Goal: Complete application form: Complete application form

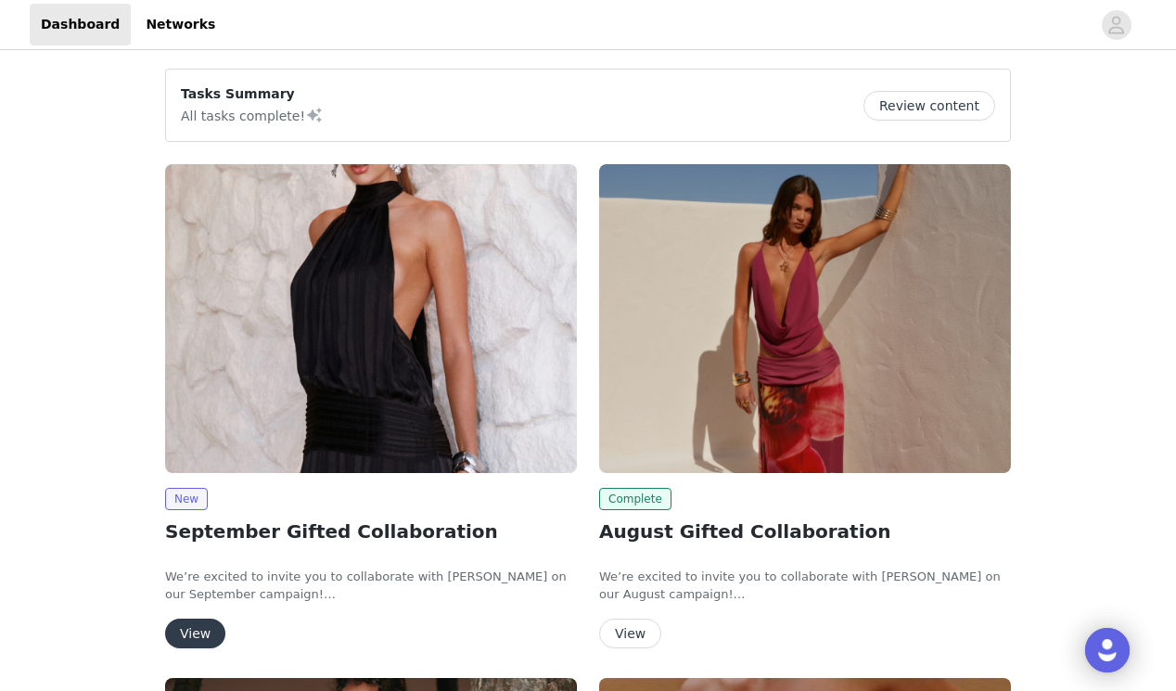
click at [196, 631] on button "View" at bounding box center [195, 633] width 60 height 30
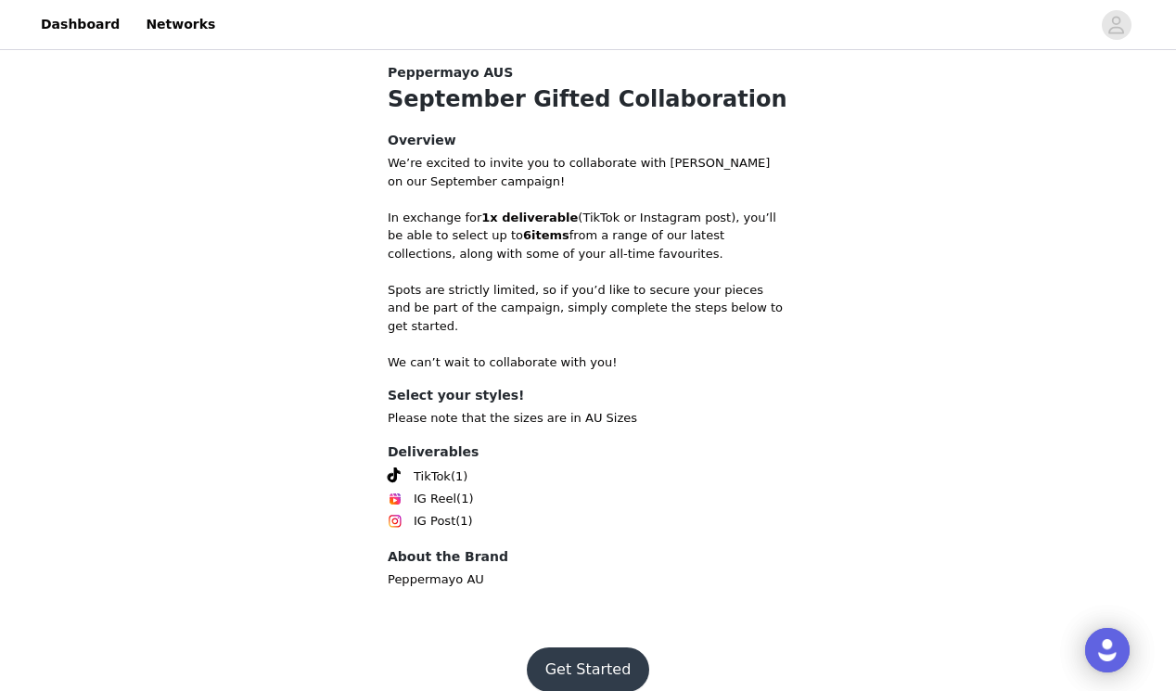
scroll to position [598, 0]
click at [603, 657] on button "Get Started" at bounding box center [588, 670] width 123 height 45
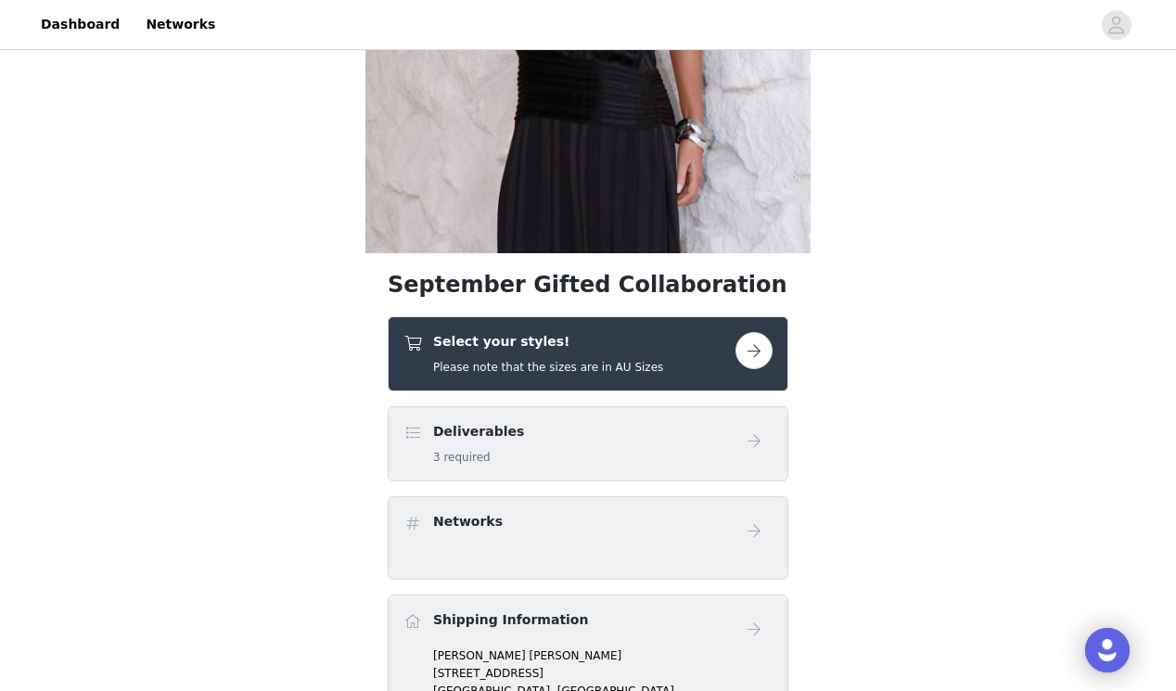
scroll to position [373, 0]
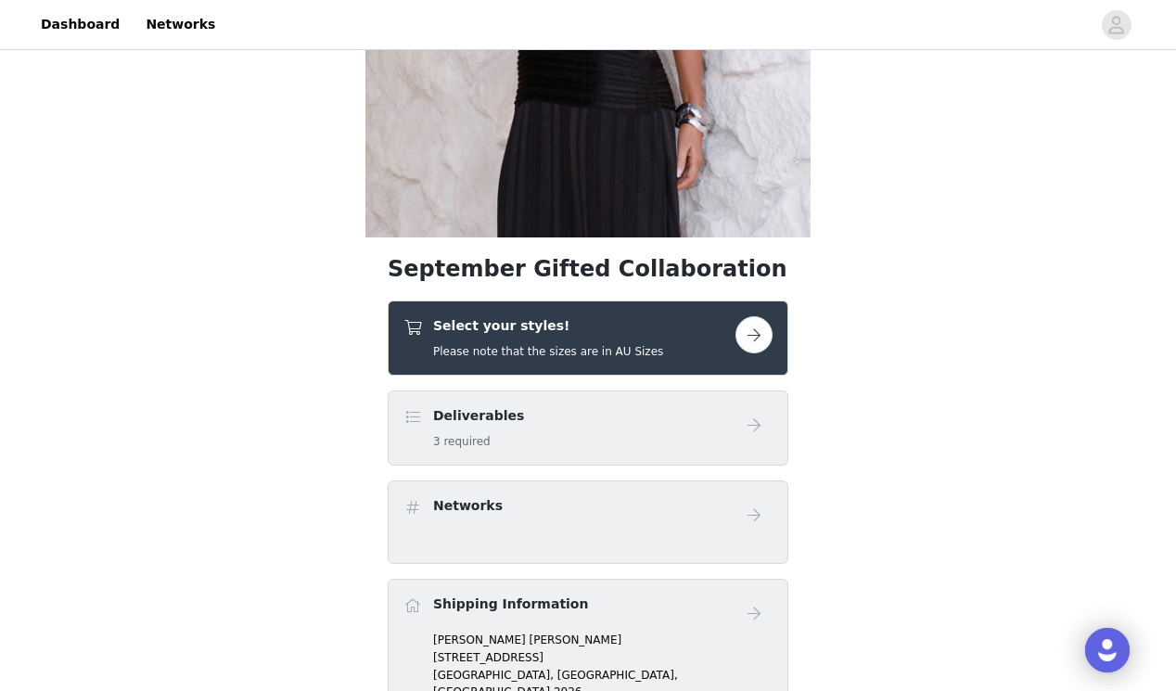
click at [746, 351] on button "button" at bounding box center [753, 334] width 37 height 37
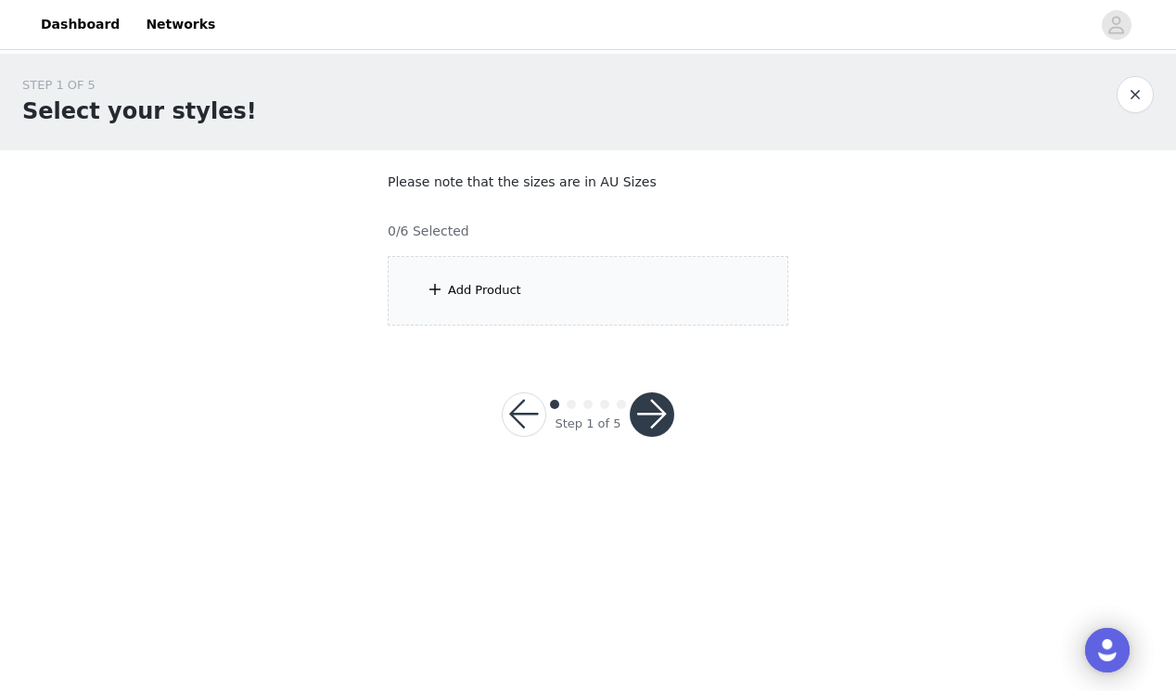
click at [543, 304] on div "Add Product" at bounding box center [588, 291] width 401 height 70
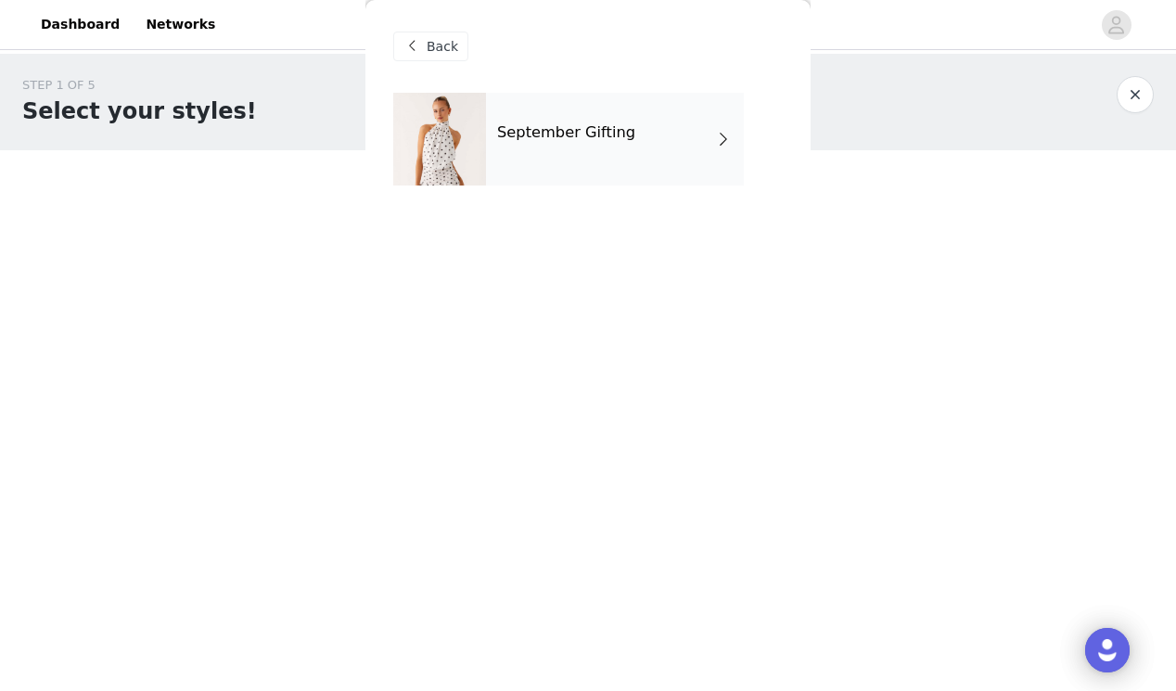
click at [602, 124] on h4 "September Gifting" at bounding box center [566, 132] width 138 height 17
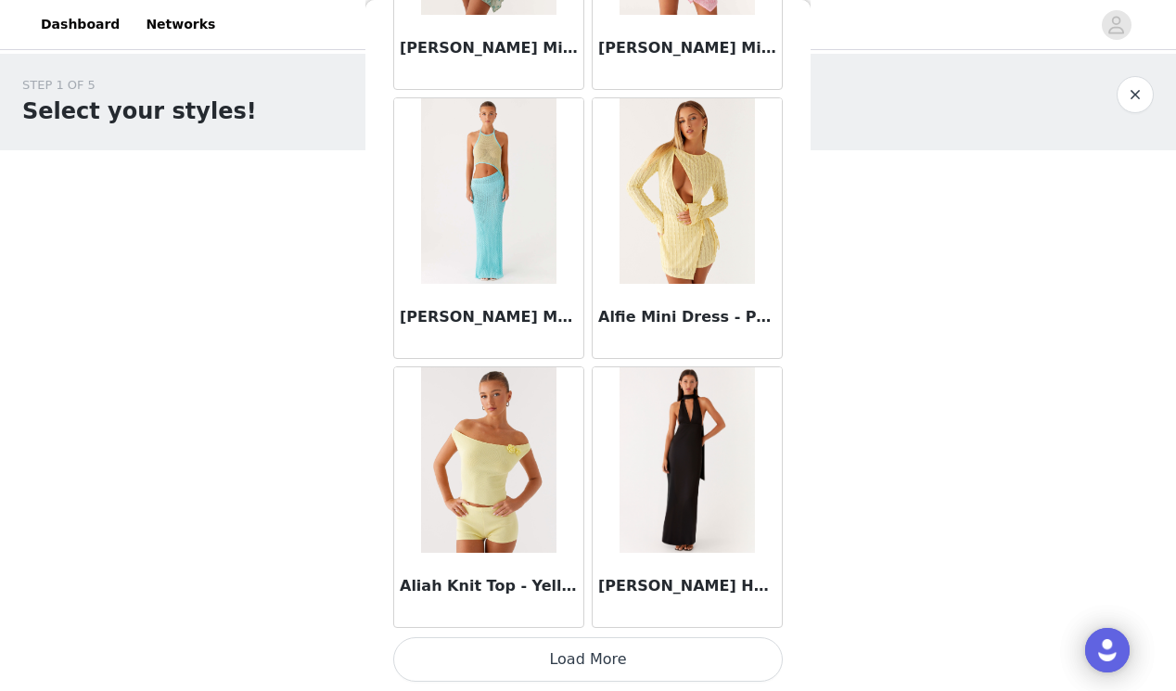
click at [634, 650] on button "Load More" at bounding box center [587, 659] width 389 height 45
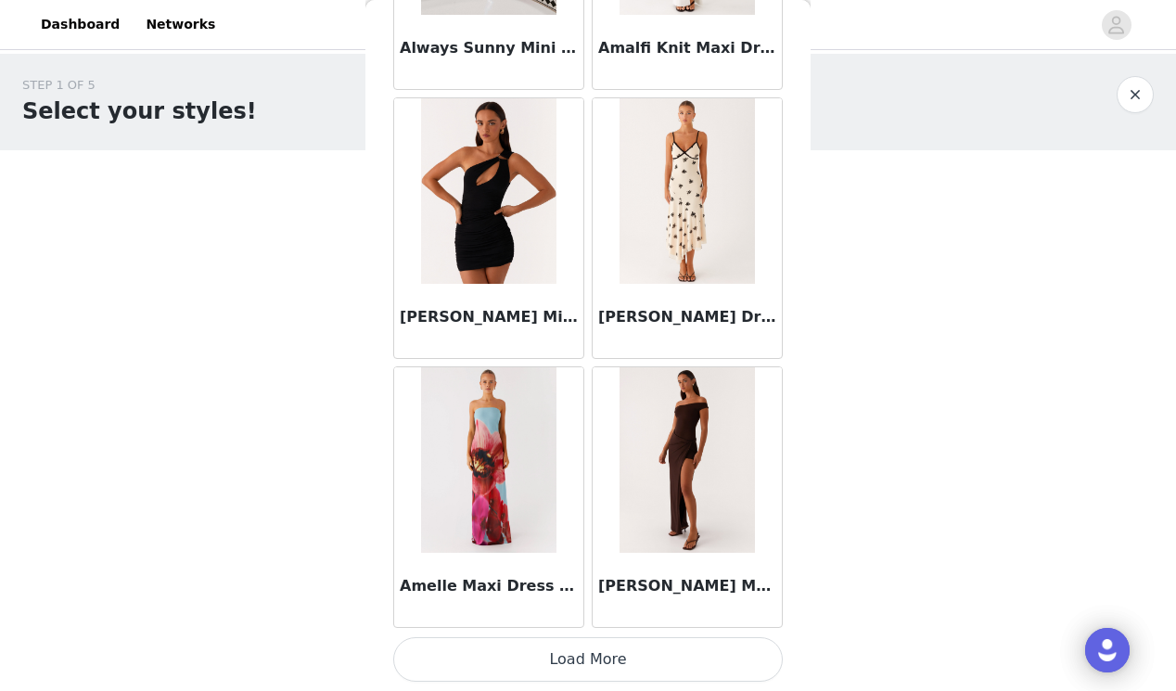
click at [610, 651] on button "Load More" at bounding box center [587, 659] width 389 height 45
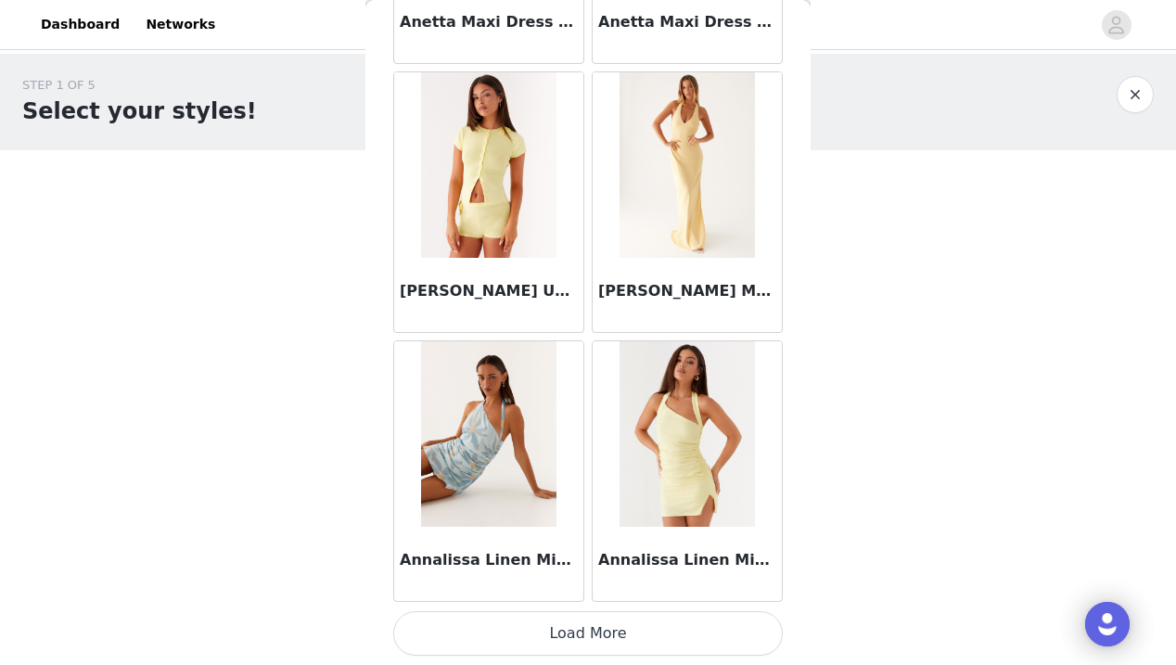
scroll to position [7551, 0]
click at [650, 629] on button "Load More" at bounding box center [587, 633] width 389 height 45
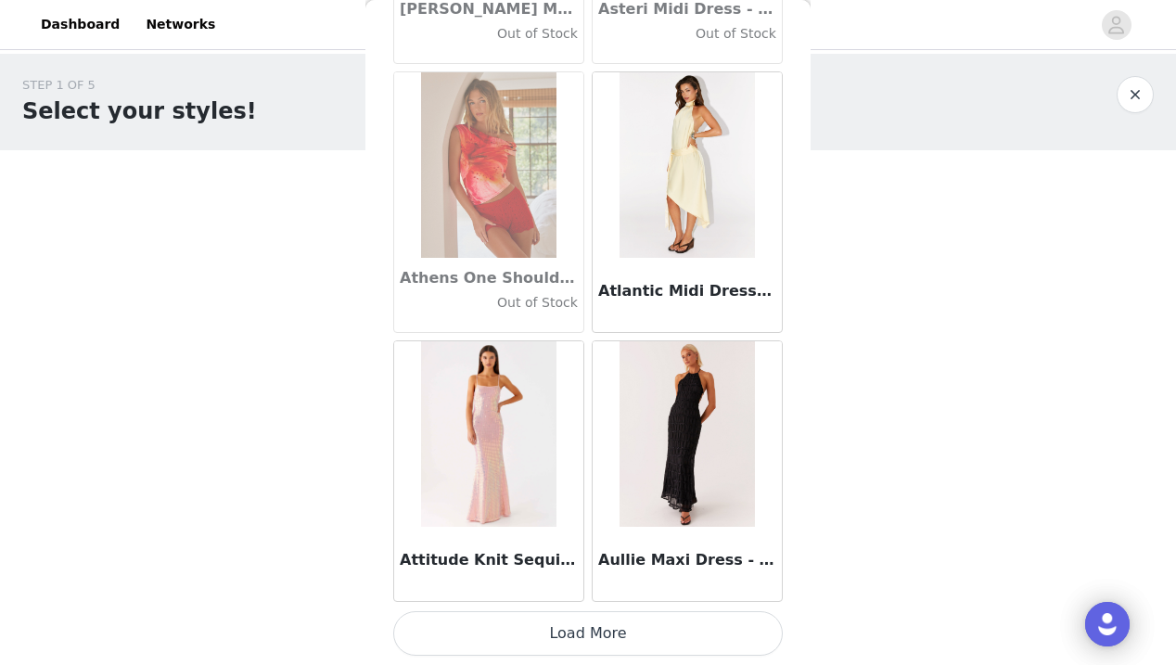
click at [603, 635] on button "Load More" at bounding box center [587, 633] width 389 height 45
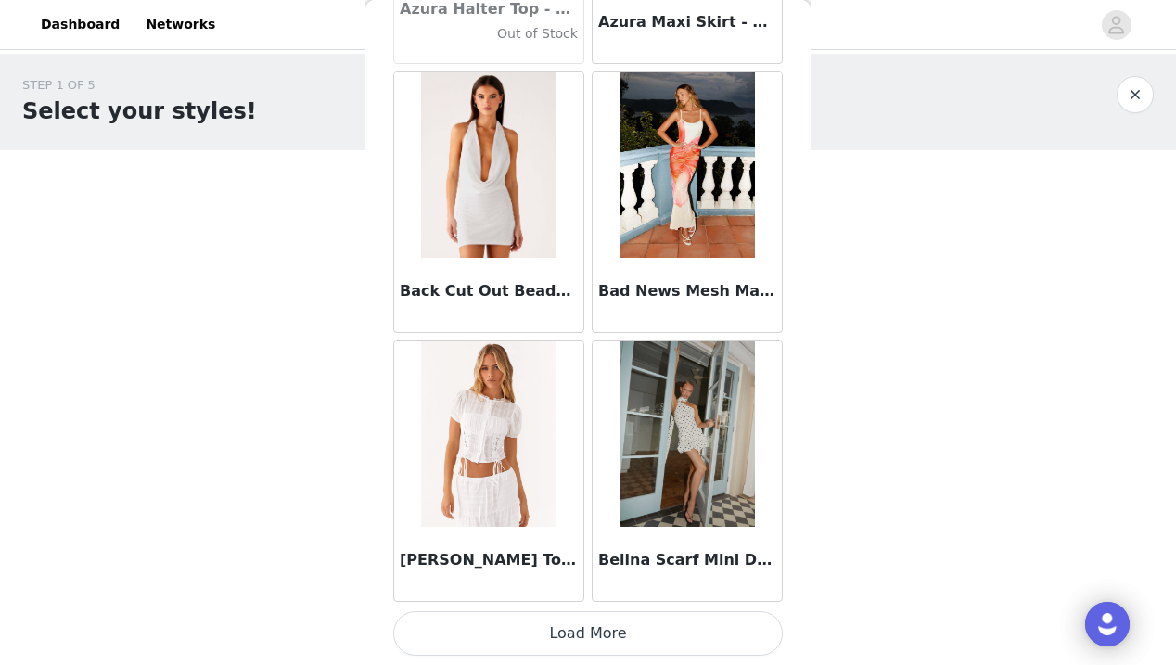
scroll to position [0, 0]
click at [597, 630] on button "Load More" at bounding box center [587, 633] width 389 height 45
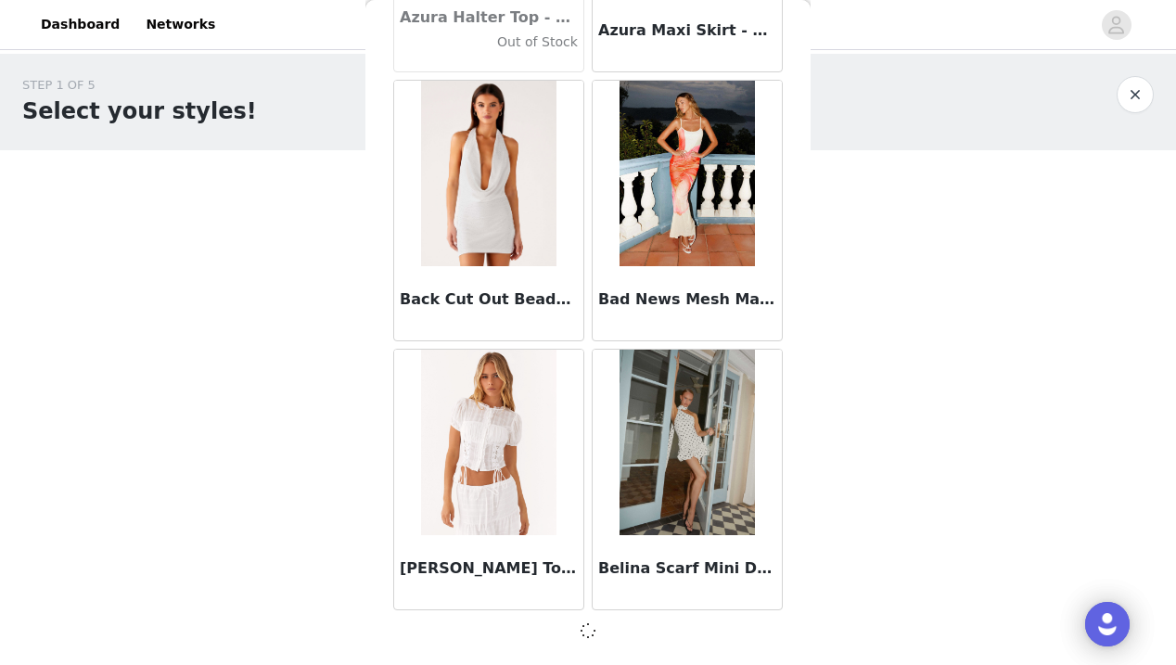
scroll to position [12921, 0]
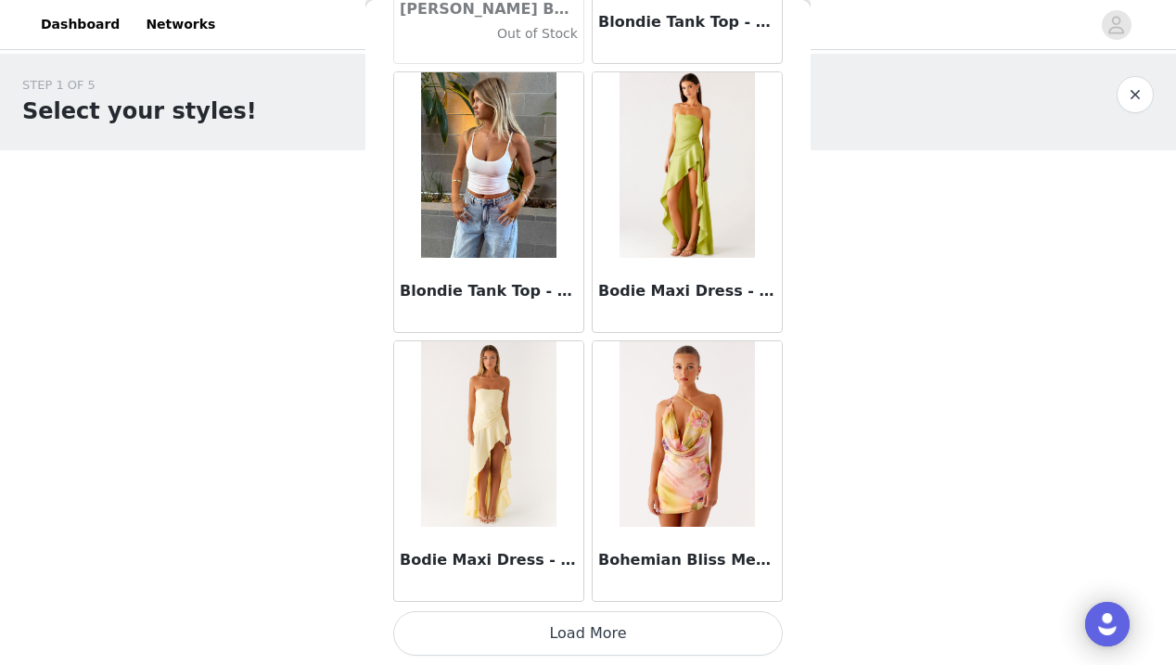
click at [613, 622] on button "Load More" at bounding box center [587, 633] width 389 height 45
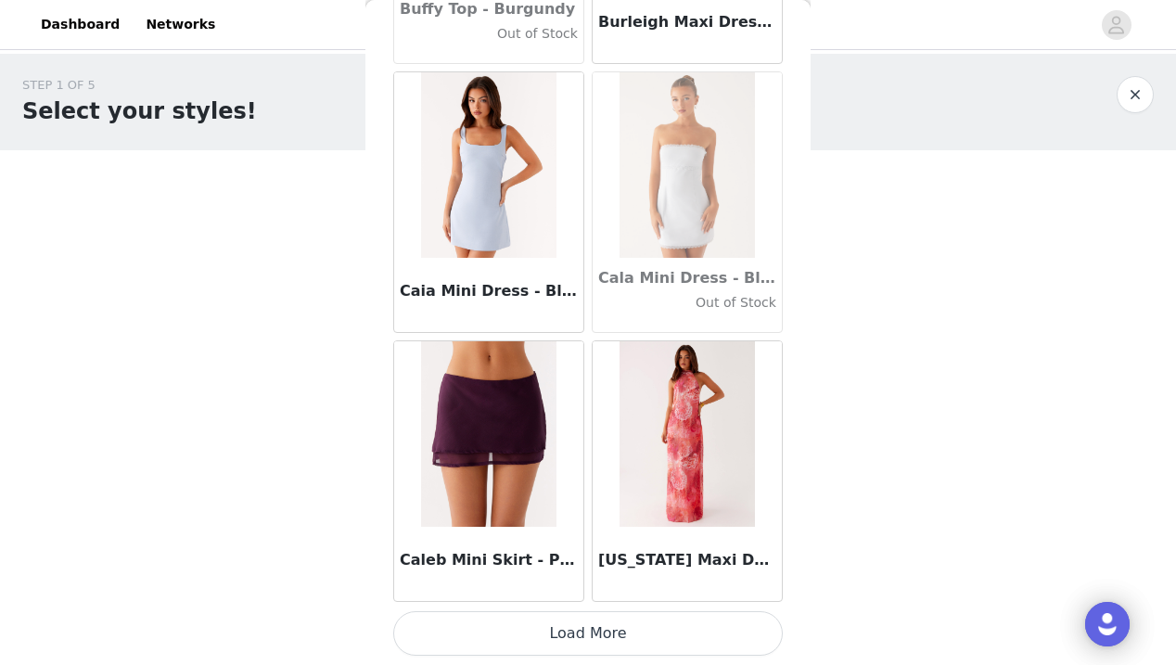
scroll to position [18307, 0]
click at [595, 643] on button "Load More" at bounding box center [587, 633] width 389 height 45
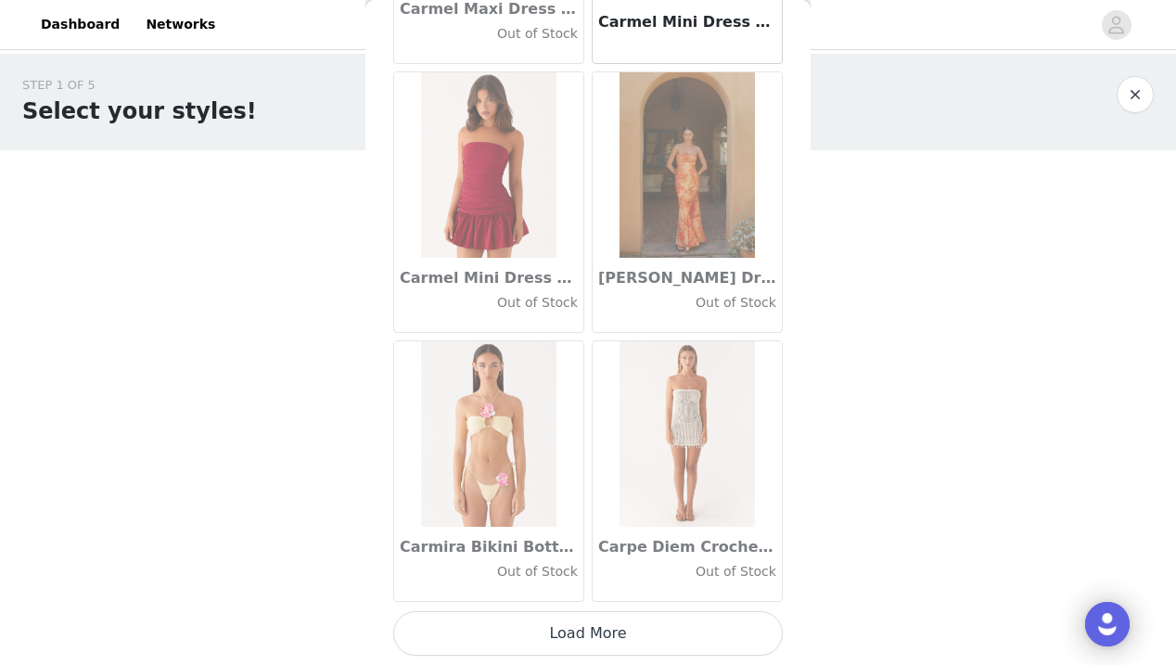
scroll to position [20996, 0]
click at [590, 636] on button "Load More" at bounding box center [587, 633] width 389 height 45
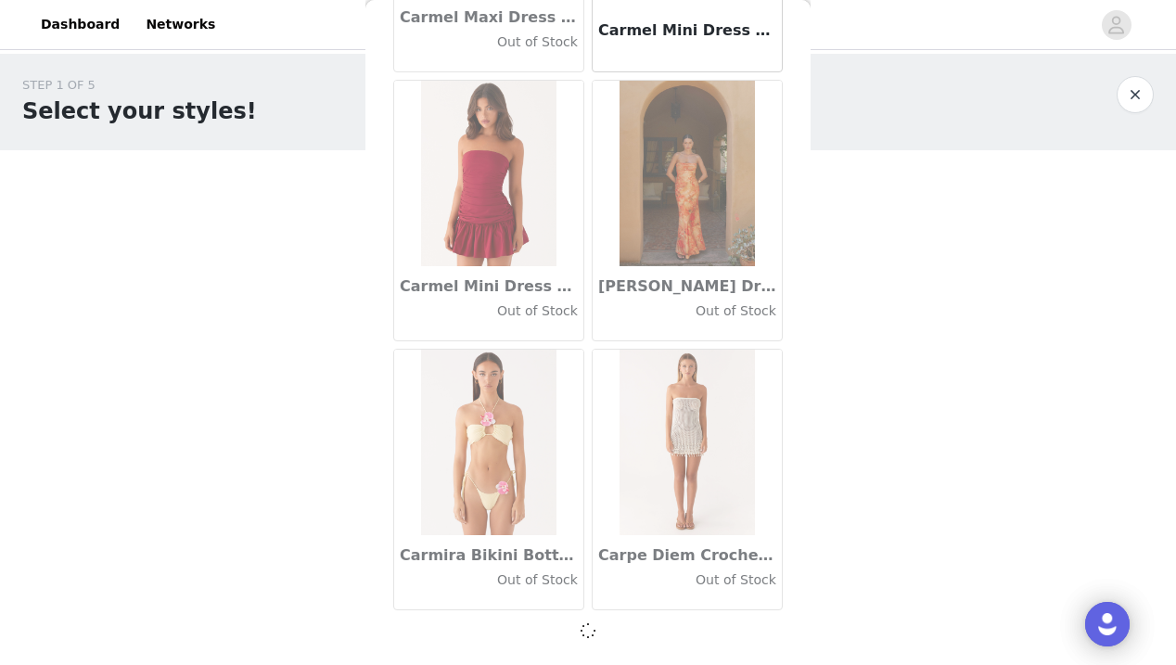
scroll to position [20988, 0]
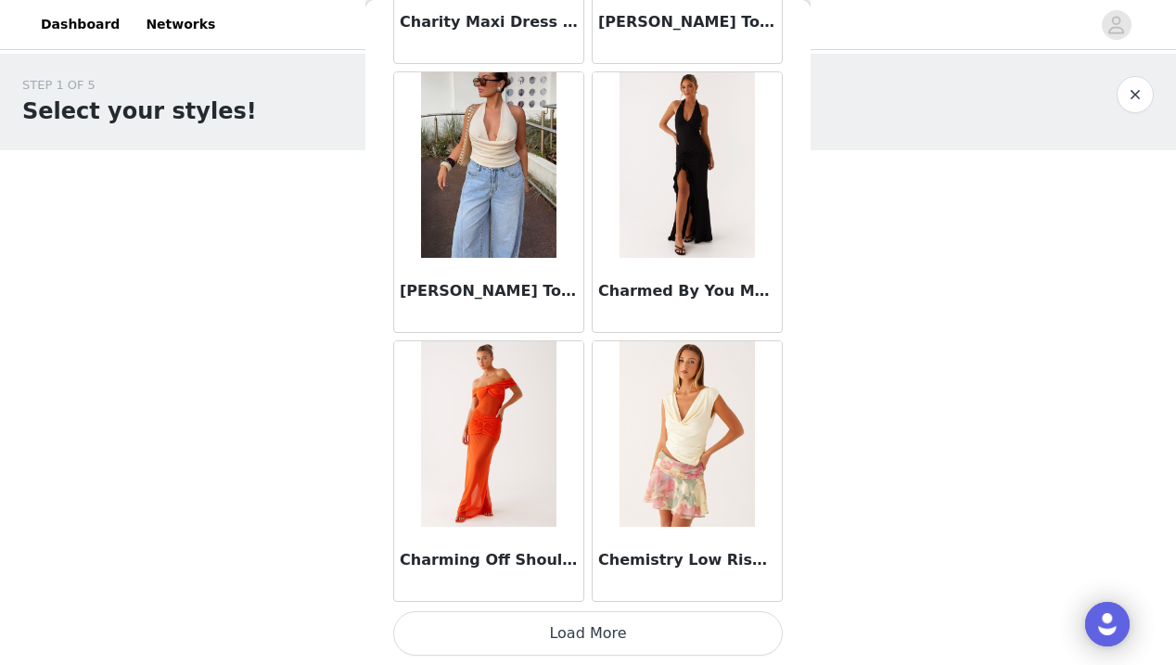
click at [586, 635] on button "Load More" at bounding box center [587, 633] width 389 height 45
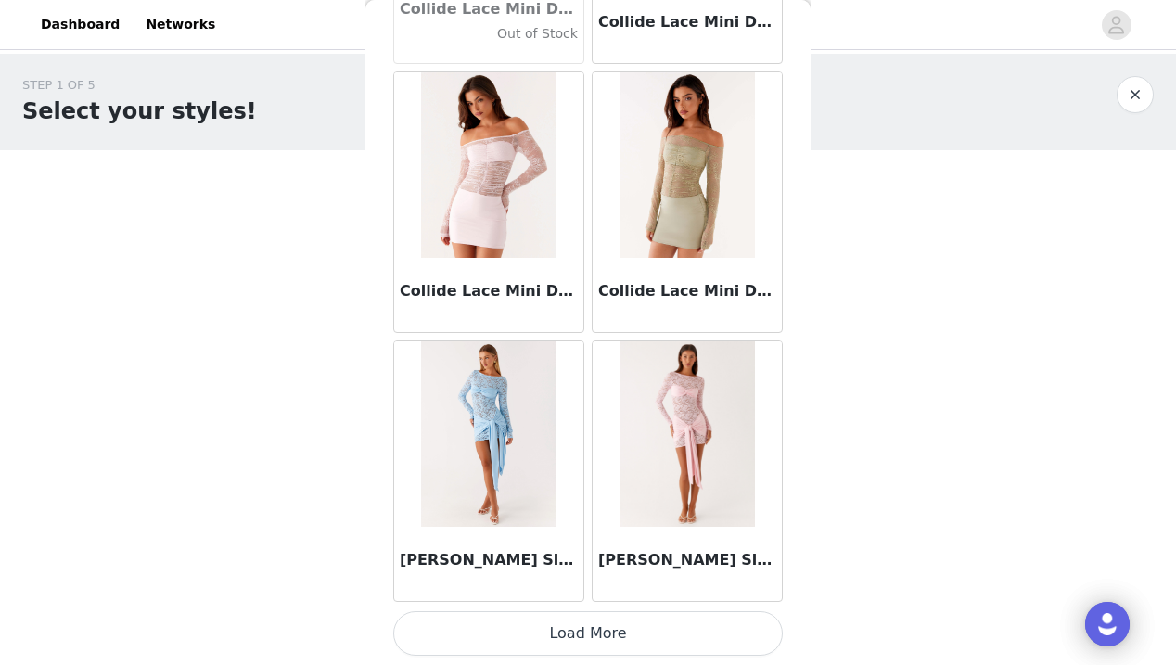
scroll to position [26375, 0]
click at [573, 639] on button "Load More" at bounding box center [587, 633] width 389 height 45
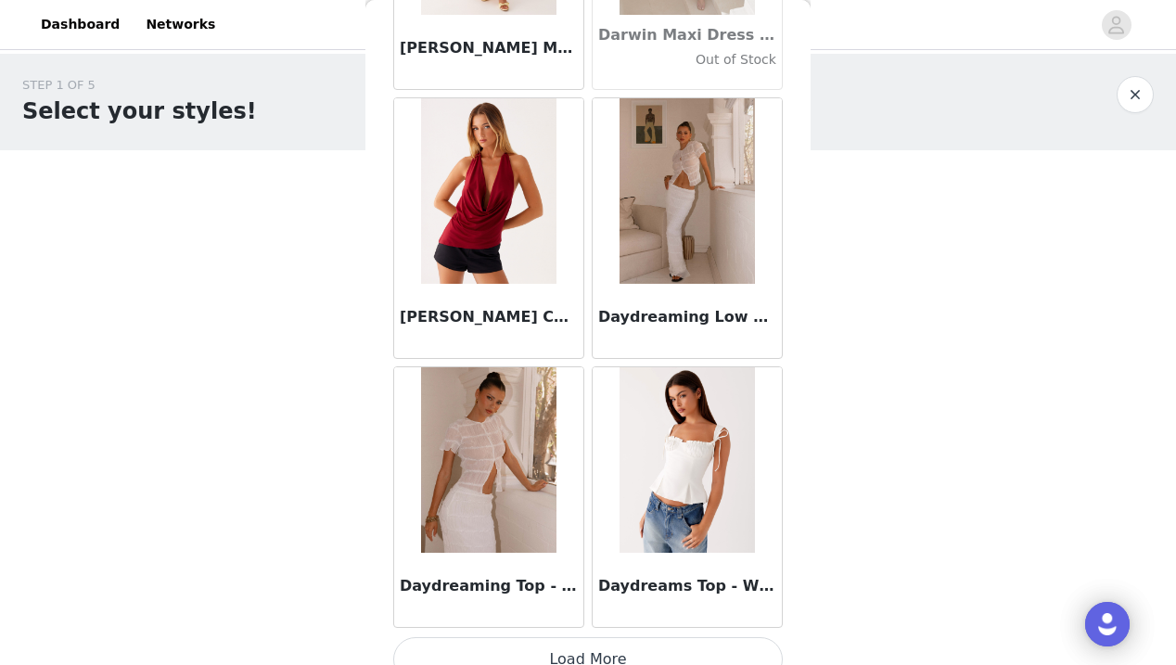
scroll to position [29039, 0]
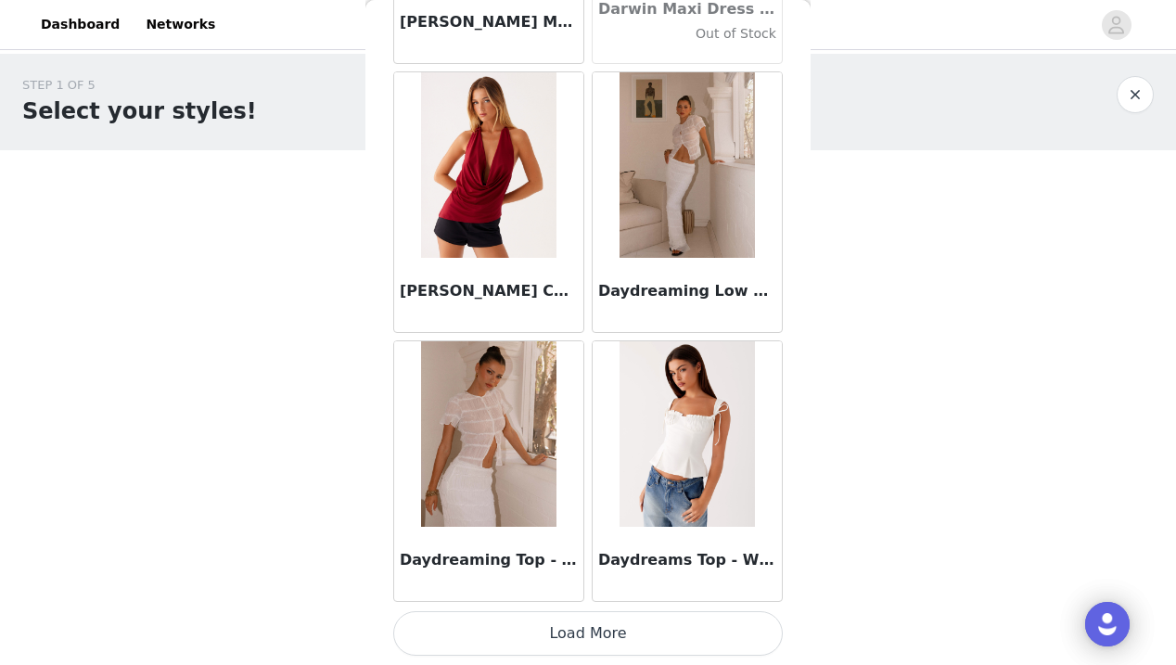
click at [601, 631] on button "Load More" at bounding box center [587, 633] width 389 height 45
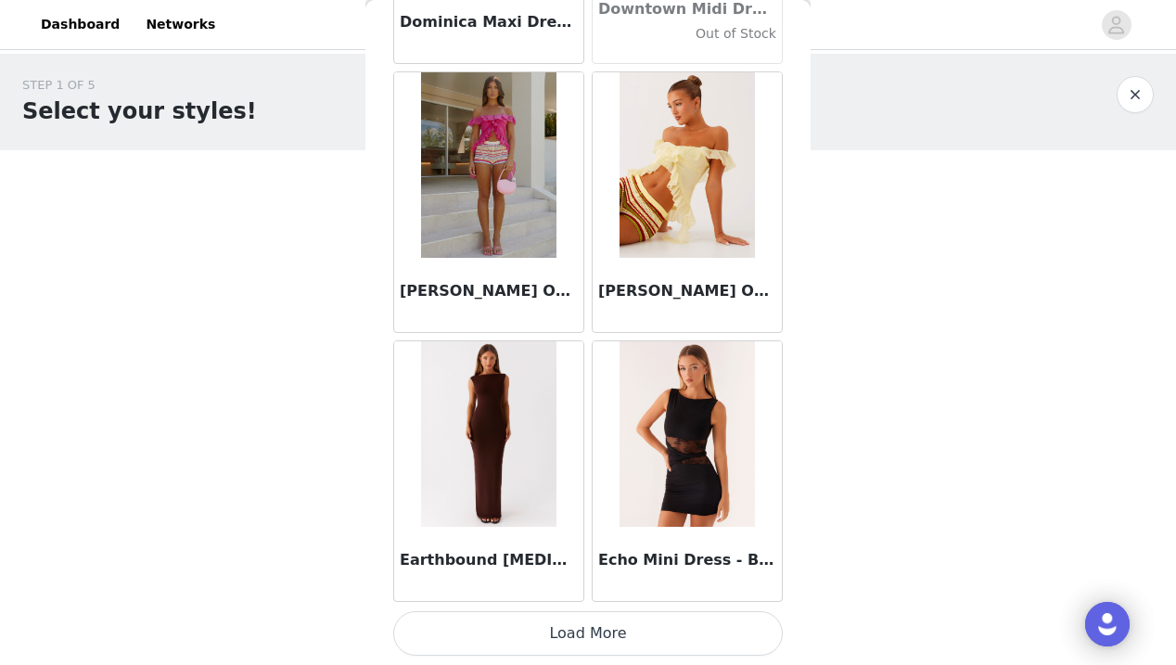
scroll to position [31753, 0]
click at [620, 635] on button "Load More" at bounding box center [587, 633] width 389 height 45
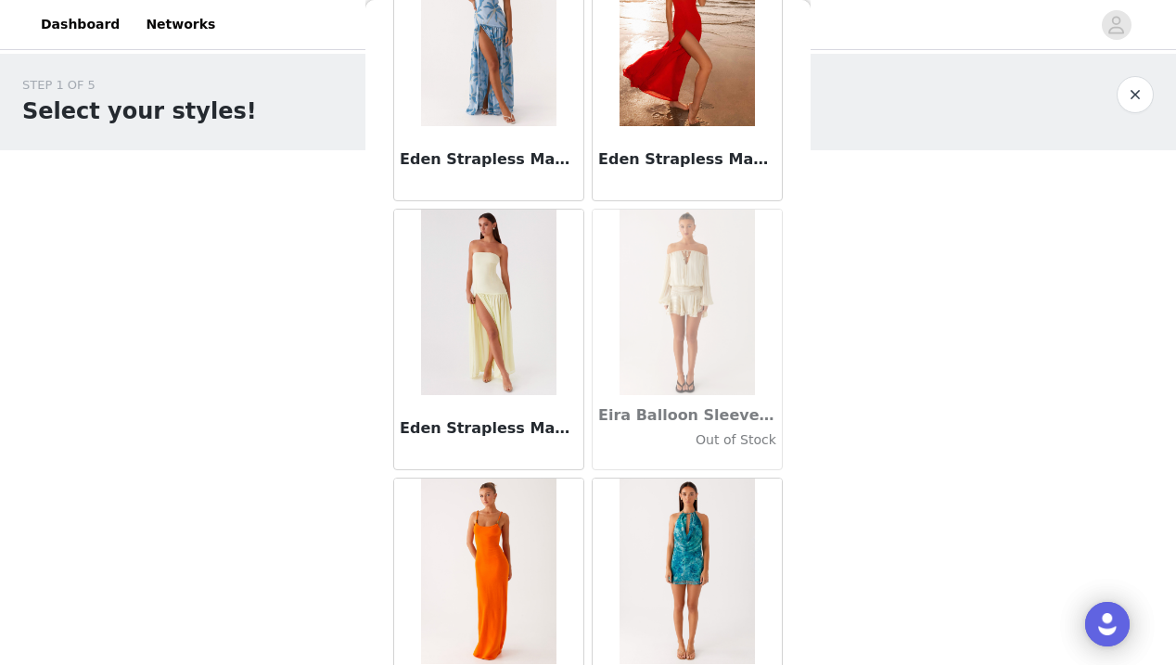
scroll to position [33231, 0]
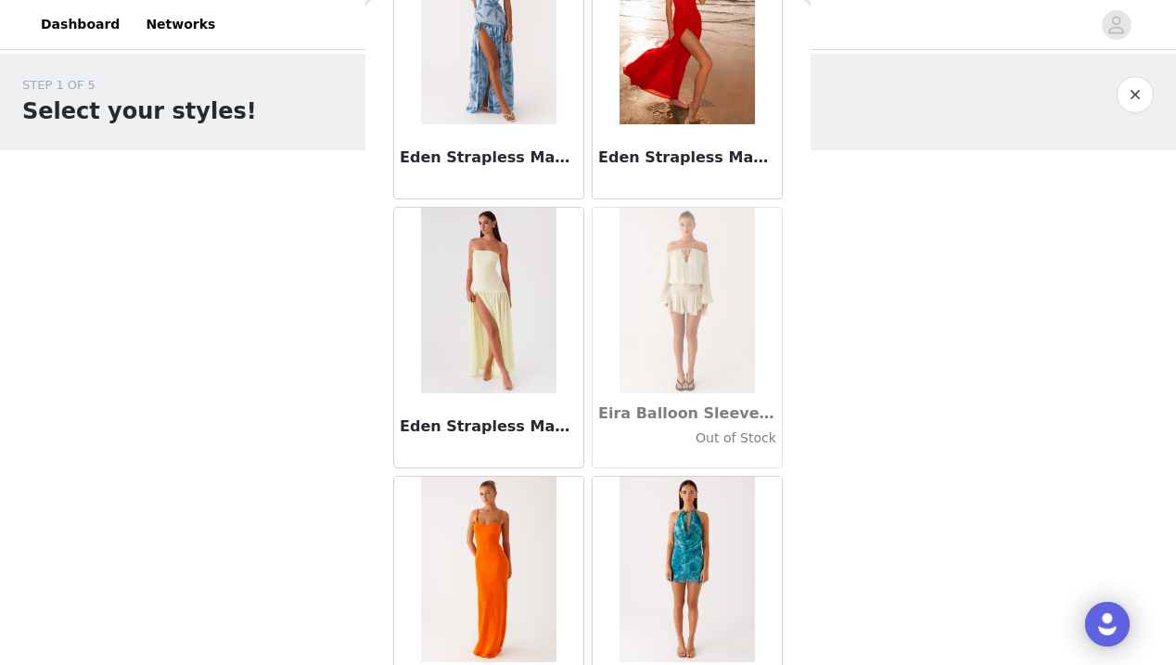
click at [852, 270] on div "STEP 1 OF 5 Select your styles! Please note that the sizes are in AU Sizes 0/6 …" at bounding box center [588, 201] width 1176 height 294
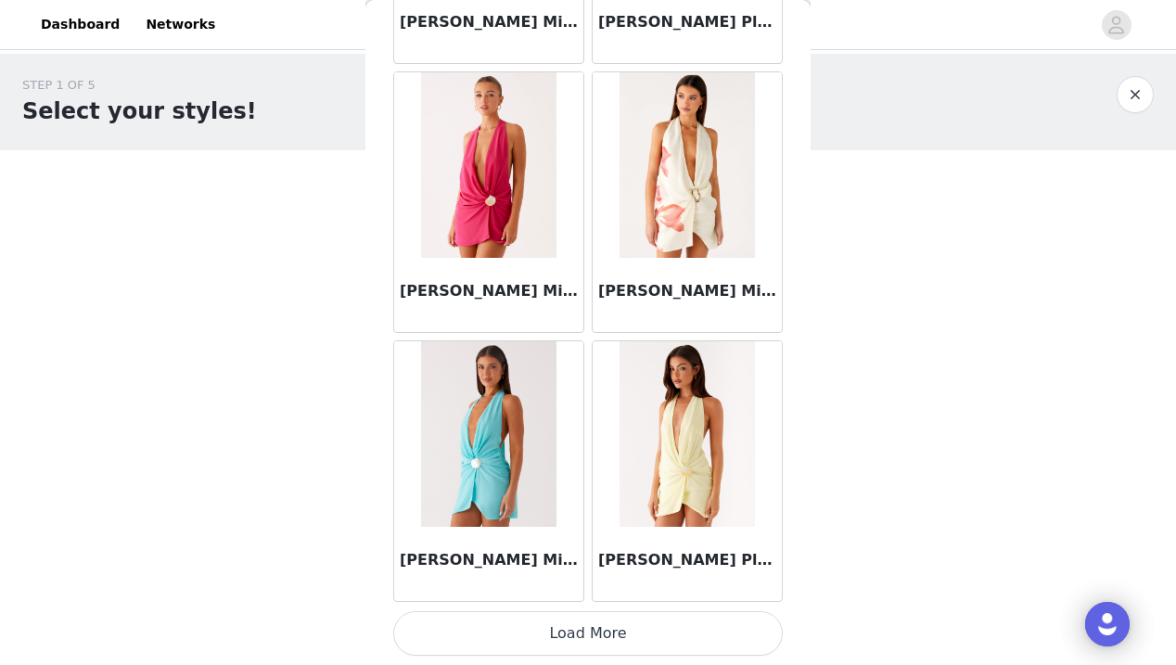
scroll to position [0, 0]
click at [609, 629] on button "Load More" at bounding box center [587, 633] width 389 height 45
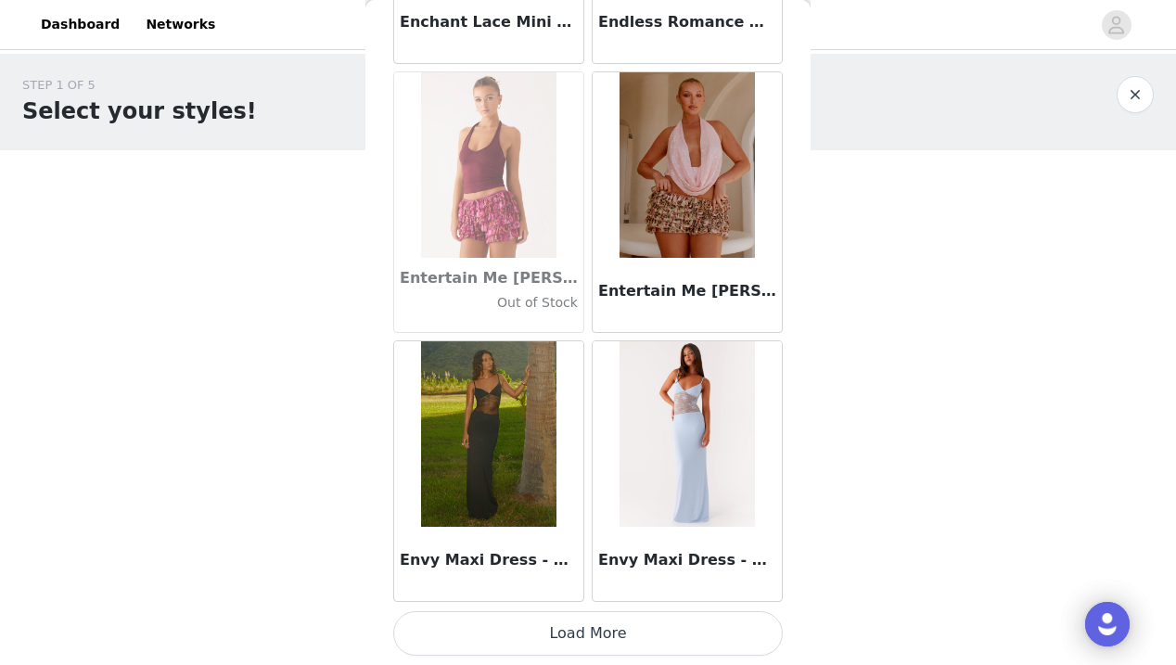
click at [593, 624] on button "Load More" at bounding box center [587, 633] width 389 height 45
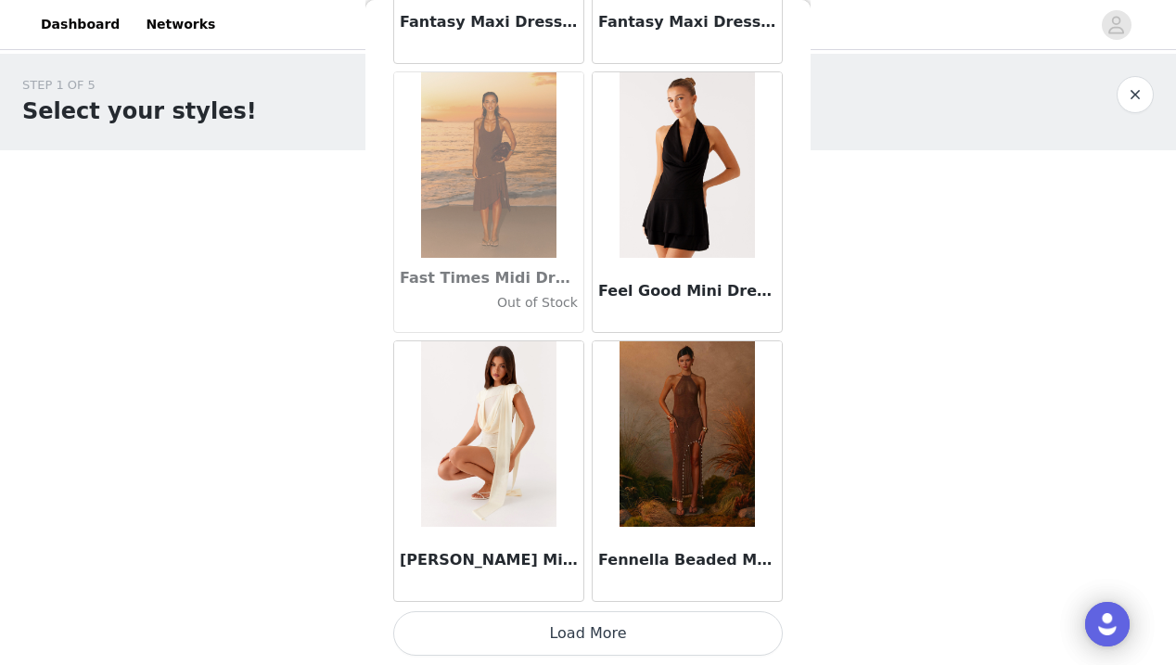
scroll to position [39820, 0]
click at [590, 640] on button "Load More" at bounding box center [587, 633] width 389 height 45
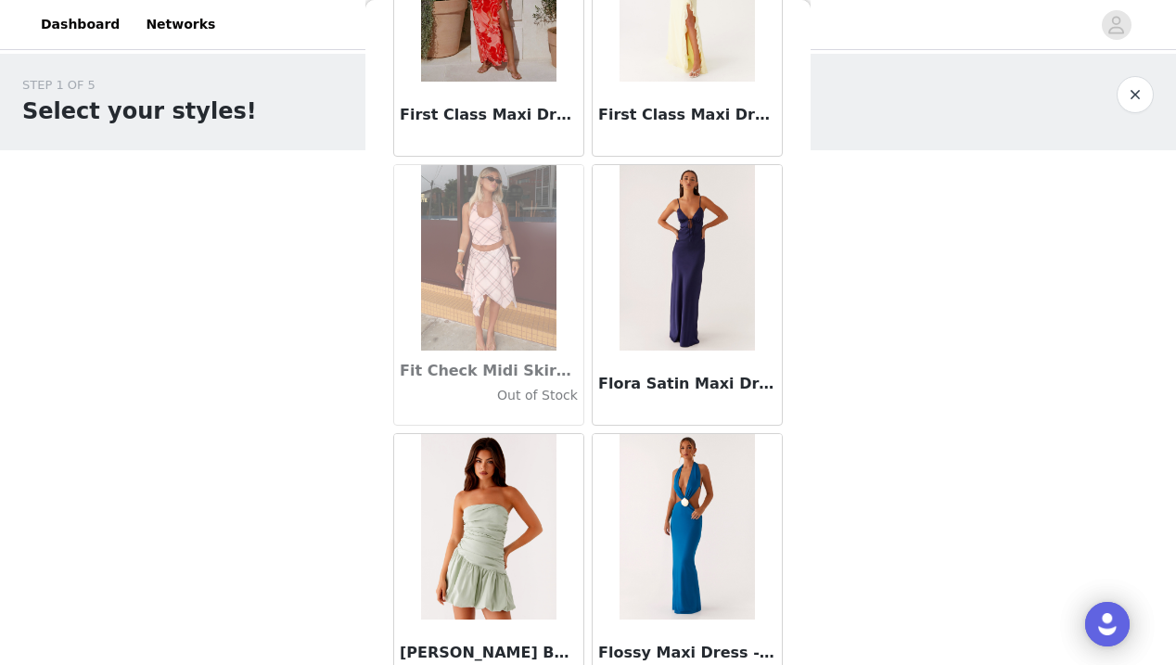
scroll to position [42430, 0]
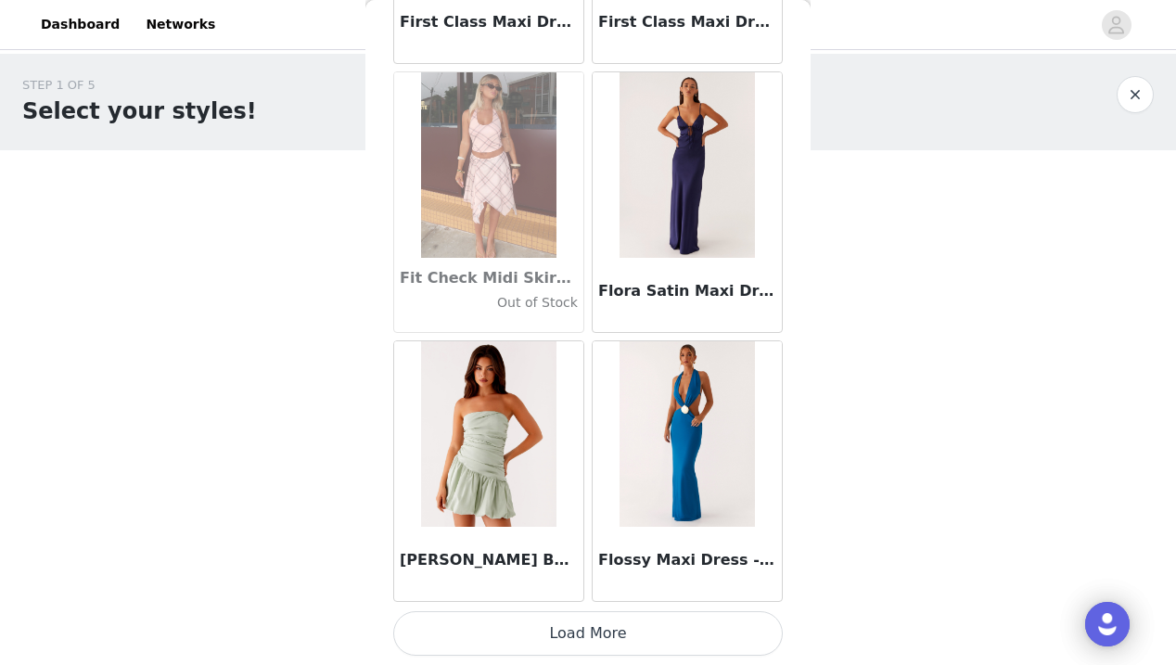
click at [594, 655] on button "Load More" at bounding box center [587, 633] width 389 height 45
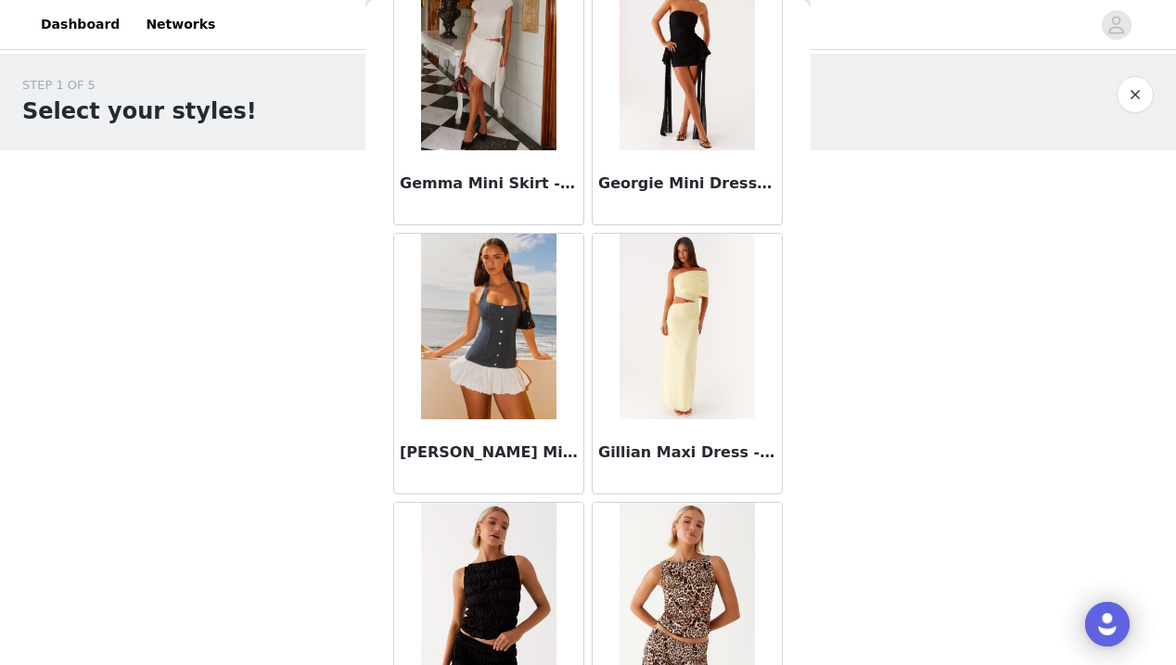
scroll to position [44766, 0]
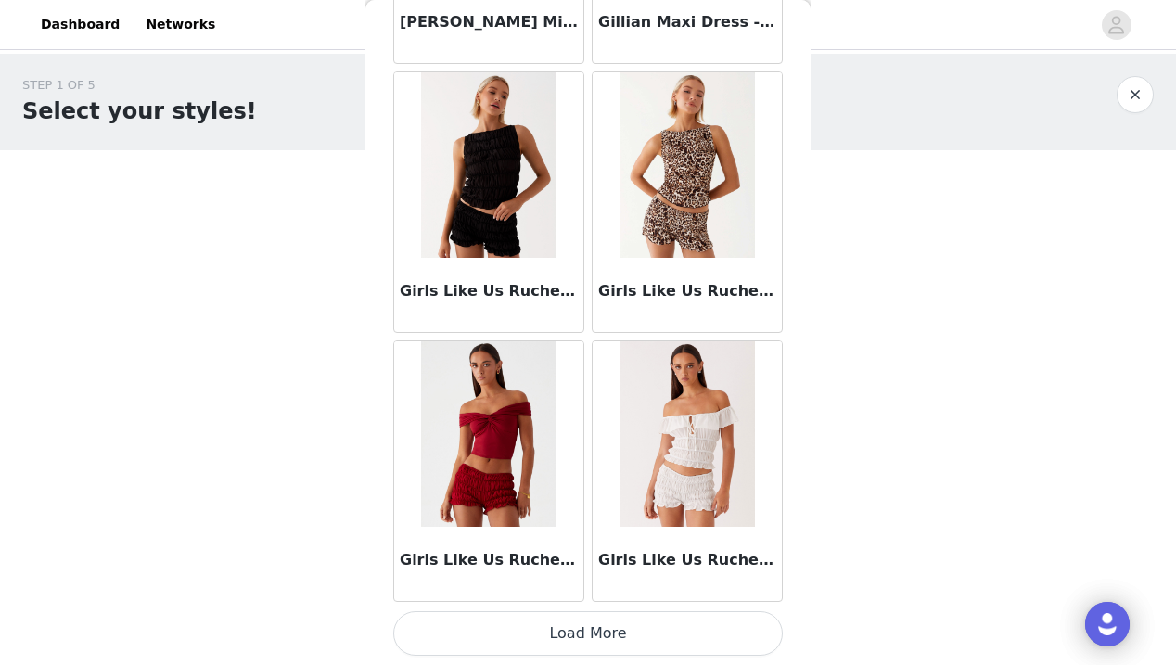
click at [597, 627] on button "Load More" at bounding box center [587, 633] width 389 height 45
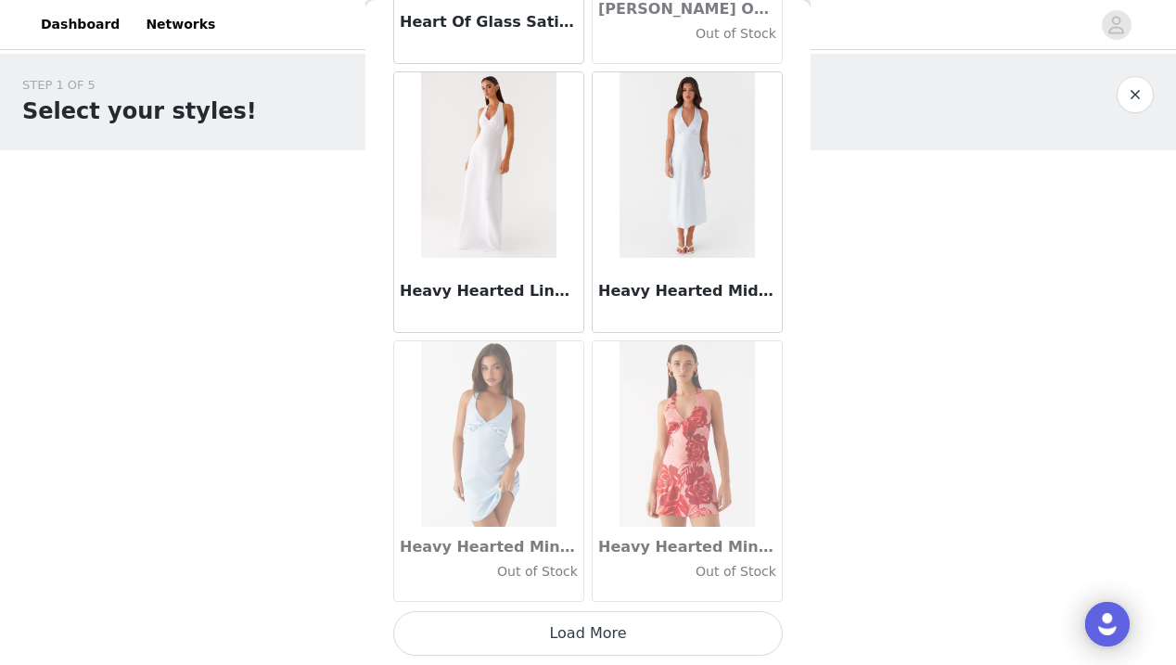
scroll to position [47887, 0]
click at [594, 625] on button "Load More" at bounding box center [587, 633] width 389 height 45
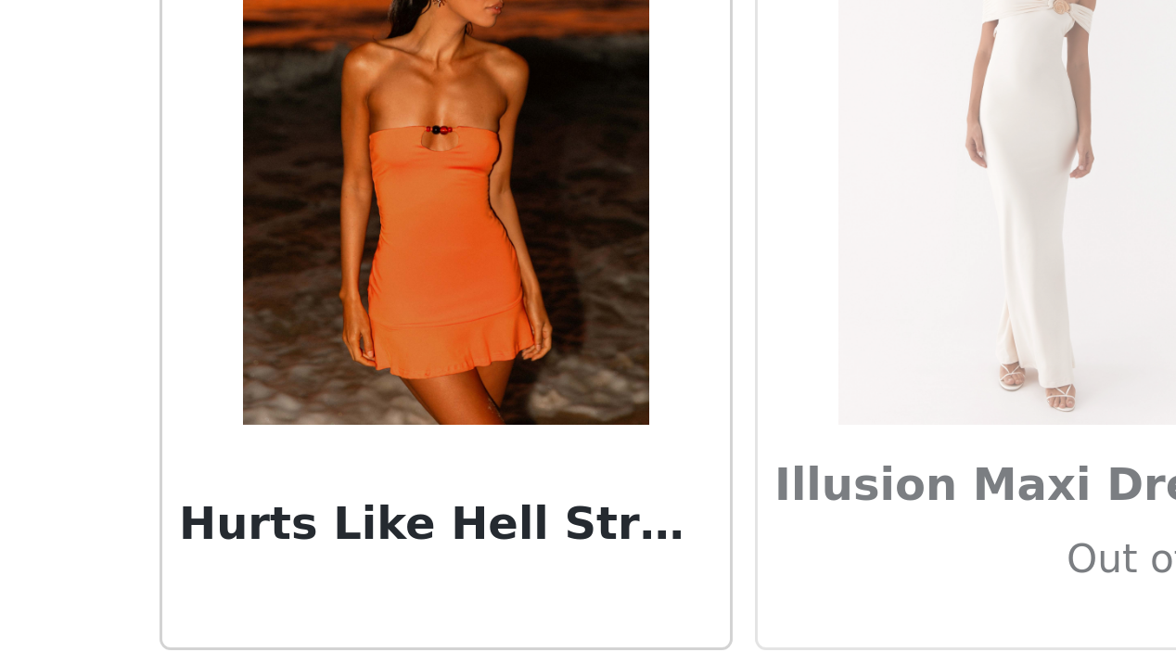
scroll to position [50179, 0]
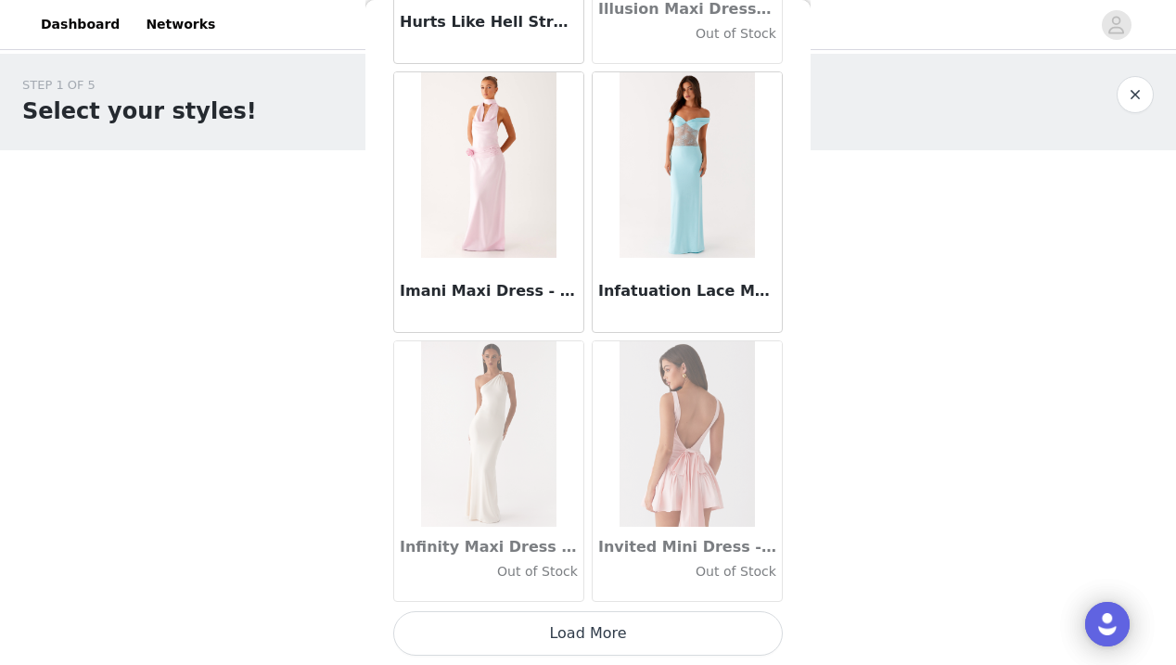
click at [589, 628] on button "Load More" at bounding box center [587, 633] width 389 height 45
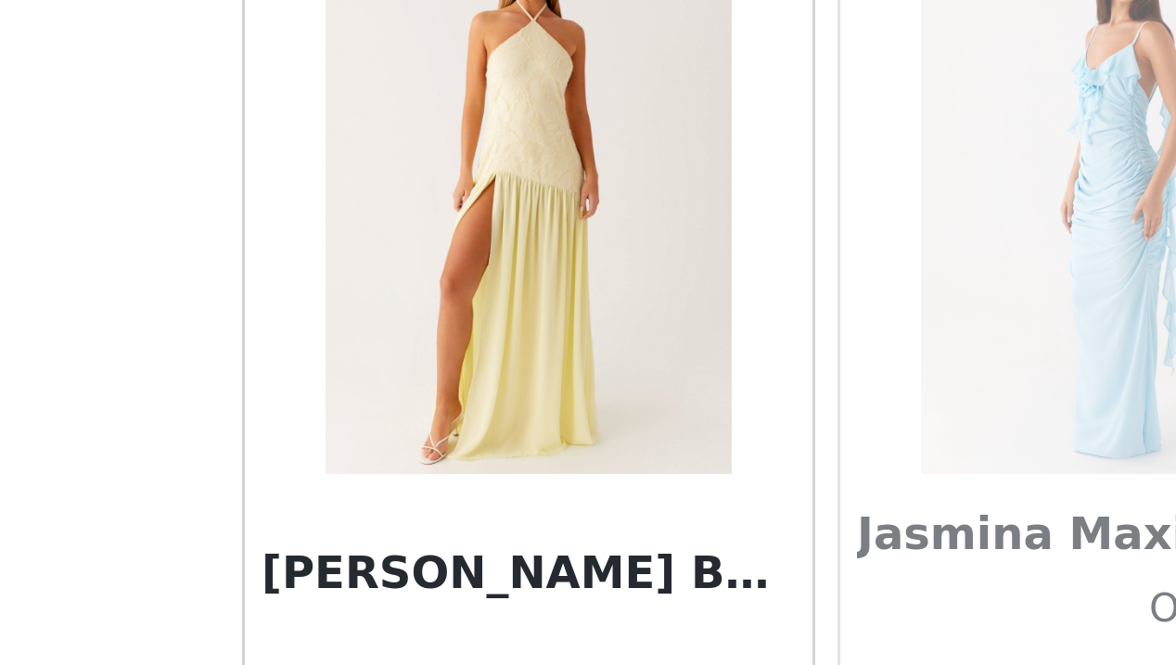
scroll to position [52334, 0]
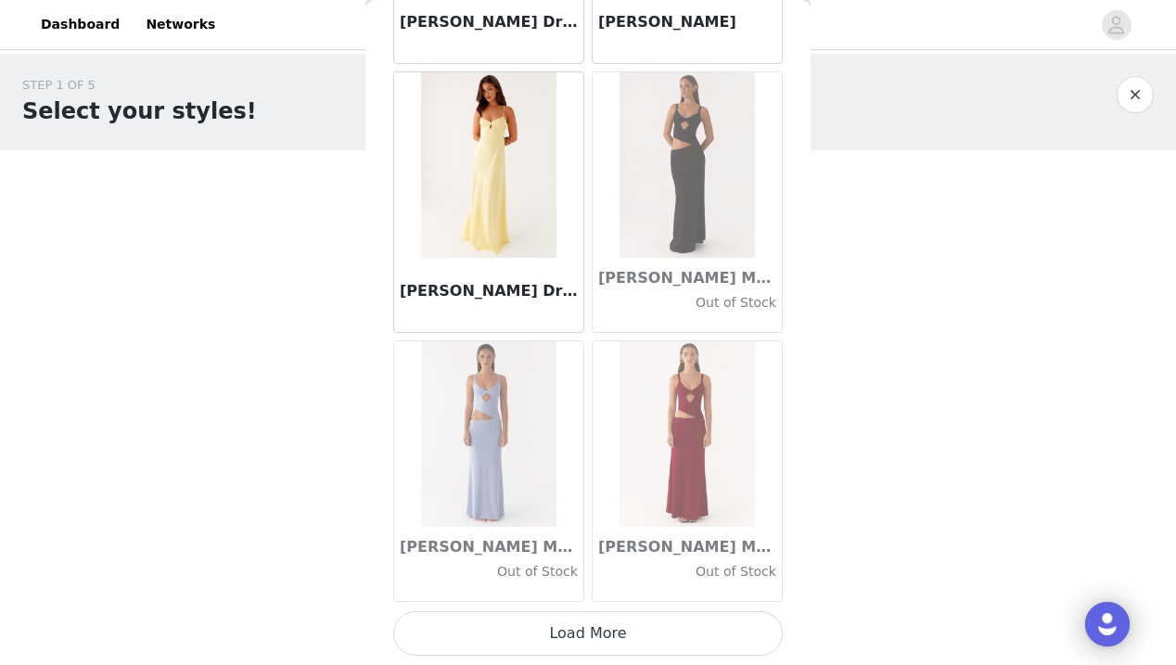
click at [584, 636] on button "Load More" at bounding box center [587, 633] width 389 height 45
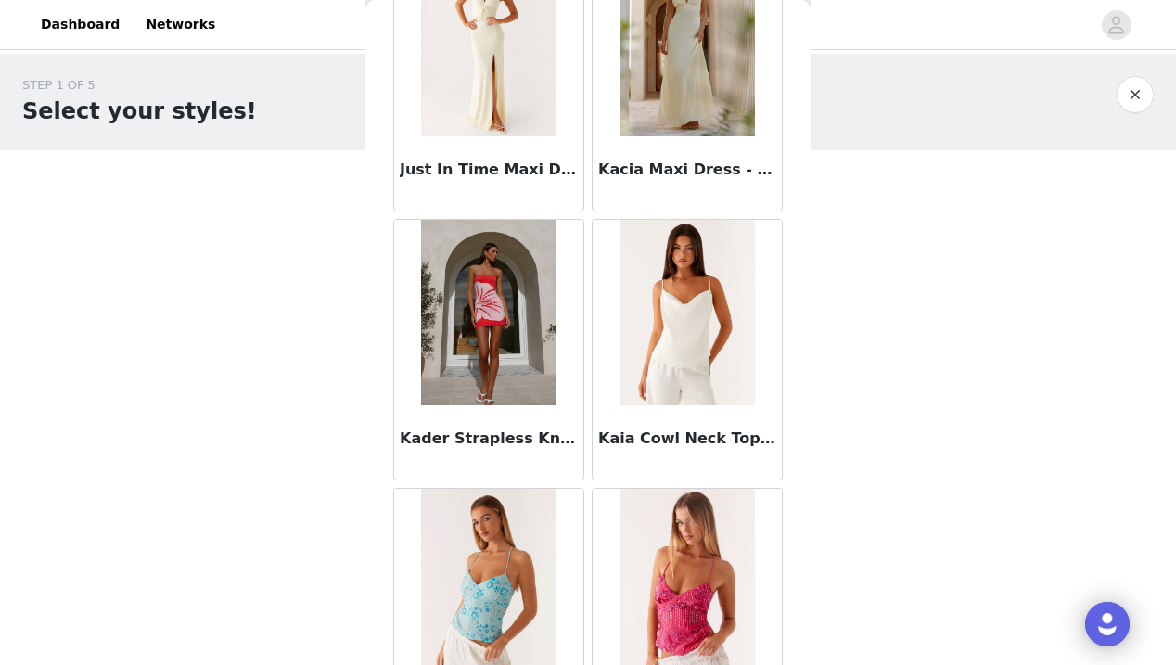
scroll to position [55804, 0]
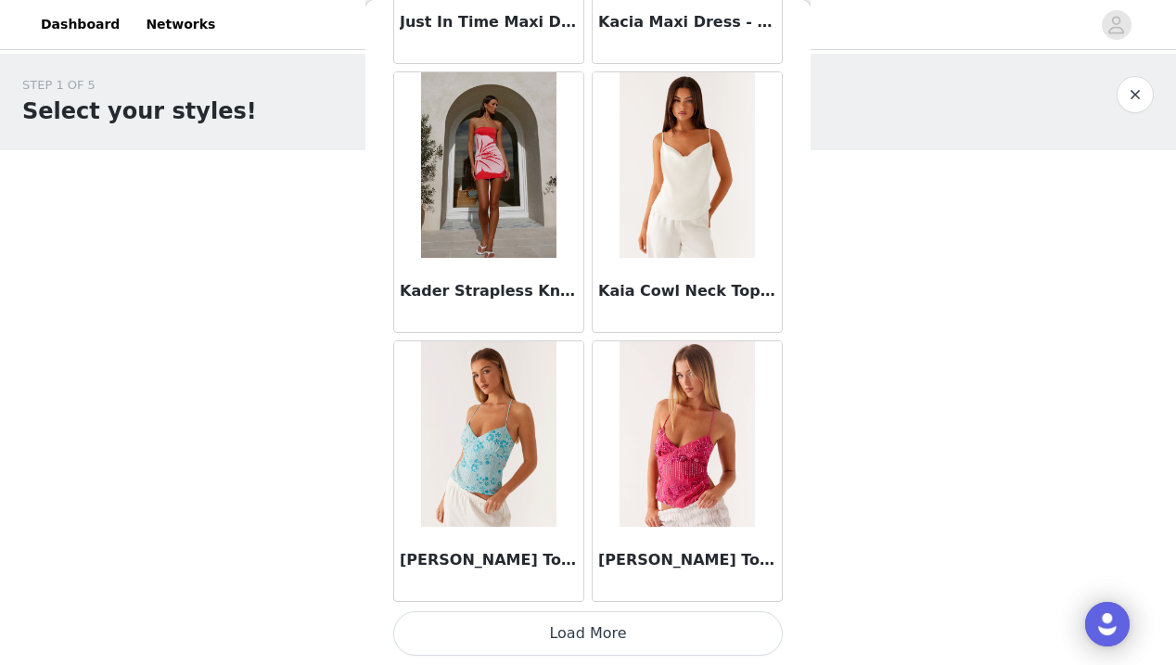
click at [599, 628] on button "Load More" at bounding box center [587, 633] width 389 height 45
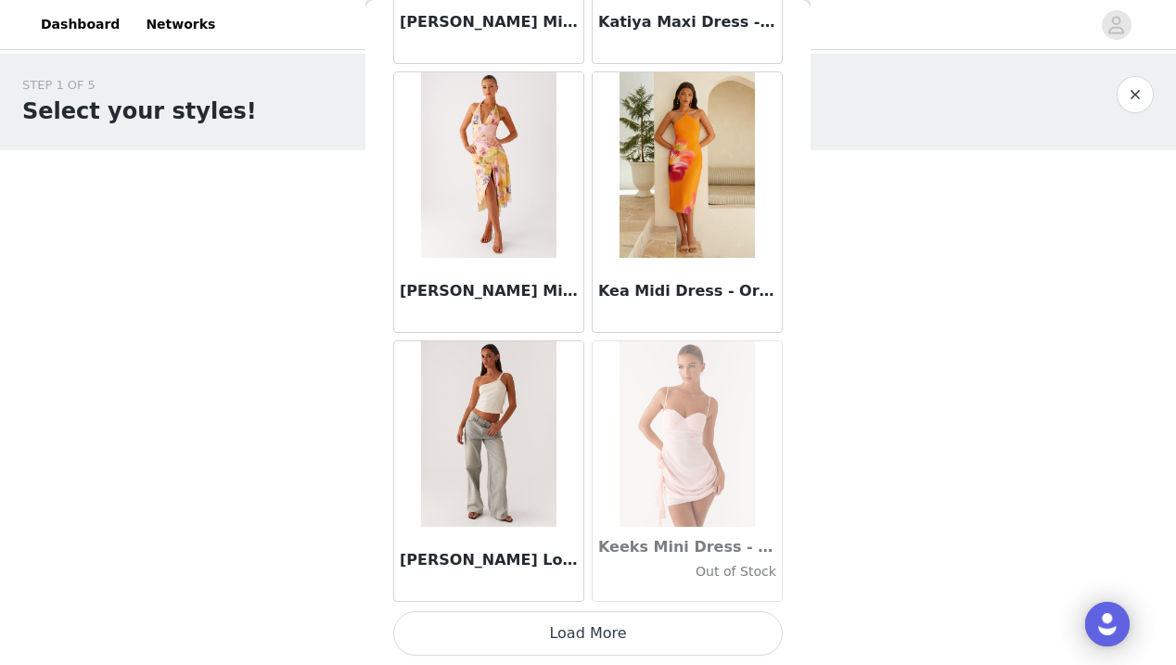
scroll to position [0, 0]
click at [597, 629] on button "Load More" at bounding box center [587, 633] width 389 height 45
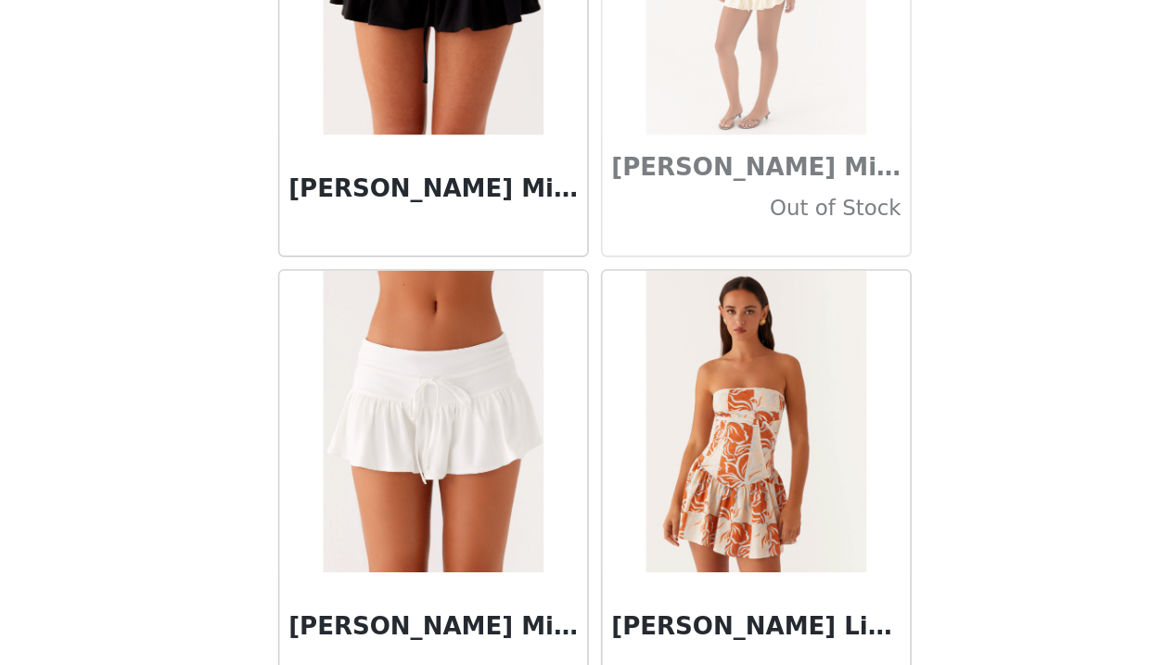
scroll to position [61333, 0]
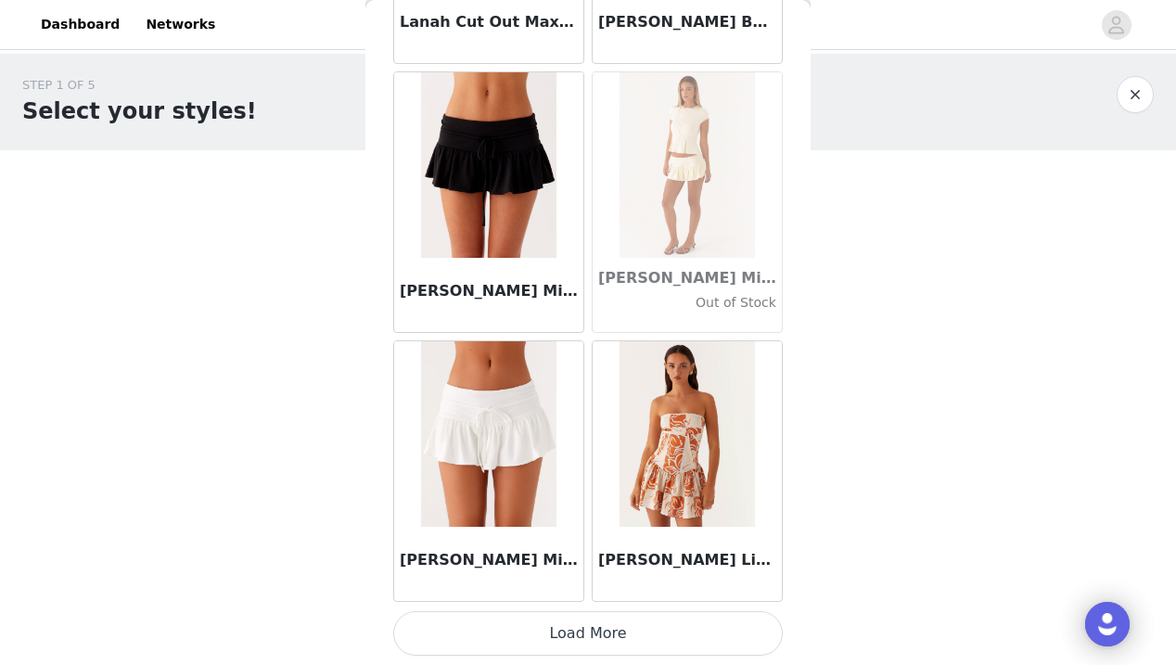
click at [593, 635] on button "Load More" at bounding box center [587, 633] width 389 height 45
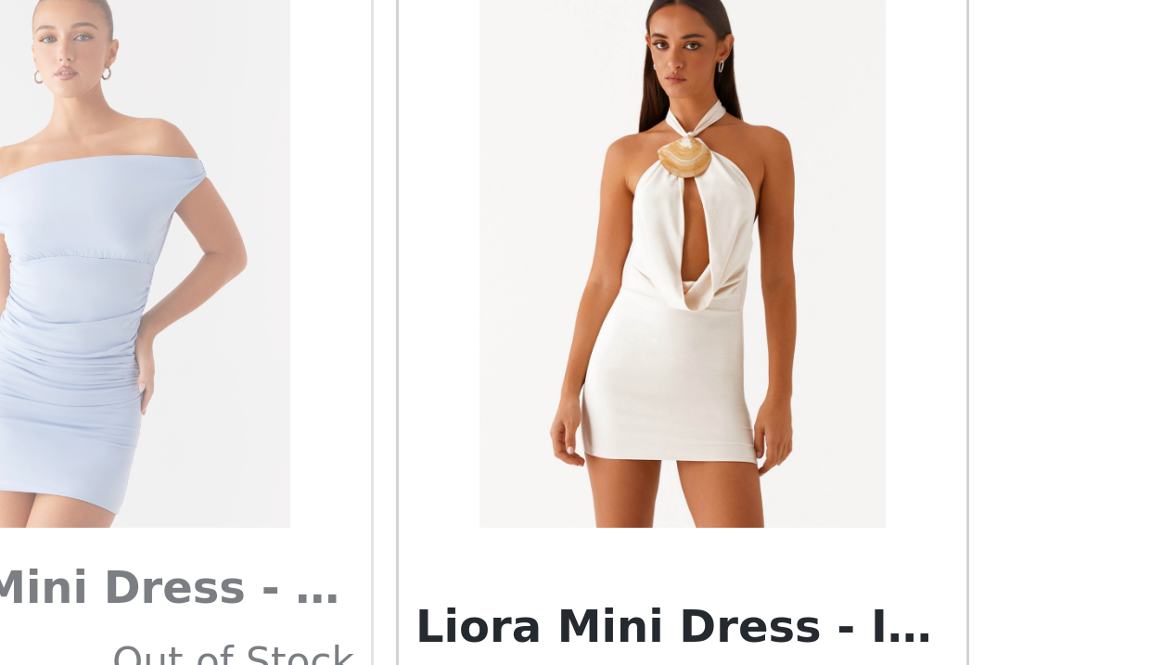
scroll to position [63881, 0]
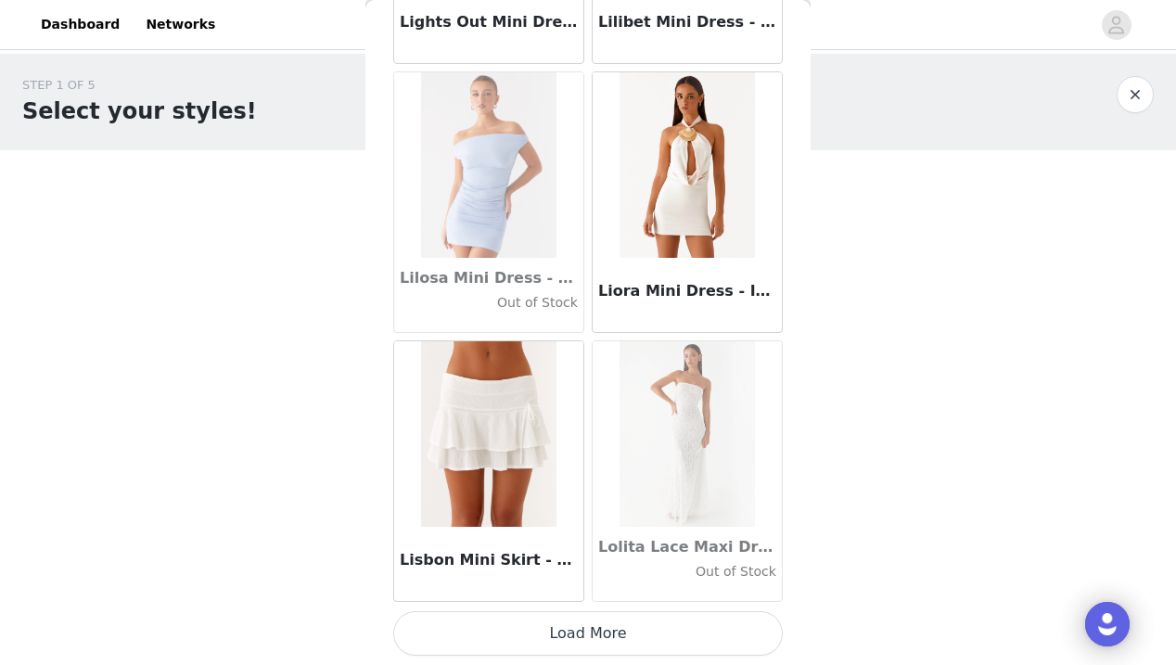
click at [590, 638] on button "Load More" at bounding box center [587, 633] width 389 height 45
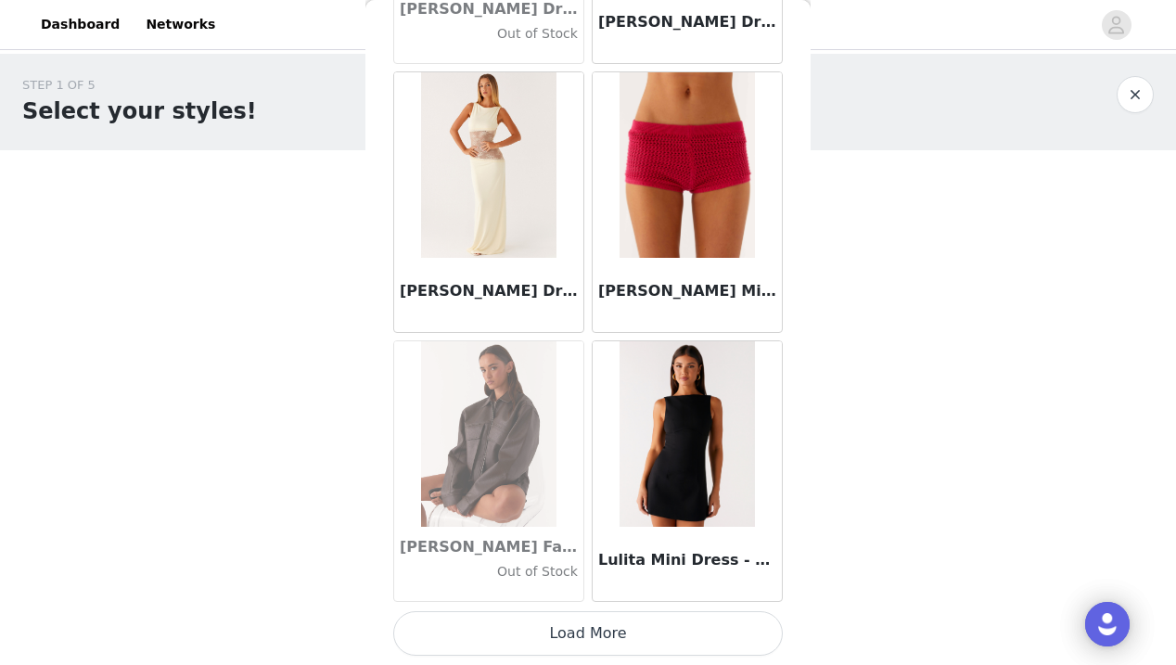
scroll to position [66711, 0]
click at [584, 640] on button "Load More" at bounding box center [587, 633] width 389 height 45
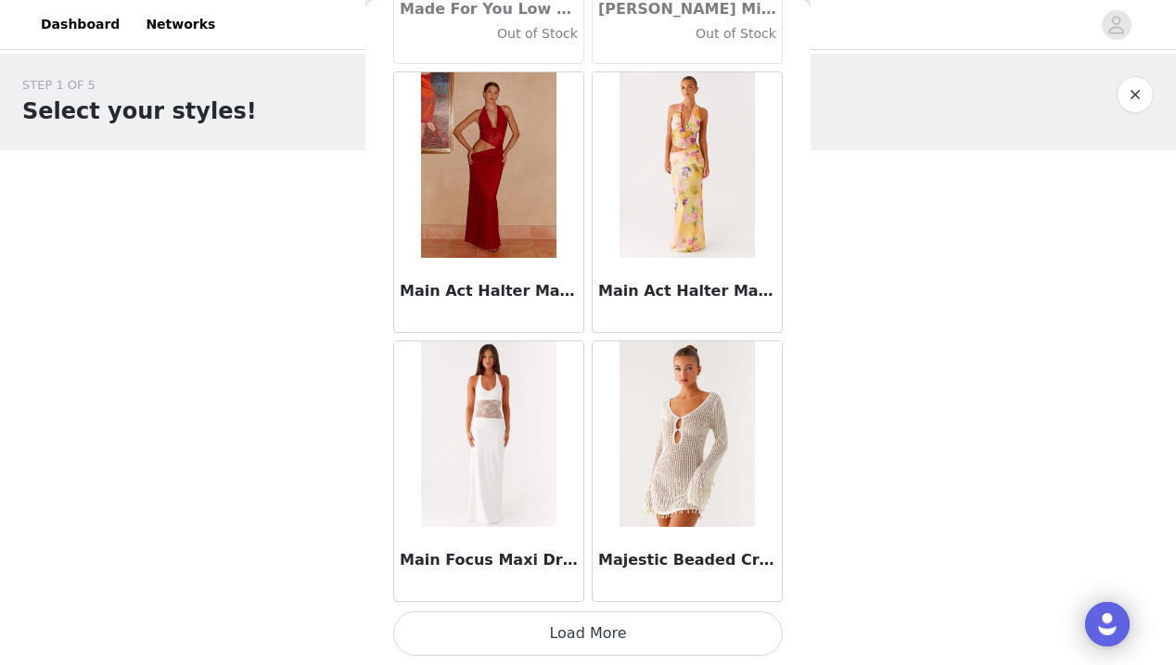
scroll to position [69400, 0]
click at [583, 636] on button "Load More" at bounding box center [587, 633] width 389 height 45
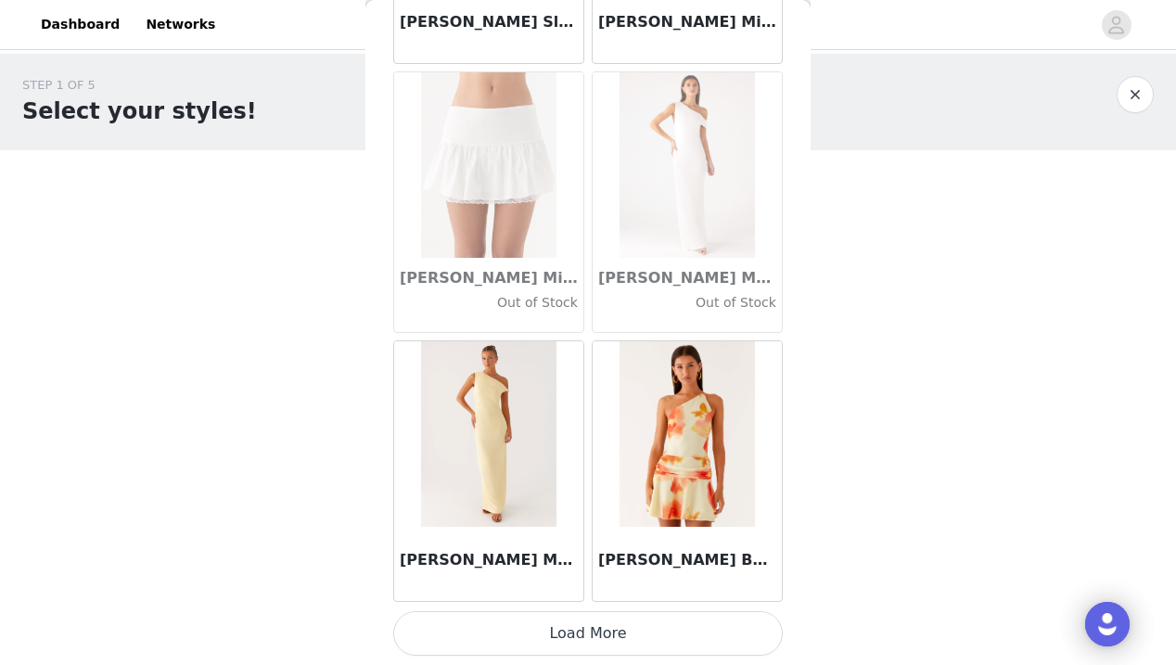
scroll to position [72089, 0]
click at [589, 629] on button "Load More" at bounding box center [587, 633] width 389 height 45
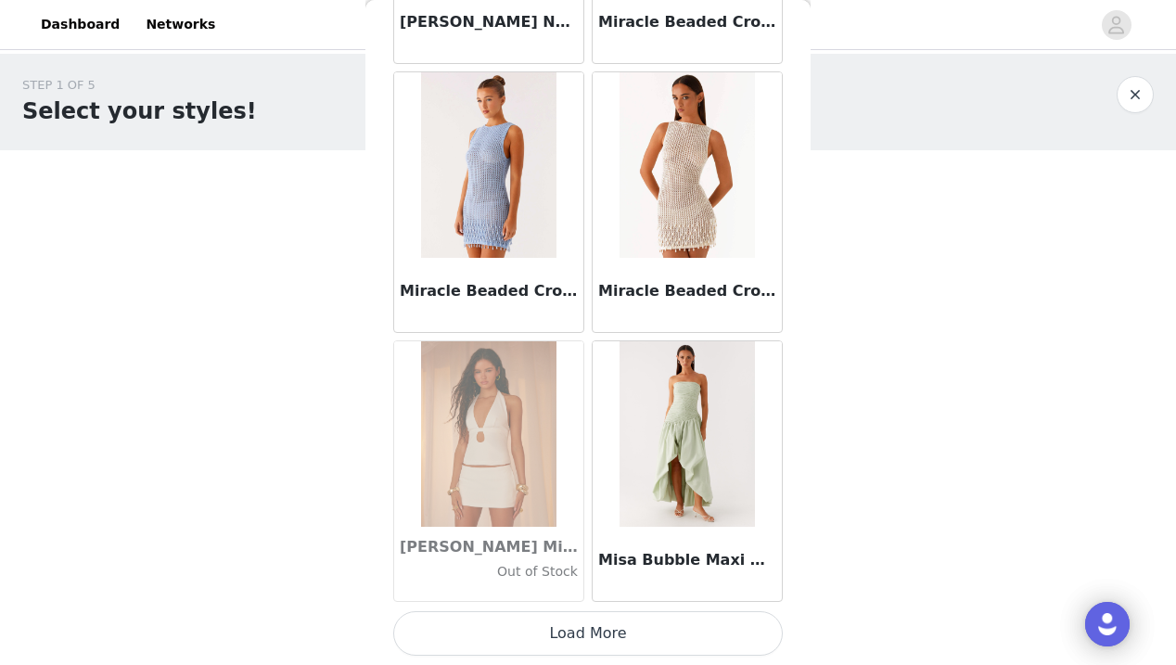
scroll to position [74779, 0]
click at [603, 628] on button "Load More" at bounding box center [587, 633] width 389 height 45
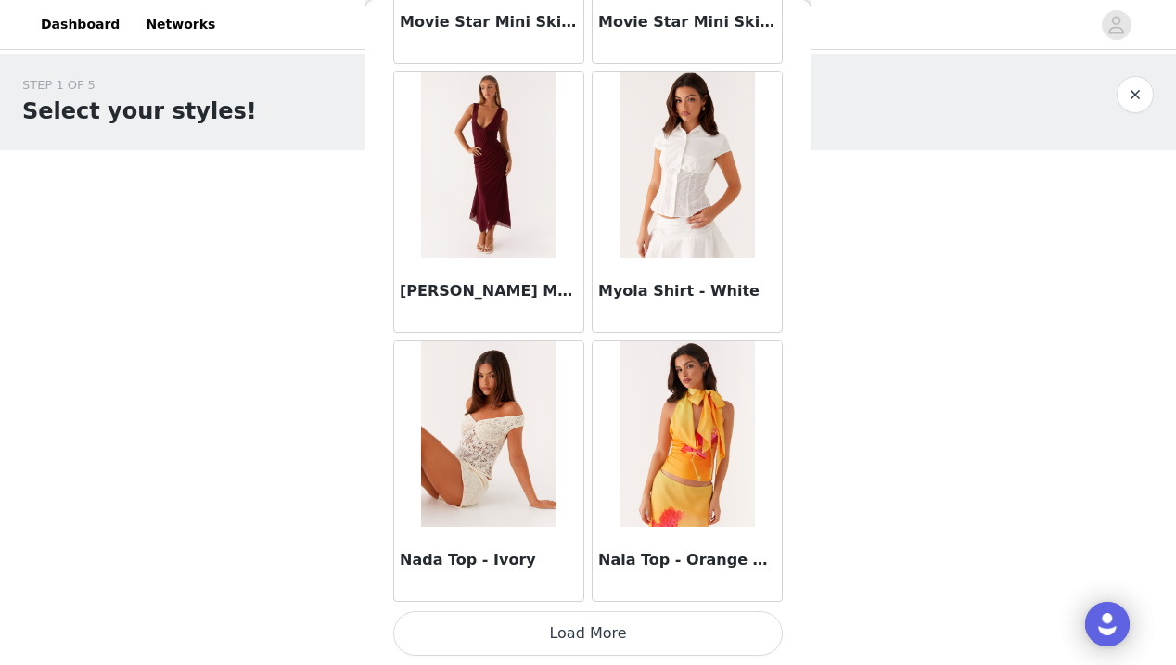
scroll to position [77468, 0]
click at [590, 633] on button "Load More" at bounding box center [587, 633] width 389 height 45
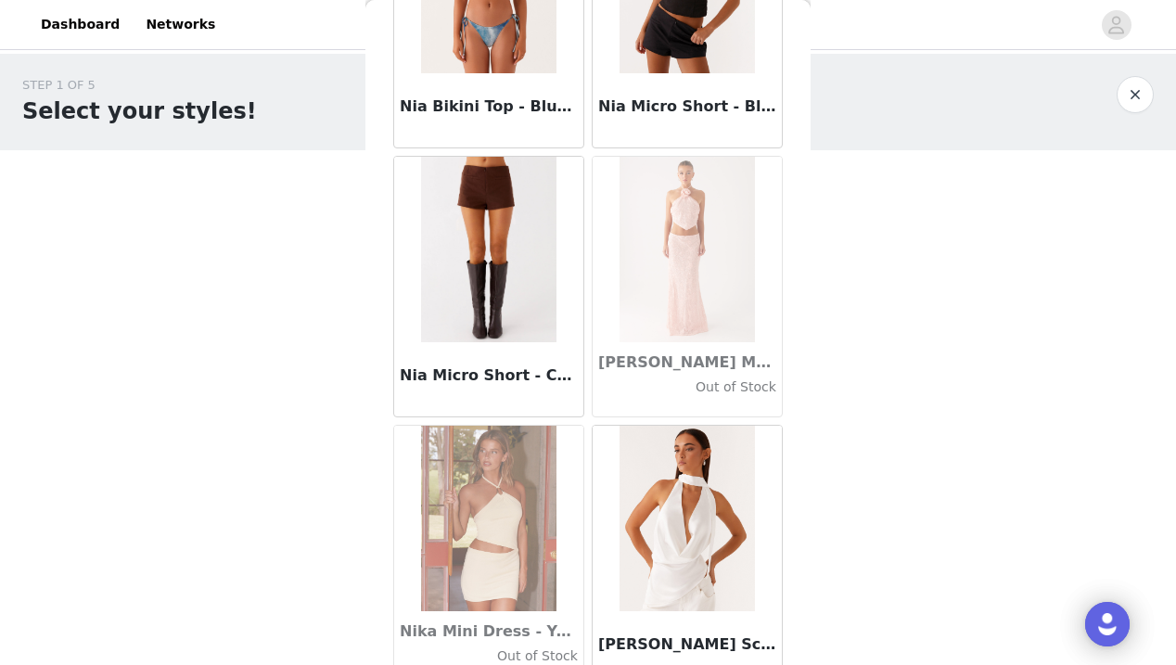
scroll to position [79623, 0]
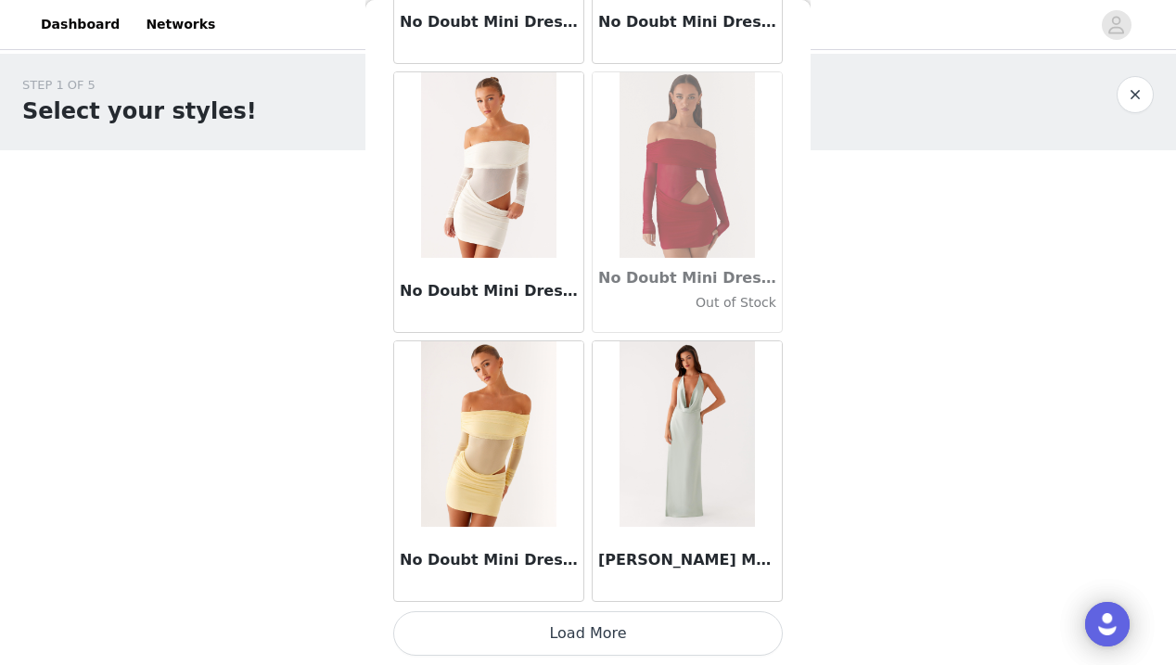
click at [589, 626] on button "Load More" at bounding box center [587, 633] width 389 height 45
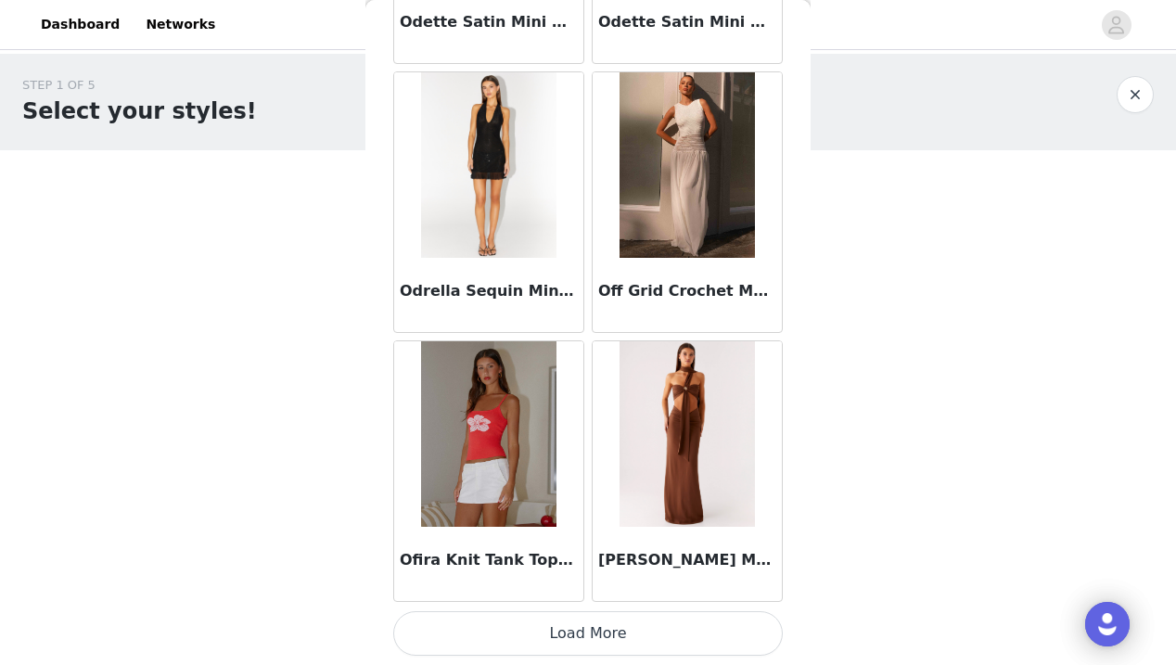
scroll to position [82846, 0]
click at [590, 631] on button "Load More" at bounding box center [587, 633] width 389 height 45
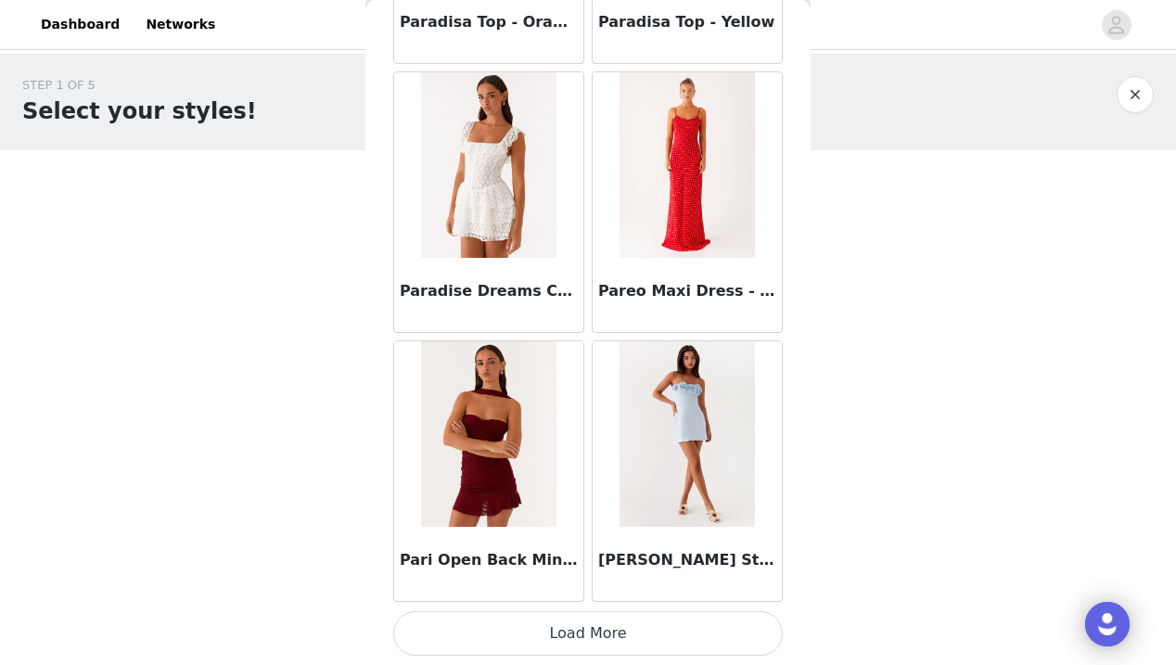
scroll to position [85535, 0]
click at [586, 626] on button "Load More" at bounding box center [587, 633] width 389 height 45
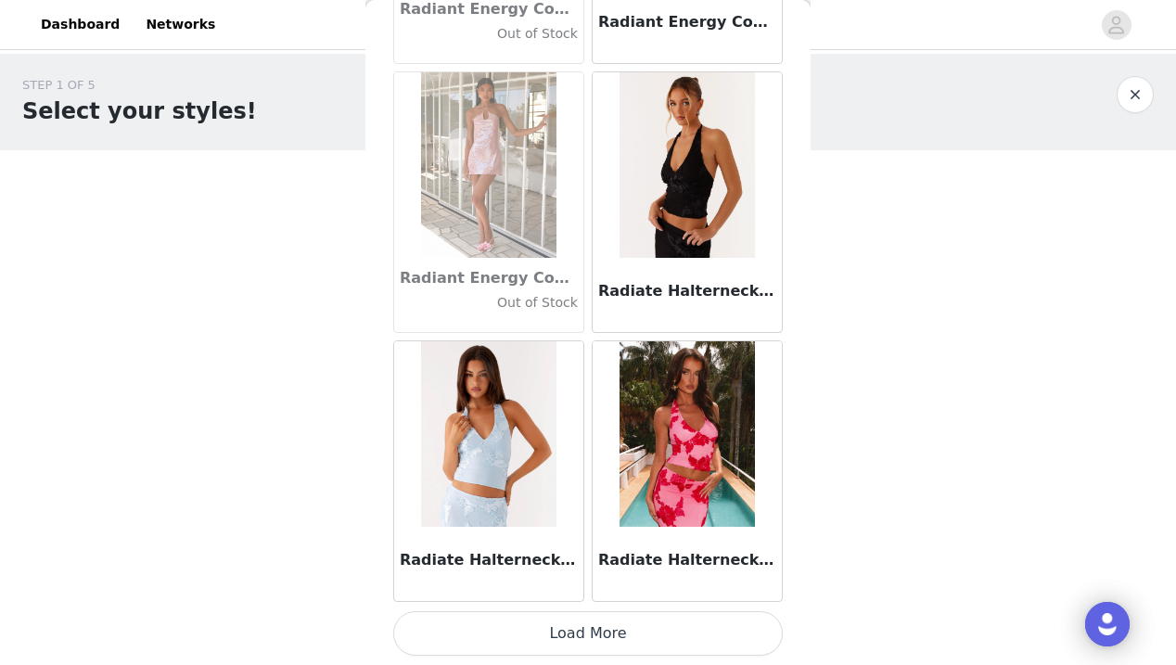
scroll to position [88224, 0]
click at [588, 634] on button "Load More" at bounding box center [587, 633] width 389 height 45
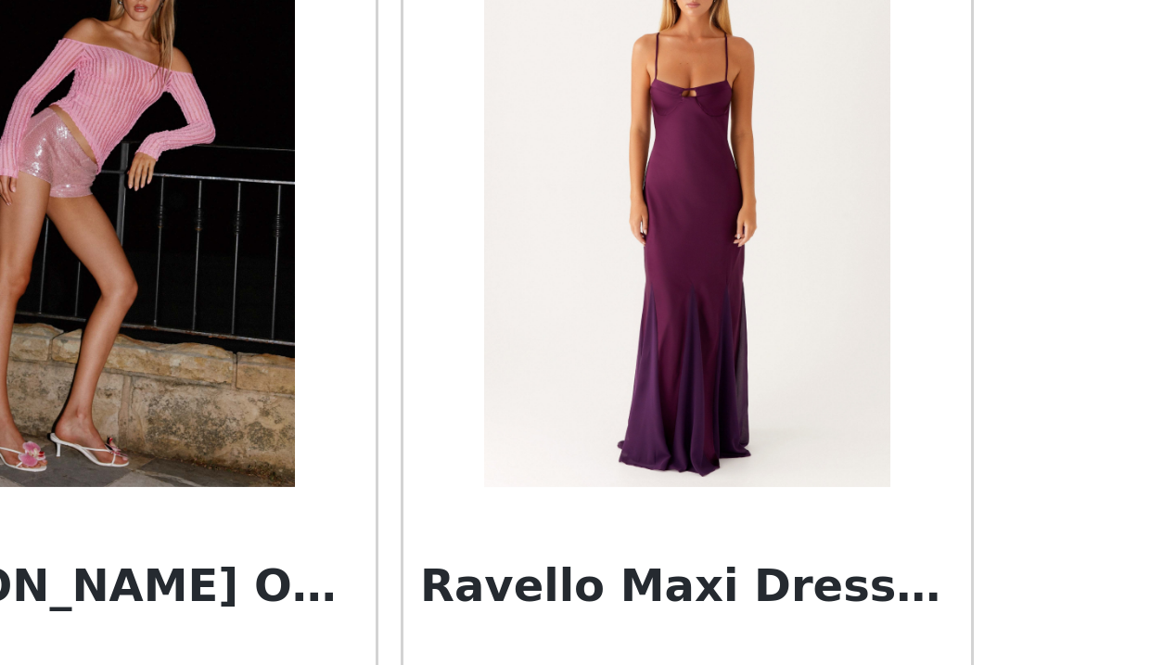
scroll to position [89834, 0]
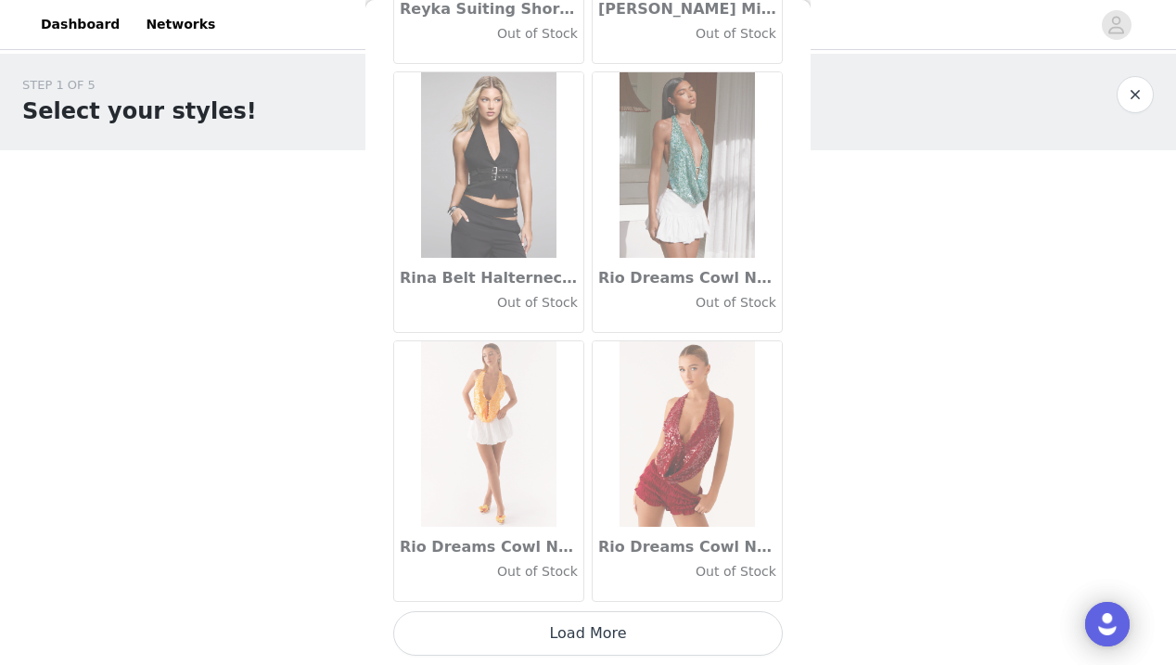
click at [589, 635] on button "Load More" at bounding box center [587, 633] width 389 height 45
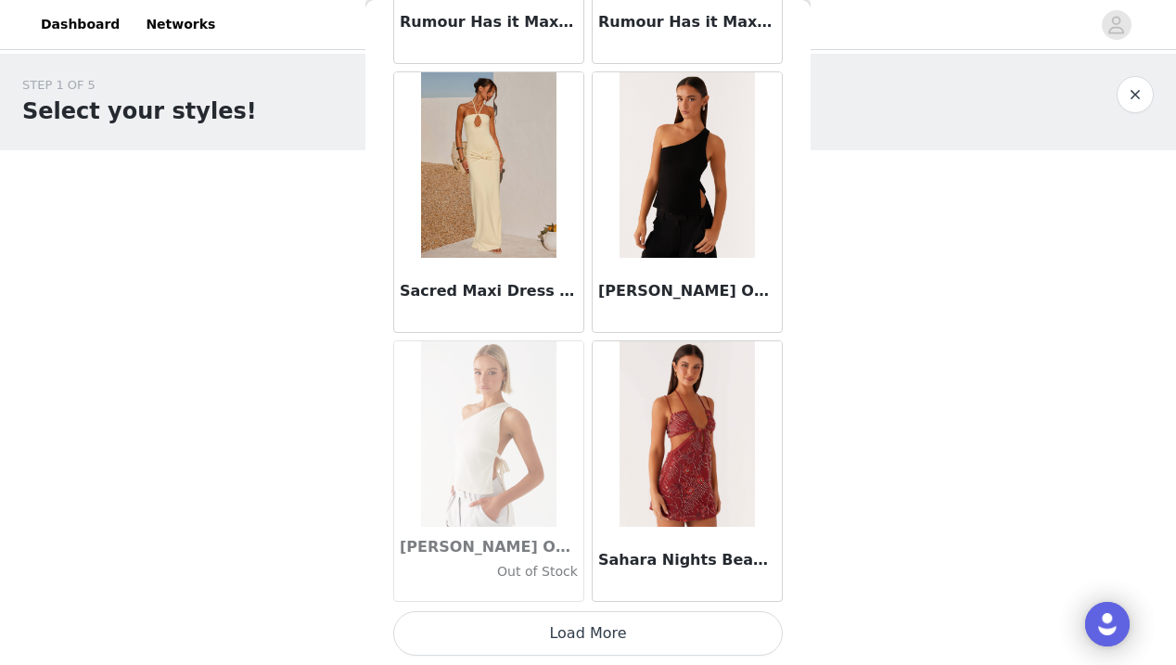
scroll to position [93602, 0]
click at [588, 638] on button "Load More" at bounding box center [587, 633] width 389 height 45
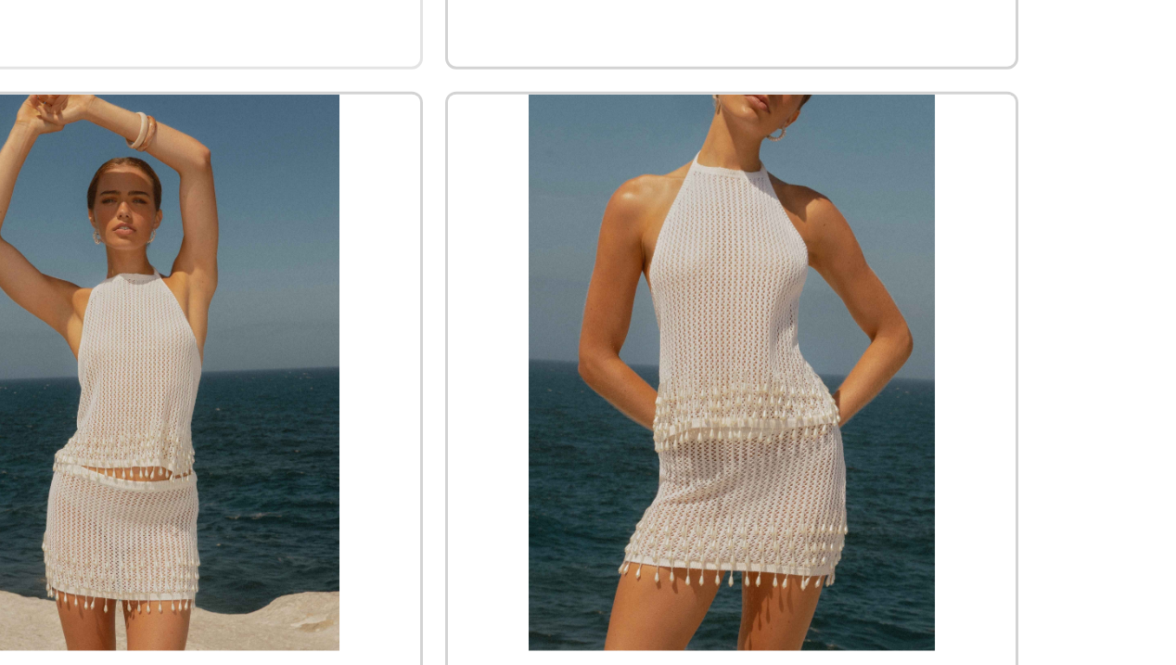
scroll to position [95617, 0]
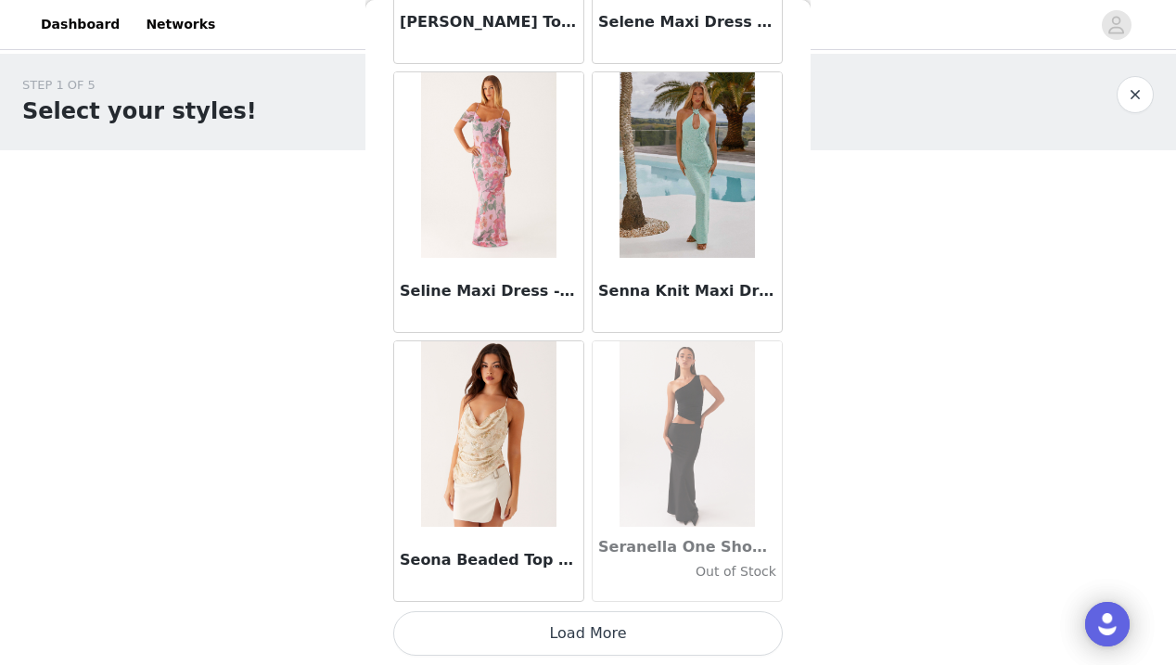
click at [582, 638] on button "Load More" at bounding box center [587, 633] width 389 height 45
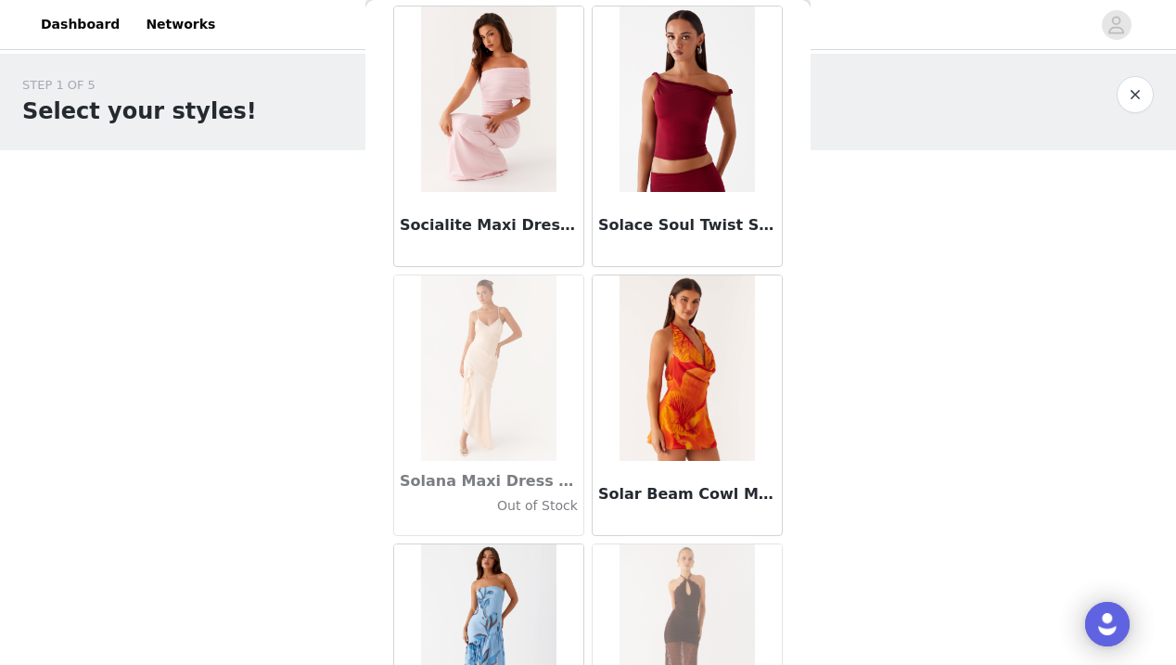
scroll to position [98777, 0]
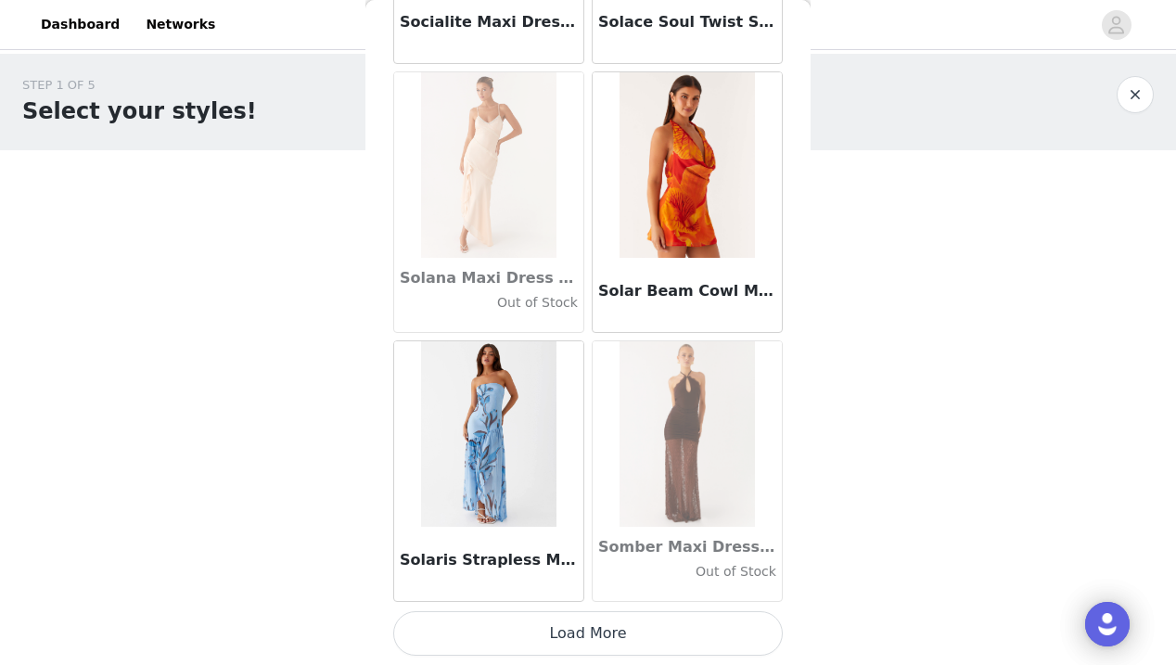
click at [589, 637] on button "Load More" at bounding box center [587, 633] width 389 height 45
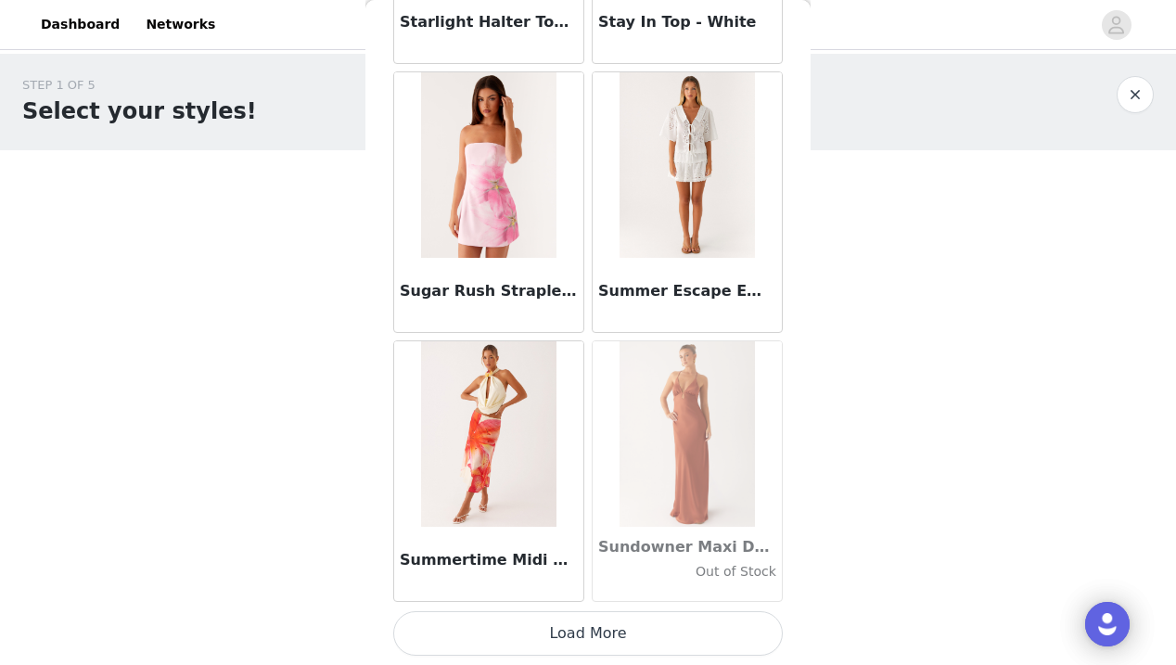
scroll to position [101670, 0]
click at [577, 631] on button "Load More" at bounding box center [587, 633] width 389 height 45
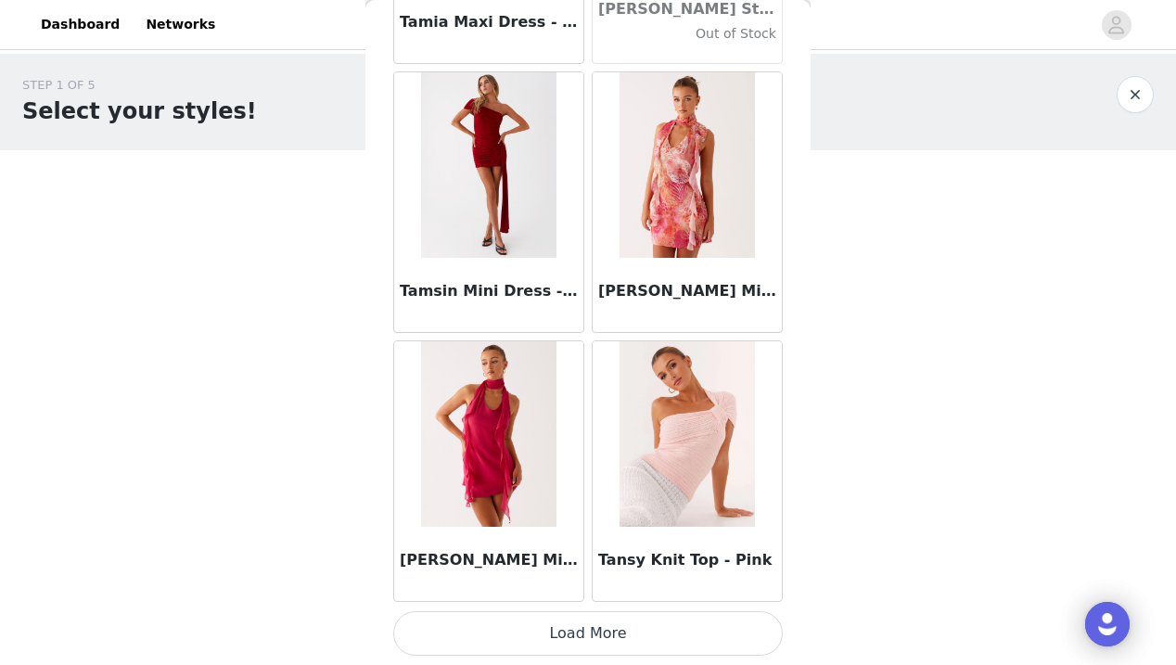
scroll to position [104359, 0]
click at [590, 642] on button "Load More" at bounding box center [587, 633] width 389 height 45
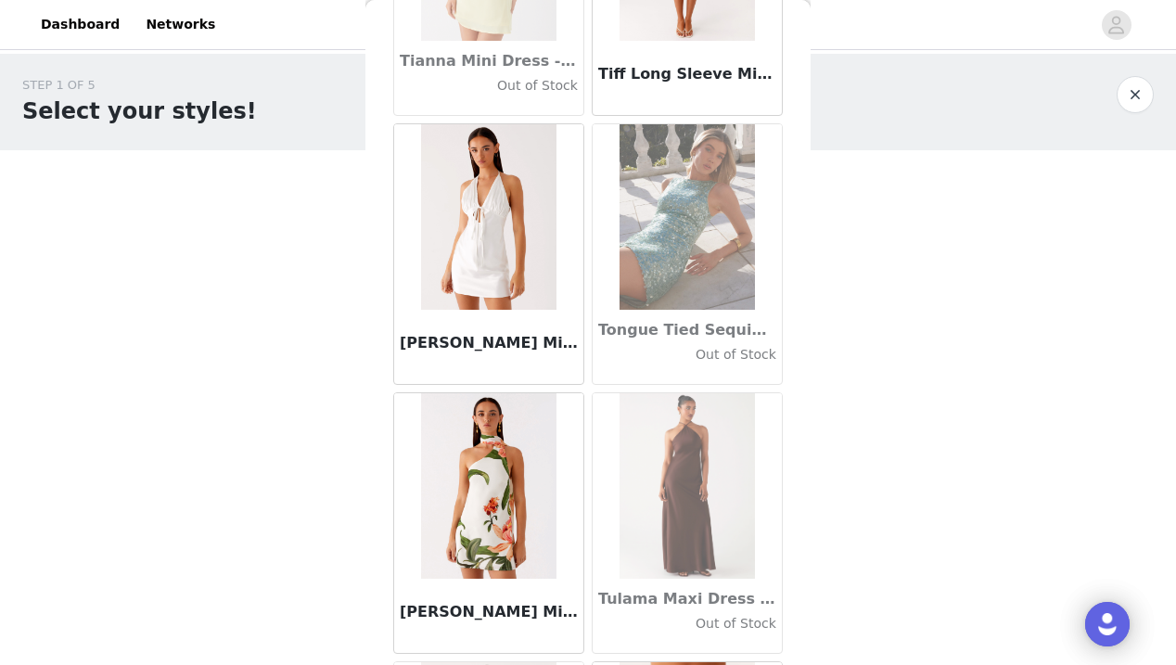
scroll to position [106458, 0]
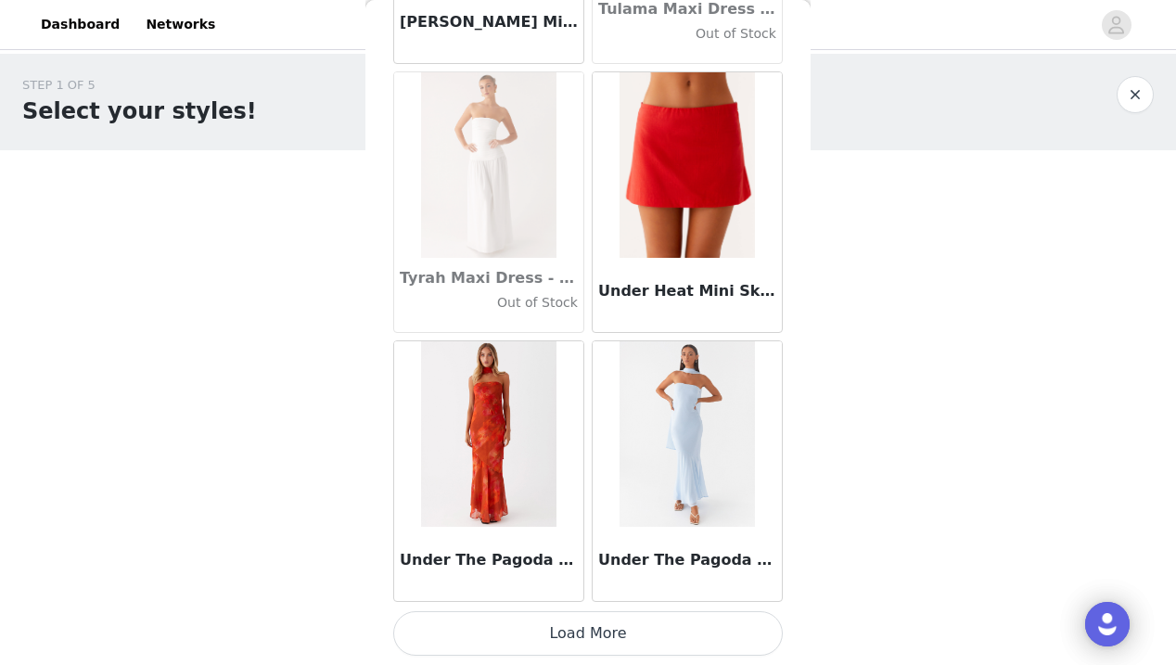
click at [587, 634] on button "Load More" at bounding box center [587, 633] width 389 height 45
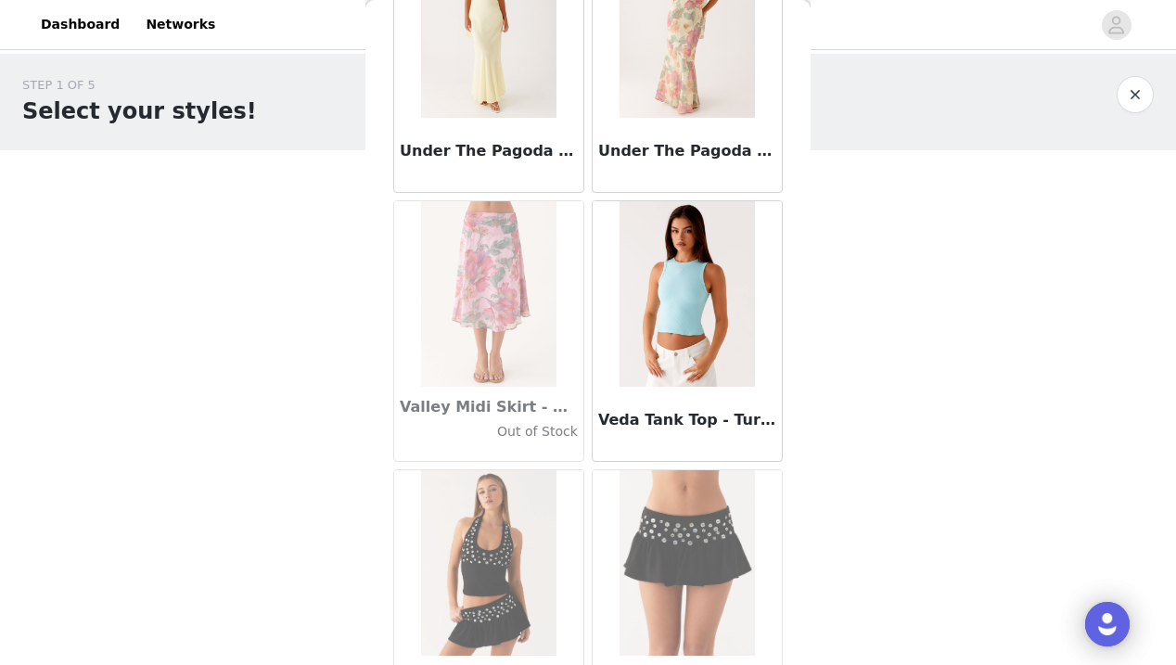
scroll to position [108833, 0]
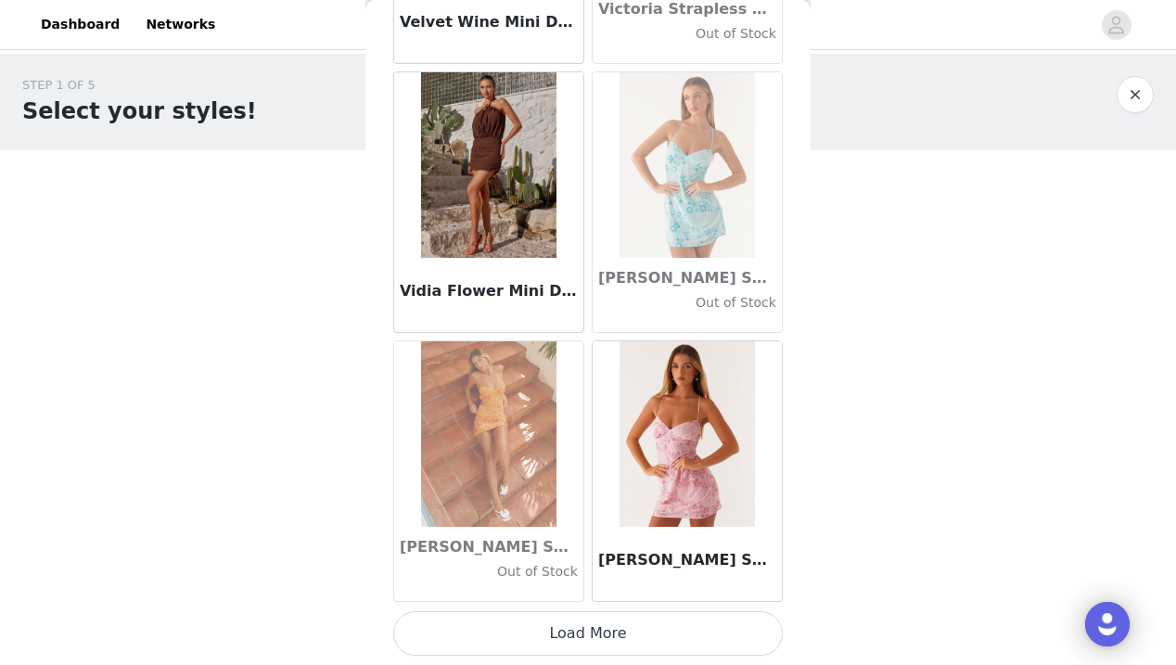
click at [587, 625] on button "Load More" at bounding box center [587, 633] width 389 height 45
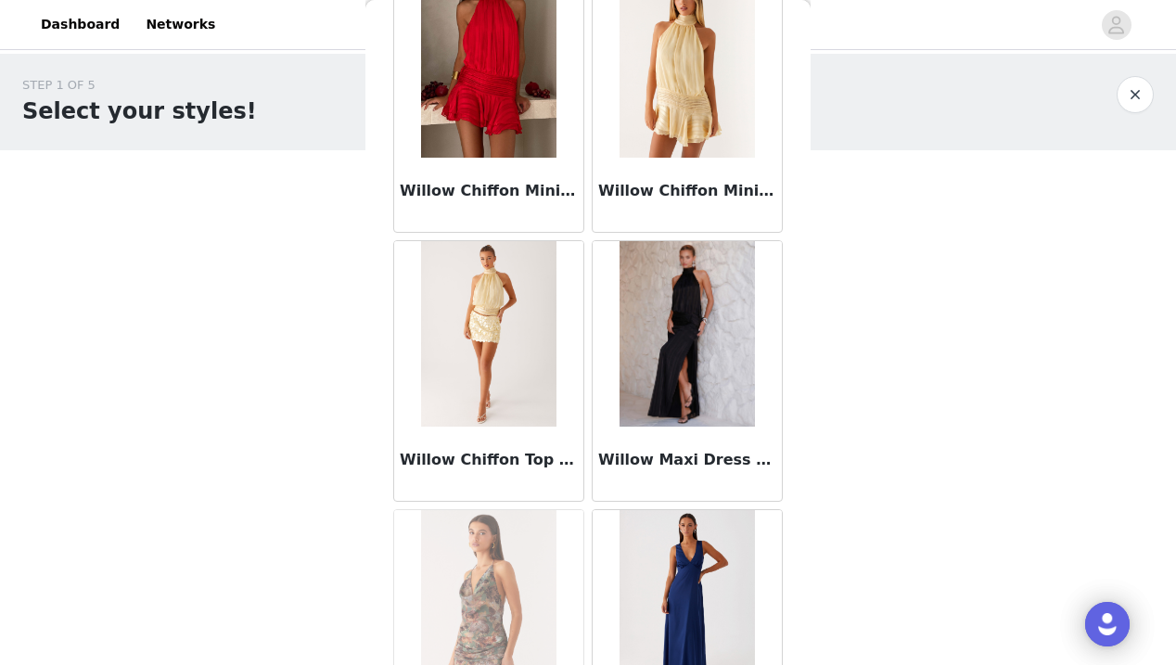
scroll to position [112262, 0]
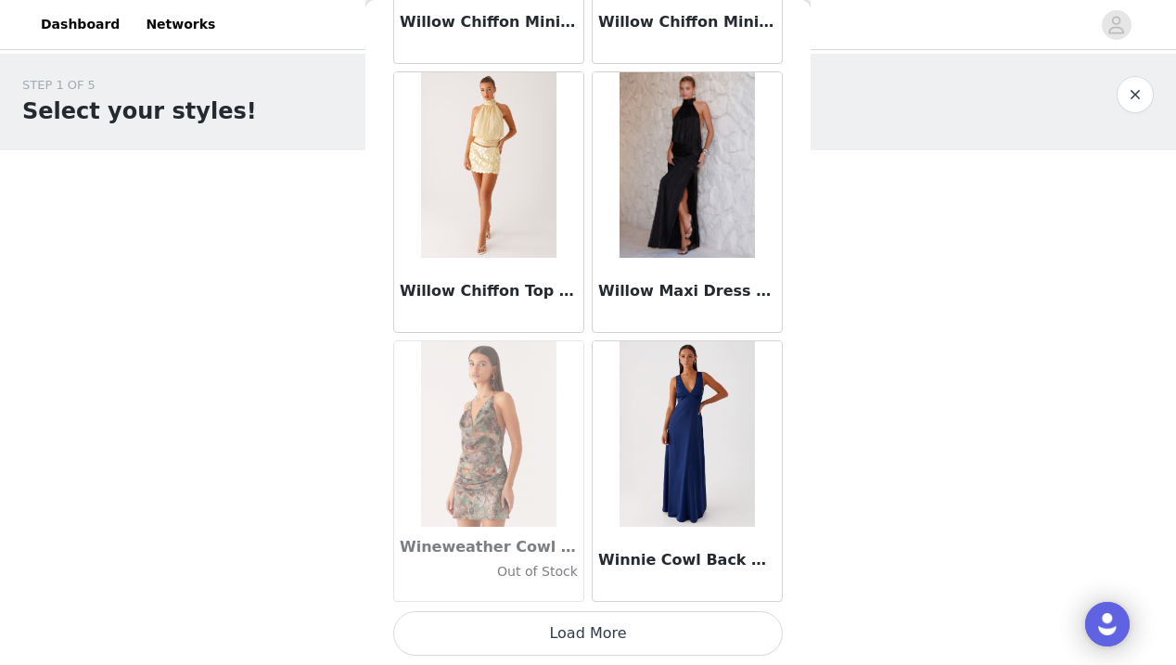
click at [593, 634] on button "Load More" at bounding box center [587, 633] width 389 height 45
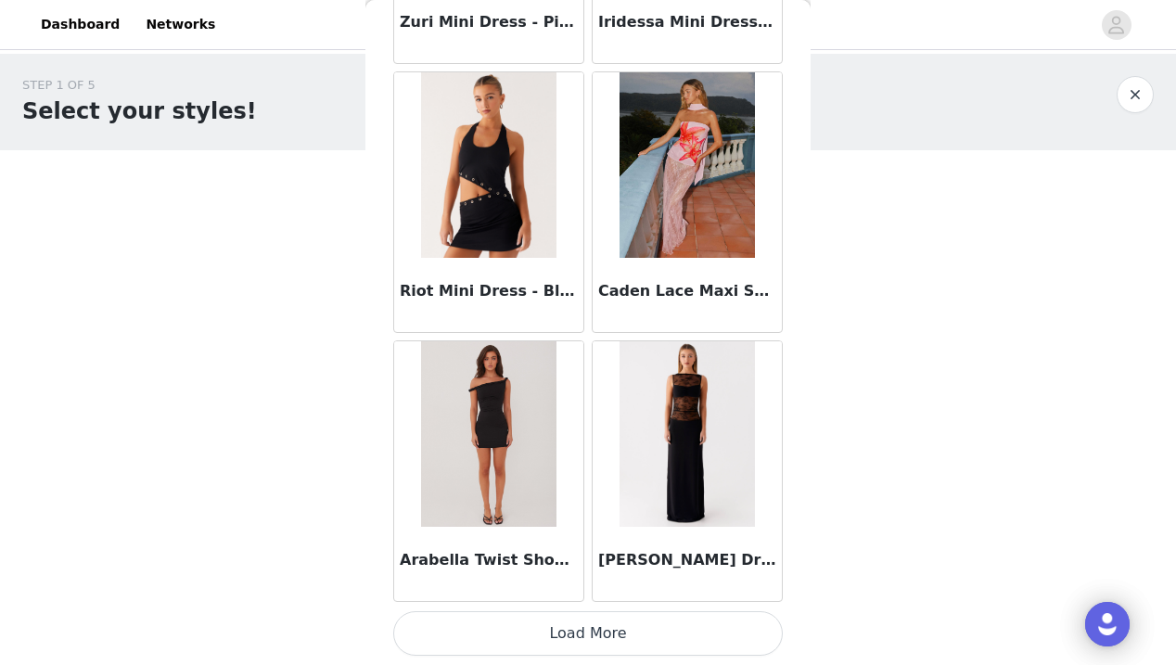
scroll to position [115115, 0]
click at [587, 634] on button "Load More" at bounding box center [587, 633] width 389 height 45
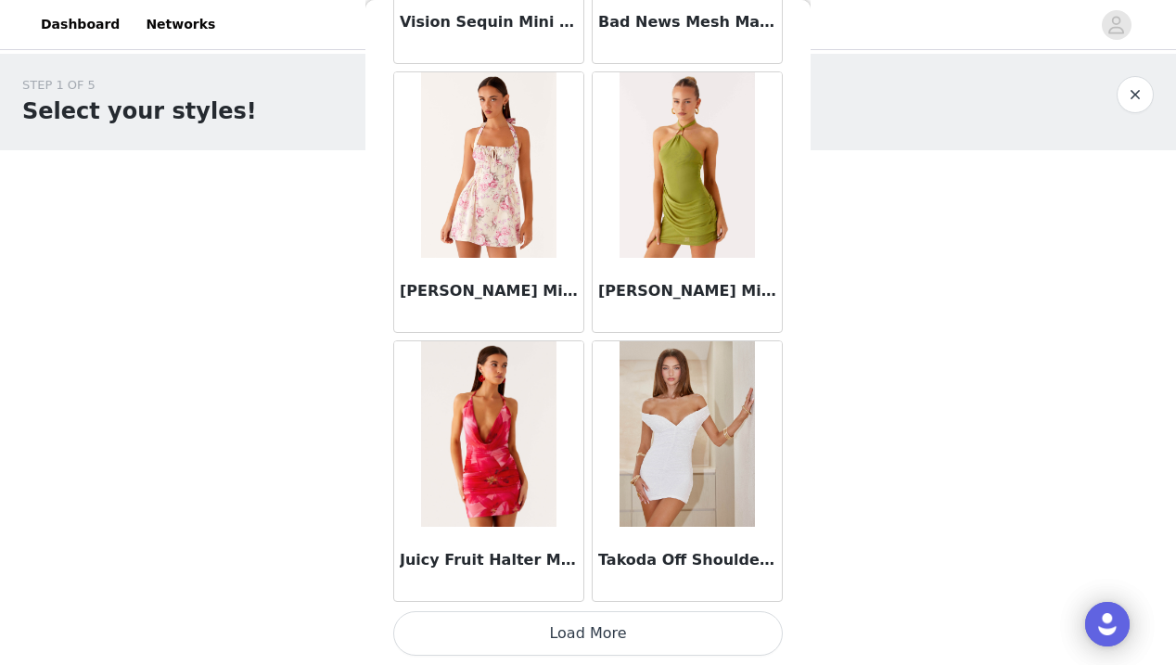
scroll to position [117804, 0]
click at [594, 628] on button "Load More" at bounding box center [587, 633] width 389 height 45
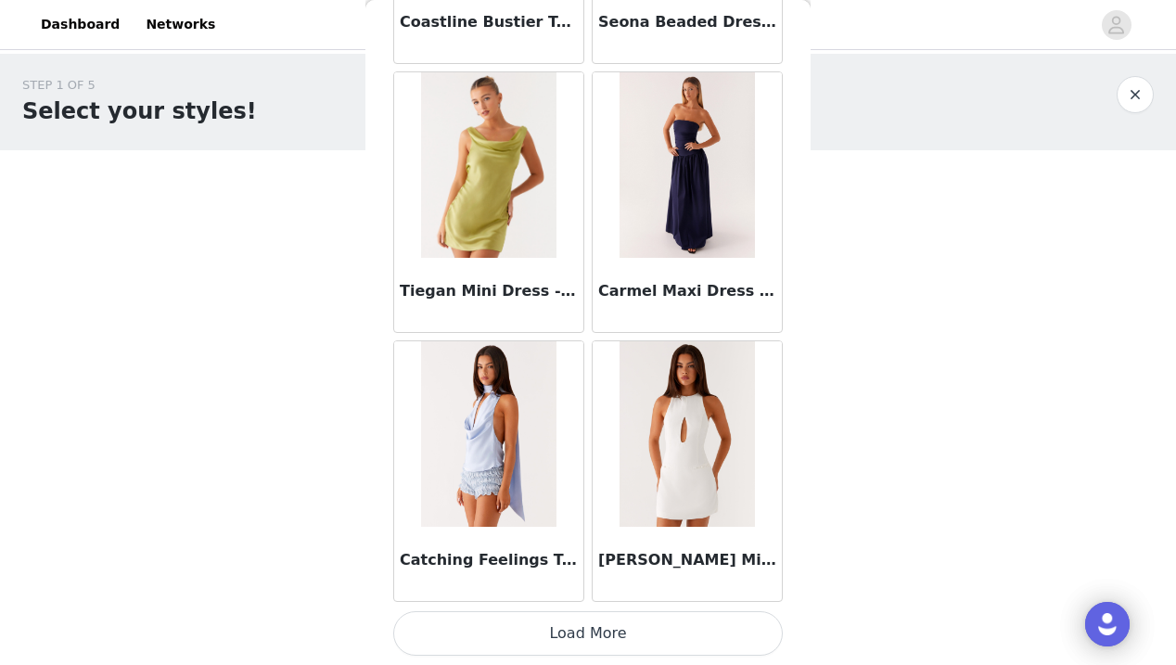
scroll to position [120493, 0]
click at [581, 619] on button "Load More" at bounding box center [587, 633] width 389 height 45
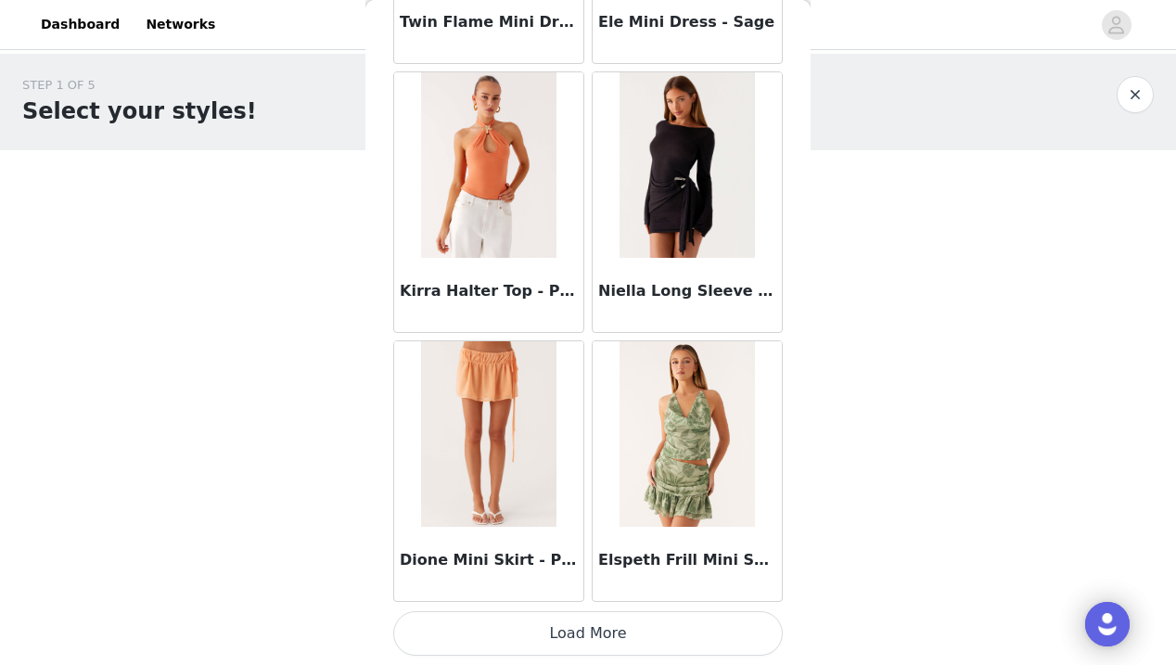
scroll to position [123183, 0]
click at [580, 641] on button "Load More" at bounding box center [587, 633] width 389 height 45
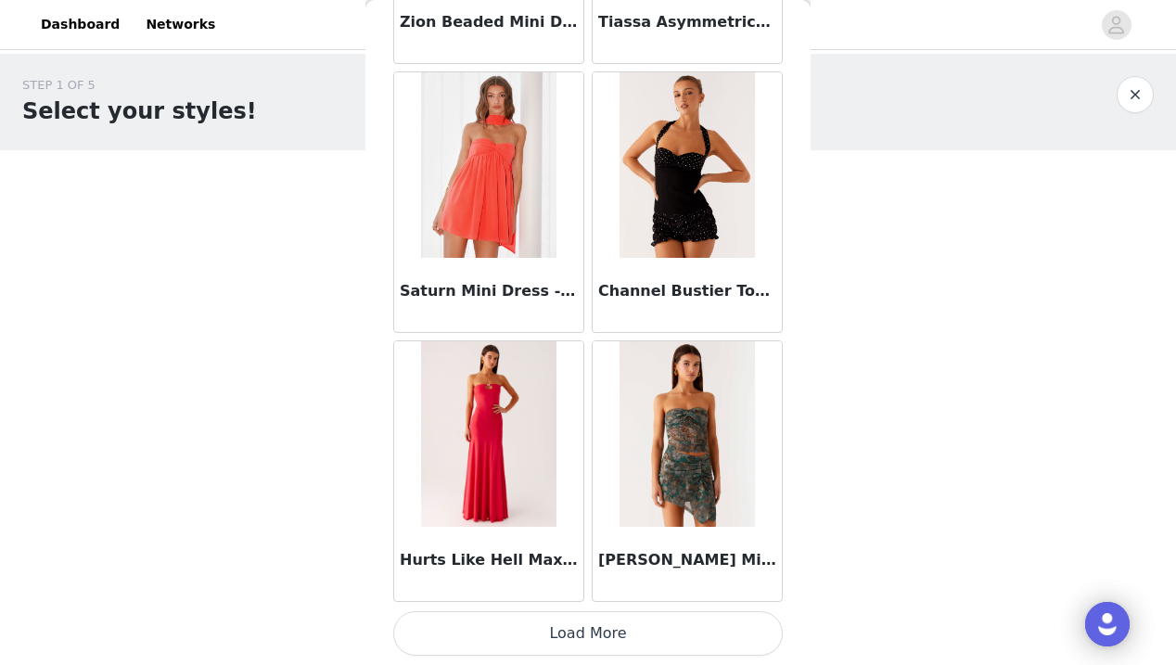
scroll to position [125872, 0]
click at [597, 628] on button "Load More" at bounding box center [587, 633] width 389 height 45
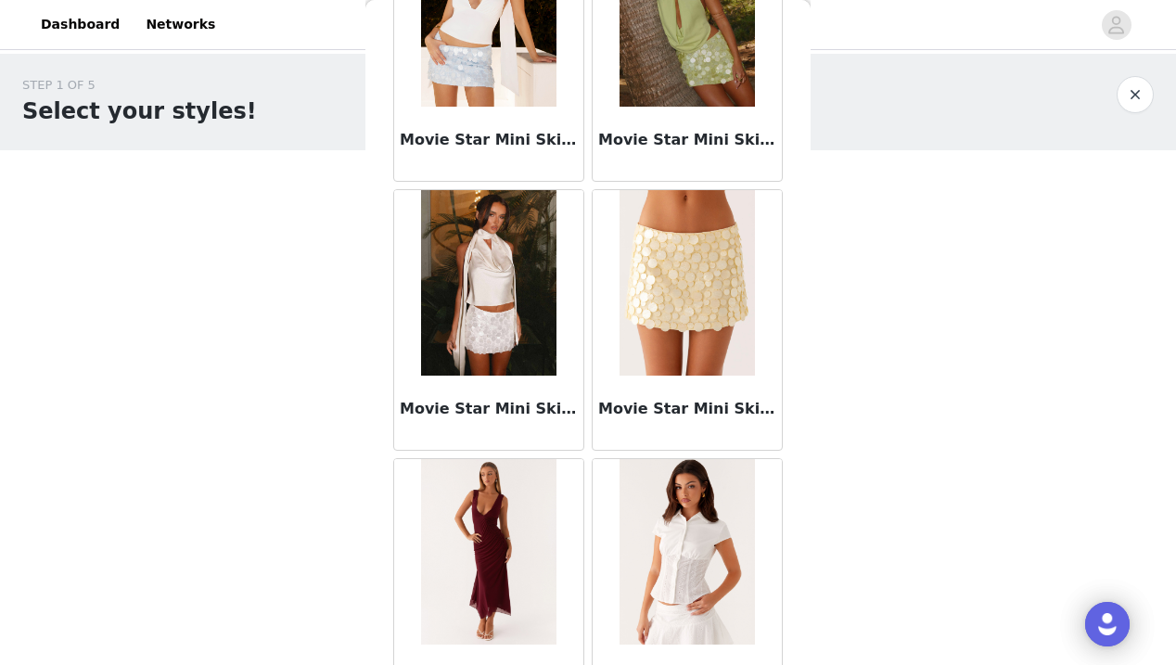
scroll to position [77077, 0]
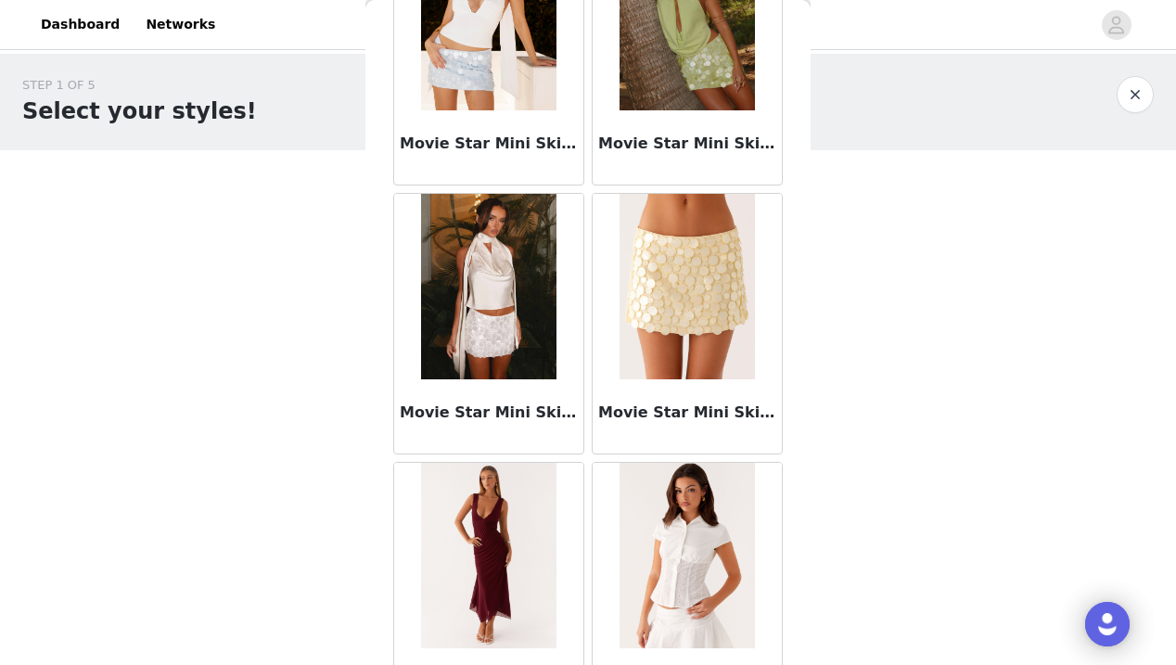
click at [507, 312] on img at bounding box center [488, 286] width 134 height 185
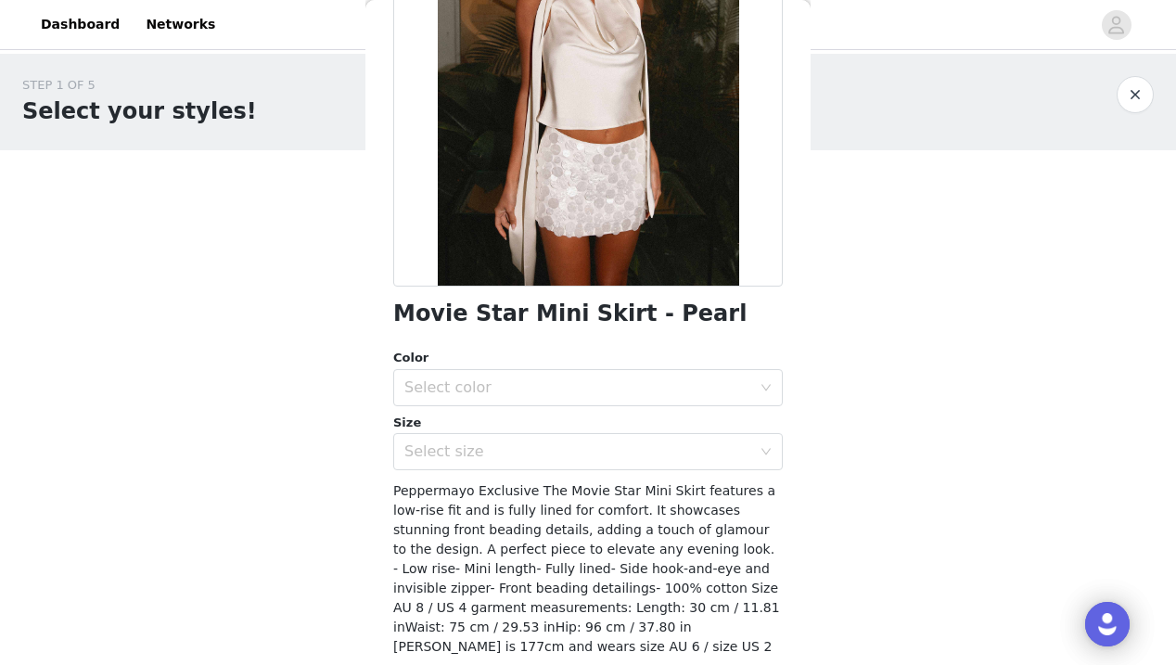
scroll to position [225, 0]
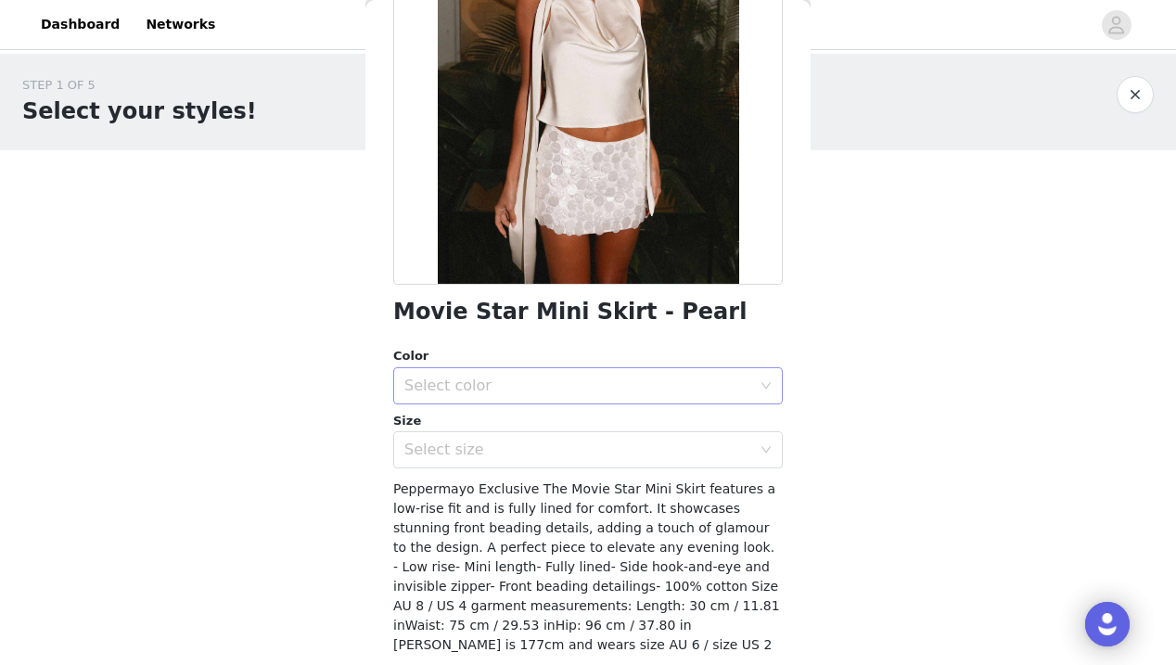
click at [508, 376] on div "Select color" at bounding box center [577, 385] width 347 height 19
click at [513, 417] on li "Pearl" at bounding box center [587, 418] width 389 height 30
click at [524, 449] on div "Select size" at bounding box center [577, 449] width 347 height 19
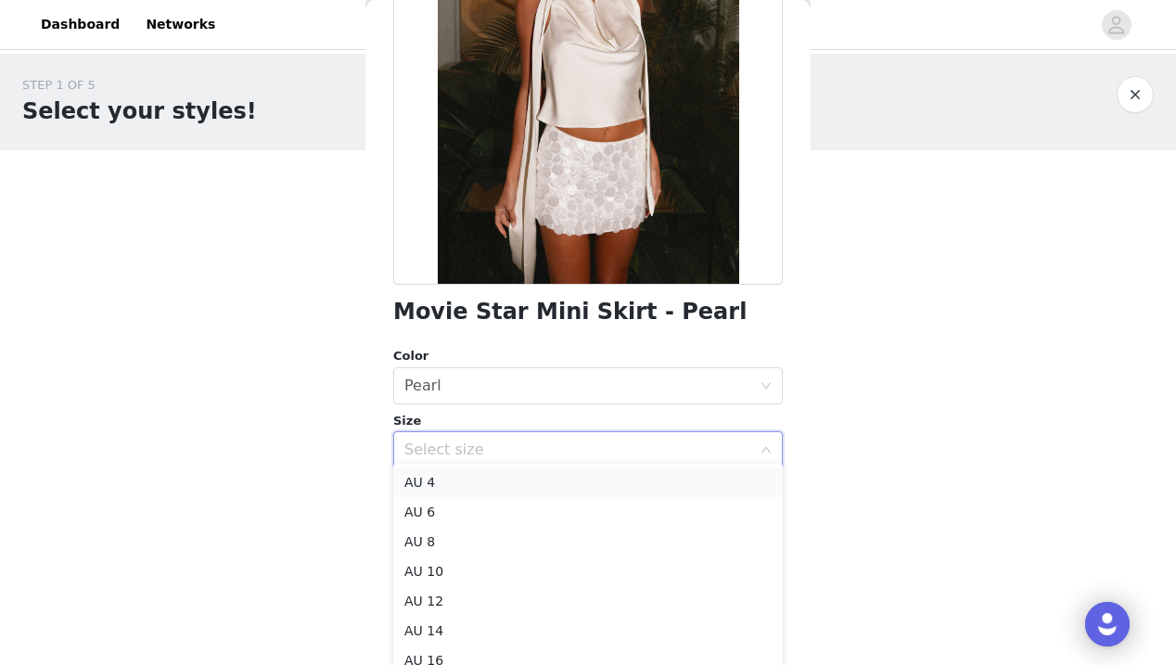
click at [514, 484] on li "AU 4" at bounding box center [587, 482] width 389 height 30
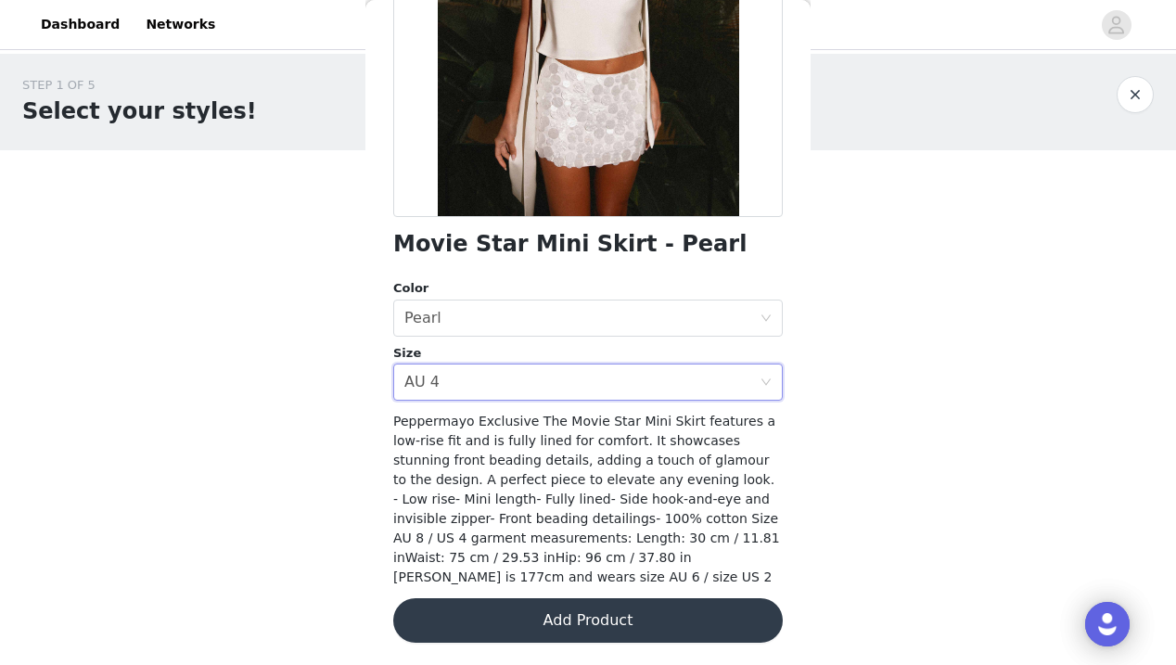
scroll to position [285, 0]
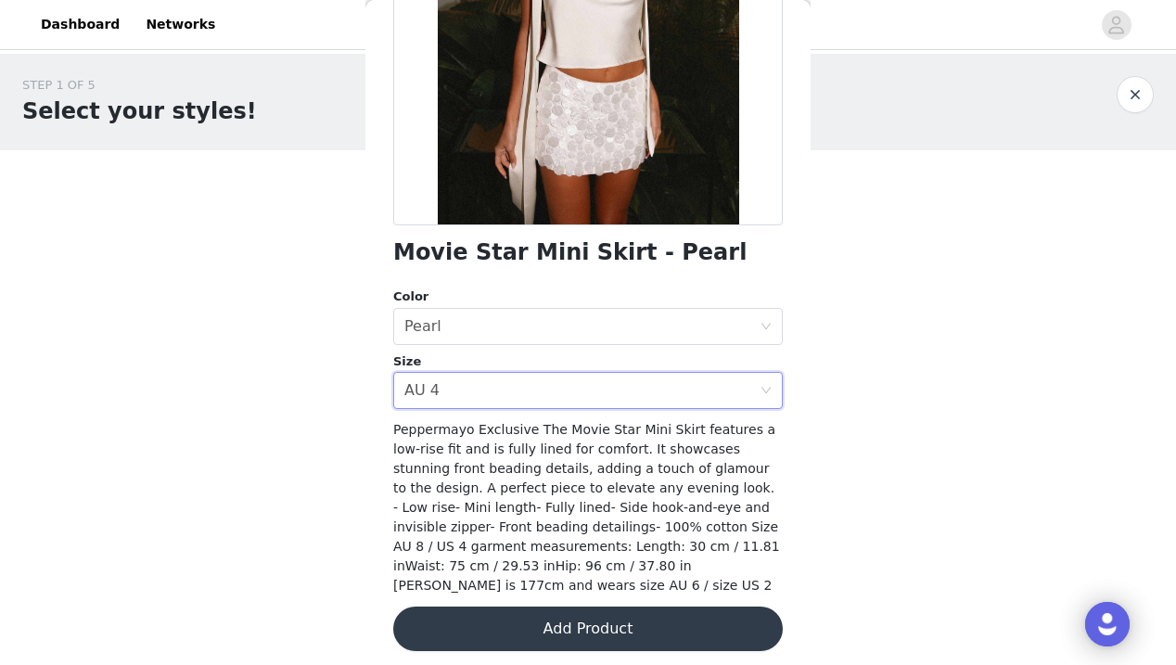
click at [526, 619] on button "Add Product" at bounding box center [587, 628] width 389 height 45
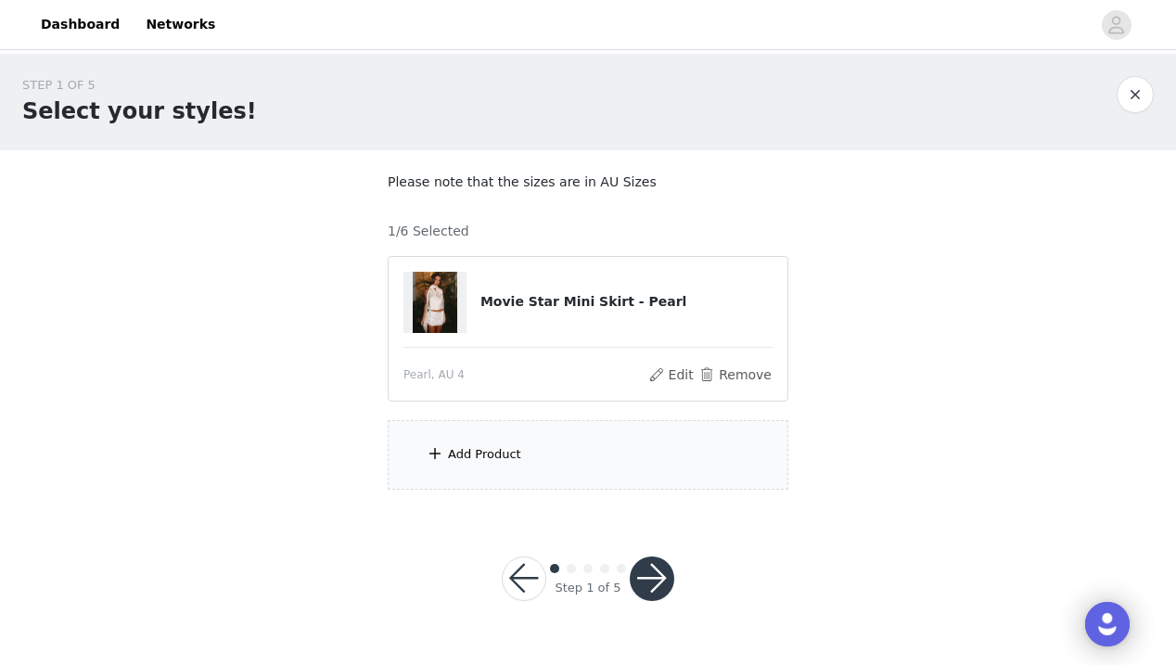
click at [541, 462] on div "Add Product" at bounding box center [588, 455] width 401 height 70
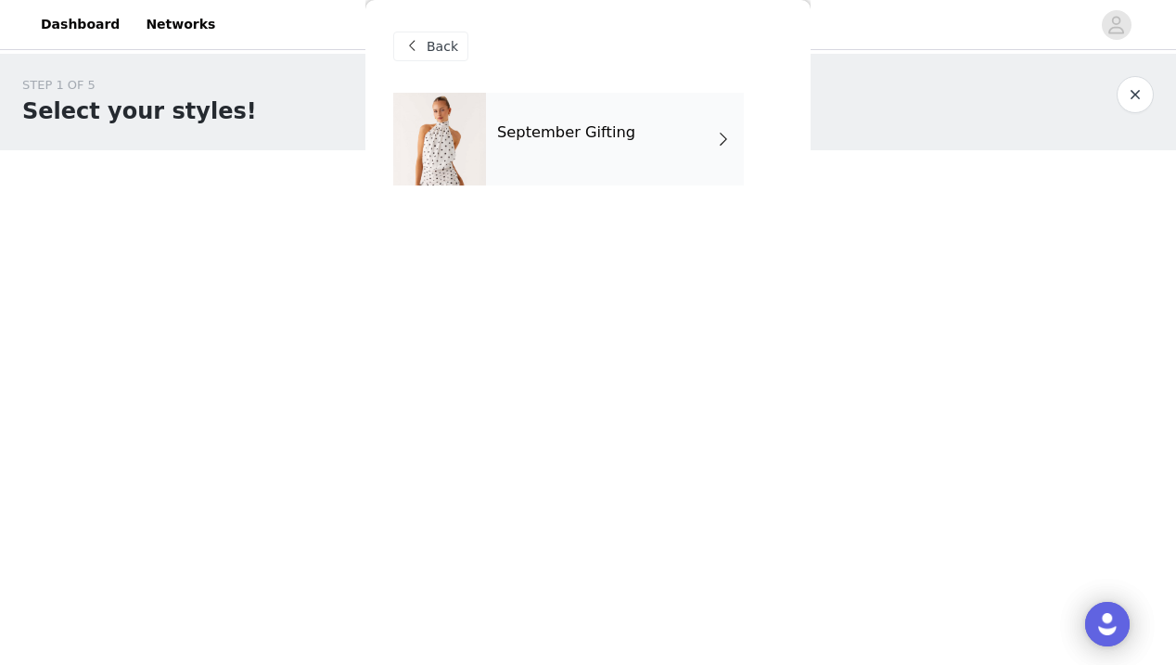
click at [583, 162] on div "September Gifting" at bounding box center [615, 139] width 258 height 93
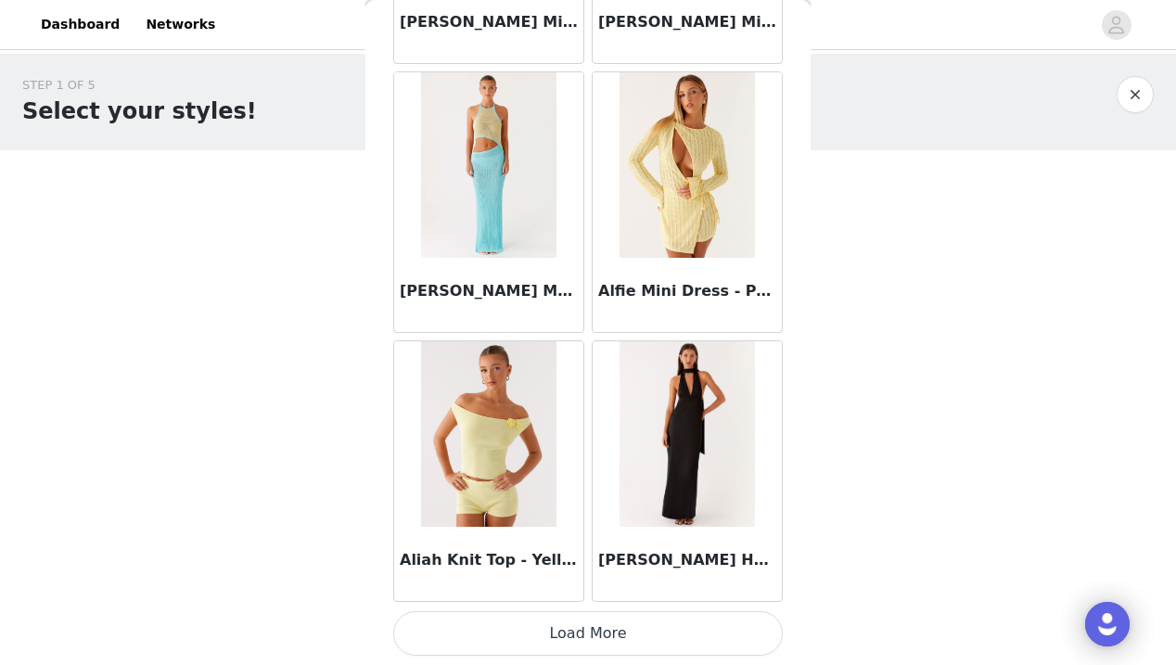
click at [599, 643] on button "Load More" at bounding box center [587, 633] width 389 height 45
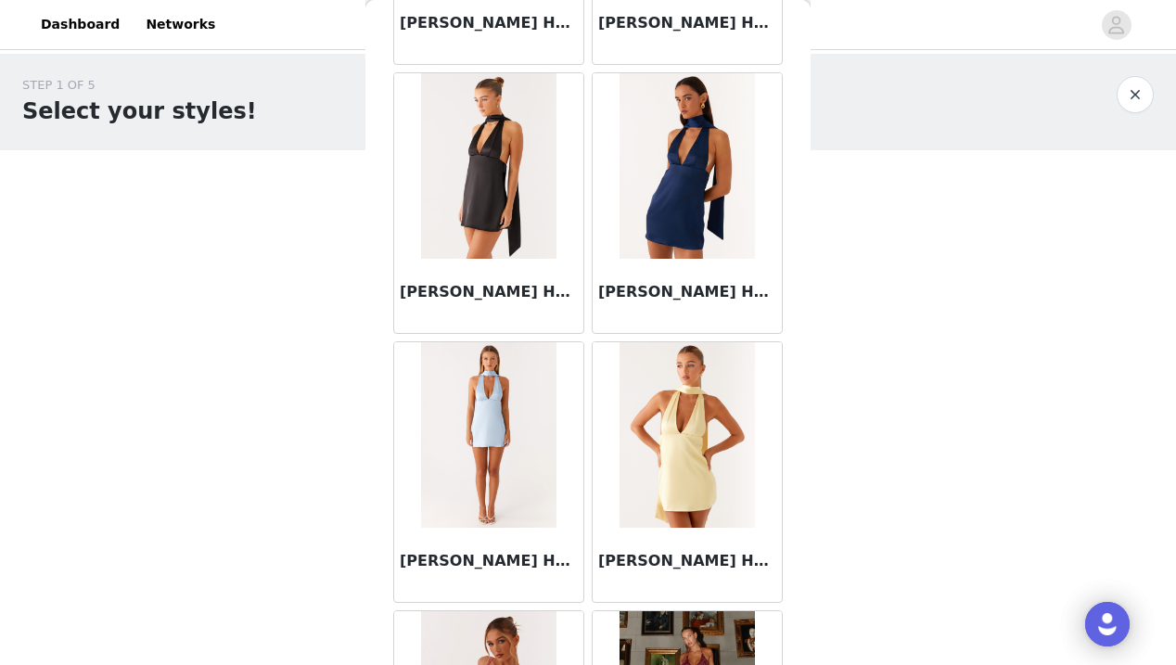
scroll to position [3079, 0]
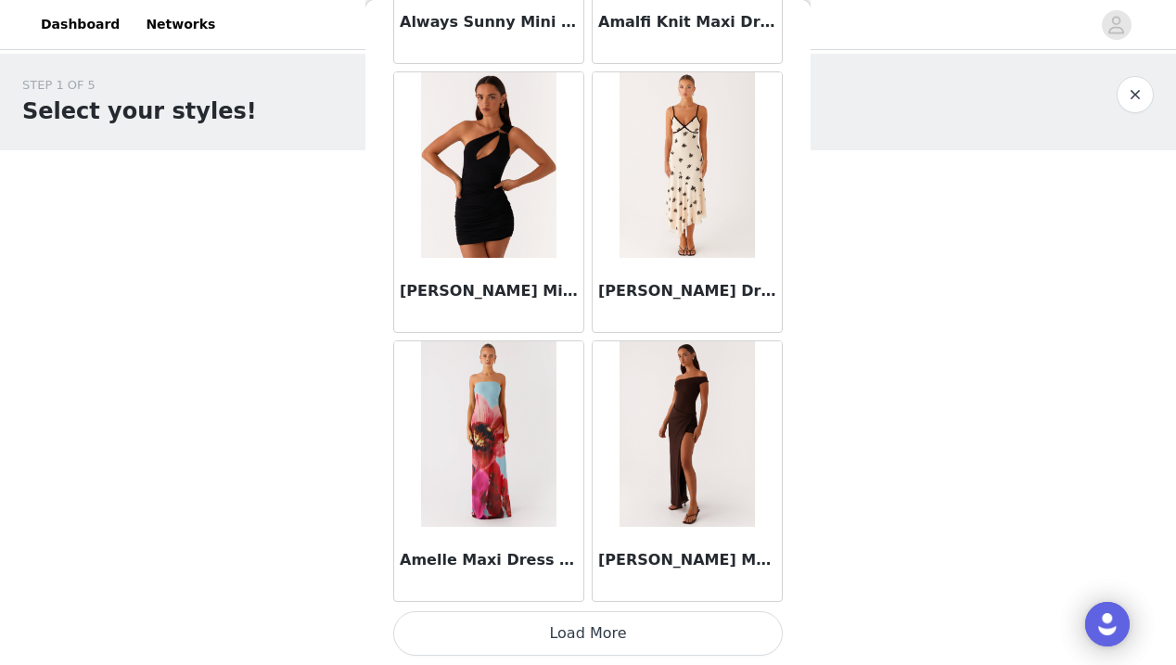
click at [593, 625] on button "Load More" at bounding box center [587, 633] width 389 height 45
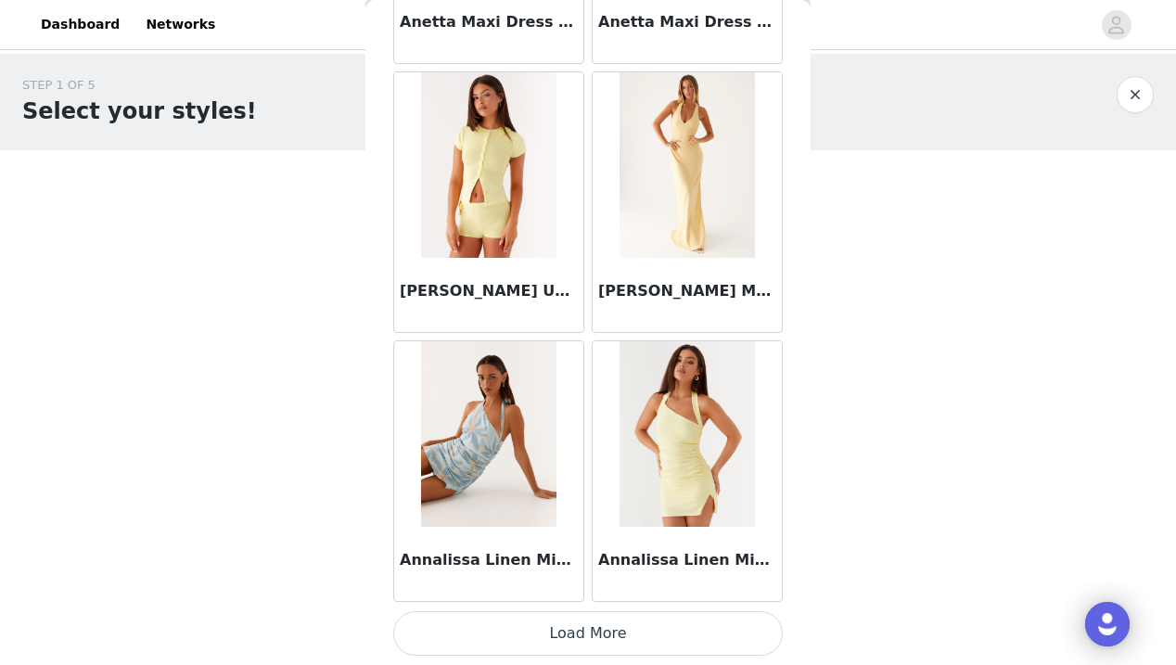
click at [587, 644] on button "Load More" at bounding box center [587, 633] width 389 height 45
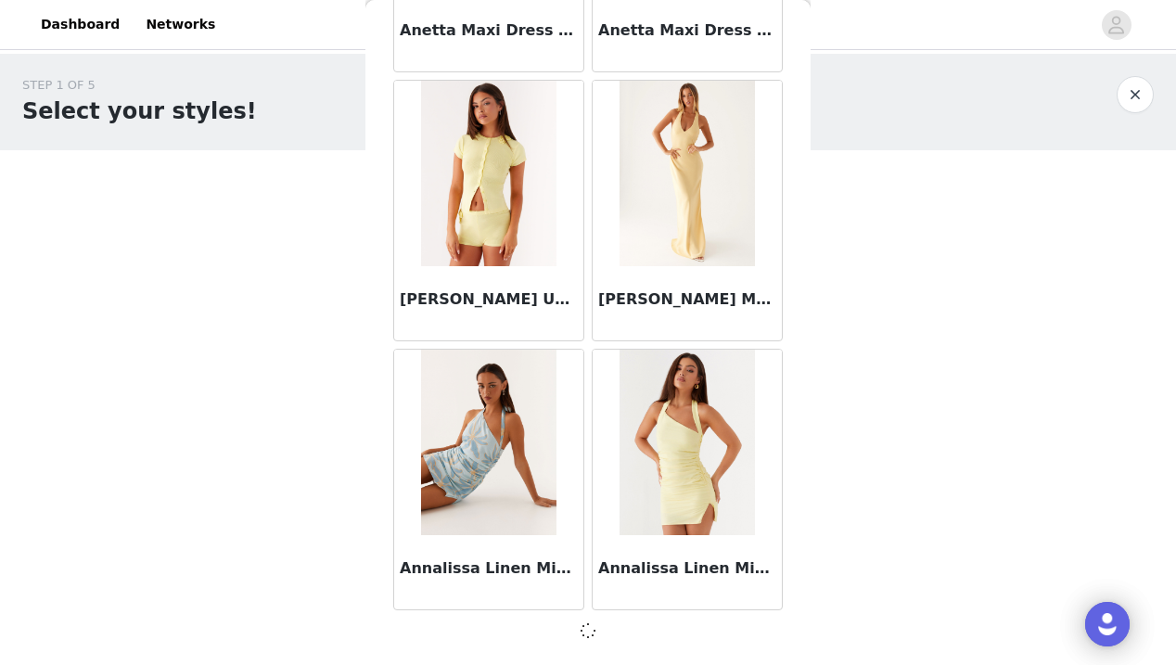
scroll to position [7542, 0]
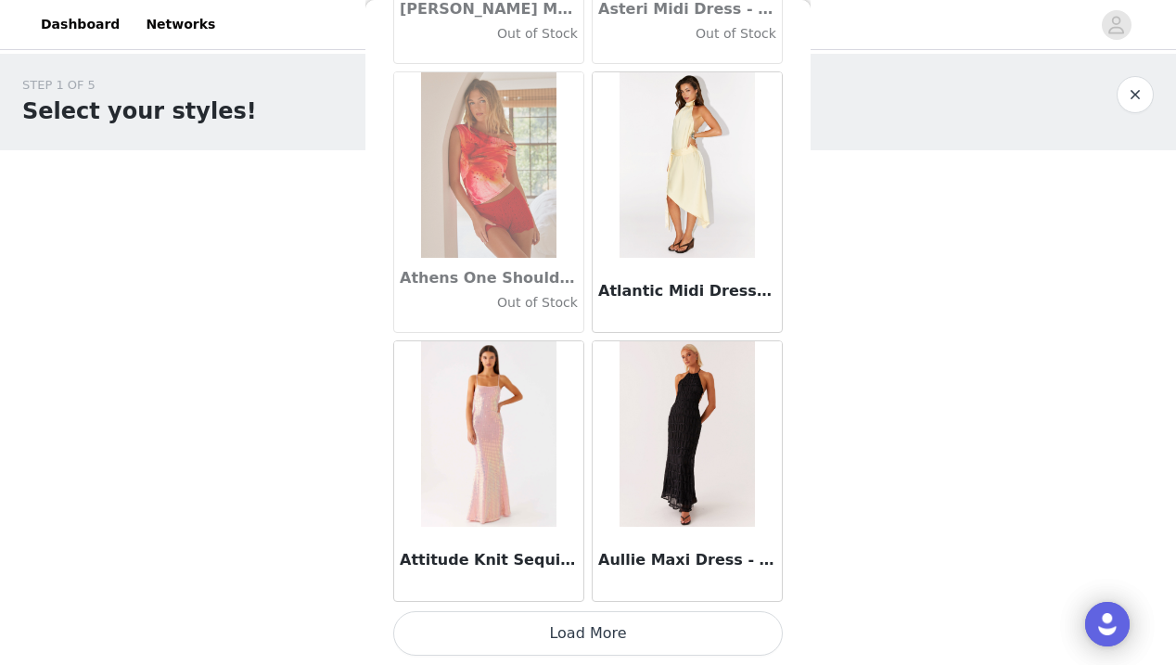
click at [598, 636] on button "Load More" at bounding box center [587, 633] width 389 height 45
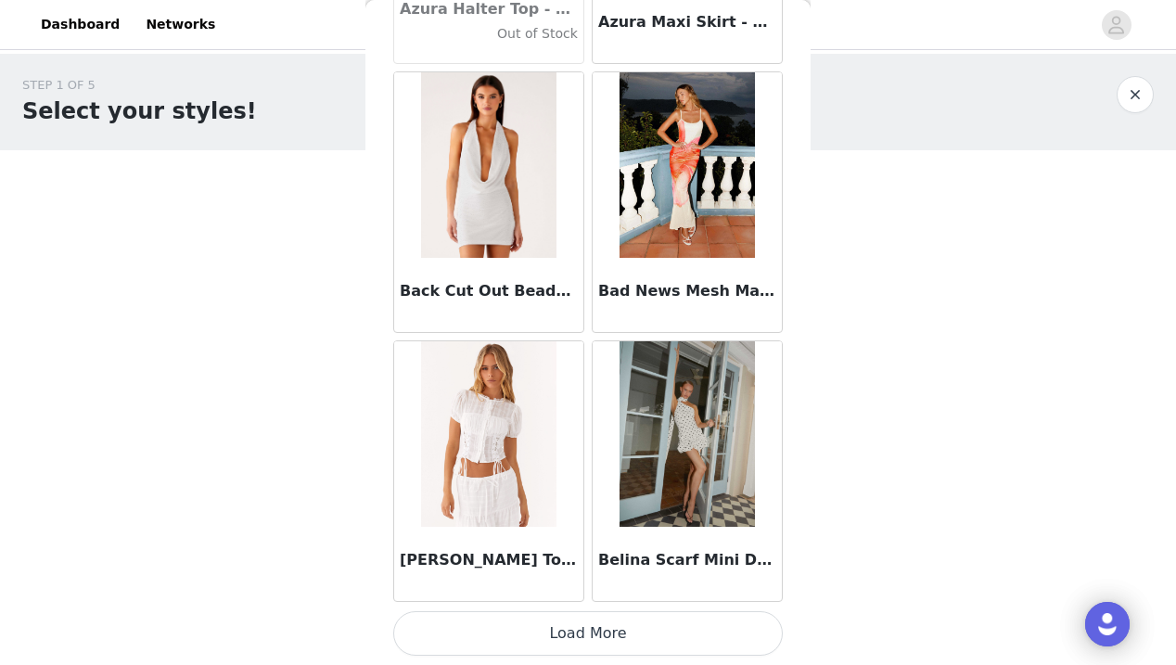
scroll to position [12929, 0]
click at [580, 630] on button "Load More" at bounding box center [587, 633] width 389 height 45
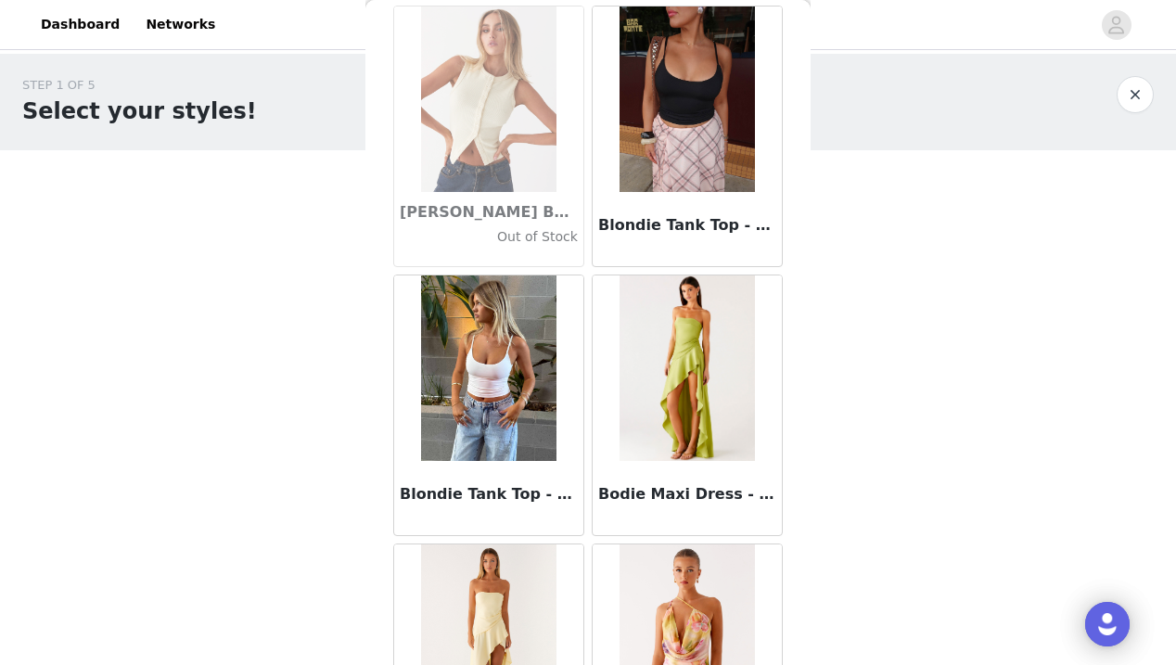
scroll to position [15418, 0]
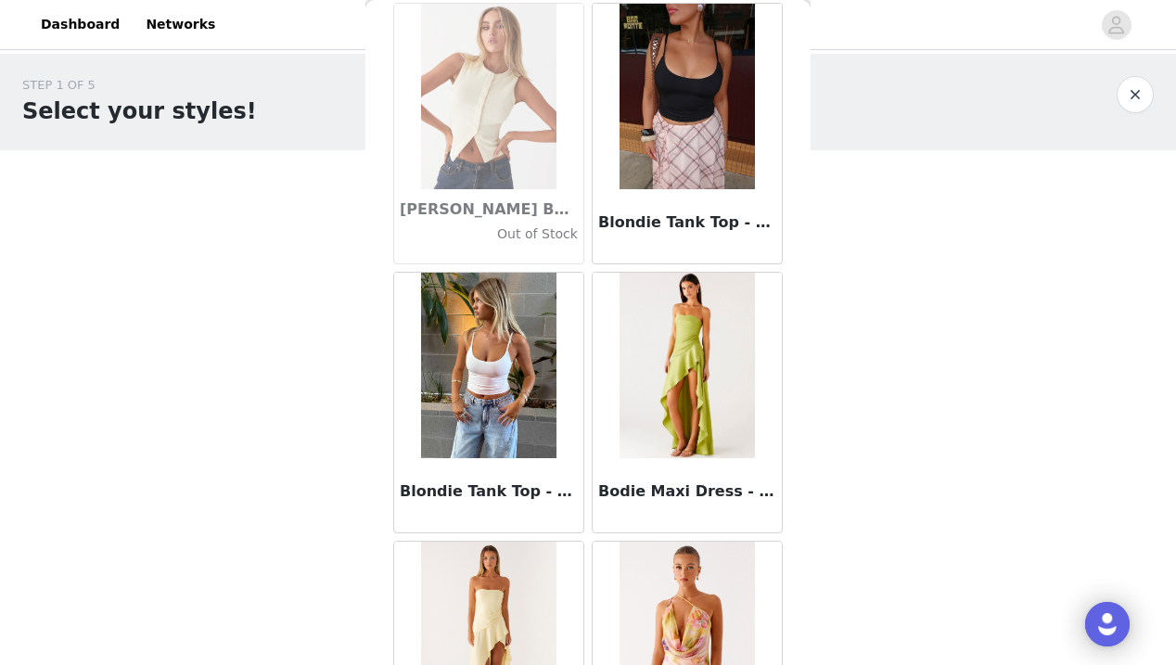
click at [493, 426] on img at bounding box center [488, 365] width 134 height 185
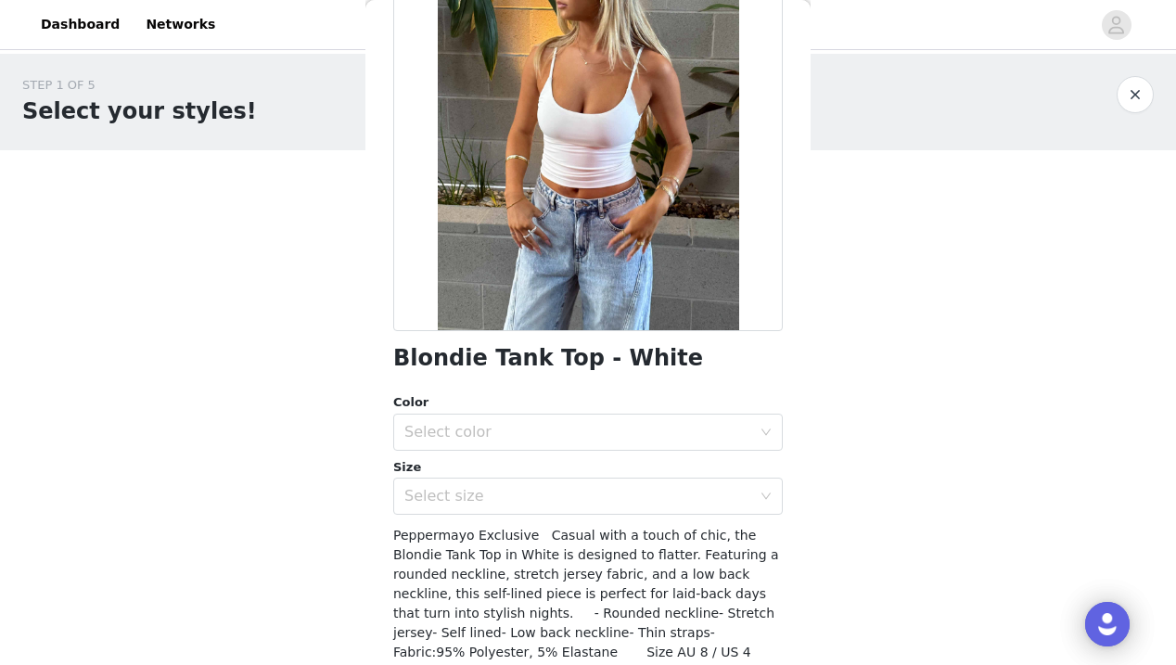
scroll to position [181, 0]
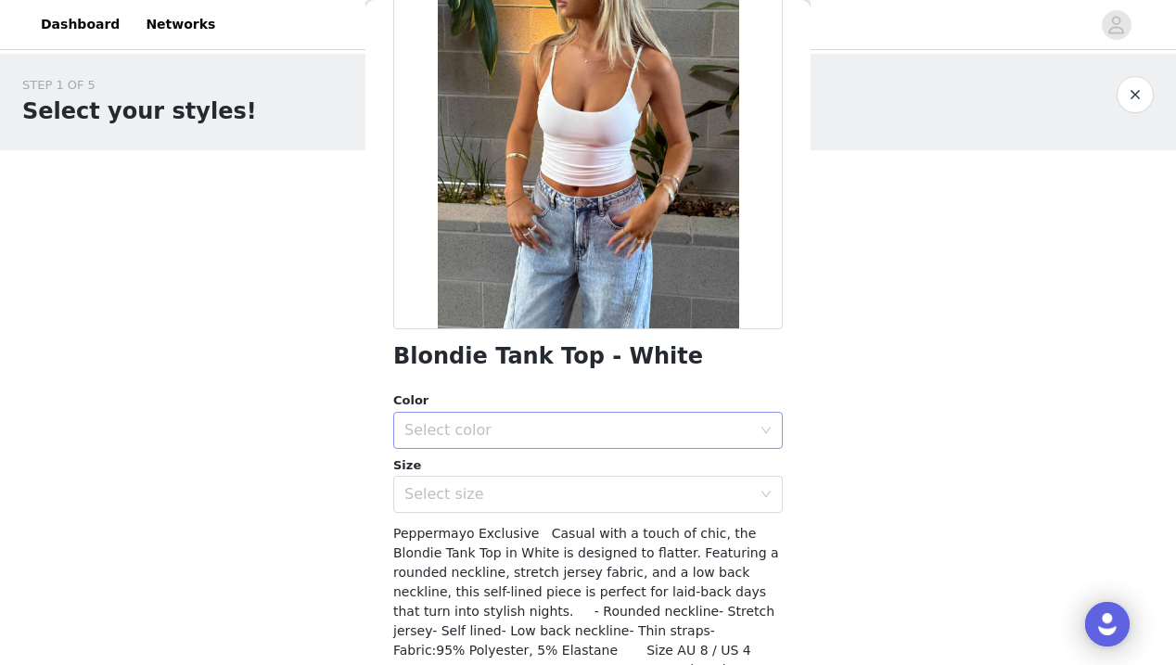
click at [505, 425] on div "Select color" at bounding box center [577, 430] width 347 height 19
click at [498, 457] on li "White" at bounding box center [587, 463] width 389 height 30
click at [502, 493] on div "Select size" at bounding box center [577, 494] width 347 height 19
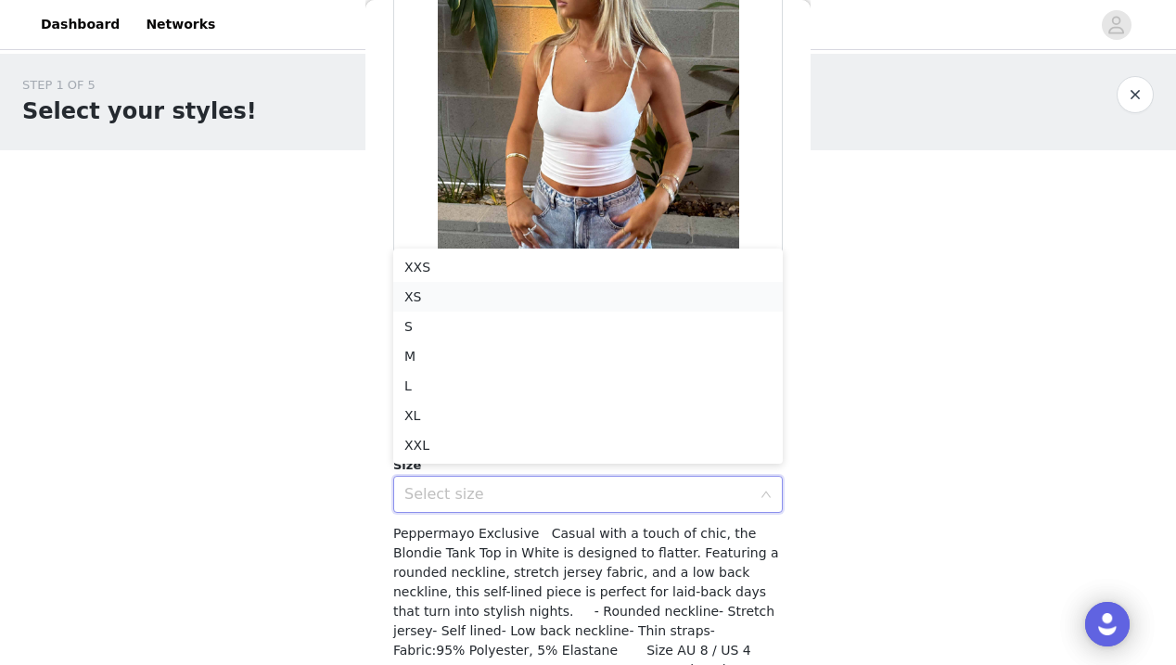
click at [457, 300] on li "XS" at bounding box center [587, 297] width 389 height 30
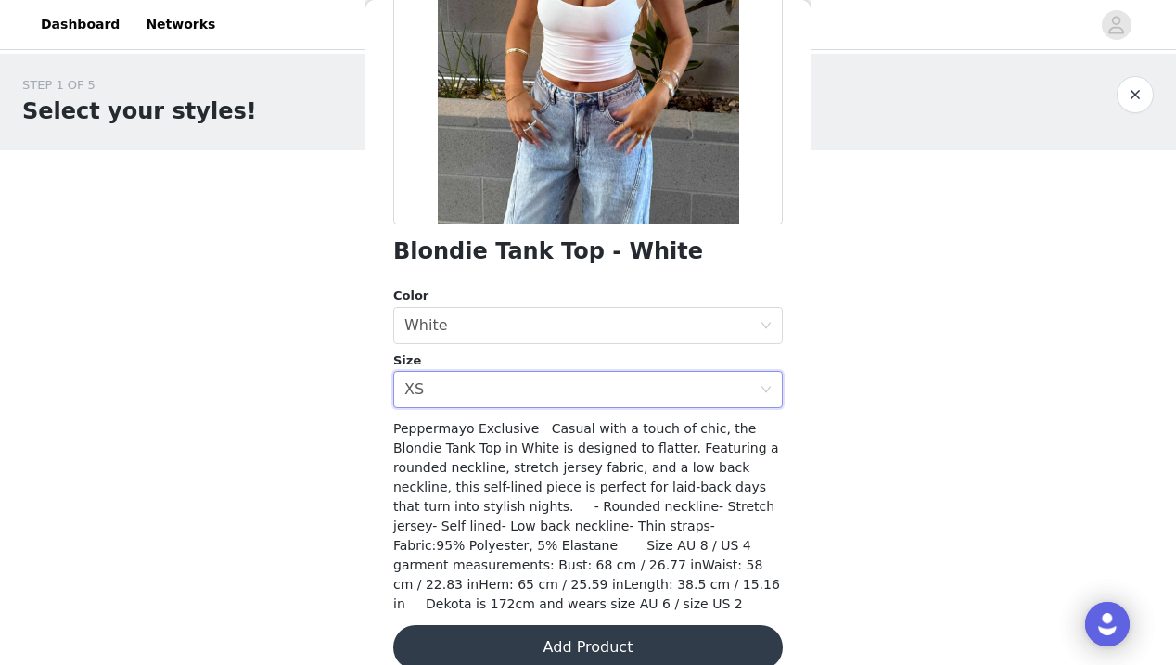
scroll to position [285, 0]
click at [590, 626] on button "Add Product" at bounding box center [587, 648] width 389 height 45
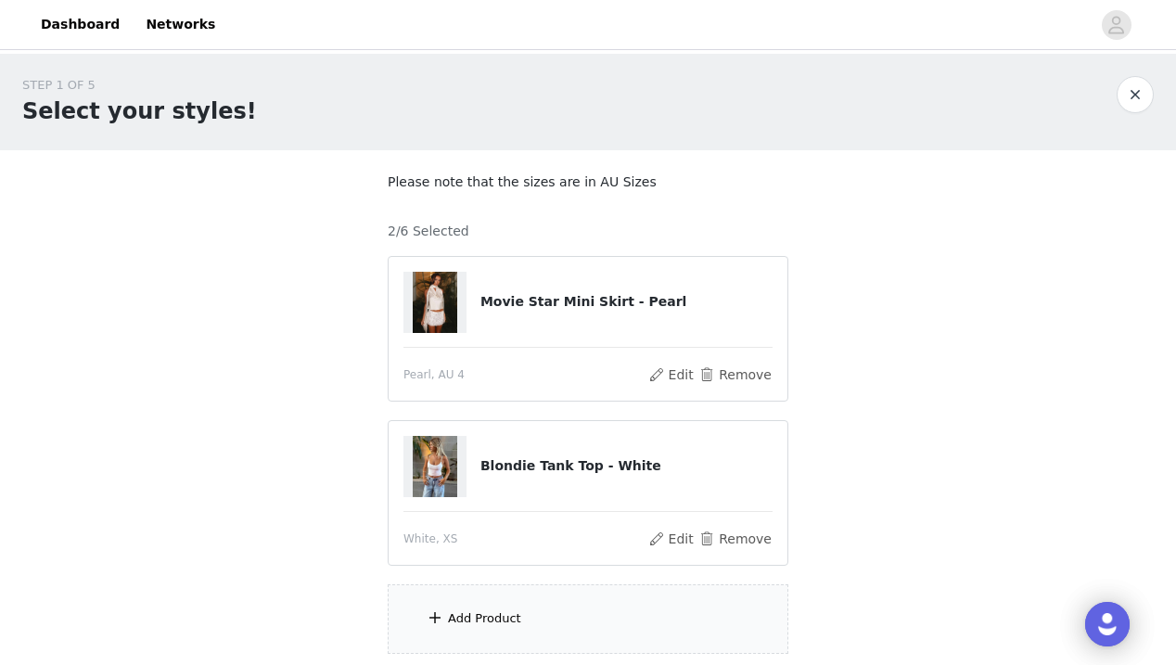
click at [567, 619] on div "Add Product" at bounding box center [588, 619] width 401 height 70
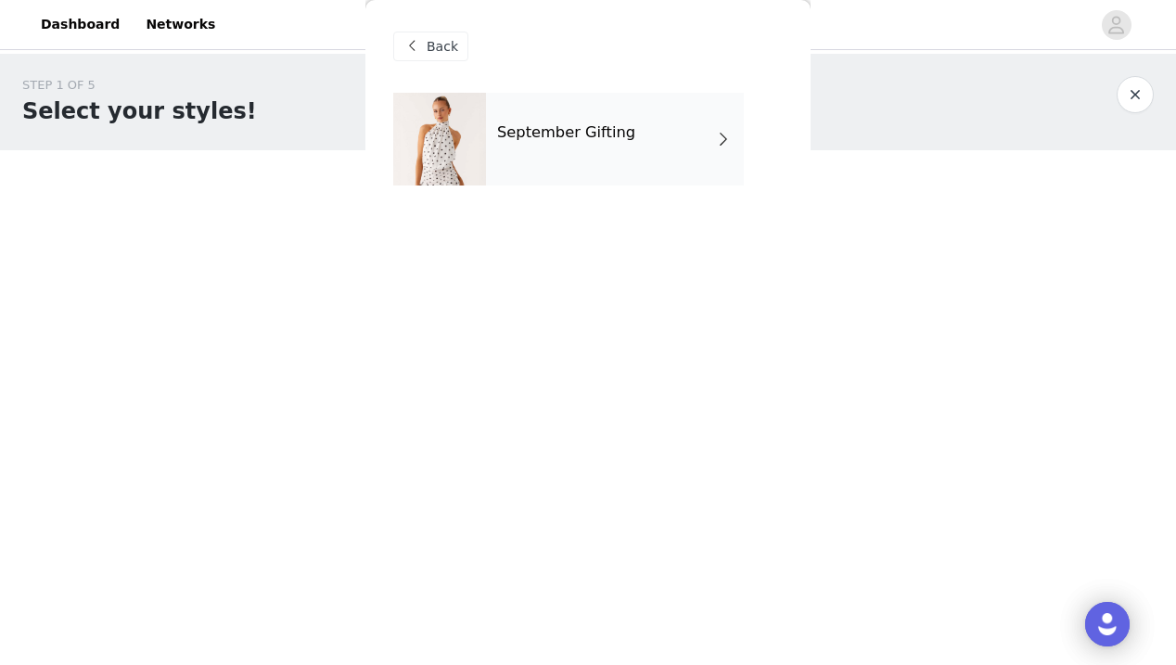
click at [548, 132] on h4 "September Gifting" at bounding box center [566, 132] width 138 height 17
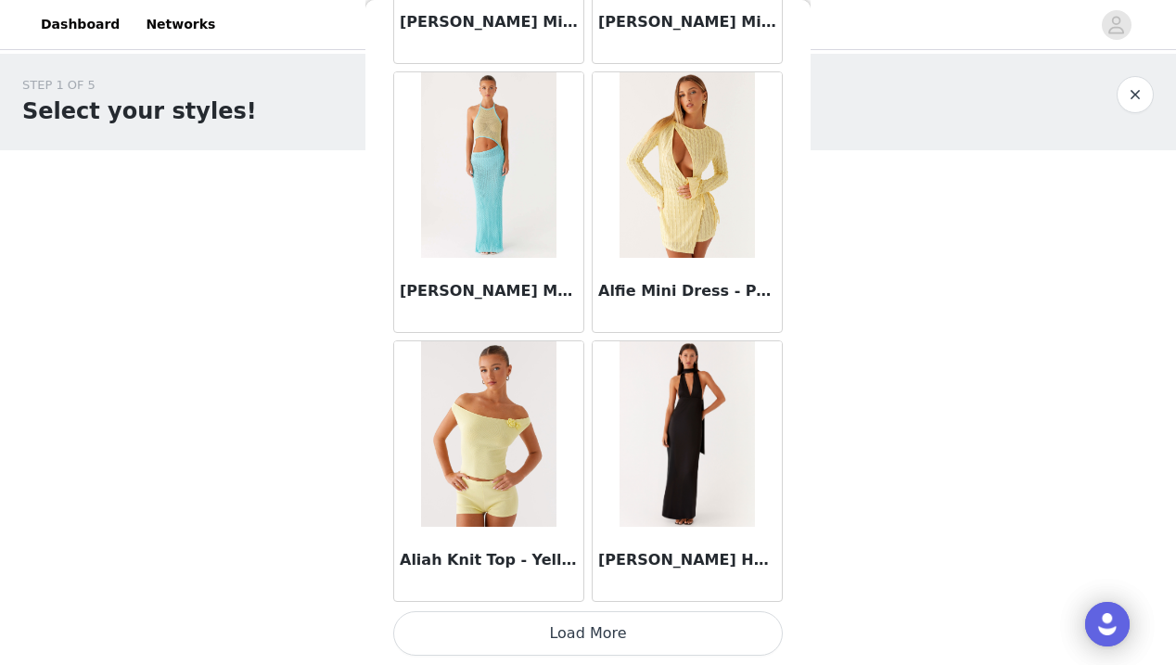
click at [606, 631] on button "Load More" at bounding box center [587, 633] width 389 height 45
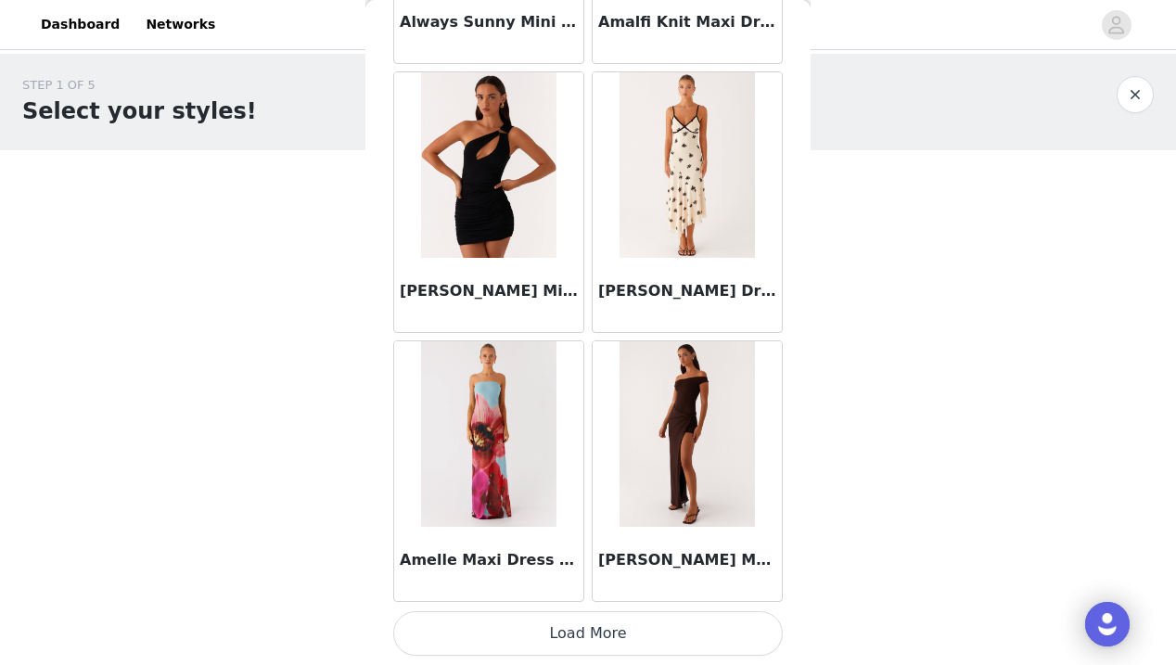
click at [593, 631] on button "Load More" at bounding box center [587, 633] width 389 height 45
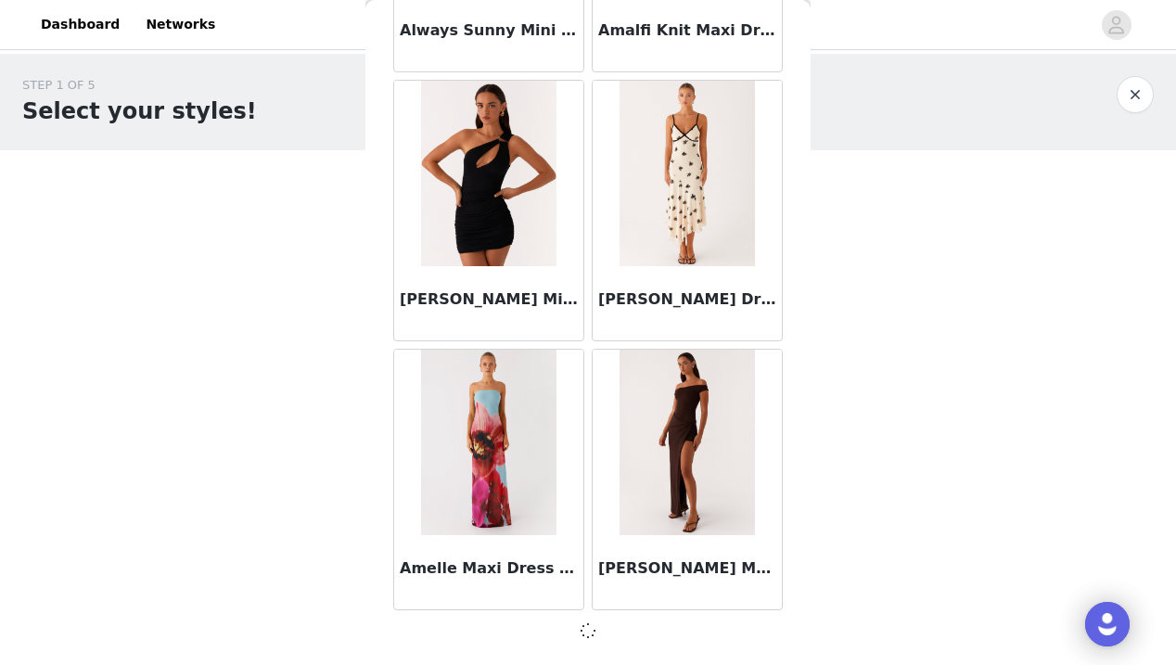
scroll to position [4851, 0]
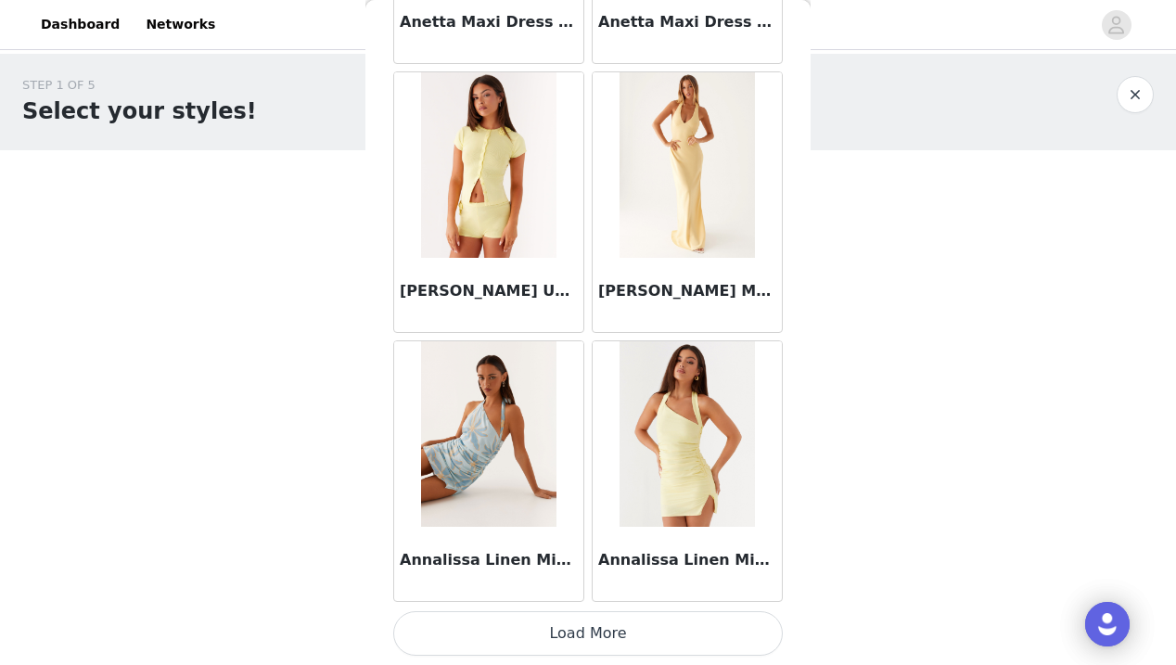
click at [601, 625] on button "Load More" at bounding box center [587, 633] width 389 height 45
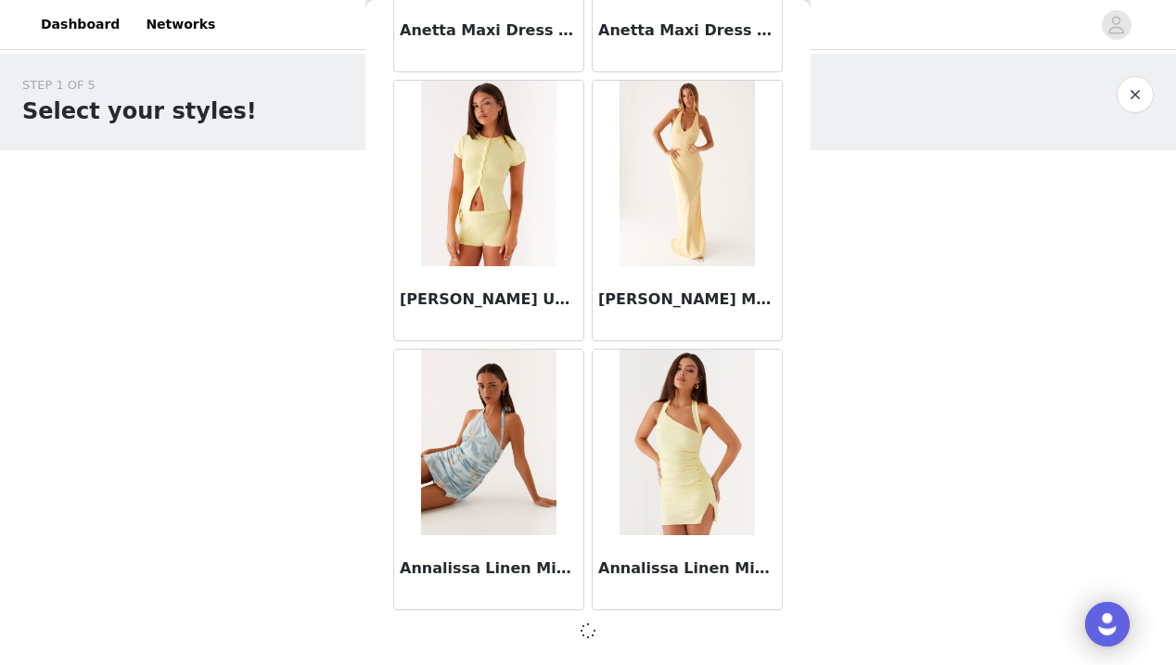
scroll to position [7542, 0]
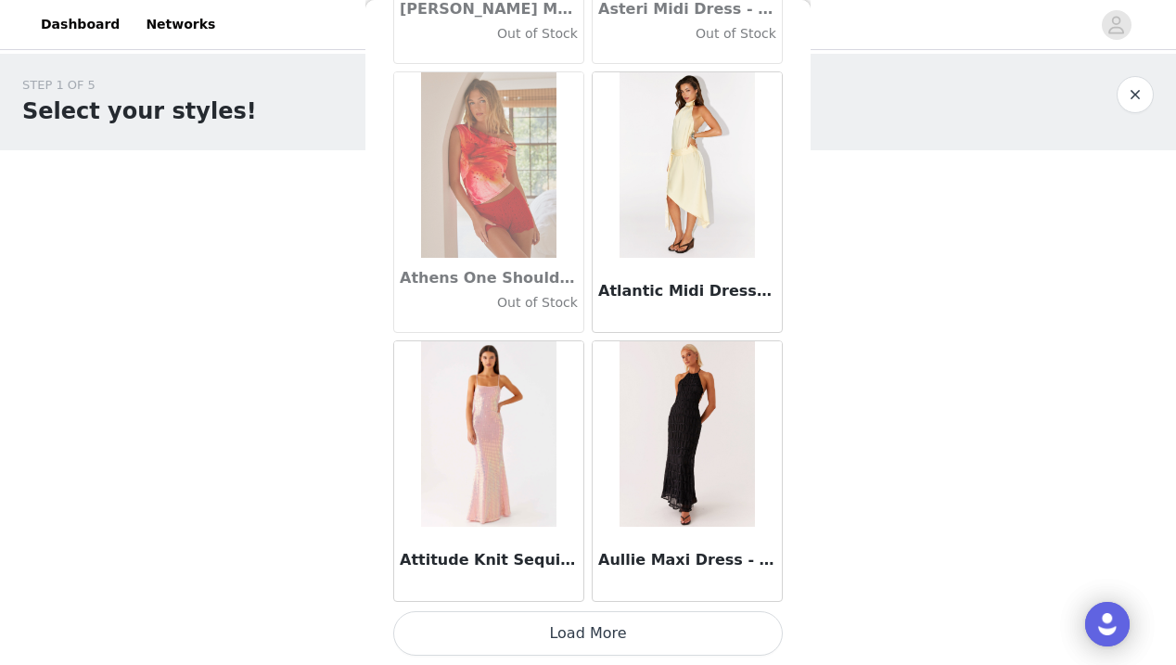
click at [585, 641] on button "Load More" at bounding box center [587, 633] width 389 height 45
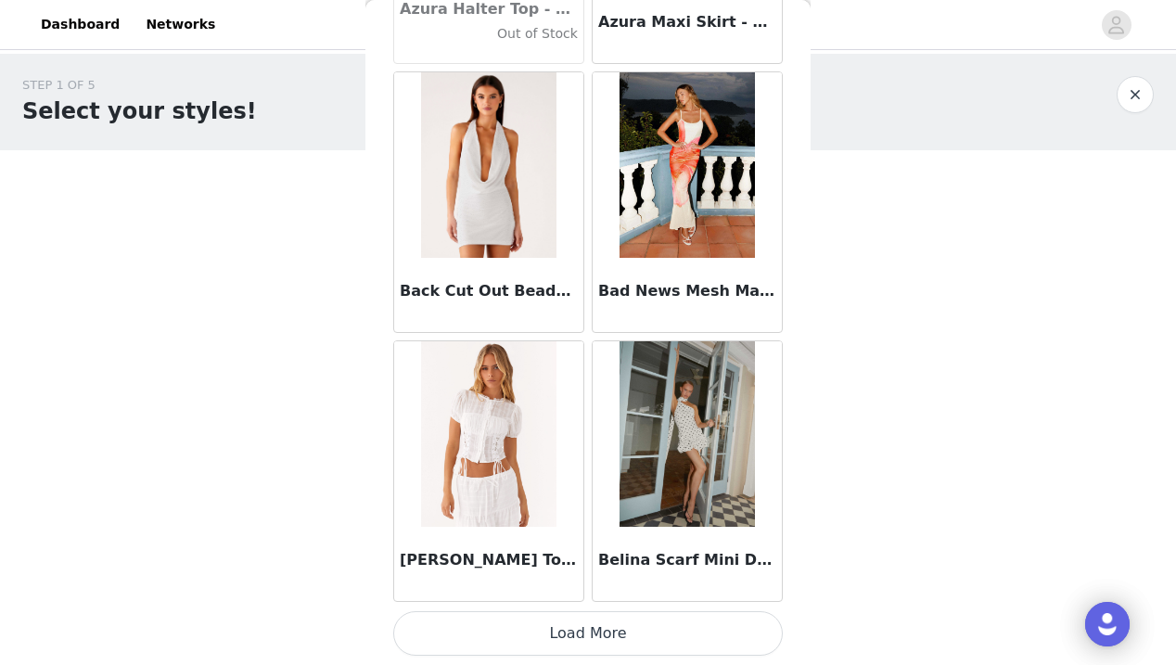
click at [584, 635] on button "Load More" at bounding box center [587, 633] width 389 height 45
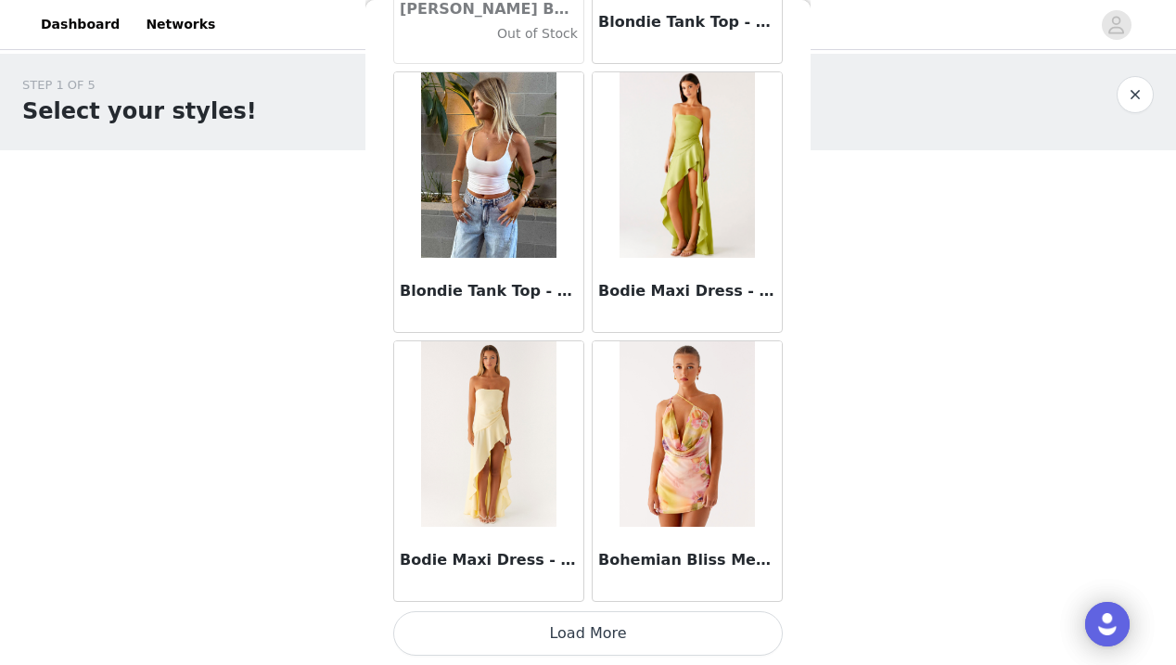
click at [582, 631] on button "Load More" at bounding box center [587, 633] width 389 height 45
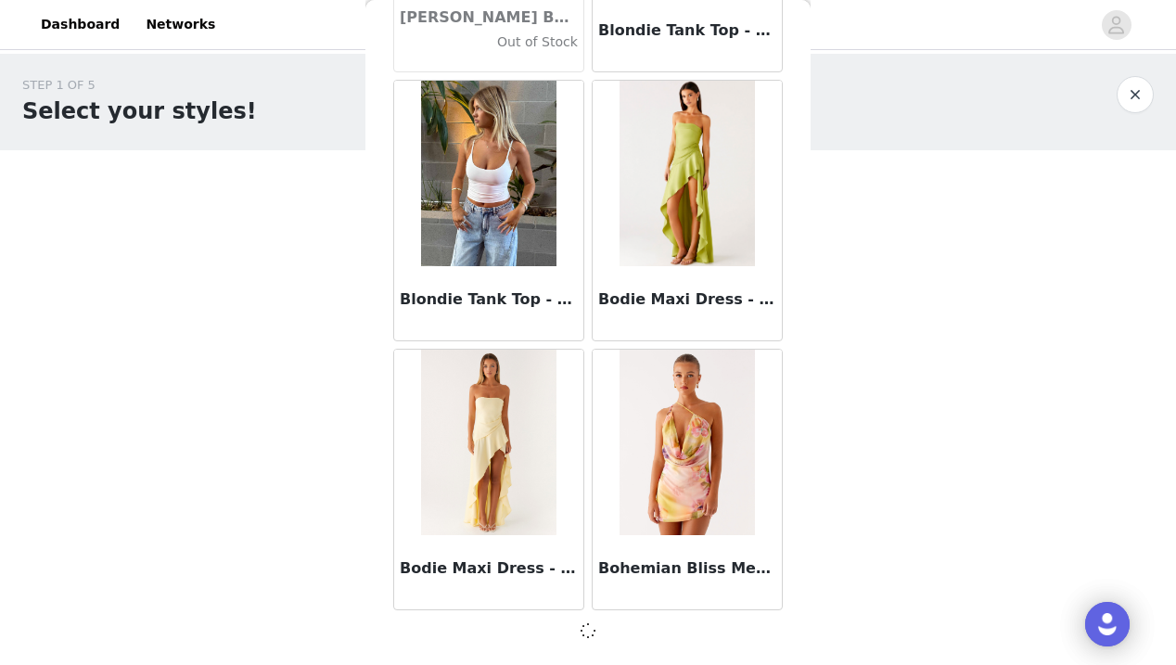
scroll to position [15610, 0]
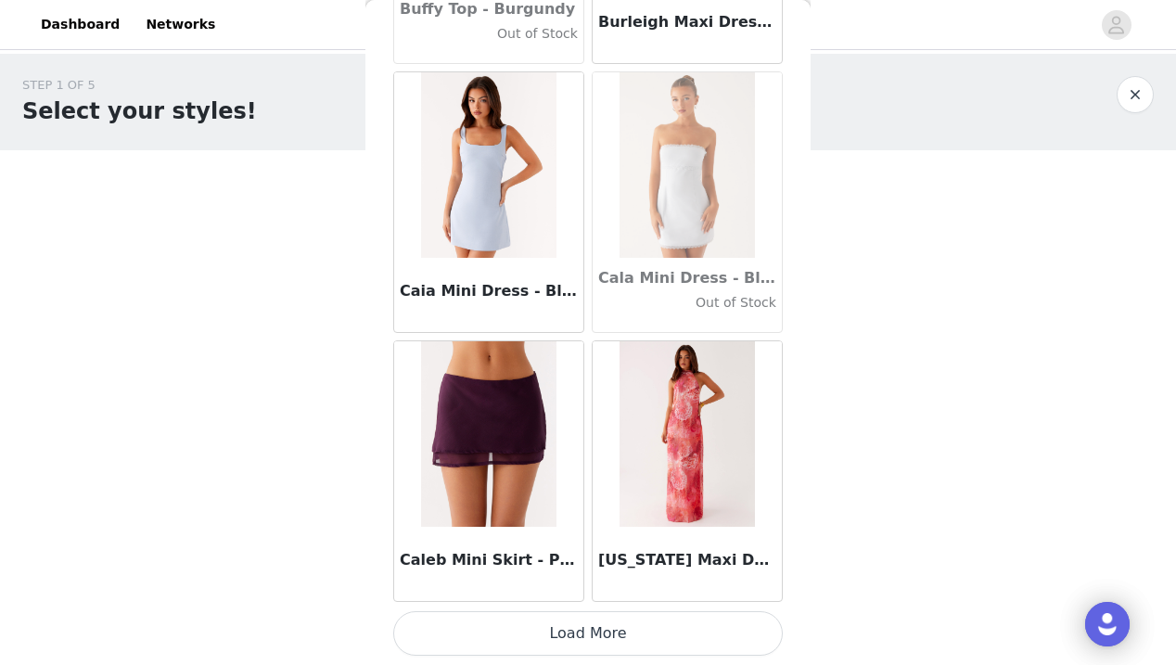
click at [588, 623] on button "Load More" at bounding box center [587, 633] width 389 height 45
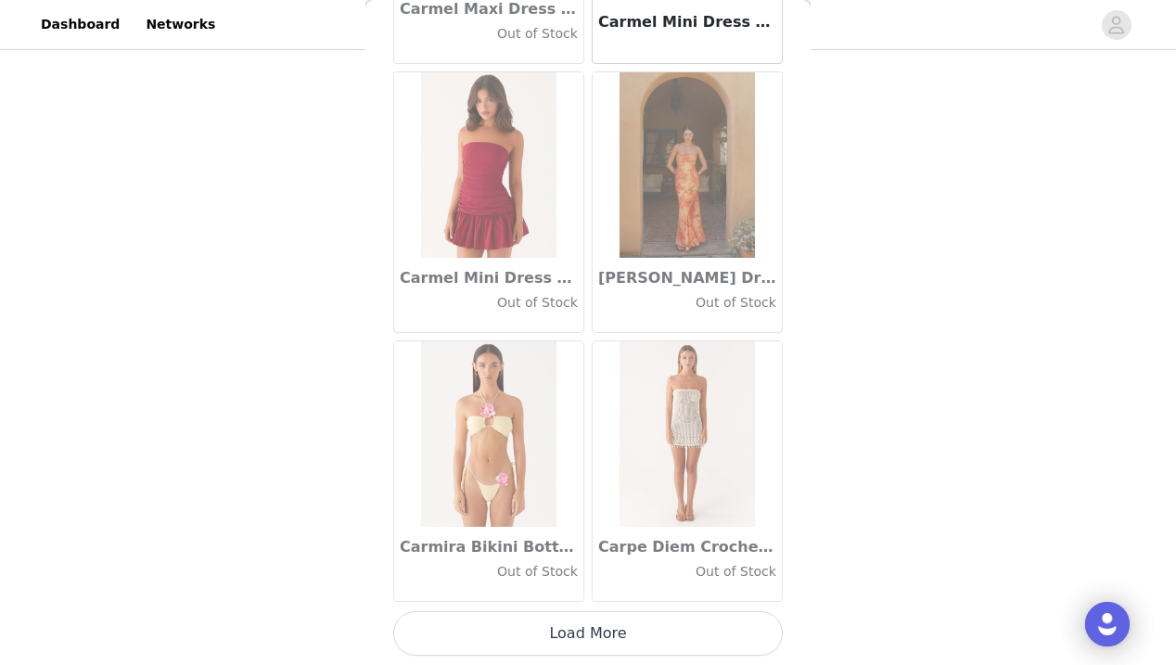
scroll to position [144, 0]
click at [585, 634] on button "Load More" at bounding box center [587, 633] width 389 height 45
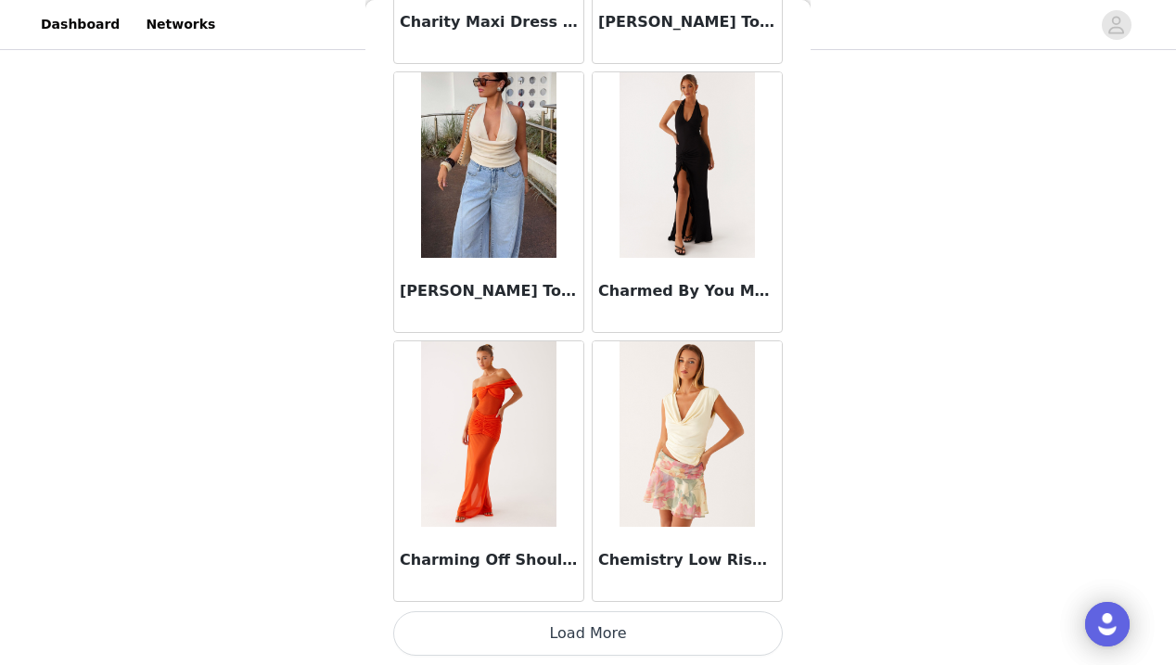
scroll to position [23685, 0]
click at [588, 639] on button "Load More" at bounding box center [587, 633] width 389 height 45
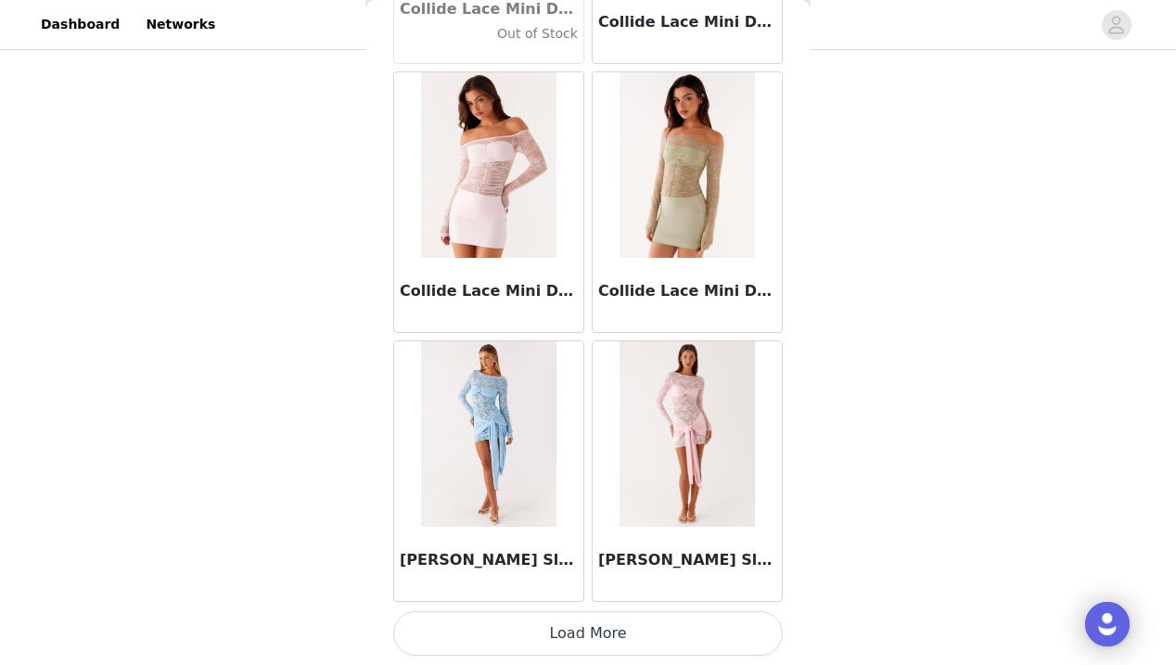
scroll to position [26375, 0]
click at [687, 496] on img at bounding box center [686, 433] width 134 height 185
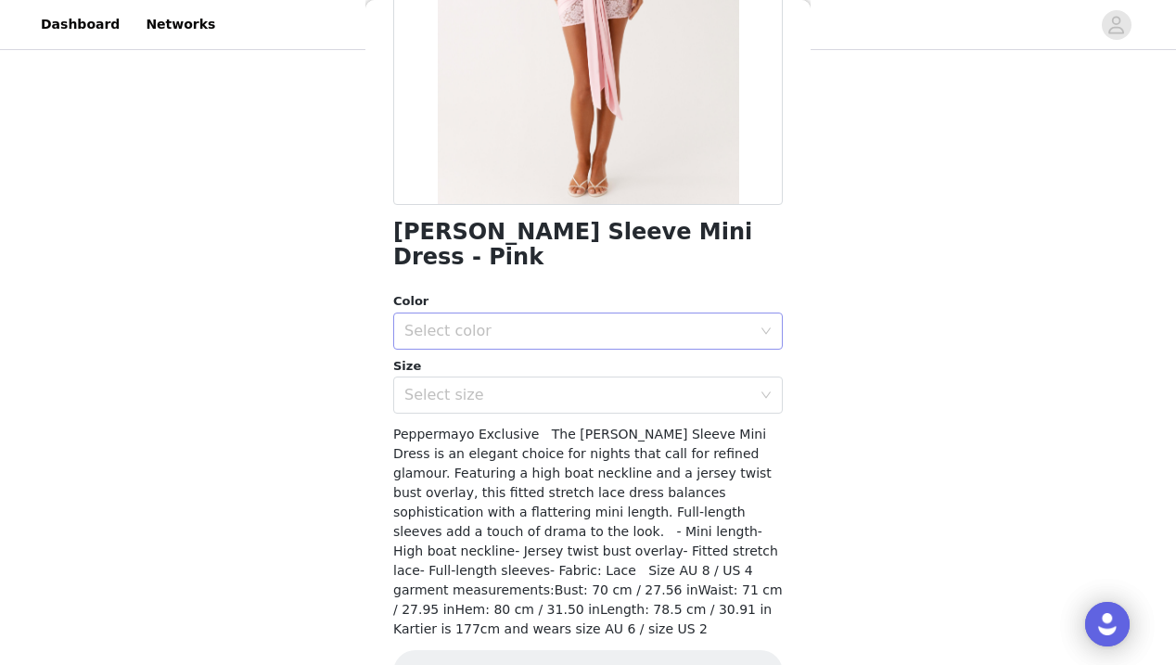
scroll to position [304, 0]
click at [508, 323] on div "Select color" at bounding box center [577, 332] width 347 height 19
click at [511, 335] on li "Pink" at bounding box center [587, 340] width 389 height 30
click at [512, 387] on div "Select size" at bounding box center [577, 396] width 347 height 19
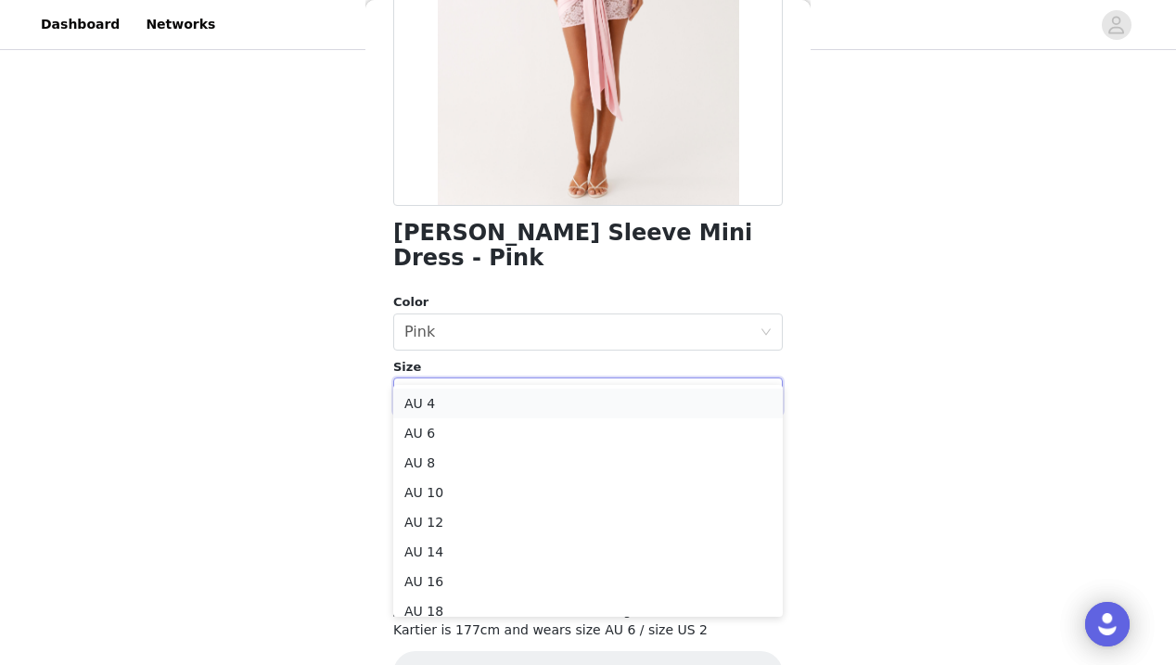
click at [495, 399] on li "AU 4" at bounding box center [587, 404] width 389 height 30
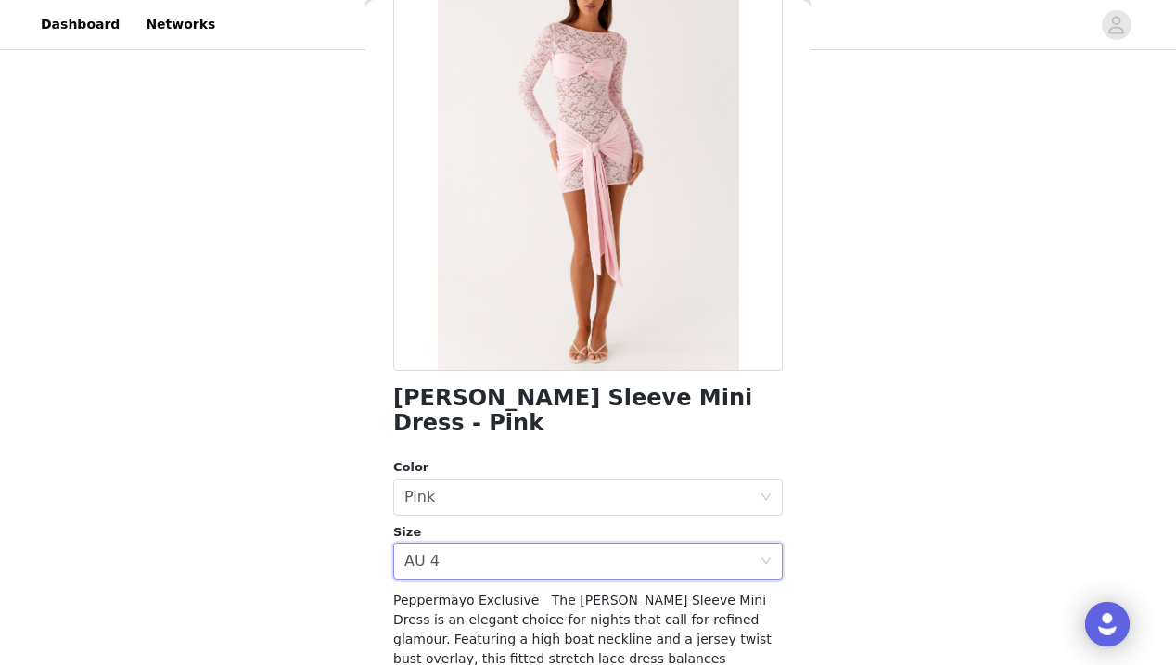
scroll to position [136, 0]
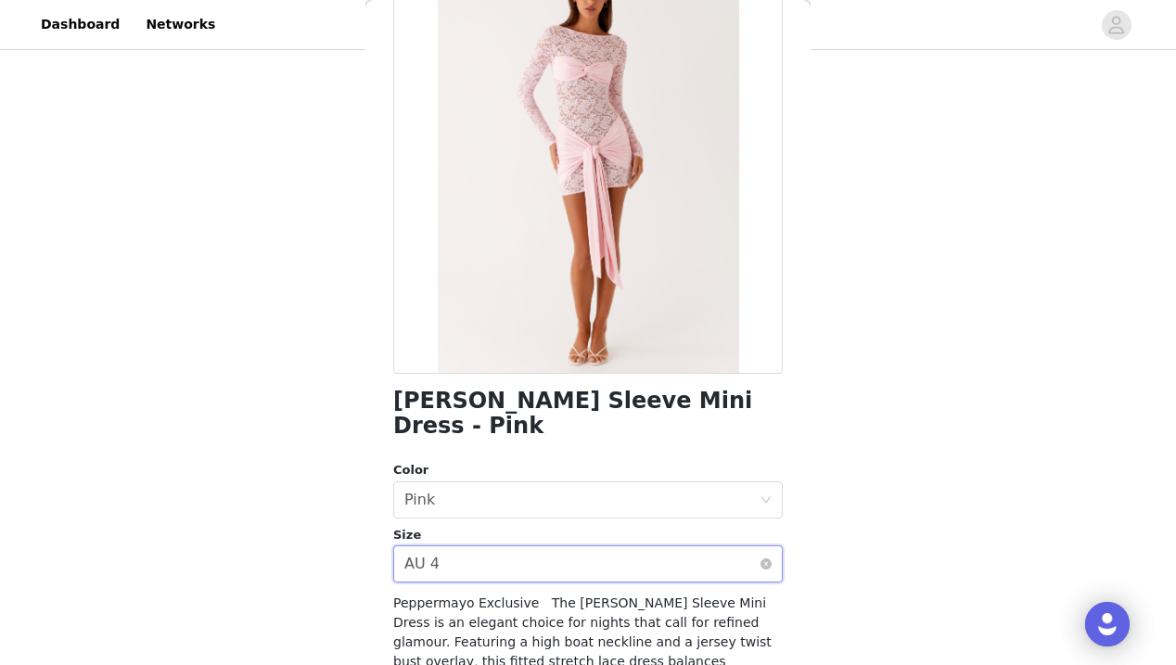
click at [473, 546] on div "Select size AU 4" at bounding box center [581, 563] width 355 height 35
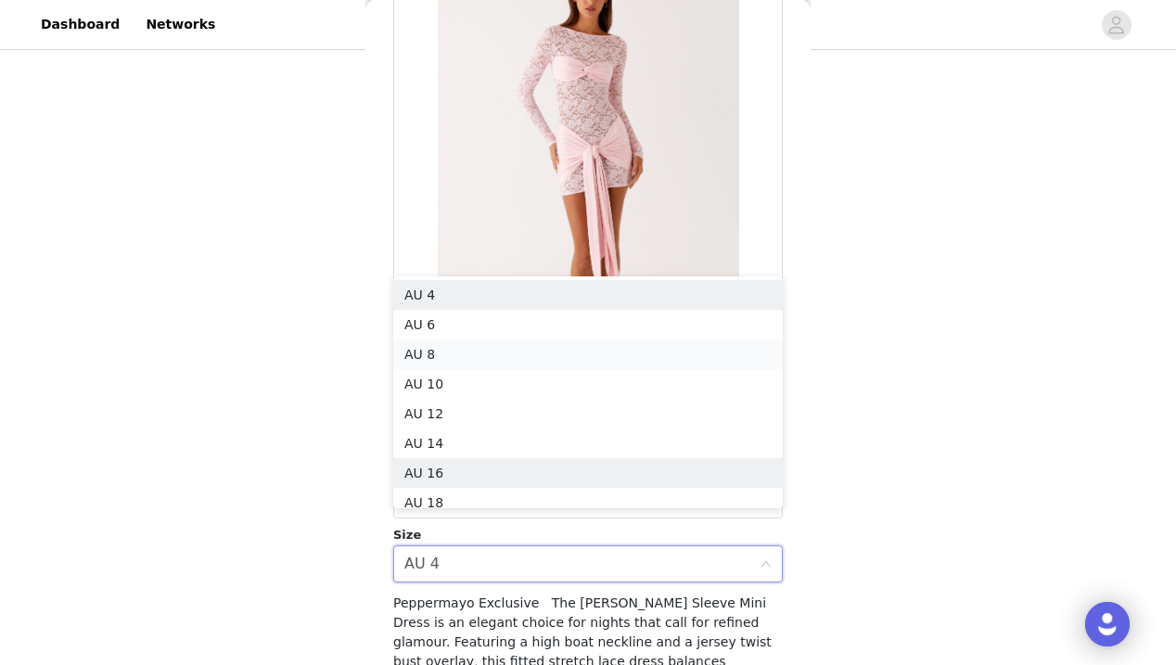
scroll to position [9, 0]
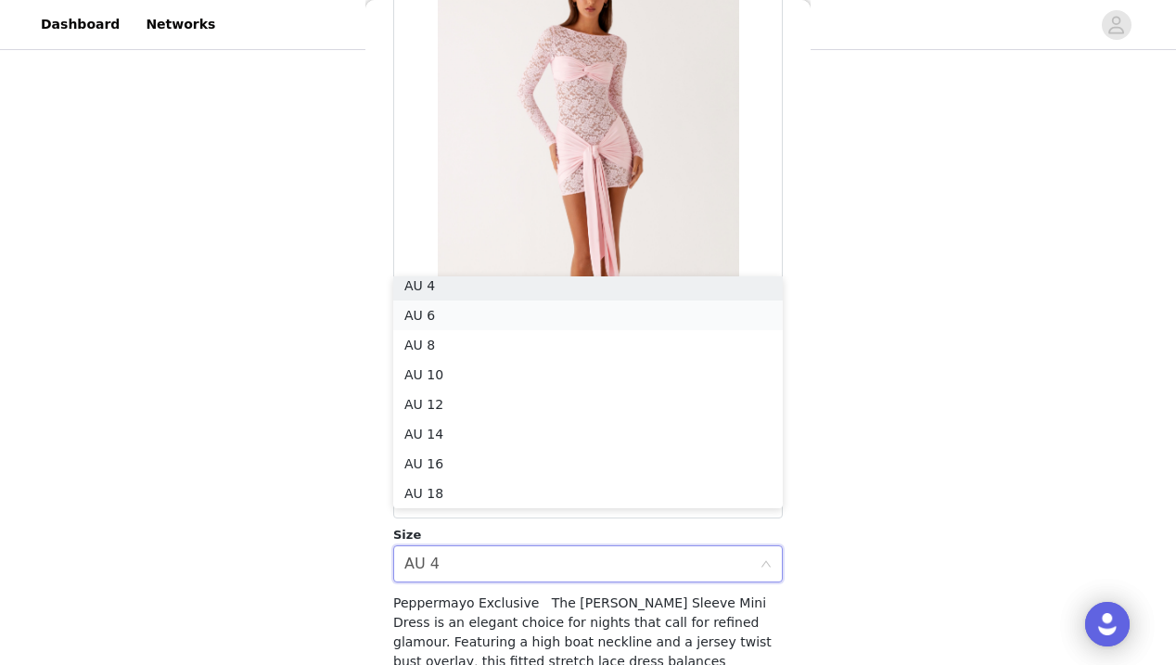
click at [456, 318] on li "AU 6" at bounding box center [587, 315] width 389 height 30
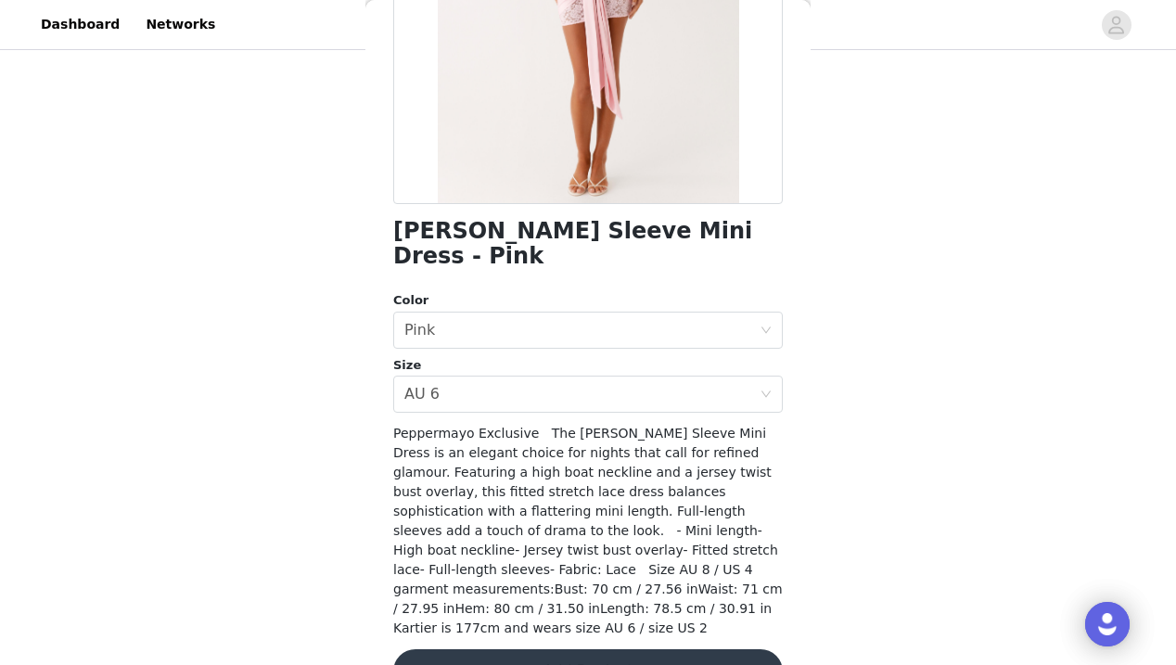
scroll to position [304, 0]
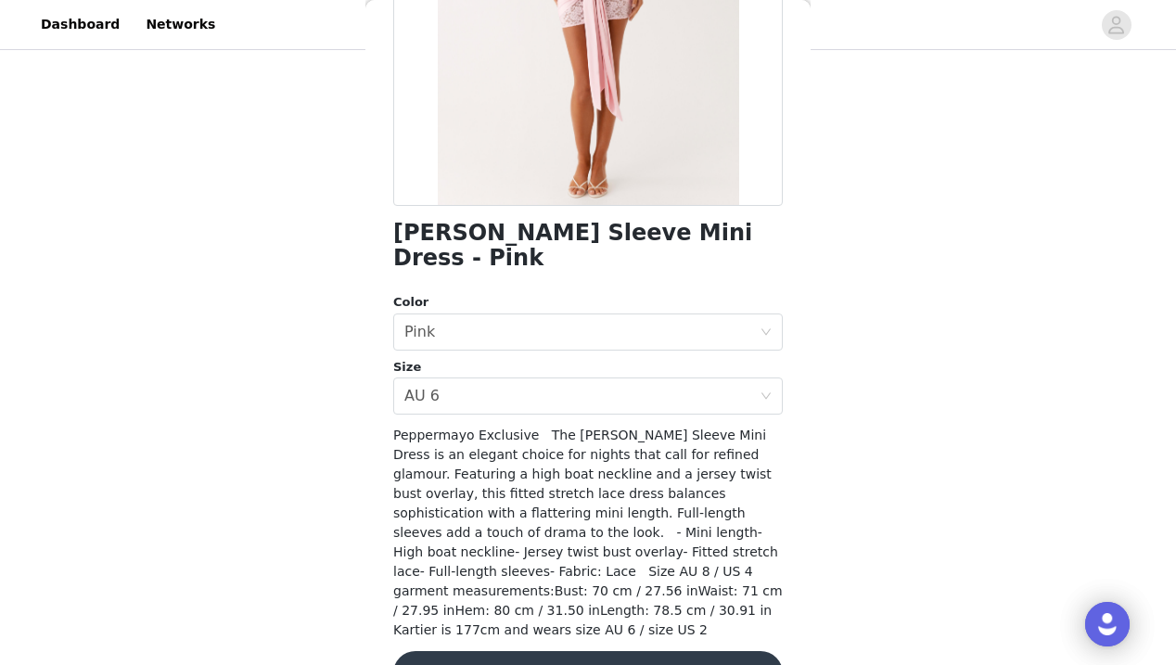
click at [561, 651] on button "Add Product" at bounding box center [587, 673] width 389 height 45
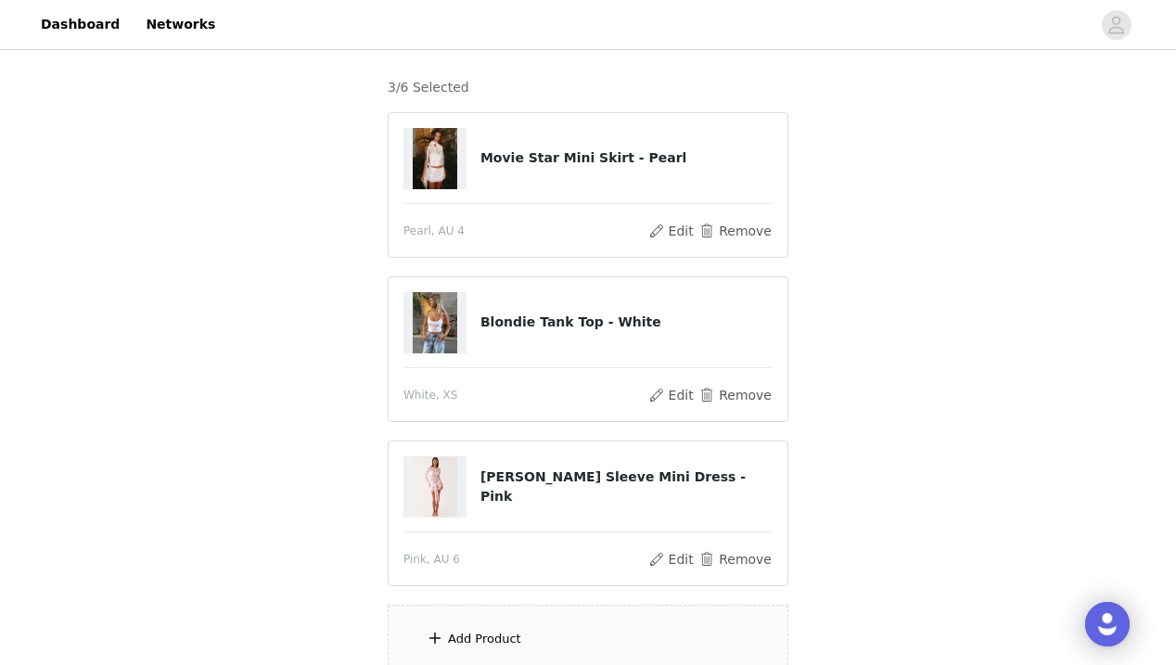
click at [555, 631] on div "Add Product" at bounding box center [588, 640] width 401 height 70
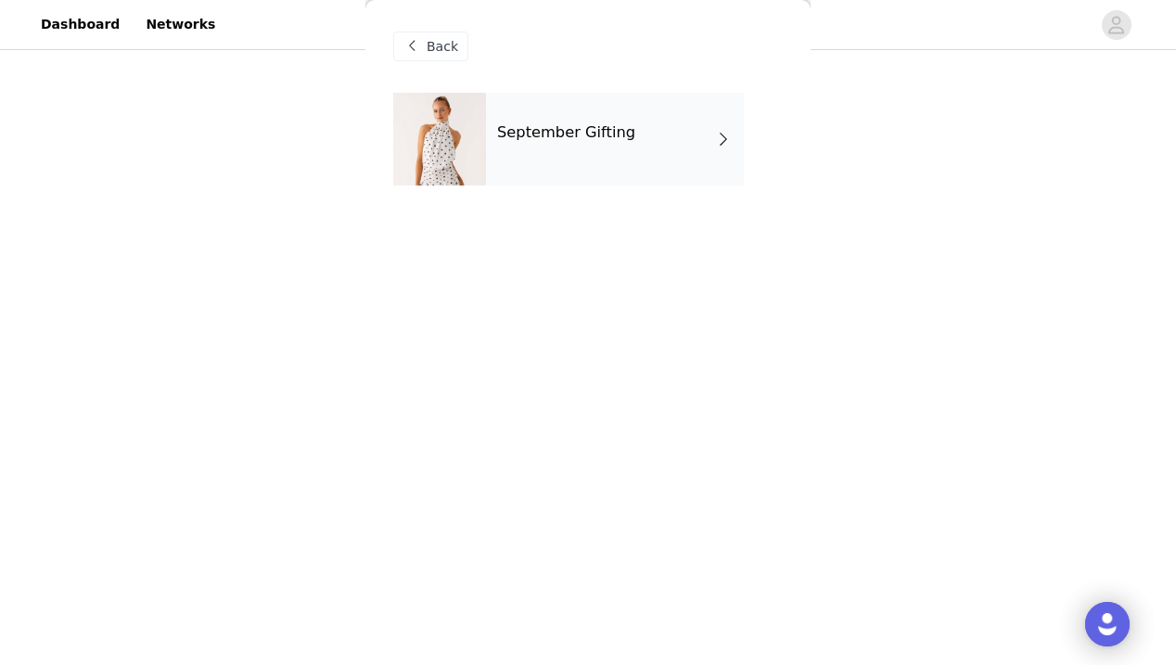
click at [583, 160] on div "September Gifting" at bounding box center [615, 139] width 258 height 93
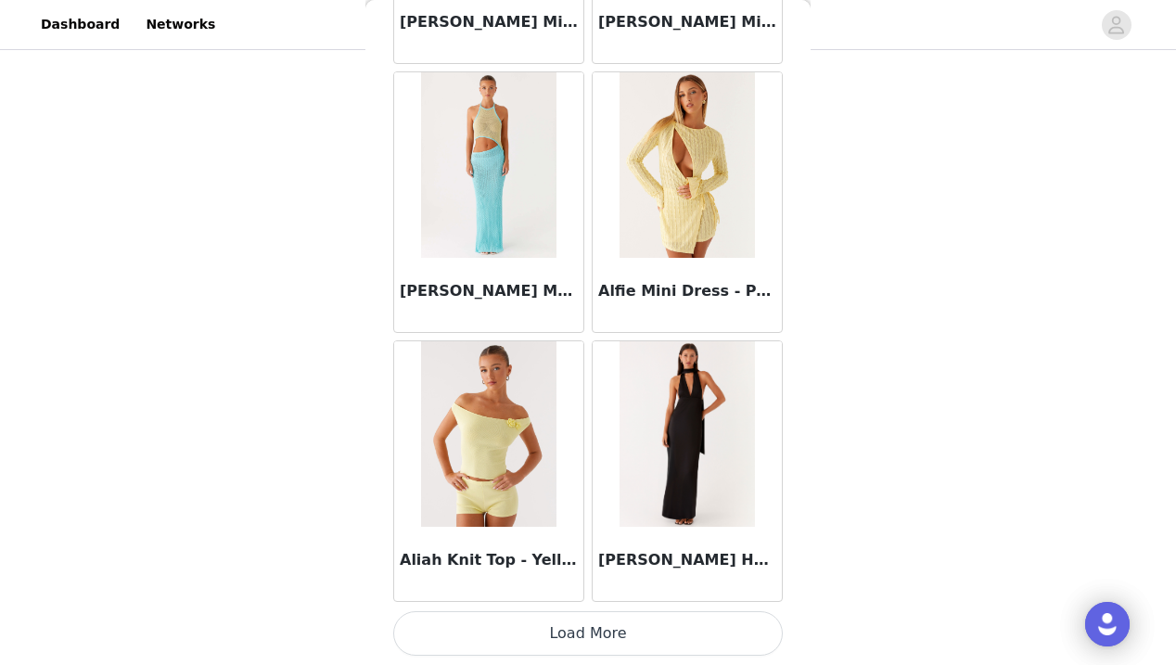
click at [591, 626] on button "Load More" at bounding box center [587, 633] width 389 height 45
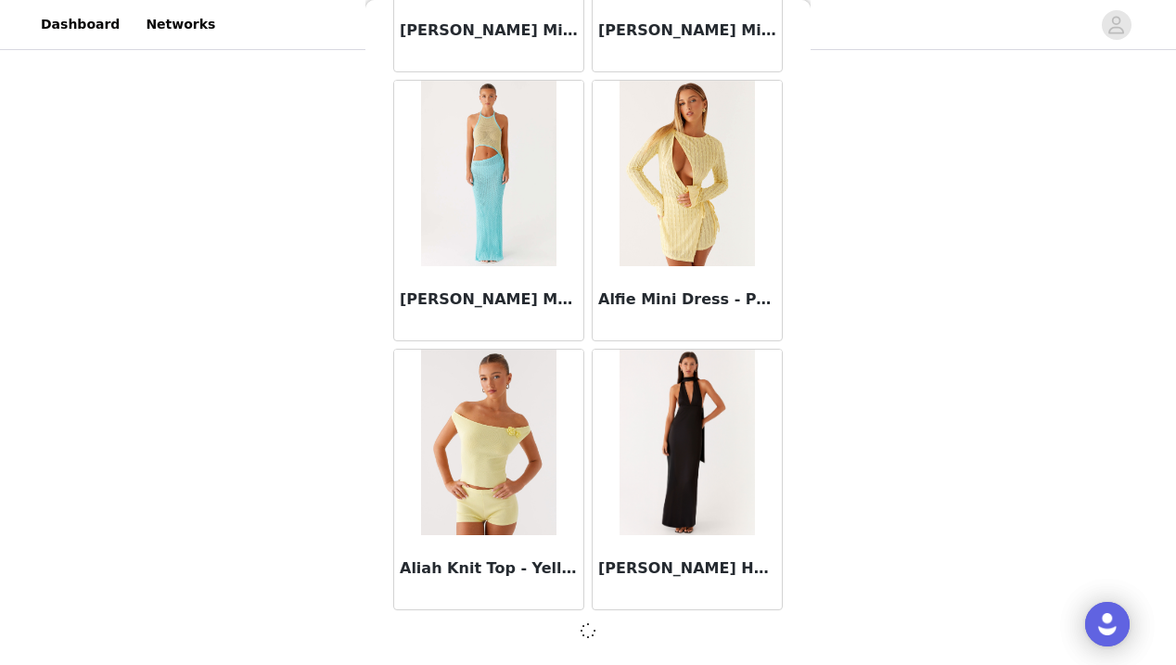
scroll to position [2164, 0]
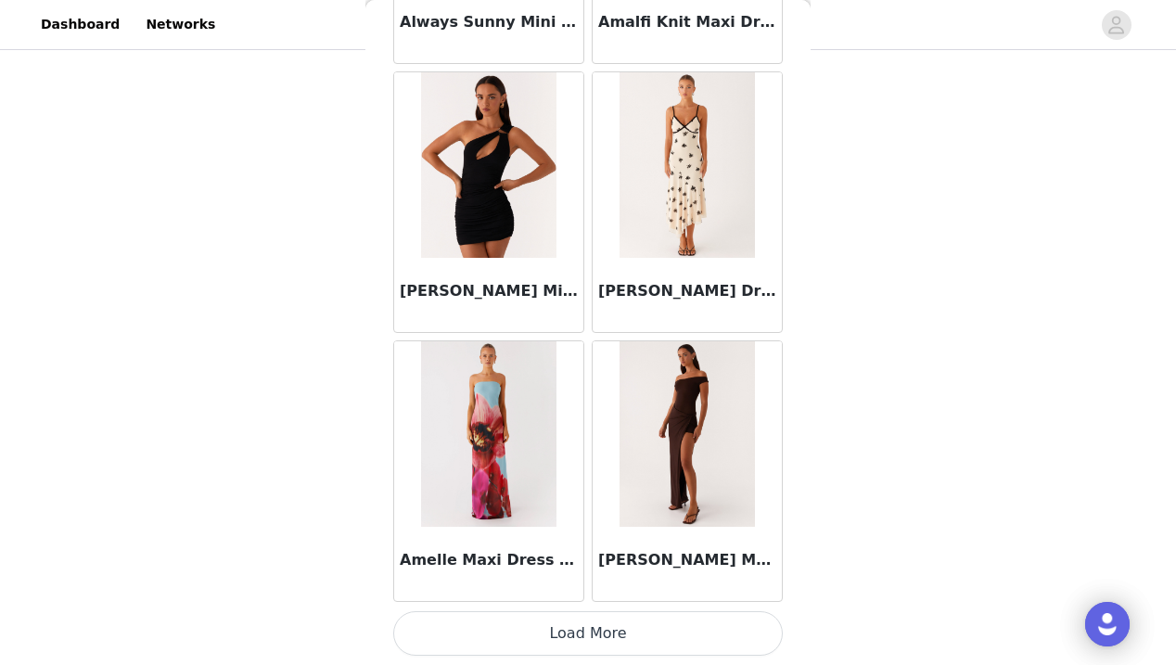
click at [585, 630] on button "Load More" at bounding box center [587, 633] width 389 height 45
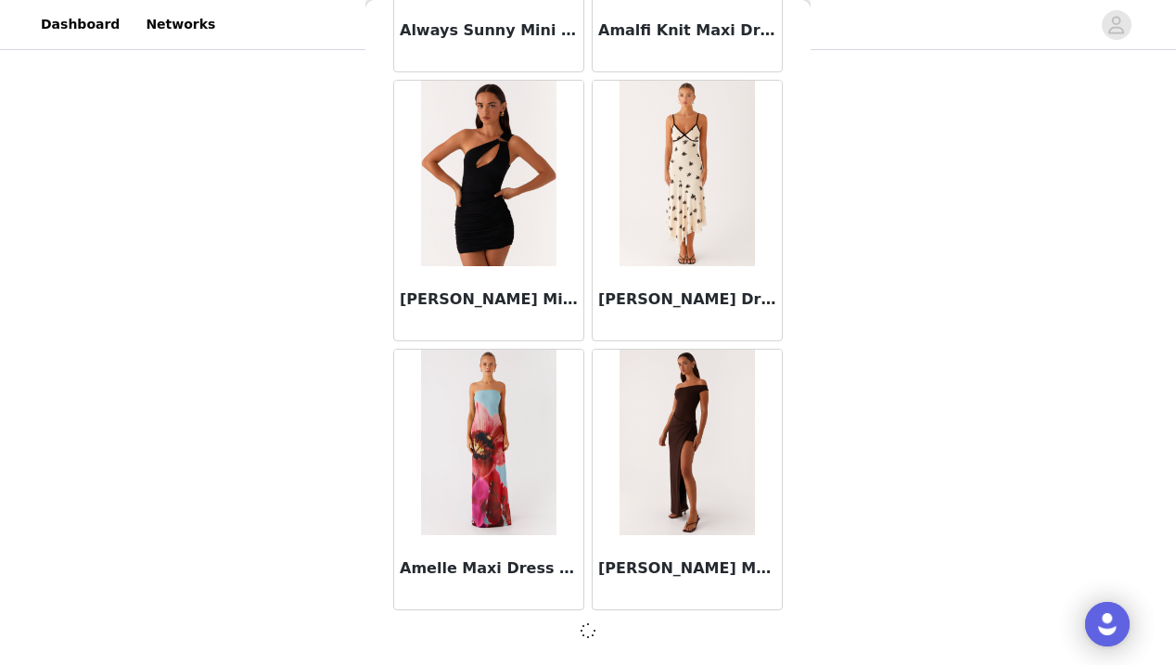
scroll to position [4853, 0]
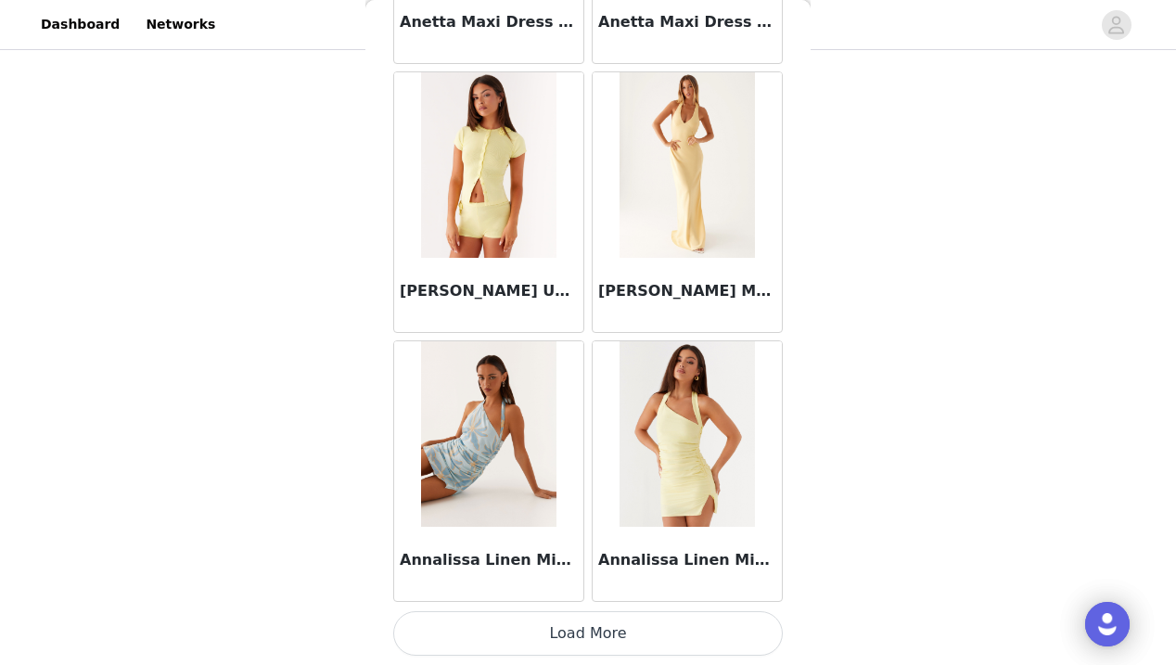
click at [587, 632] on button "Load More" at bounding box center [587, 633] width 389 height 45
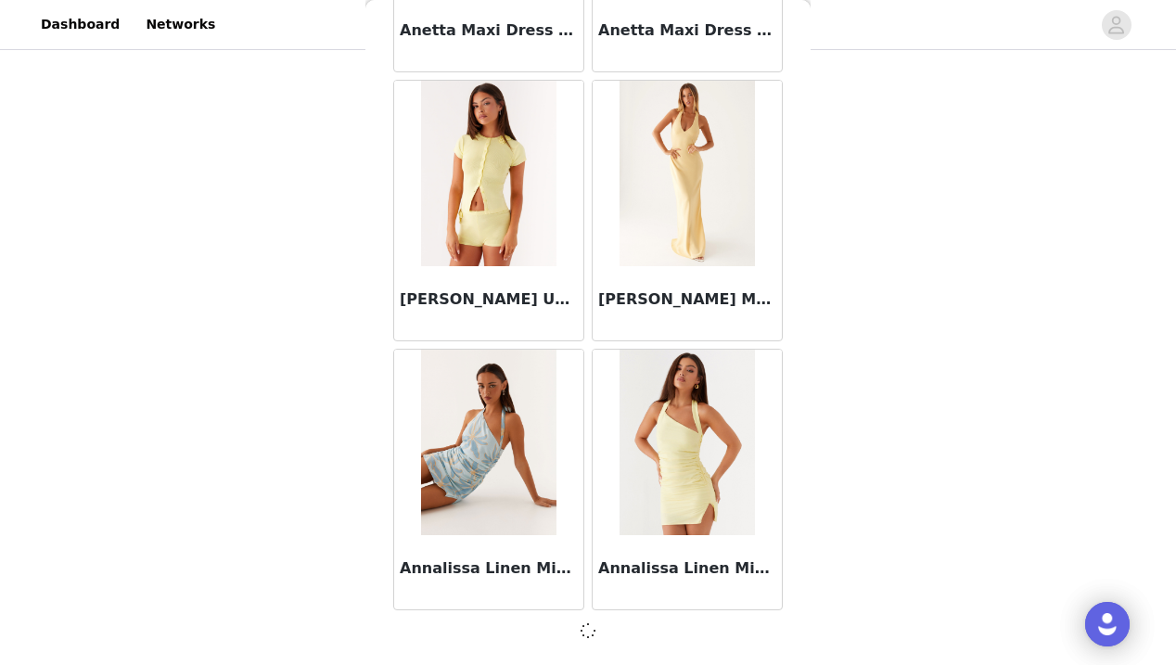
scroll to position [7542, 0]
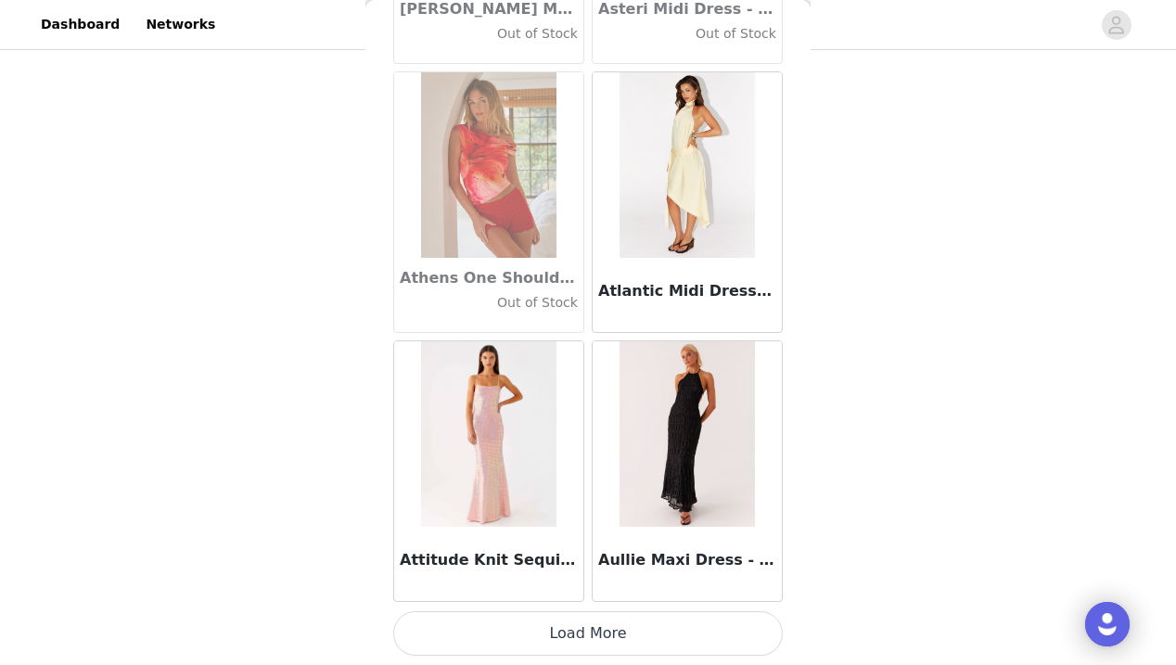
click at [596, 627] on button "Load More" at bounding box center [587, 633] width 389 height 45
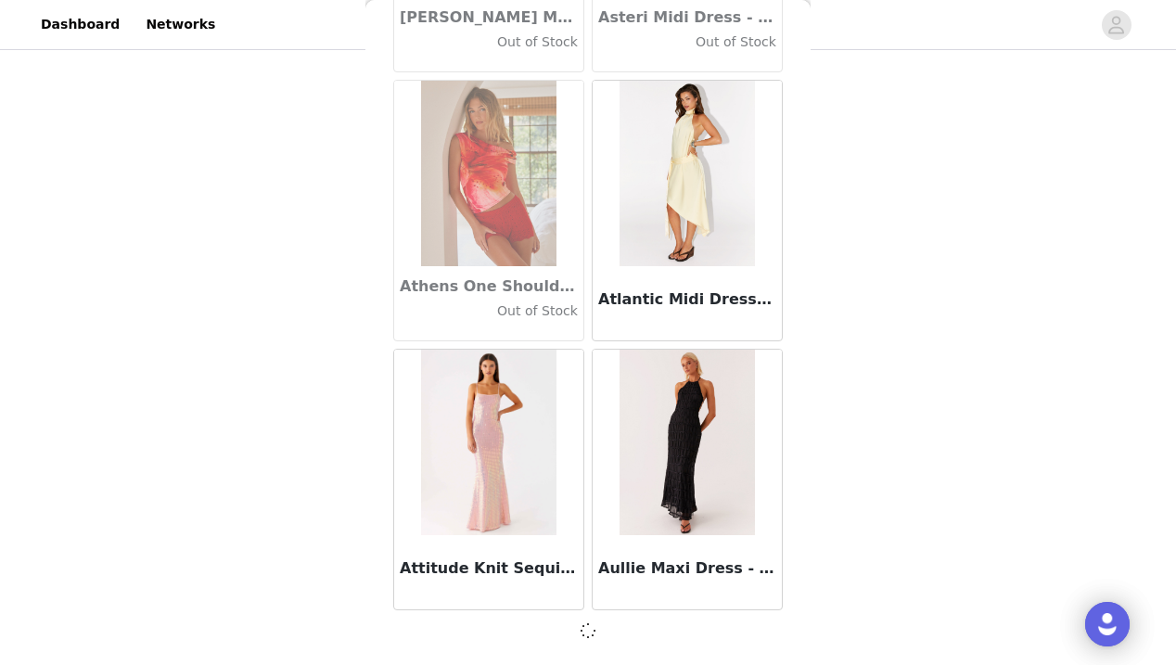
scroll to position [10232, 0]
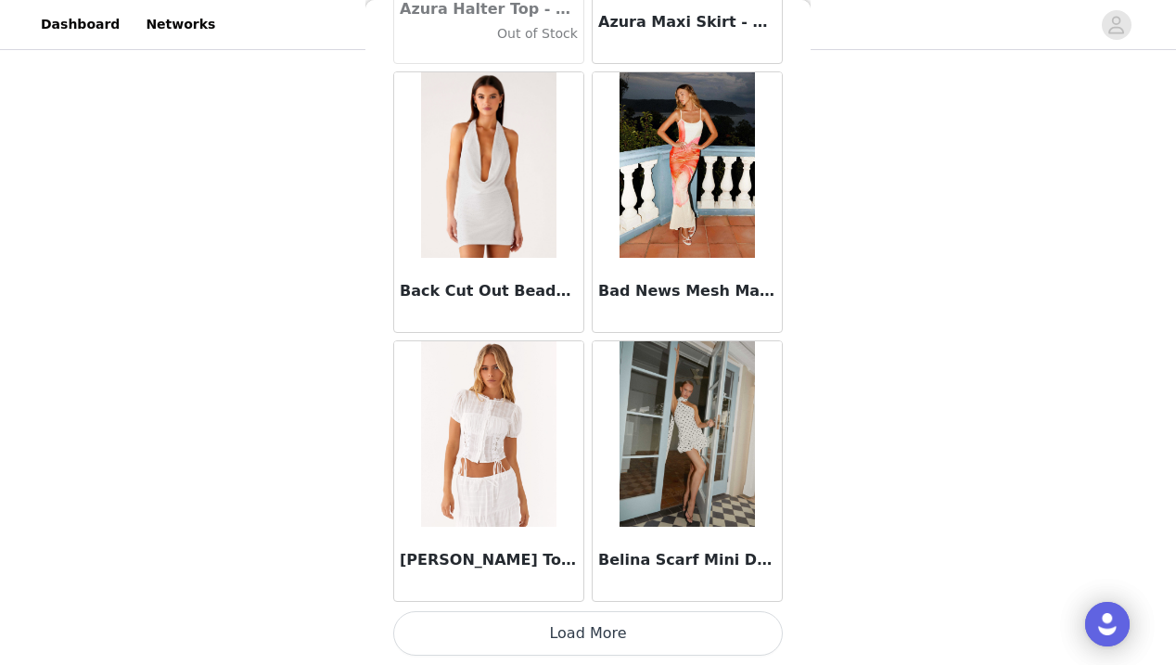
click at [585, 644] on button "Load More" at bounding box center [587, 633] width 389 height 45
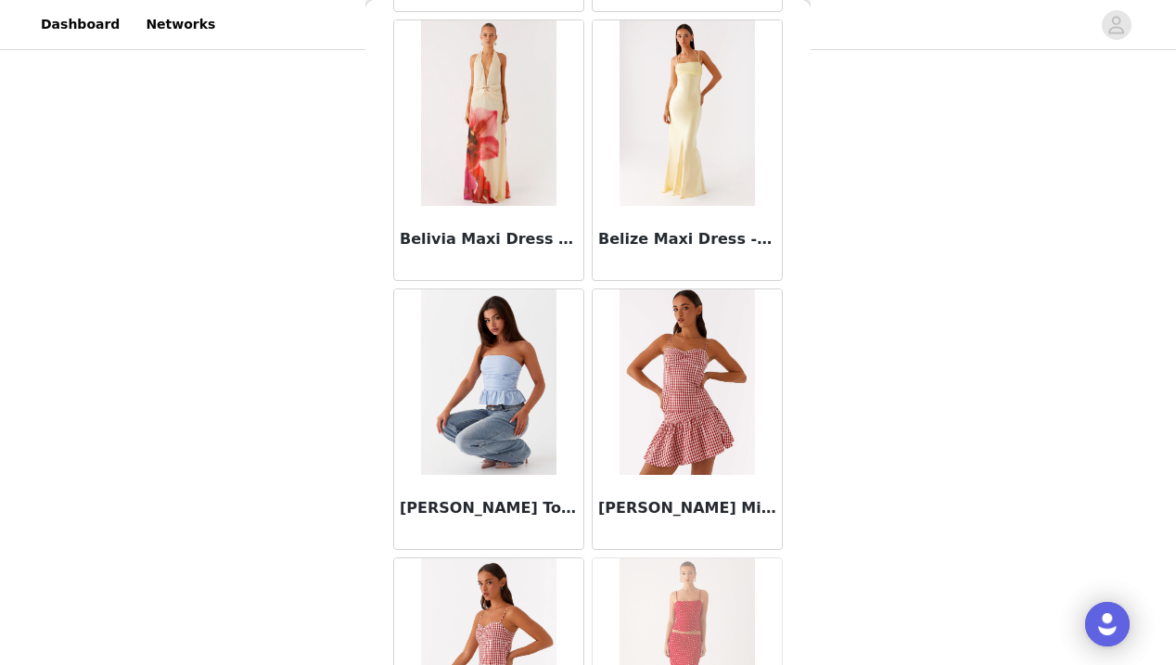
scroll to position [308, 0]
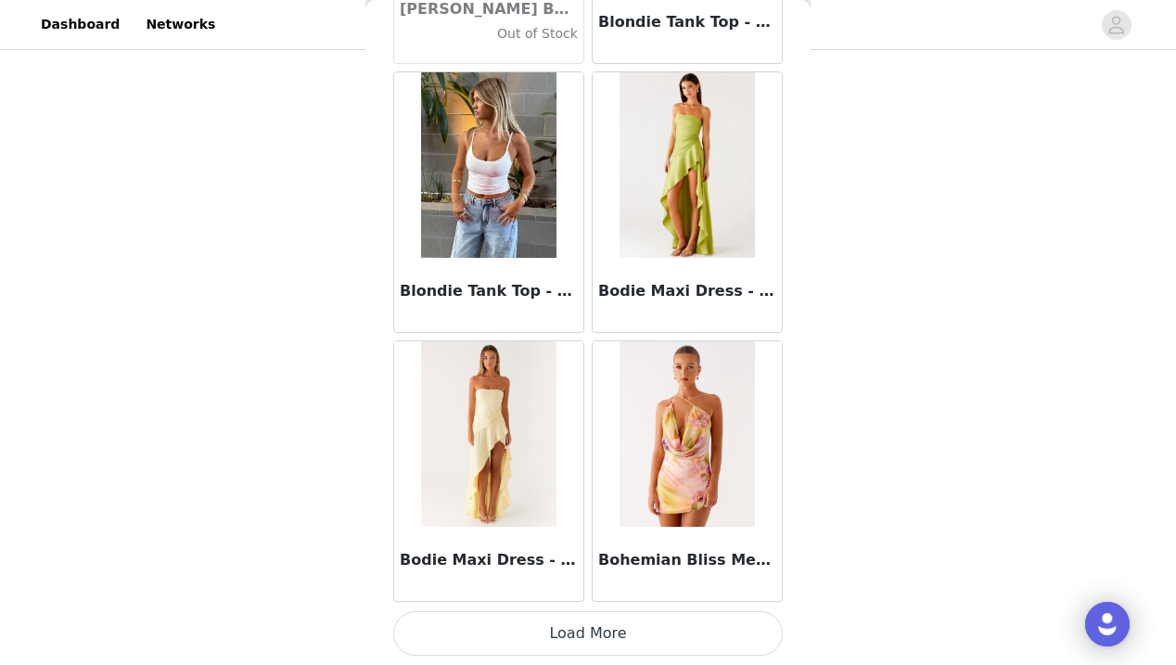
click at [589, 643] on button "Load More" at bounding box center [587, 633] width 389 height 45
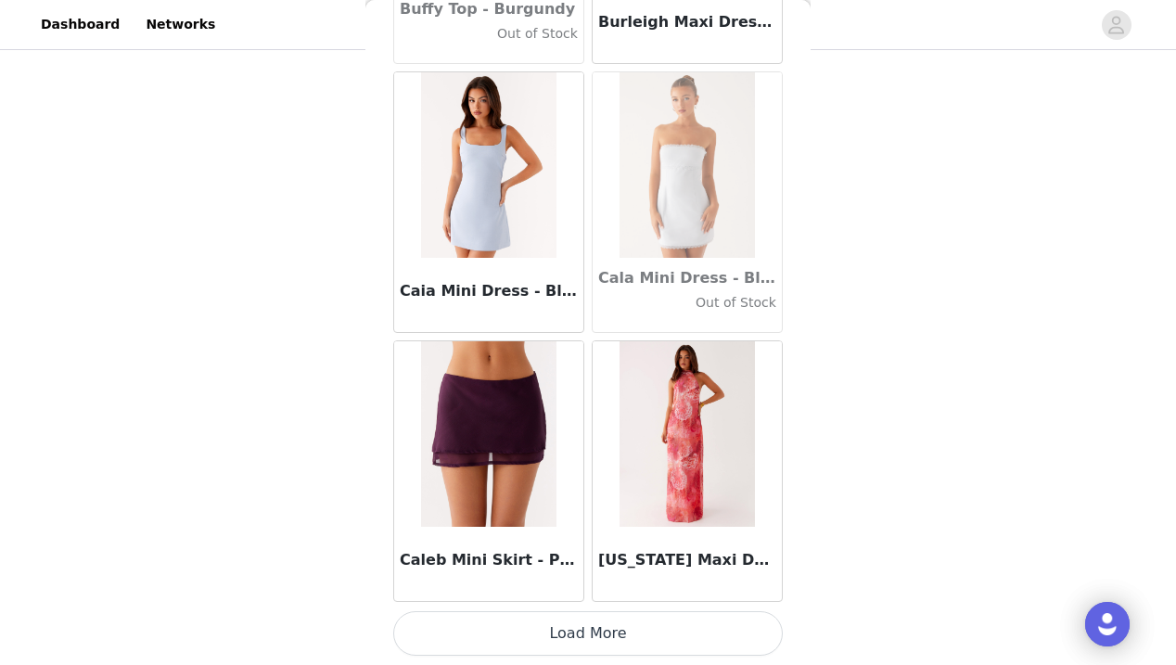
click at [592, 640] on button "Load More" at bounding box center [587, 633] width 389 height 45
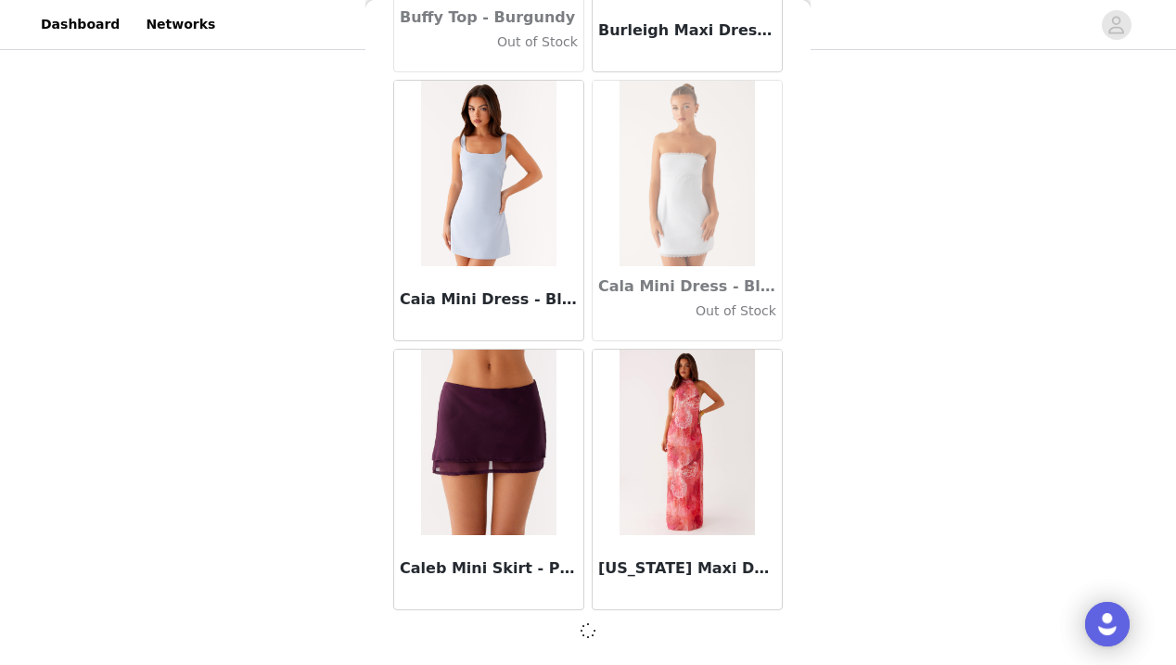
scroll to position [18299, 0]
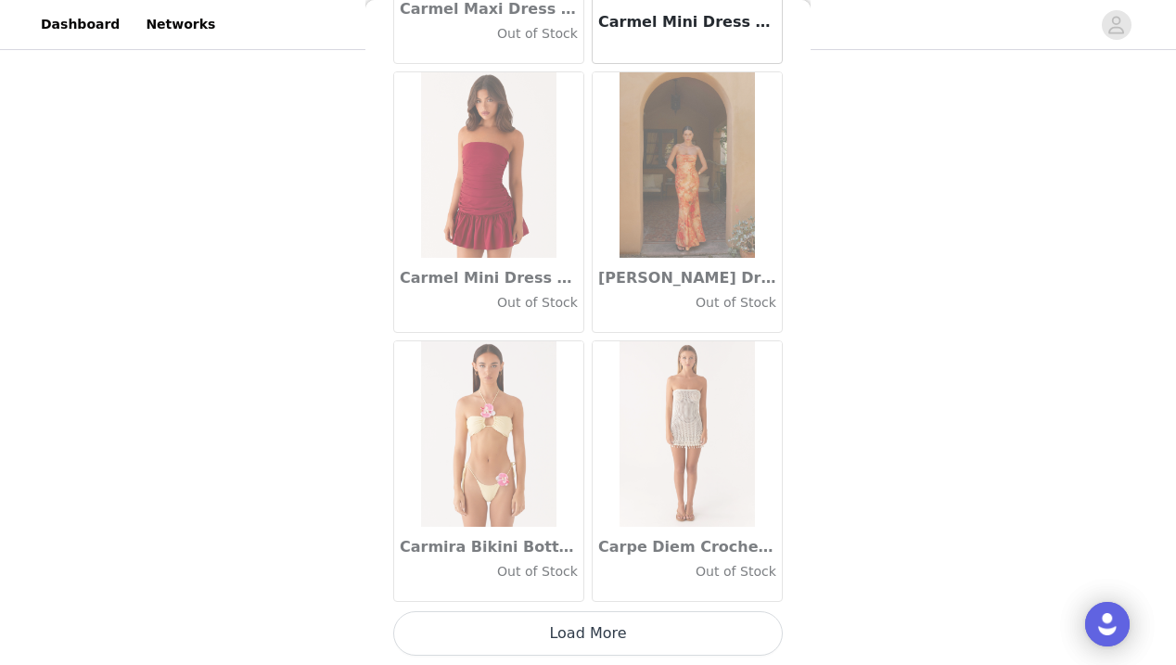
click at [592, 654] on button "Load More" at bounding box center [587, 633] width 389 height 45
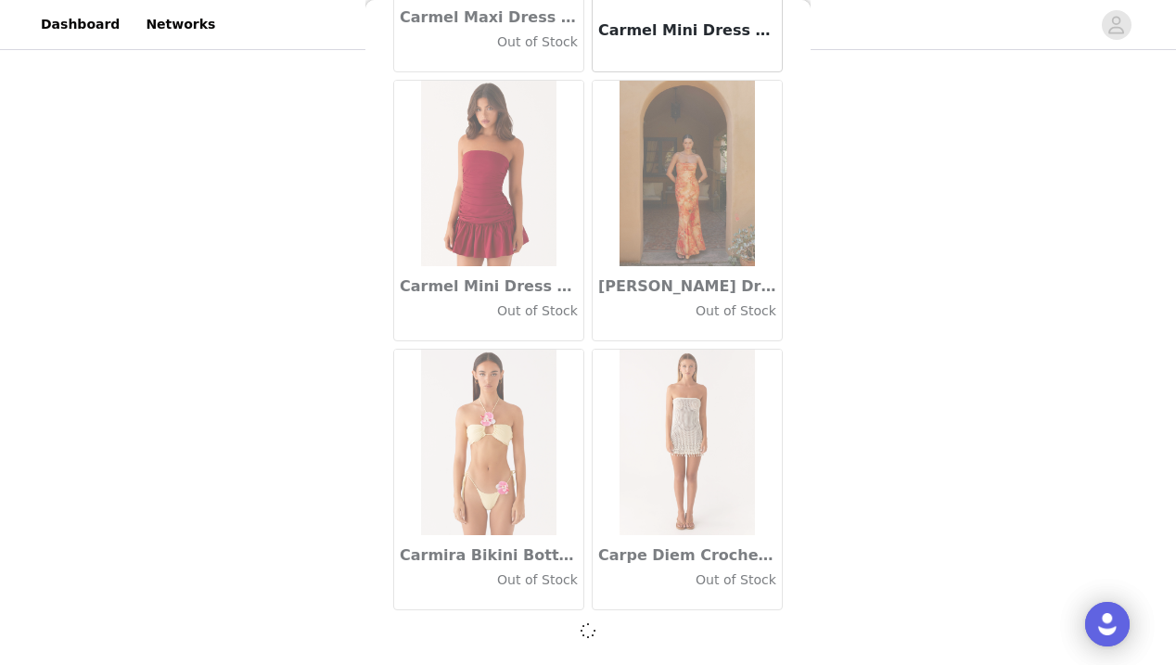
scroll to position [20988, 0]
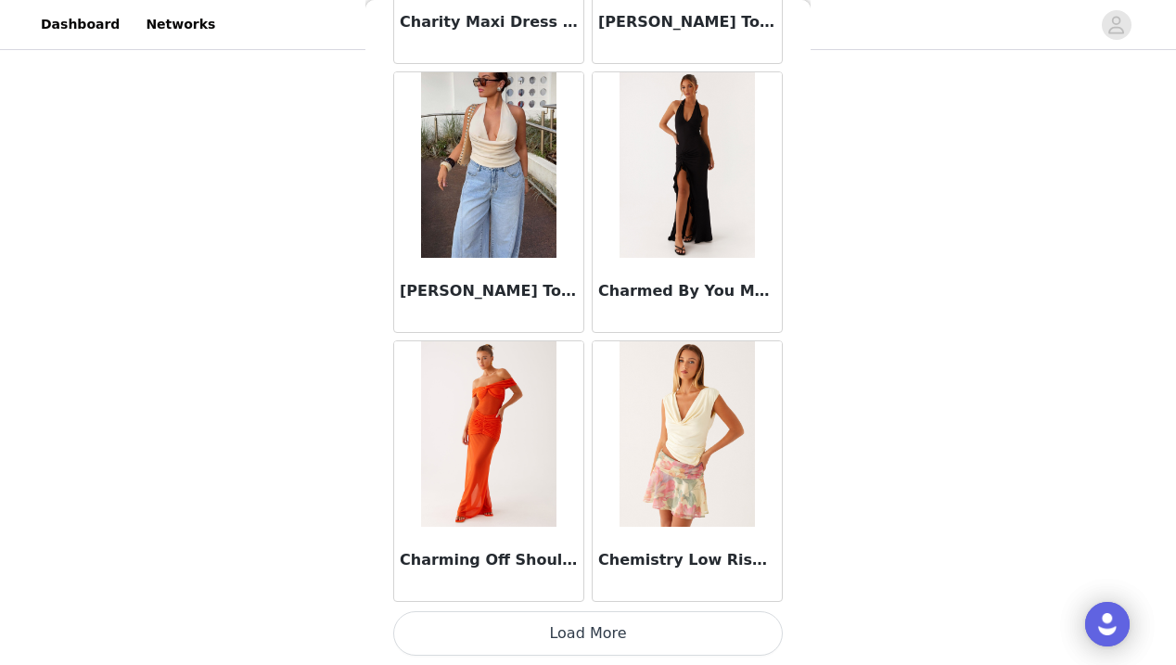
click at [593, 627] on button "Load More" at bounding box center [587, 633] width 389 height 45
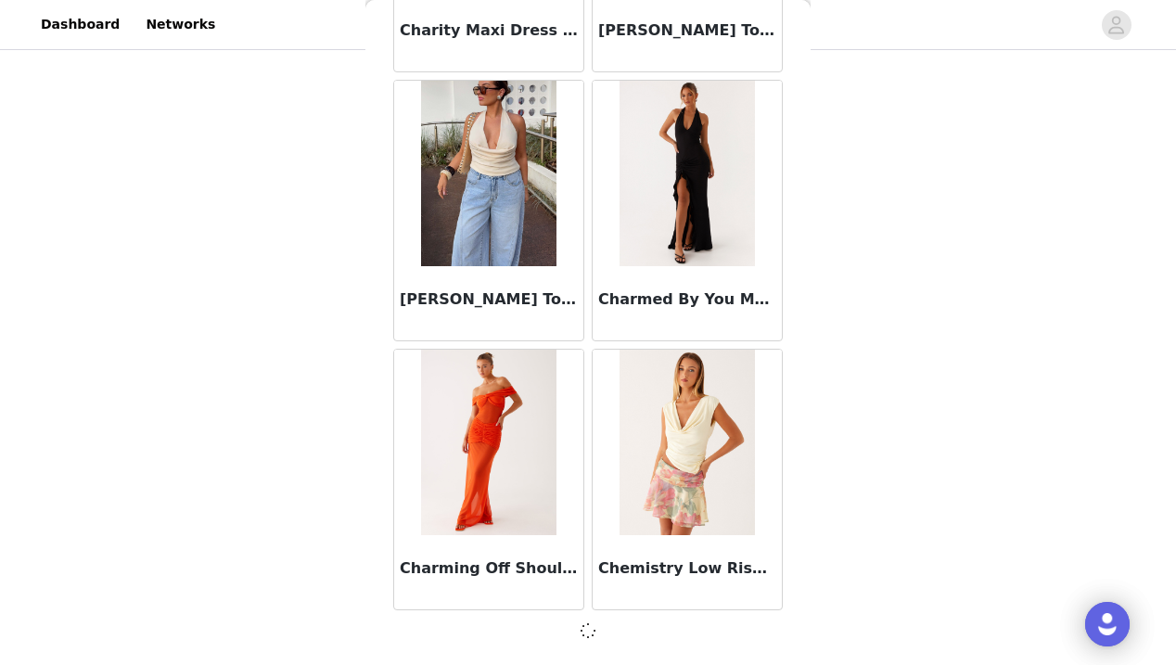
scroll to position [23677, 0]
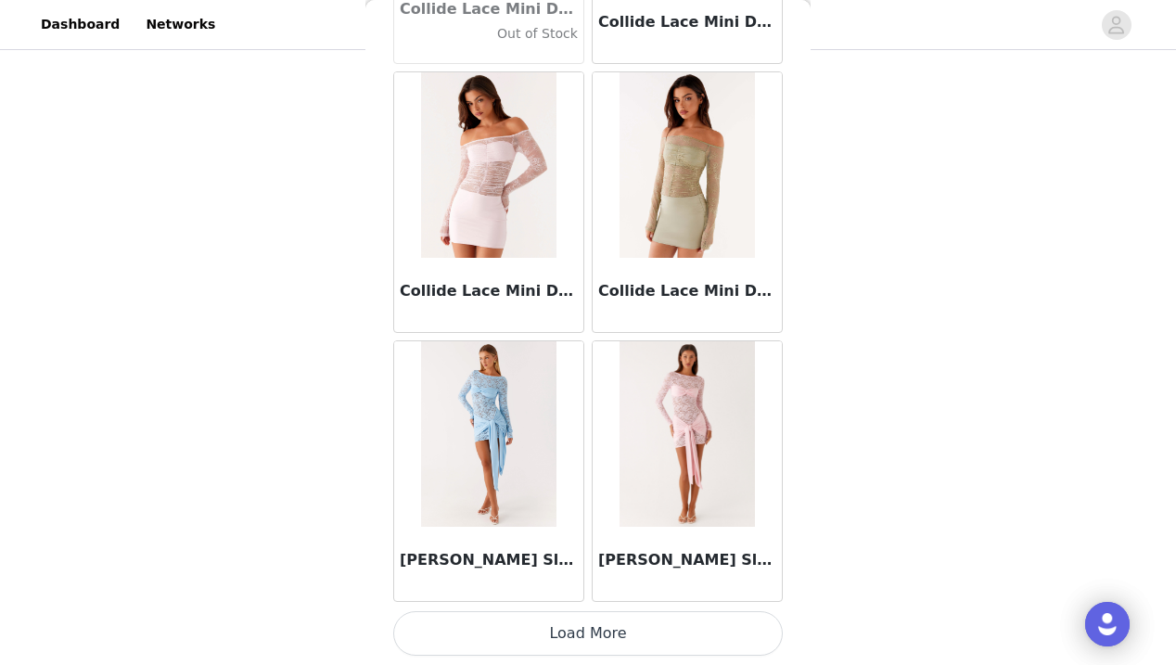
click at [590, 636] on button "Load More" at bounding box center [587, 633] width 389 height 45
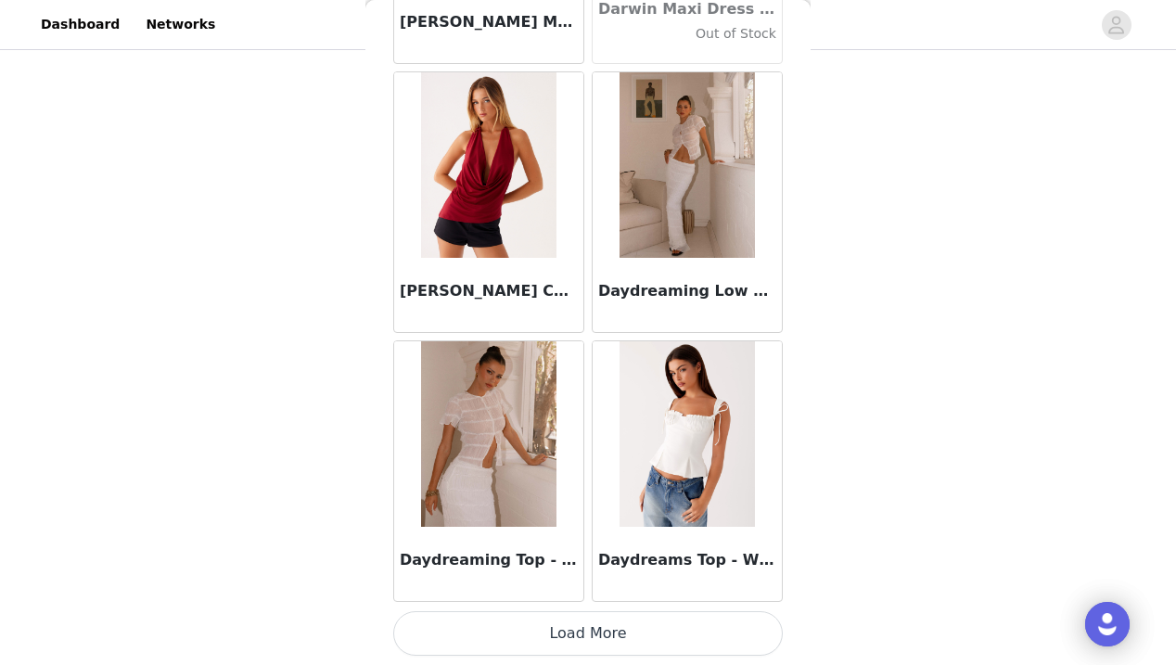
scroll to position [308, 0]
click at [586, 615] on button "Load More" at bounding box center [587, 633] width 389 height 45
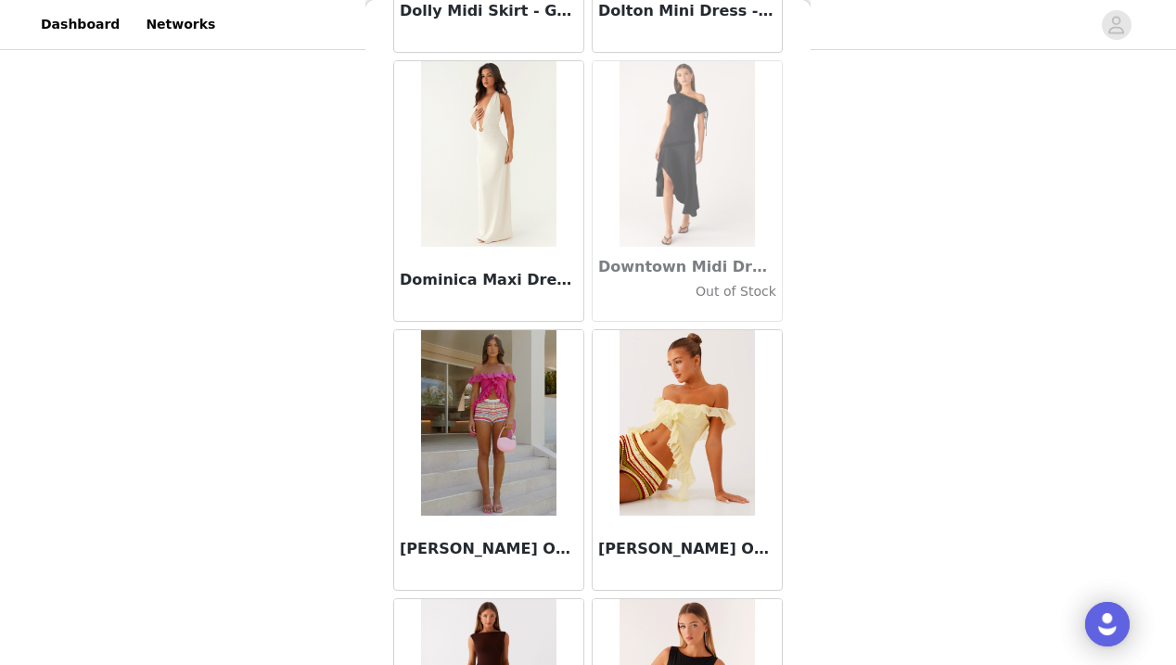
scroll to position [31496, 0]
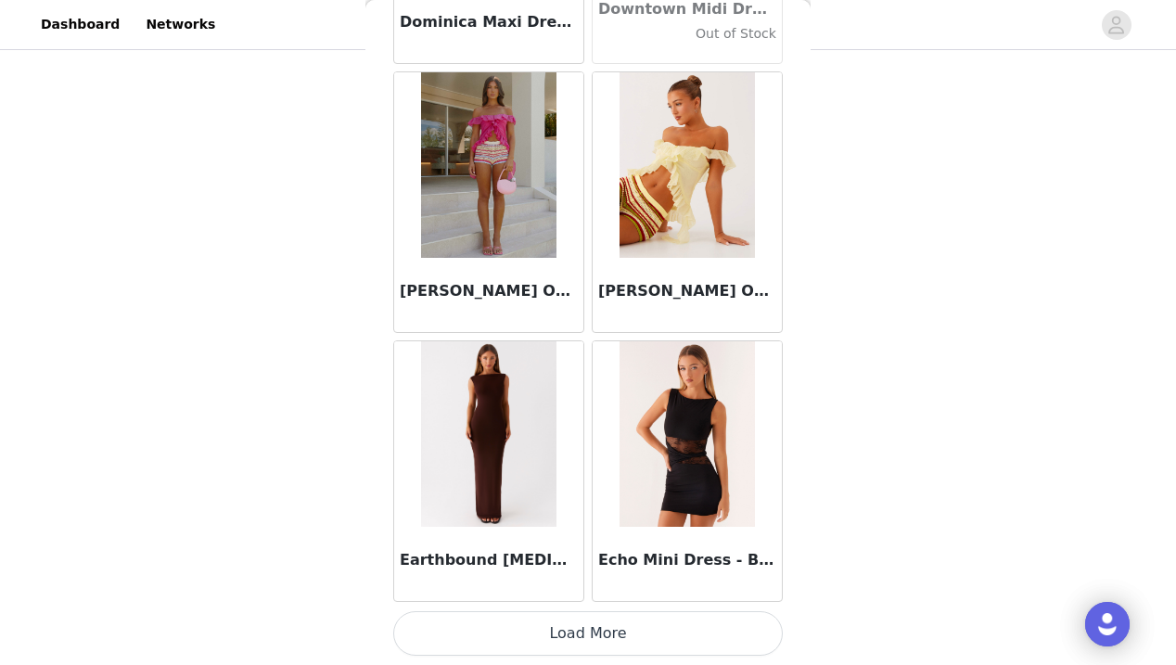
click at [601, 625] on button "Load More" at bounding box center [587, 633] width 389 height 45
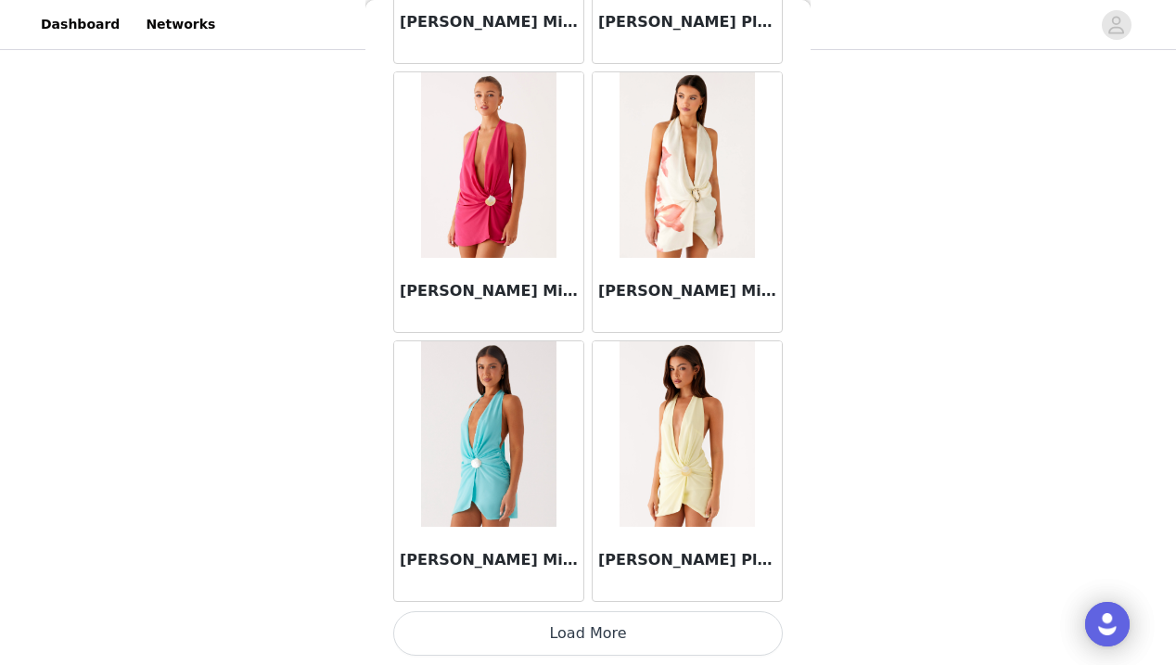
click at [589, 628] on button "Load More" at bounding box center [587, 633] width 389 height 45
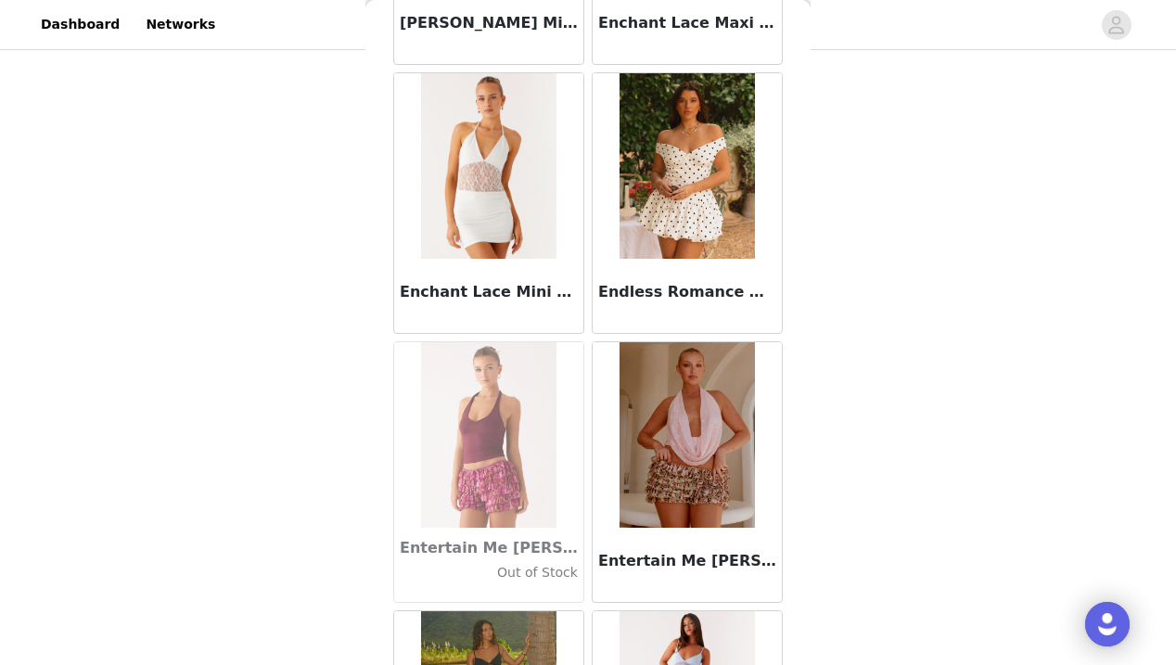
scroll to position [36860, 0]
click at [693, 215] on img at bounding box center [686, 166] width 134 height 185
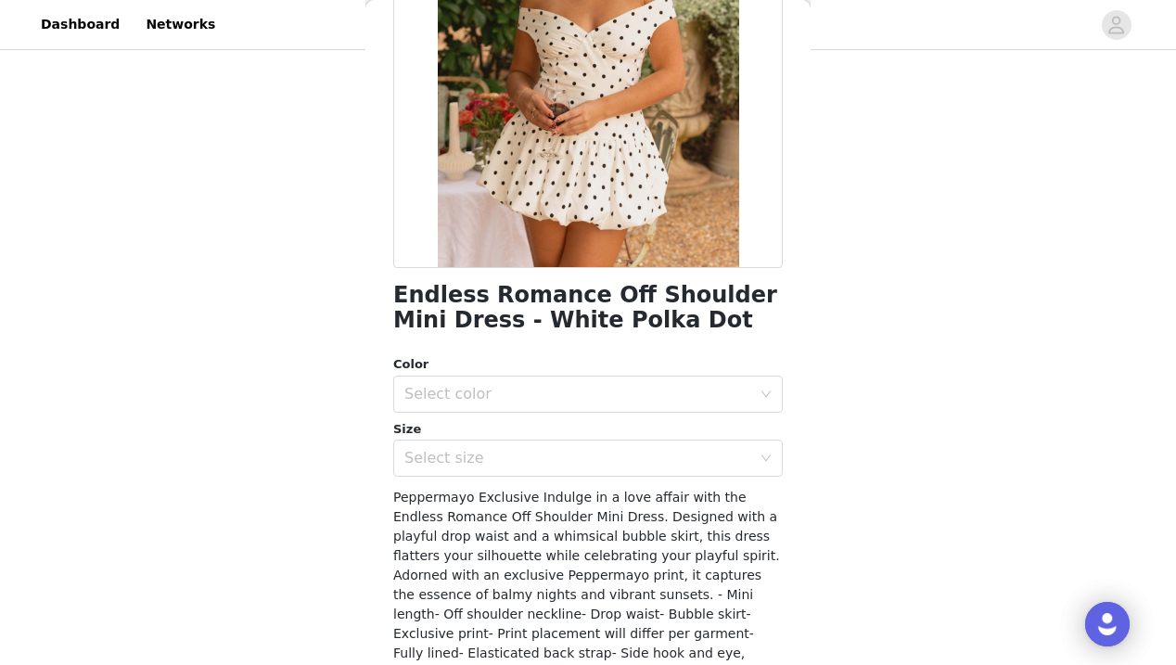
scroll to position [243, 0]
click at [506, 384] on div "Select color" at bounding box center [577, 393] width 347 height 19
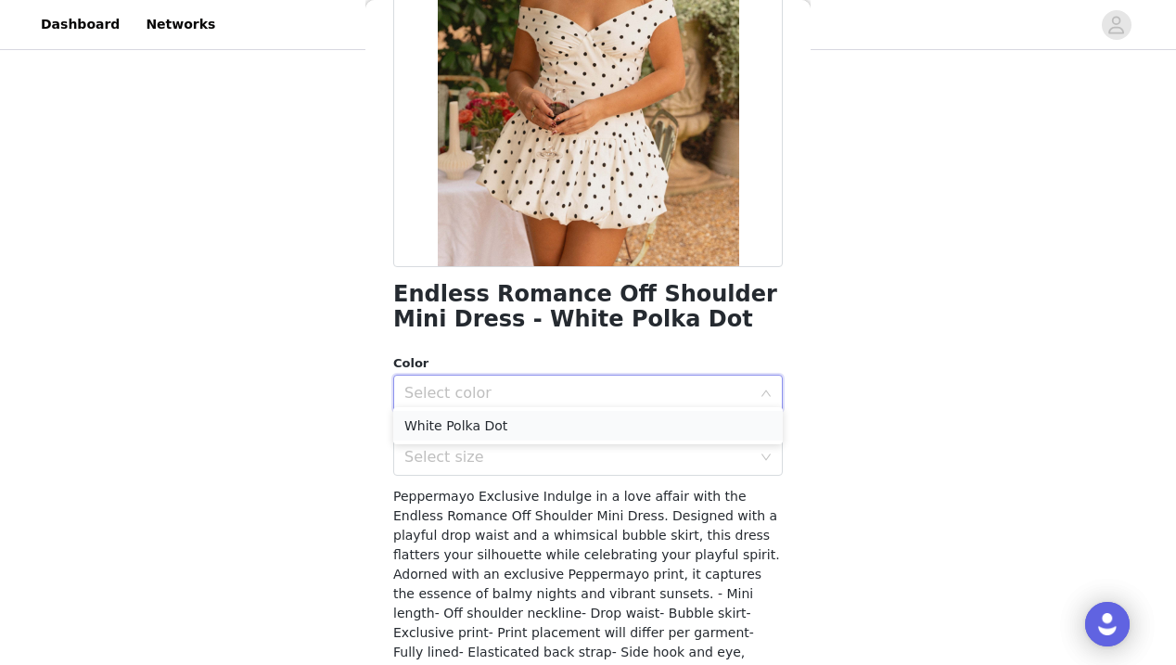
click at [491, 426] on li "White Polka Dot" at bounding box center [587, 426] width 389 height 30
click at [490, 453] on div "Select size" at bounding box center [577, 457] width 347 height 19
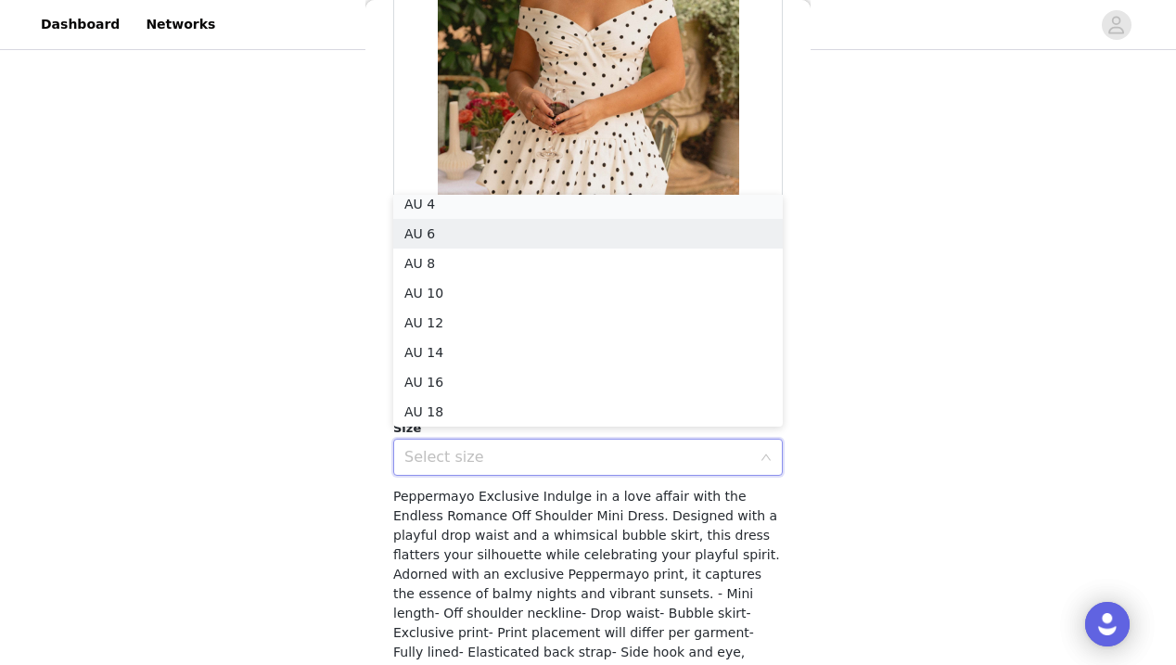
scroll to position [4, 0]
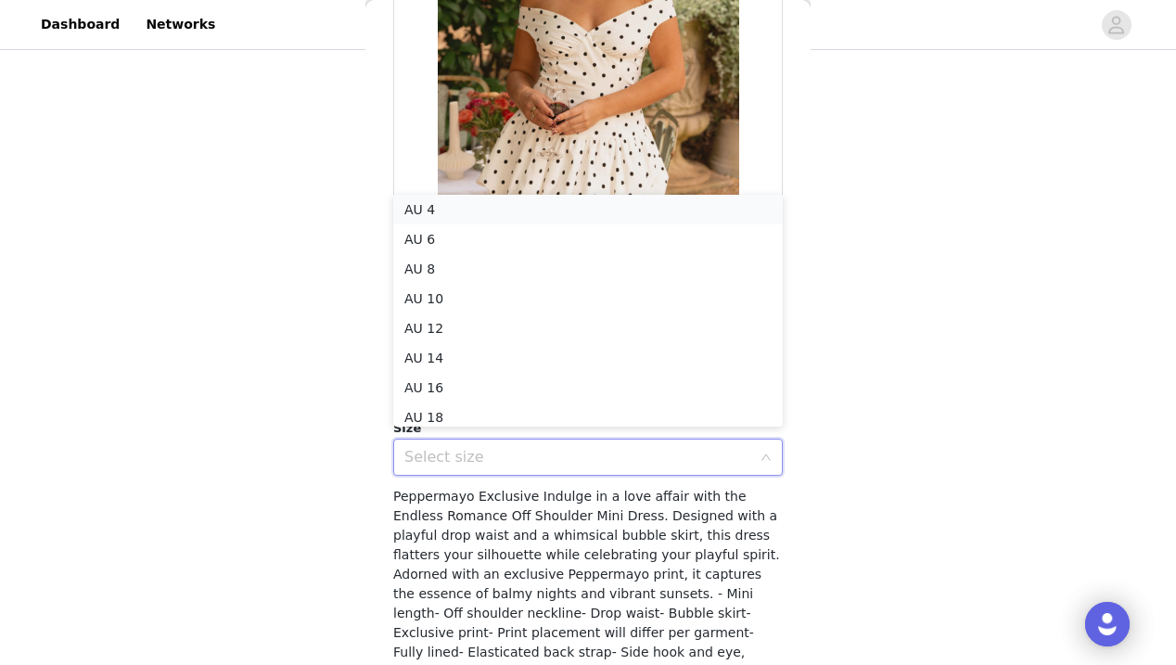
click at [454, 201] on li "AU 4" at bounding box center [587, 210] width 389 height 30
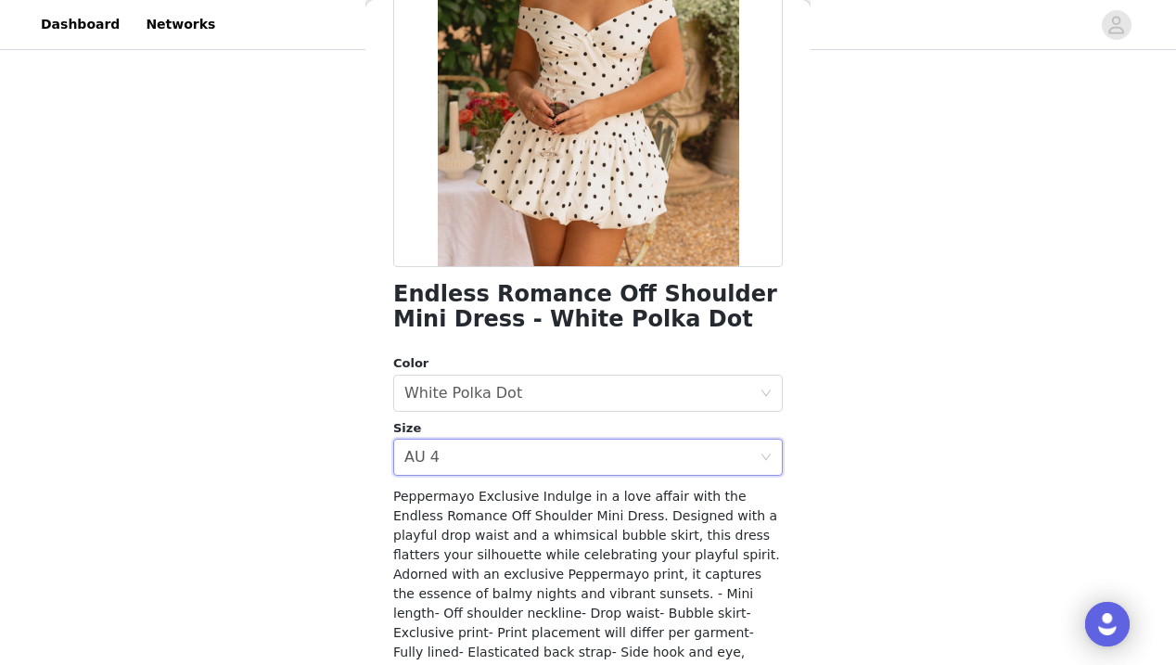
click at [568, 618] on span "Peppermayo Exclusive Indulge in a love affair with the Endless Romance Off Shou…" at bounding box center [587, 632] width 388 height 287
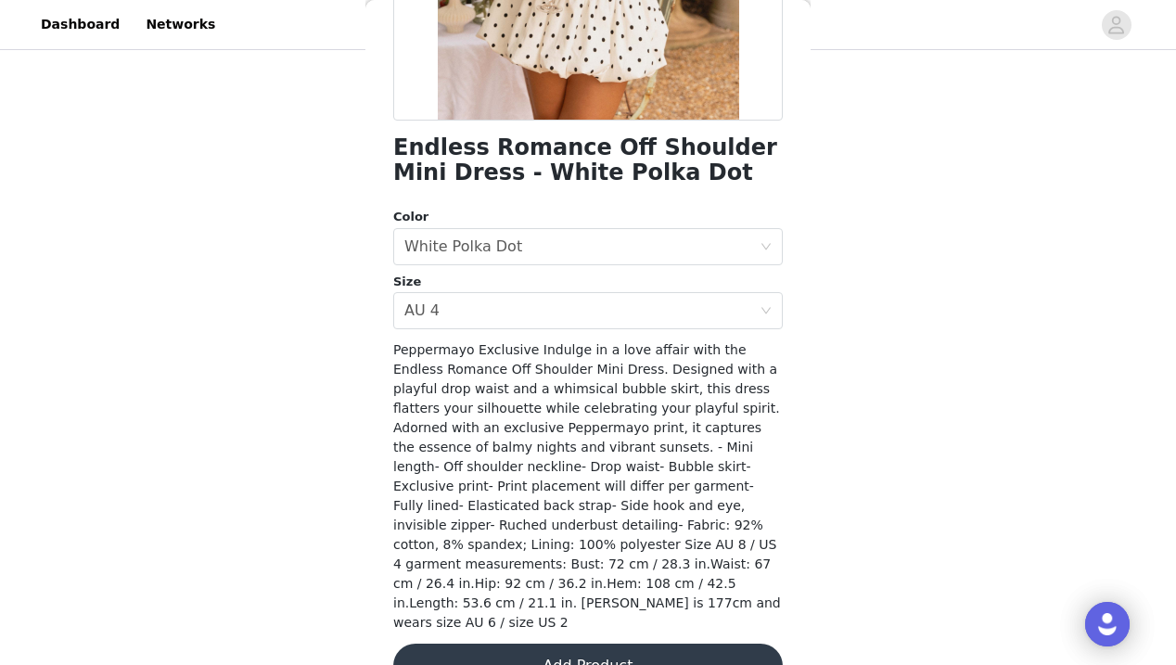
scroll to position [388, 0]
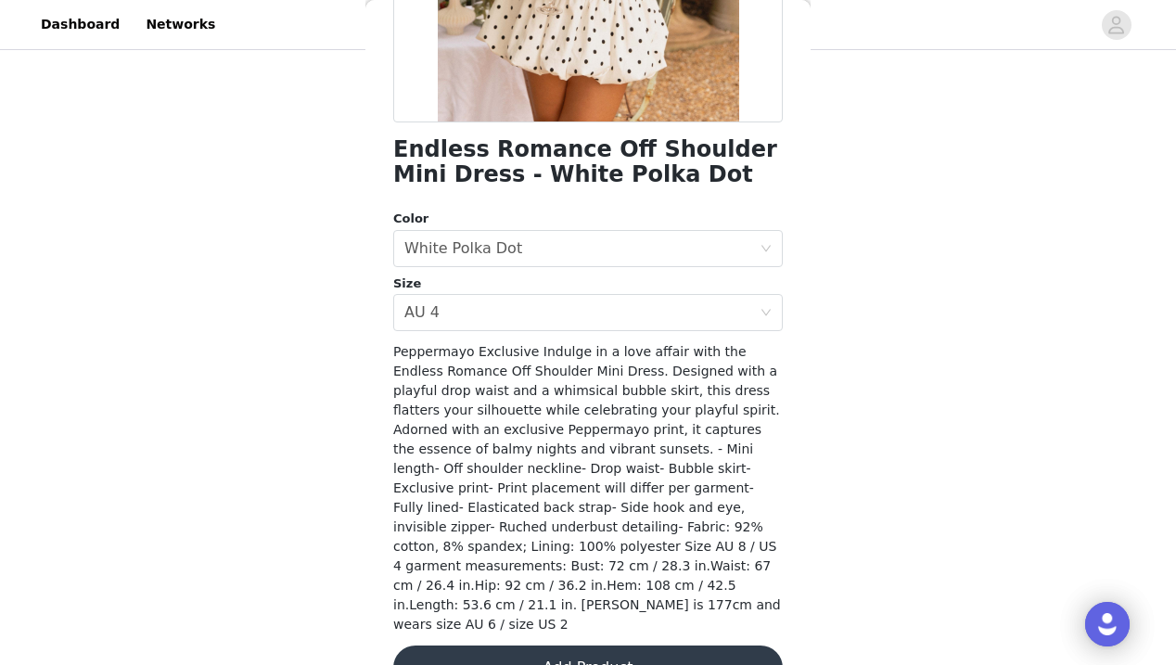
click at [578, 645] on button "Add Product" at bounding box center [587, 667] width 389 height 45
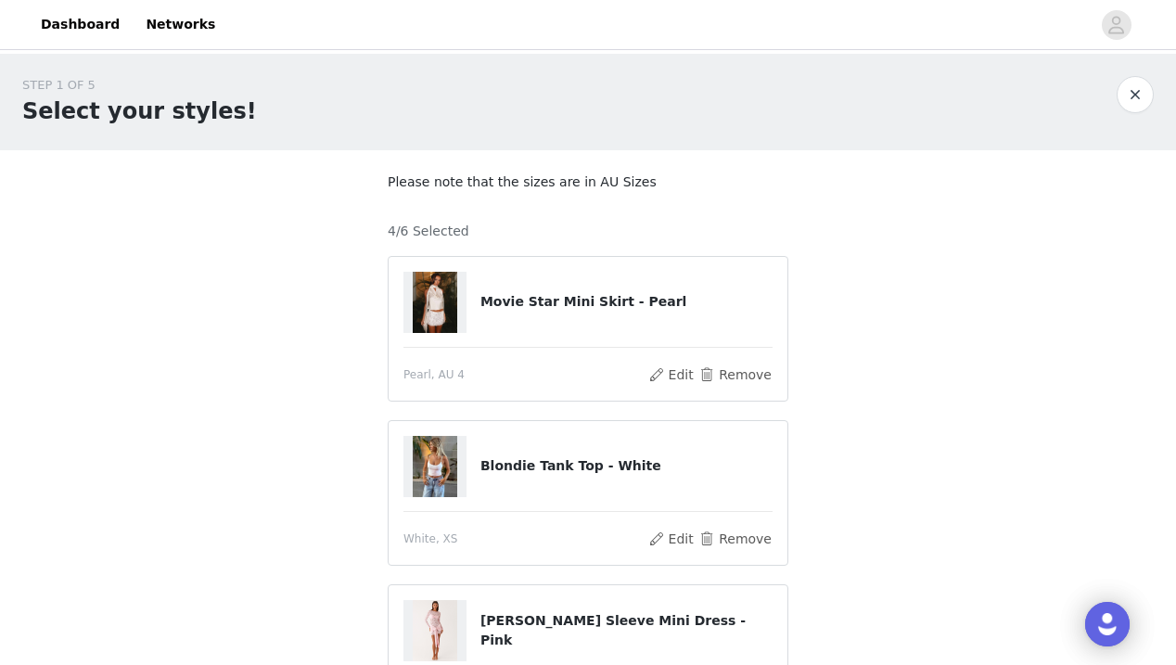
scroll to position [0, 0]
click at [745, 375] on button "Remove" at bounding box center [735, 374] width 74 height 22
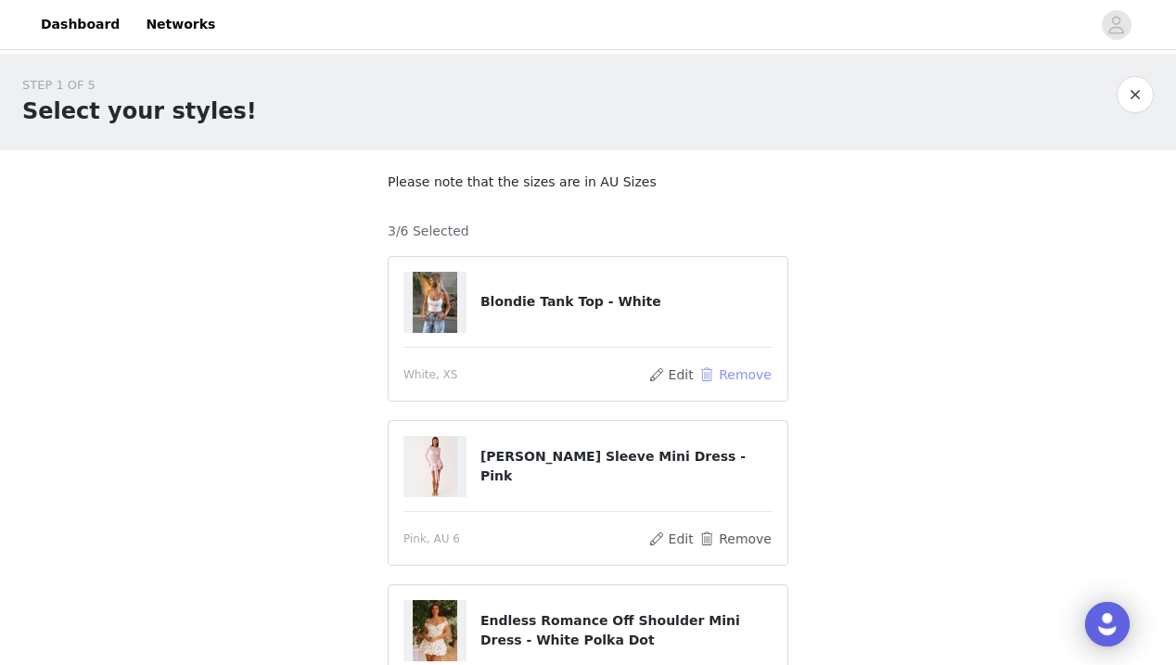
click at [746, 376] on button "Remove" at bounding box center [735, 374] width 74 height 22
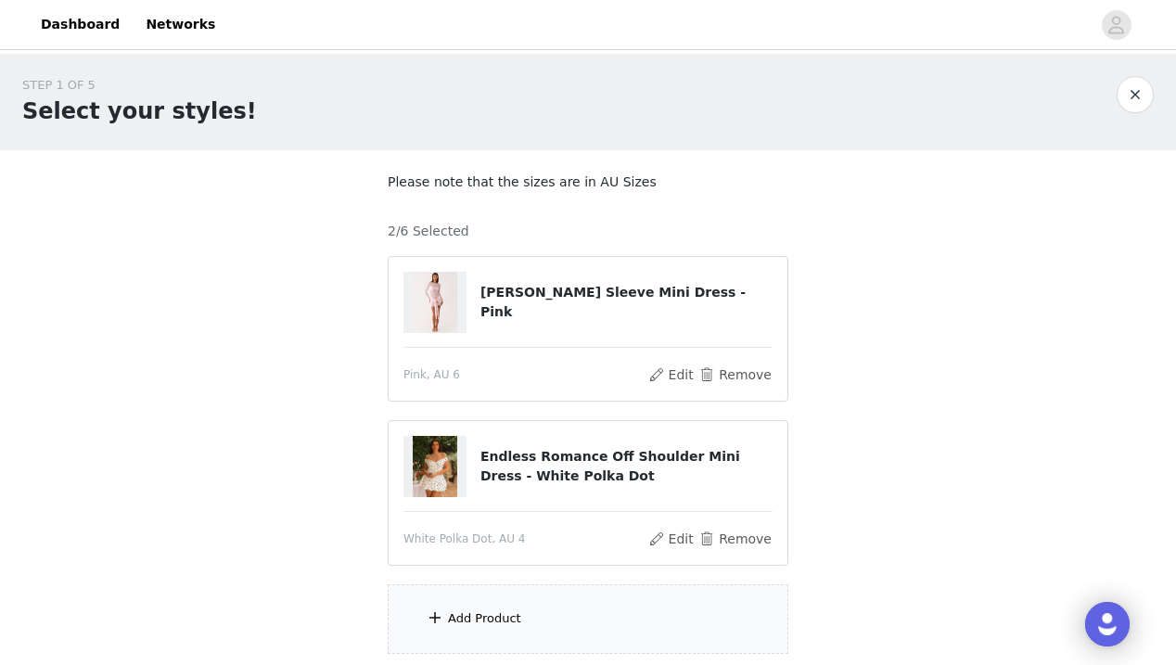
click at [746, 376] on button "Remove" at bounding box center [735, 374] width 74 height 22
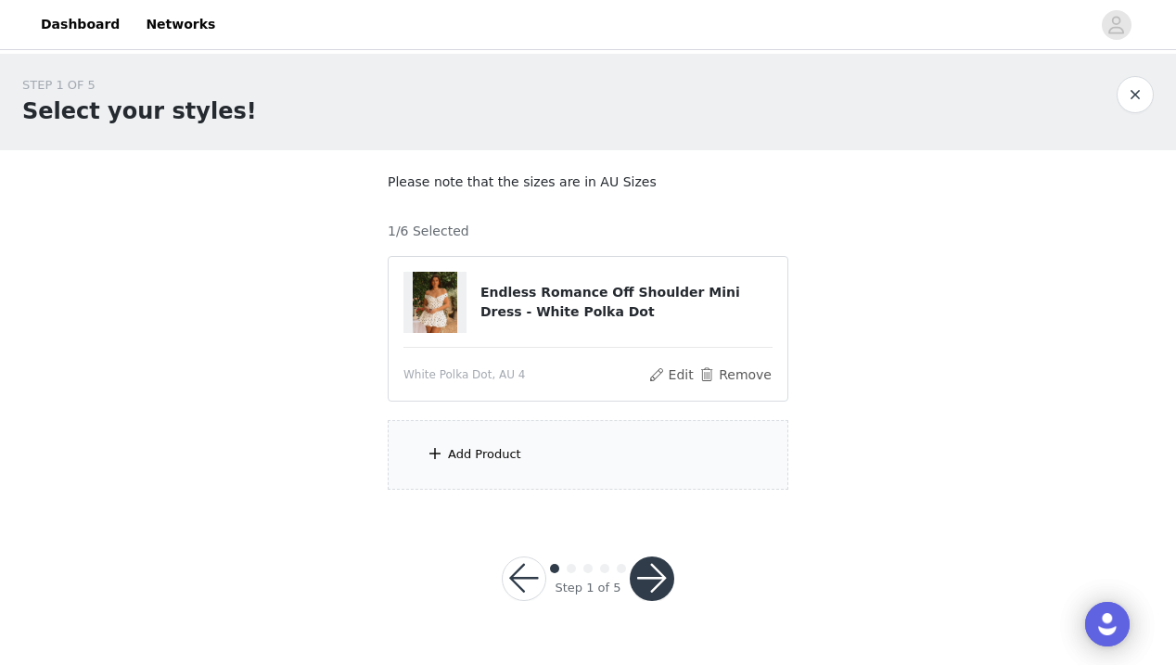
click at [501, 474] on div "Add Product" at bounding box center [588, 455] width 401 height 70
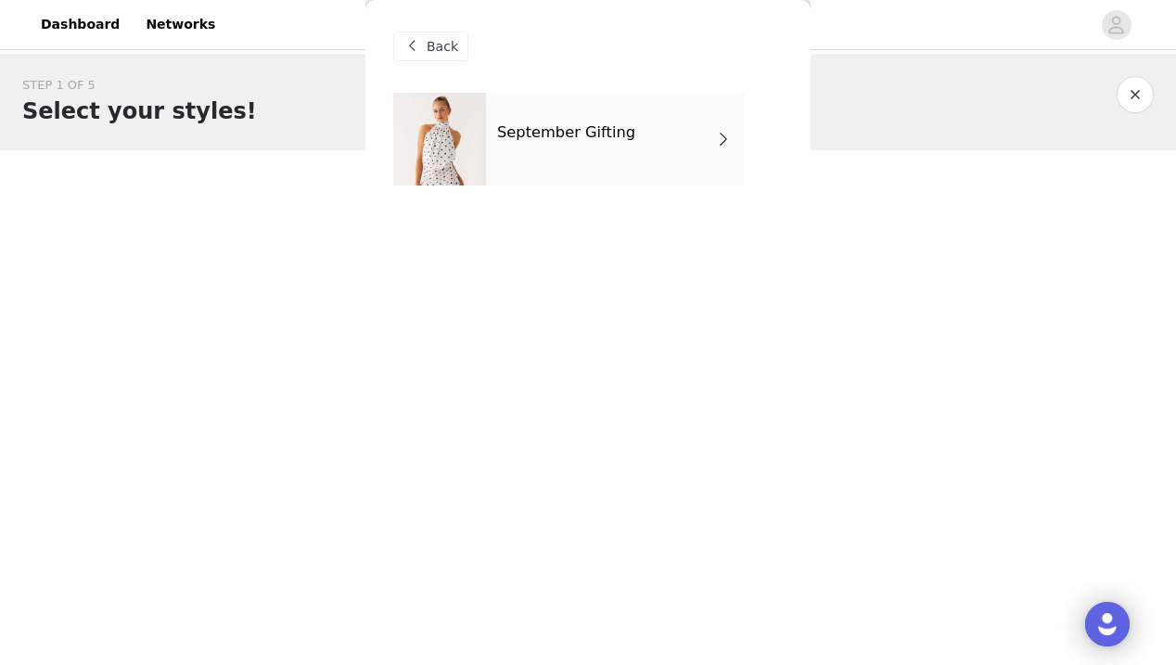
click at [575, 144] on div "September Gifting" at bounding box center [615, 139] width 258 height 93
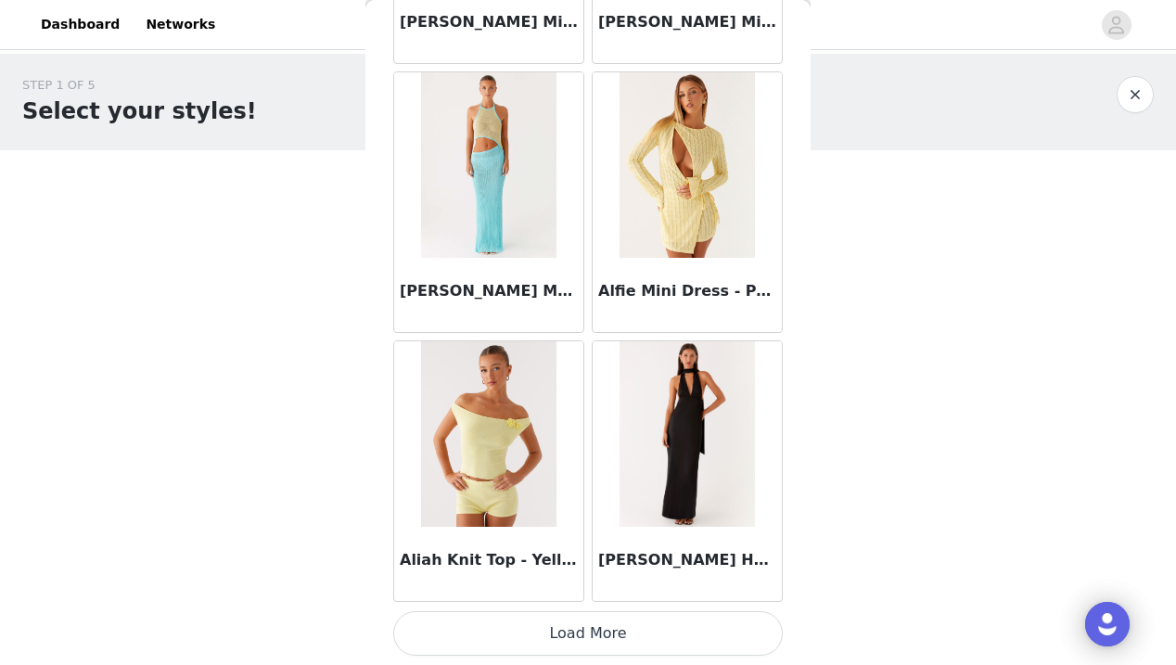
click at [594, 634] on button "Load More" at bounding box center [587, 633] width 389 height 45
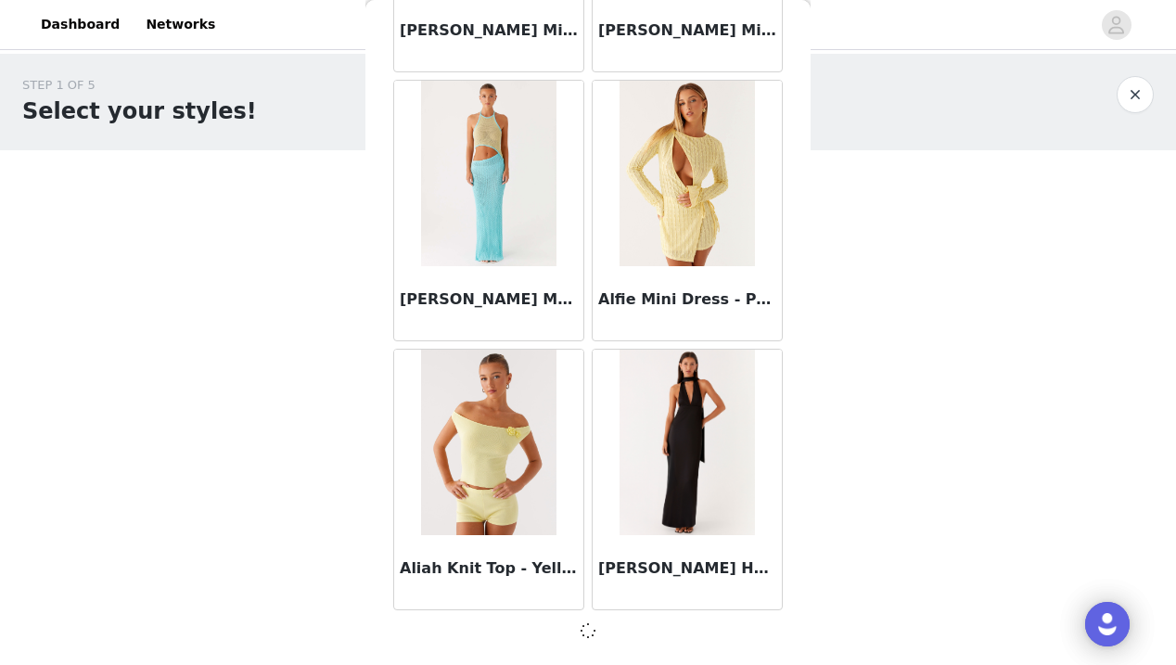
scroll to position [2164, 0]
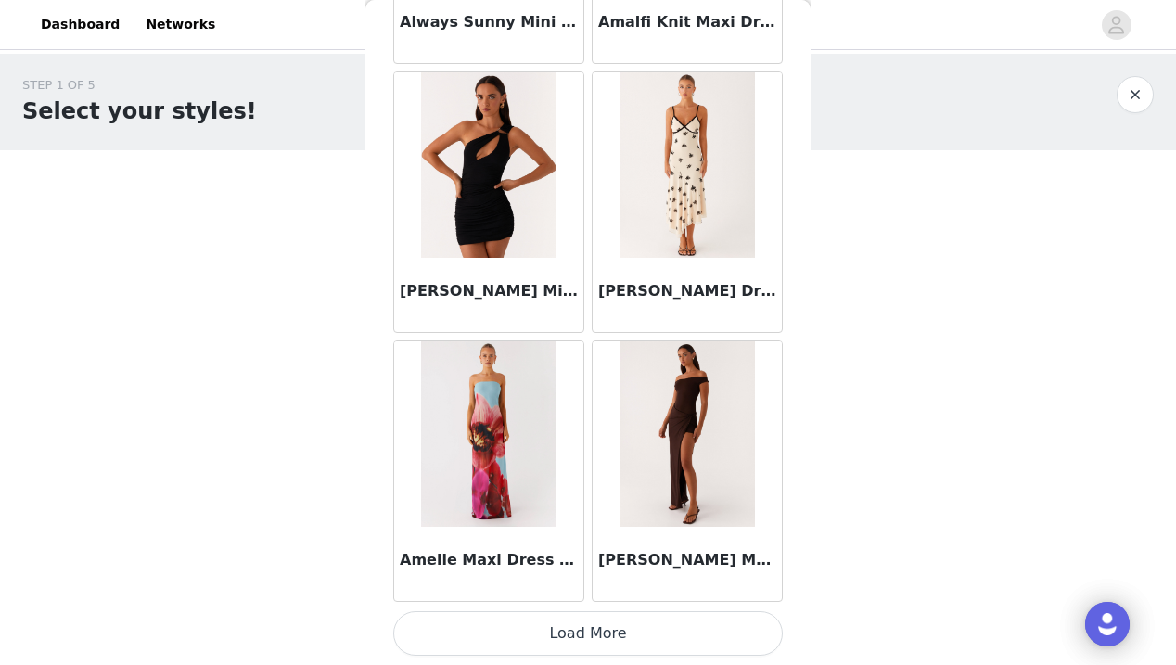
click at [594, 640] on button "Load More" at bounding box center [587, 633] width 389 height 45
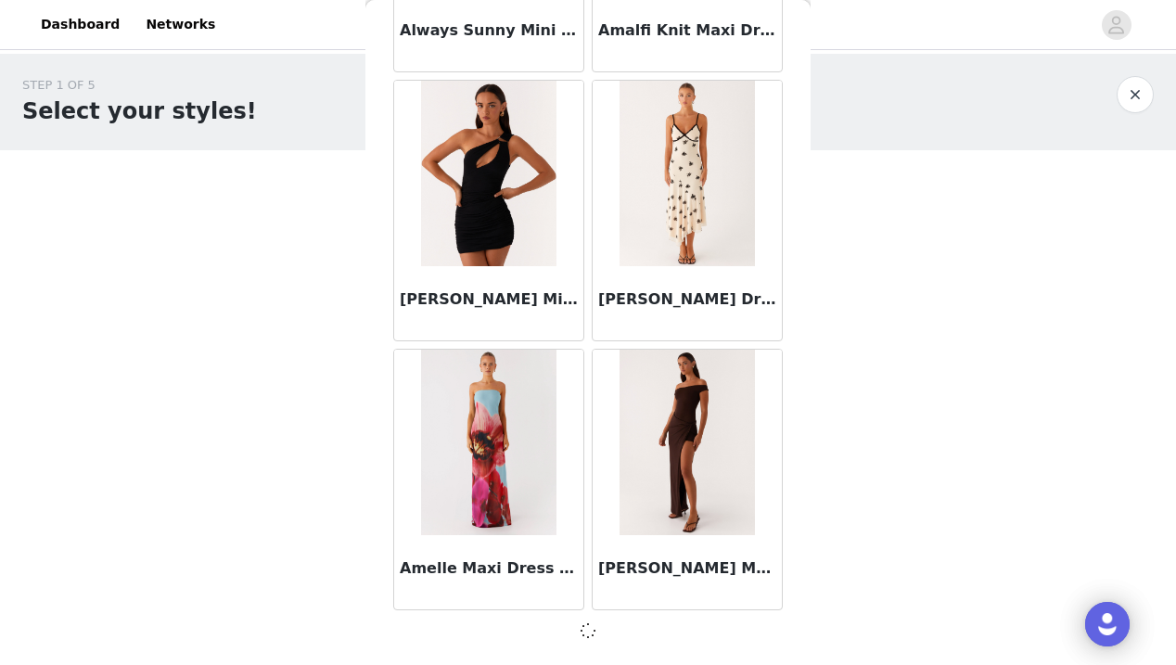
scroll to position [4853, 0]
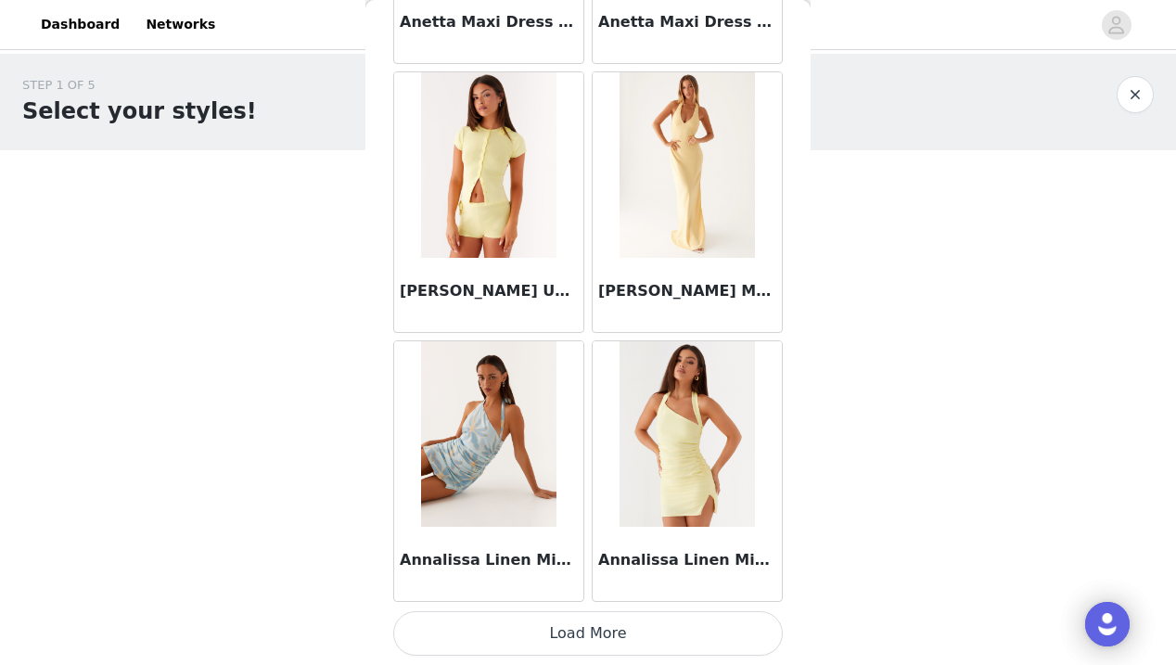
click at [597, 631] on button "Load More" at bounding box center [587, 633] width 389 height 45
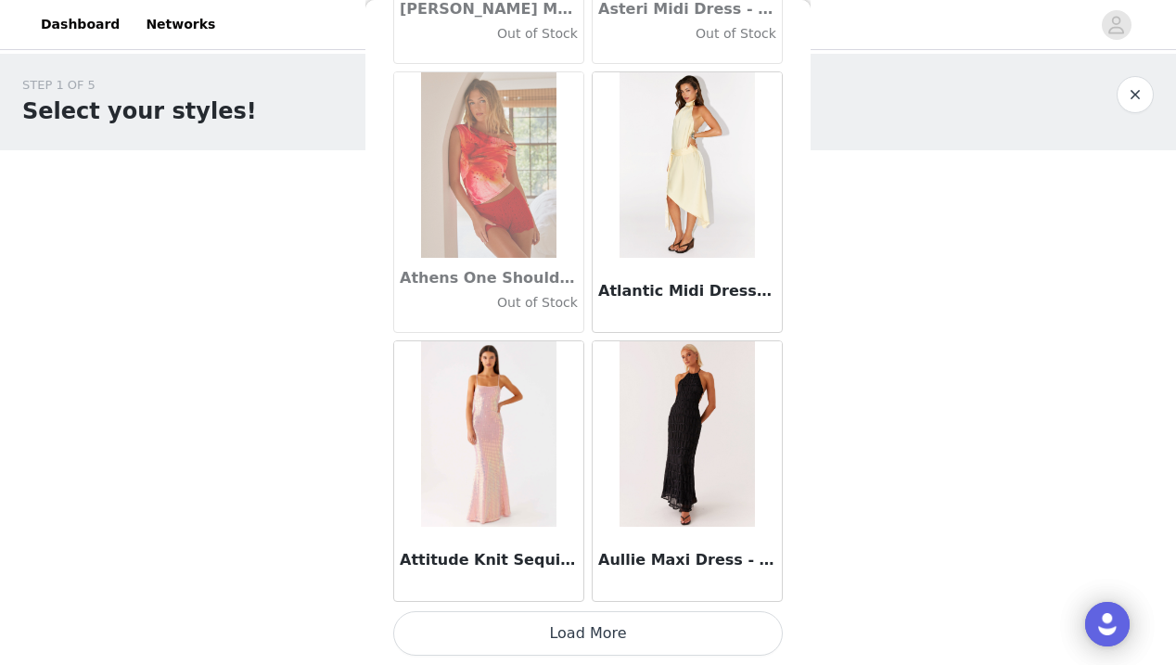
click at [586, 636] on button "Load More" at bounding box center [587, 633] width 389 height 45
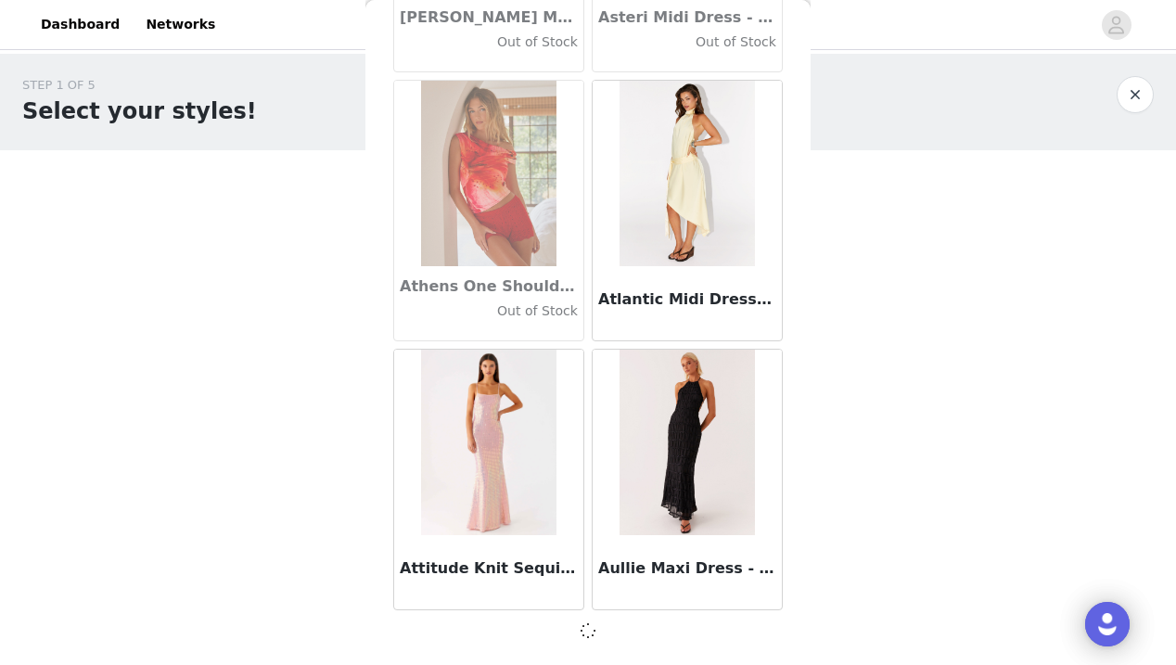
scroll to position [10232, 0]
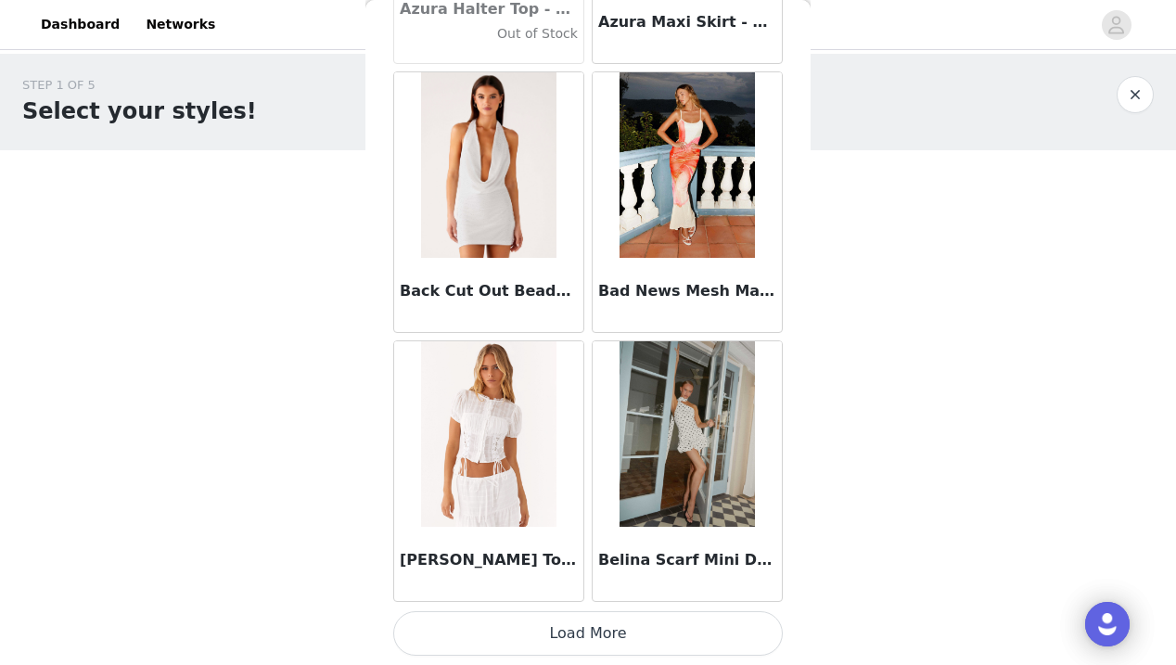
click at [591, 635] on button "Load More" at bounding box center [587, 633] width 389 height 45
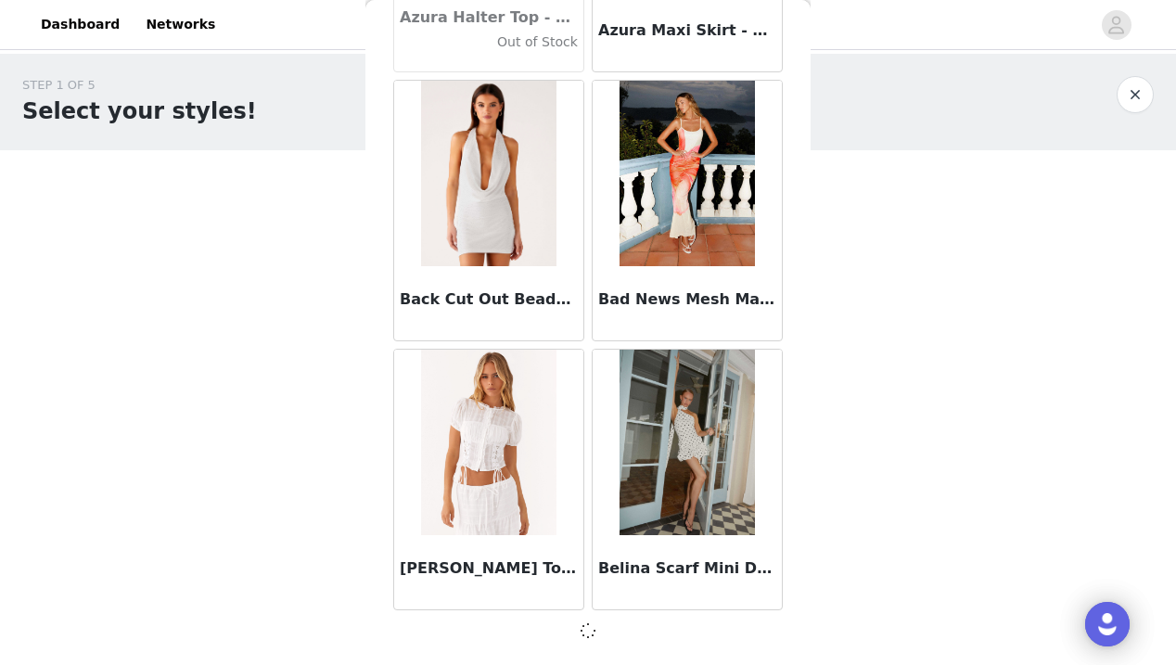
scroll to position [12921, 0]
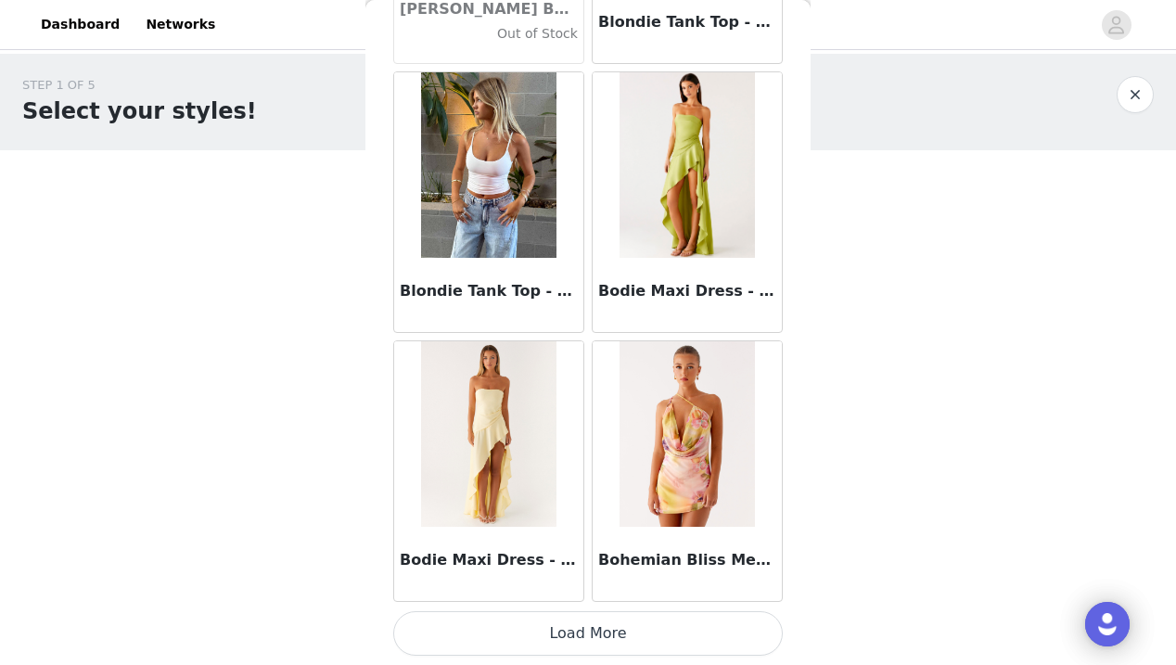
click at [585, 637] on button "Load More" at bounding box center [587, 633] width 389 height 45
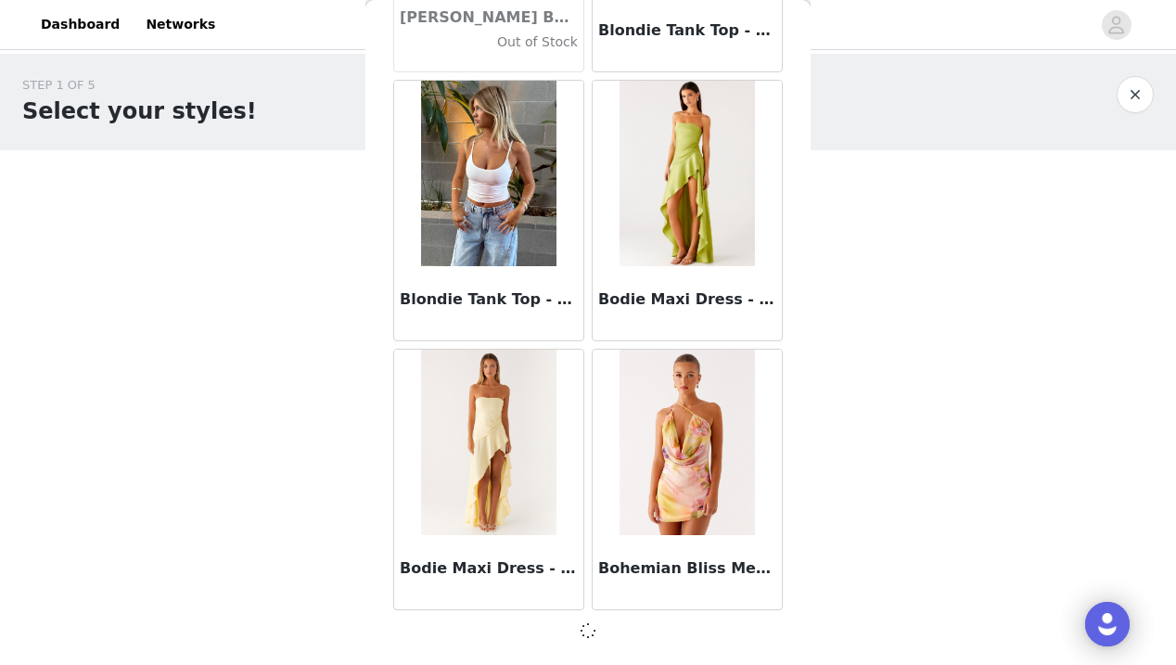
scroll to position [15610, 0]
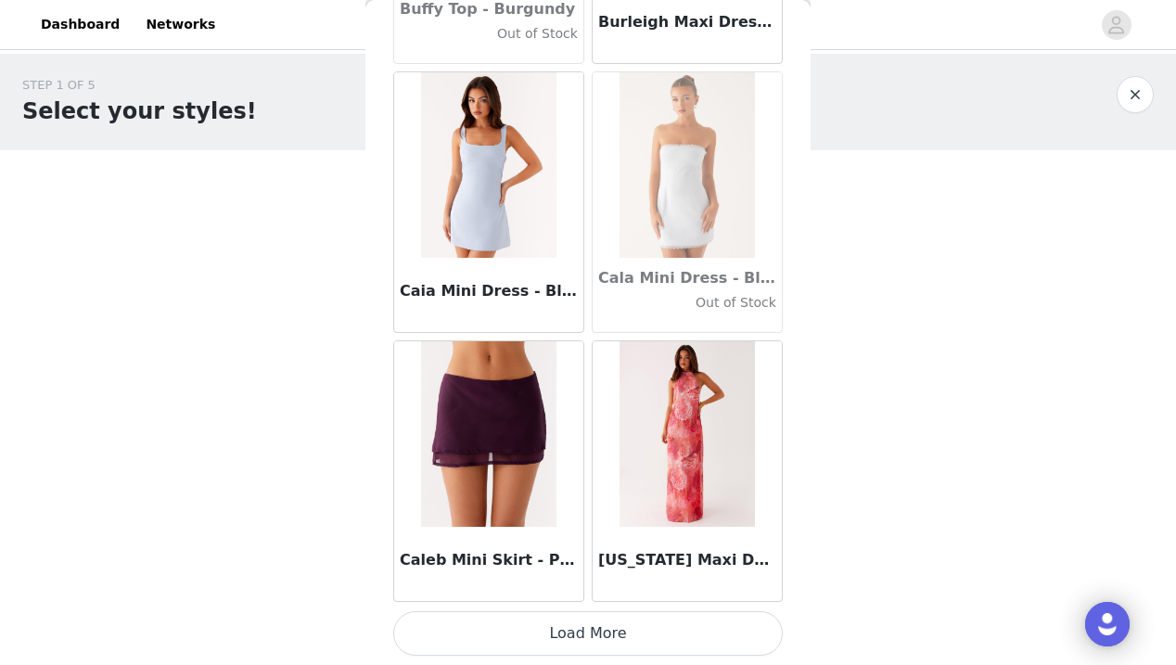
click at [594, 633] on button "Load More" at bounding box center [587, 633] width 389 height 45
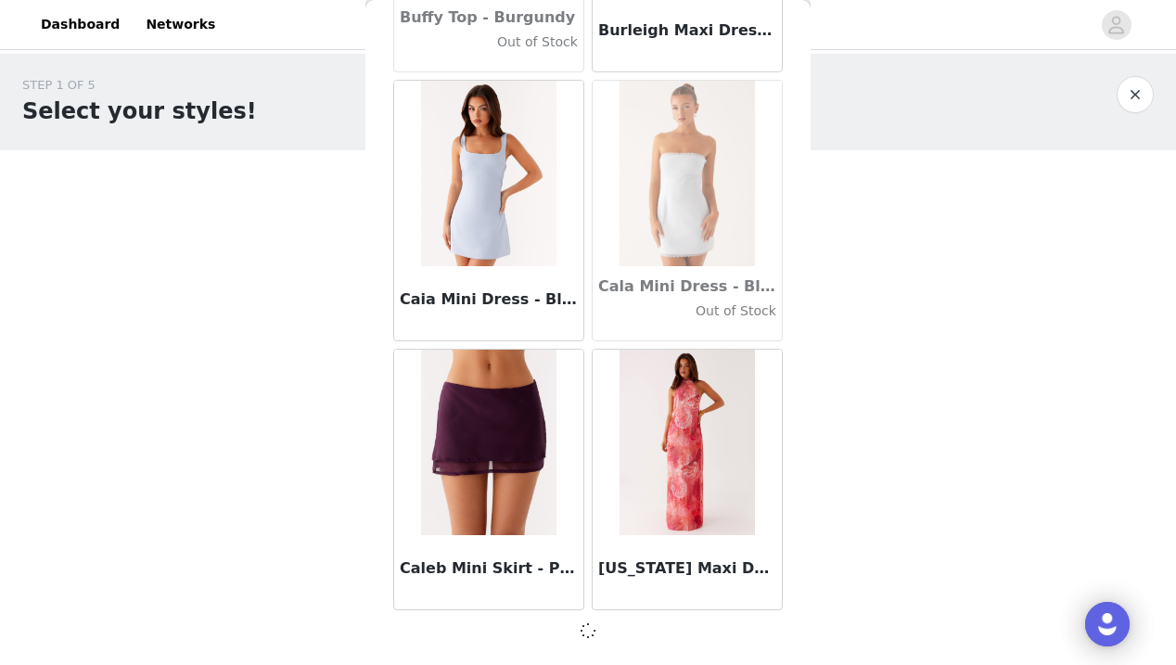
scroll to position [18299, 0]
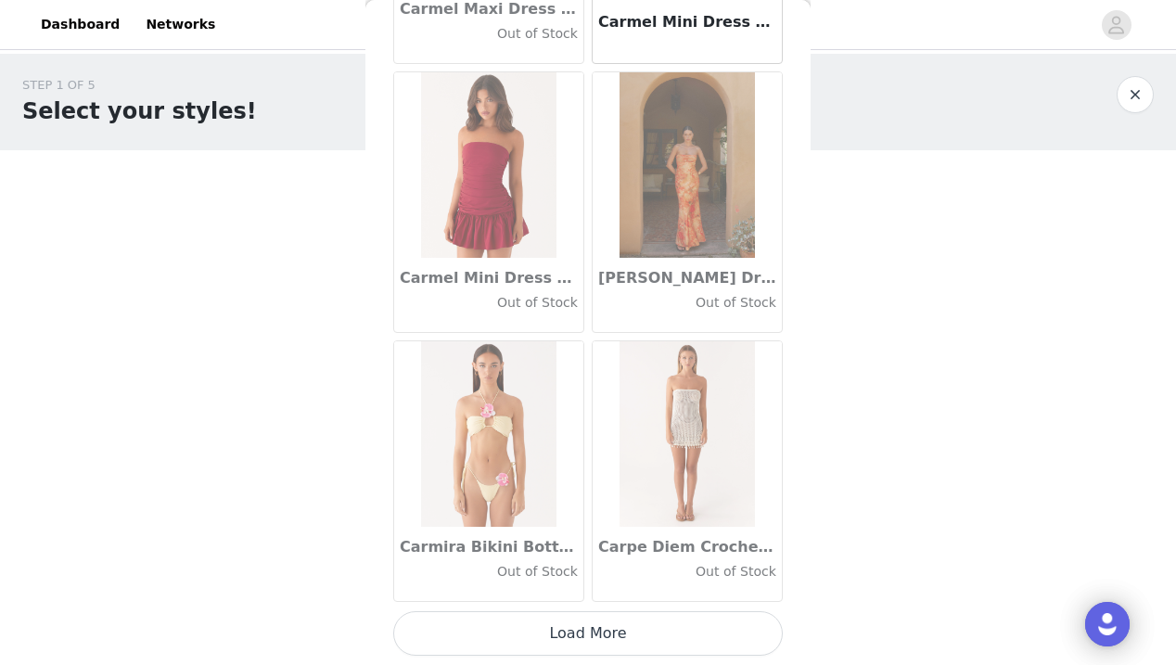
click at [585, 625] on button "Load More" at bounding box center [587, 633] width 389 height 45
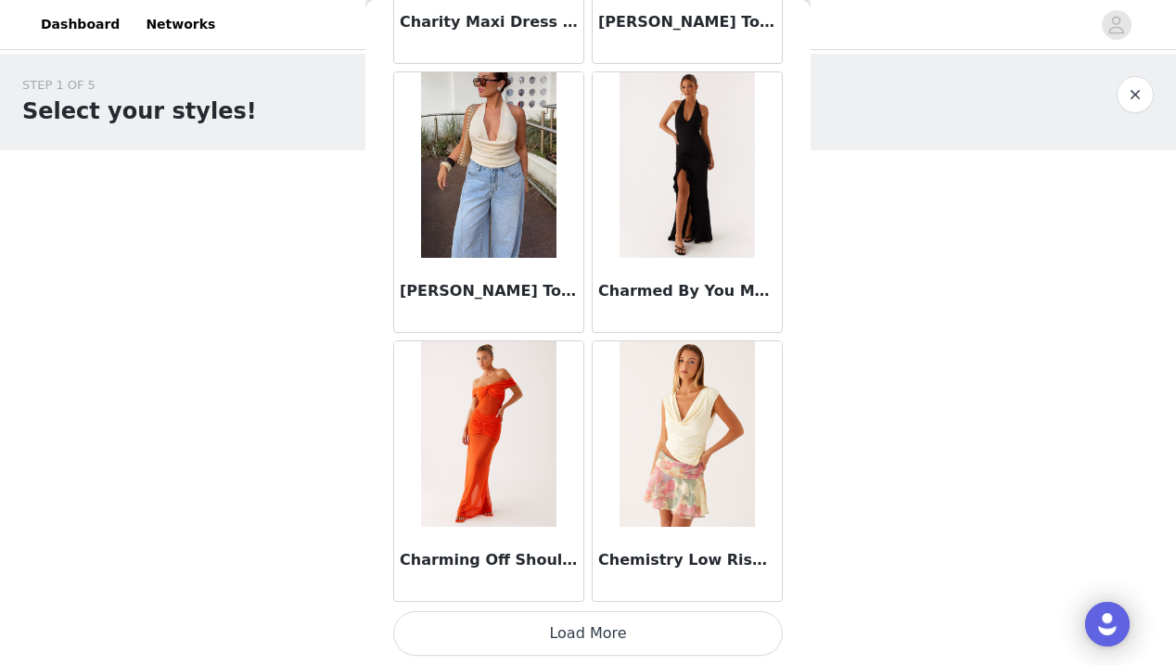
click at [592, 633] on button "Load More" at bounding box center [587, 633] width 389 height 45
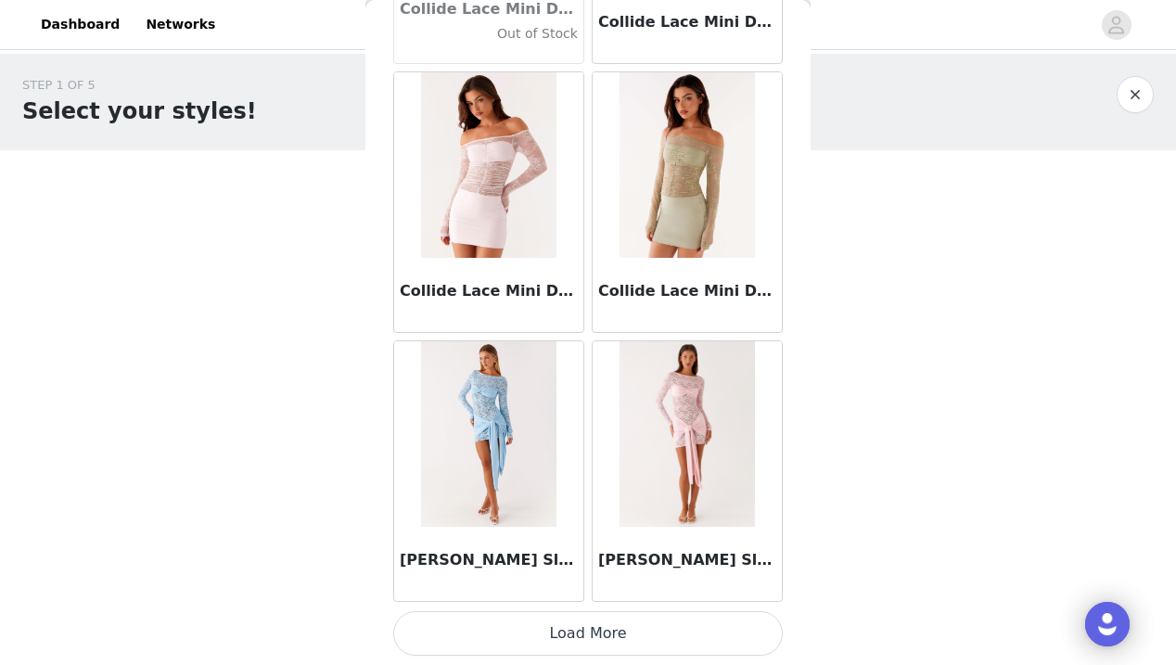
click at [587, 627] on button "Load More" at bounding box center [587, 633] width 389 height 45
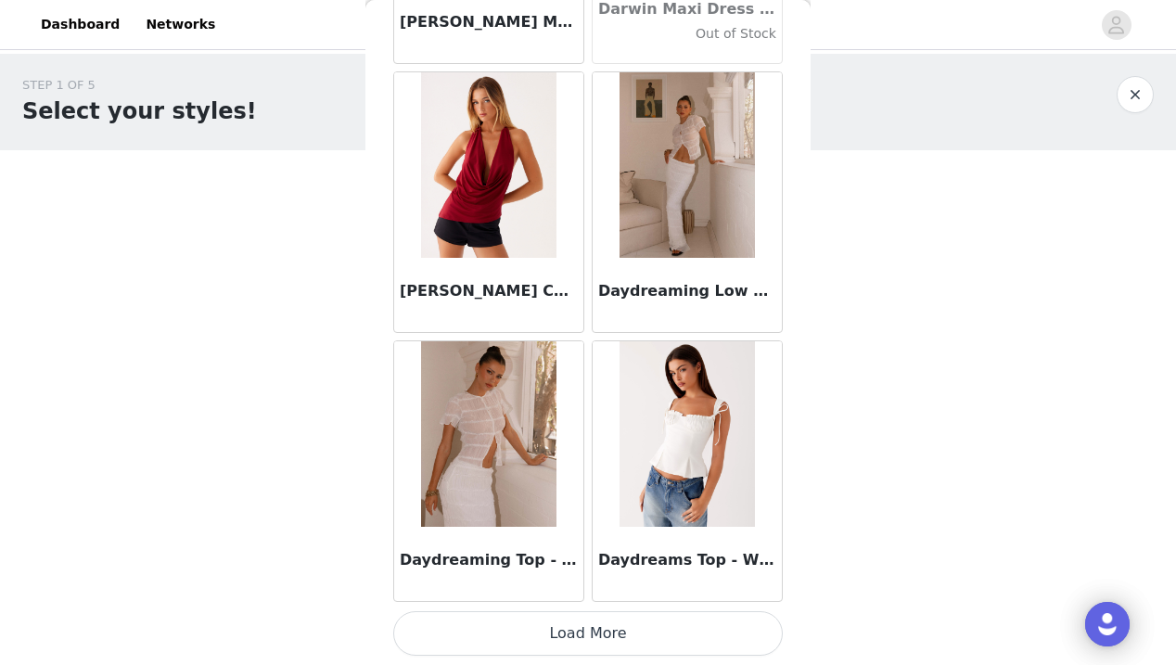
click at [590, 648] on button "Load More" at bounding box center [587, 633] width 389 height 45
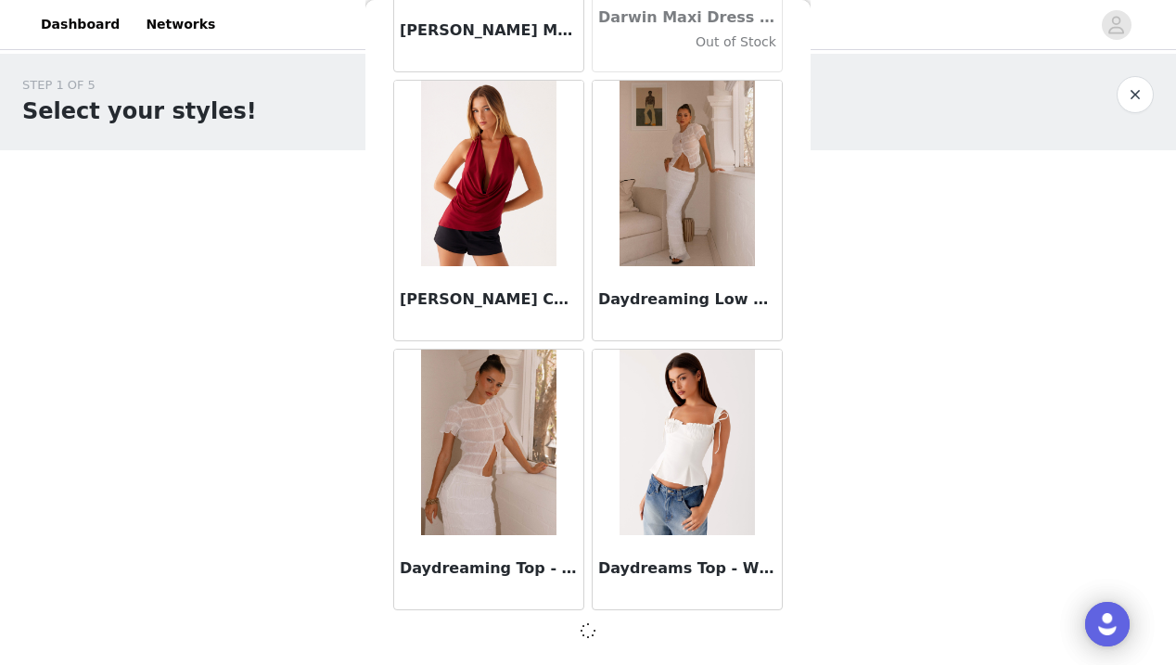
scroll to position [29055, 0]
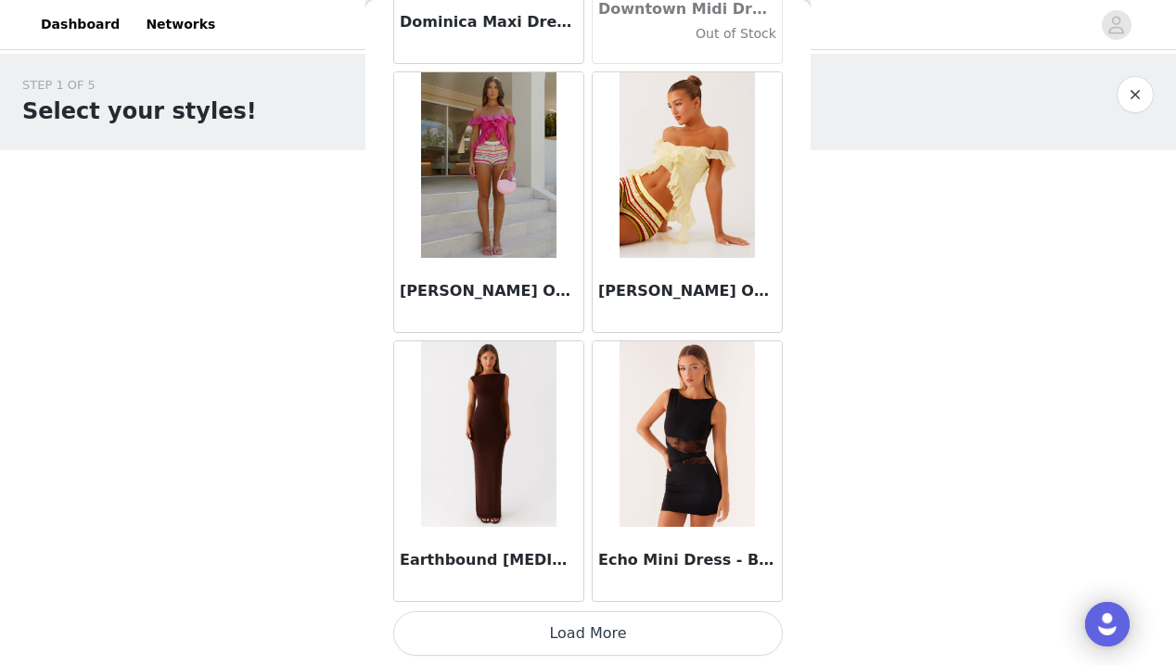
click at [585, 639] on button "Load More" at bounding box center [587, 633] width 389 height 45
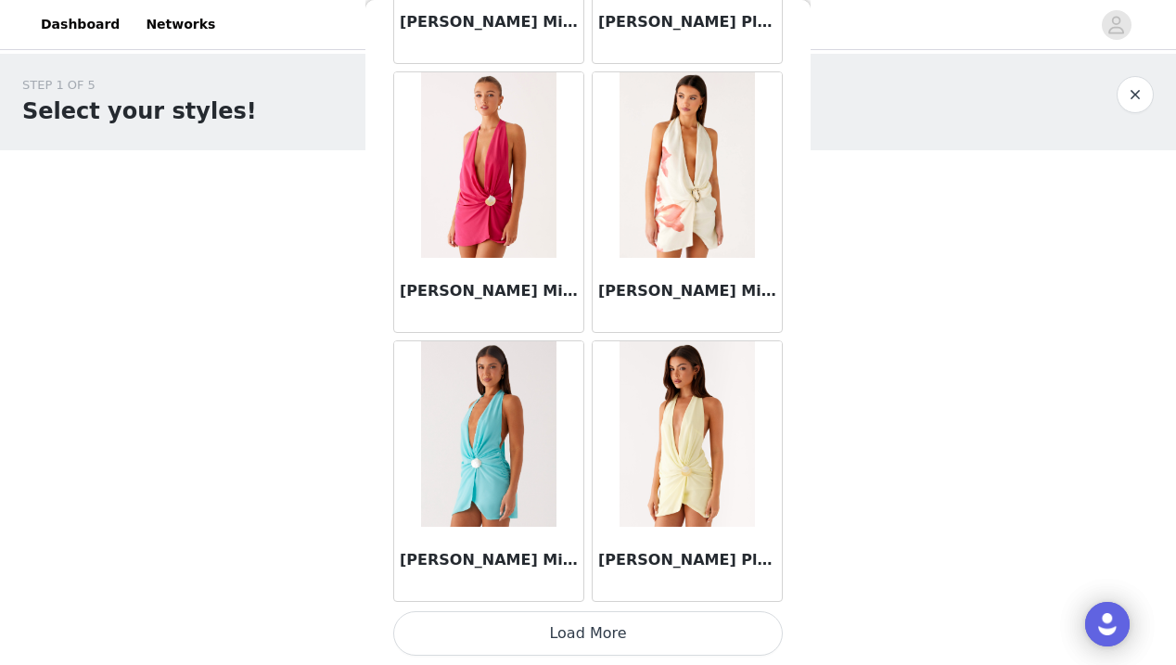
click at [593, 641] on button "Load More" at bounding box center [587, 633] width 389 height 45
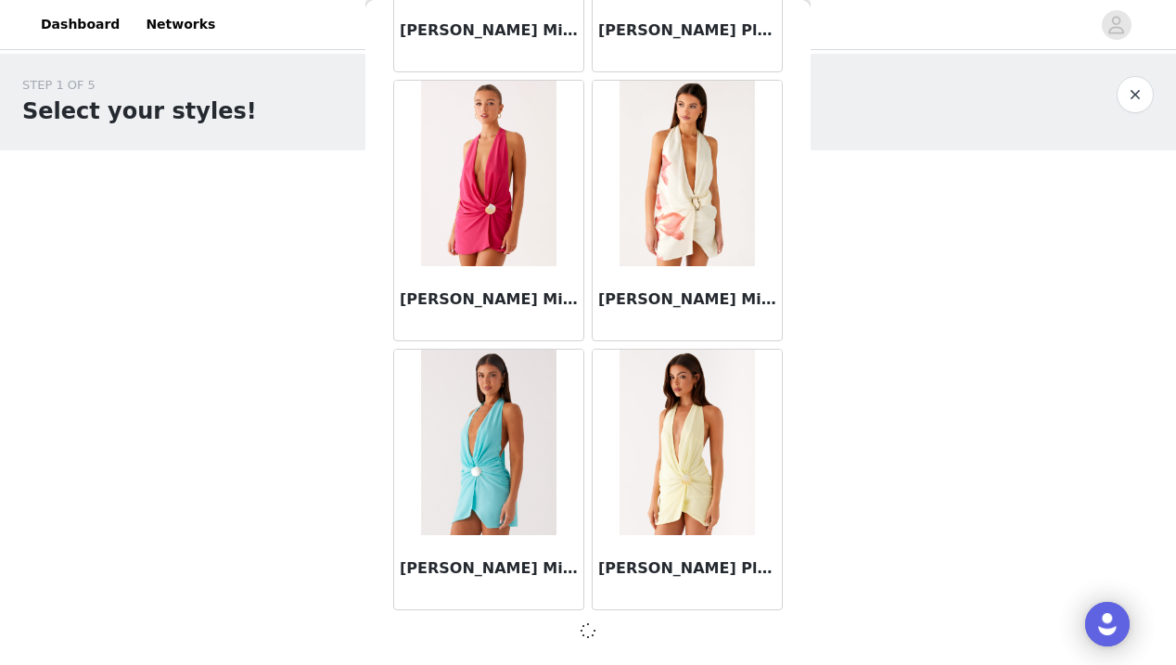
scroll to position [34434, 0]
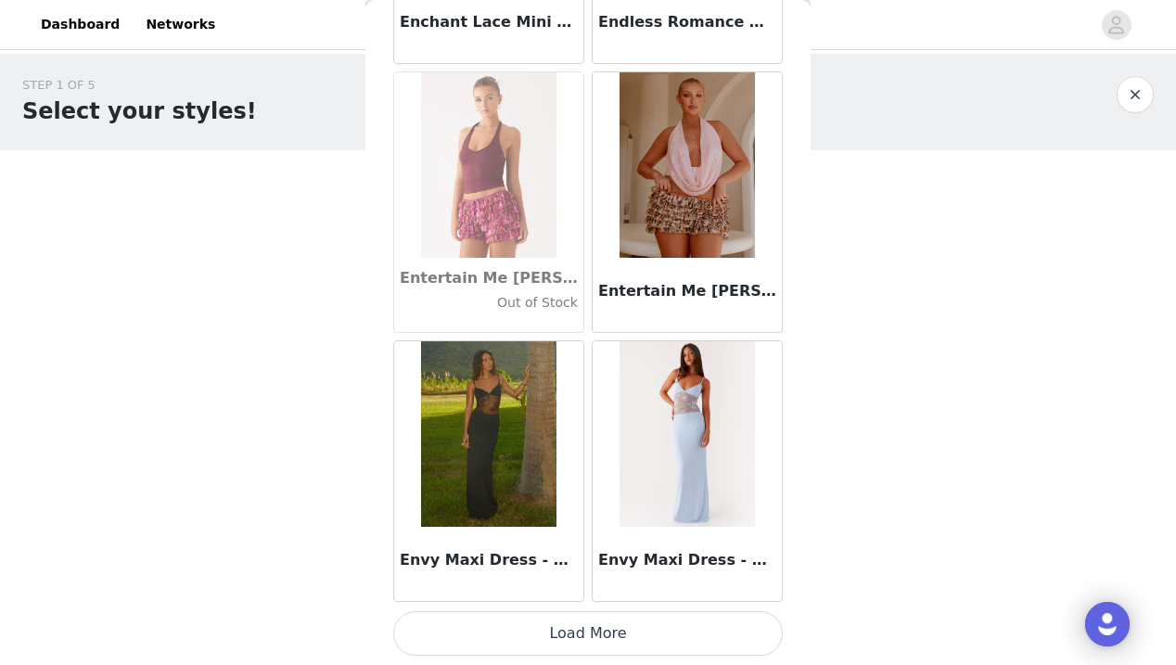
click at [592, 644] on button "Load More" at bounding box center [587, 633] width 389 height 45
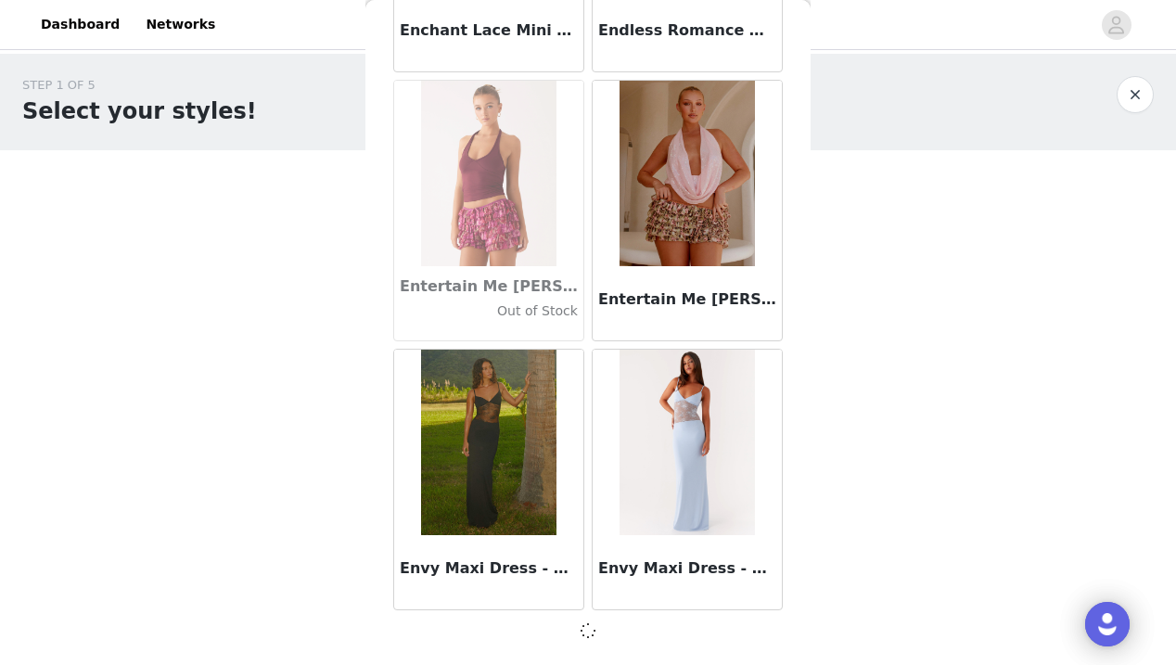
scroll to position [37123, 0]
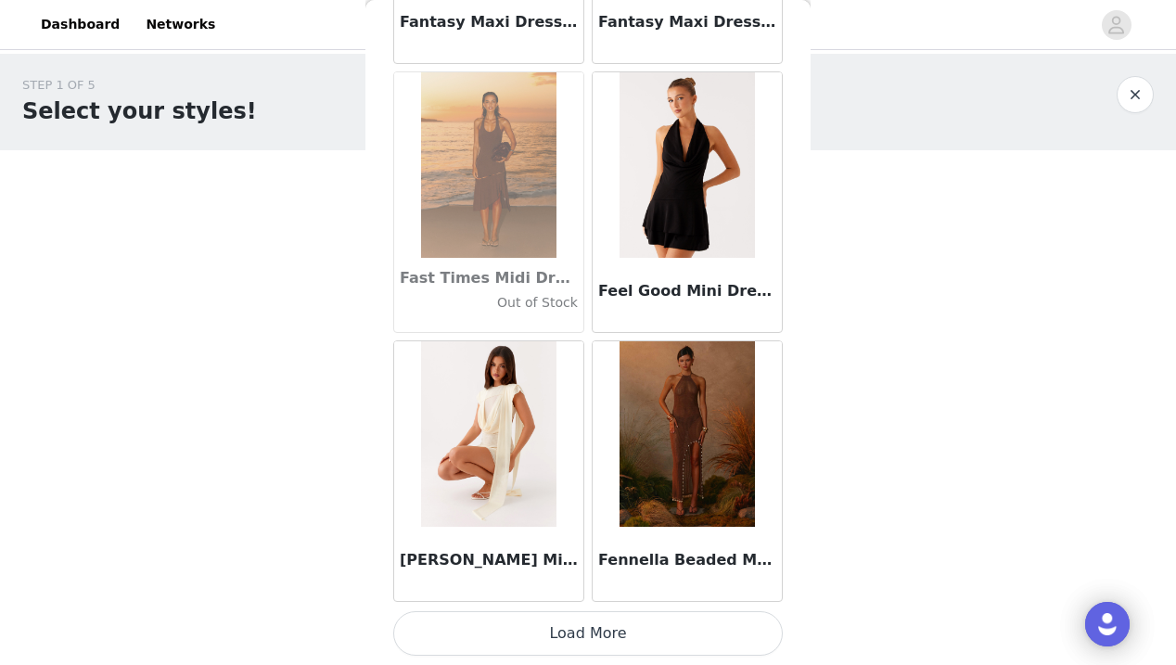
click at [583, 639] on button "Load More" at bounding box center [587, 633] width 389 height 45
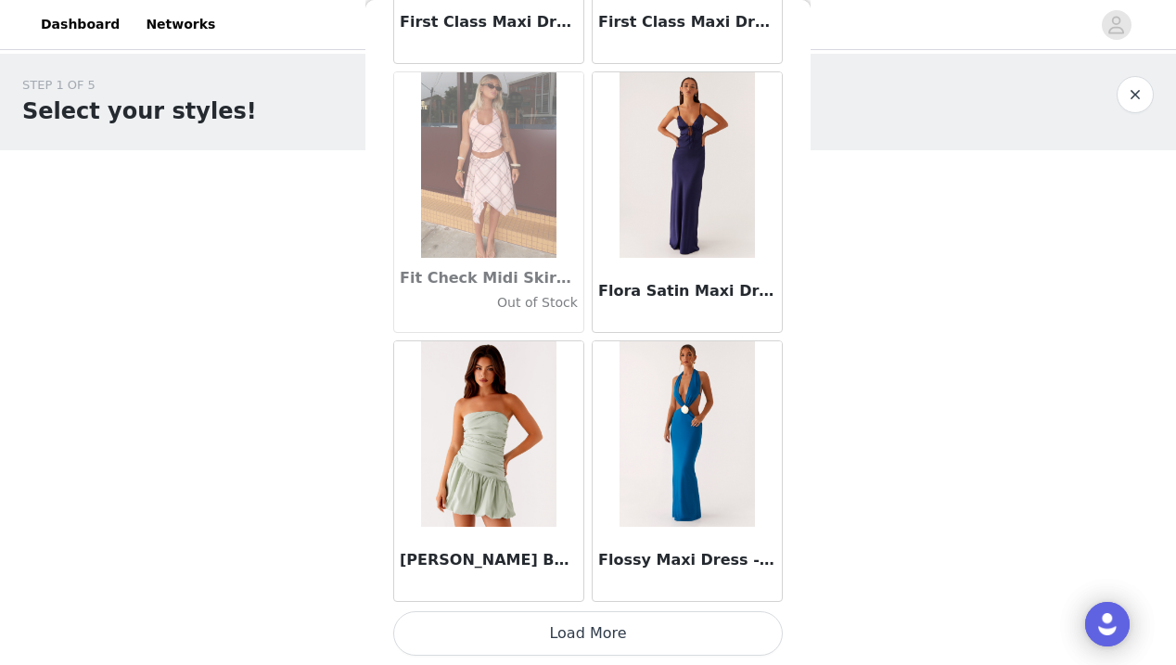
scroll to position [42509, 0]
click at [587, 634] on button "Load More" at bounding box center [587, 633] width 389 height 45
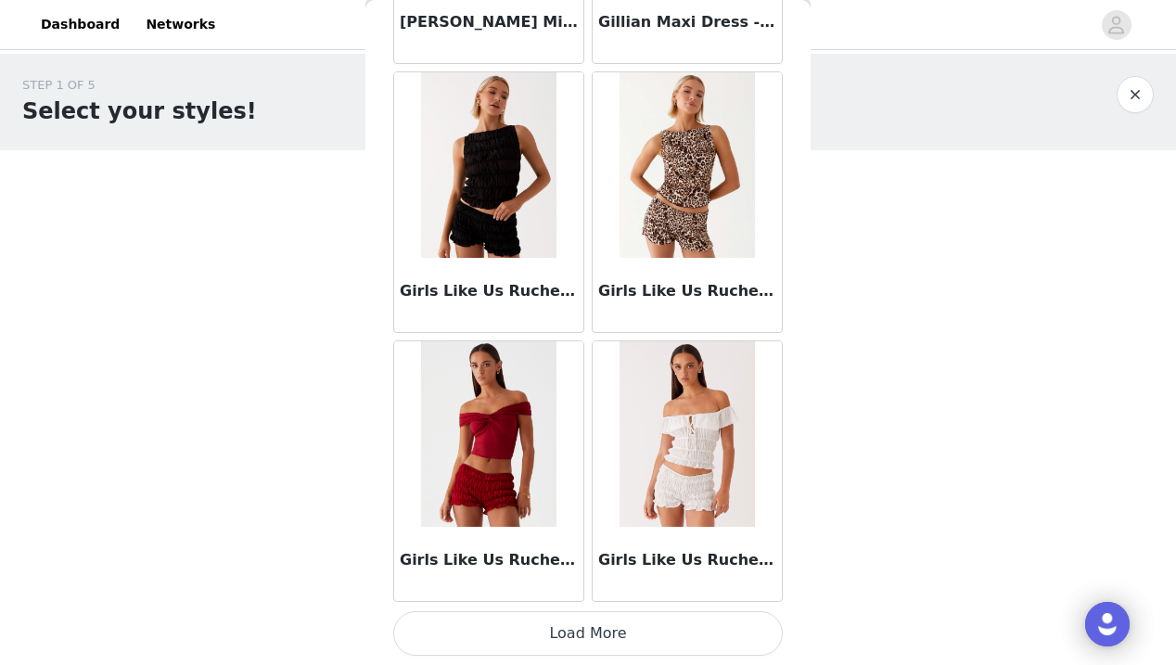
scroll to position [45198, 0]
click at [590, 637] on button "Load More" at bounding box center [587, 633] width 389 height 45
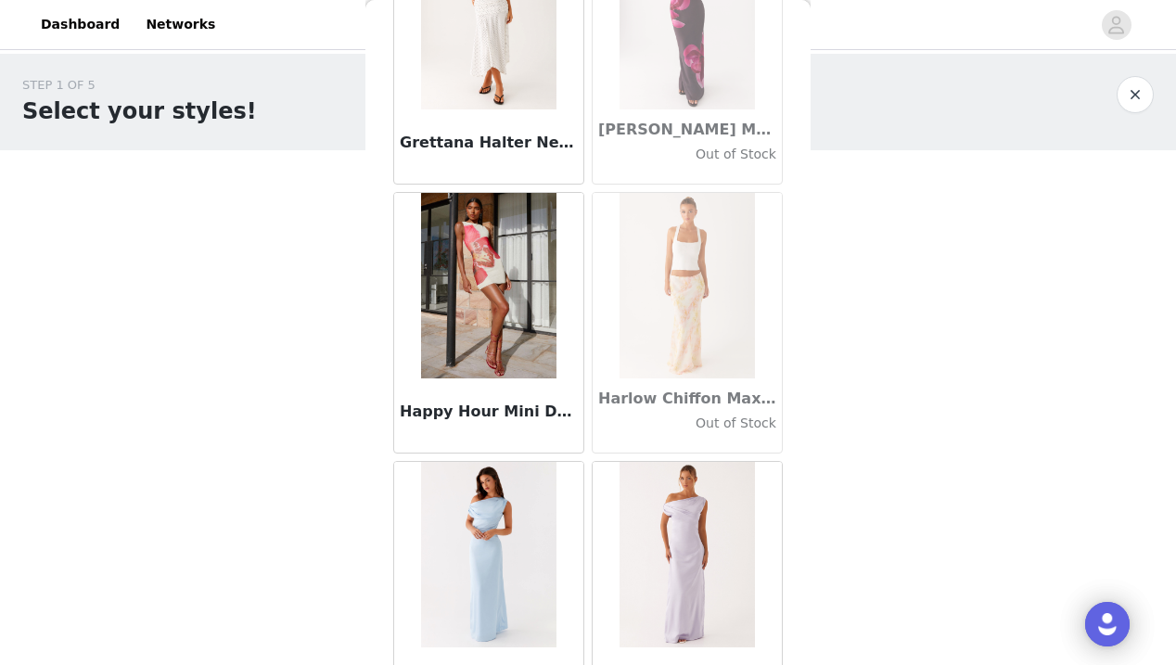
scroll to position [46963, 0]
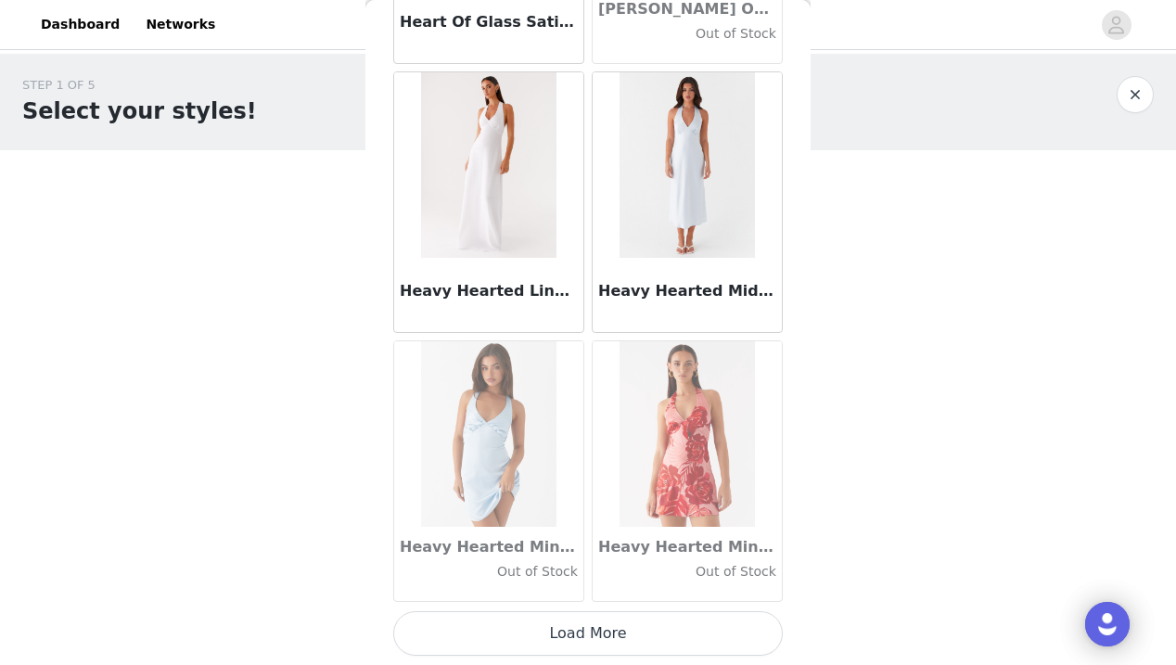
click at [592, 640] on button "Load More" at bounding box center [587, 633] width 389 height 45
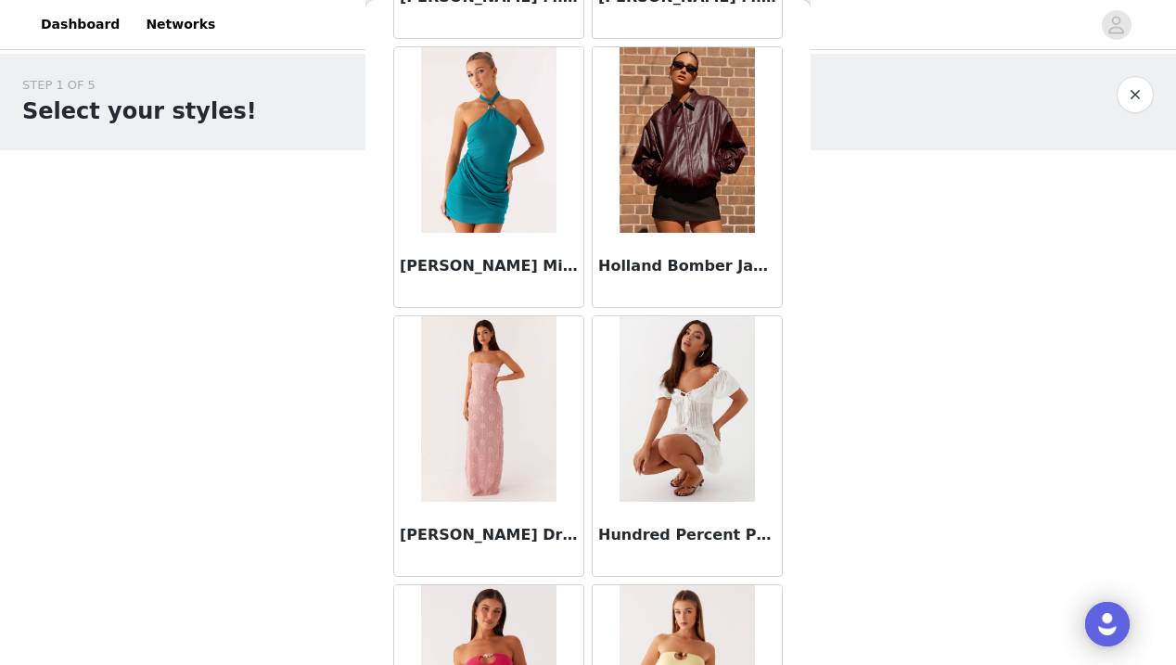
scroll to position [49527, 0]
click at [690, 177] on img at bounding box center [686, 138] width 134 height 185
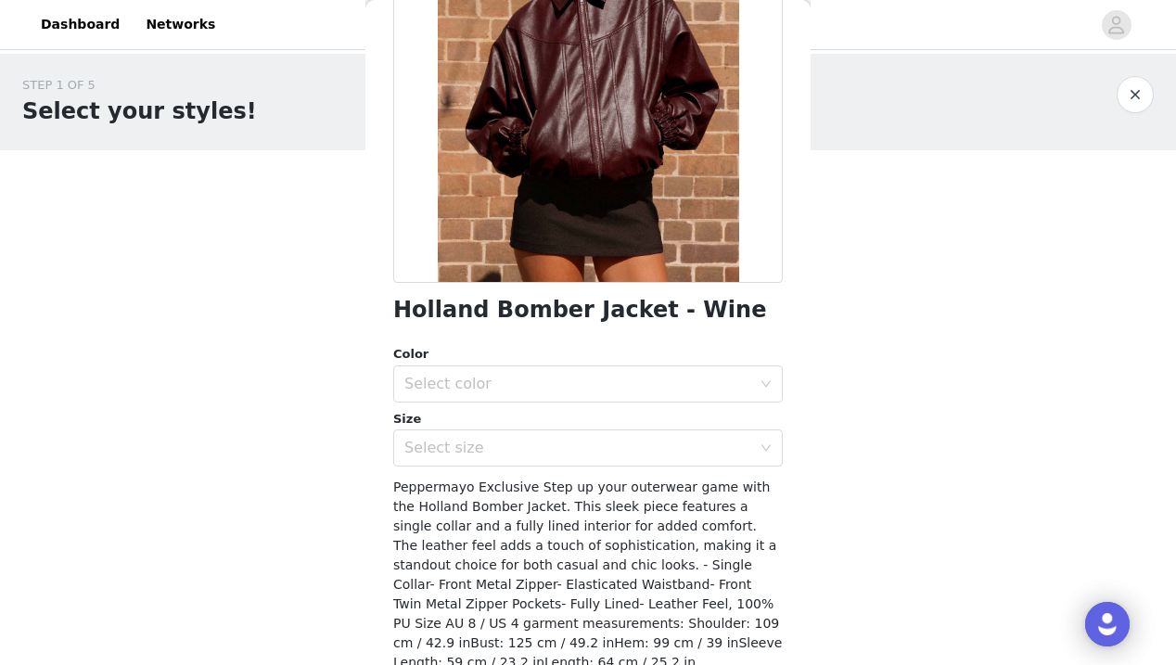
scroll to position [230, 0]
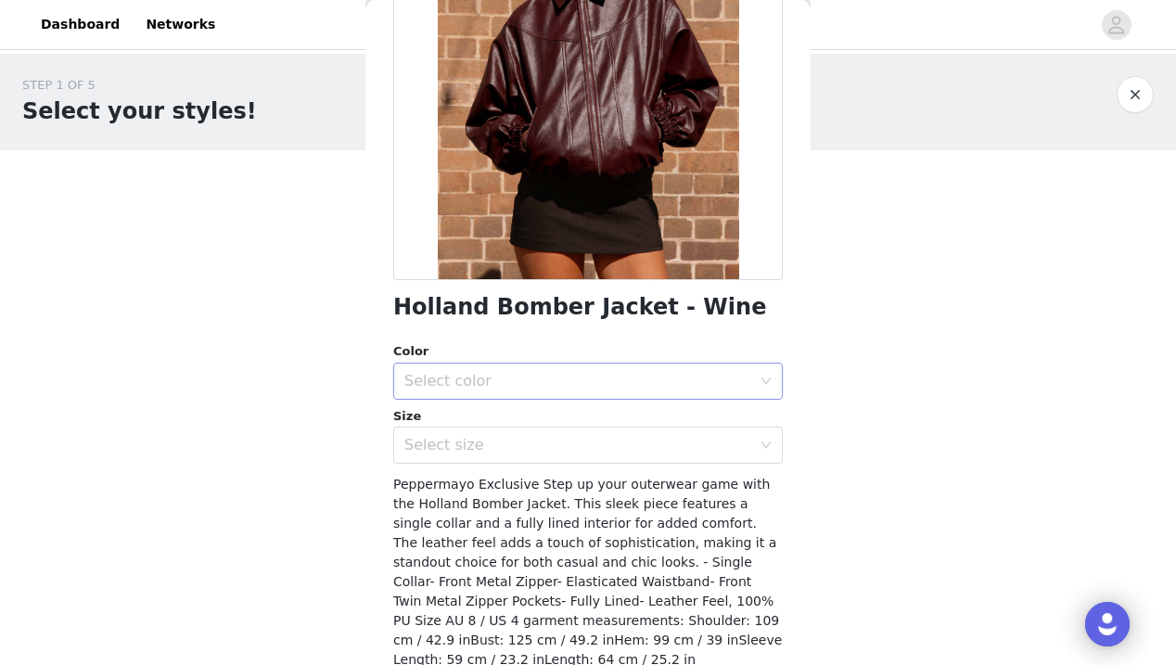
click at [476, 376] on div "Select color" at bounding box center [577, 381] width 347 height 19
click at [480, 412] on li "Wine" at bounding box center [587, 414] width 389 height 30
click at [488, 444] on div "Select size" at bounding box center [577, 445] width 347 height 19
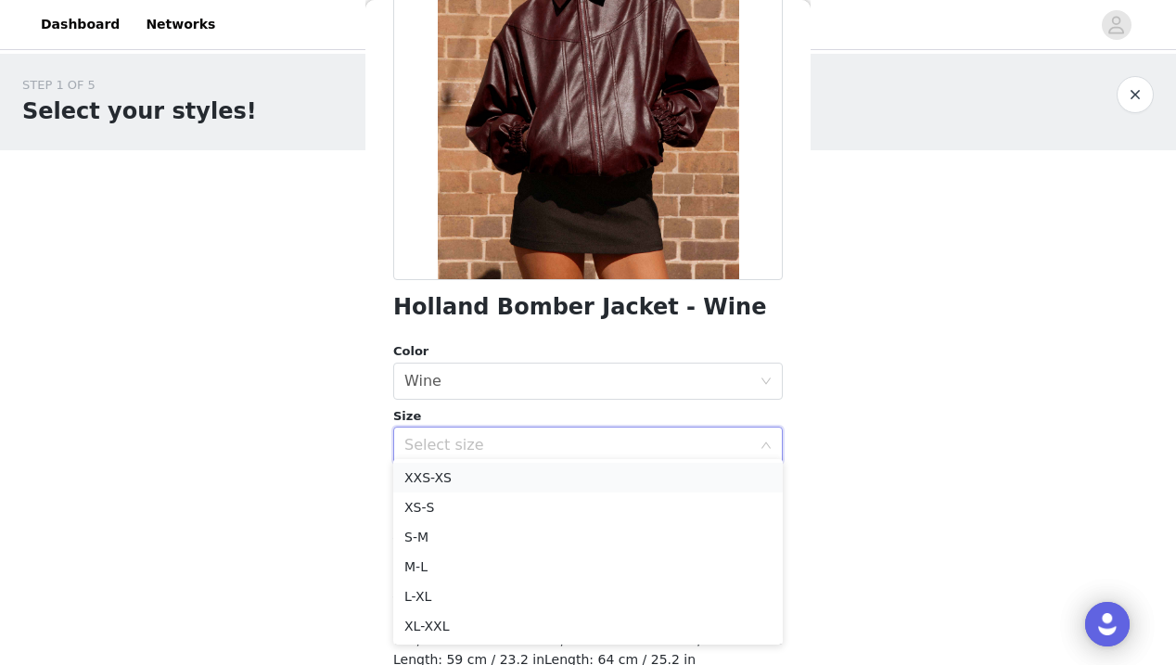
click at [486, 471] on li "XXS-XS" at bounding box center [587, 478] width 389 height 30
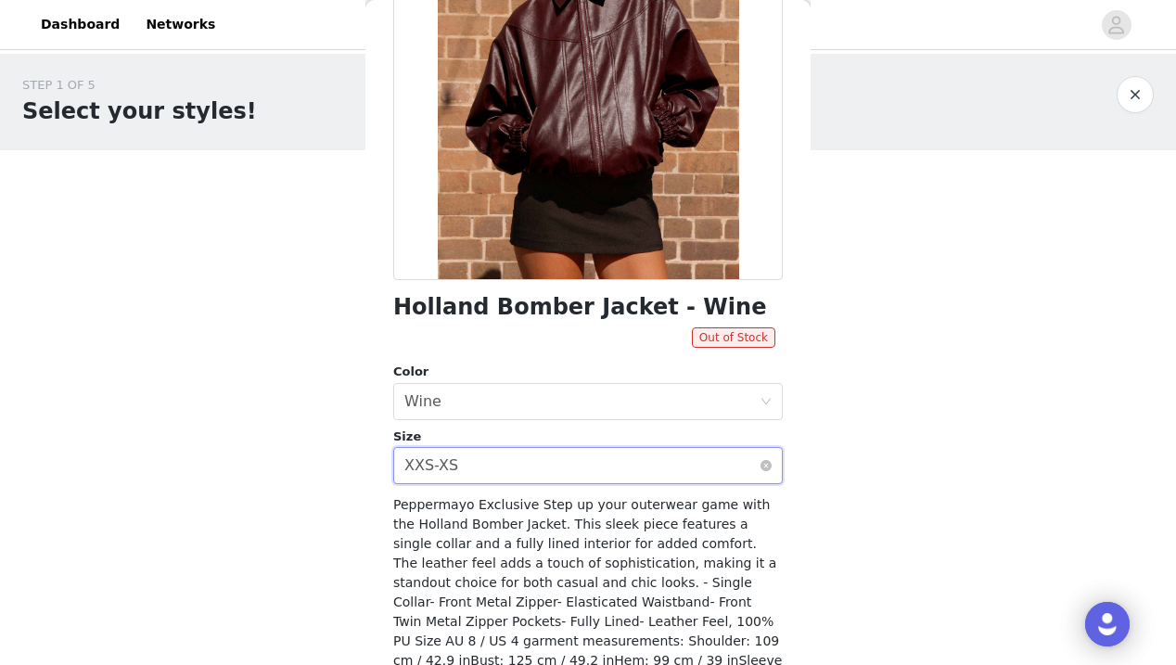
click at [544, 459] on div "Select size XXS-XS" at bounding box center [581, 465] width 355 height 35
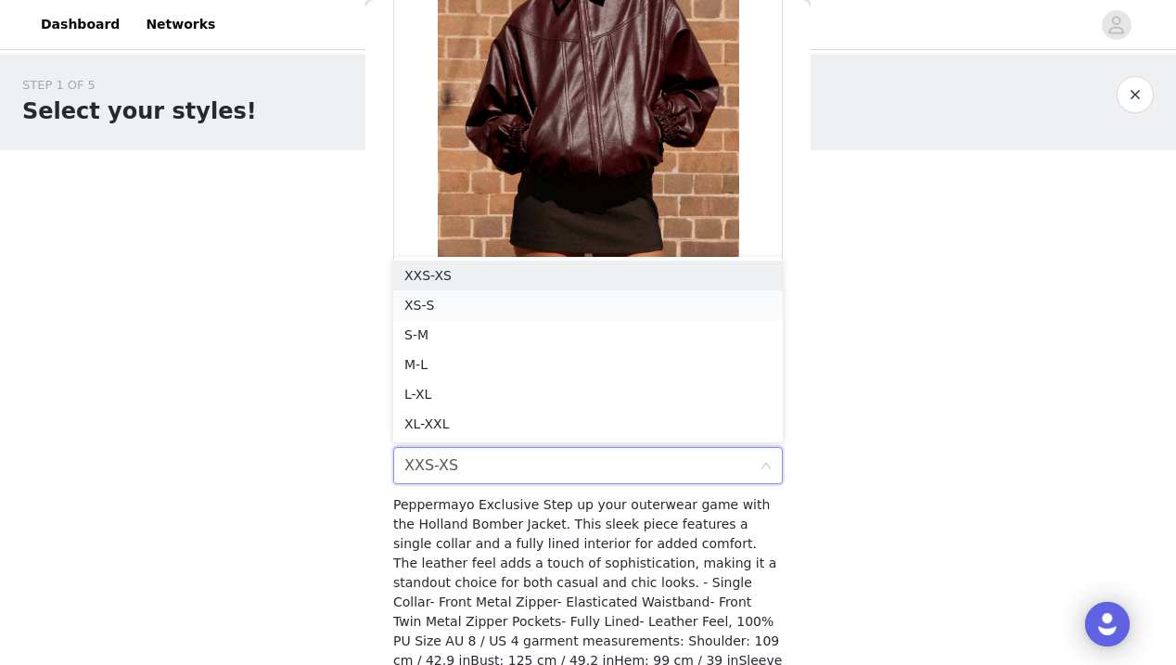
click at [483, 304] on li "XS-S" at bounding box center [587, 305] width 389 height 30
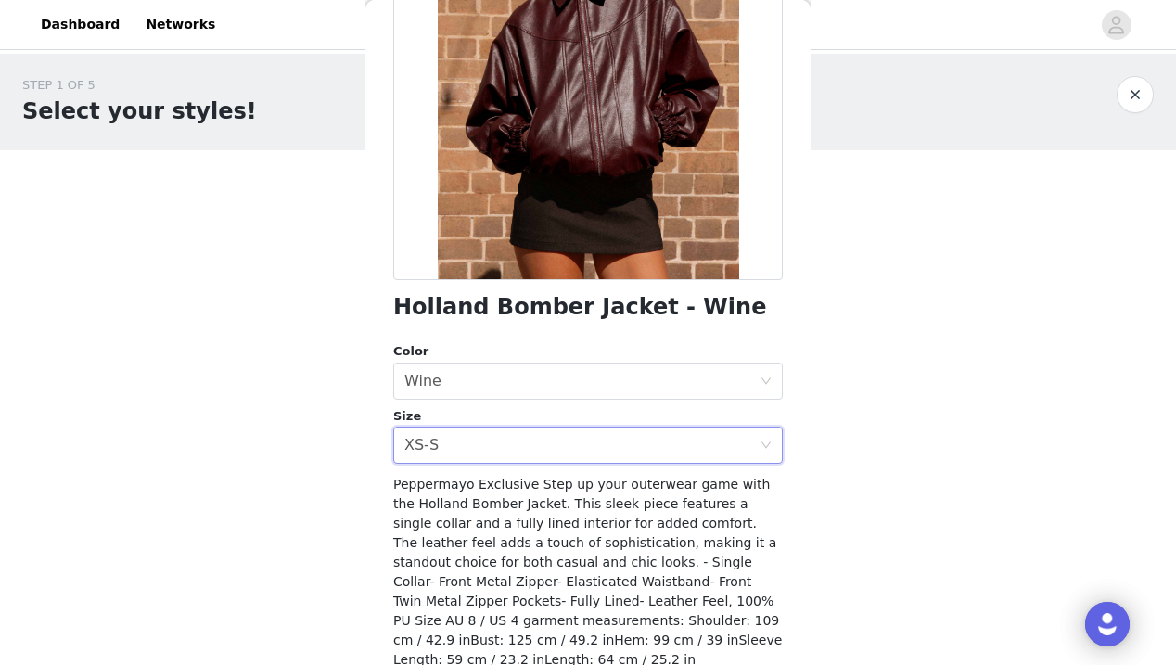
click at [571, 502] on span "Peppermayo Exclusive Step up your outerwear game with the Holland Bomber Jacket…" at bounding box center [587, 582] width 389 height 210
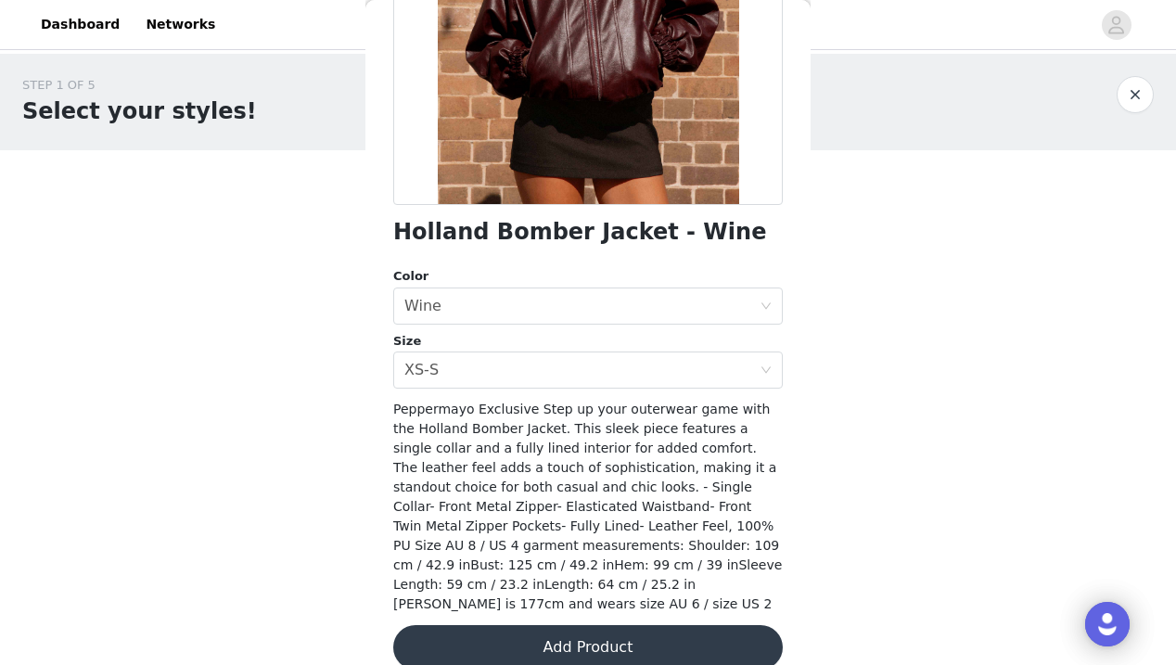
scroll to position [304, 0]
click at [588, 626] on button "Add Product" at bounding box center [587, 648] width 389 height 45
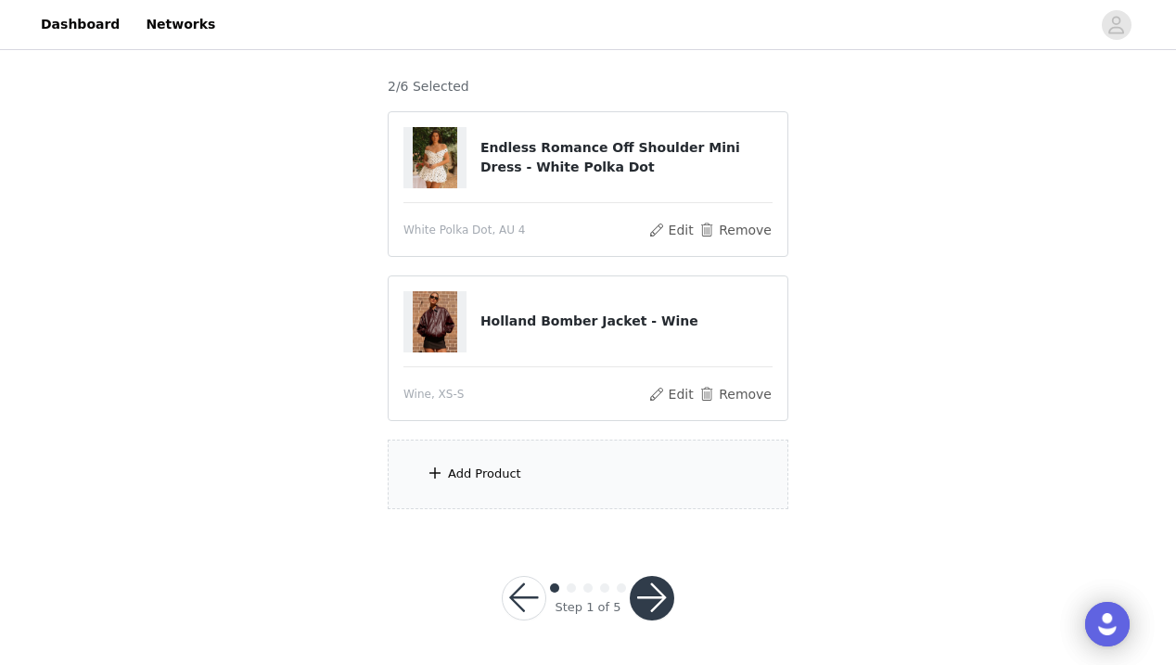
scroll to position [144, 0]
click at [534, 477] on div "Add Product" at bounding box center [588, 475] width 401 height 70
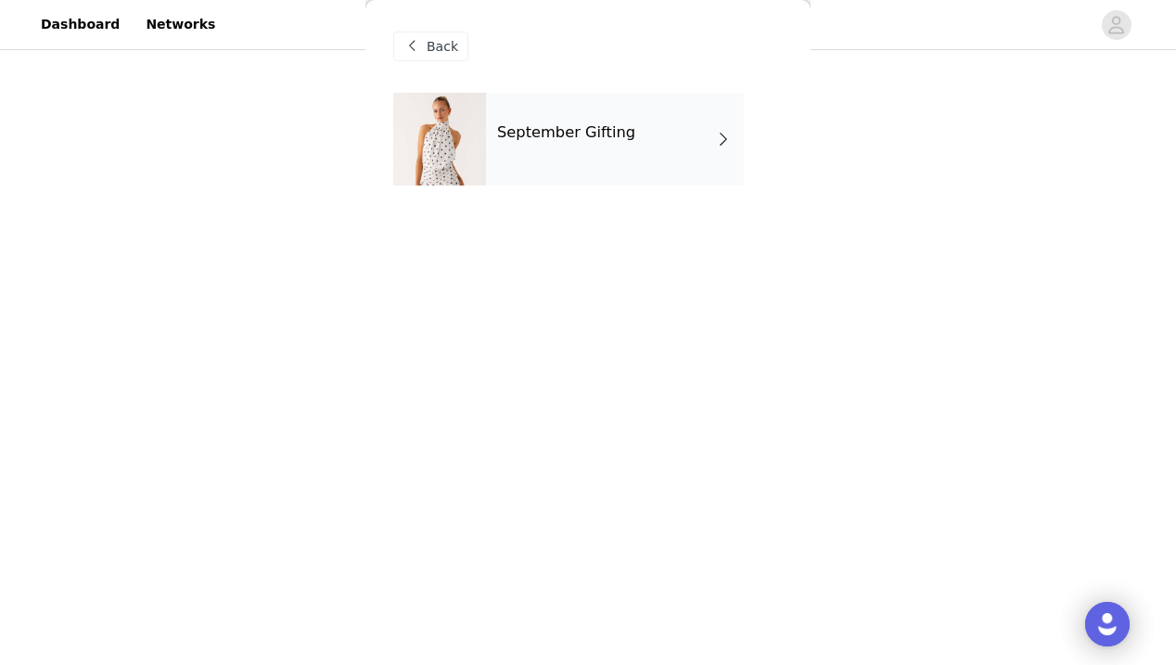
click at [546, 117] on div "September Gifting" at bounding box center [615, 139] width 258 height 93
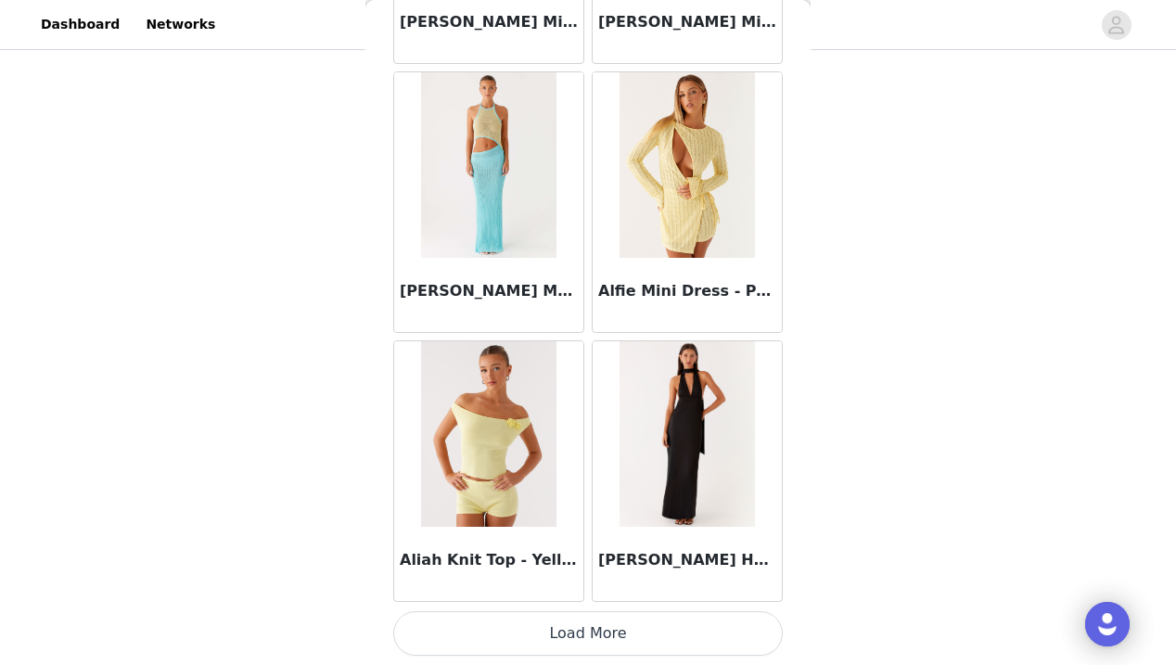
click at [596, 638] on button "Load More" at bounding box center [587, 633] width 389 height 45
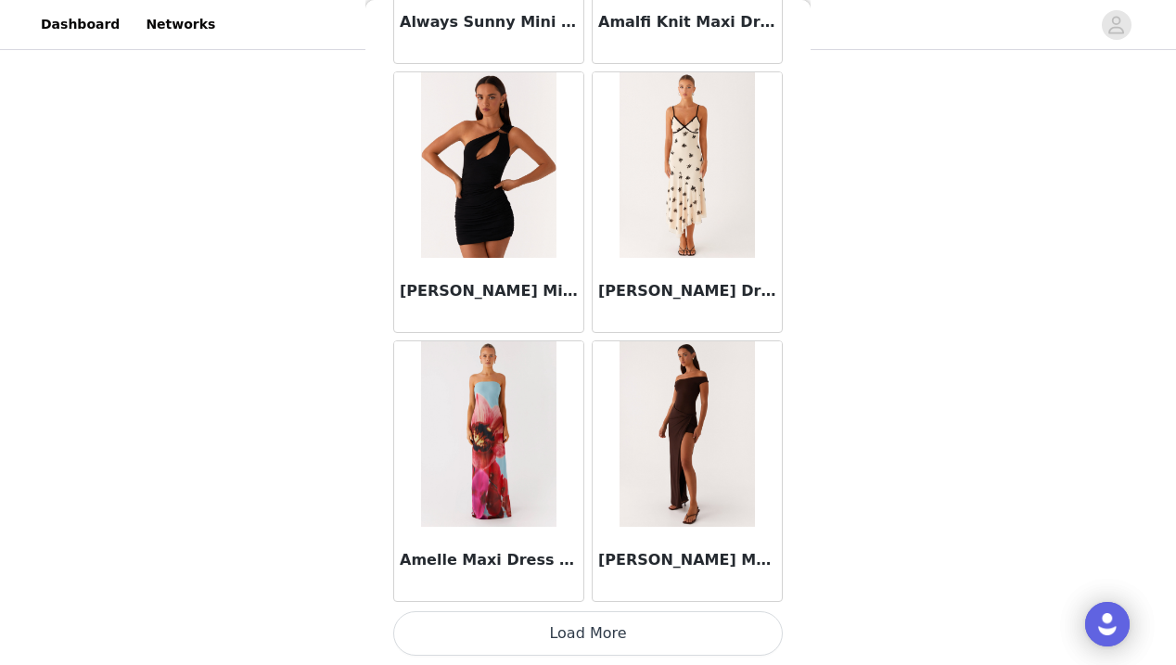
click at [593, 633] on button "Load More" at bounding box center [587, 633] width 389 height 45
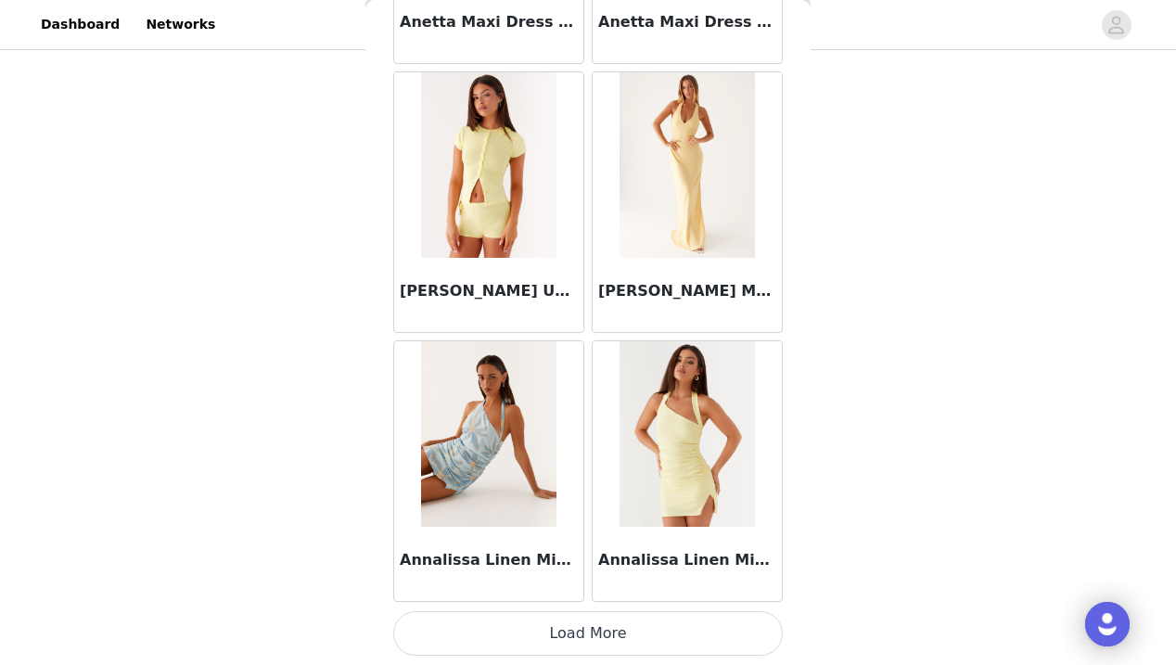
click at [587, 631] on button "Load More" at bounding box center [587, 633] width 389 height 45
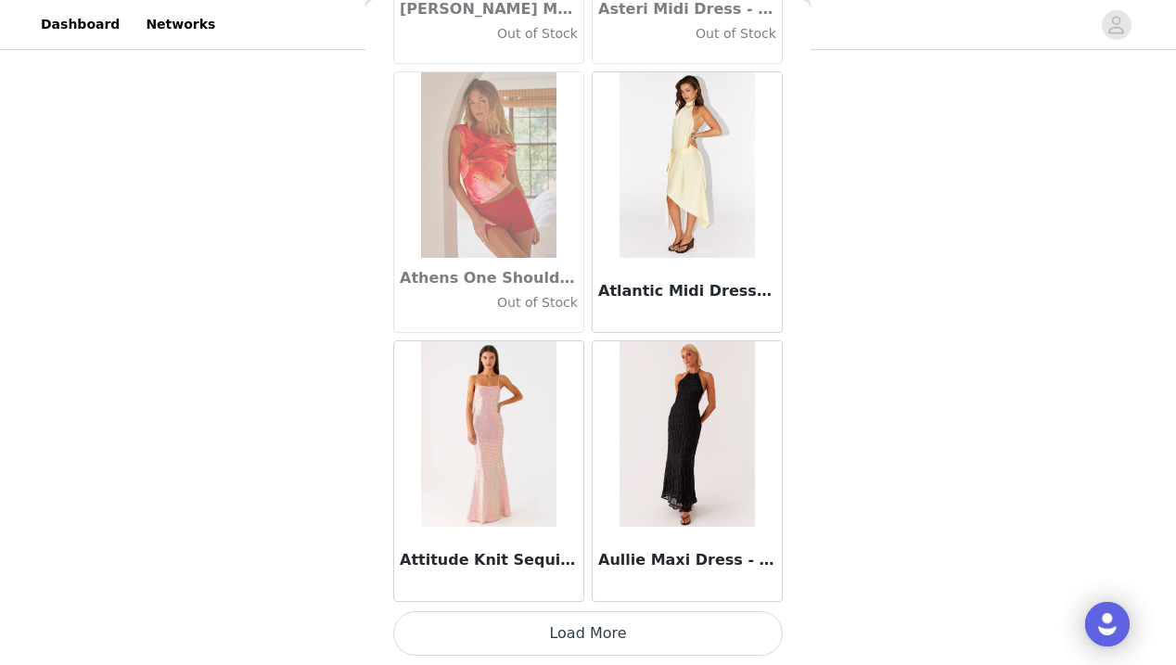
click at [580, 625] on button "Load More" at bounding box center [587, 633] width 389 height 45
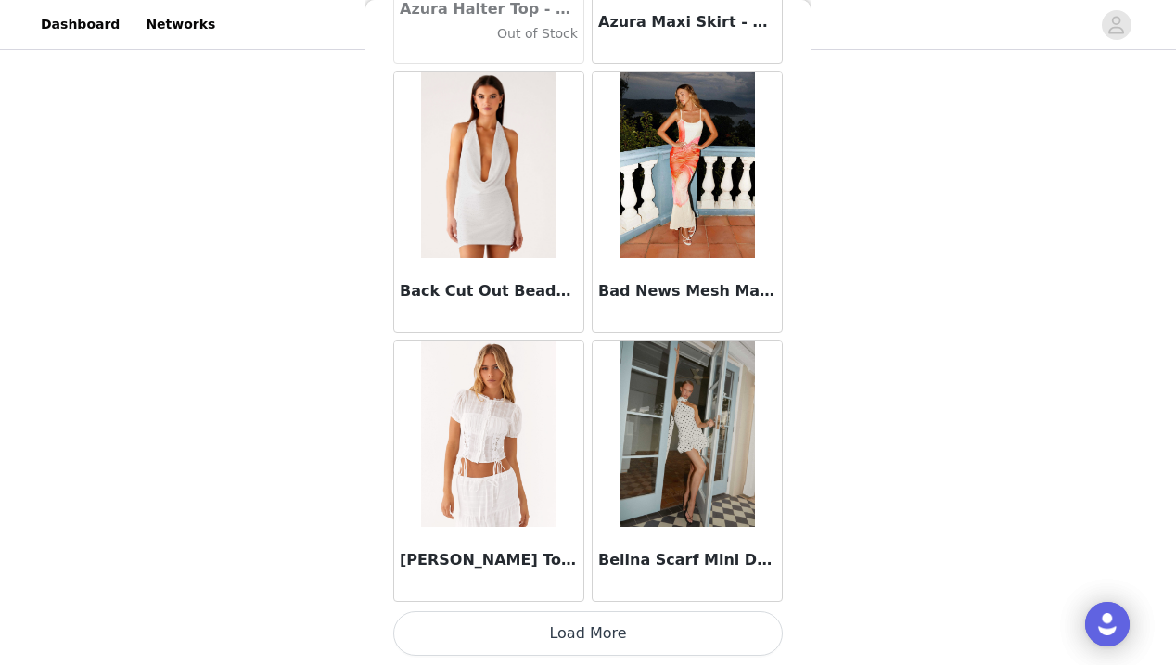
scroll to position [12929, 0]
click at [588, 632] on button "Load More" at bounding box center [587, 633] width 389 height 45
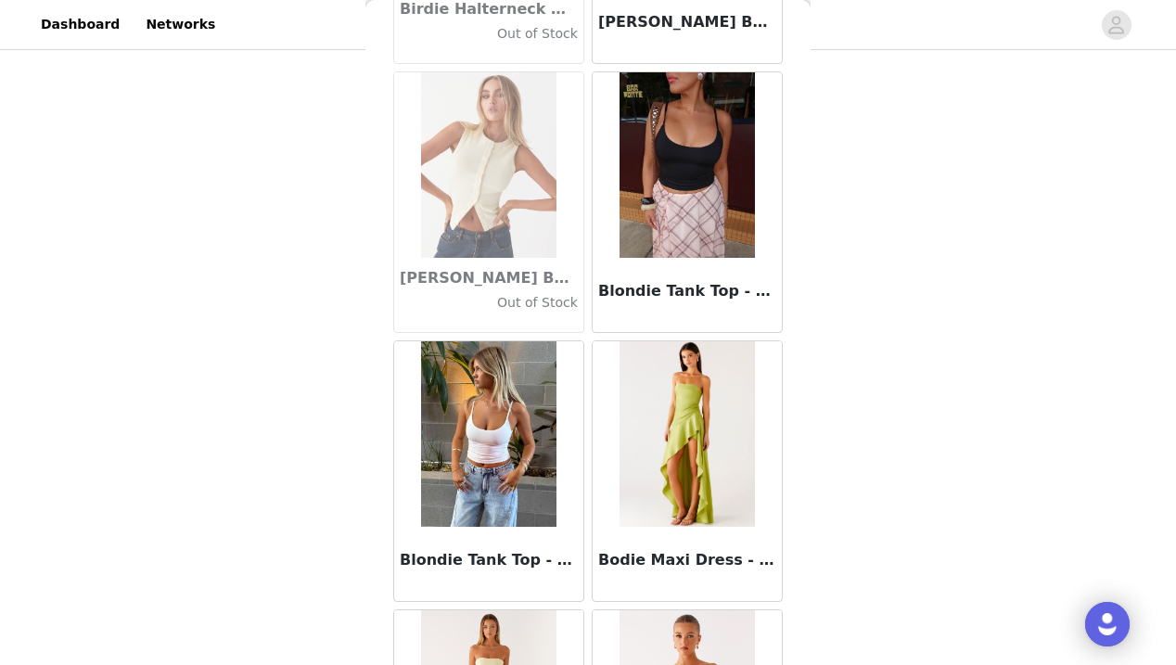
scroll to position [15540, 0]
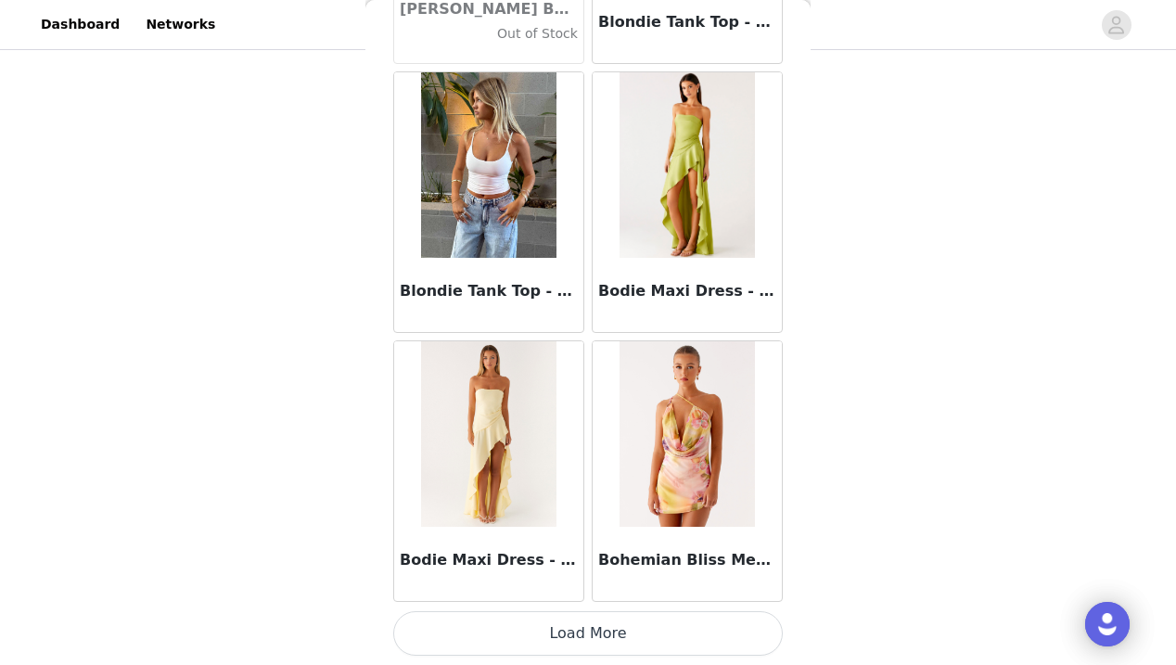
click at [591, 635] on button "Load More" at bounding box center [587, 633] width 389 height 45
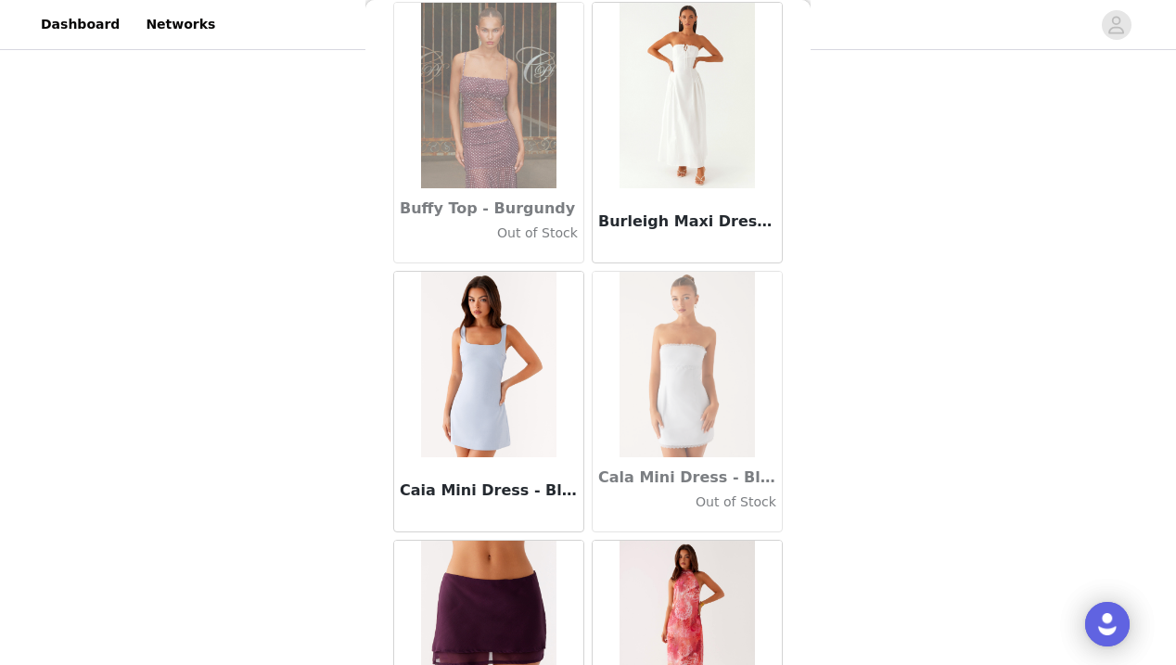
scroll to position [18107, 0]
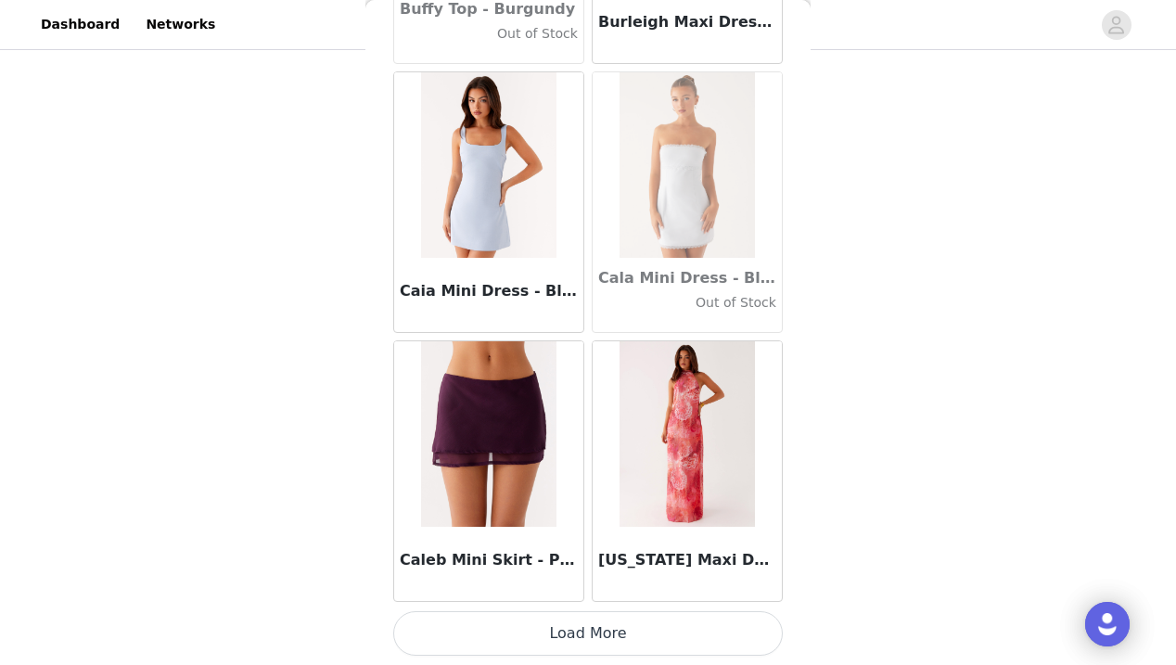
click at [591, 622] on button "Load More" at bounding box center [587, 633] width 389 height 45
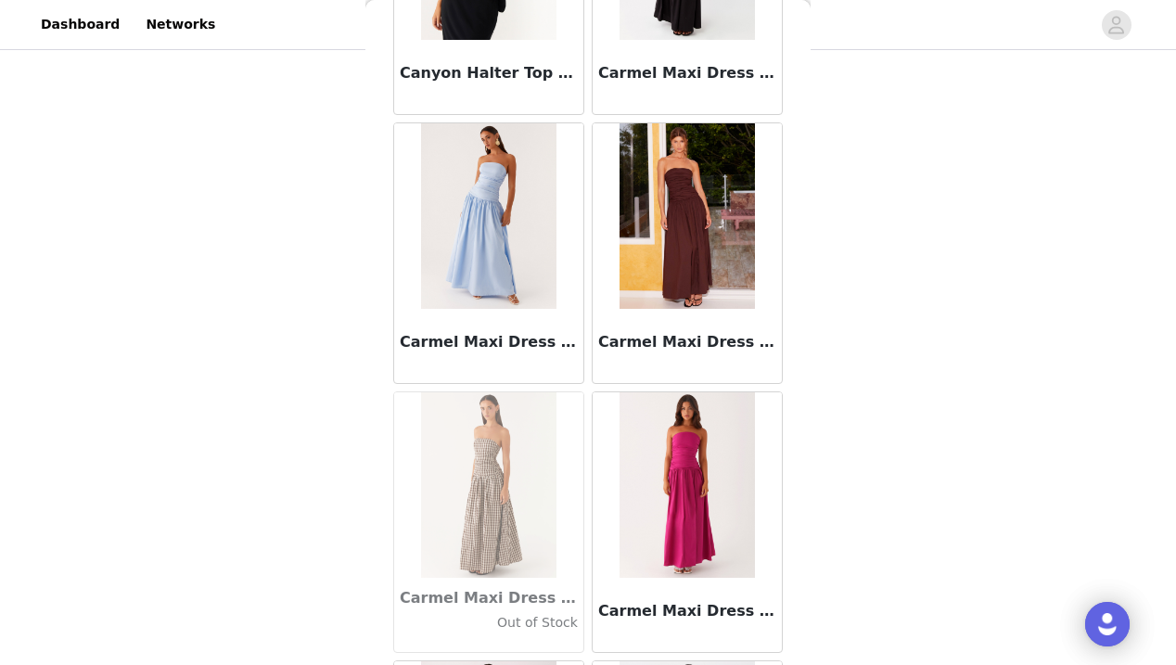
scroll to position [19602, 0]
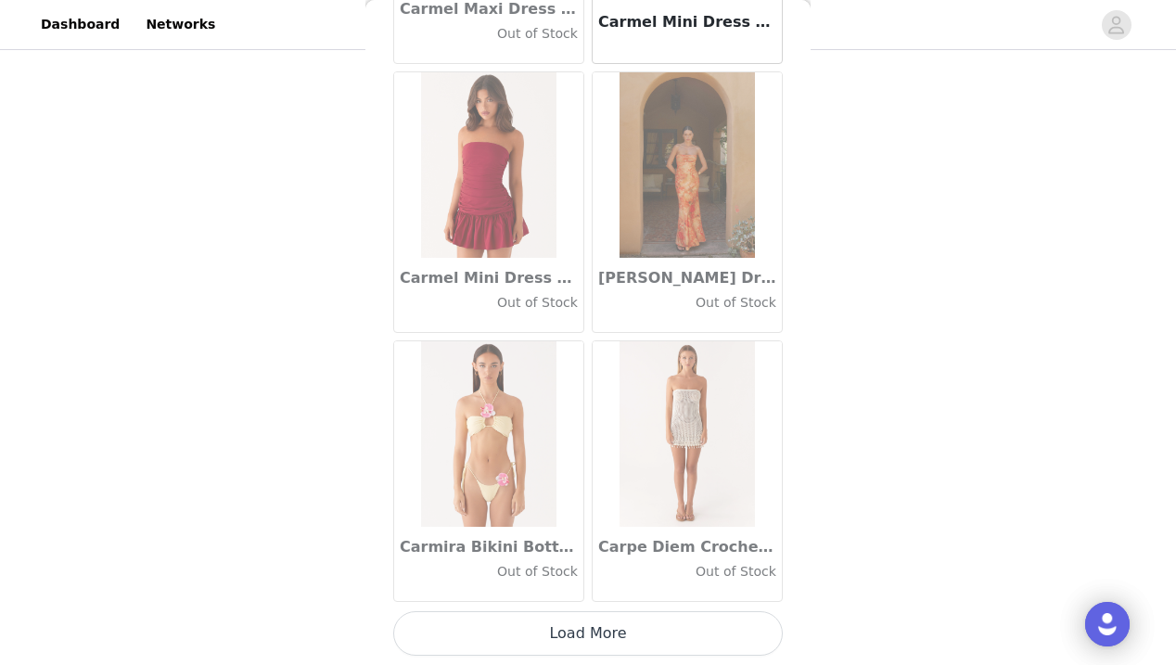
click at [589, 631] on button "Load More" at bounding box center [587, 633] width 389 height 45
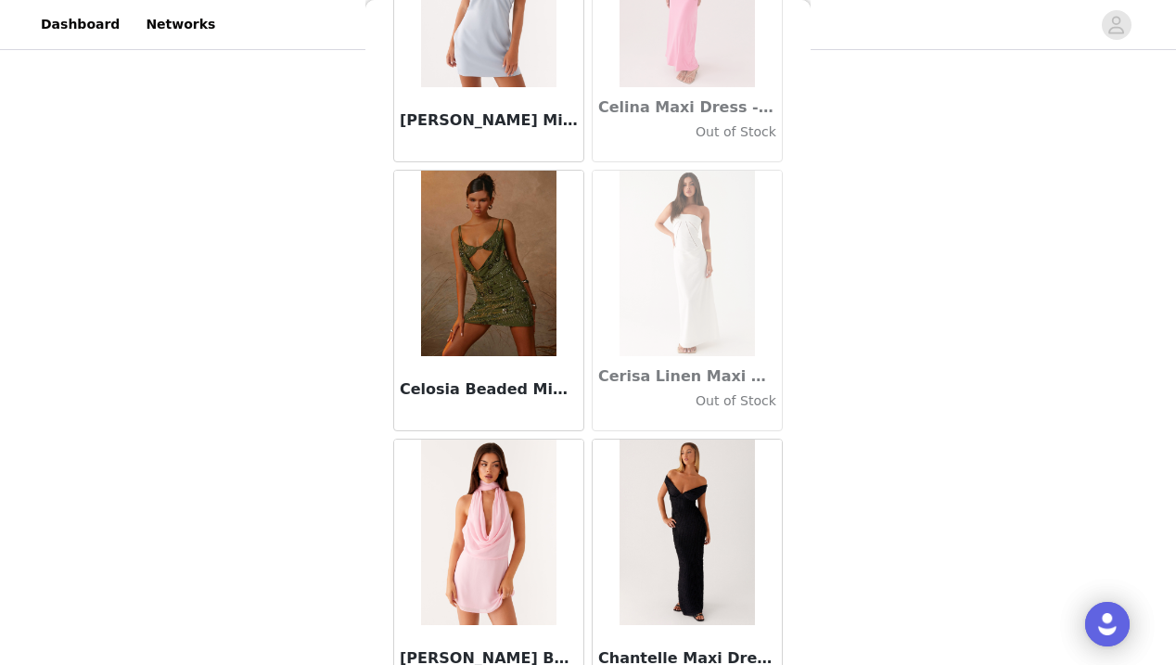
scroll to position [22575, 0]
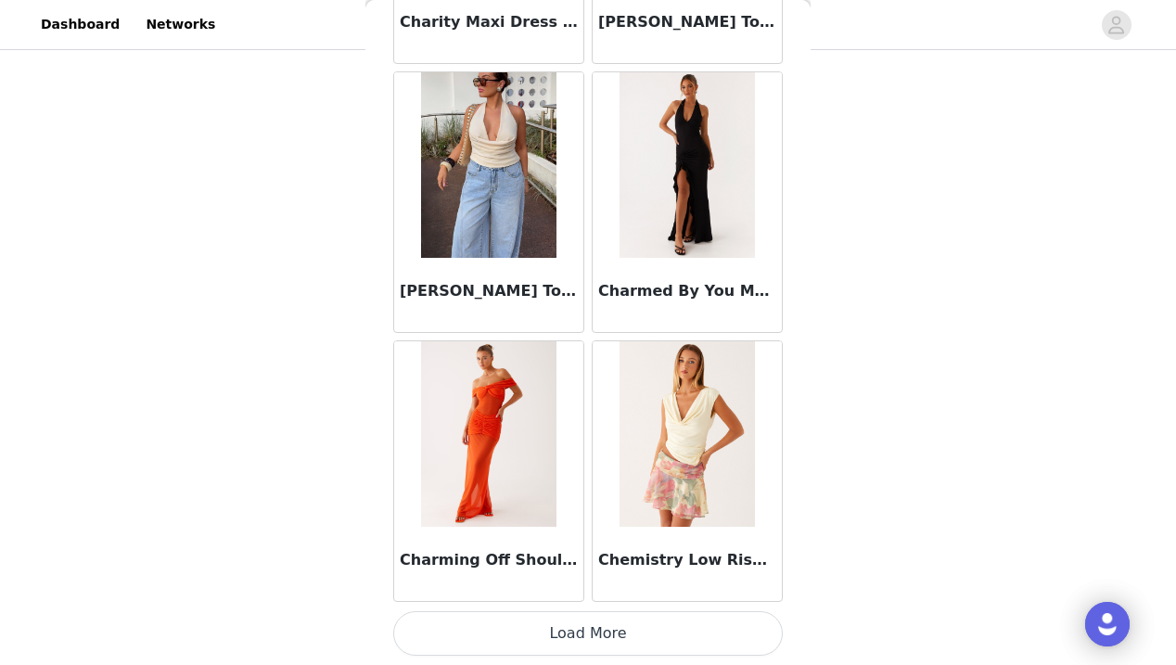
click at [587, 629] on button "Load More" at bounding box center [587, 633] width 389 height 45
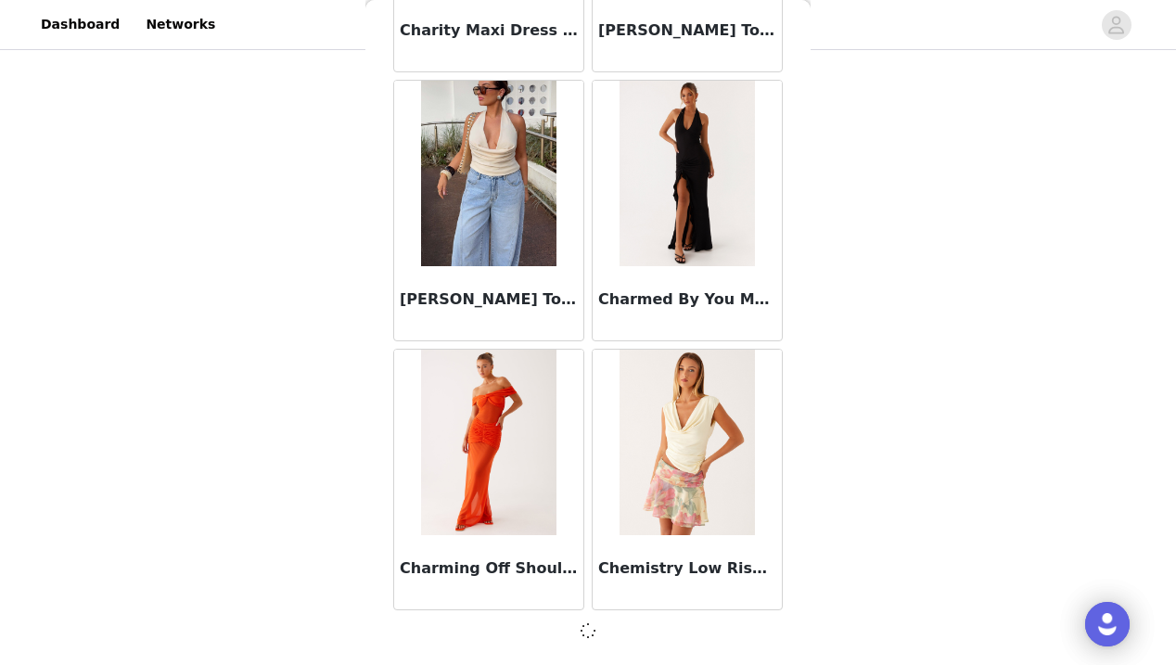
scroll to position [23677, 0]
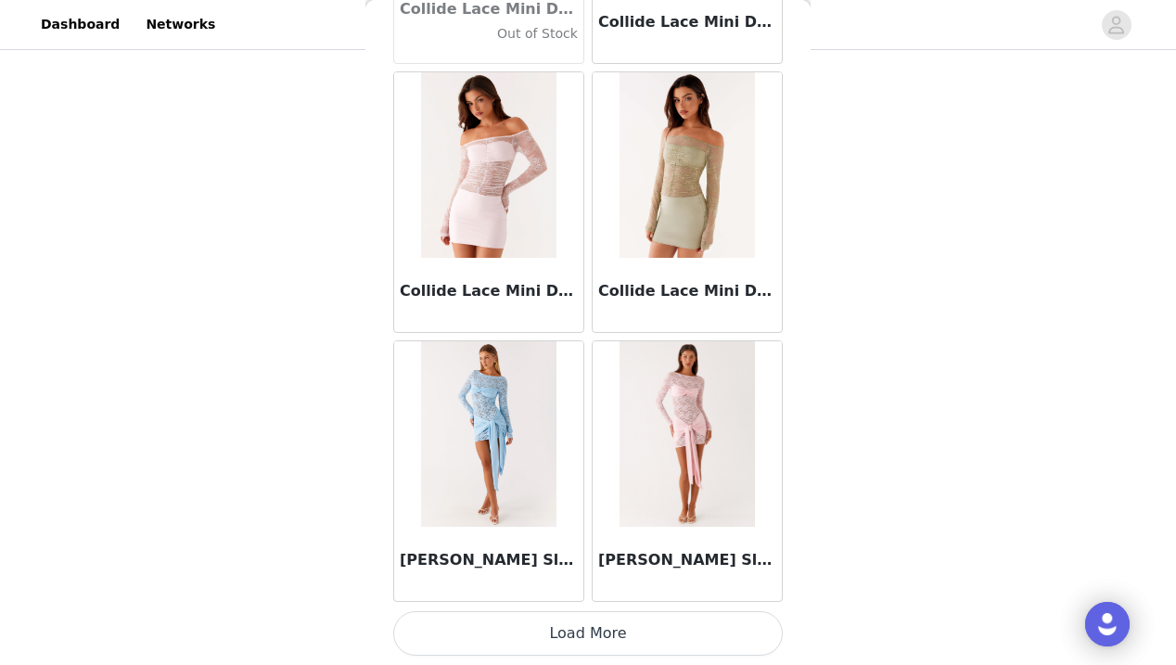
click at [588, 653] on button "Load More" at bounding box center [587, 633] width 389 height 45
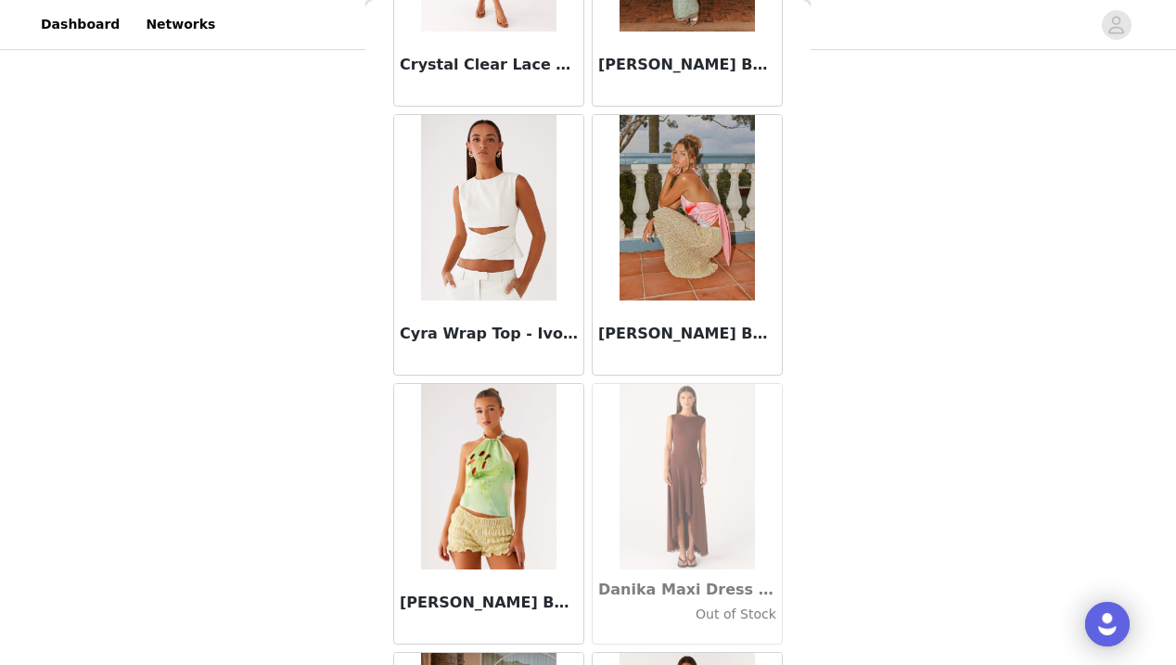
scroll to position [27947, 0]
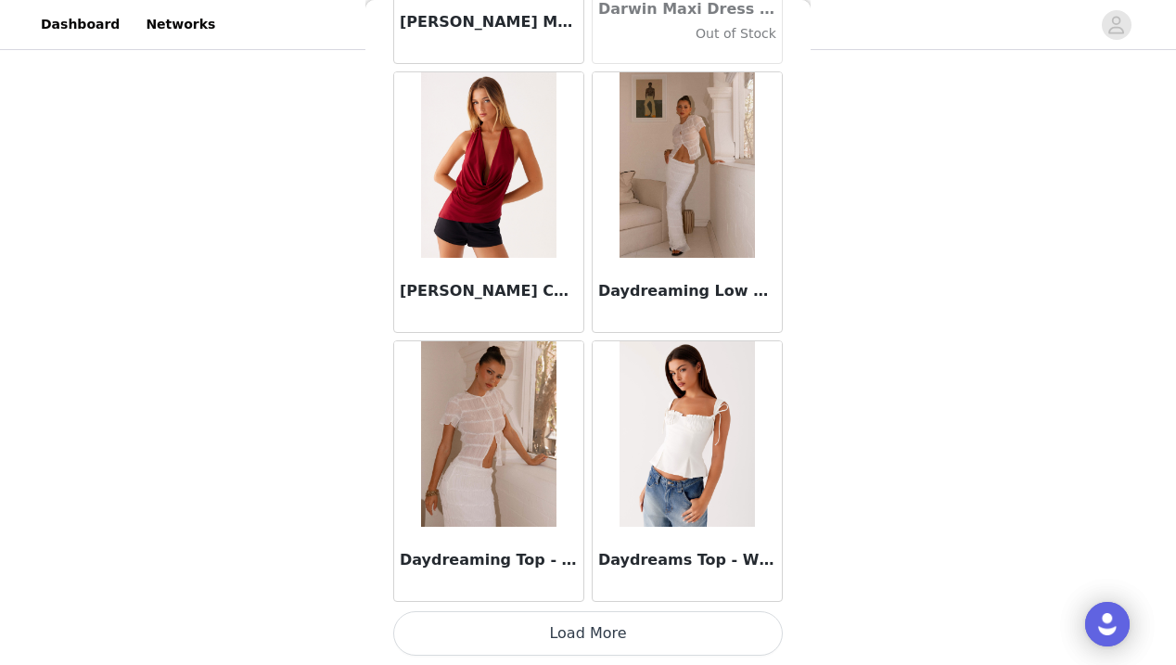
click at [585, 623] on button "Load More" at bounding box center [587, 633] width 389 height 45
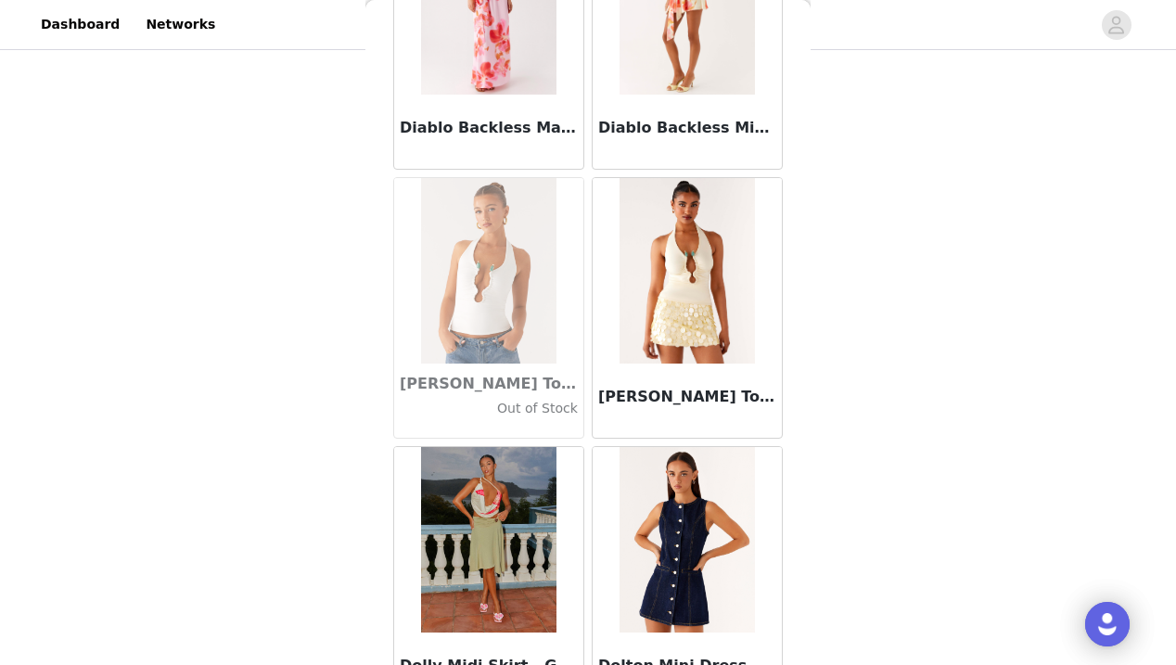
scroll to position [30844, 0]
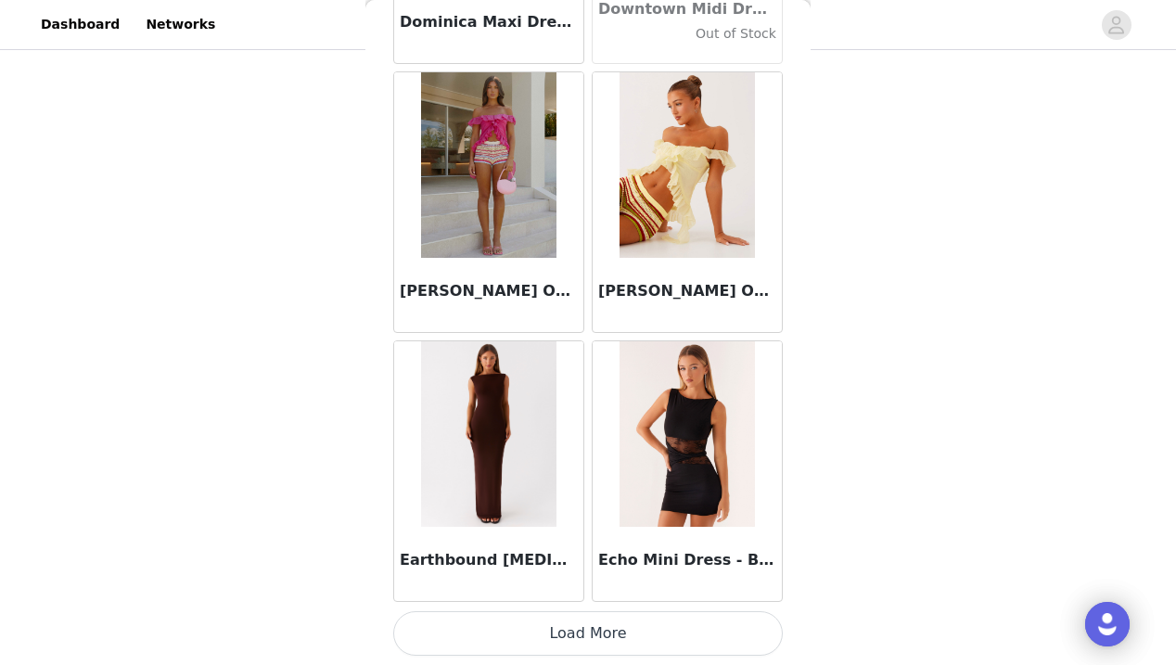
click at [589, 632] on button "Load More" at bounding box center [587, 633] width 389 height 45
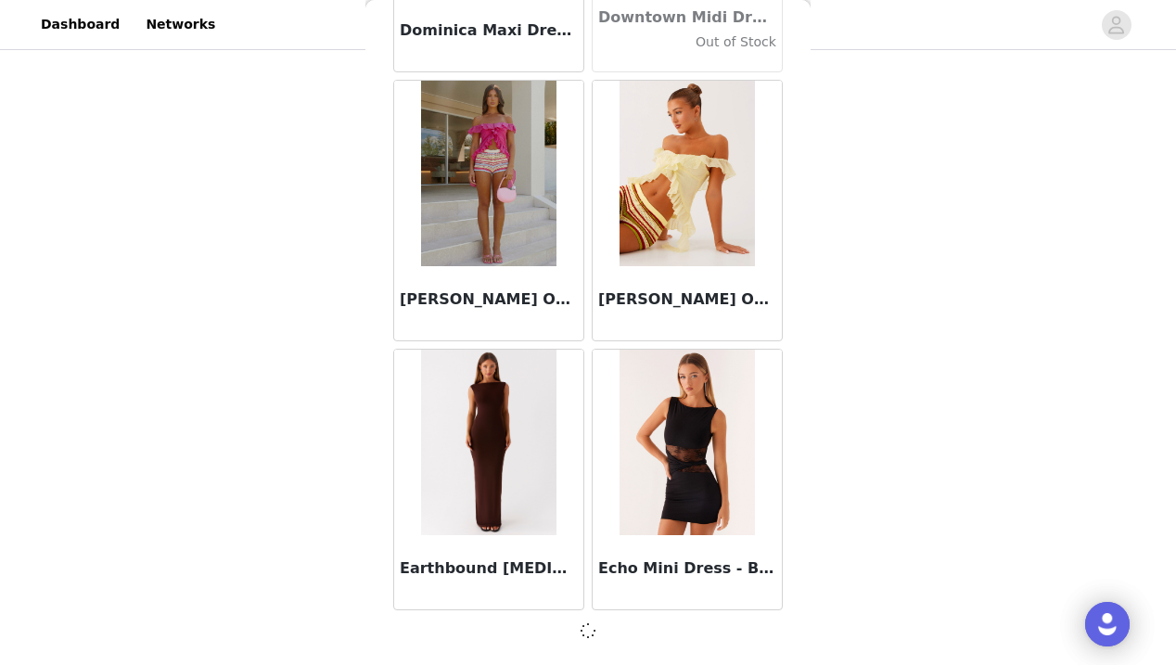
scroll to position [31744, 0]
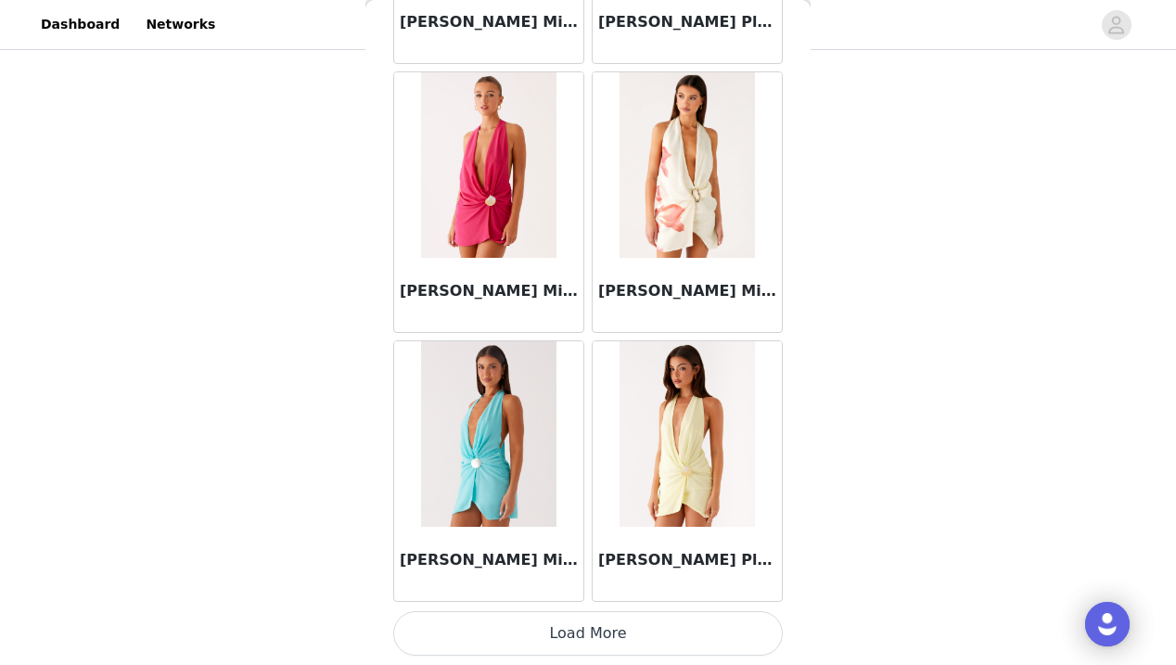
click at [589, 638] on button "Load More" at bounding box center [587, 633] width 389 height 45
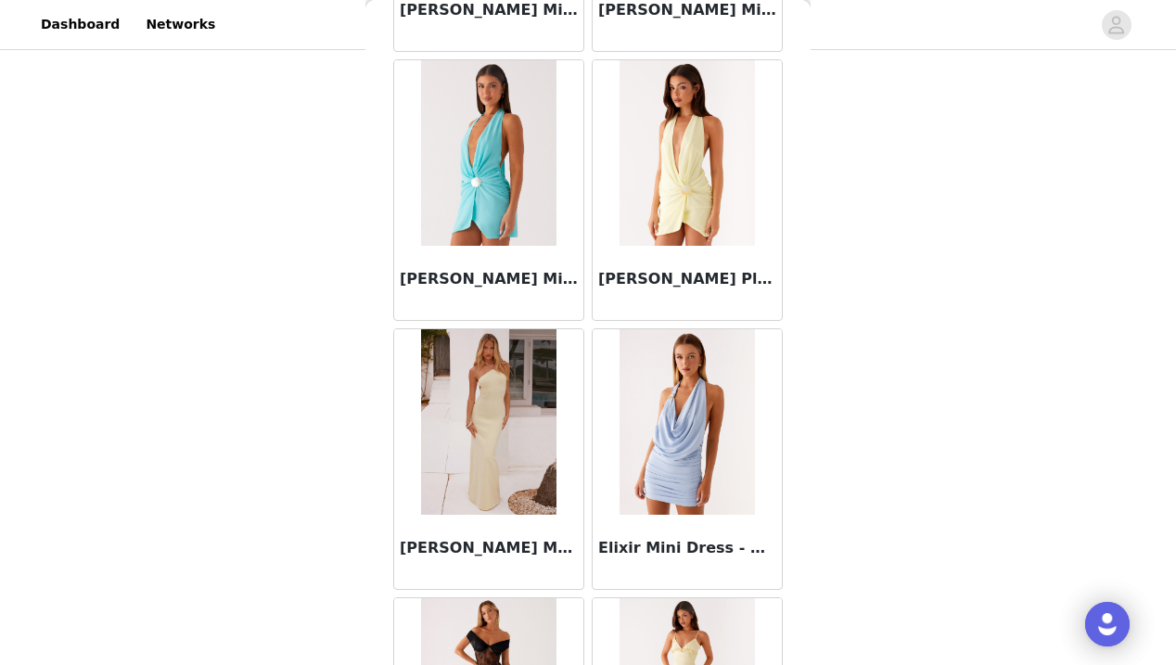
scroll to position [34724, 0]
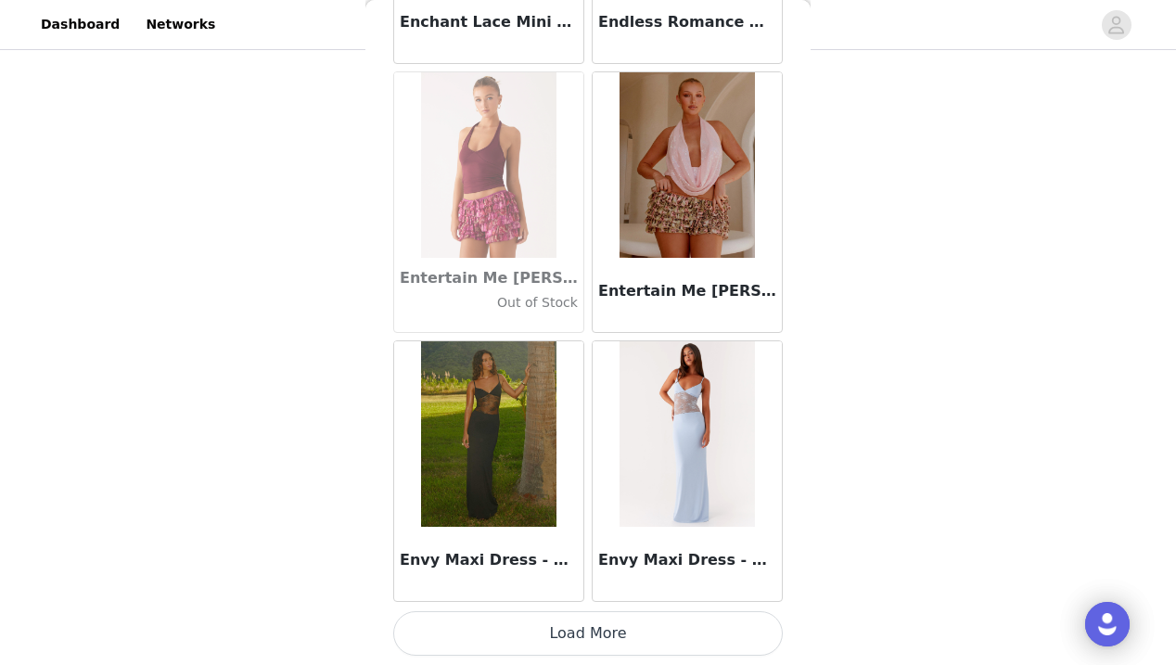
click at [595, 630] on button "Load More" at bounding box center [587, 633] width 389 height 45
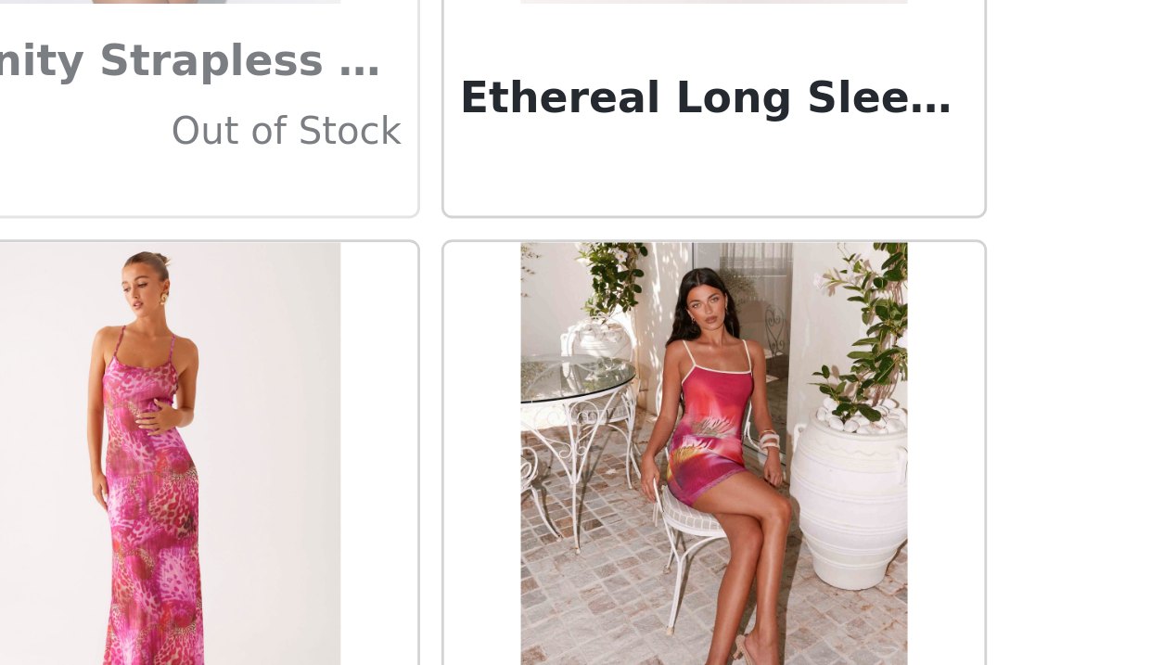
scroll to position [144, 0]
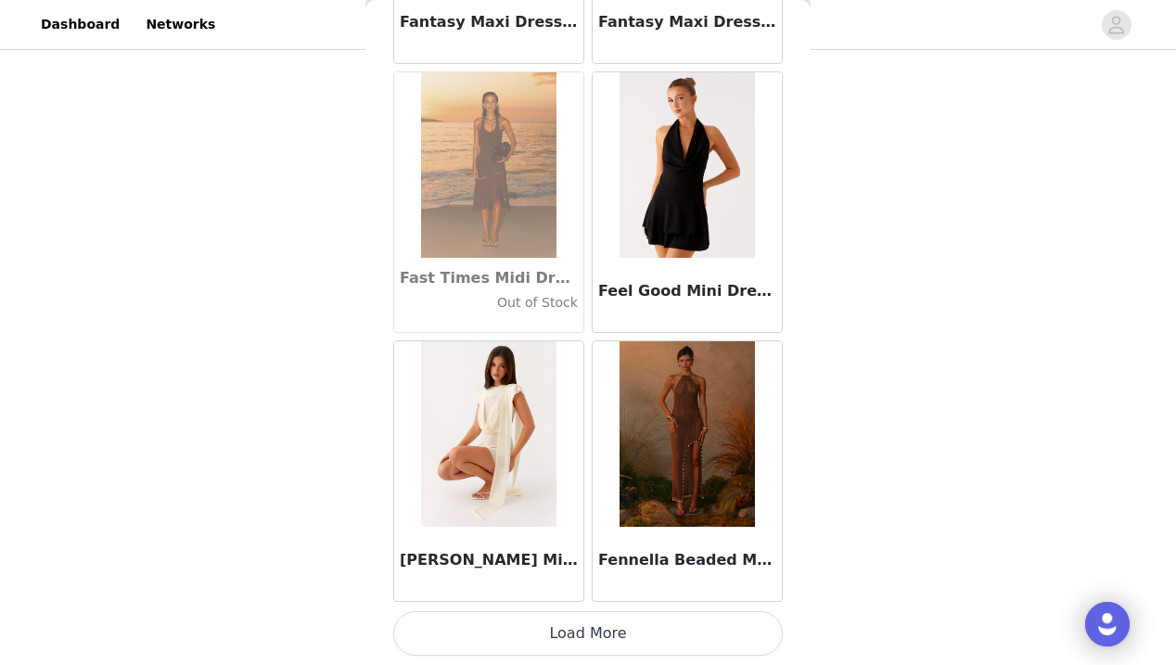
click at [583, 624] on button "Load More" at bounding box center [587, 633] width 389 height 45
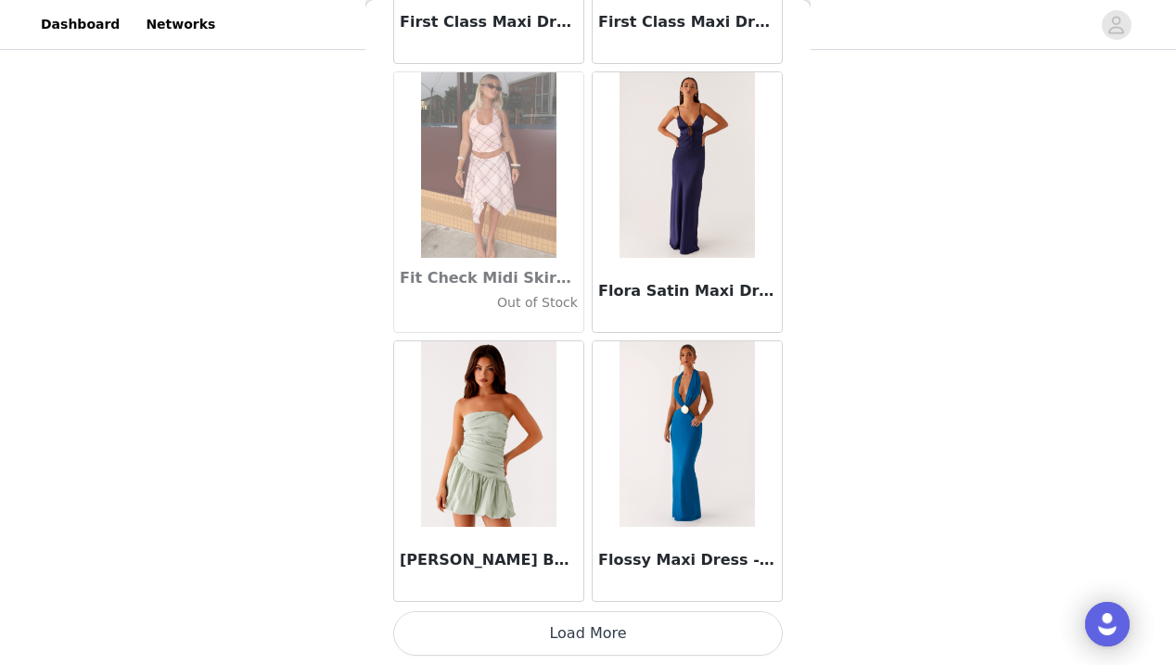
click at [583, 644] on button "Load More" at bounding box center [587, 633] width 389 height 45
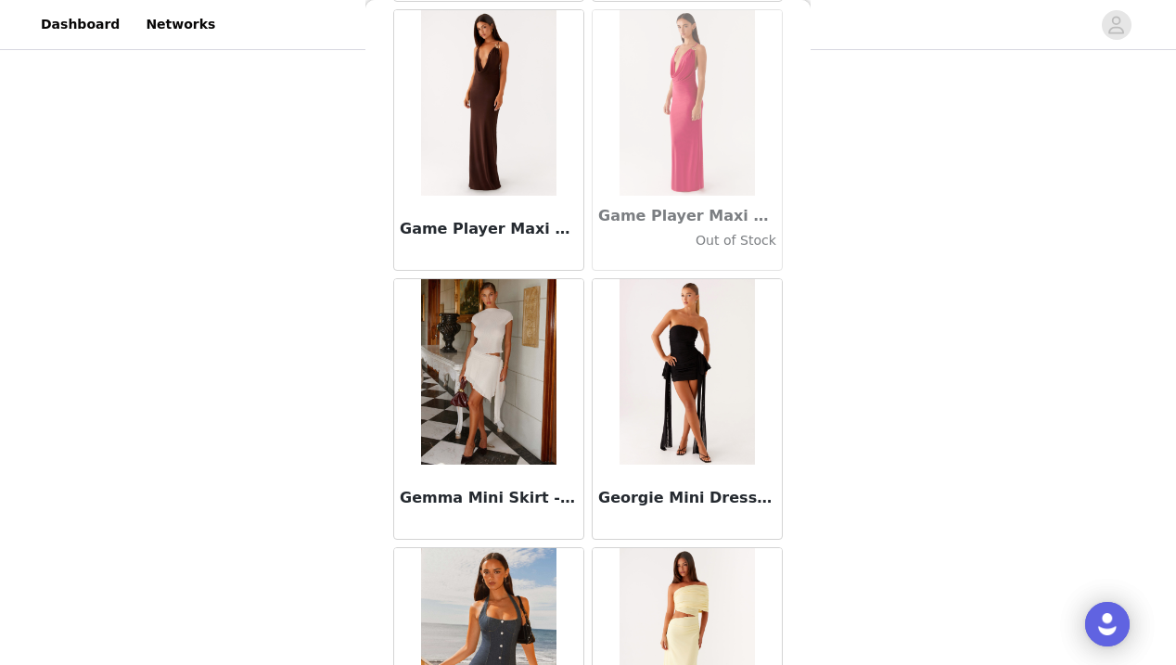
scroll to position [44922, 0]
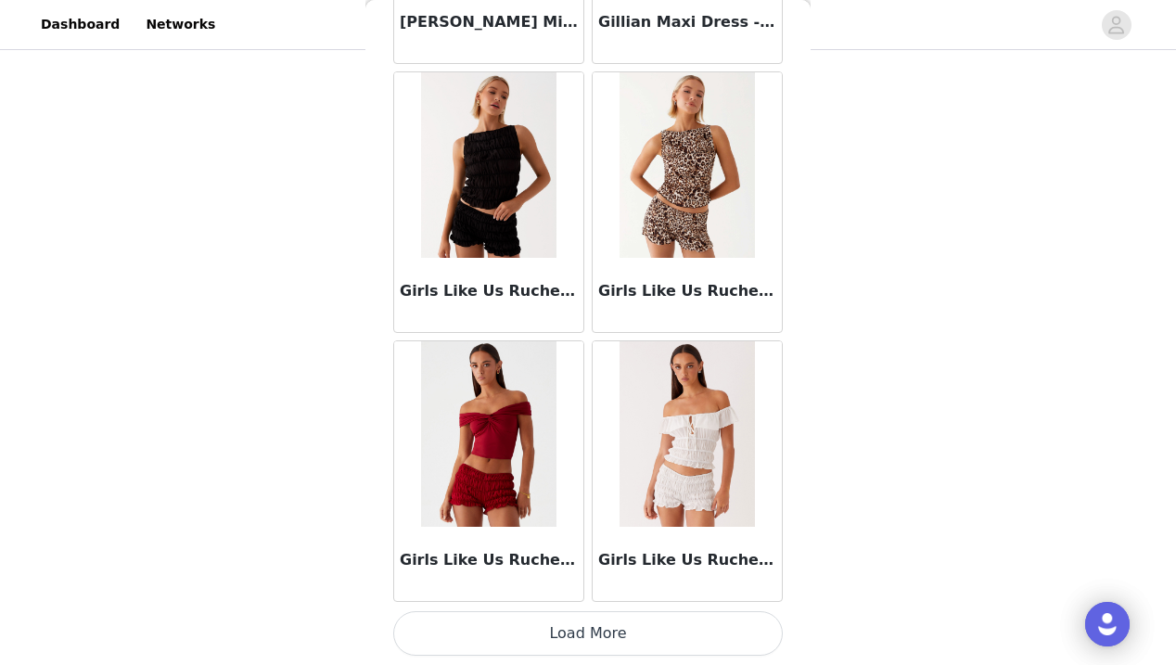
click at [587, 635] on button "Load More" at bounding box center [587, 633] width 389 height 45
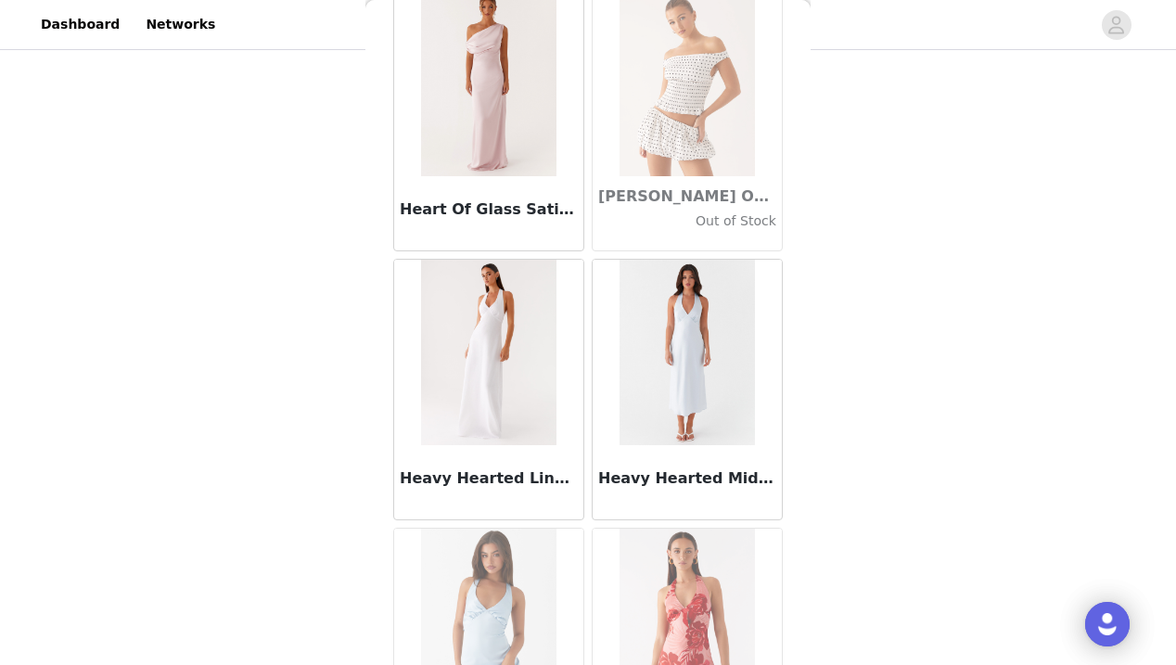
scroll to position [47790, 0]
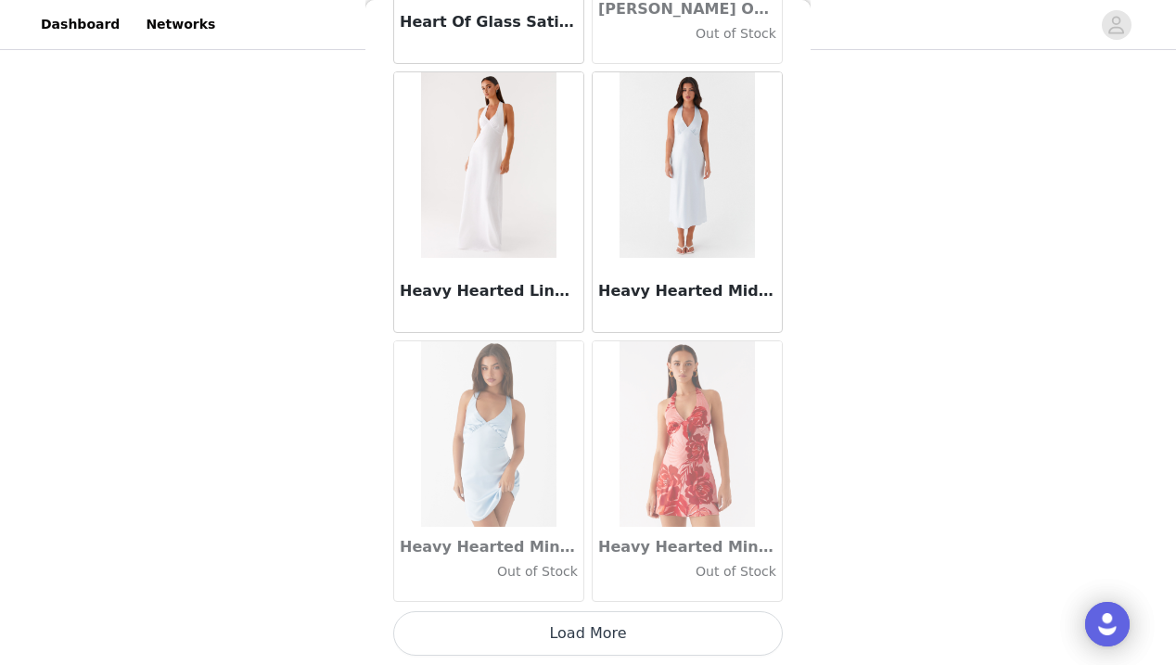
click at [574, 635] on button "Load More" at bounding box center [587, 633] width 389 height 45
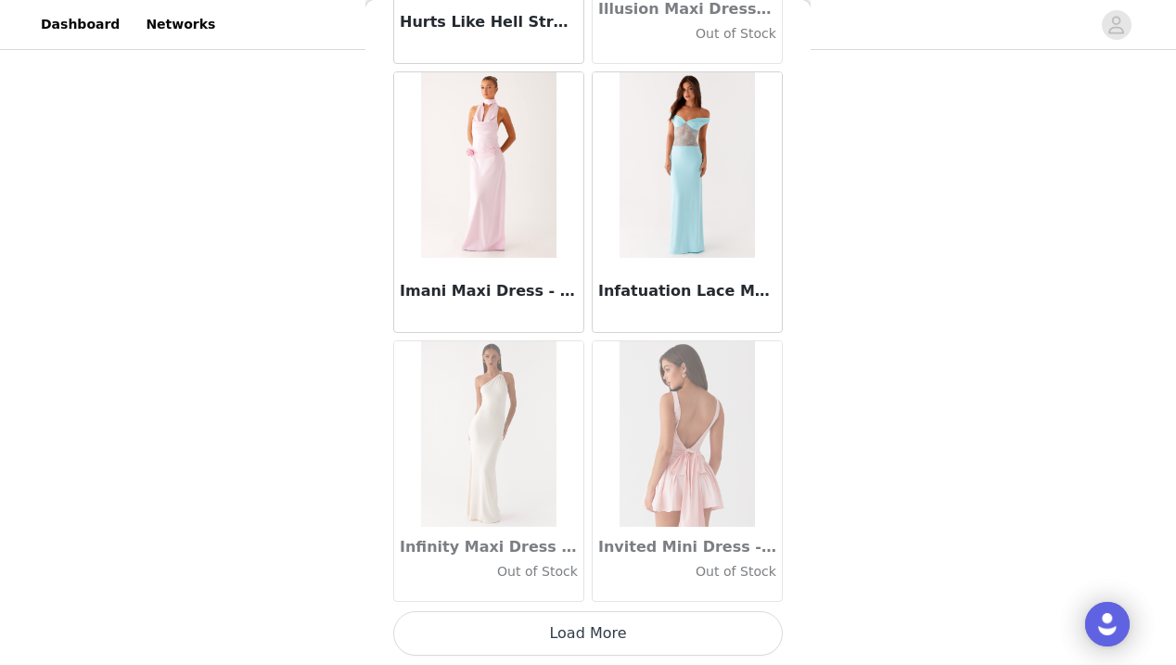
scroll to position [50577, 0]
click at [591, 646] on button "Load More" at bounding box center [587, 633] width 389 height 45
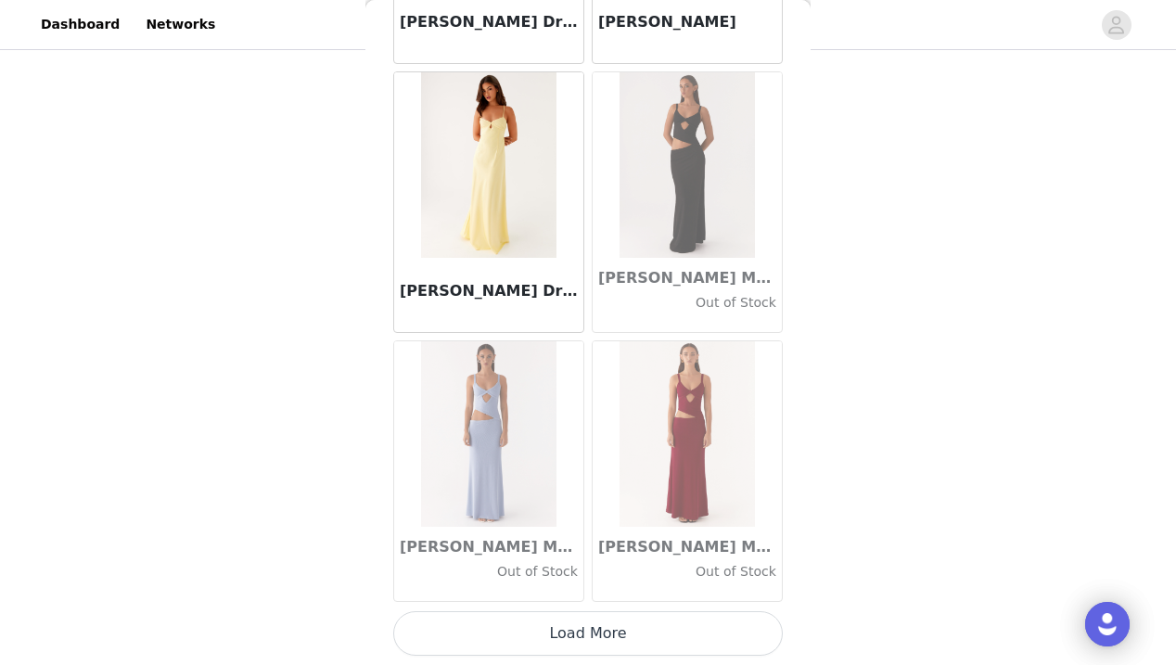
click at [589, 632] on button "Load More" at bounding box center [587, 633] width 389 height 45
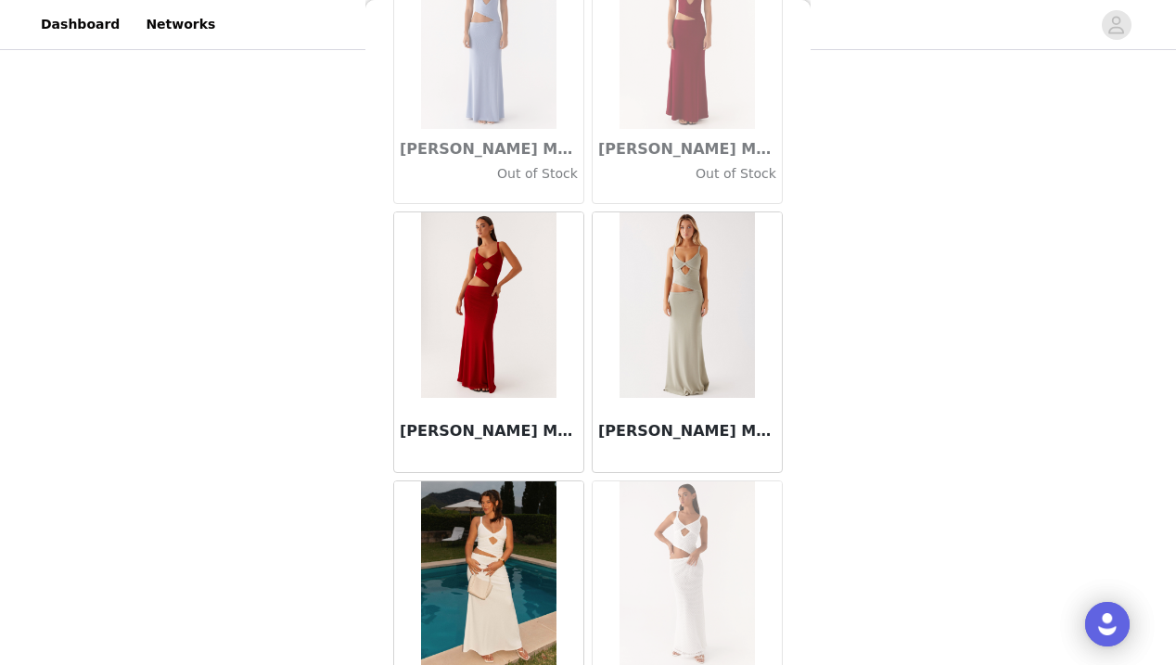
scroll to position [53663, 0]
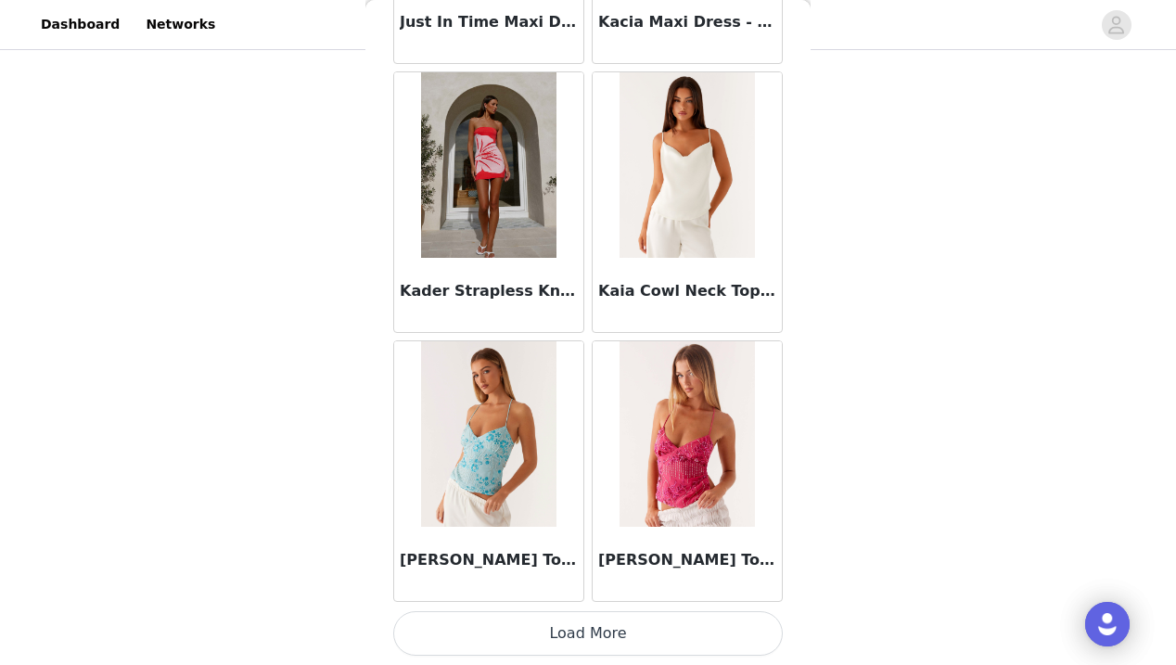
click at [590, 629] on button "Load More" at bounding box center [587, 633] width 389 height 45
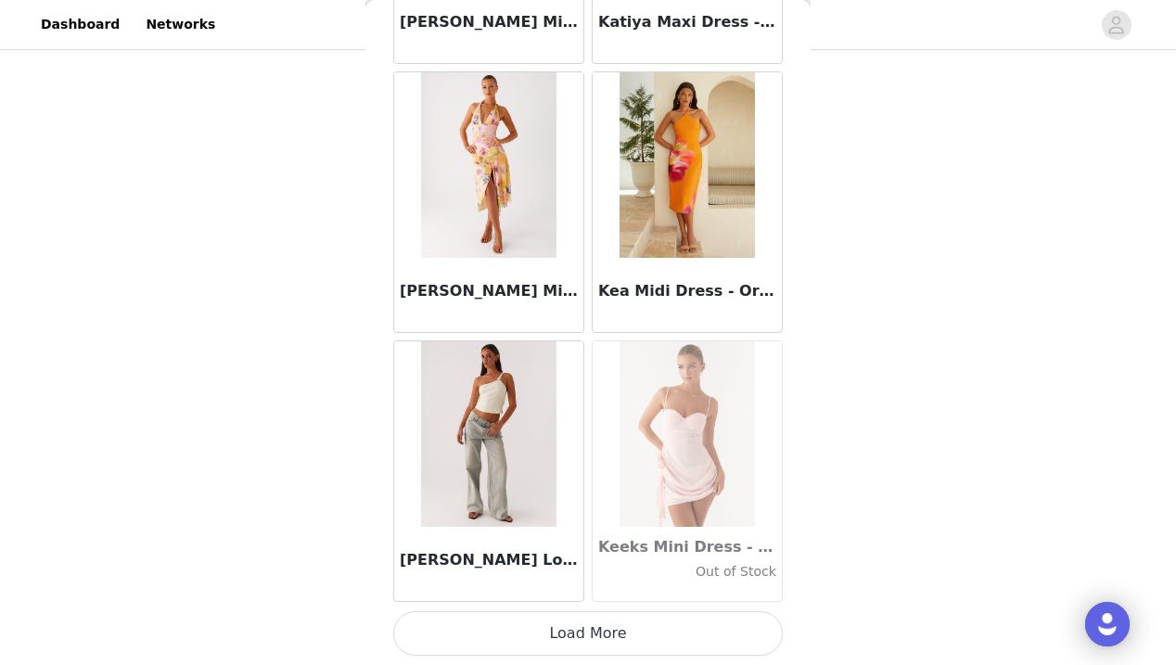
scroll to position [58644, 0]
click at [495, 488] on img at bounding box center [488, 433] width 134 height 185
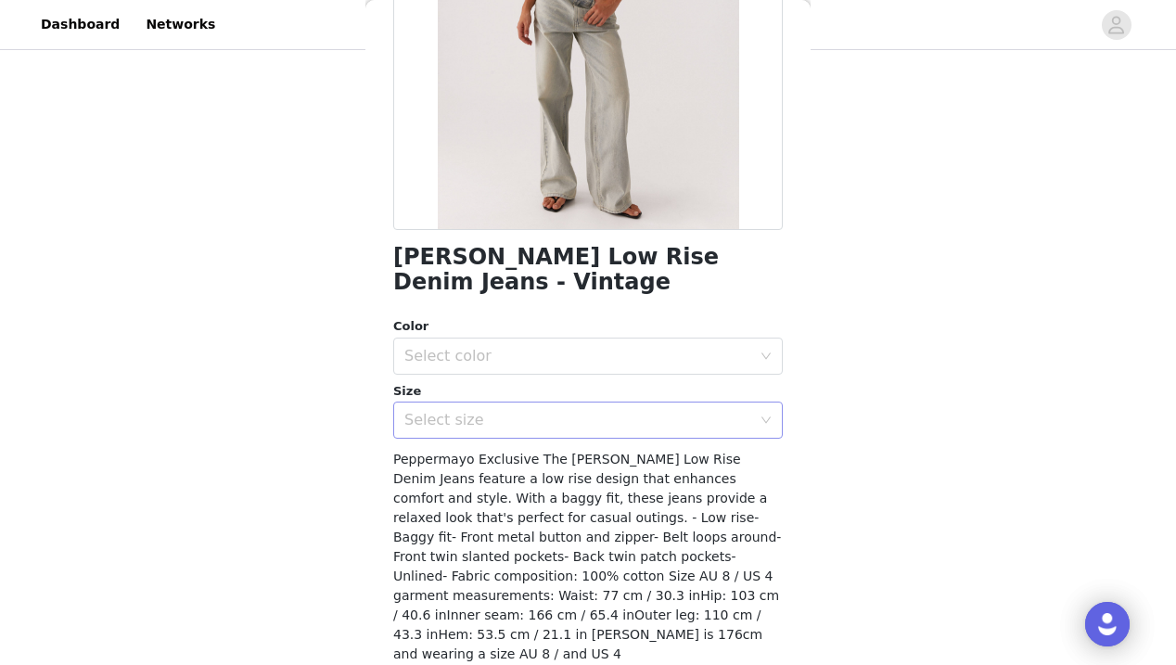
scroll to position [282, 0]
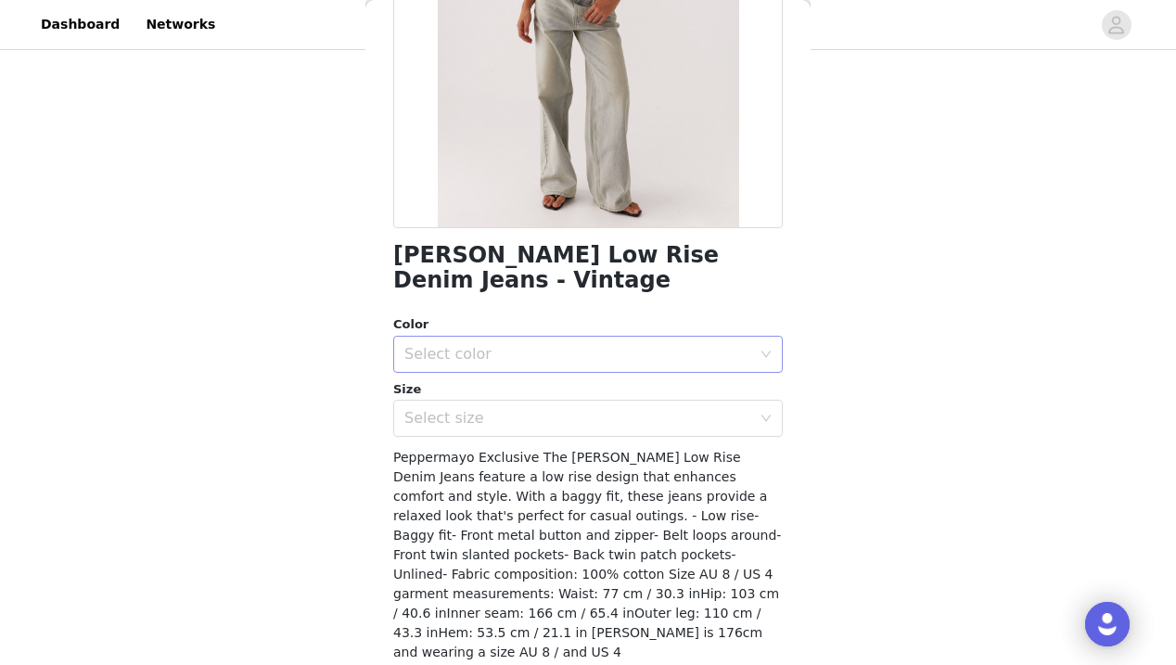
click at [512, 346] on div "Select color" at bounding box center [577, 354] width 347 height 19
click at [506, 383] on li "Vintage" at bounding box center [587, 387] width 389 height 30
click at [506, 419] on div "Select size" at bounding box center [581, 418] width 355 height 35
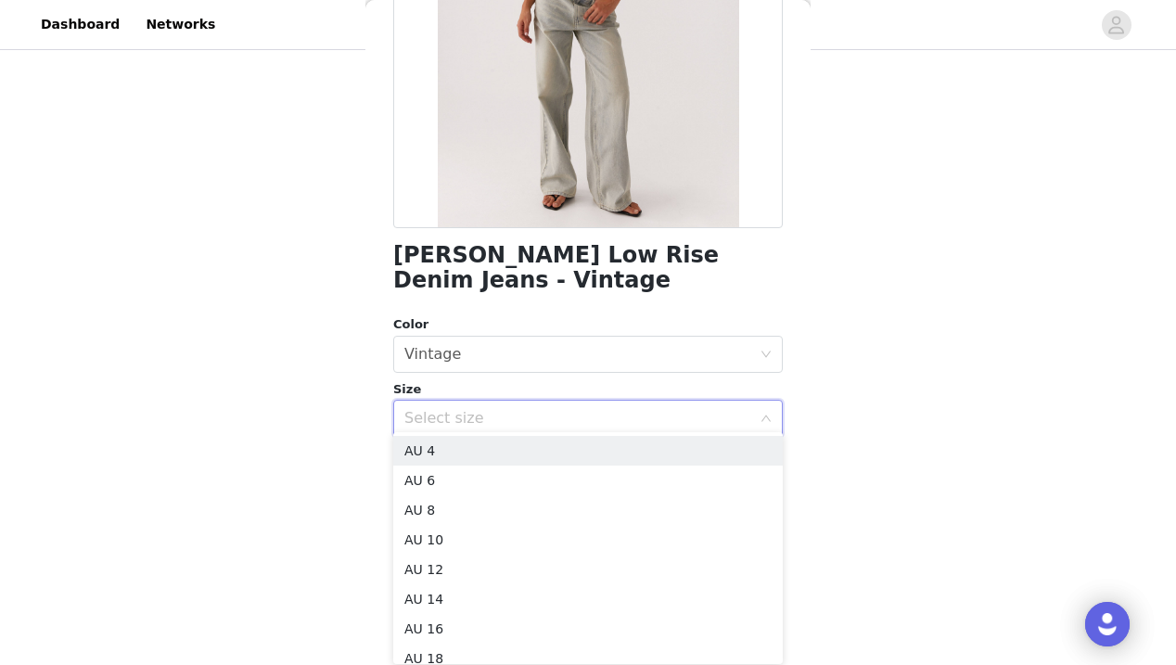
click at [491, 435] on ul "AU 4 AU 6 AU 8 AU 10 AU 12 AU 14 AU 16 AU 18 AU 20 AU 22" at bounding box center [587, 548] width 389 height 232
click at [490, 440] on li "AU 4" at bounding box center [587, 451] width 389 height 30
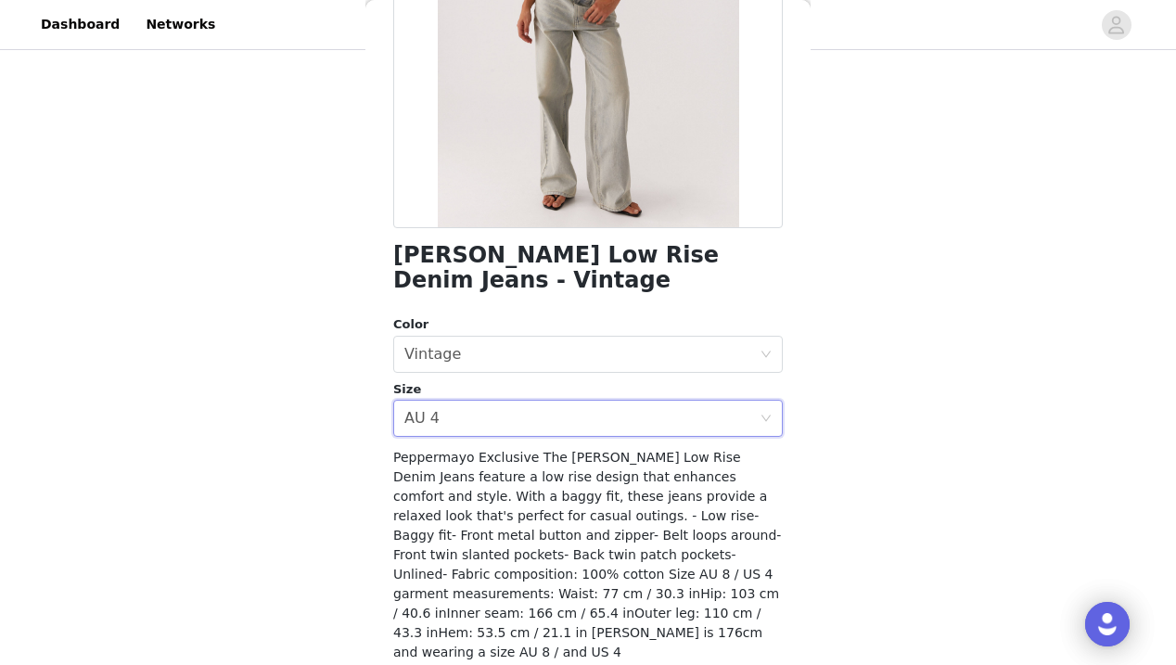
click at [521, 464] on span "Peppermayo Exclusive The [PERSON_NAME] Low Rise Denim Jeans feature a low rise …" at bounding box center [587, 555] width 388 height 210
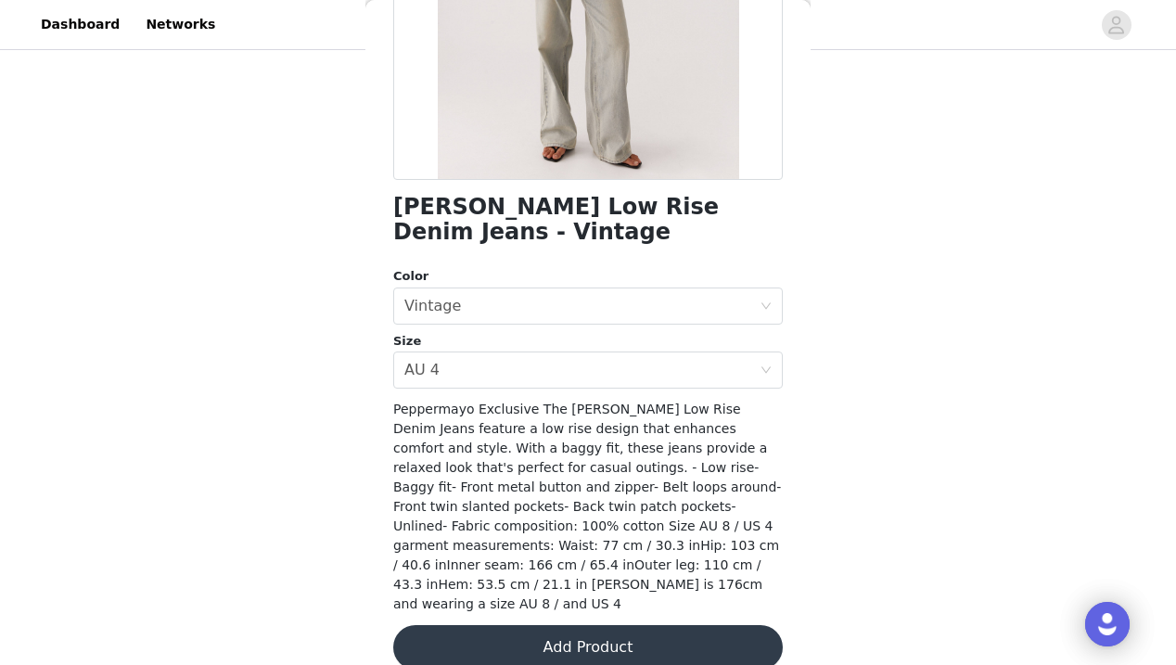
scroll to position [329, 0]
click at [584, 626] on button "Add Product" at bounding box center [587, 648] width 389 height 45
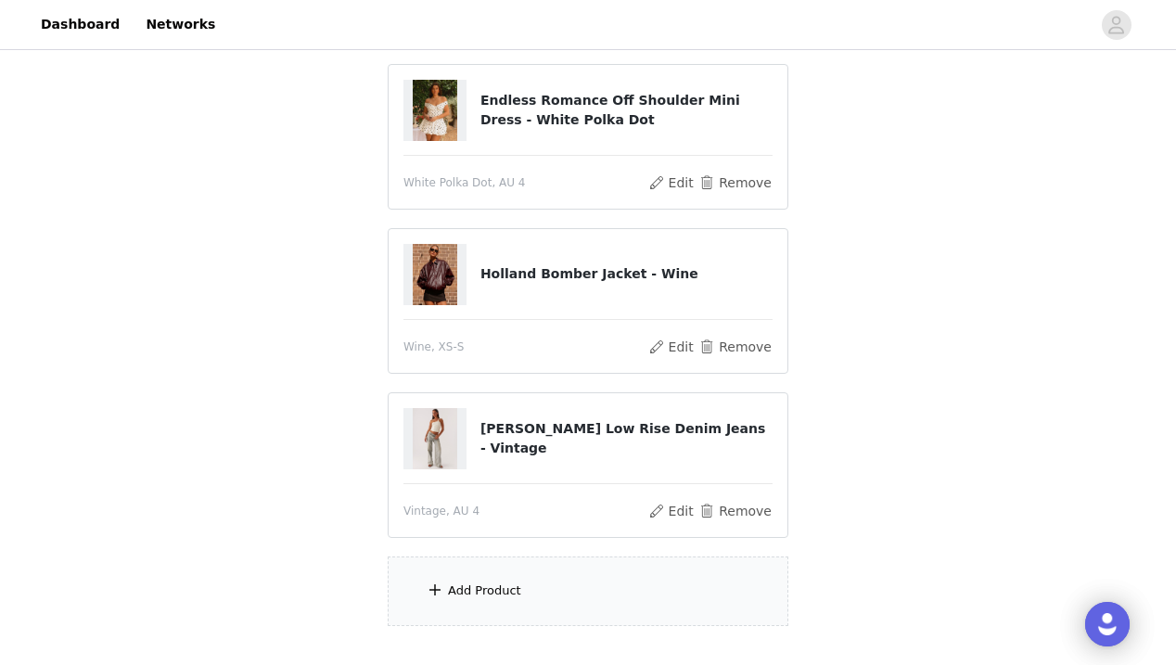
scroll to position [274, 0]
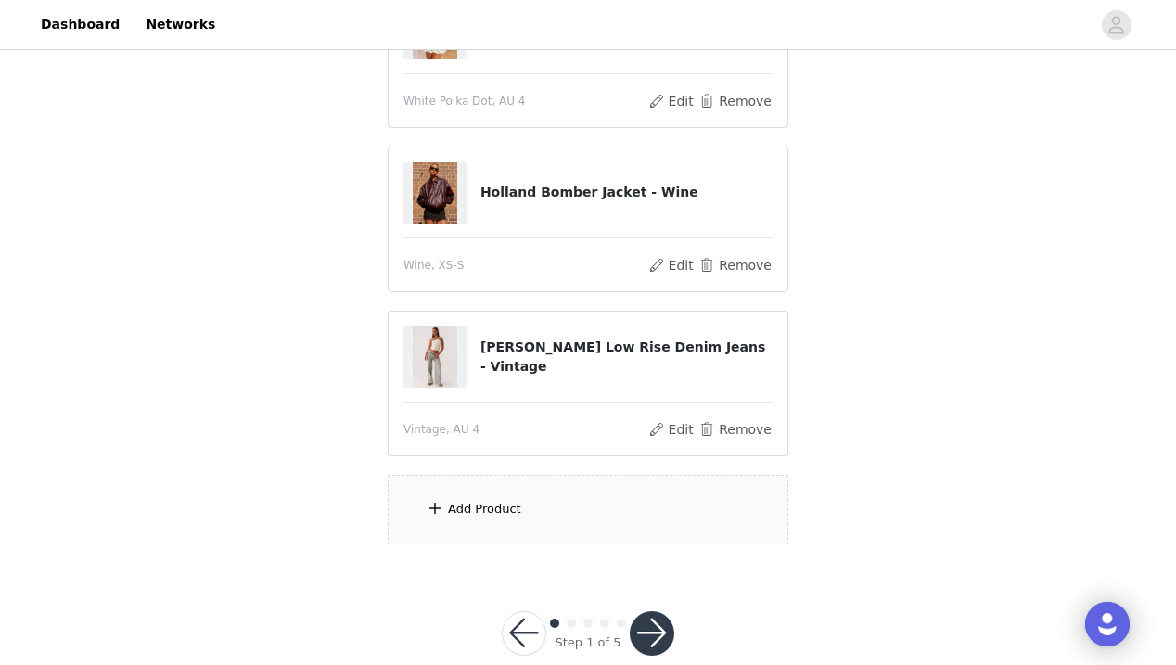
click at [545, 517] on div "Add Product" at bounding box center [588, 510] width 401 height 70
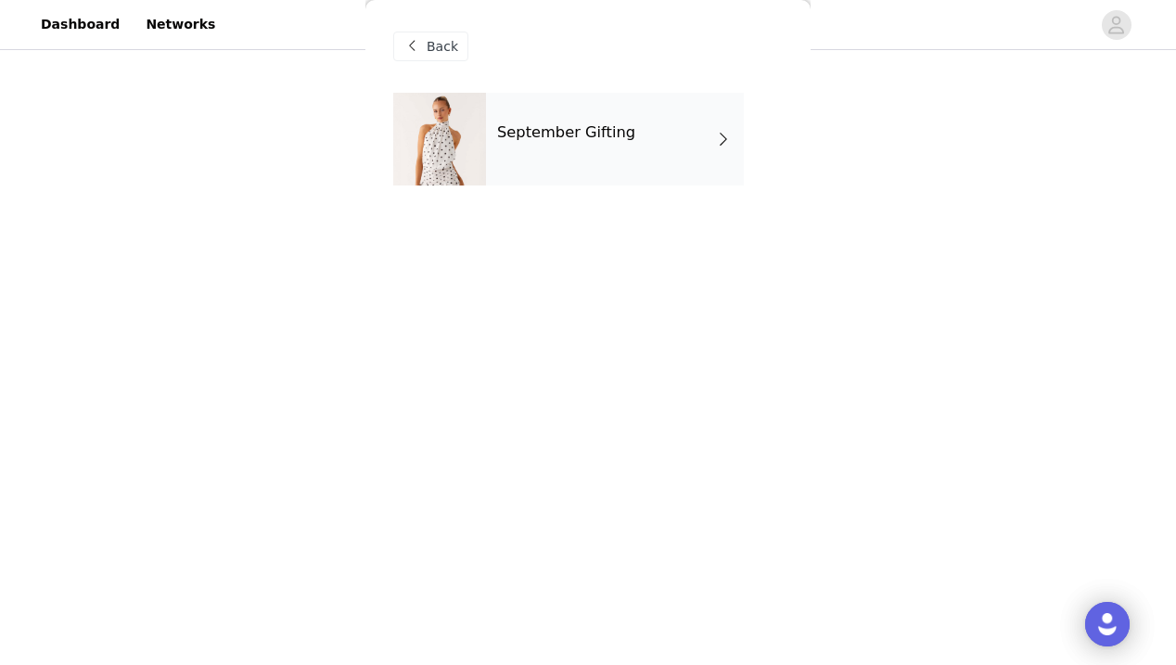
click at [559, 157] on div "September Gifting" at bounding box center [615, 139] width 258 height 93
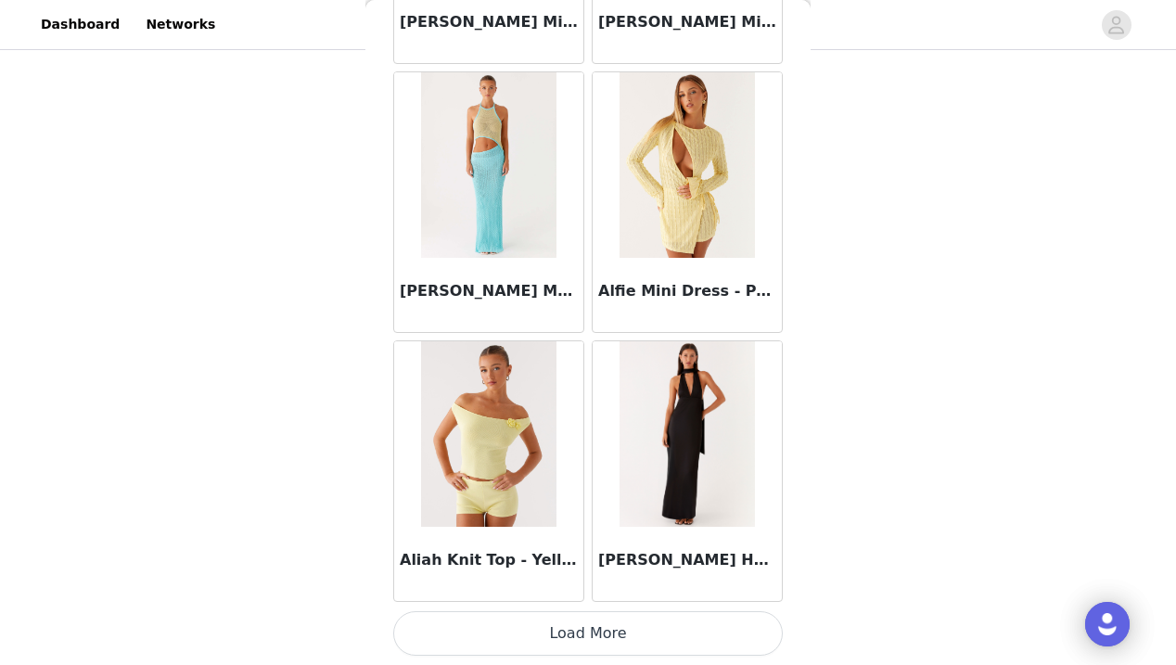
scroll to position [2173, 0]
click at [573, 627] on button "Load More" at bounding box center [587, 633] width 389 height 45
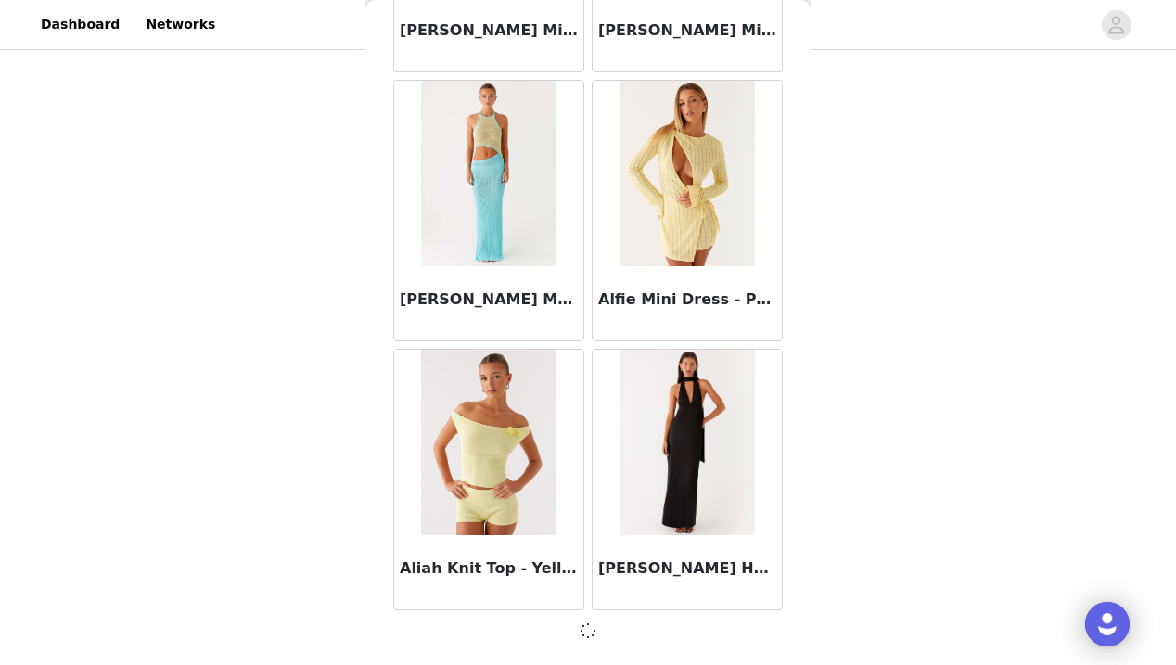
scroll to position [2164, 0]
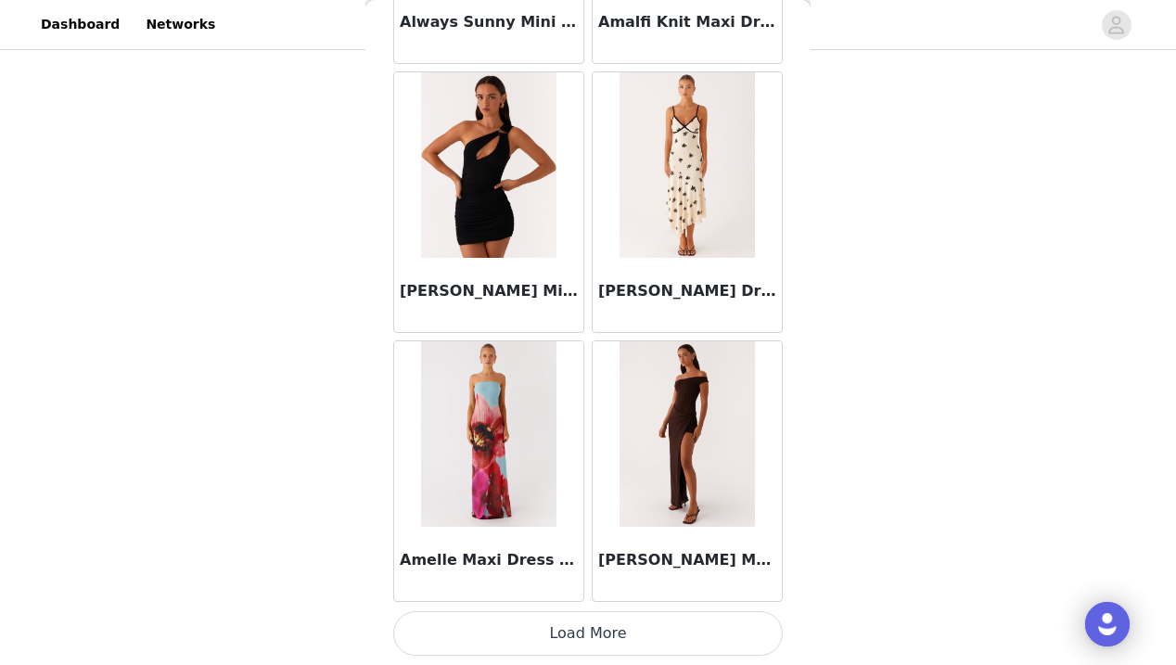
click at [590, 629] on button "Load More" at bounding box center [587, 633] width 389 height 45
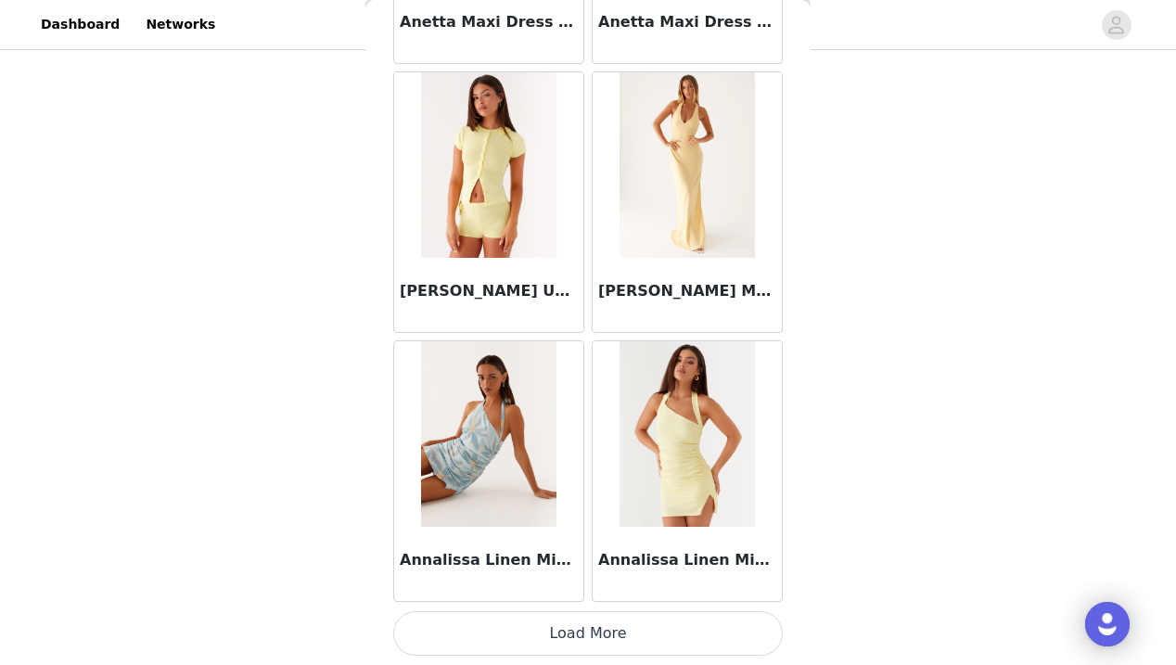
scroll to position [7551, 0]
click at [590, 626] on button "Load More" at bounding box center [587, 633] width 389 height 45
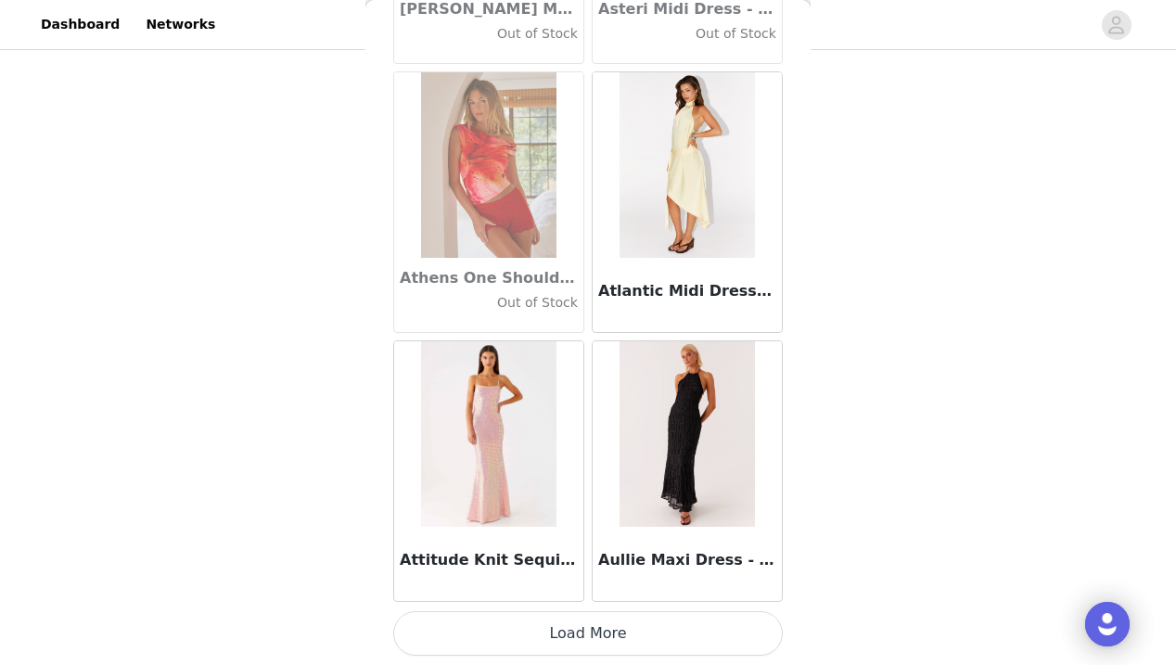
click at [595, 651] on button "Load More" at bounding box center [587, 633] width 389 height 45
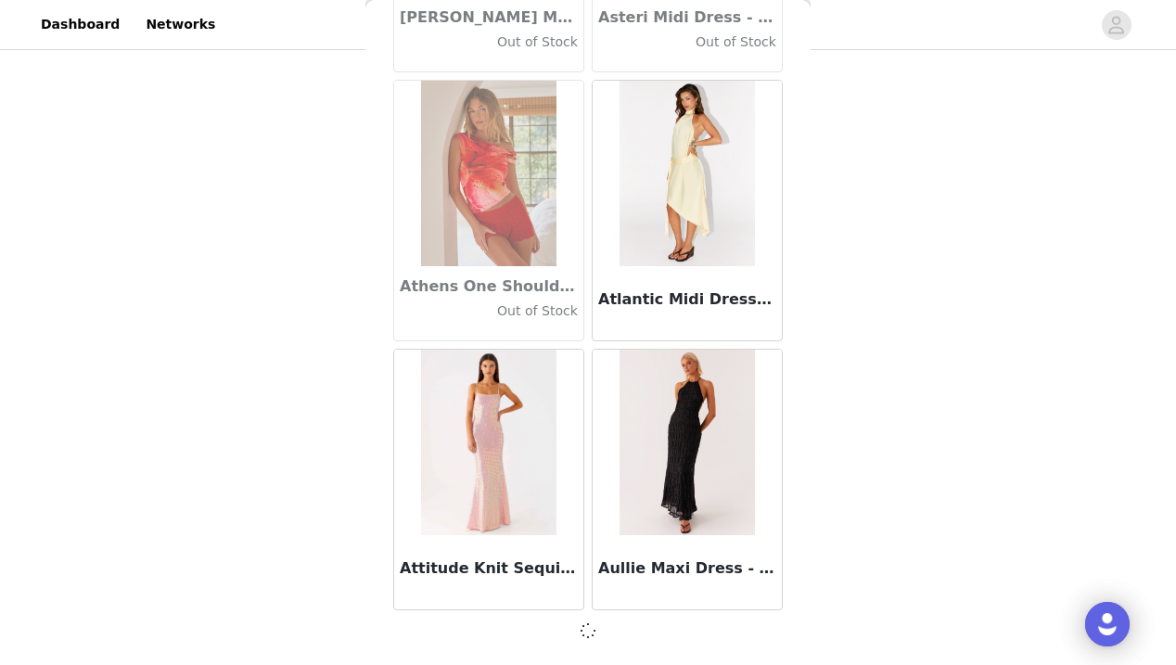
scroll to position [10232, 0]
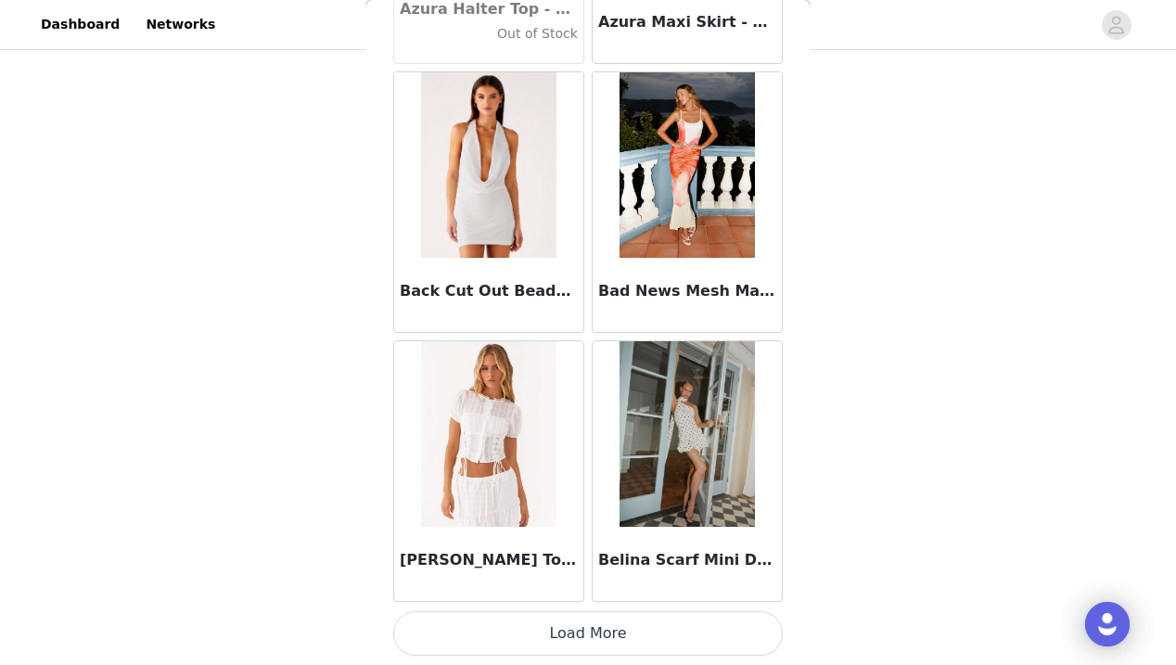
click at [584, 641] on button "Load More" at bounding box center [587, 633] width 389 height 45
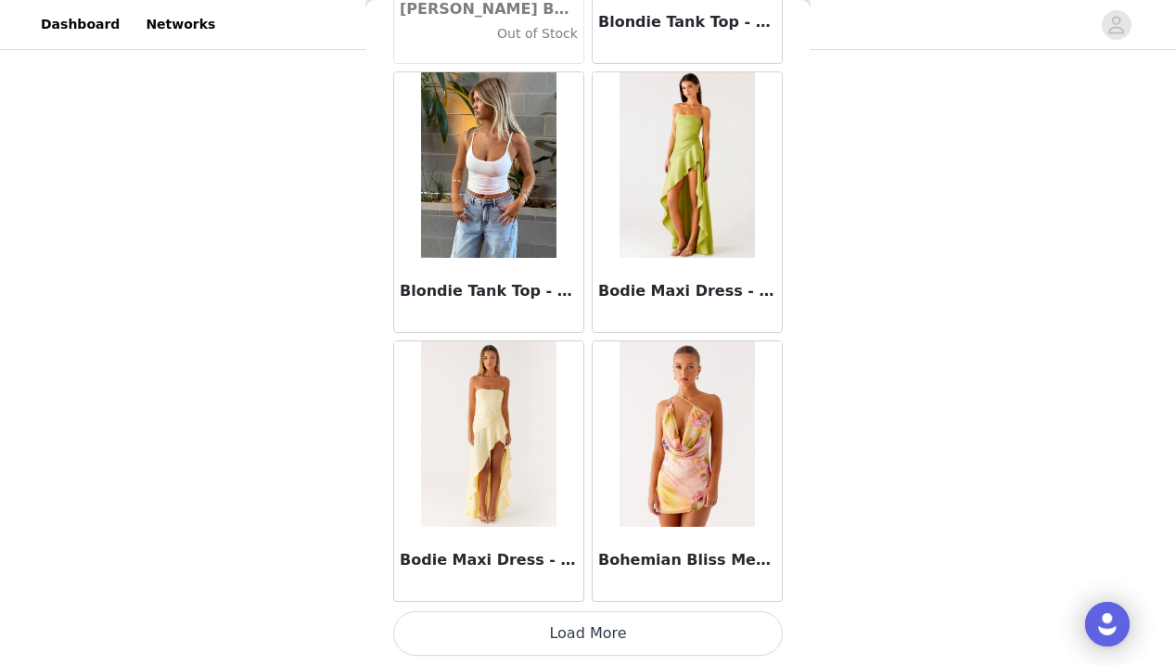
click at [597, 647] on button "Load More" at bounding box center [587, 633] width 389 height 45
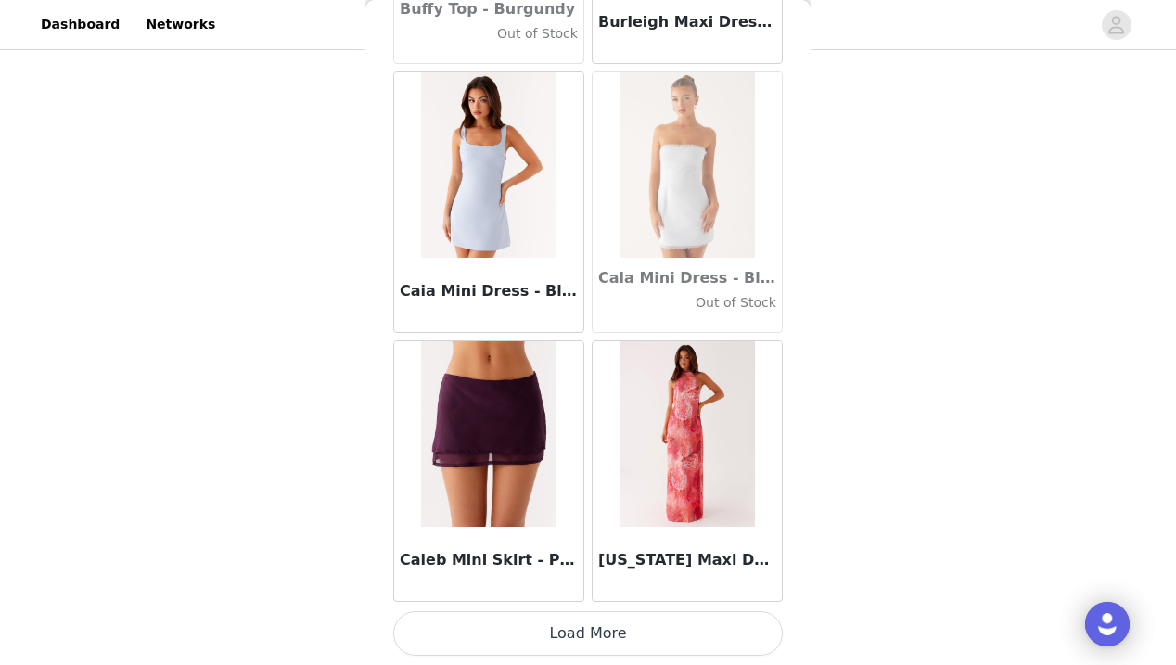
click at [597, 642] on button "Load More" at bounding box center [587, 633] width 389 height 45
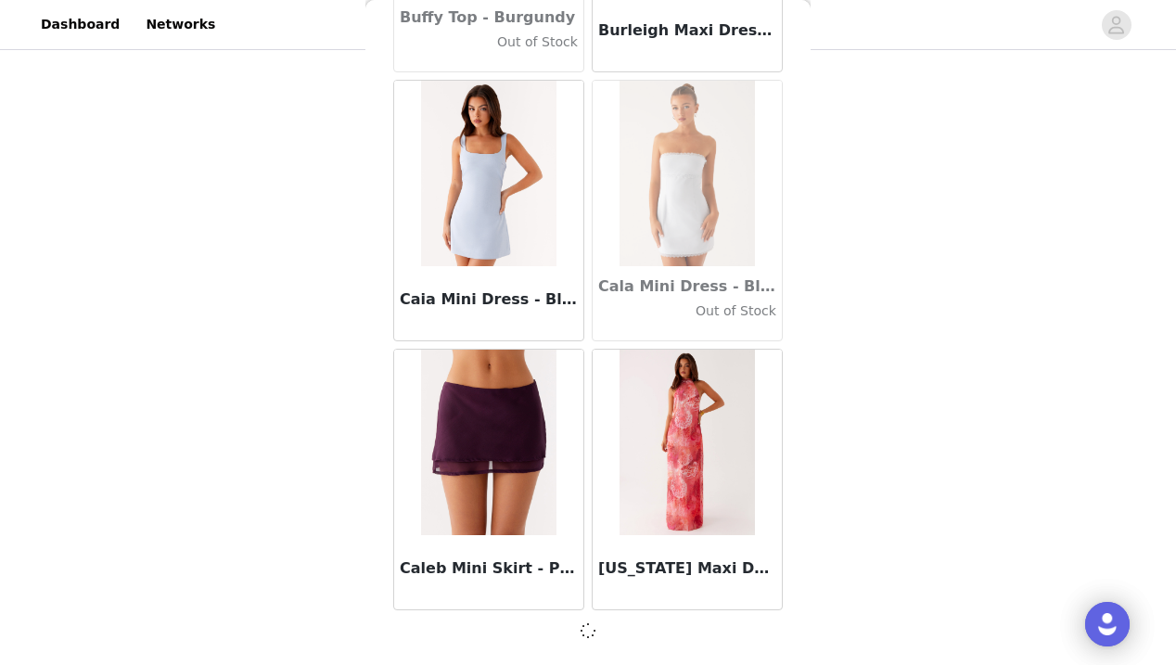
scroll to position [18299, 0]
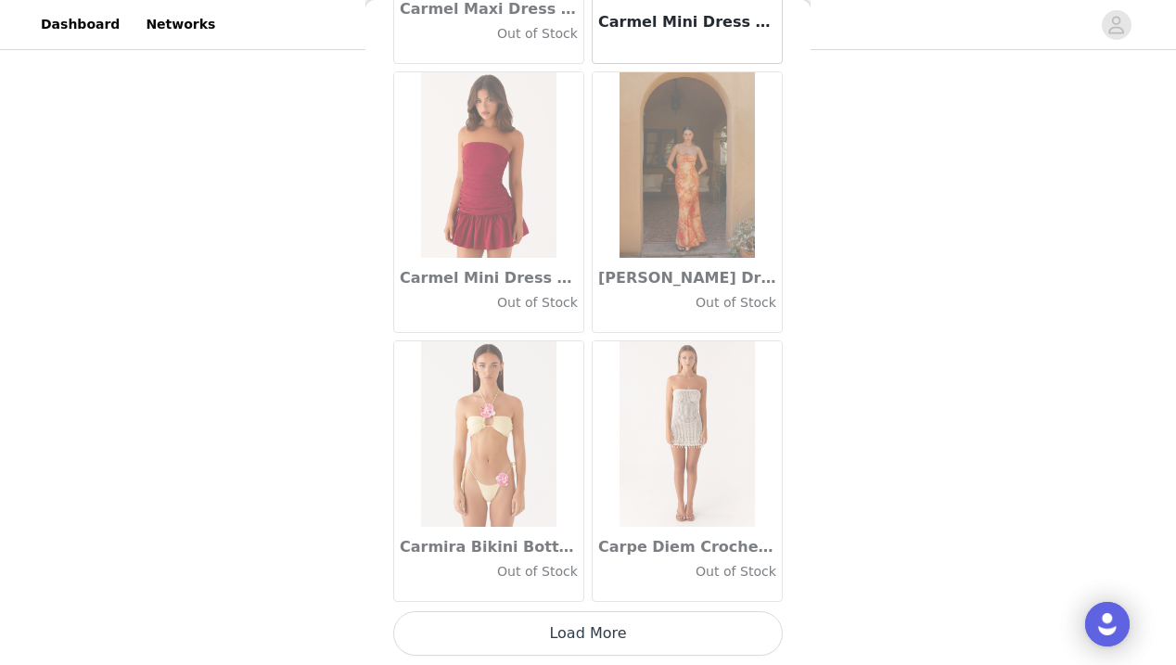
click at [602, 631] on button "Load More" at bounding box center [587, 633] width 389 height 45
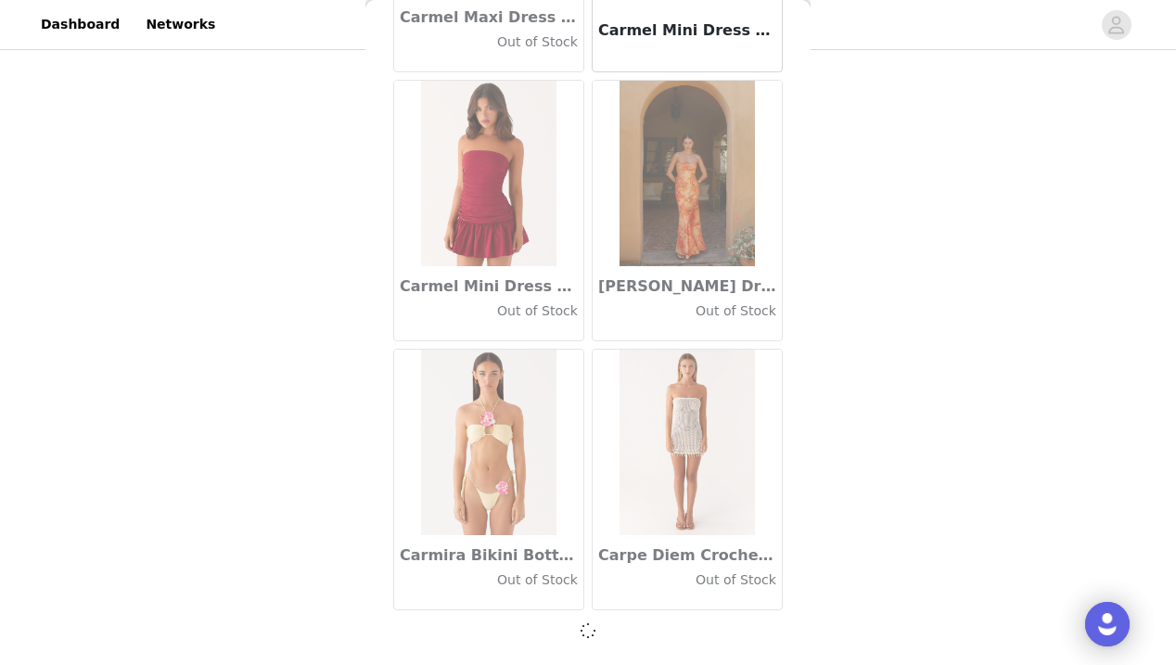
scroll to position [20988, 0]
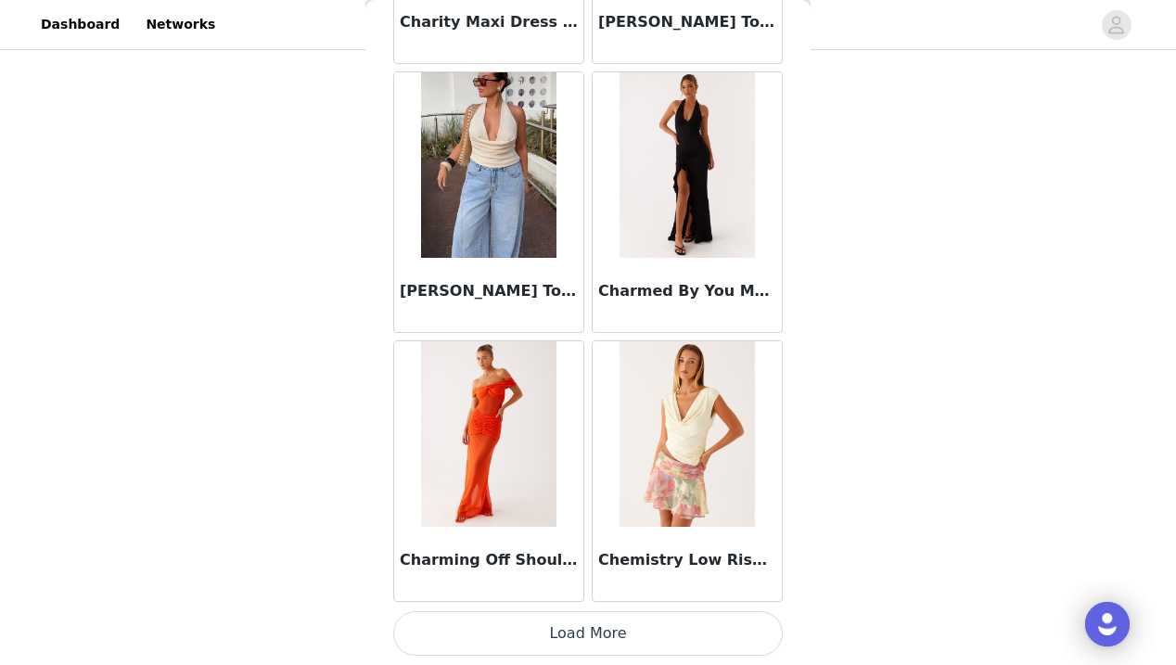
click at [600, 630] on button "Load More" at bounding box center [587, 633] width 389 height 45
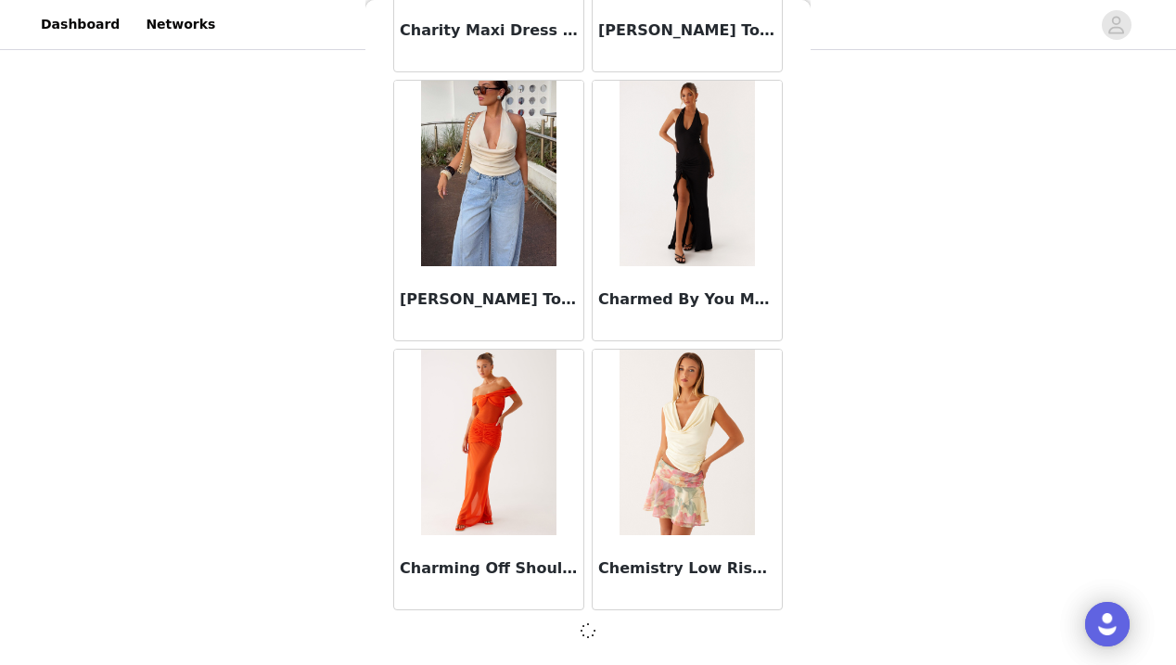
scroll to position [23677, 0]
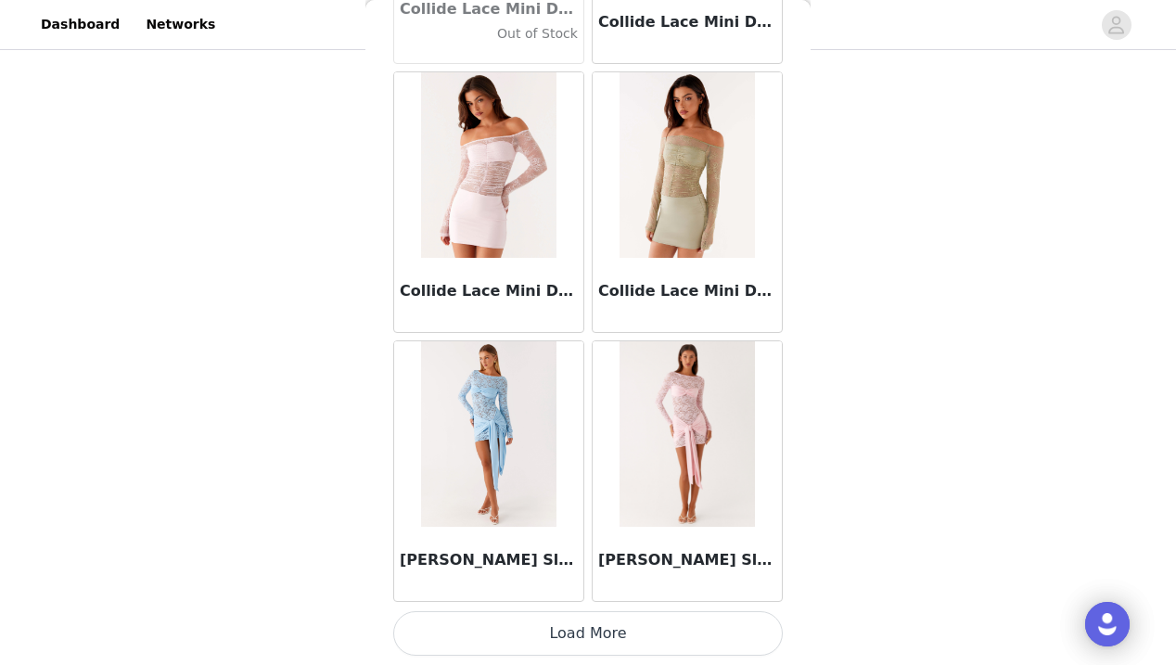
click at [590, 633] on button "Load More" at bounding box center [587, 633] width 389 height 45
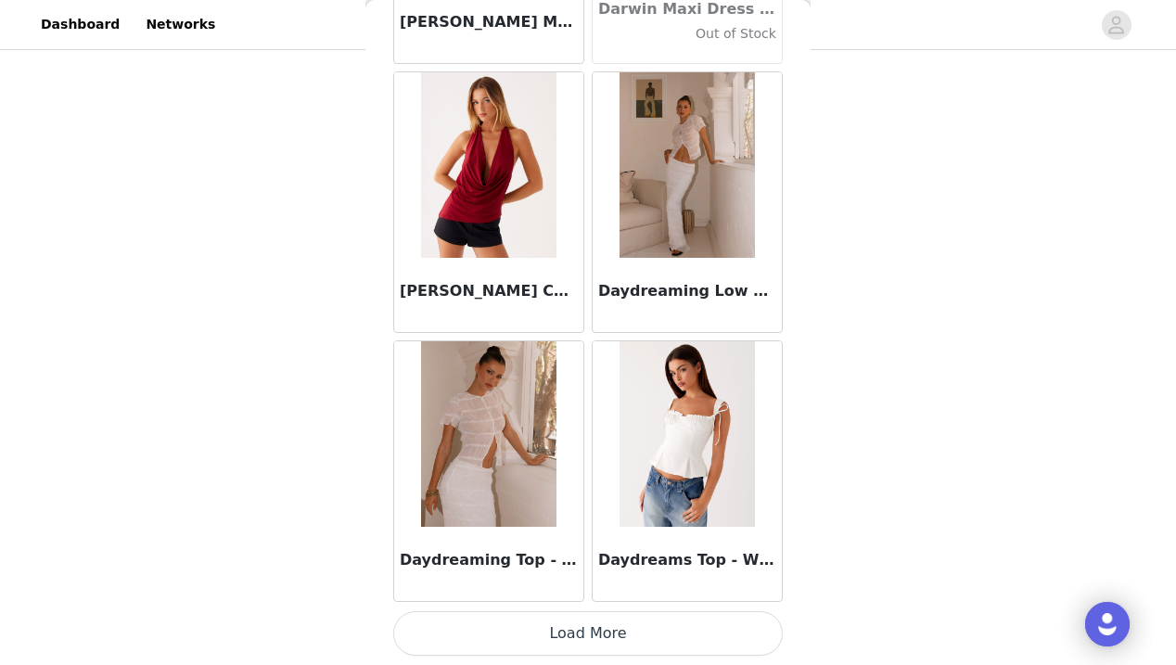
click at [590, 633] on button "Load More" at bounding box center [587, 633] width 389 height 45
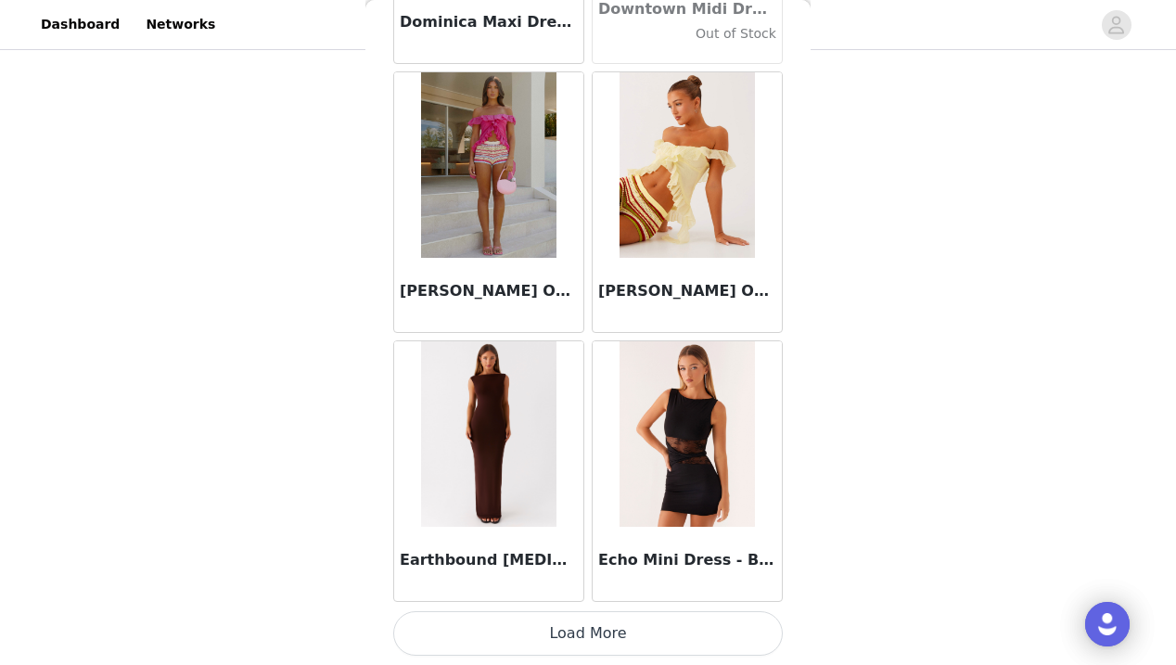
click at [592, 628] on button "Load More" at bounding box center [587, 633] width 389 height 45
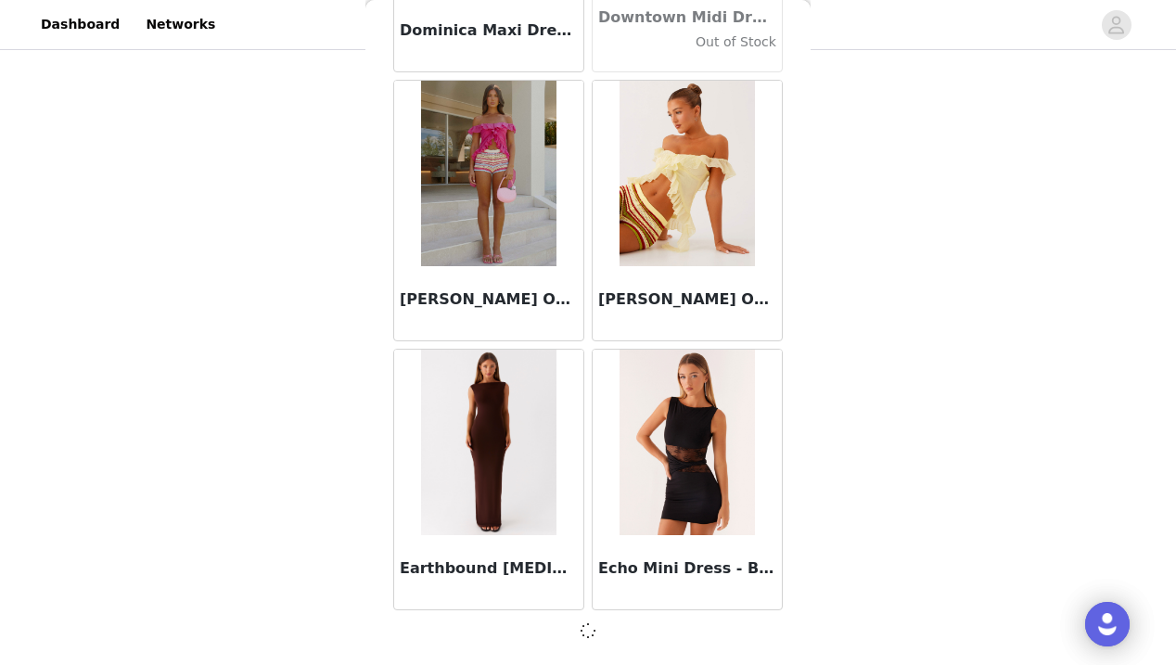
scroll to position [31744, 0]
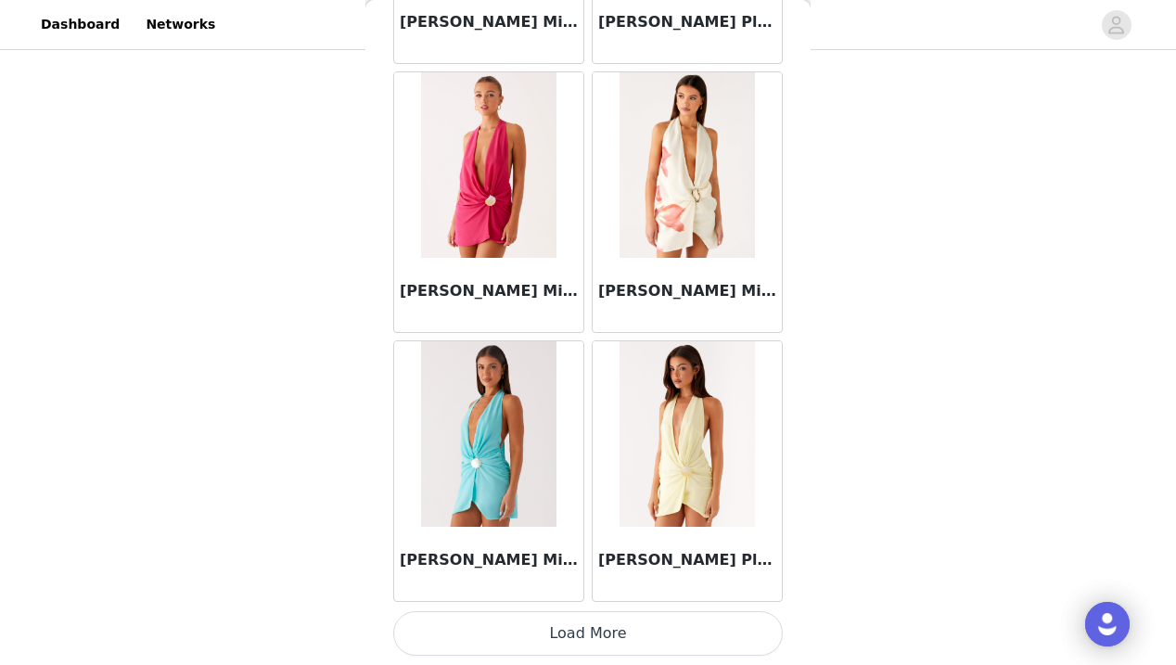
click at [586, 633] on button "Load More" at bounding box center [587, 633] width 389 height 45
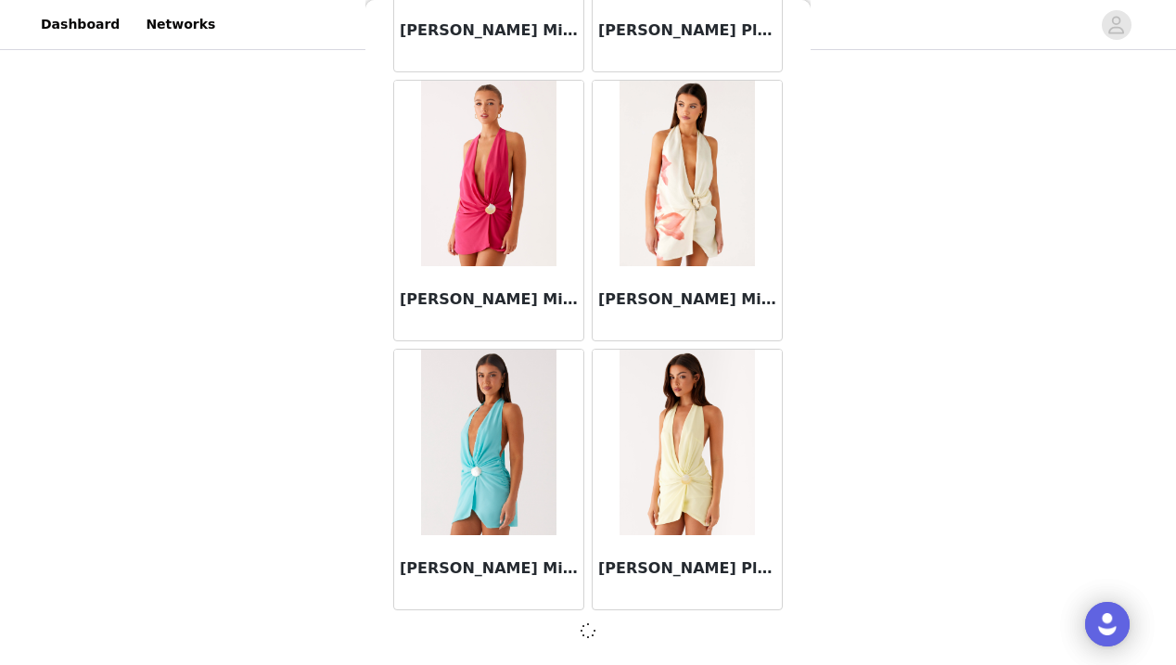
scroll to position [34434, 0]
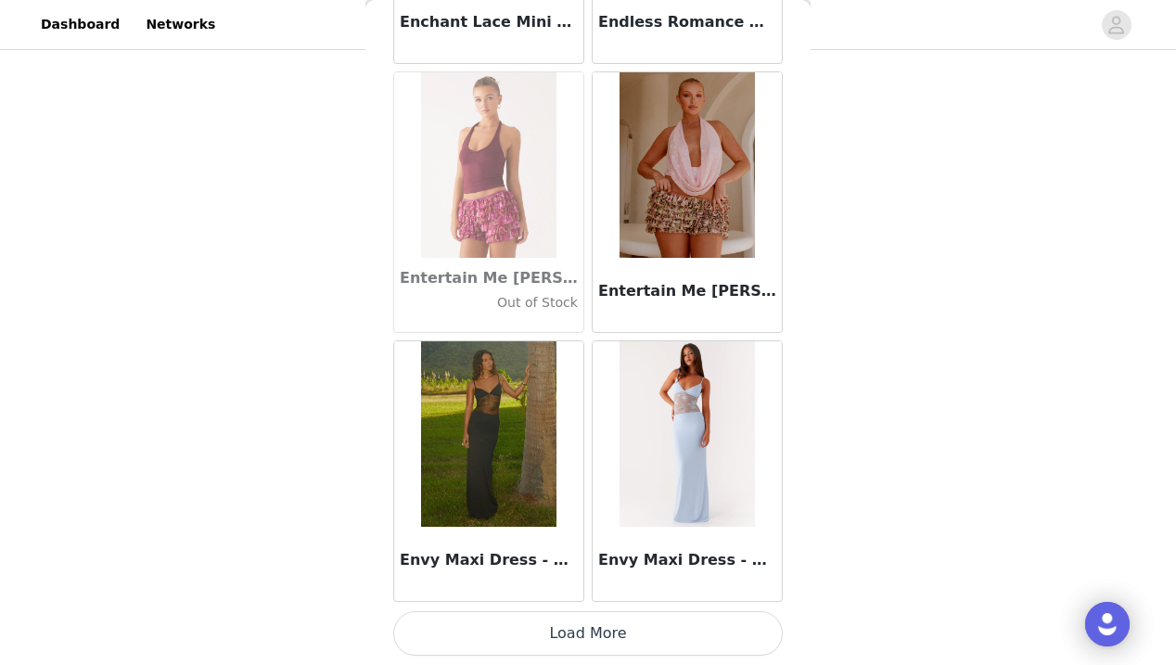
click at [589, 636] on button "Load More" at bounding box center [587, 633] width 389 height 45
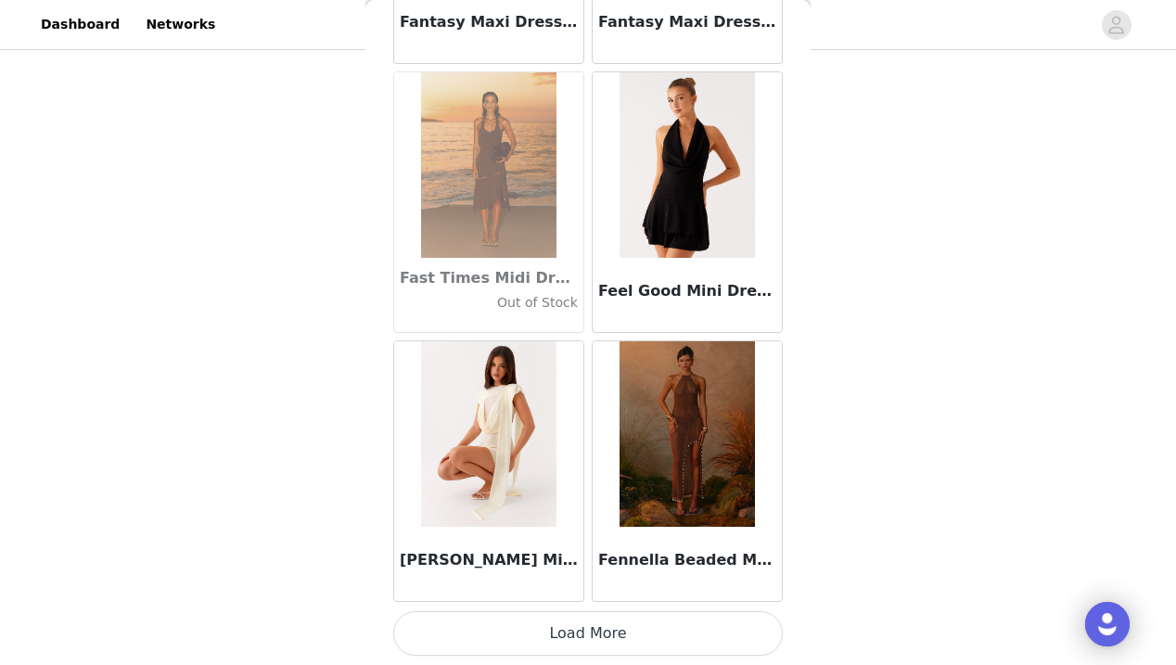
click at [583, 641] on button "Load More" at bounding box center [587, 633] width 389 height 45
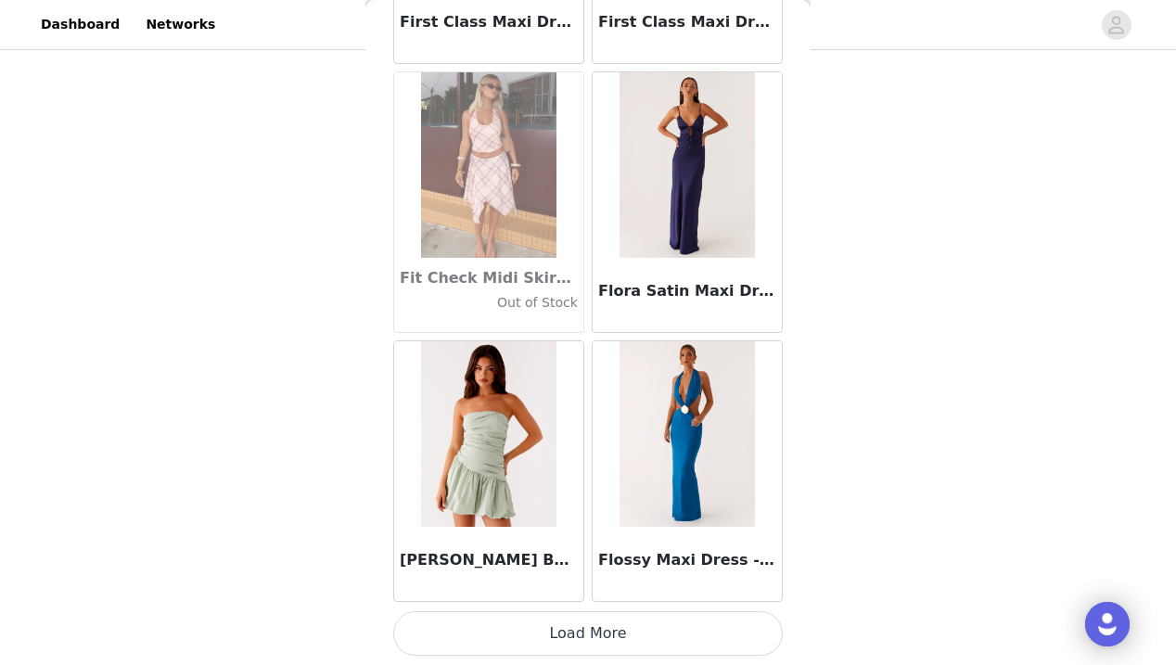
click at [589, 637] on button "Load More" at bounding box center [587, 633] width 389 height 45
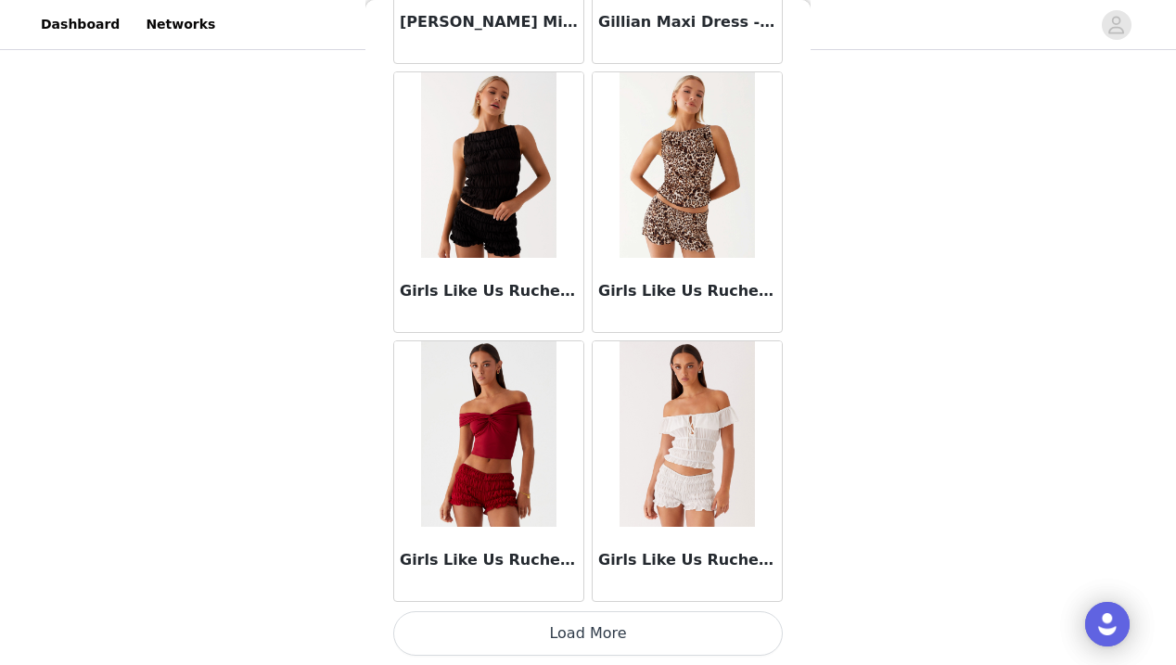
click at [589, 628] on button "Load More" at bounding box center [587, 633] width 389 height 45
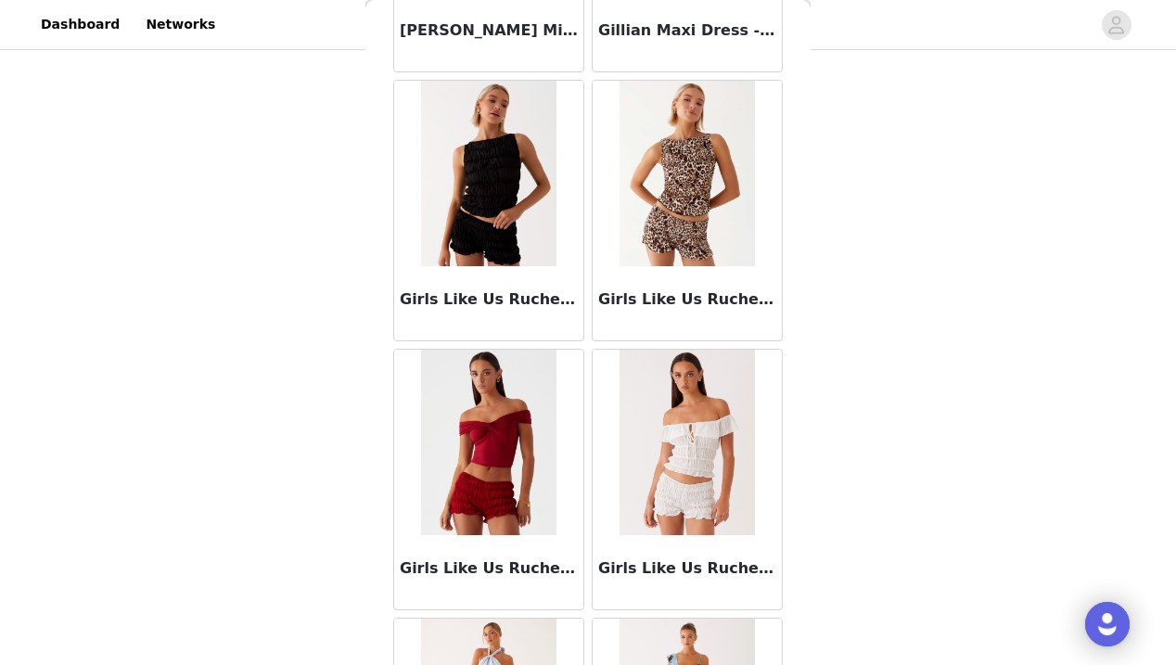
scroll to position [308, 0]
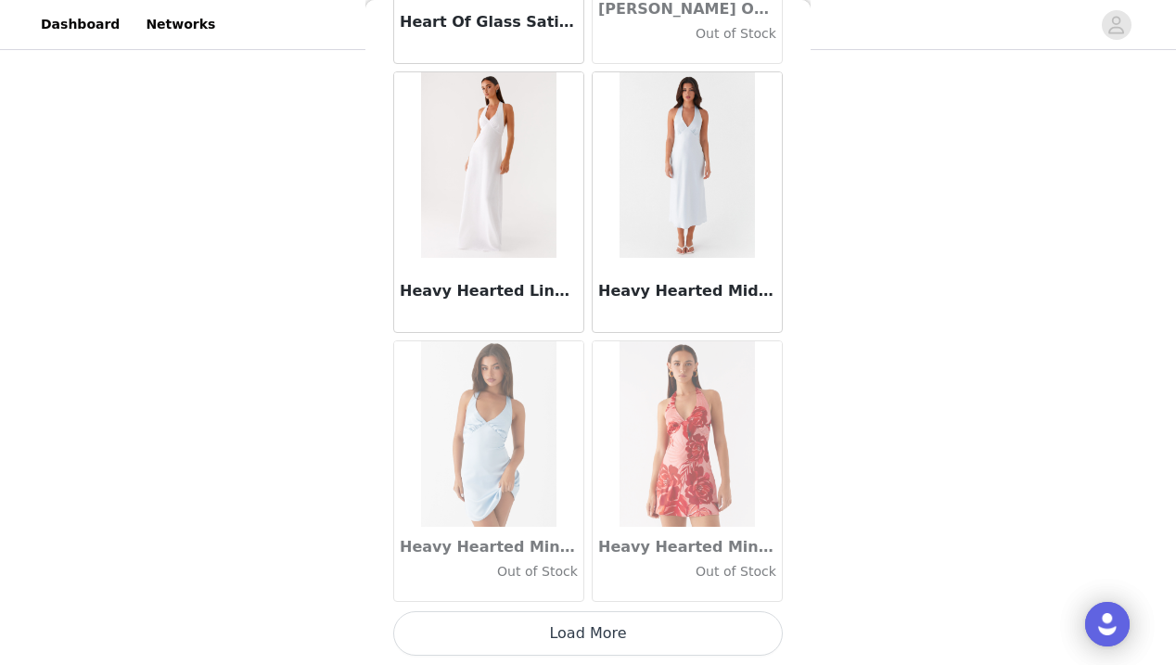
click at [589, 620] on button "Load More" at bounding box center [587, 633] width 389 height 45
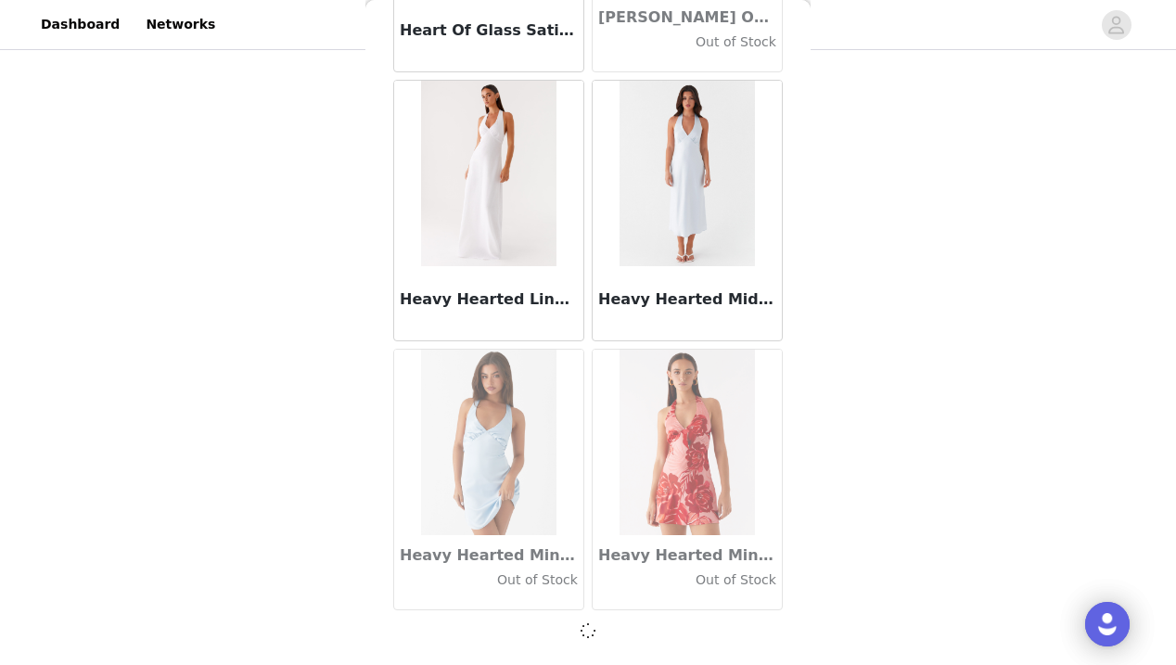
scroll to position [47879, 0]
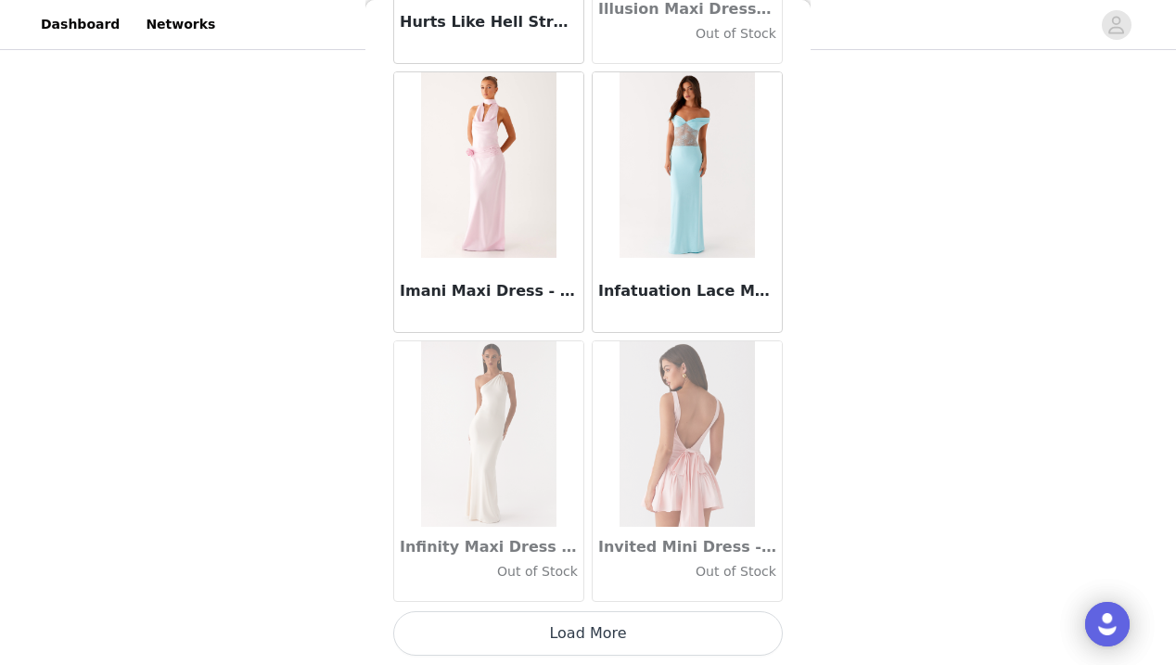
click at [592, 628] on button "Load More" at bounding box center [587, 633] width 389 height 45
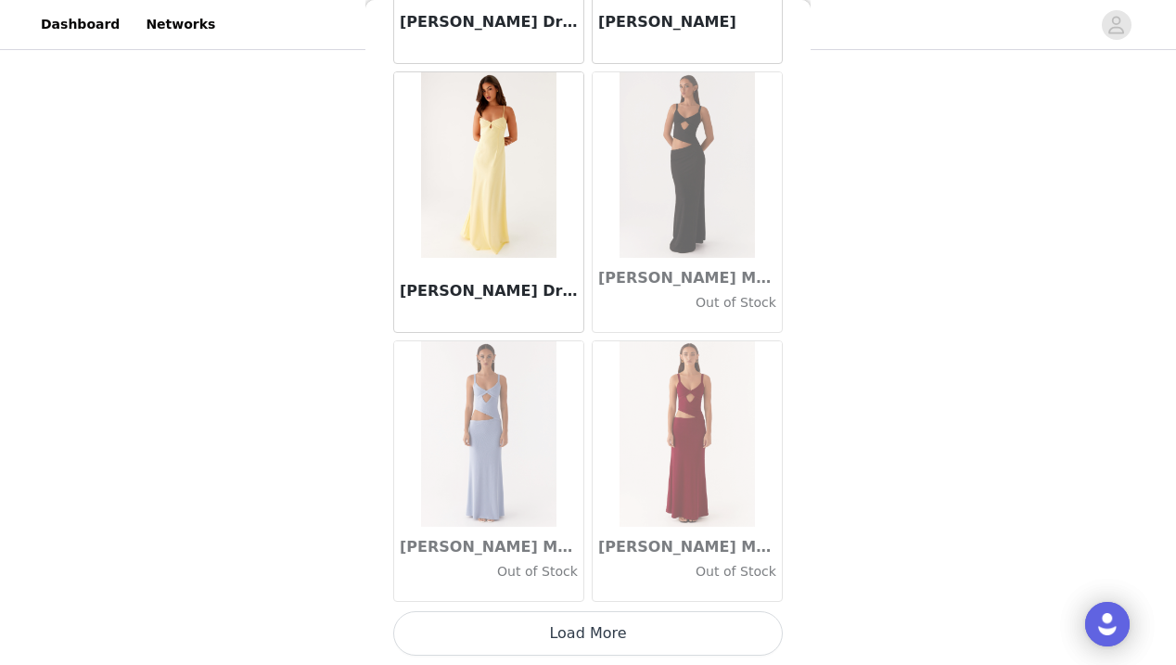
click at [591, 642] on button "Load More" at bounding box center [587, 633] width 389 height 45
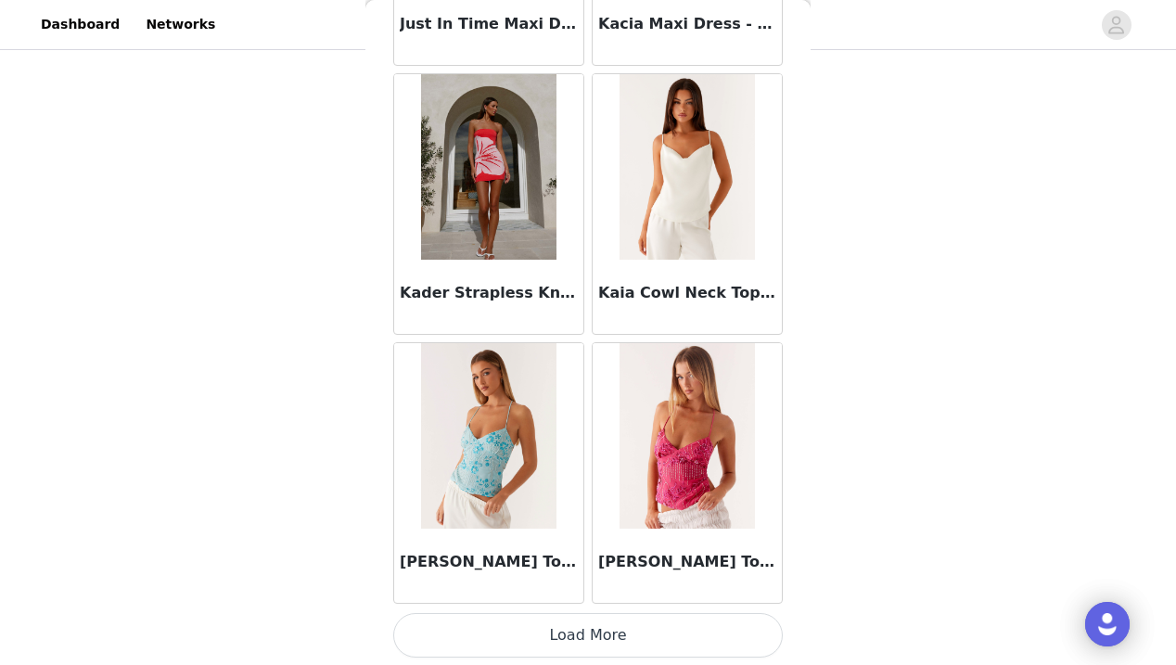
scroll to position [55955, 0]
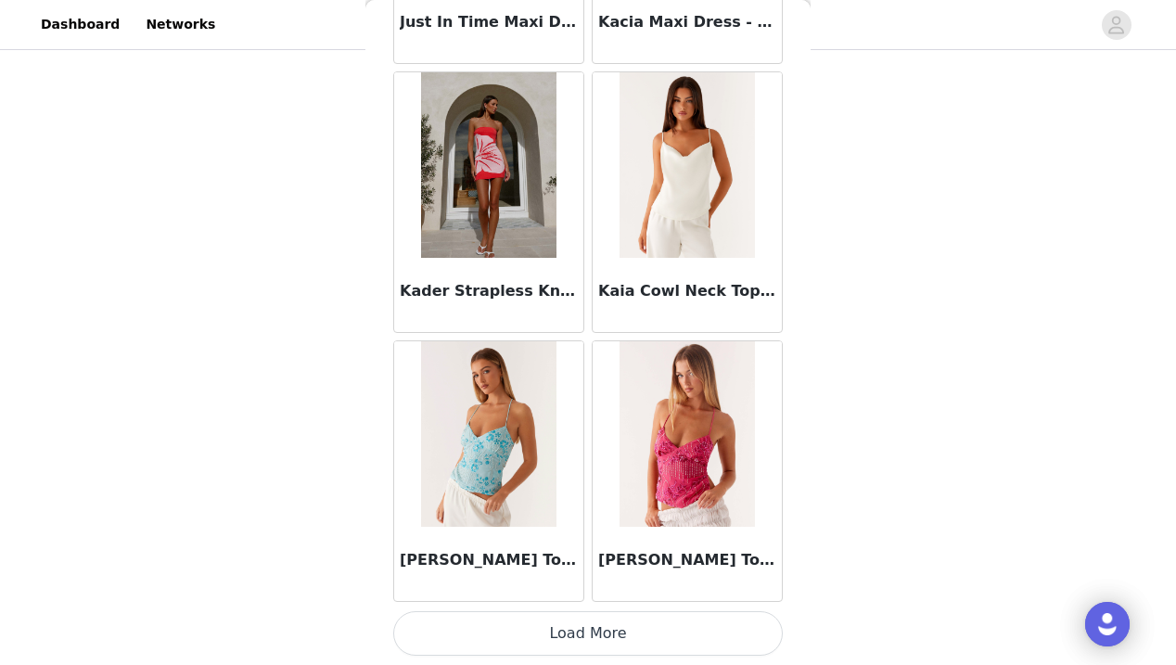
click at [591, 633] on button "Load More" at bounding box center [587, 633] width 389 height 45
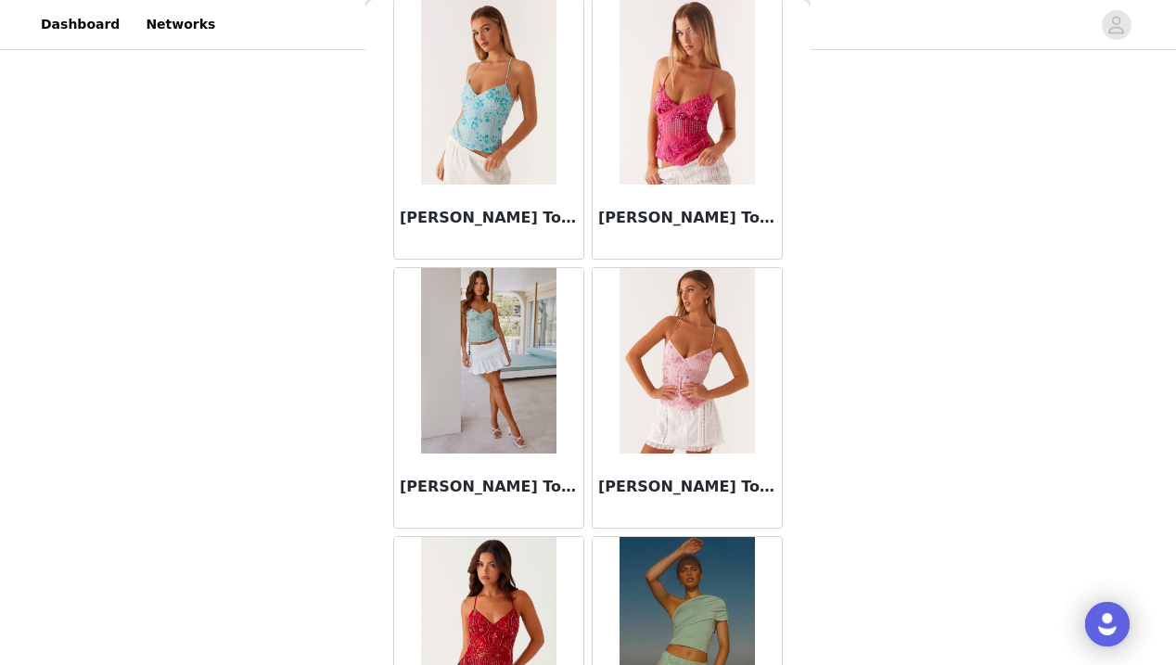
scroll to position [56370, 0]
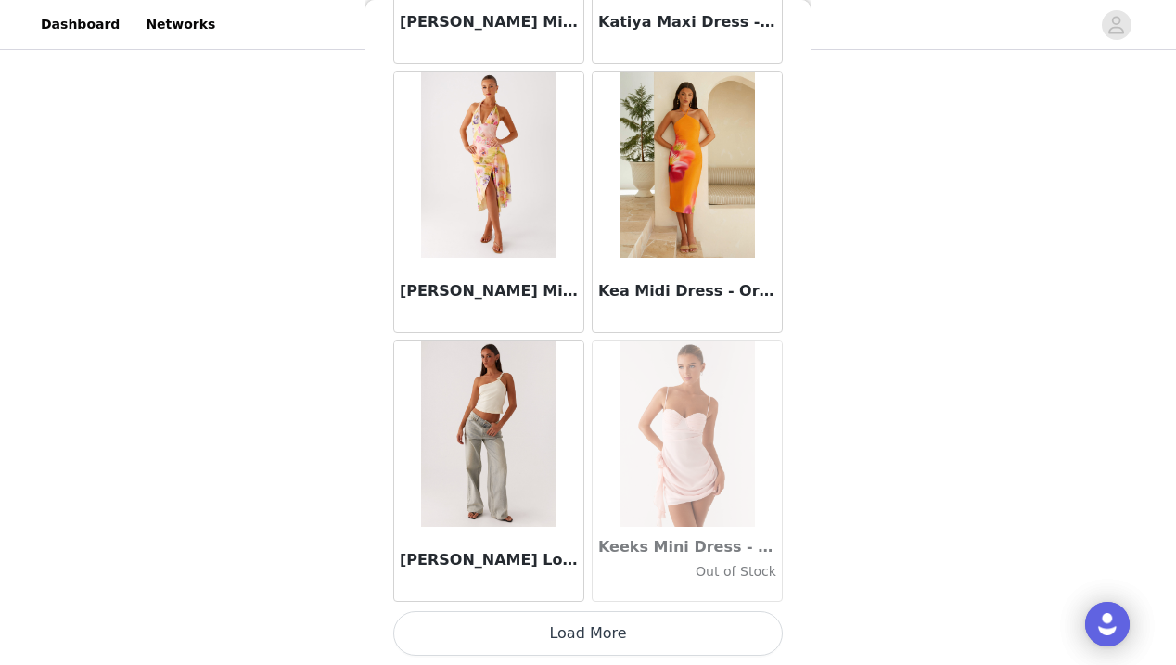
click at [592, 629] on button "Load More" at bounding box center [587, 633] width 389 height 45
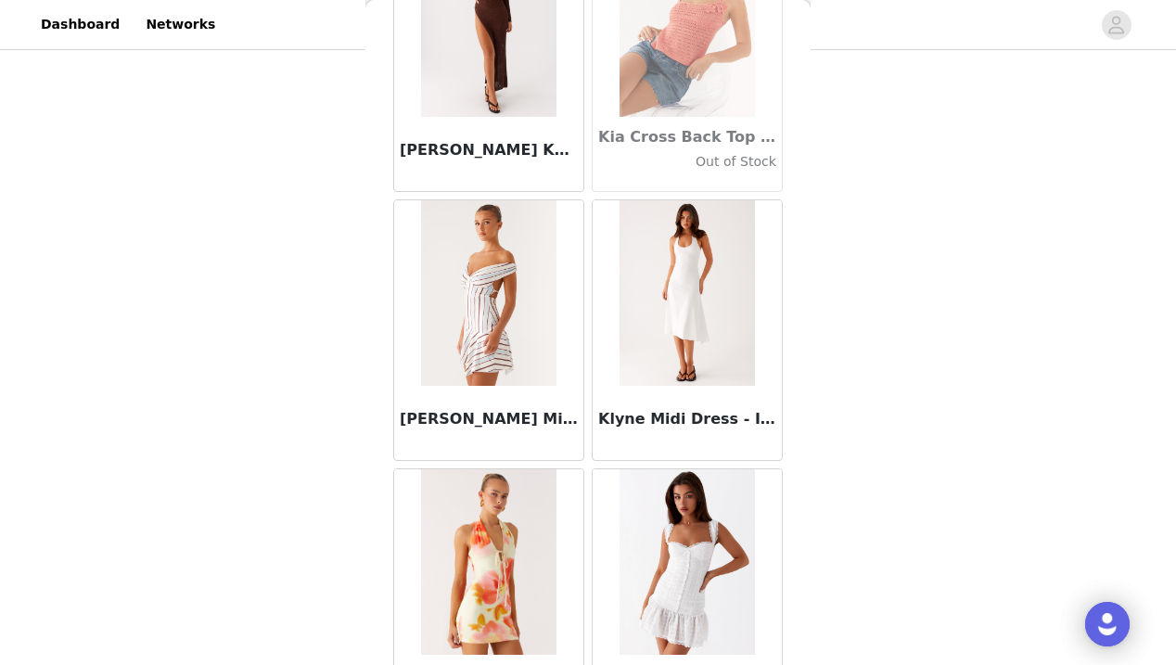
scroll to position [60130, 0]
click at [695, 305] on img at bounding box center [686, 291] width 134 height 185
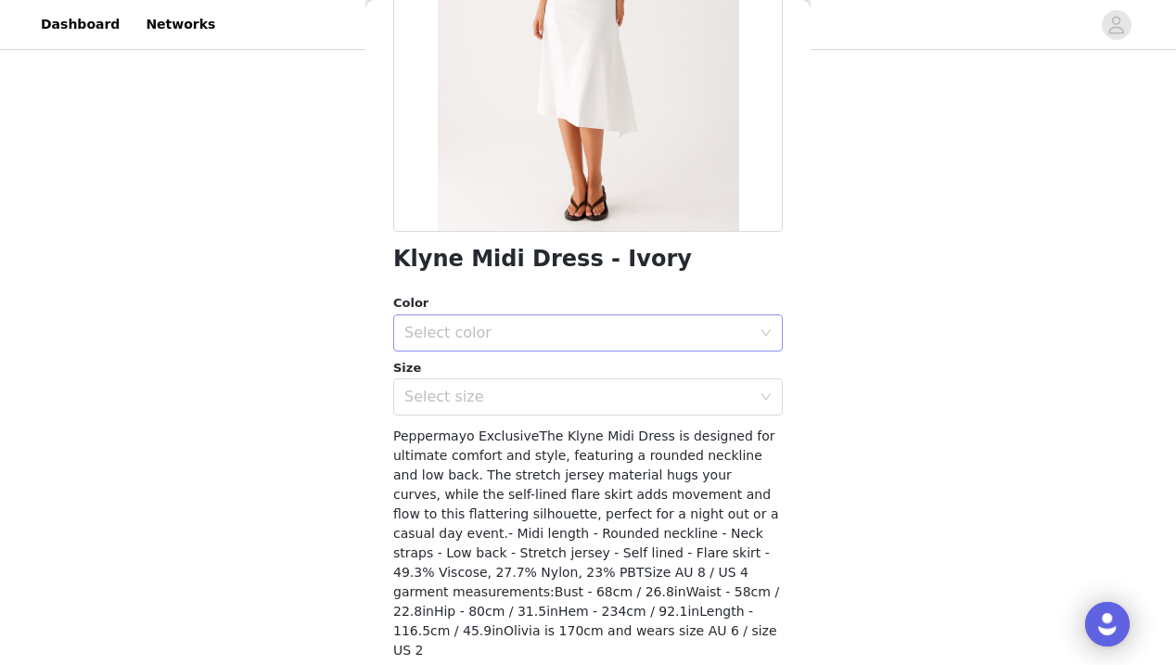
scroll to position [280, 0]
click at [580, 303] on div "Color Select color" at bounding box center [587, 320] width 389 height 57
click at [569, 336] on div "Select color" at bounding box center [581, 330] width 355 height 35
click at [543, 364] on li "Ivory" at bounding box center [587, 364] width 389 height 30
click at [529, 389] on div "Select size" at bounding box center [577, 395] width 347 height 19
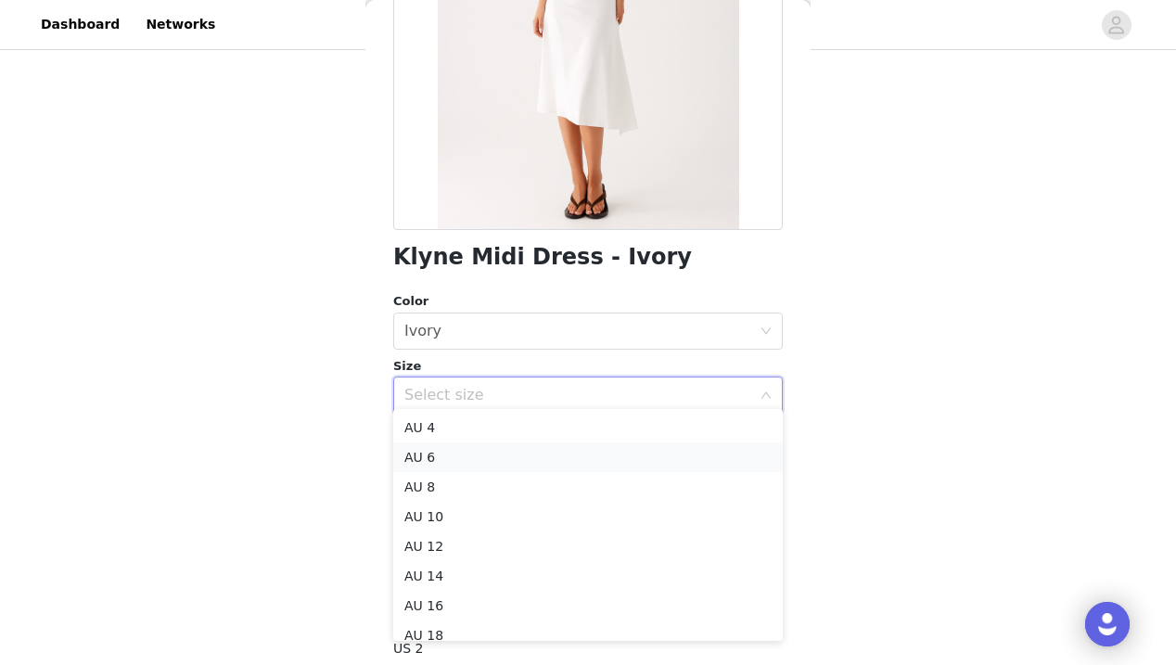
click at [517, 461] on li "AU 6" at bounding box center [587, 457] width 389 height 30
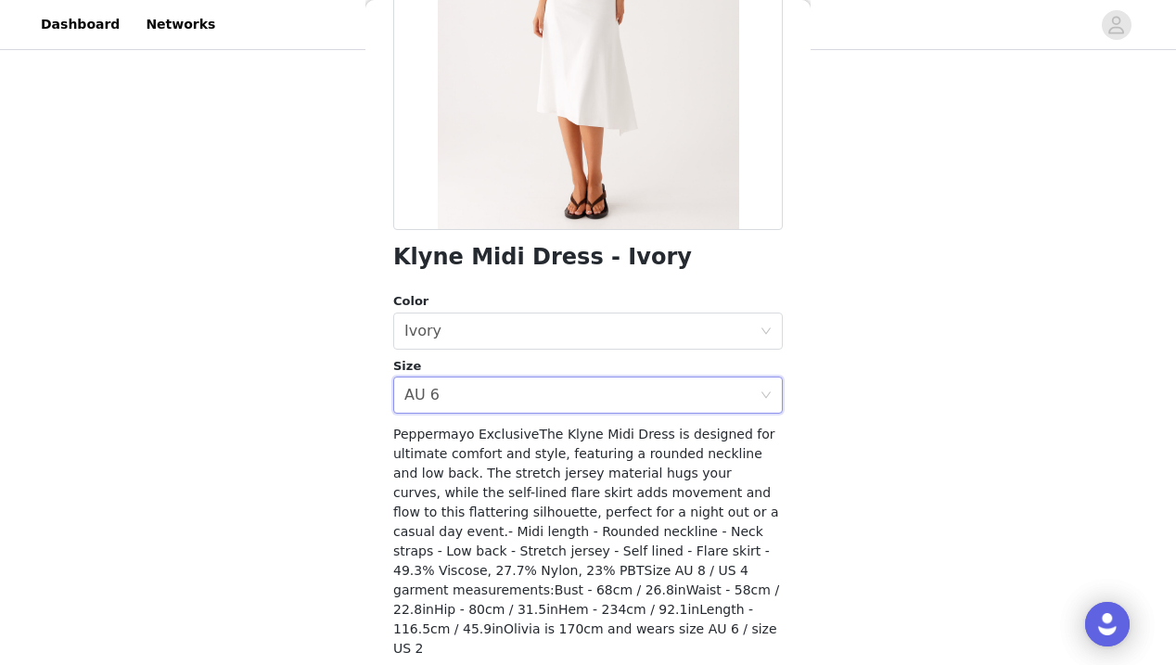
click at [568, 459] on span "Peppermayo ExclusiveThe Klyne Midi Dress is designed for ultimate comfort and s…" at bounding box center [586, 541] width 386 height 229
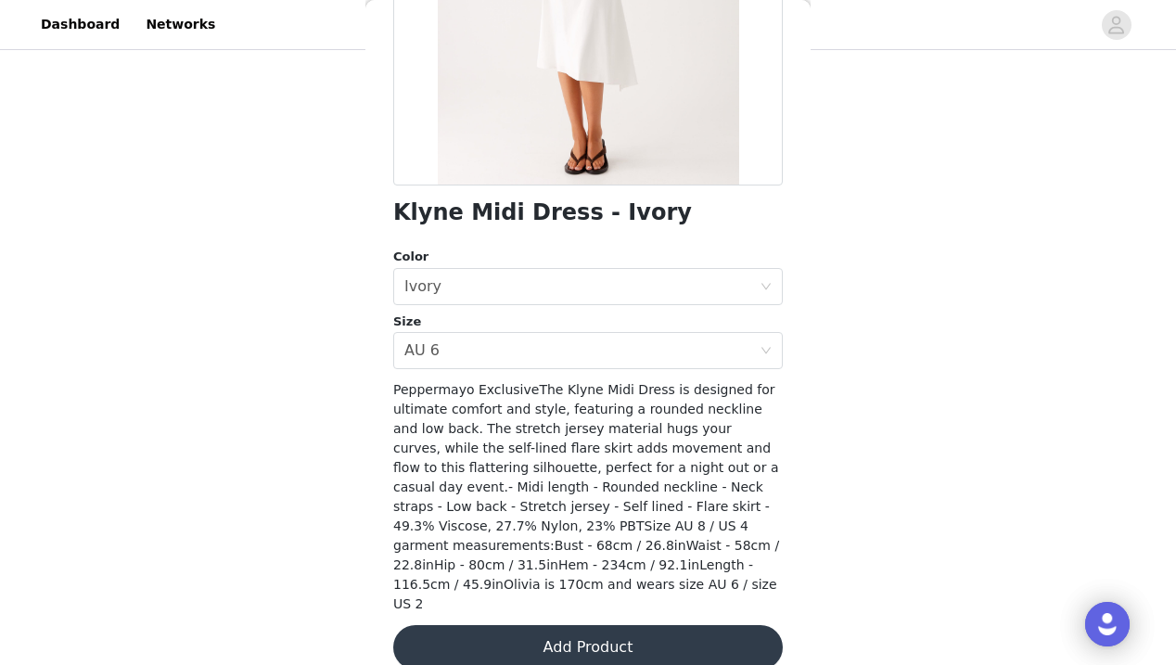
scroll to position [324, 0]
click at [588, 626] on button "Add Product" at bounding box center [587, 648] width 389 height 45
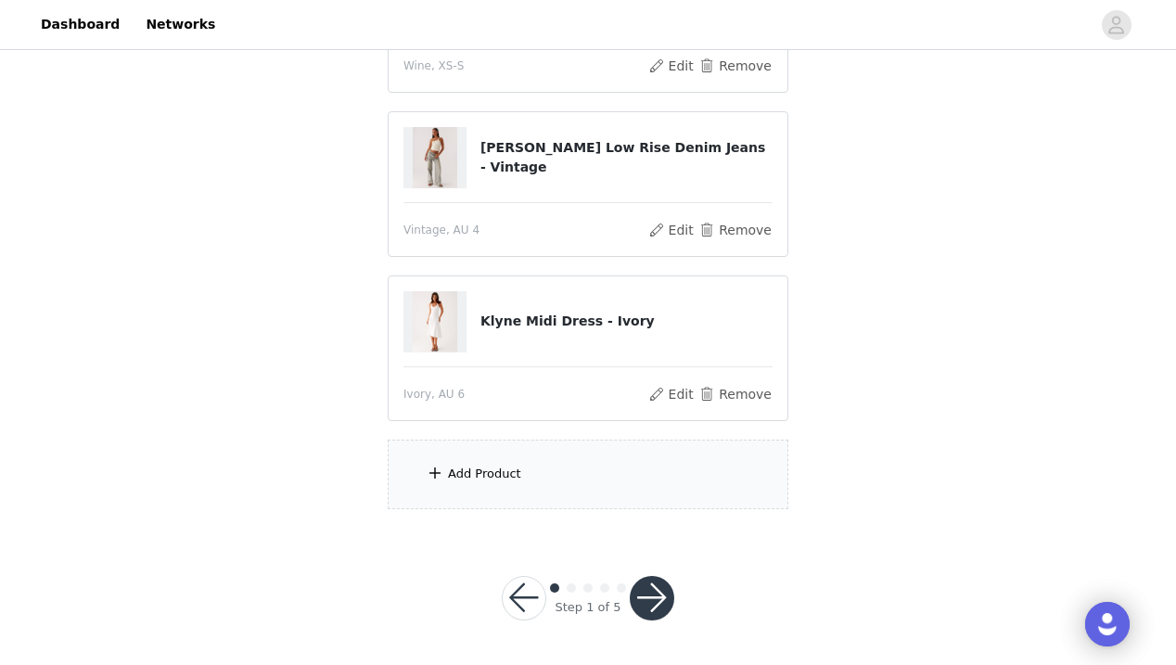
scroll to position [472, 0]
click at [583, 486] on div "Add Product" at bounding box center [588, 475] width 401 height 70
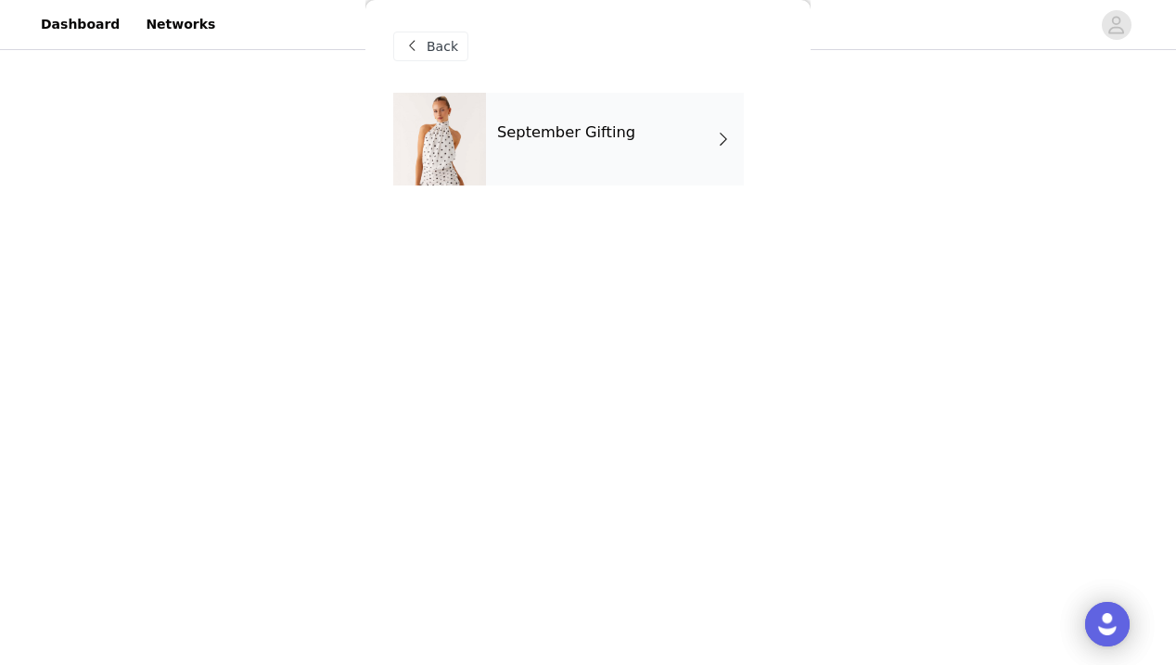
click at [595, 137] on h4 "September Gifting" at bounding box center [566, 132] width 138 height 17
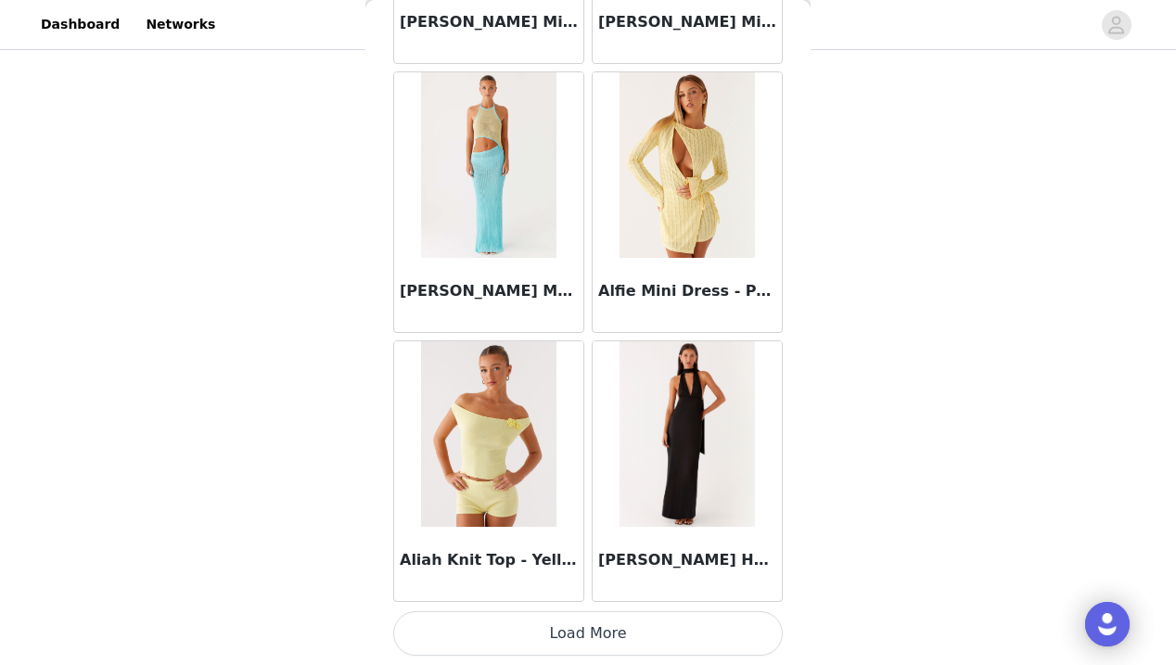
click at [593, 632] on button "Load More" at bounding box center [587, 633] width 389 height 45
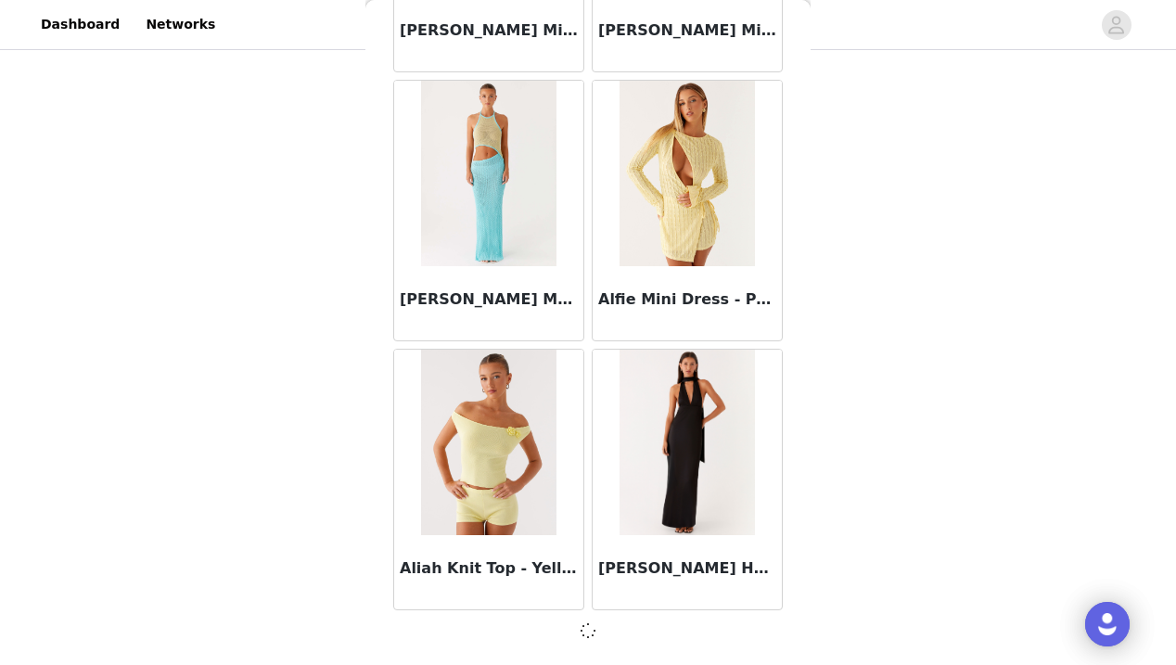
scroll to position [2164, 0]
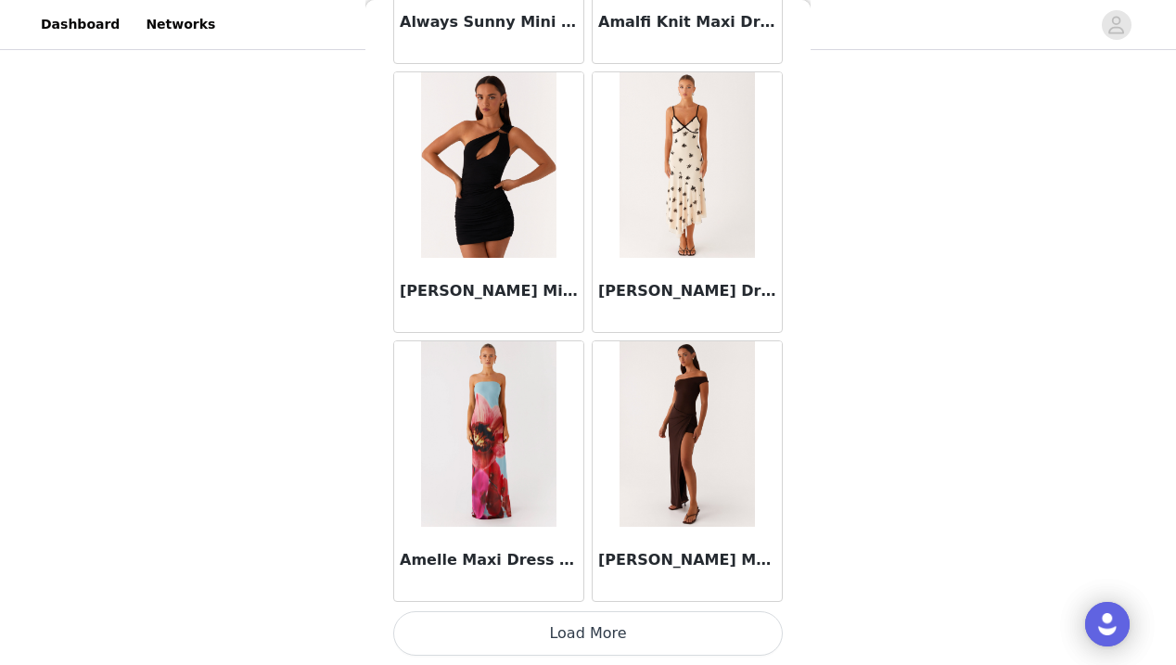
click at [590, 631] on button "Load More" at bounding box center [587, 633] width 389 height 45
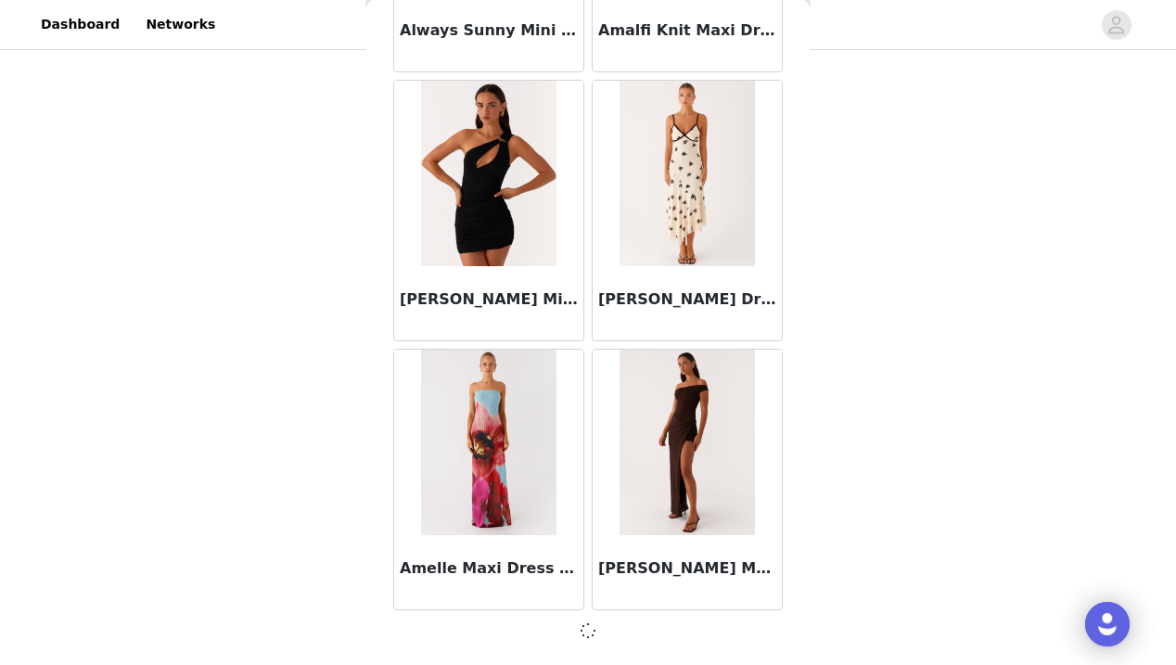
scroll to position [4853, 0]
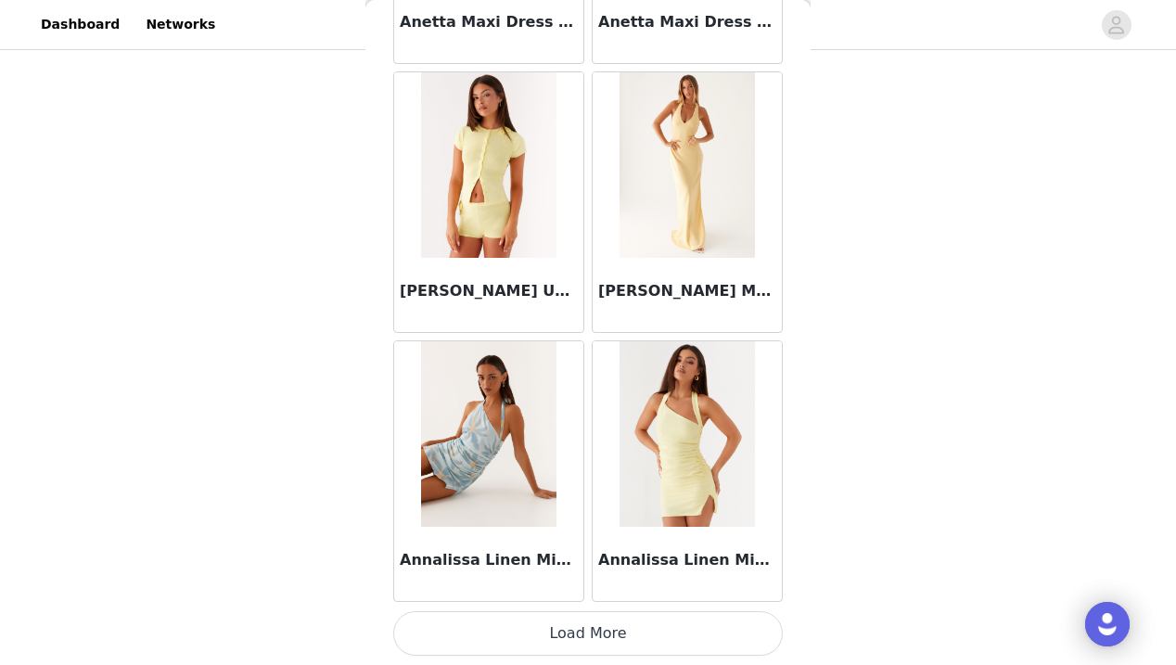
click at [592, 631] on button "Load More" at bounding box center [587, 633] width 389 height 45
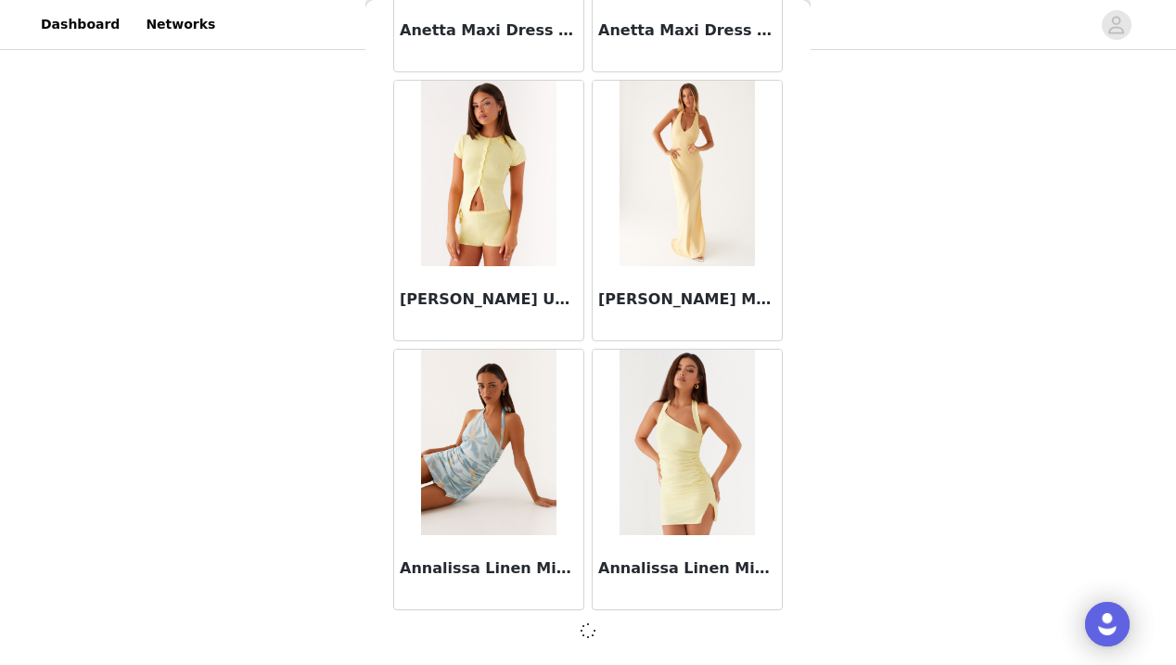
scroll to position [7542, 0]
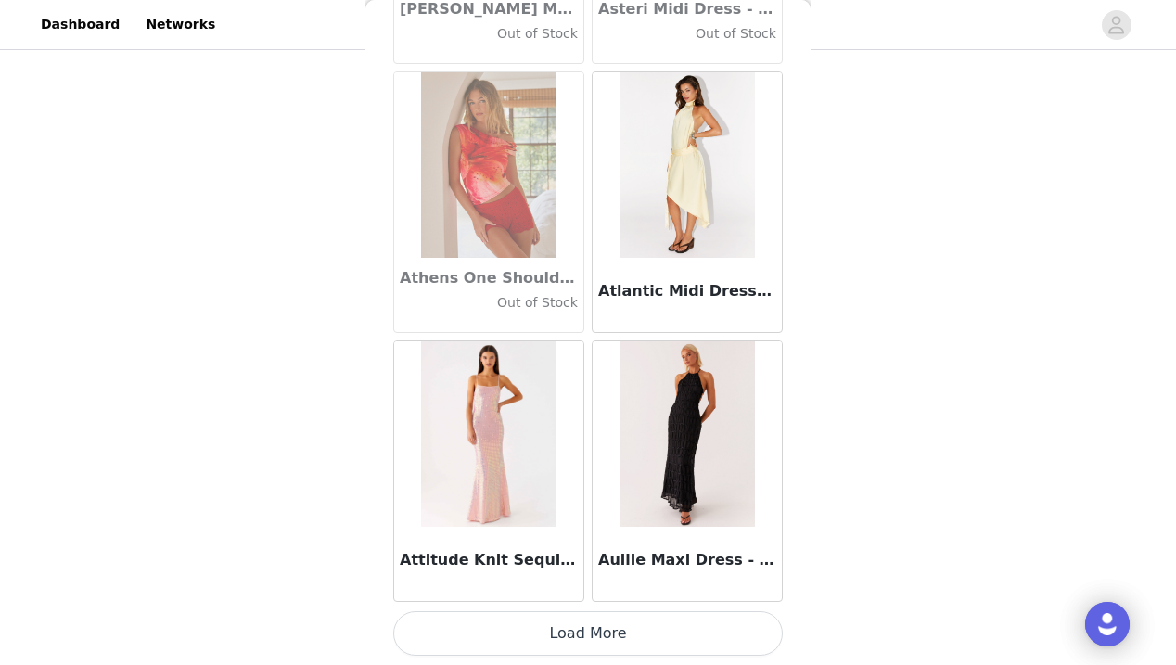
click at [587, 640] on button "Load More" at bounding box center [587, 633] width 389 height 45
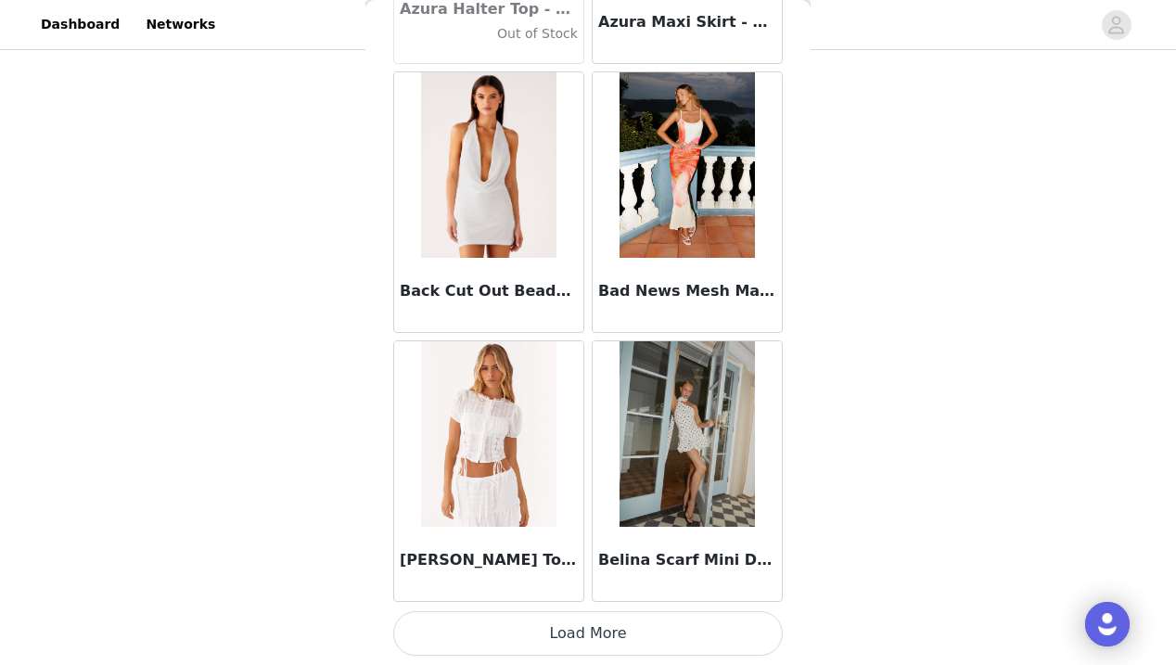
click at [587, 635] on button "Load More" at bounding box center [587, 633] width 389 height 45
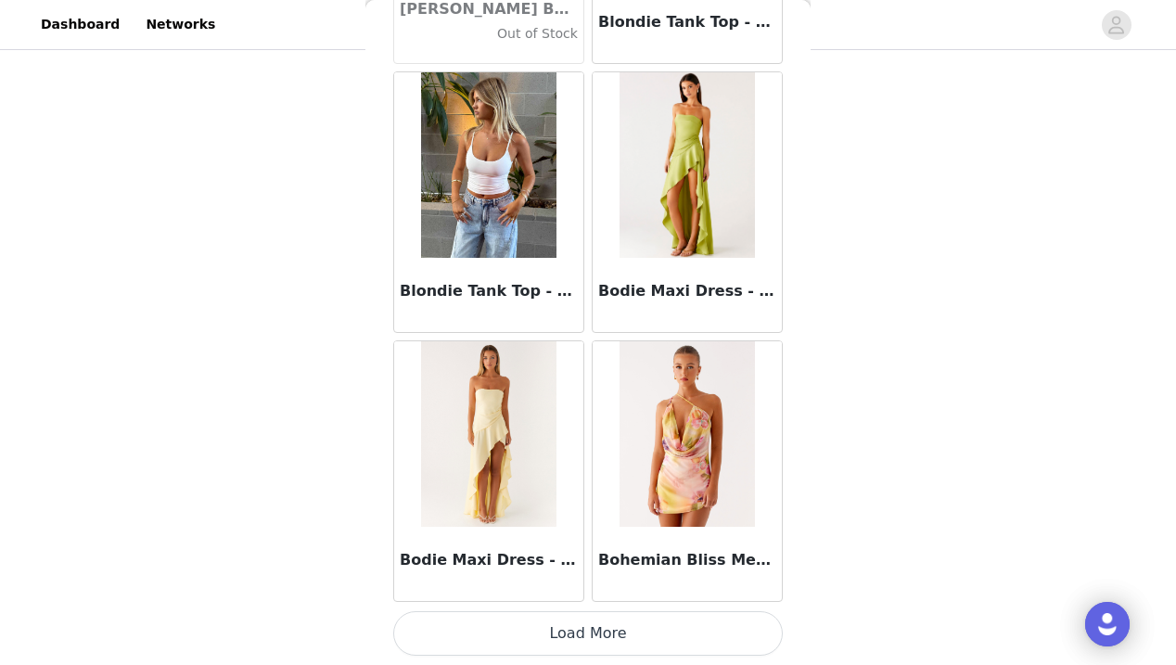
click at [587, 633] on button "Load More" at bounding box center [587, 633] width 389 height 45
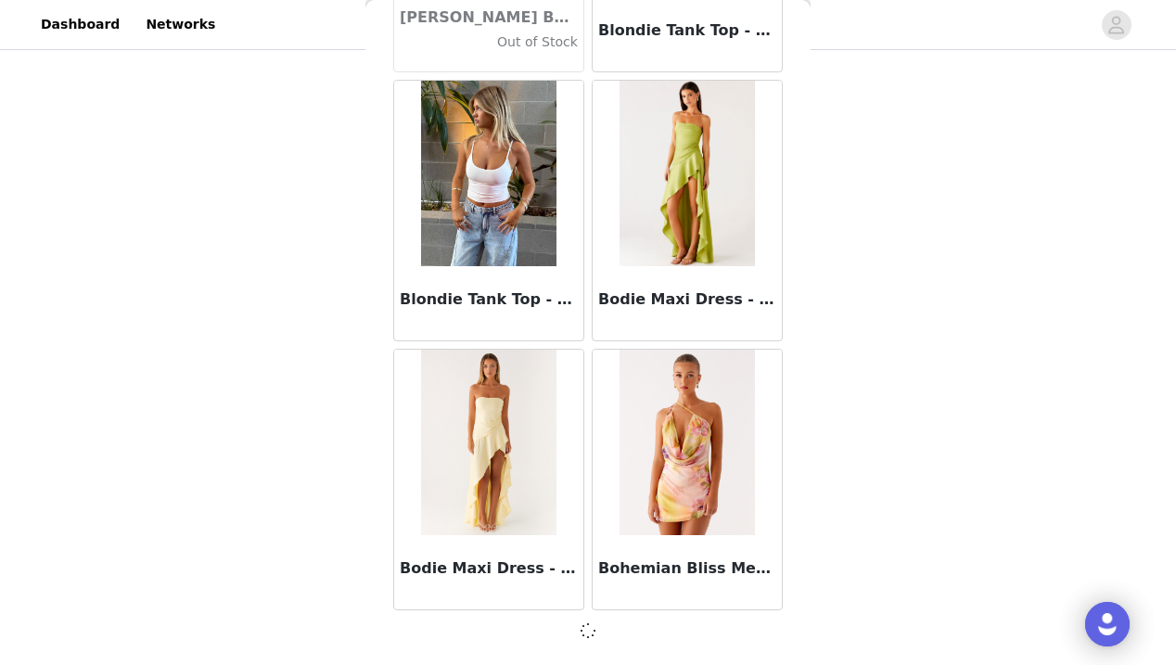
scroll to position [15610, 0]
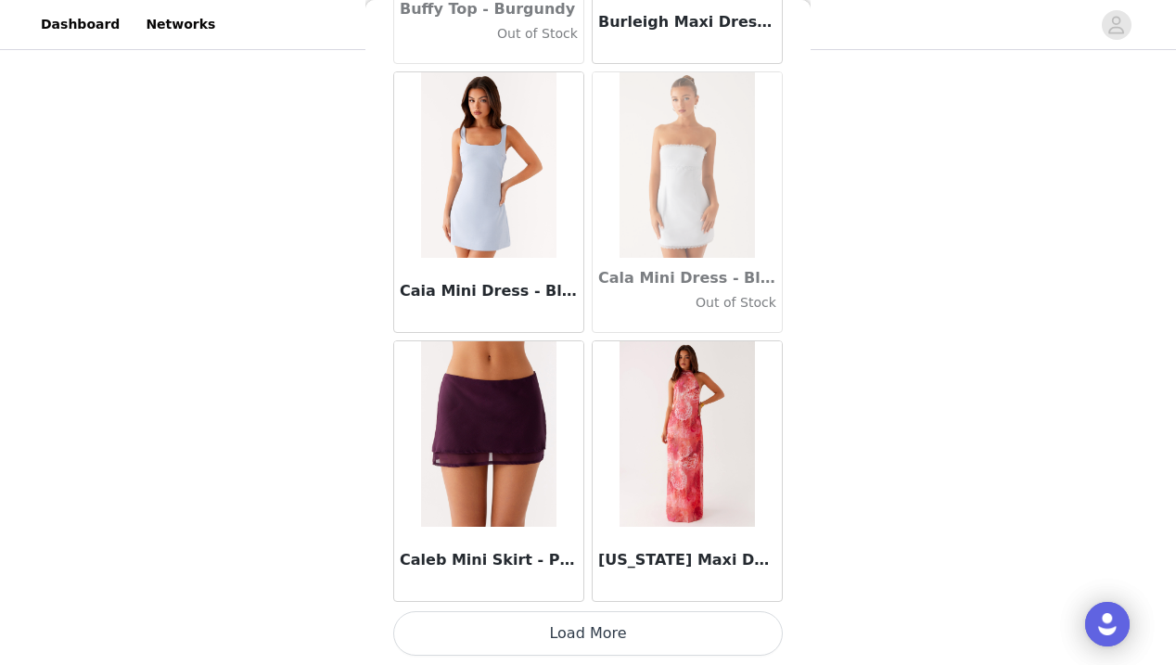
click at [595, 636] on button "Load More" at bounding box center [587, 633] width 389 height 45
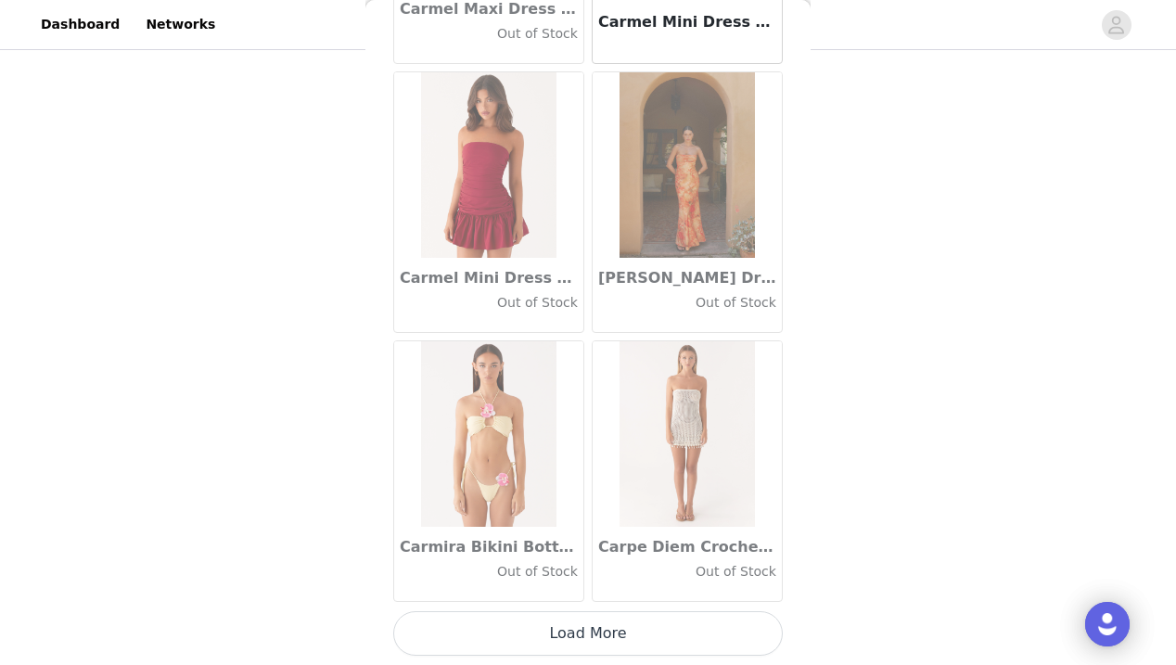
click at [593, 642] on button "Load More" at bounding box center [587, 633] width 389 height 45
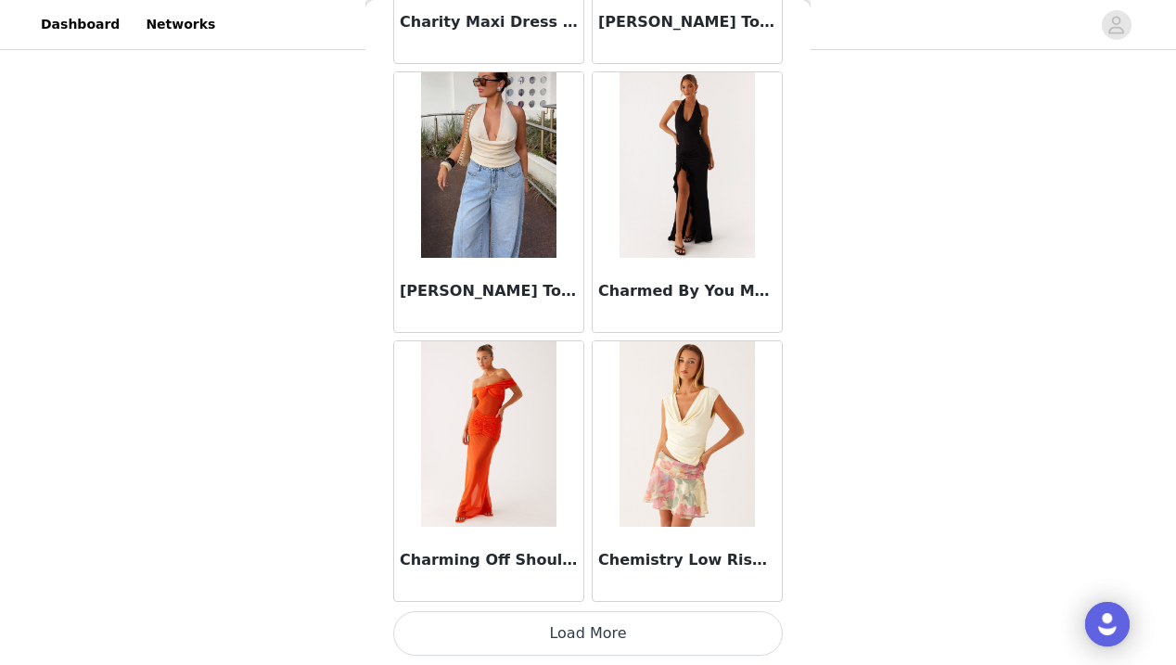
click at [592, 631] on button "Load More" at bounding box center [587, 633] width 389 height 45
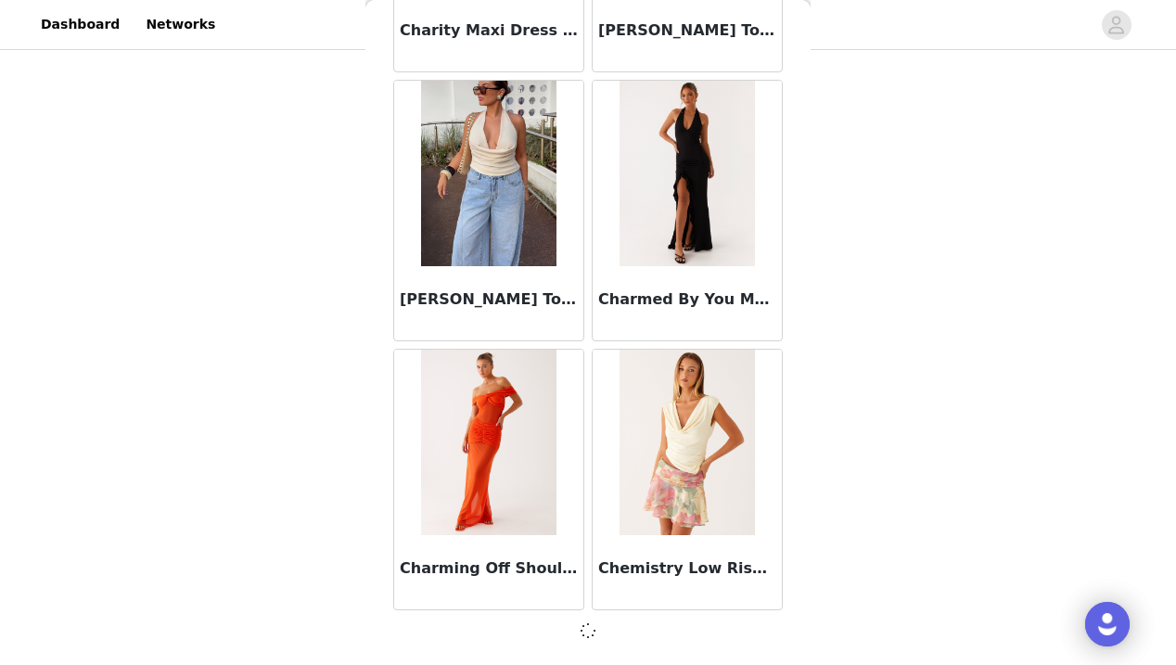
scroll to position [23677, 0]
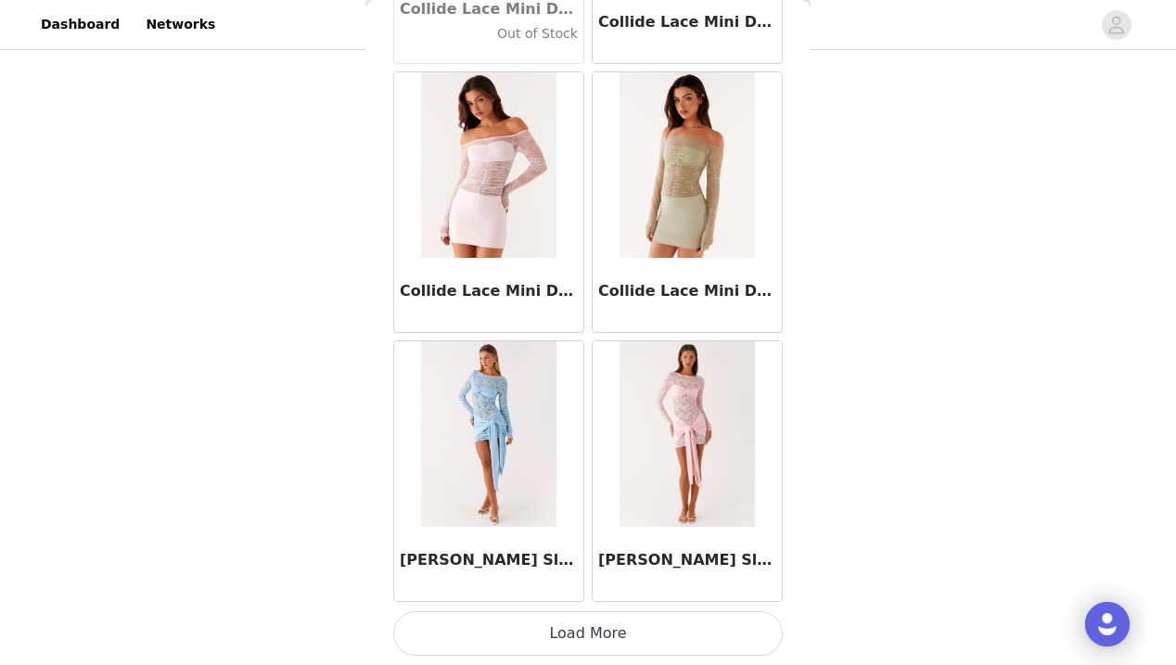
click at [586, 632] on button "Load More" at bounding box center [587, 633] width 389 height 45
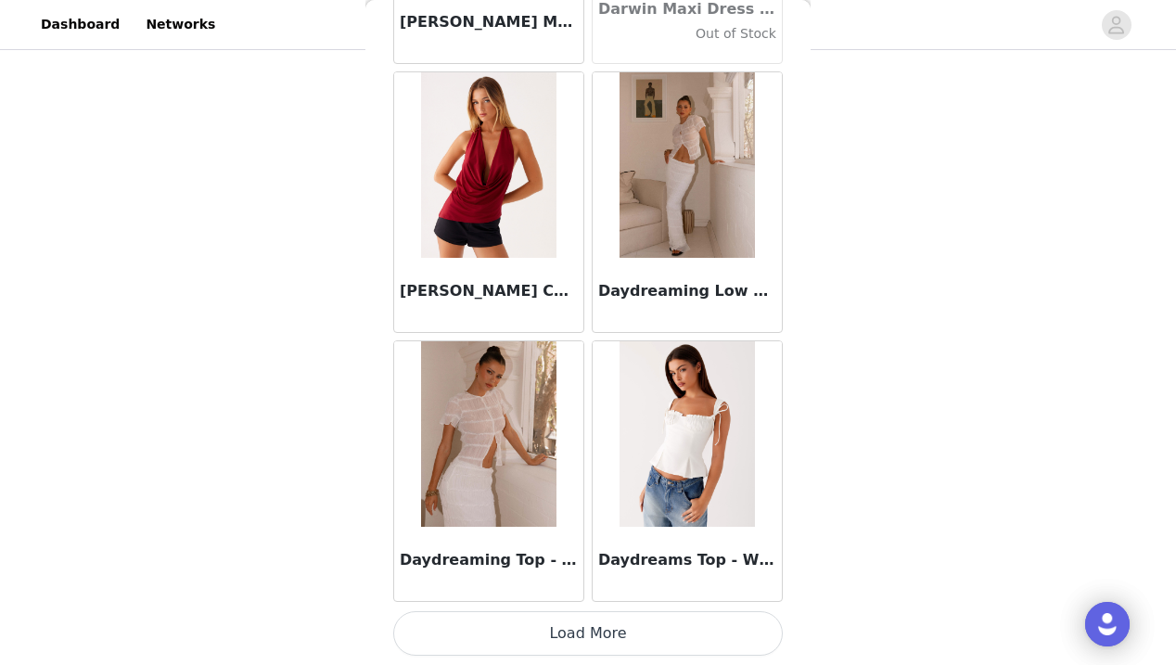
click at [591, 633] on button "Load More" at bounding box center [587, 633] width 389 height 45
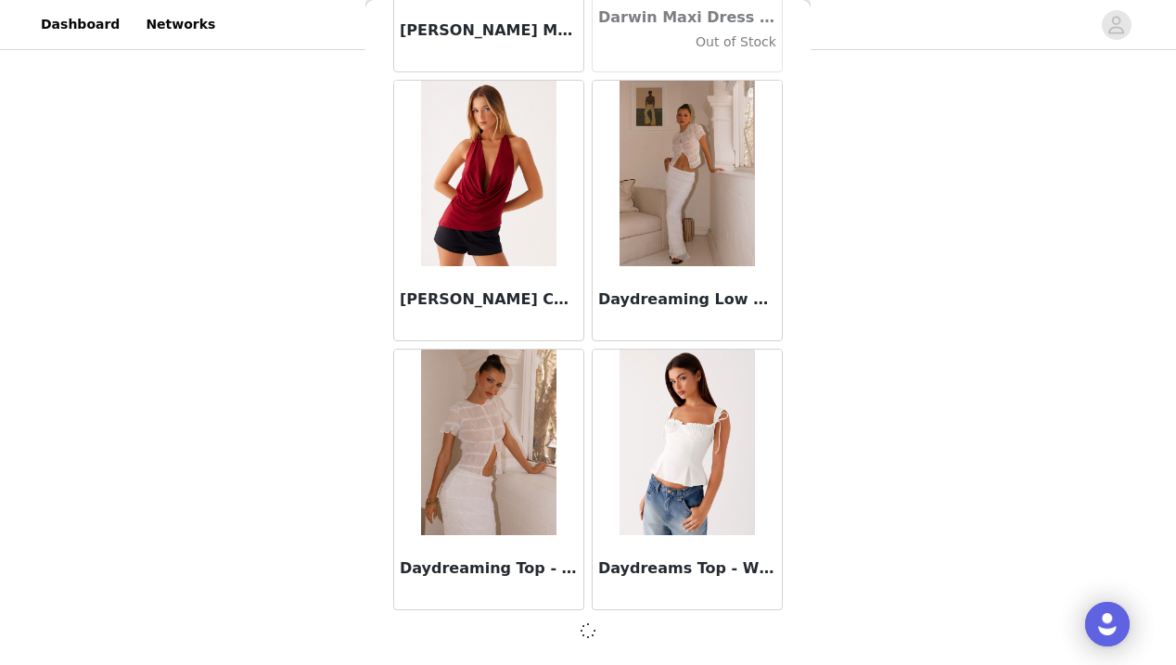
scroll to position [29055, 0]
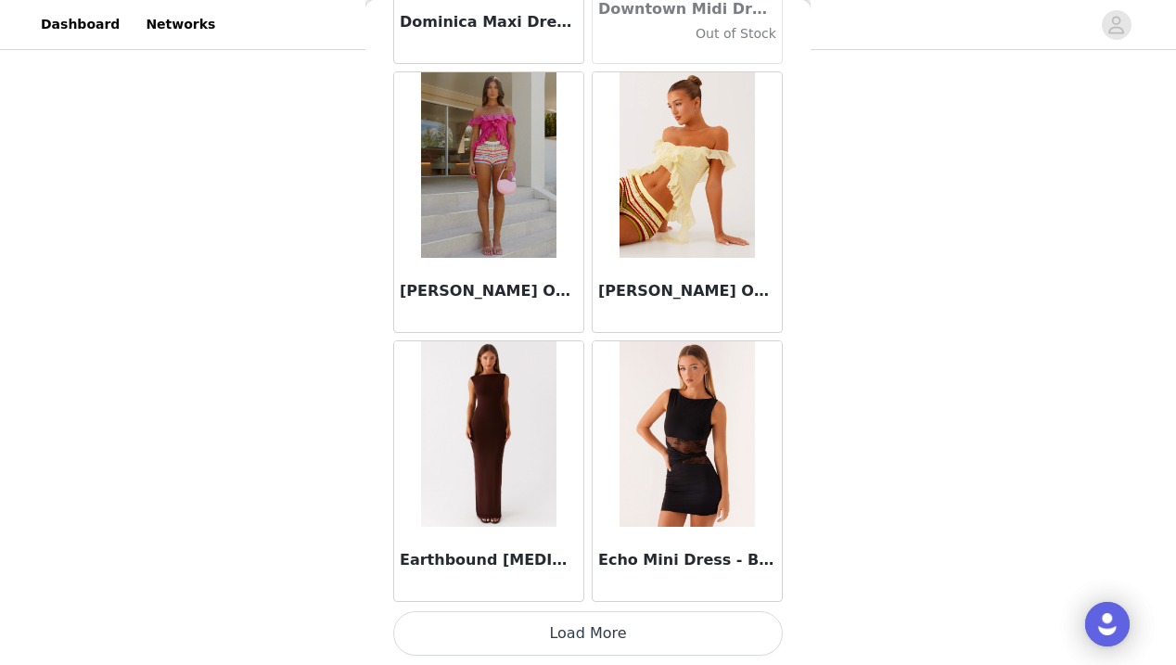
click at [591, 630] on button "Load More" at bounding box center [587, 633] width 389 height 45
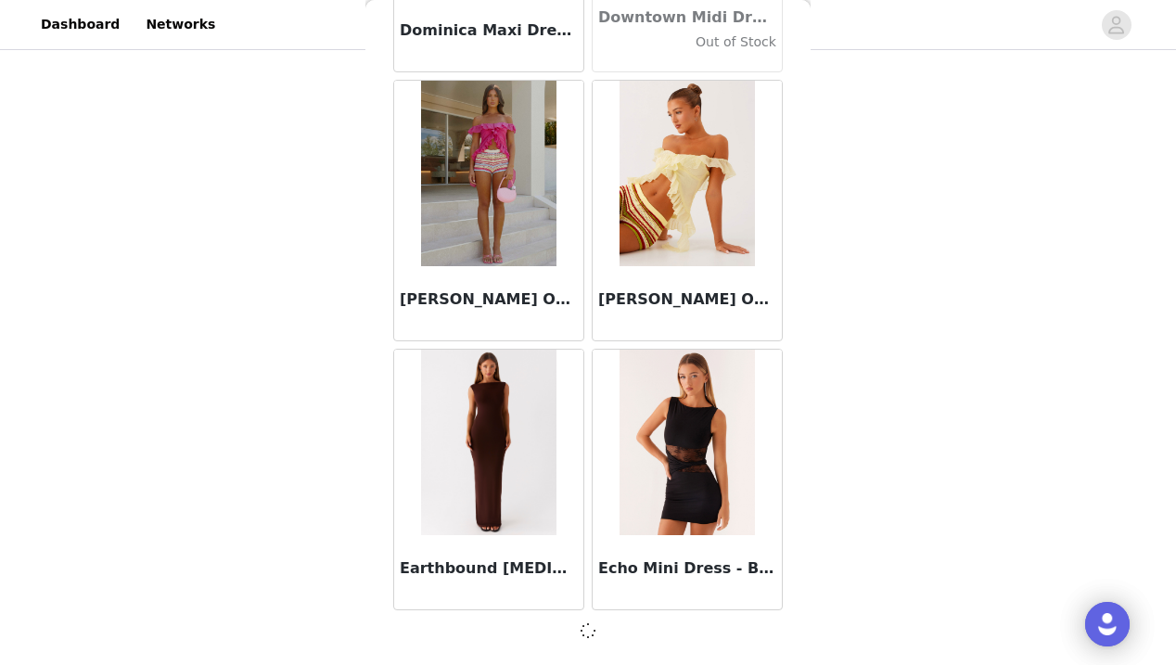
scroll to position [31744, 0]
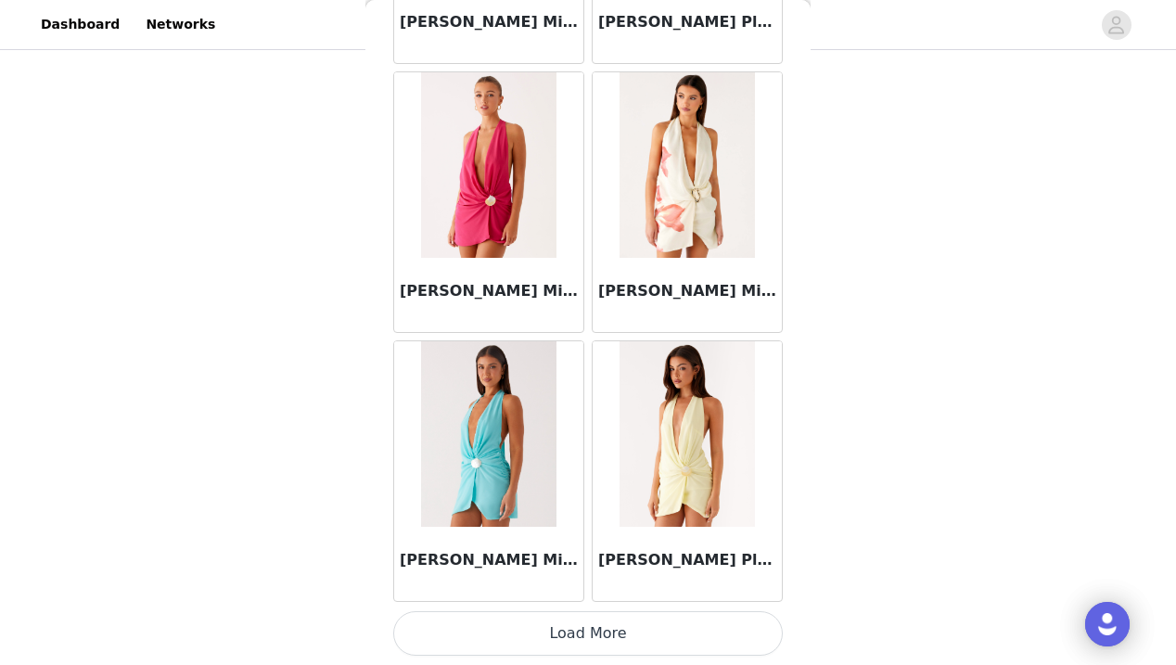
click at [591, 638] on button "Load More" at bounding box center [587, 633] width 389 height 45
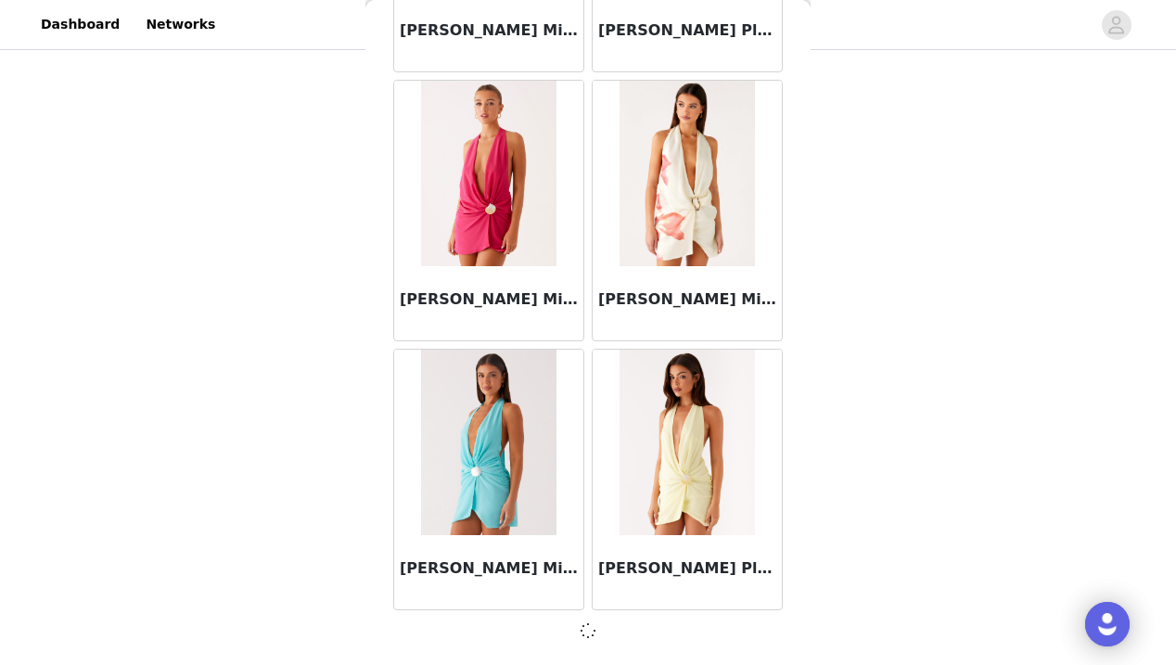
scroll to position [34434, 0]
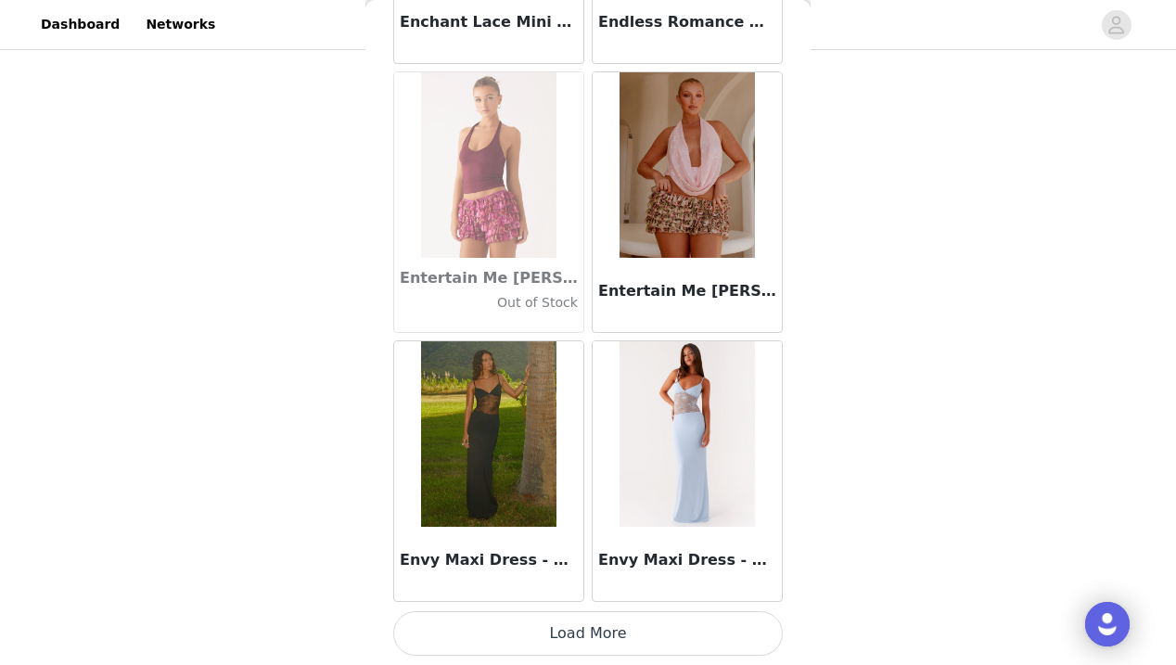
click at [588, 636] on button "Load More" at bounding box center [587, 633] width 389 height 45
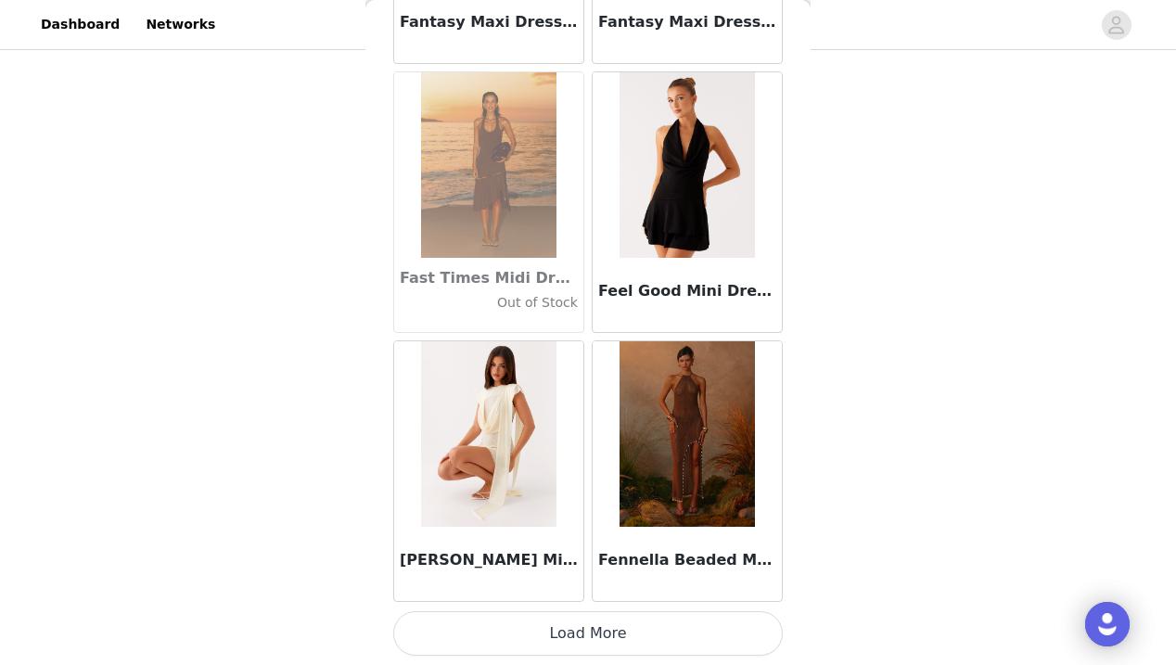
click at [588, 633] on button "Load More" at bounding box center [587, 633] width 389 height 45
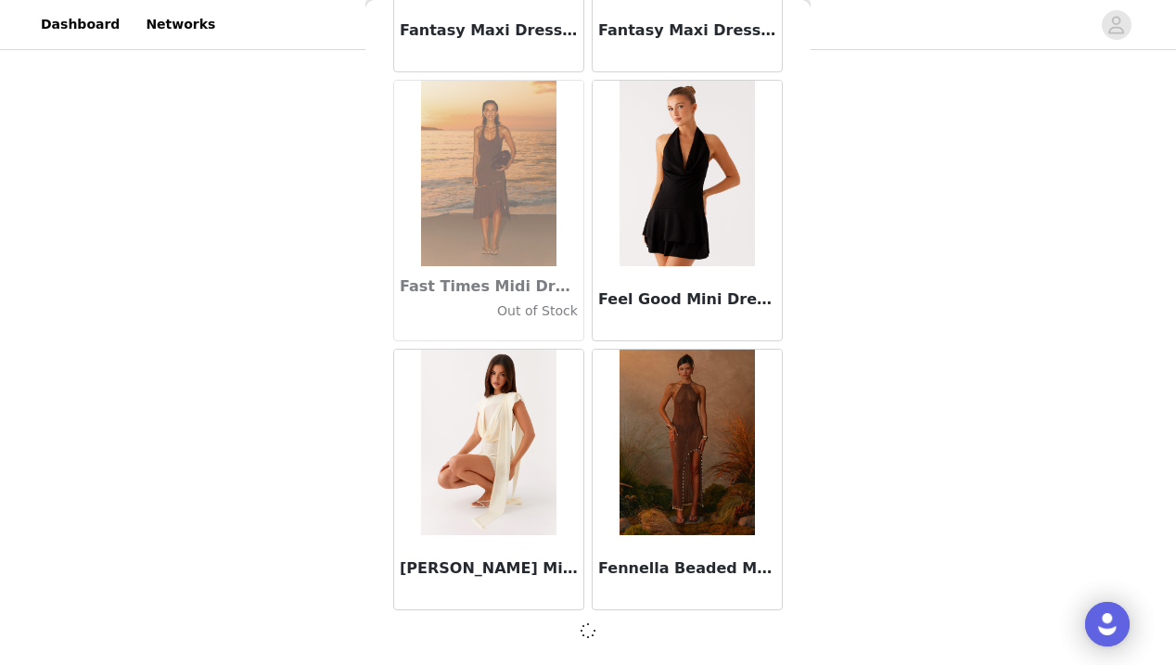
scroll to position [39812, 0]
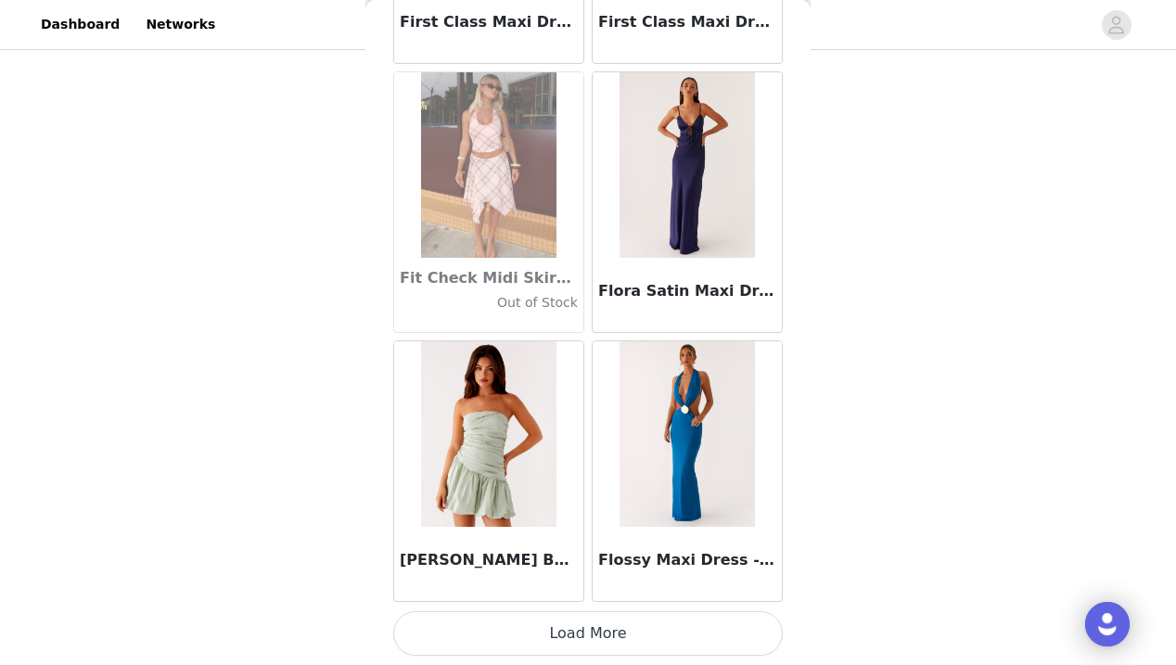
click at [591, 641] on button "Load More" at bounding box center [587, 633] width 389 height 45
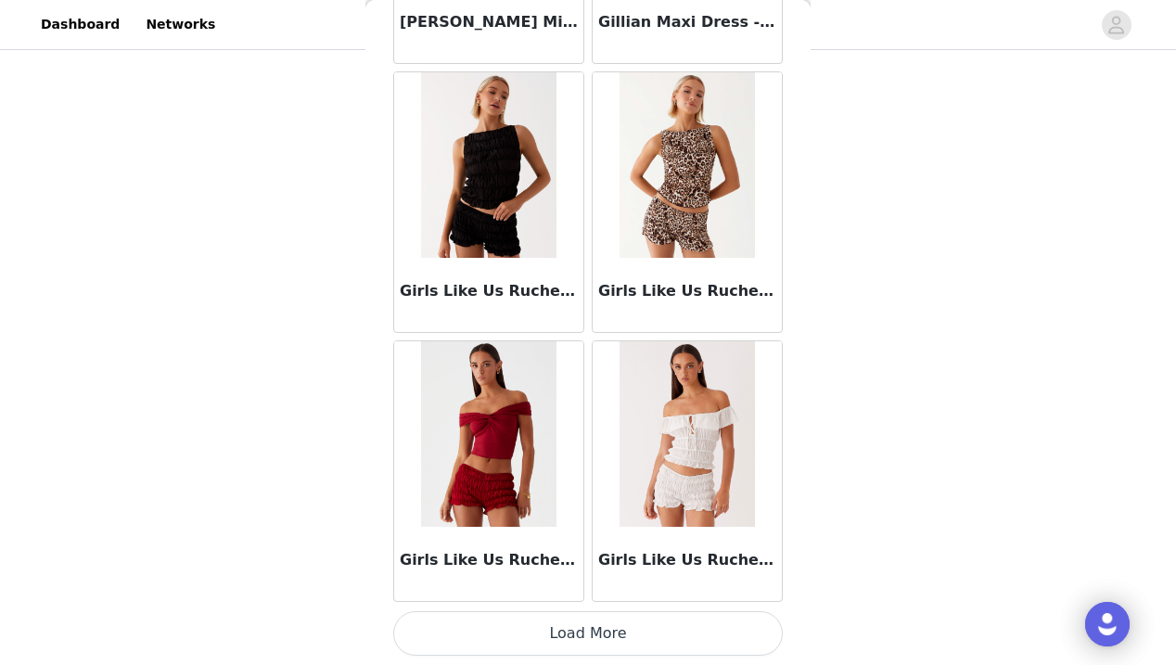
click at [586, 634] on button "Load More" at bounding box center [587, 633] width 389 height 45
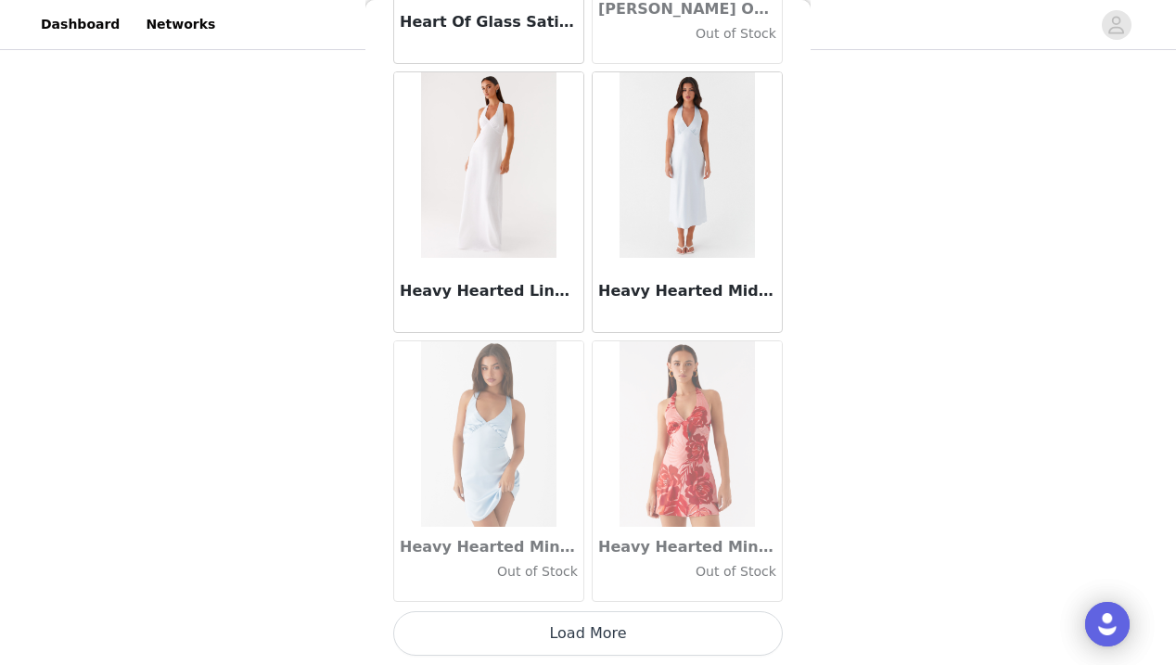
scroll to position [47887, 0]
click at [586, 634] on button "Load More" at bounding box center [587, 633] width 389 height 45
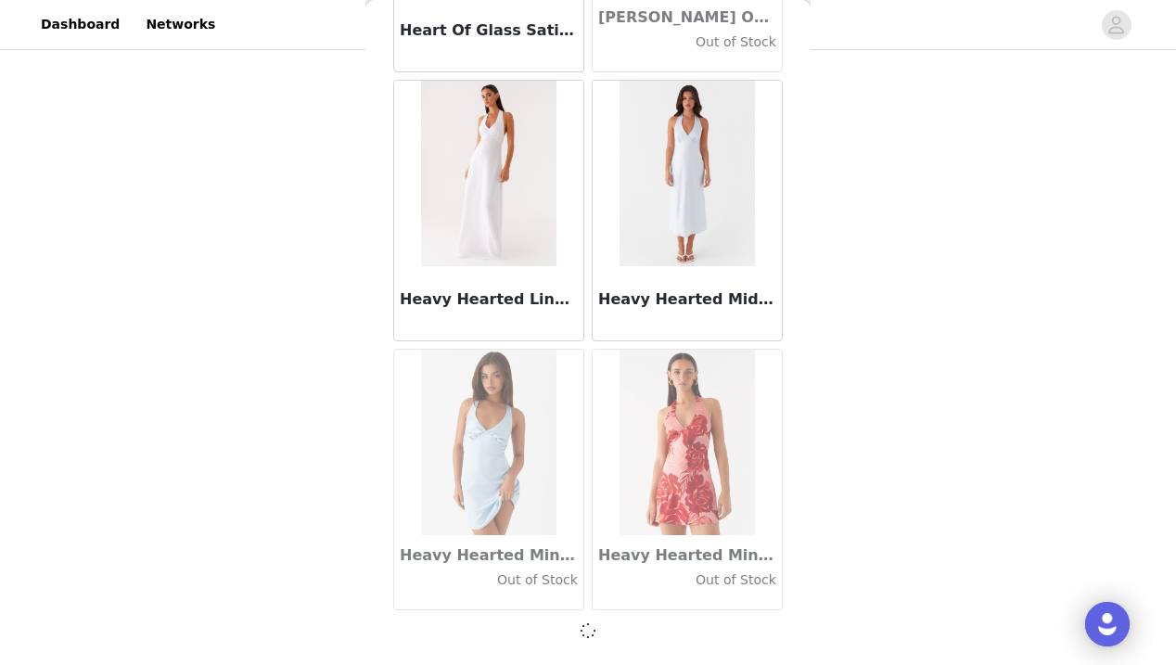
scroll to position [47879, 0]
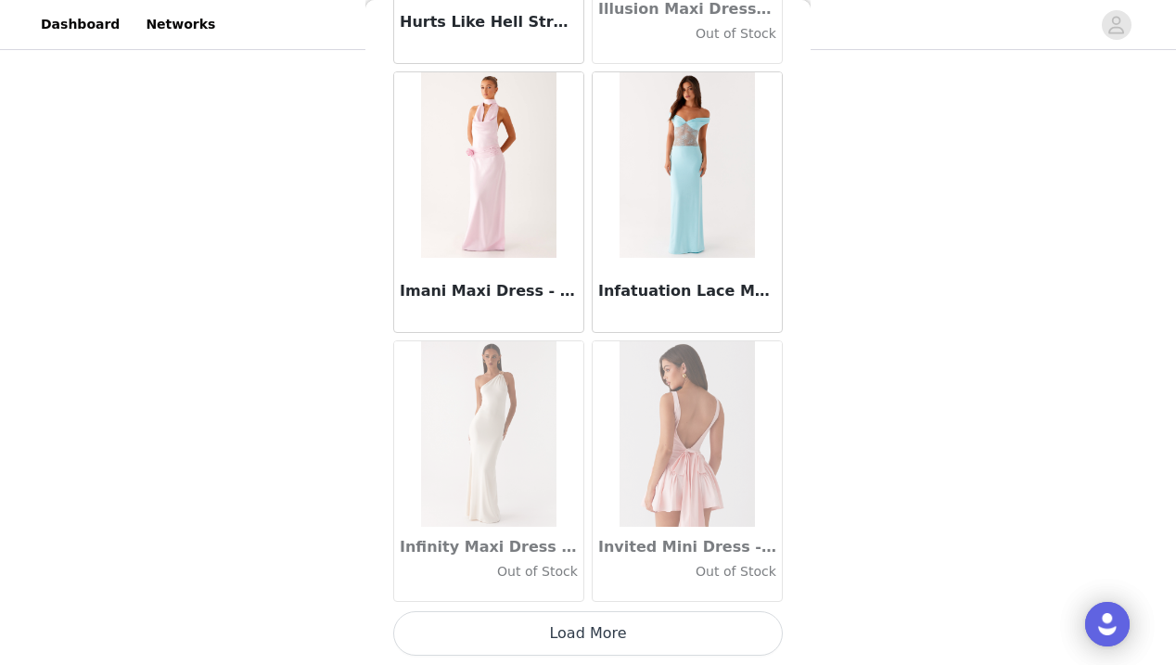
click at [588, 633] on button "Load More" at bounding box center [587, 633] width 389 height 45
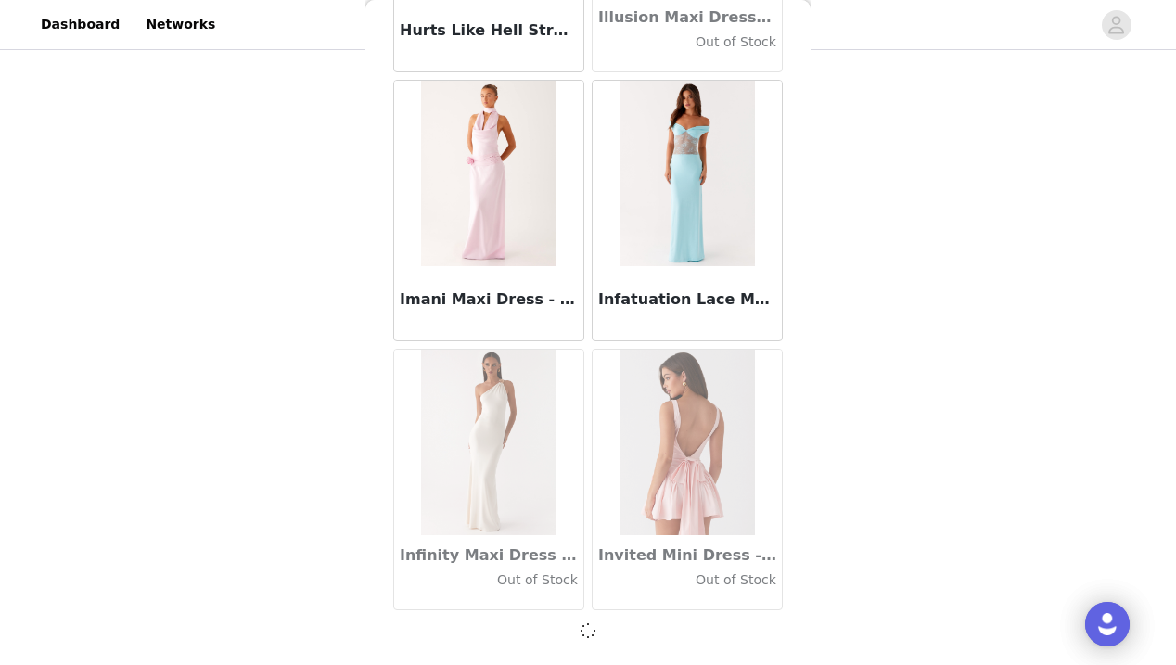
scroll to position [50568, 0]
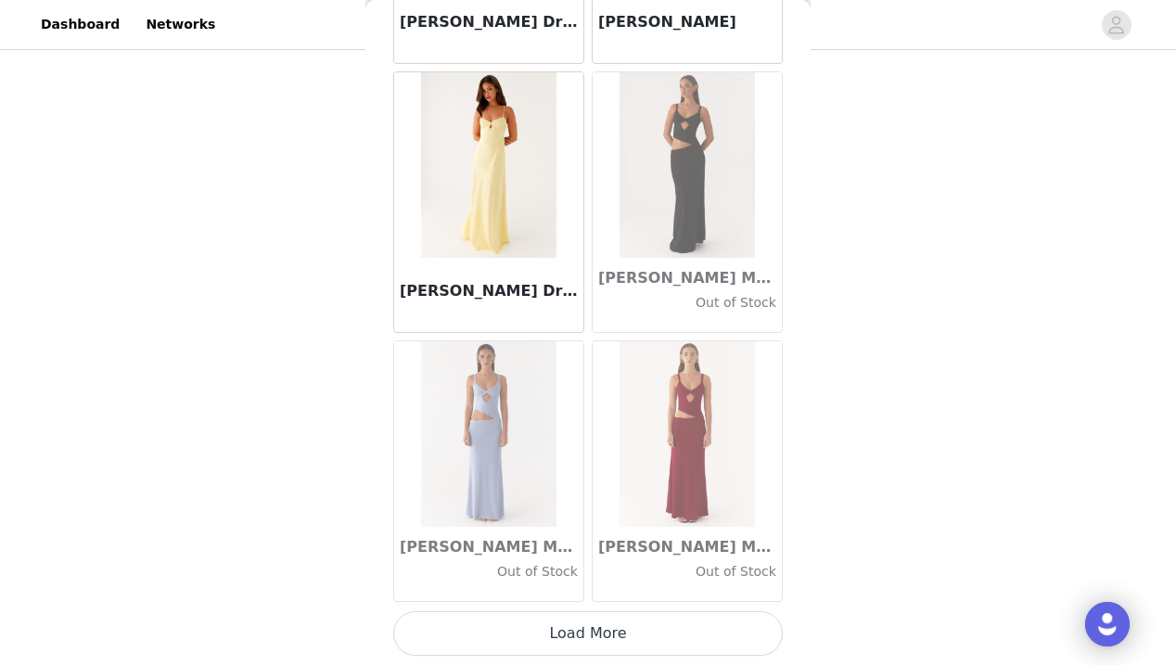
click at [588, 633] on button "Load More" at bounding box center [587, 633] width 389 height 45
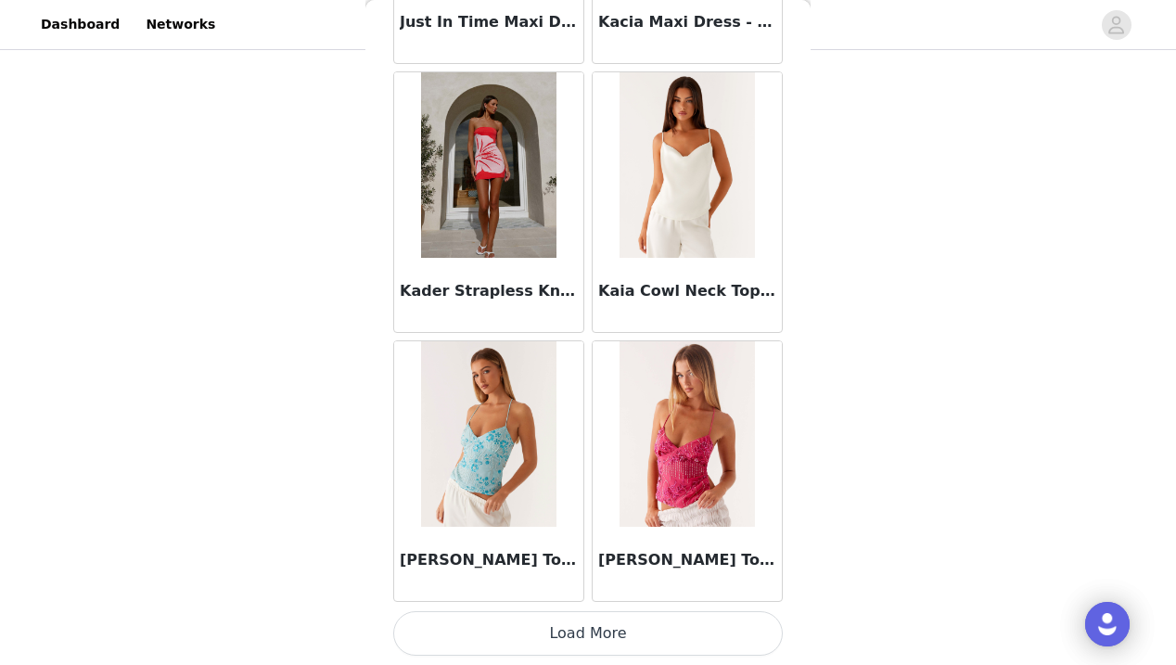
click at [590, 633] on button "Load More" at bounding box center [587, 633] width 389 height 45
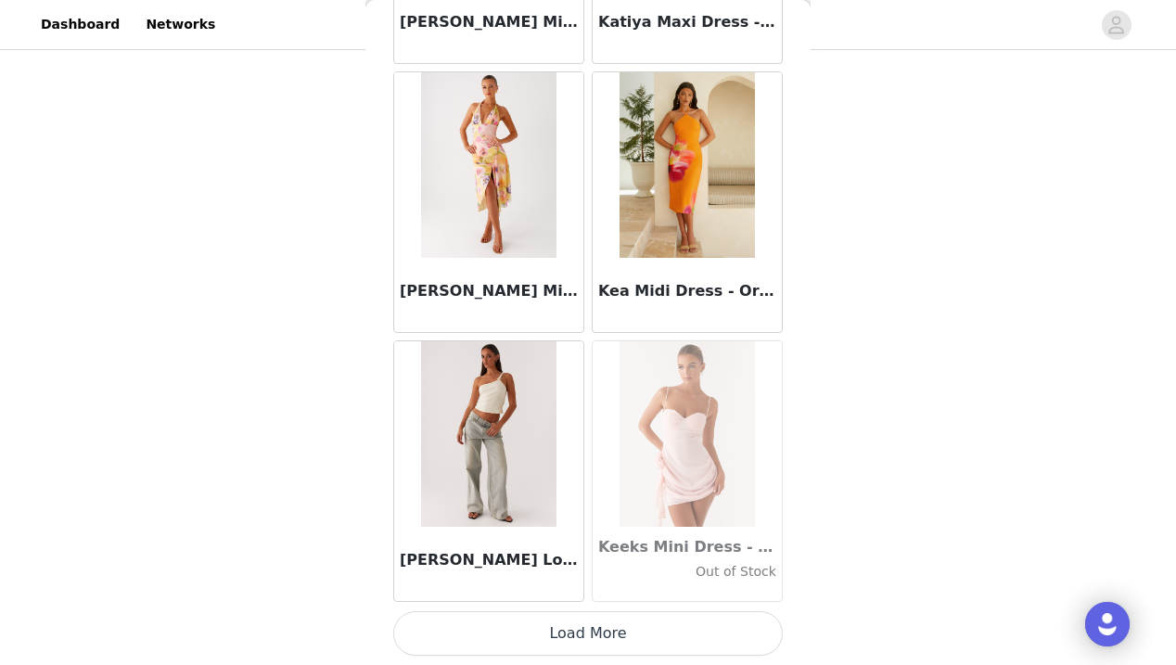
click at [590, 633] on button "Load More" at bounding box center [587, 633] width 389 height 45
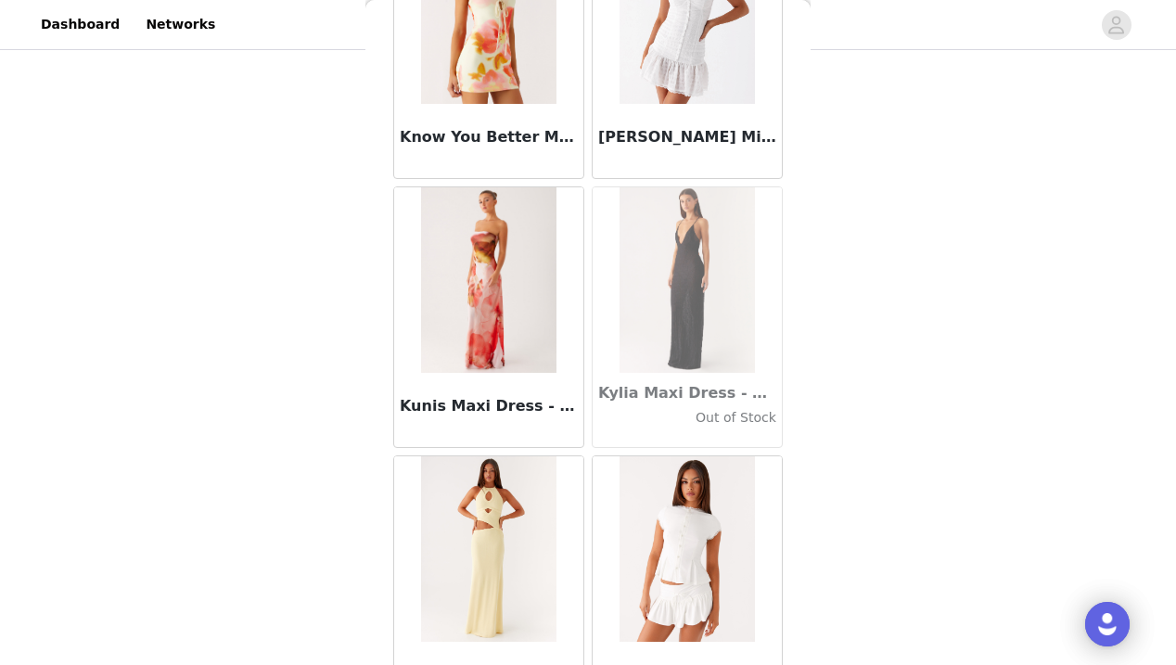
scroll to position [60681, 0]
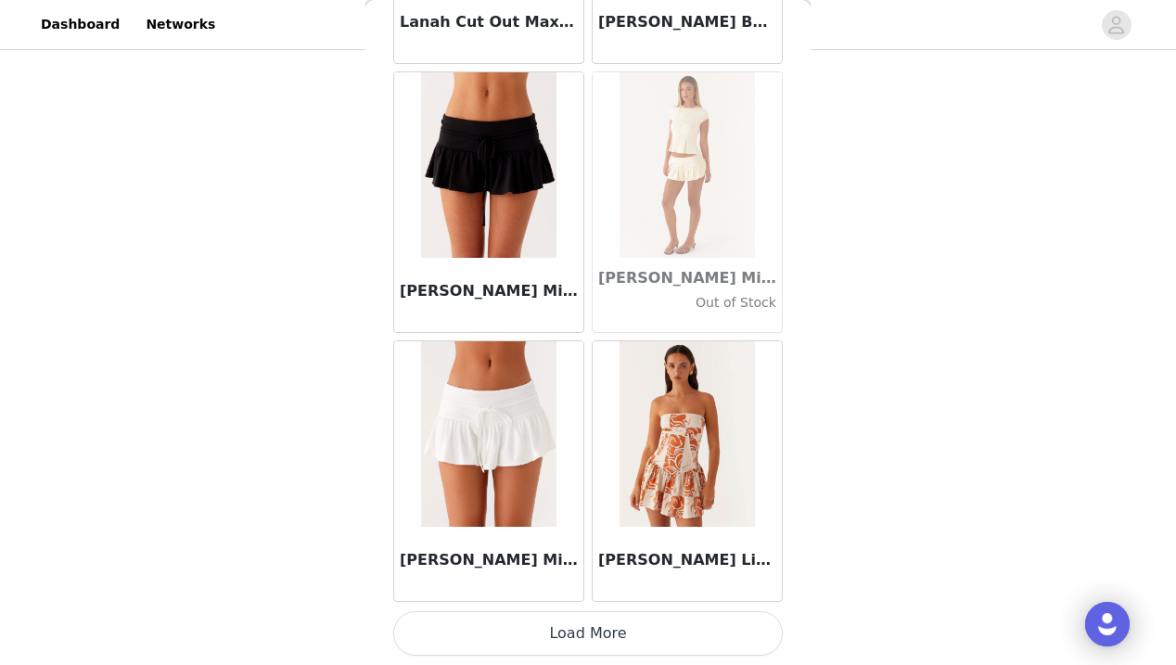
click at [590, 633] on button "Load More" at bounding box center [587, 633] width 389 height 45
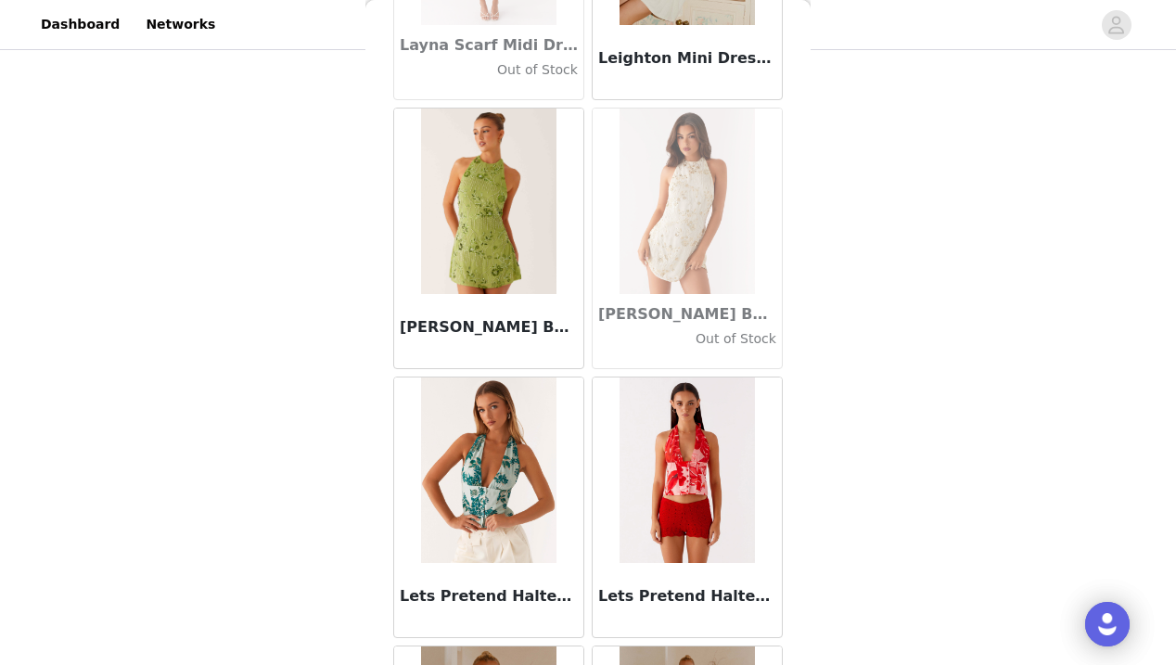
scroll to position [62391, 0]
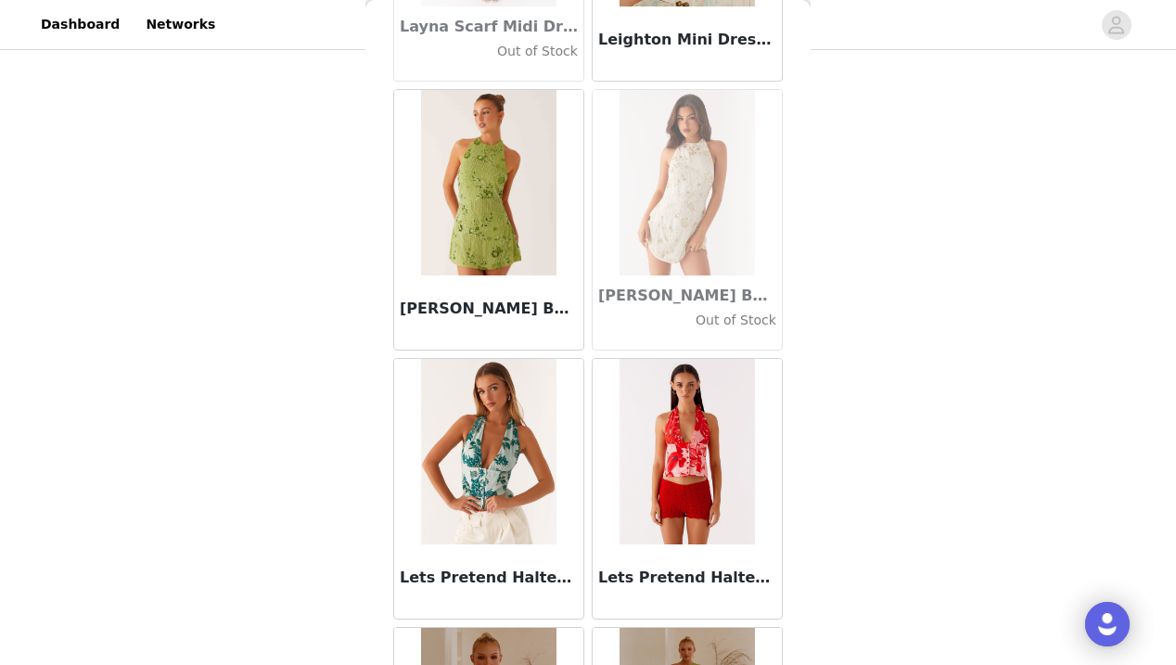
click at [521, 267] on img at bounding box center [488, 182] width 134 height 185
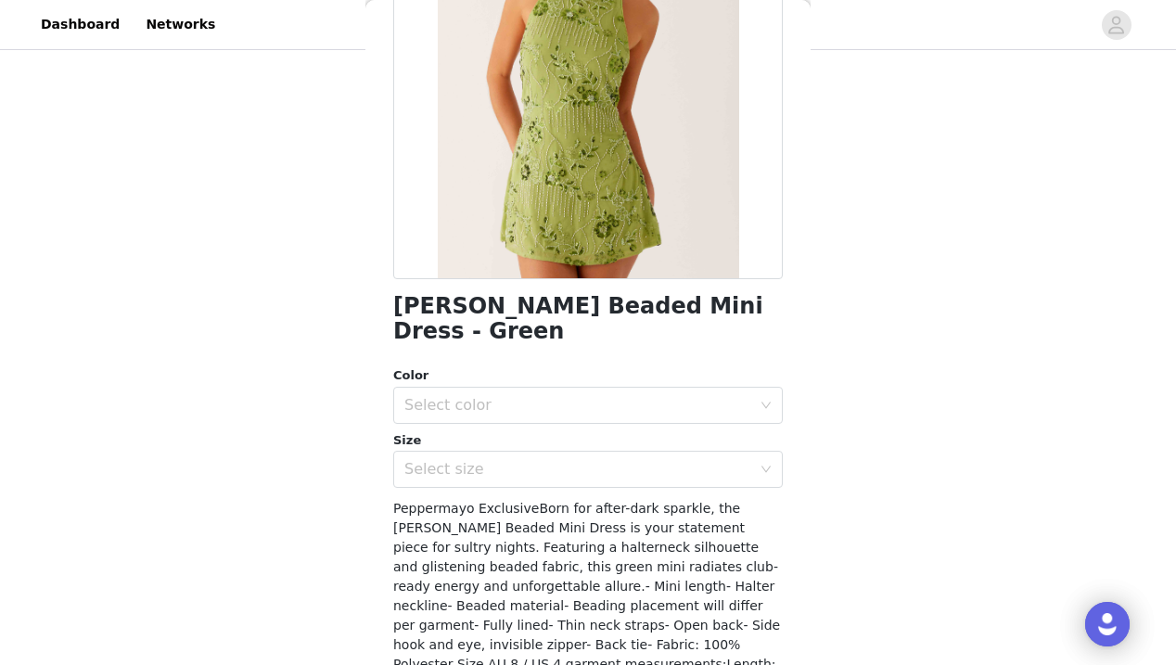
scroll to position [233, 0]
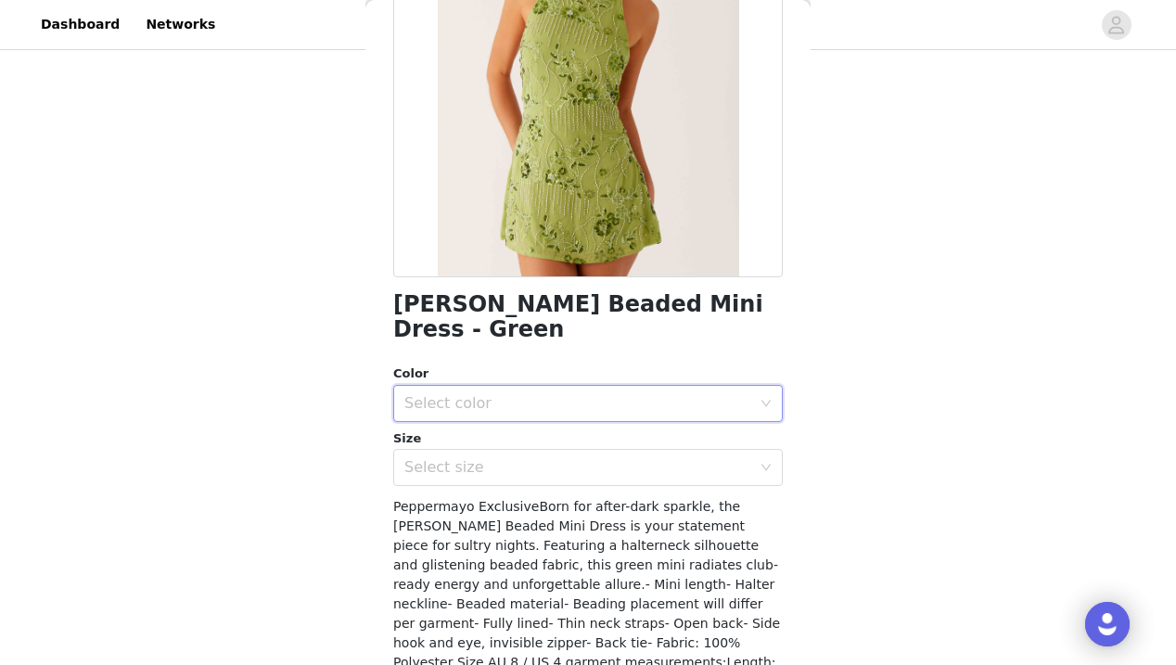
click at [530, 386] on div "Select color" at bounding box center [581, 403] width 355 height 35
click at [526, 396] on li "Green" at bounding box center [587, 411] width 389 height 30
click at [519, 458] on div "Select size" at bounding box center [577, 467] width 347 height 19
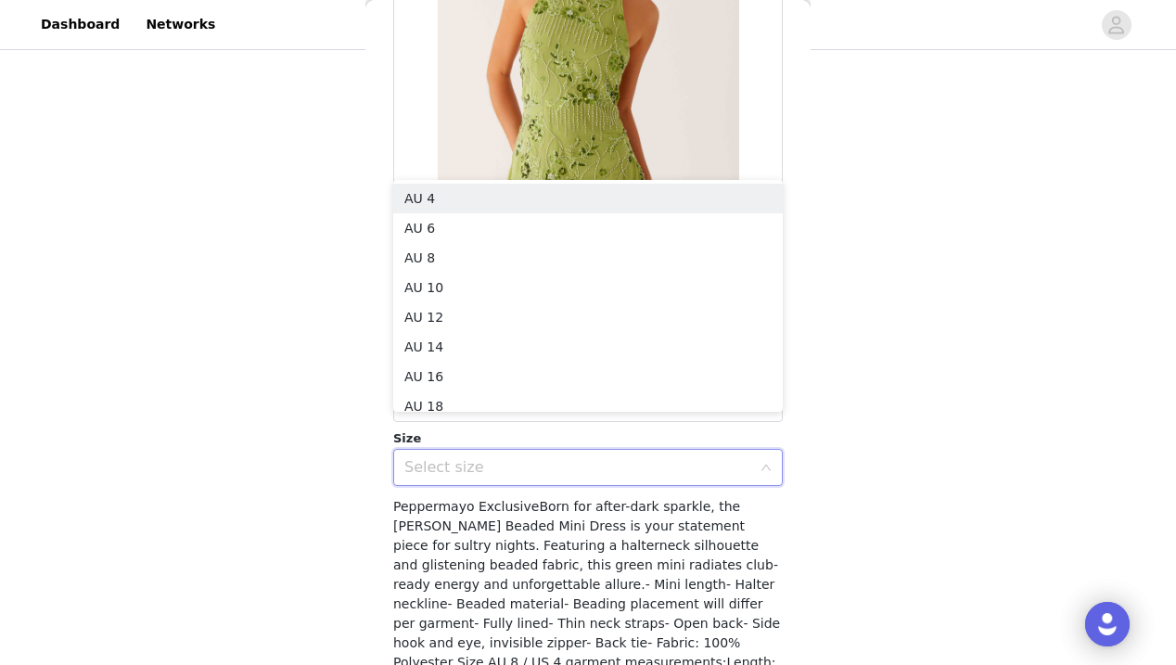
click at [533, 510] on span "Peppermayo ExclusiveBorn for after-dark sparkle, the [PERSON_NAME] Beaded Mini …" at bounding box center [586, 613] width 387 height 229
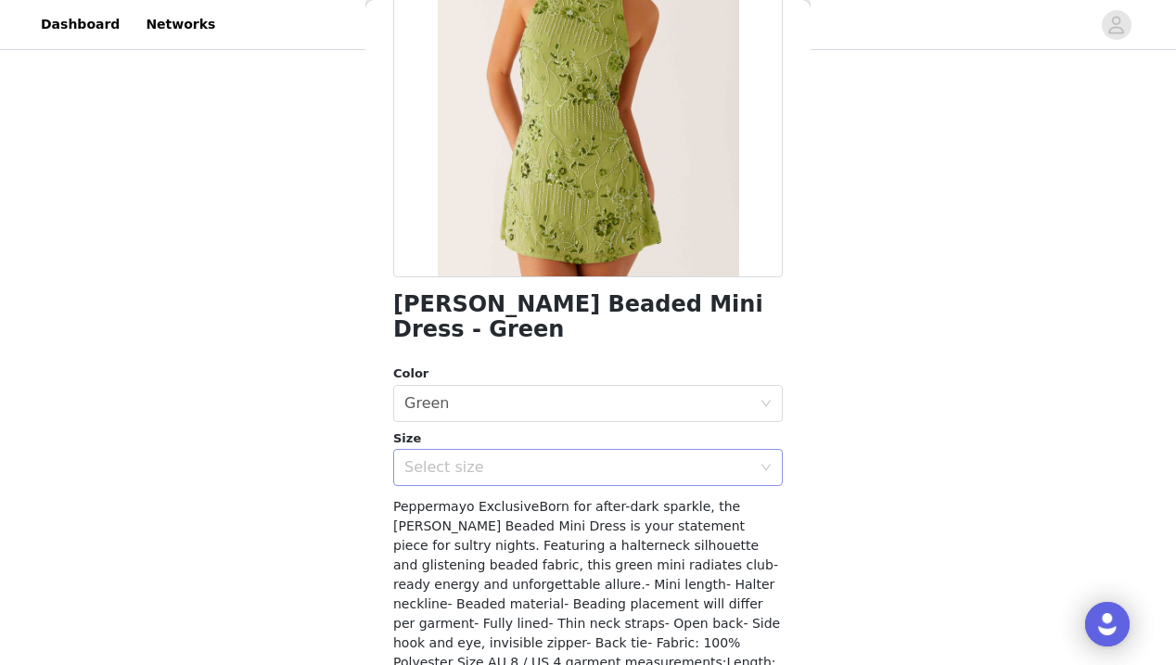
click at [529, 458] on div "Select size" at bounding box center [577, 467] width 347 height 19
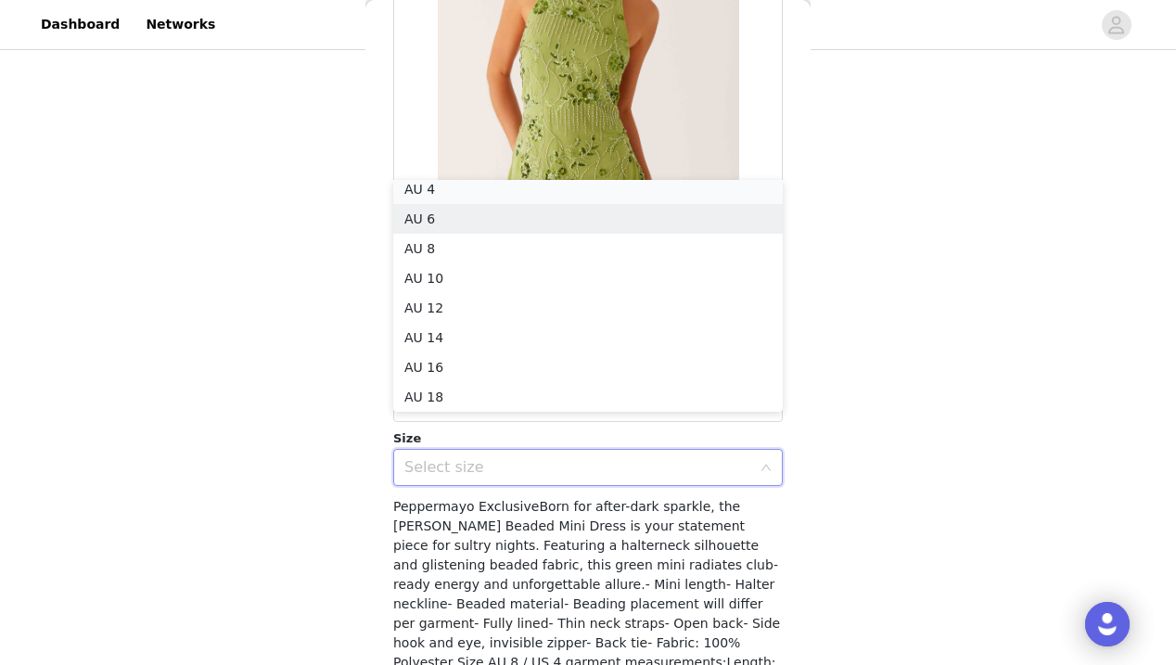
scroll to position [4, 0]
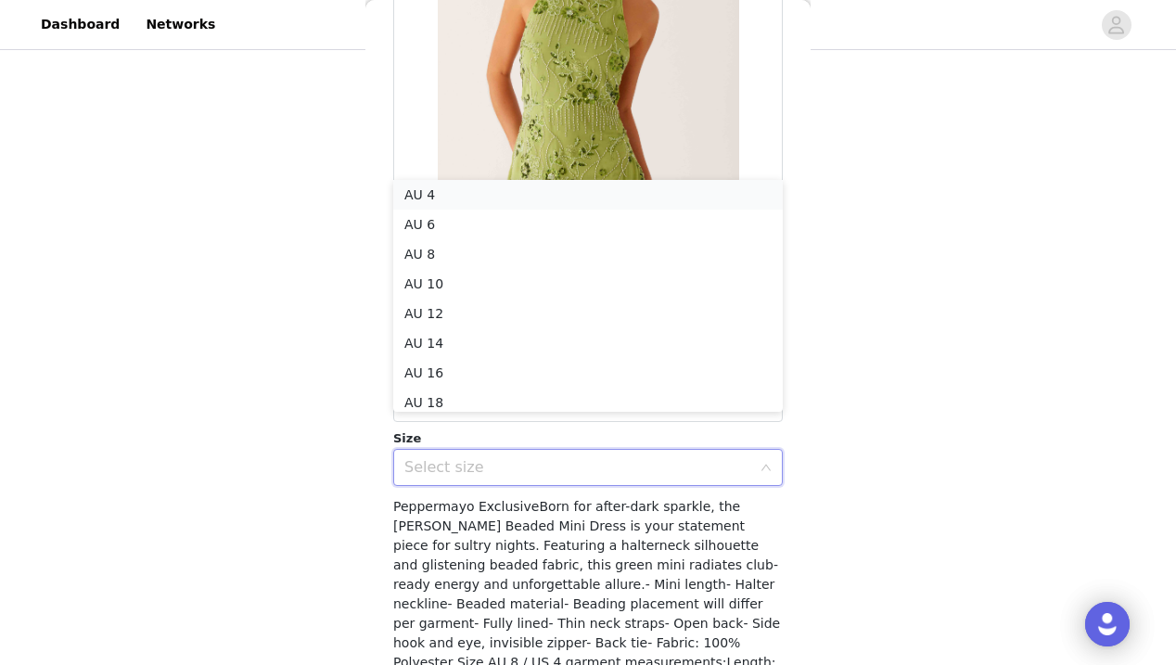
click at [465, 198] on li "AU 4" at bounding box center [587, 195] width 389 height 30
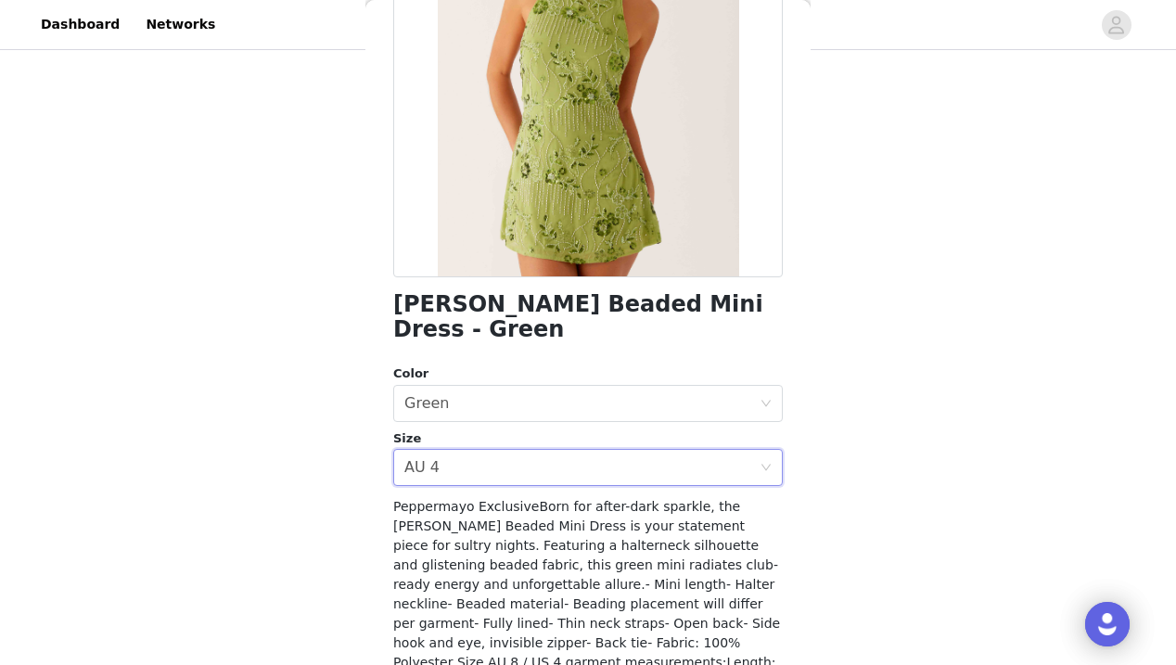
click at [592, 550] on span "Peppermayo ExclusiveBorn for after-dark sparkle, the [PERSON_NAME] Beaded Mini …" at bounding box center [586, 613] width 387 height 229
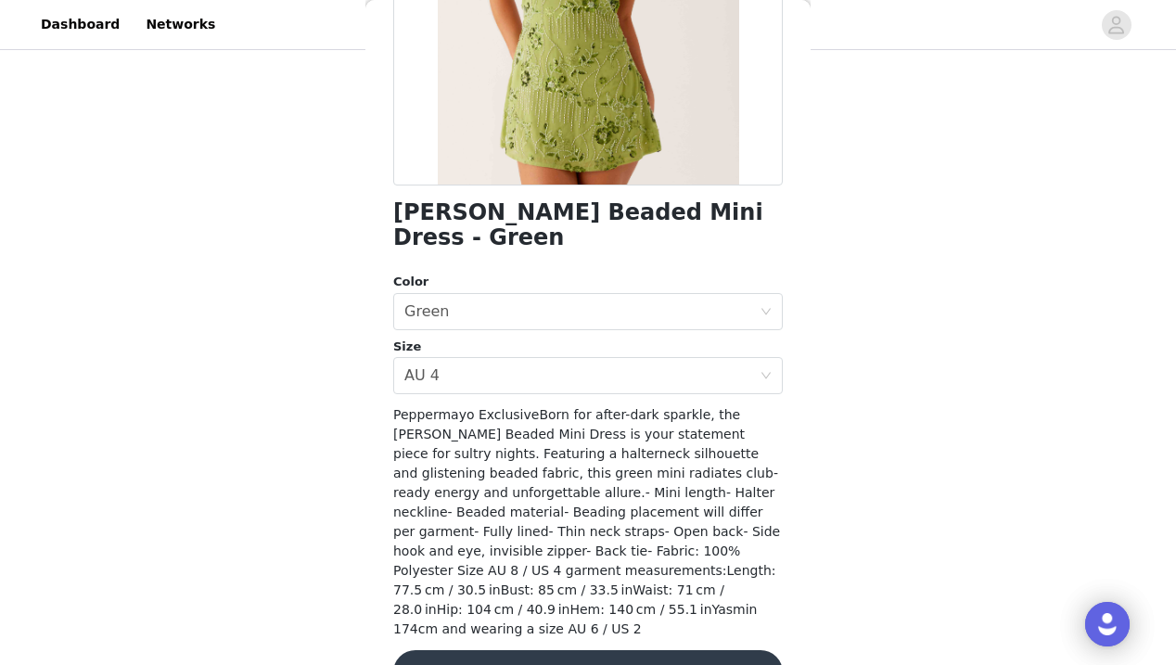
scroll to position [324, 0]
click at [586, 651] on button "Add Product" at bounding box center [587, 673] width 389 height 45
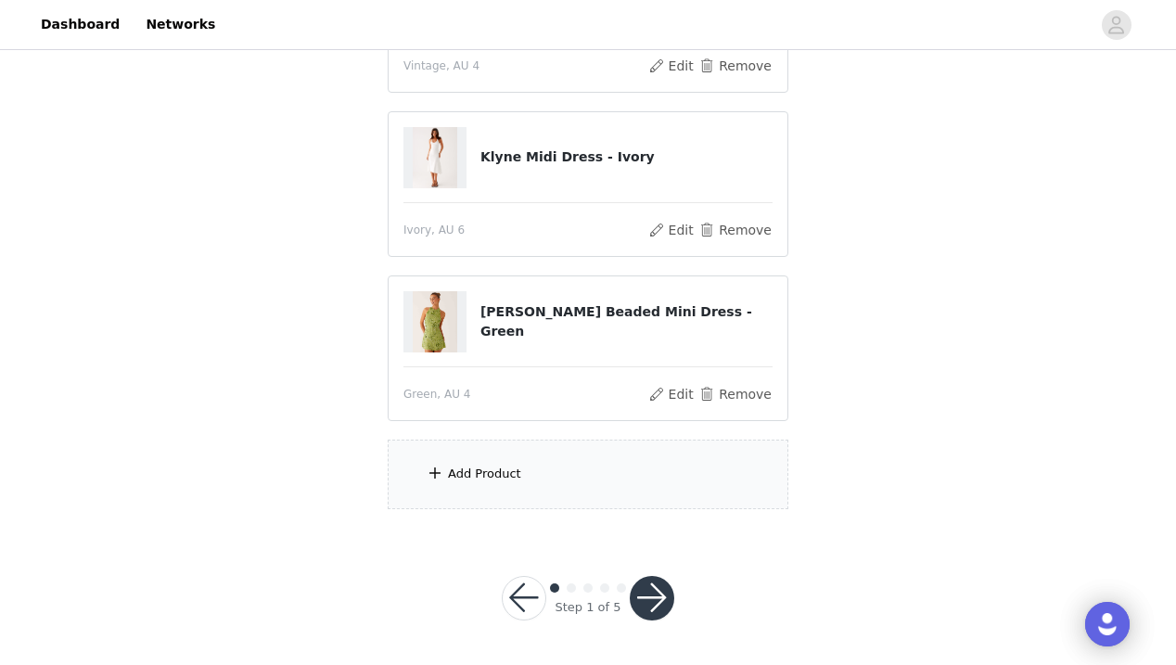
scroll to position [636, 0]
click at [595, 487] on div "Add Product" at bounding box center [588, 475] width 401 height 70
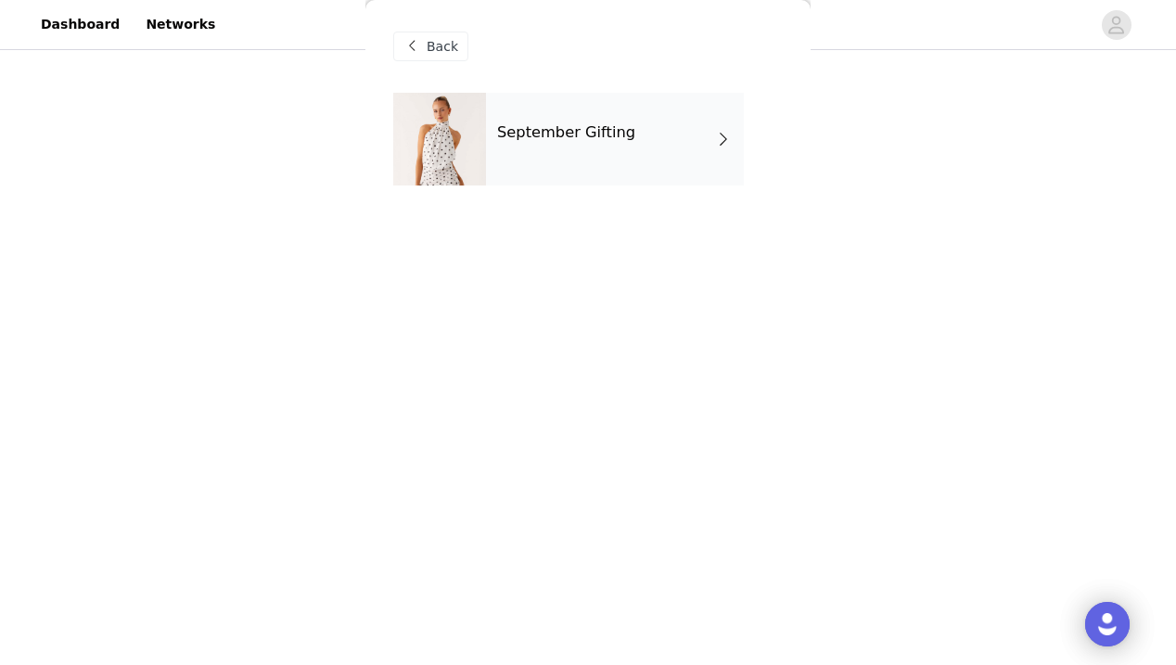
click at [579, 188] on div "September Gifting" at bounding box center [587, 153] width 389 height 121
click at [595, 170] on div "September Gifting" at bounding box center [615, 139] width 258 height 93
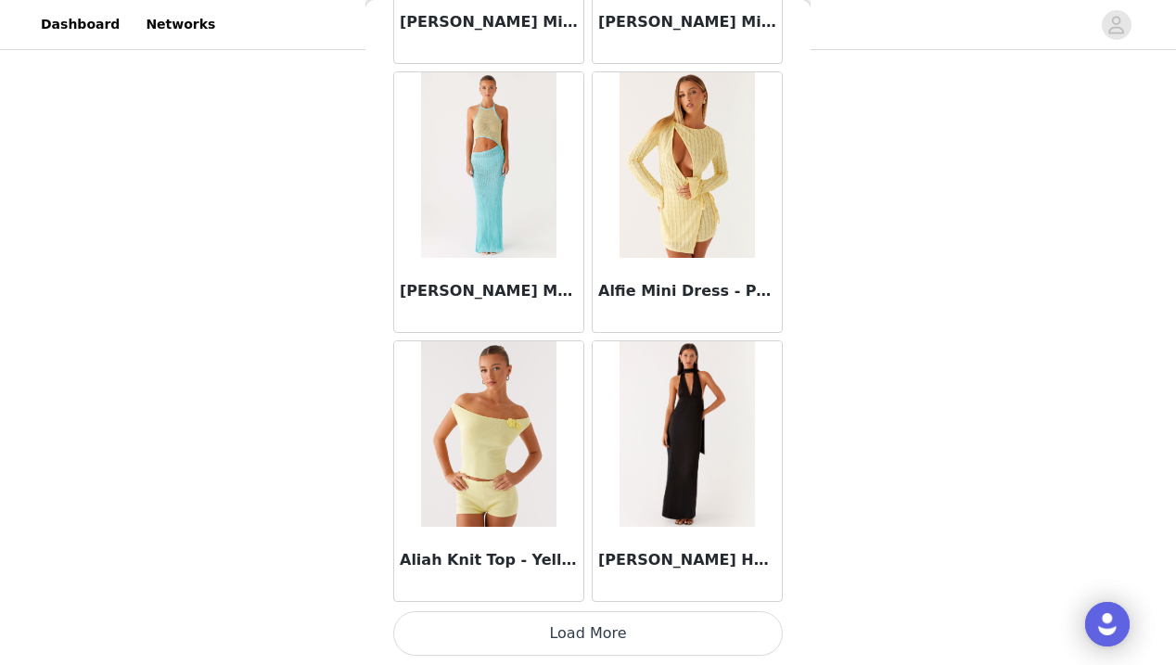
click at [587, 628] on button "Load More" at bounding box center [587, 633] width 389 height 45
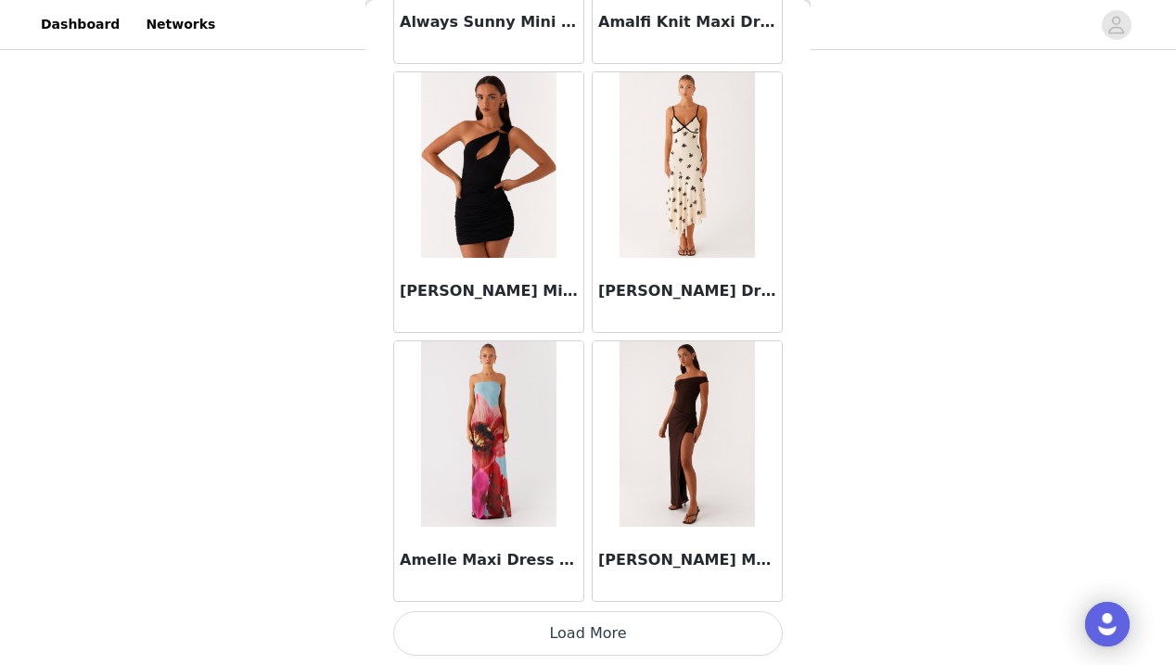
click at [590, 642] on button "Load More" at bounding box center [587, 633] width 389 height 45
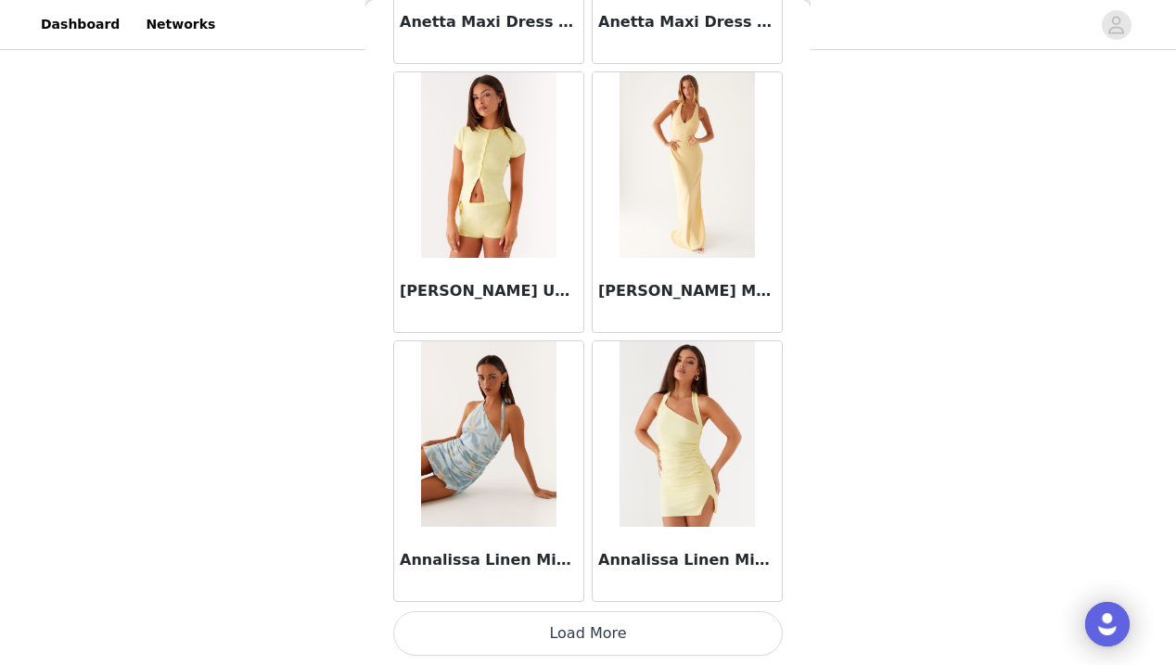
click at [588, 630] on button "Load More" at bounding box center [587, 633] width 389 height 45
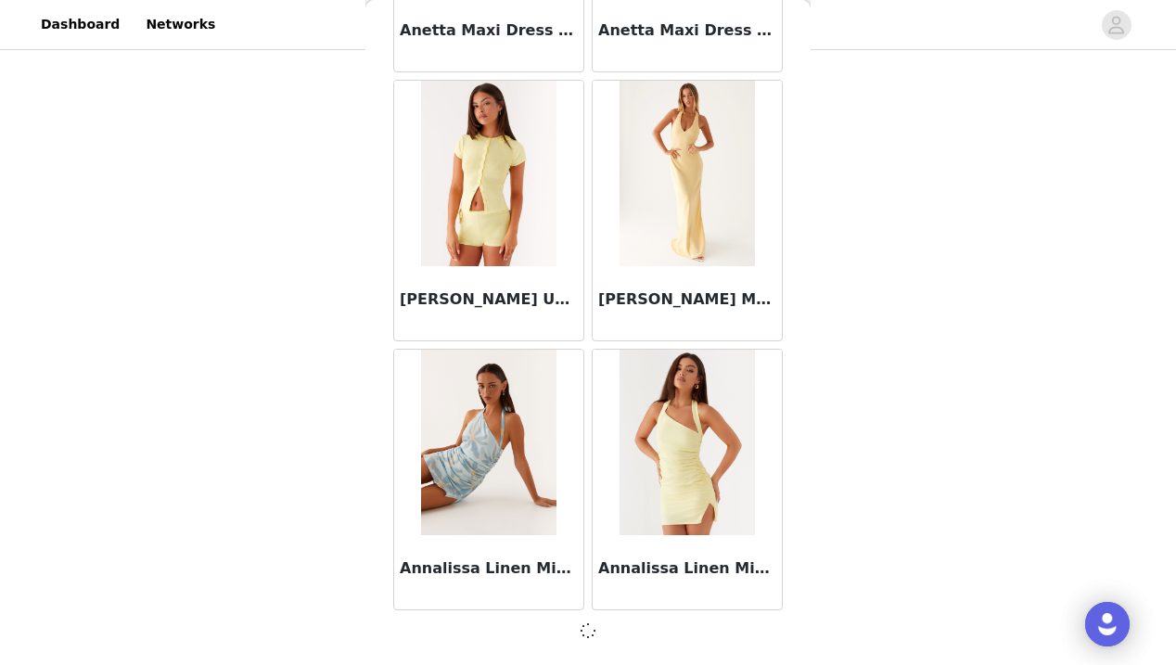
scroll to position [7542, 0]
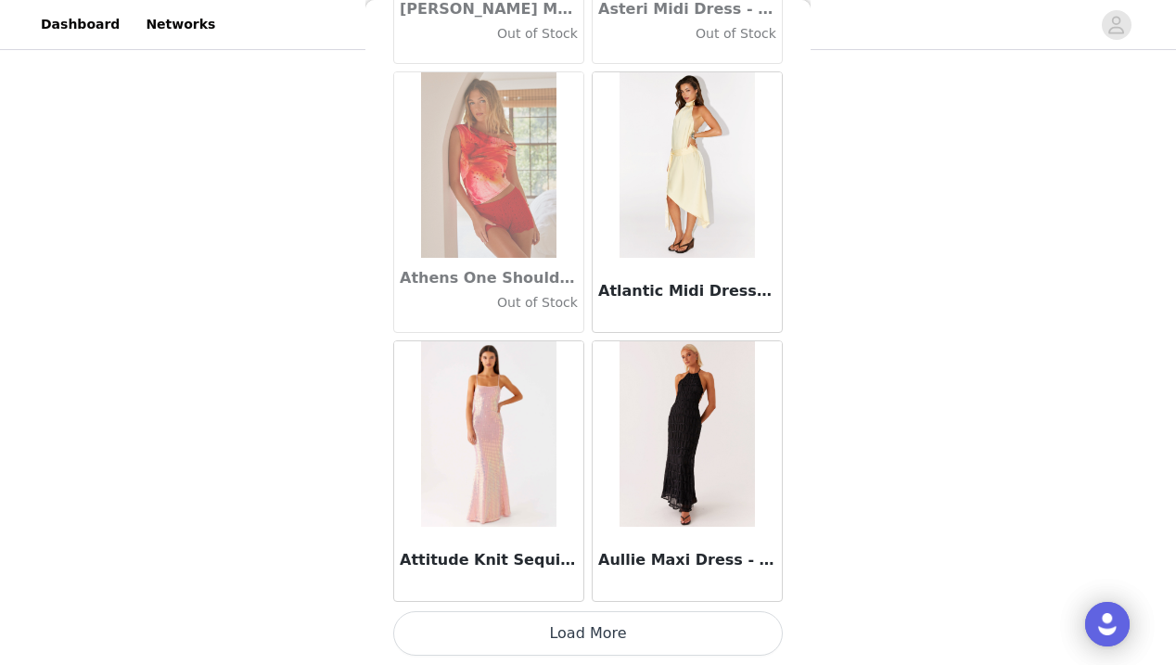
click at [588, 630] on button "Load More" at bounding box center [587, 633] width 389 height 45
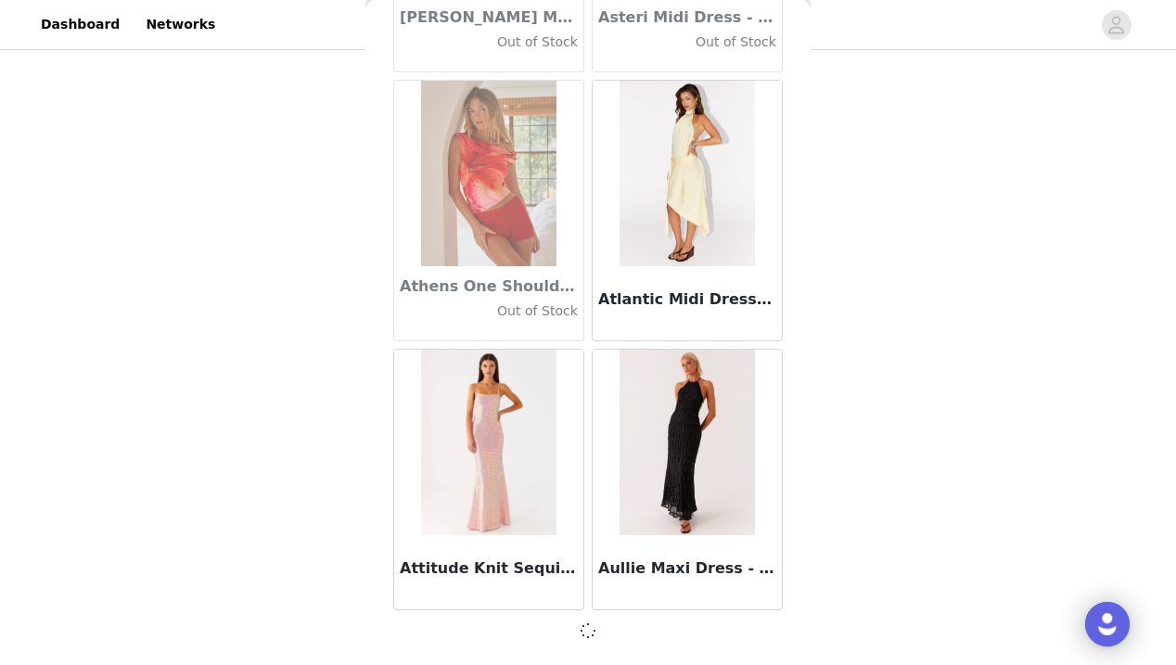
scroll to position [10232, 0]
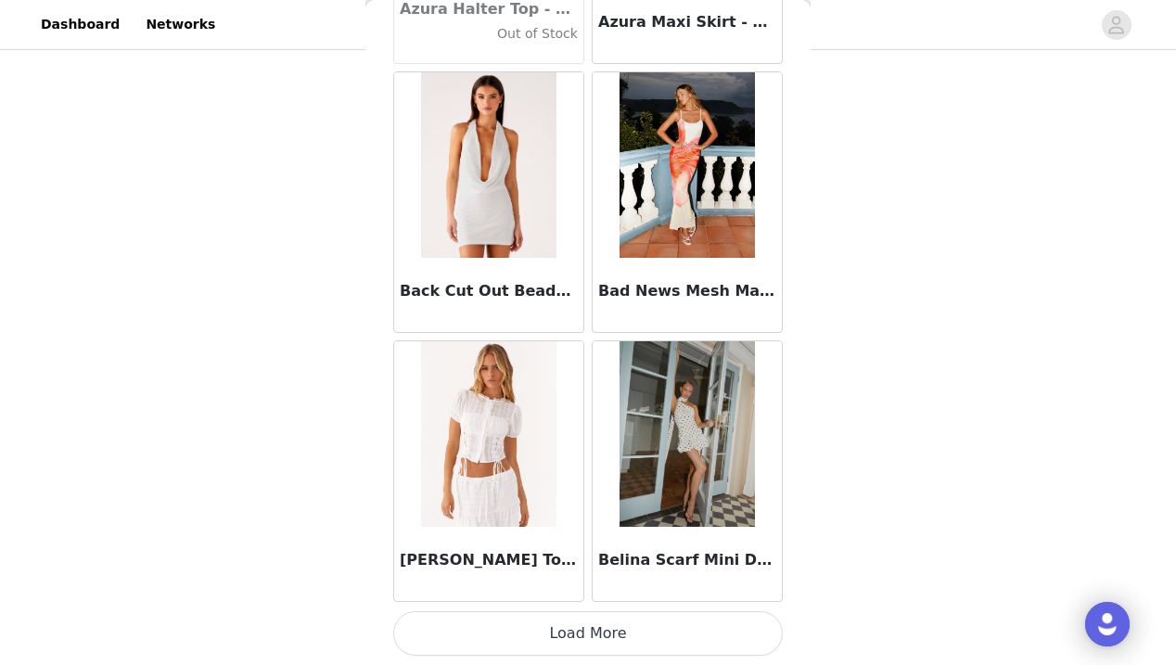
click at [588, 630] on button "Load More" at bounding box center [587, 633] width 389 height 45
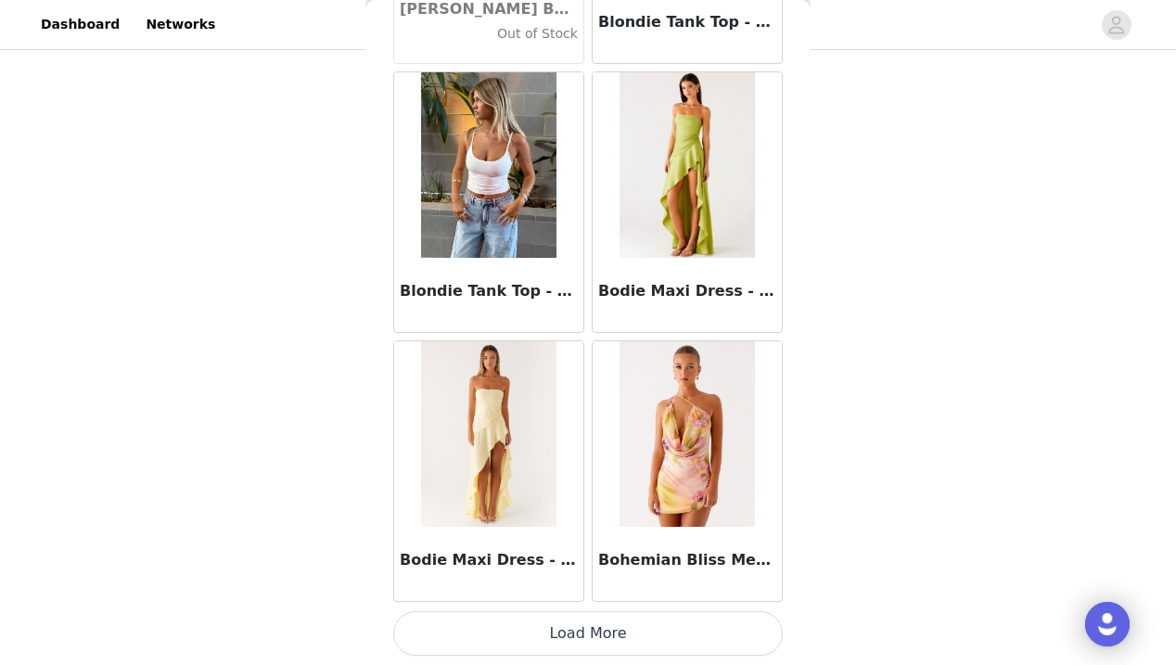
click at [593, 635] on button "Load More" at bounding box center [587, 633] width 389 height 45
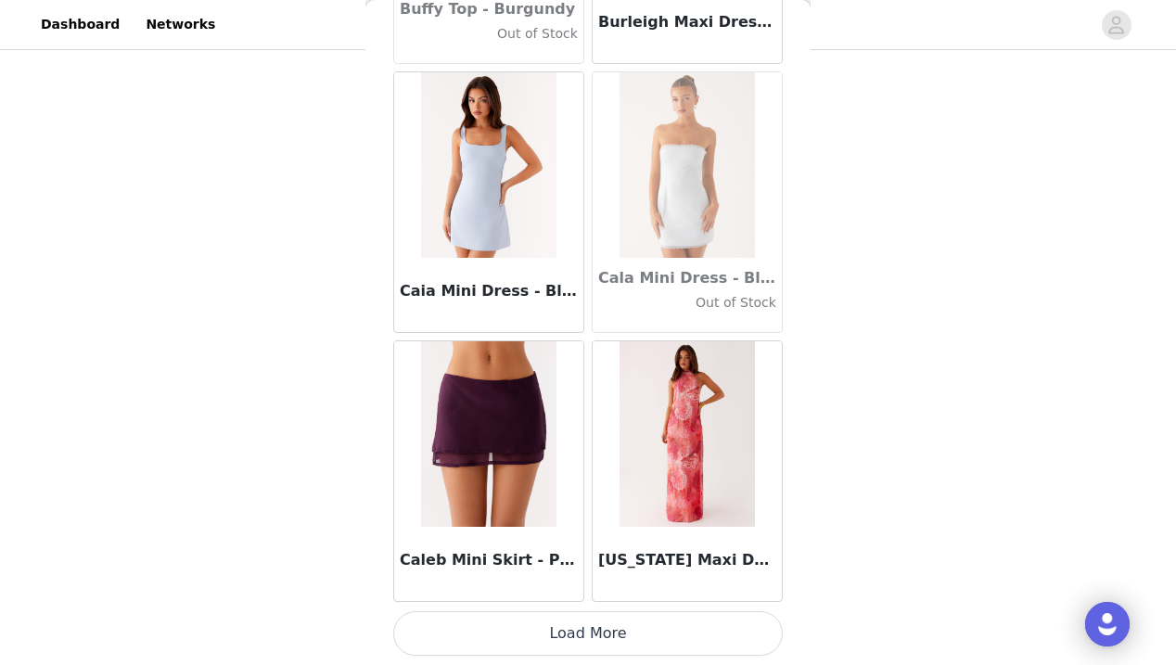
click at [591, 634] on button "Load More" at bounding box center [587, 633] width 389 height 45
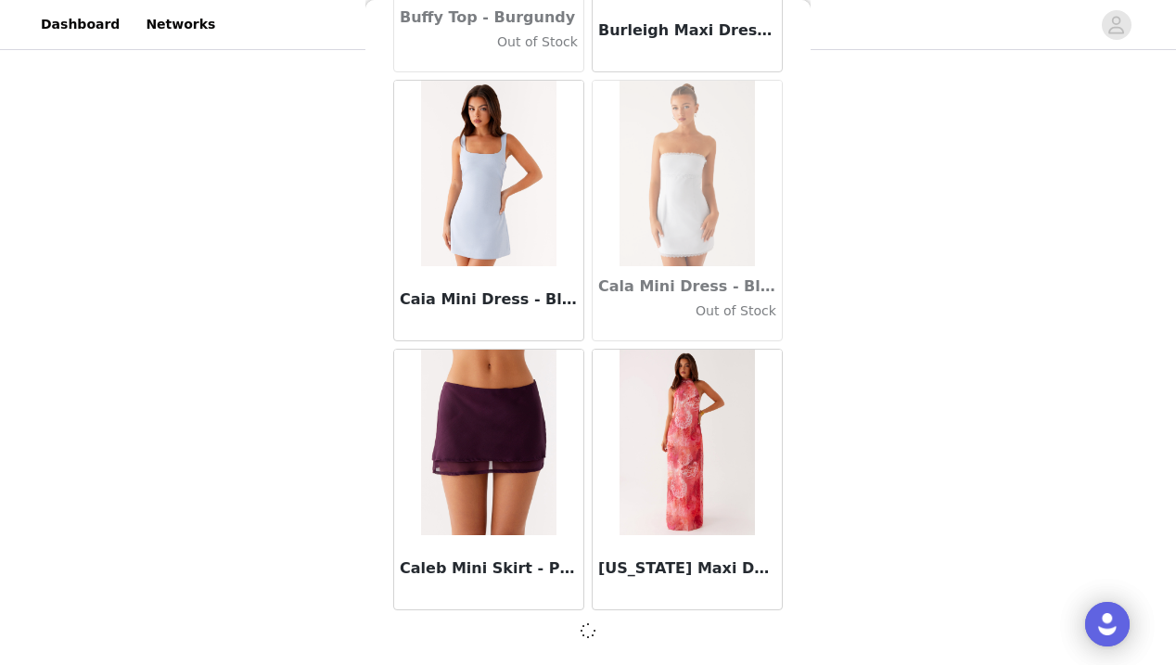
scroll to position [18299, 0]
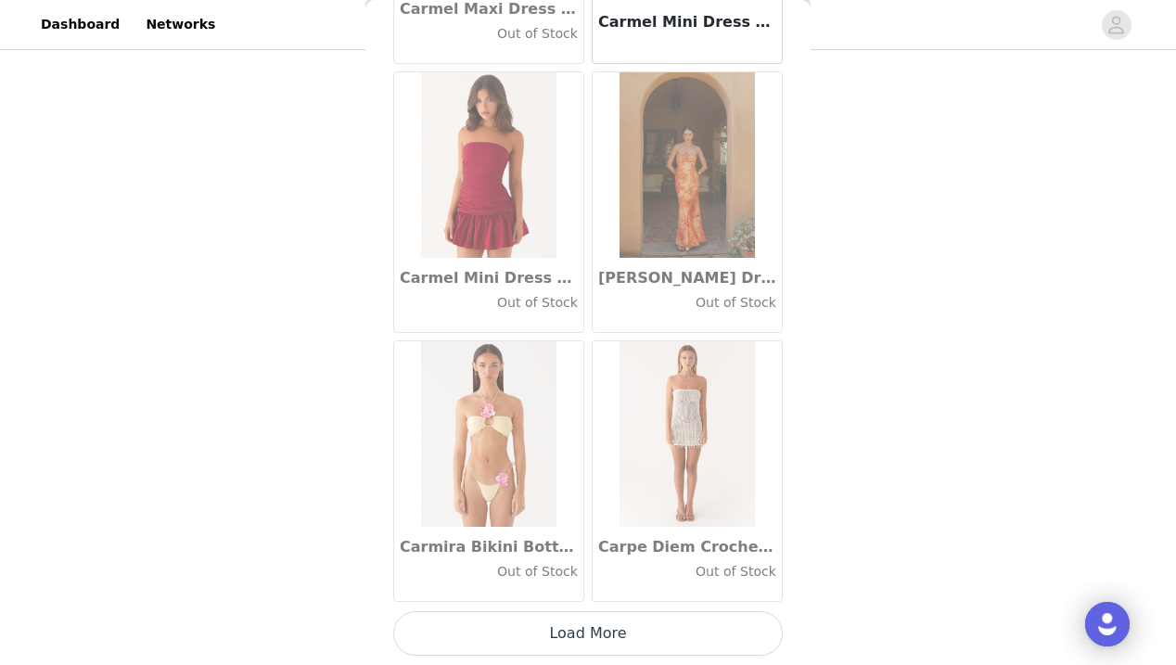
click at [594, 634] on button "Load More" at bounding box center [587, 633] width 389 height 45
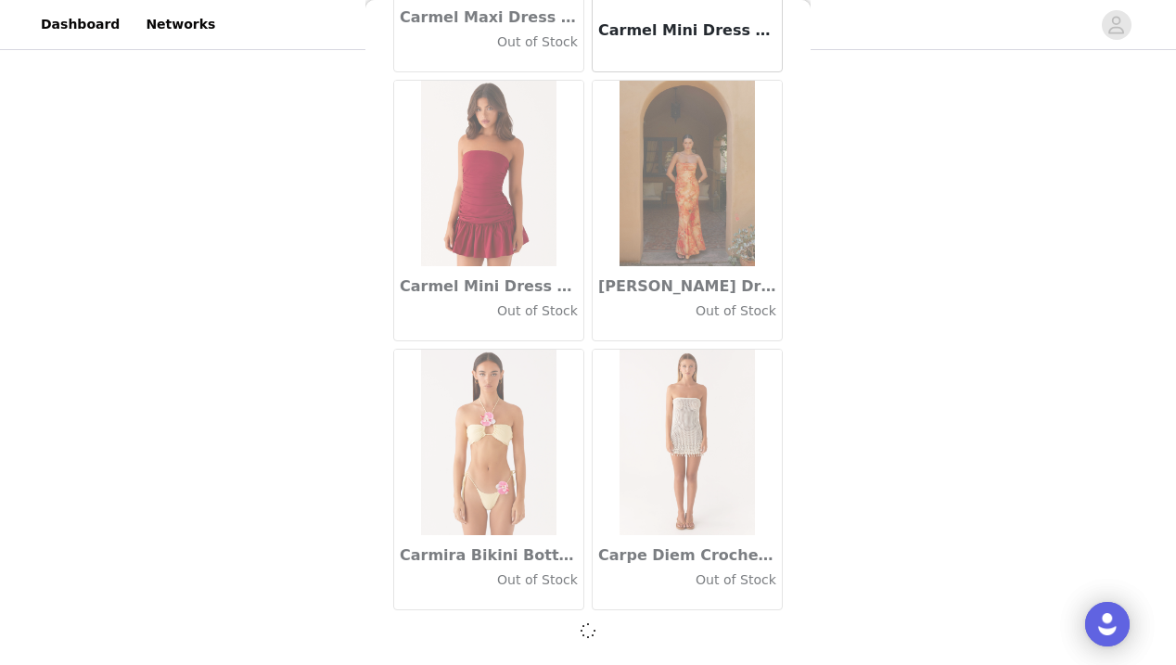
scroll to position [20988, 0]
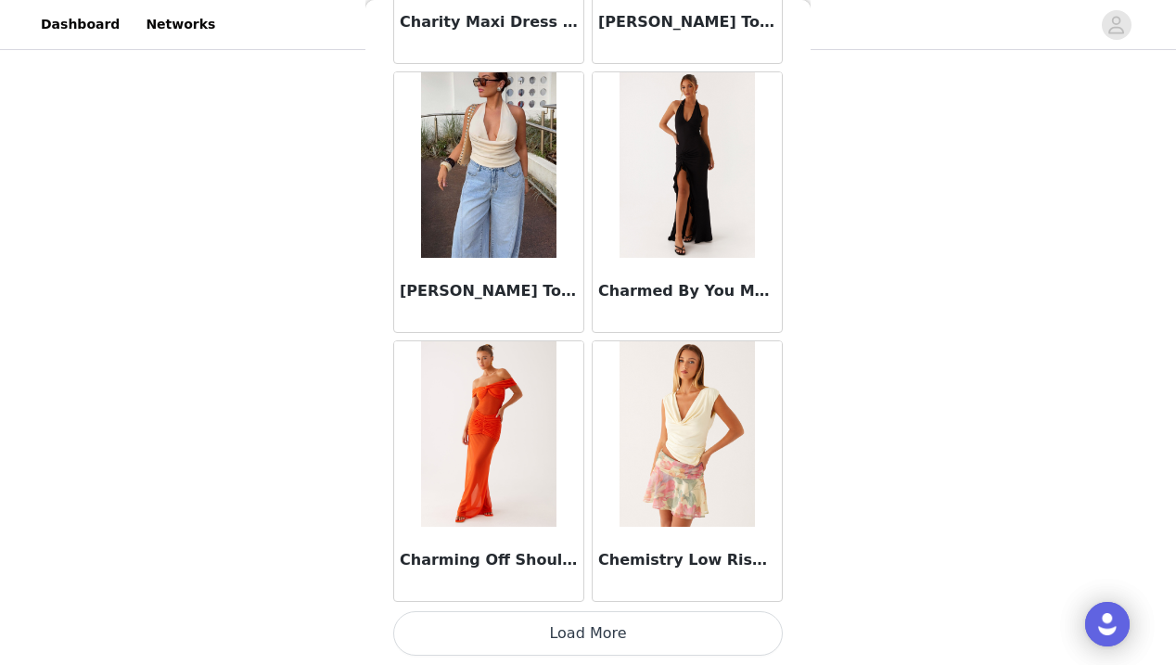
click at [591, 631] on button "Load More" at bounding box center [587, 633] width 389 height 45
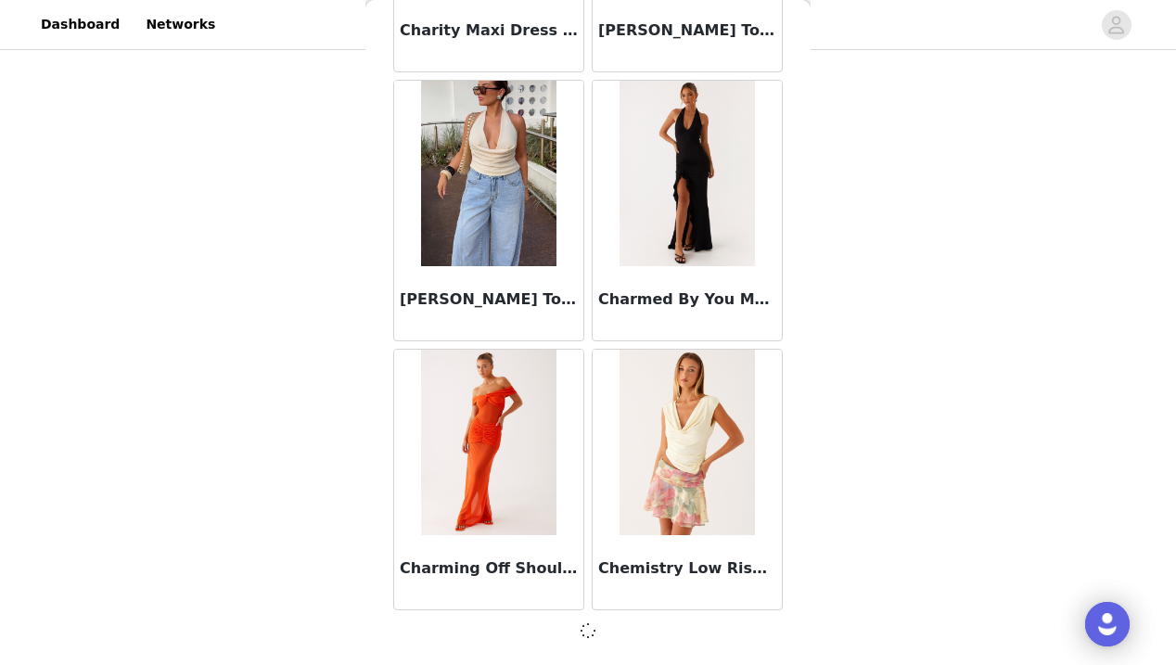
scroll to position [23677, 0]
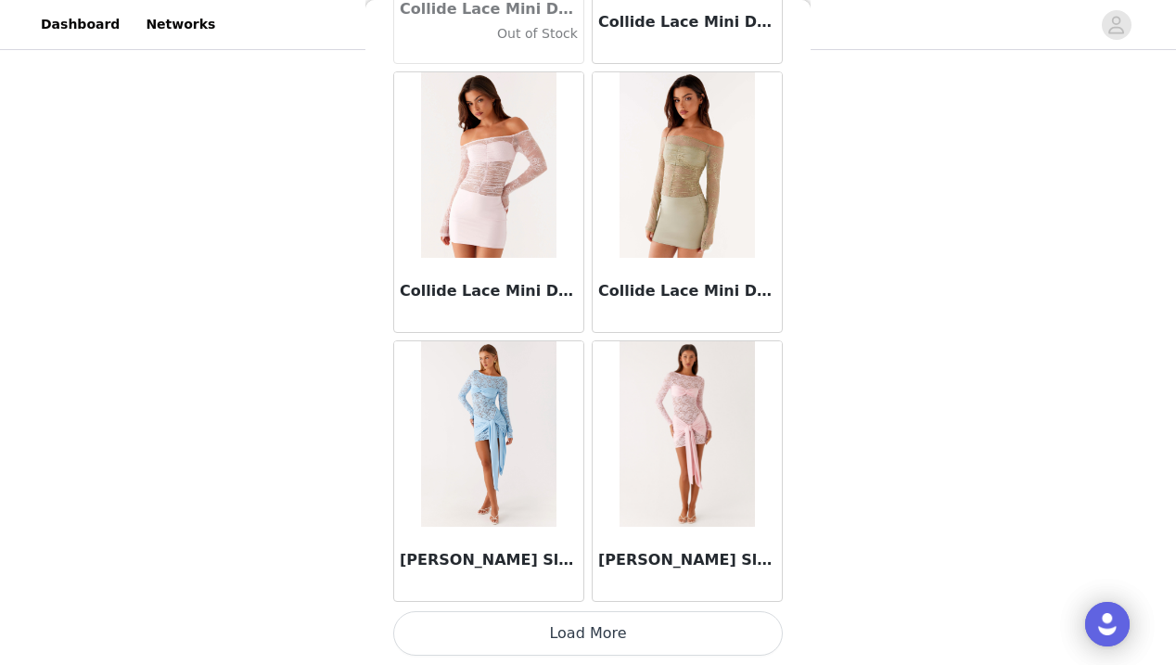
click at [591, 631] on button "Load More" at bounding box center [587, 633] width 389 height 45
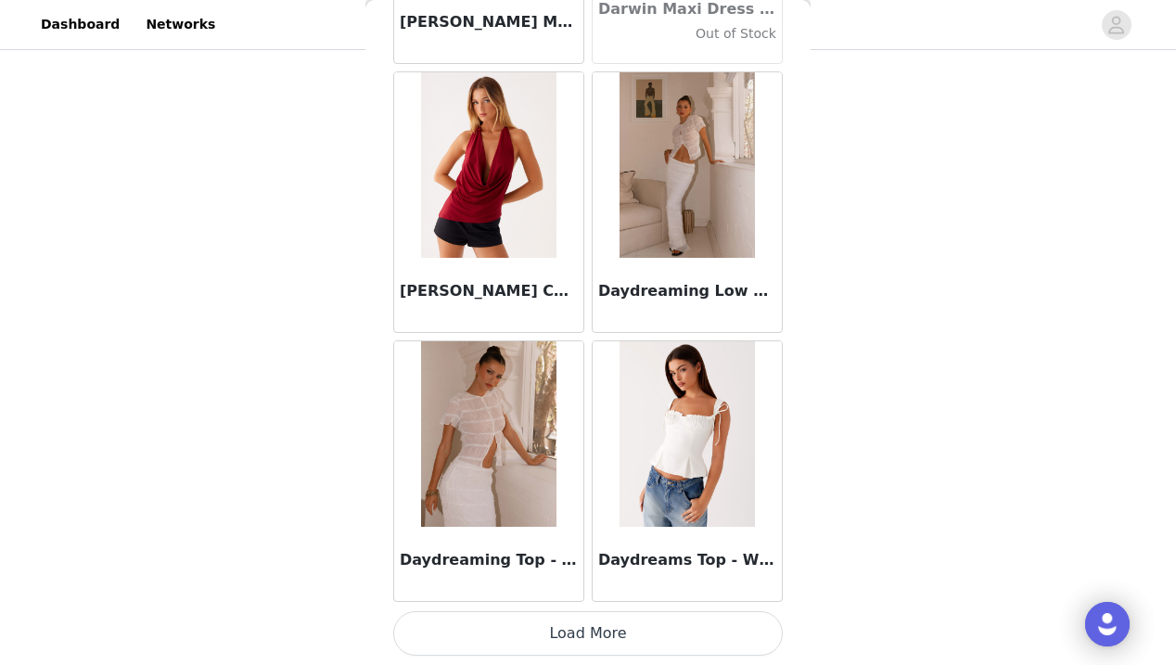
click at [590, 644] on button "Load More" at bounding box center [587, 633] width 389 height 45
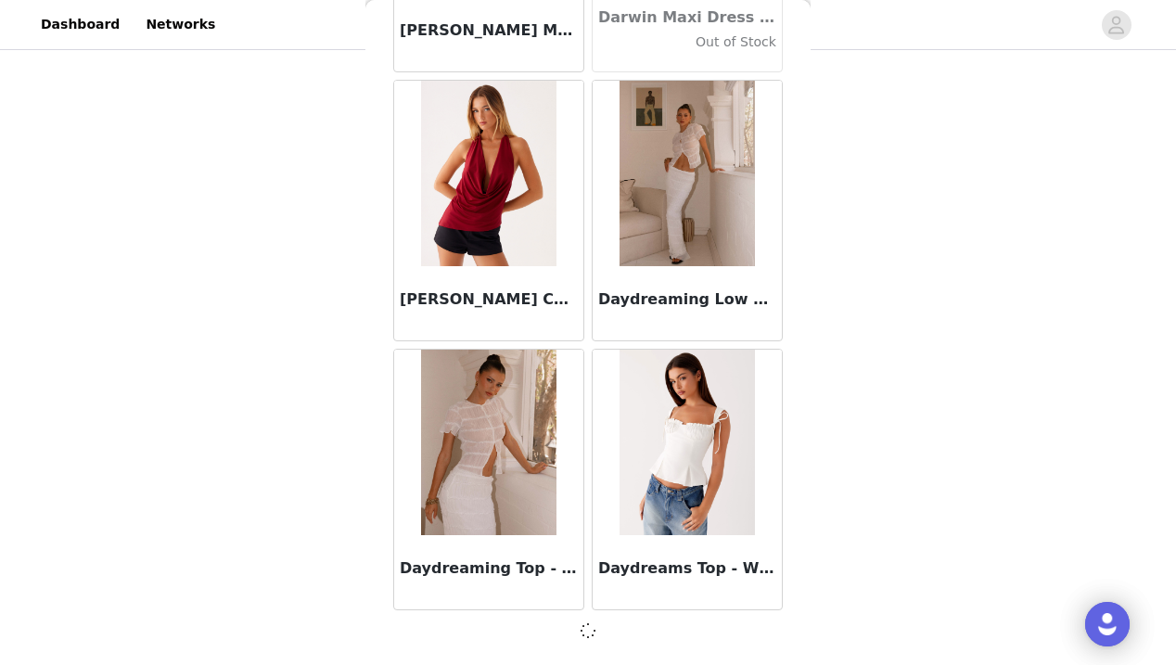
scroll to position [29055, 0]
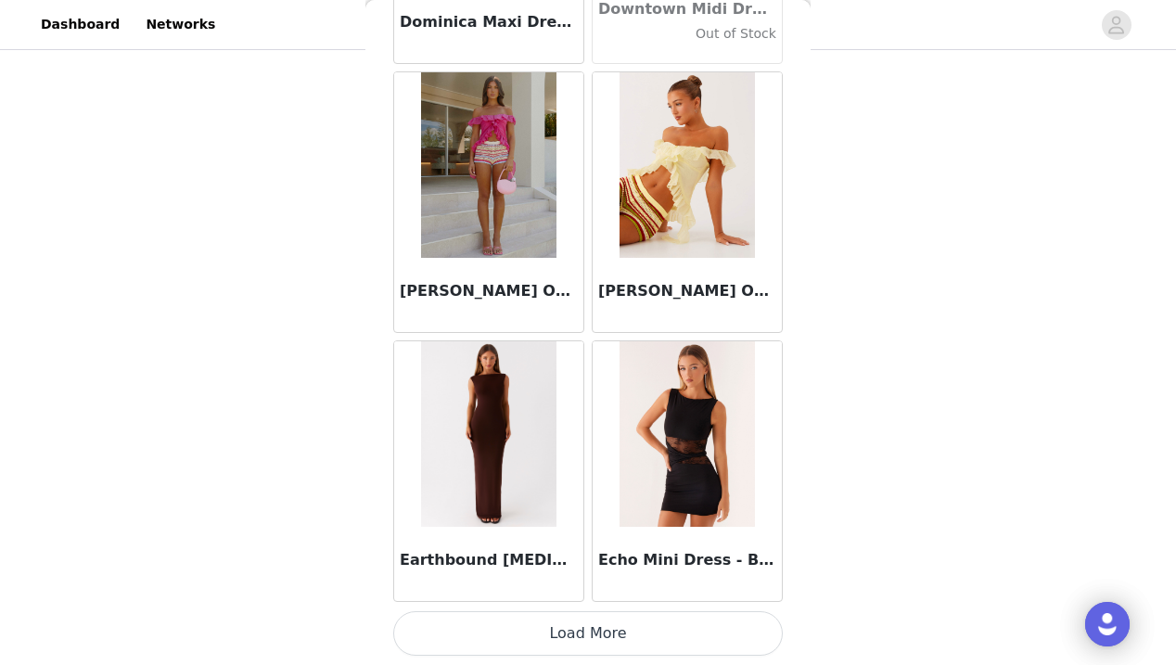
click at [592, 624] on button "Load More" at bounding box center [587, 633] width 389 height 45
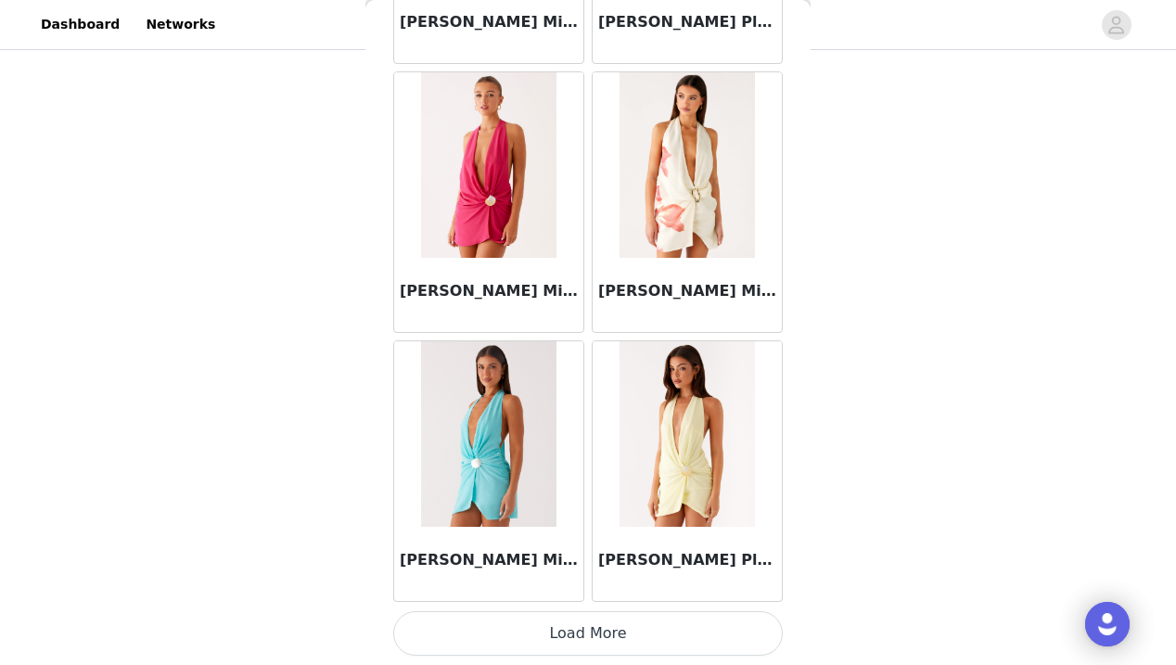
scroll to position [34442, 0]
click at [588, 634] on button "Load More" at bounding box center [587, 633] width 389 height 45
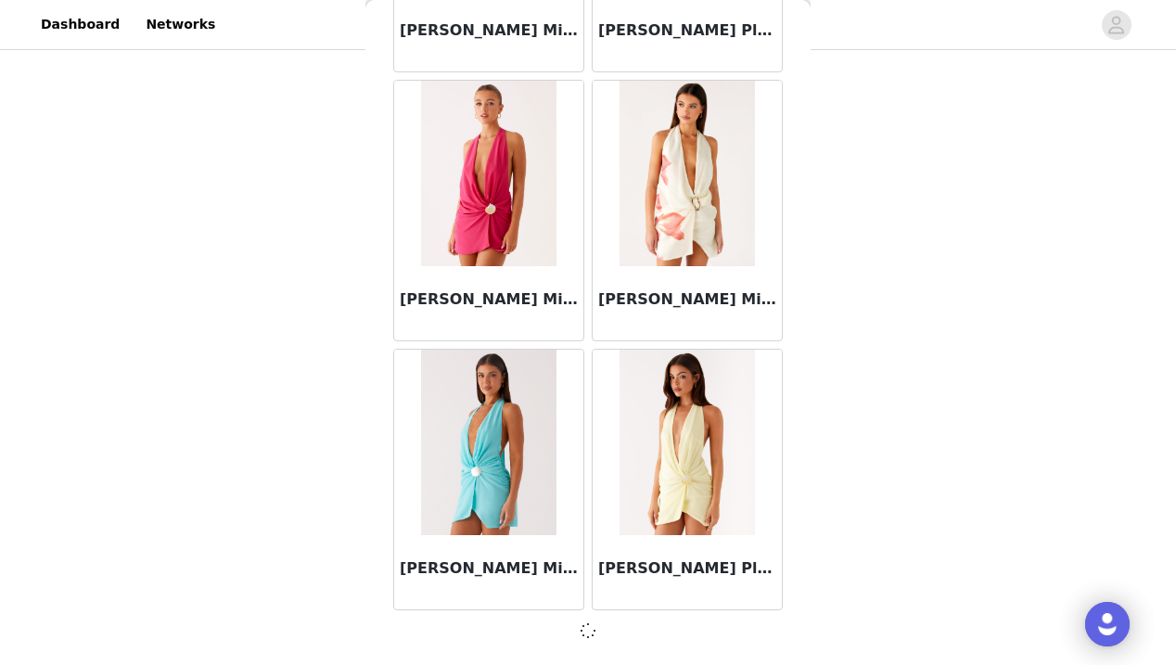
scroll to position [34434, 0]
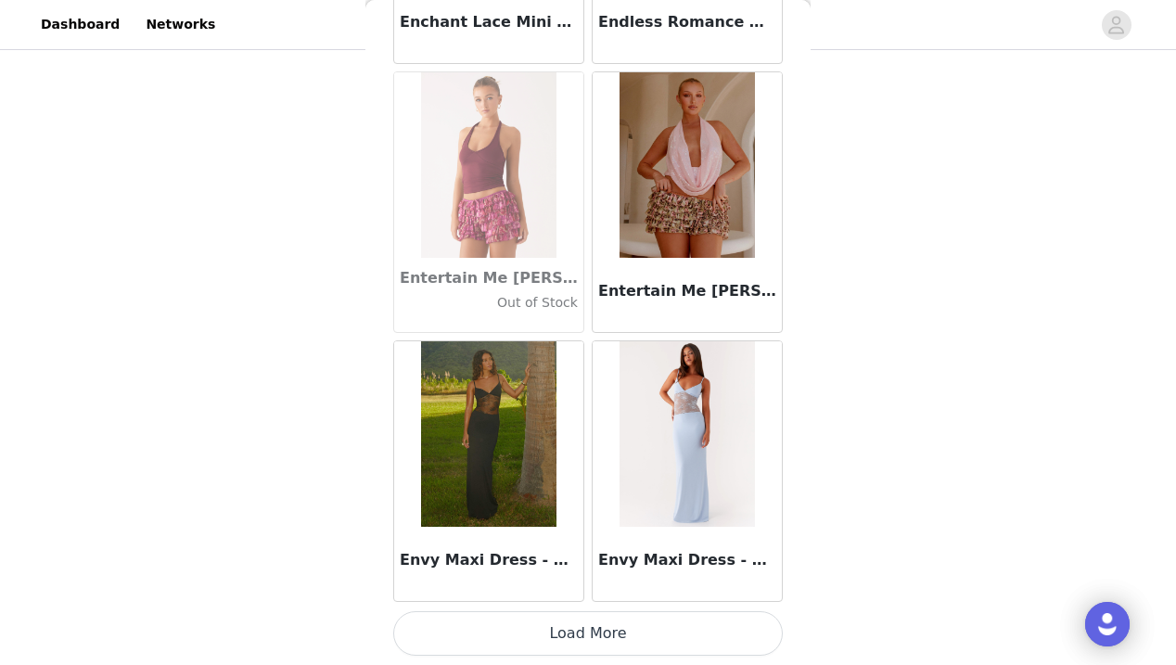
click at [589, 644] on button "Load More" at bounding box center [587, 633] width 389 height 45
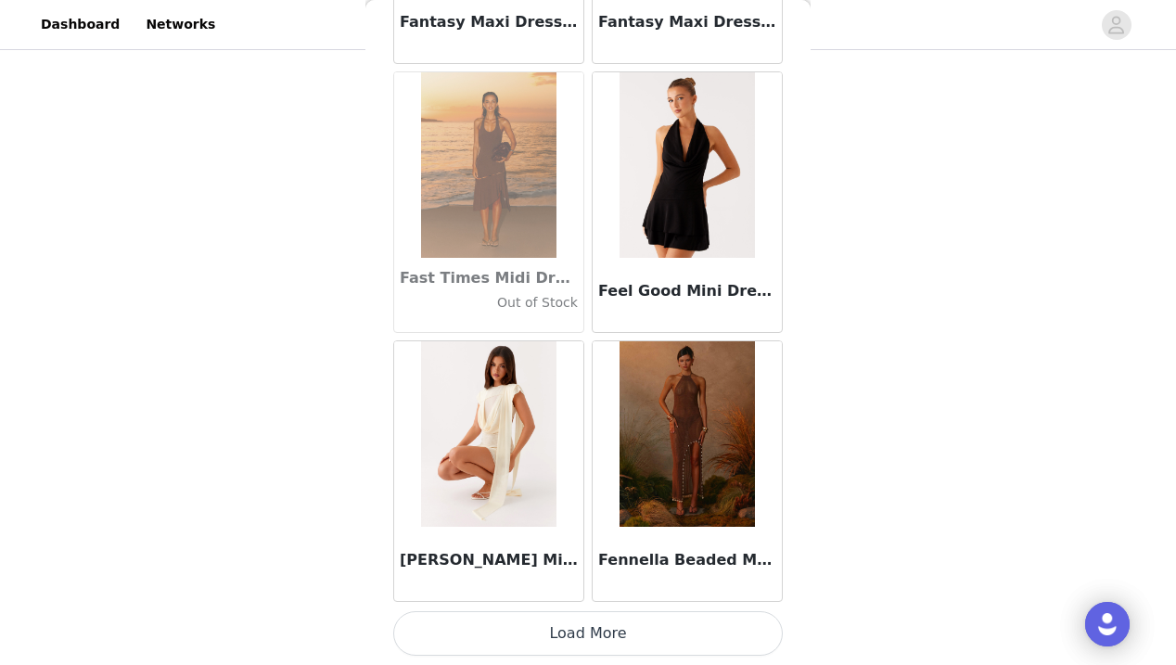
scroll to position [636, 0]
click at [588, 631] on button "Load More" at bounding box center [587, 633] width 389 height 45
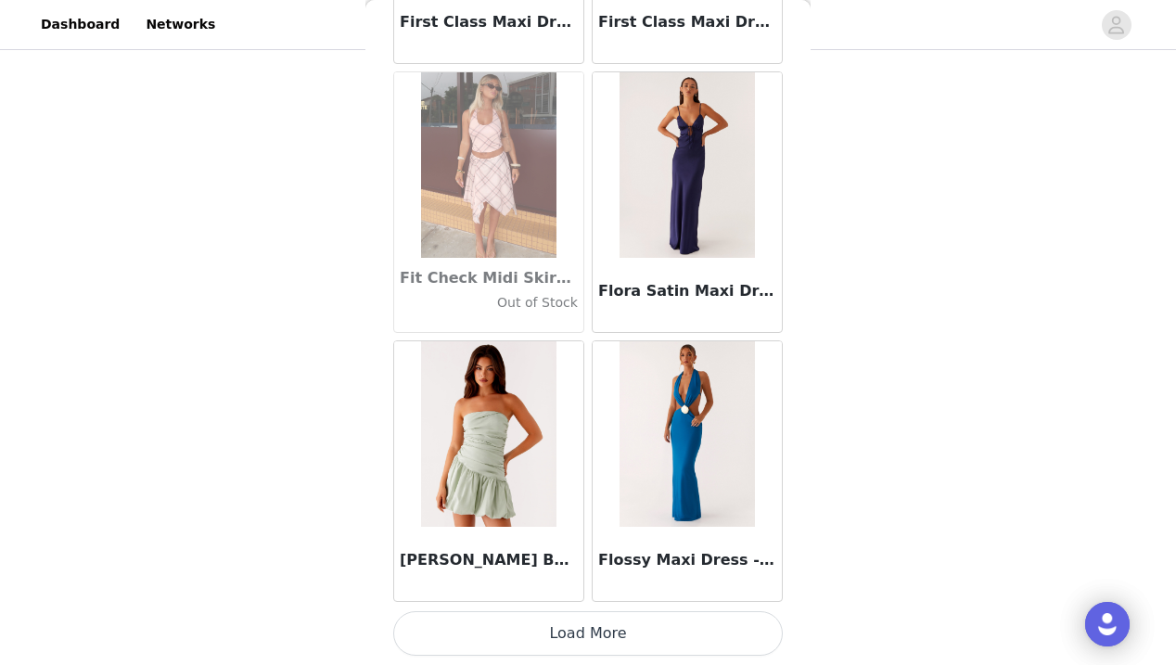
scroll to position [42509, 0]
click at [586, 632] on button "Load More" at bounding box center [587, 633] width 389 height 45
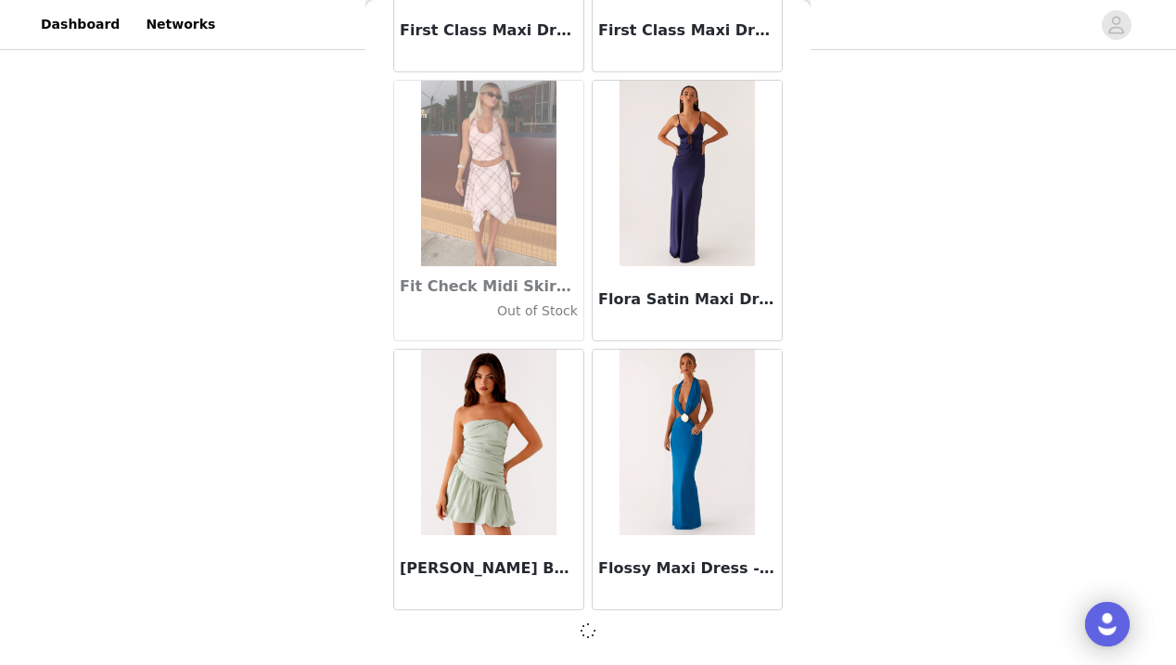
scroll to position [42501, 0]
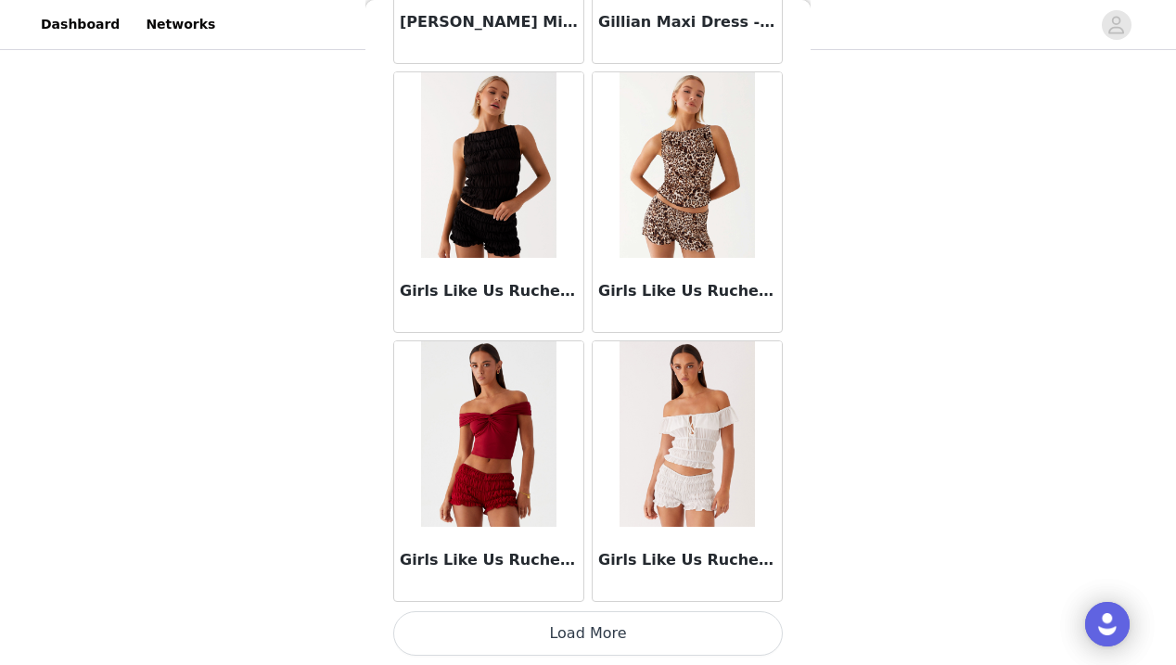
click at [586, 641] on button "Load More" at bounding box center [587, 633] width 389 height 45
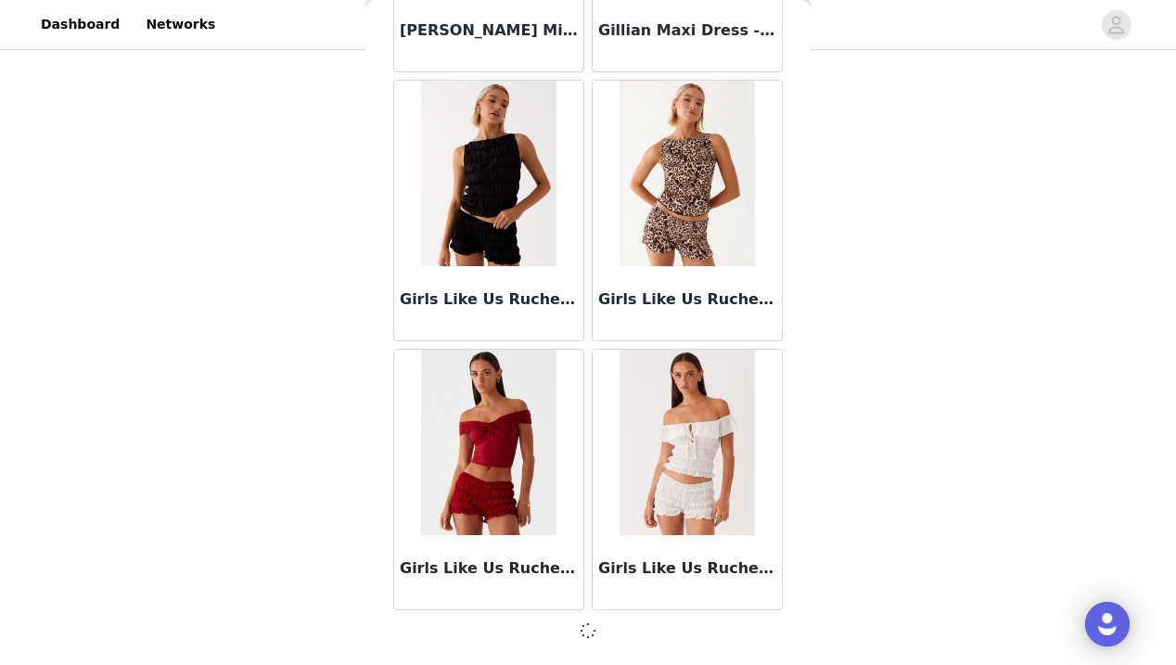
scroll to position [45190, 0]
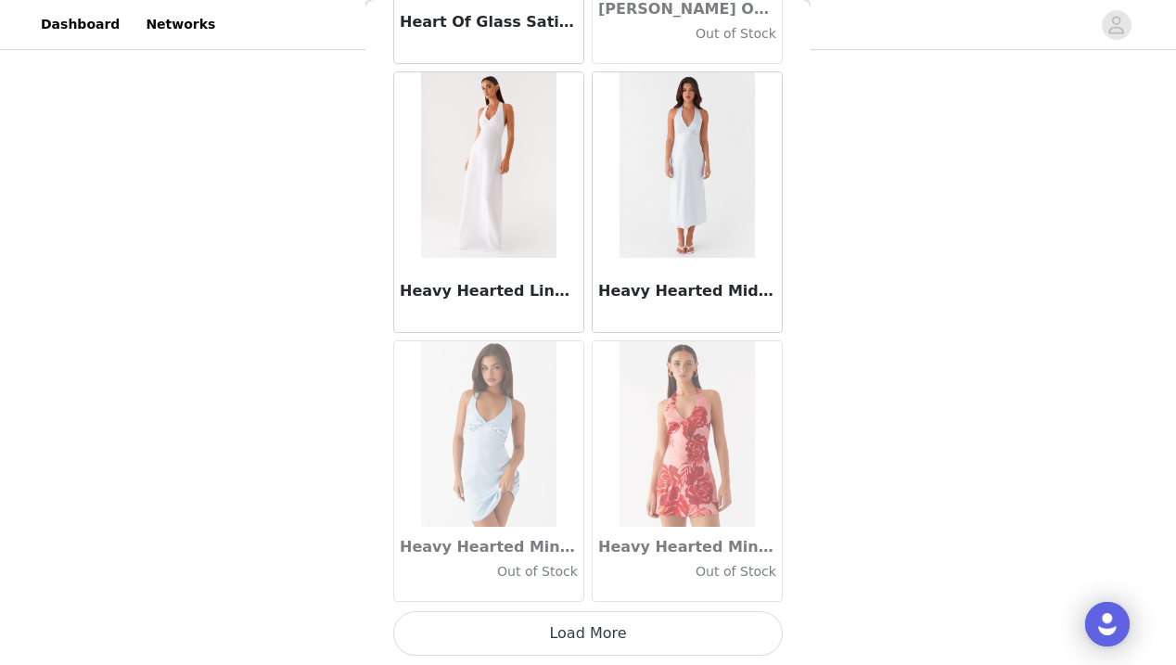
click at [586, 641] on button "Load More" at bounding box center [587, 633] width 389 height 45
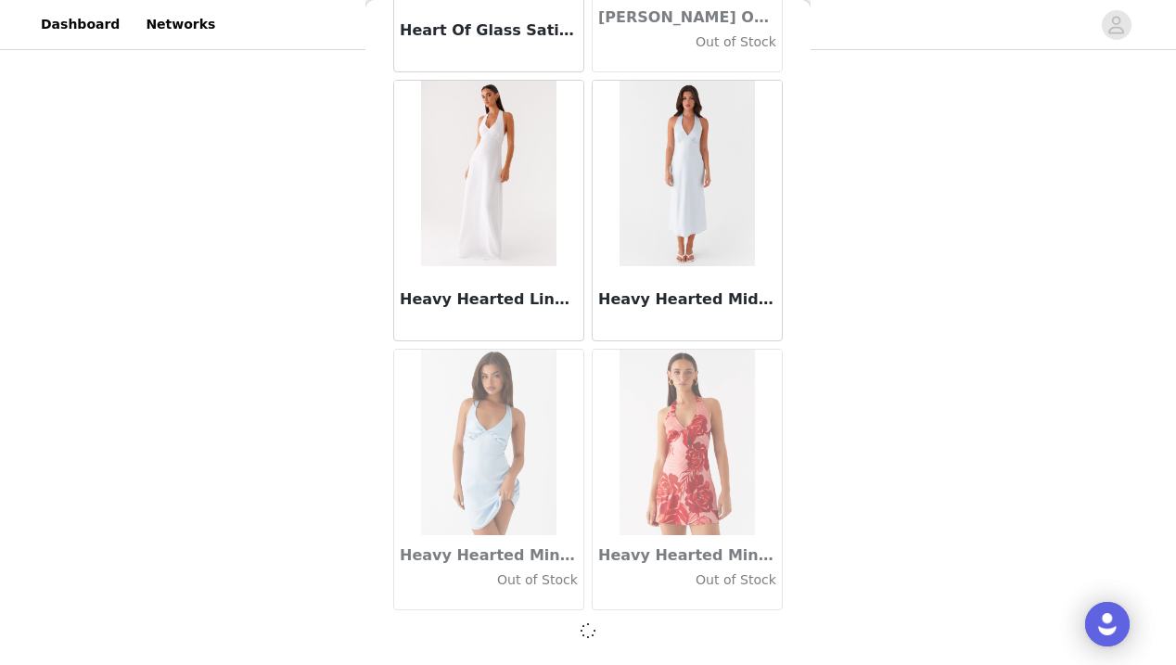
scroll to position [47879, 0]
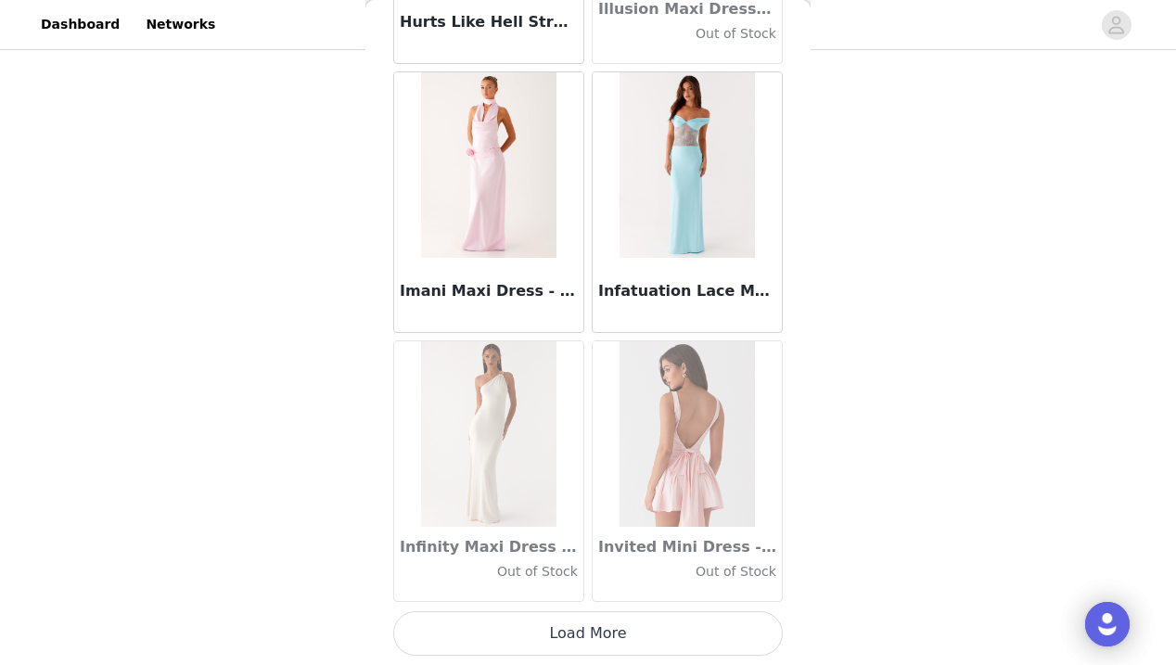
click at [593, 644] on button "Load More" at bounding box center [587, 633] width 389 height 45
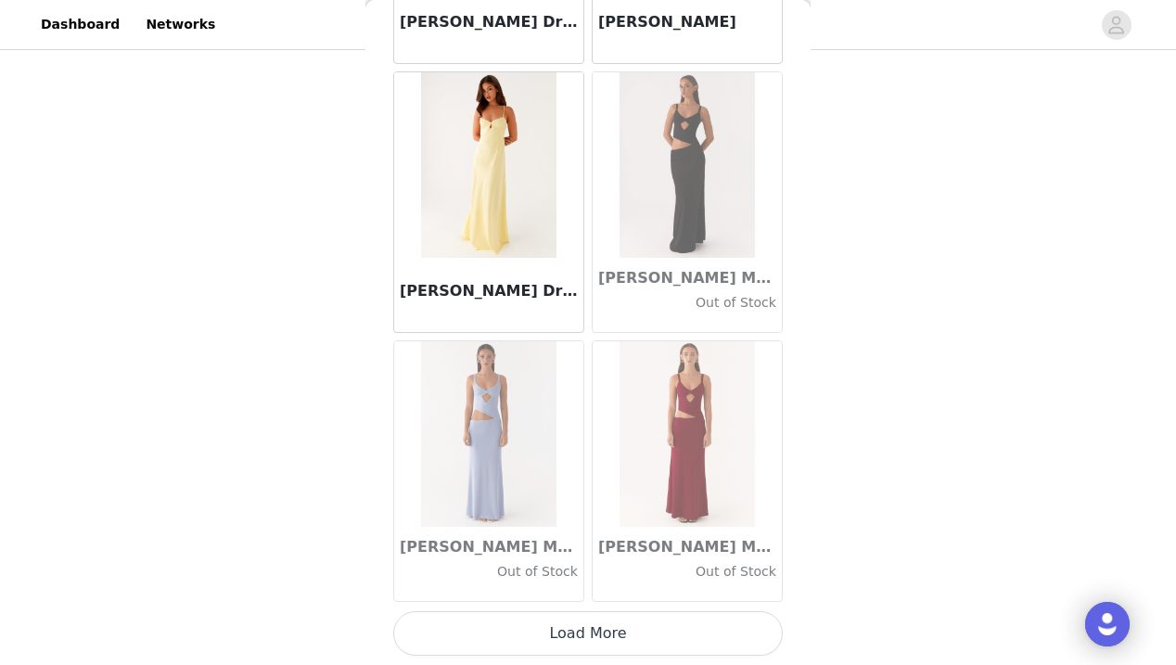
click at [593, 639] on button "Load More" at bounding box center [587, 633] width 389 height 45
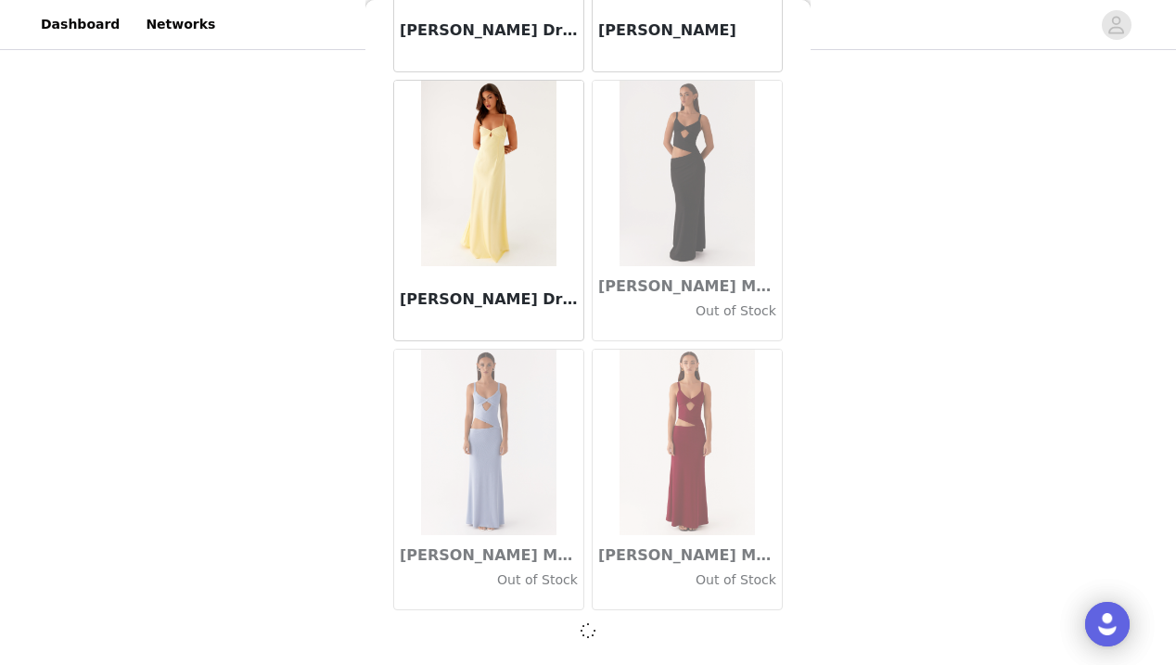
scroll to position [53257, 0]
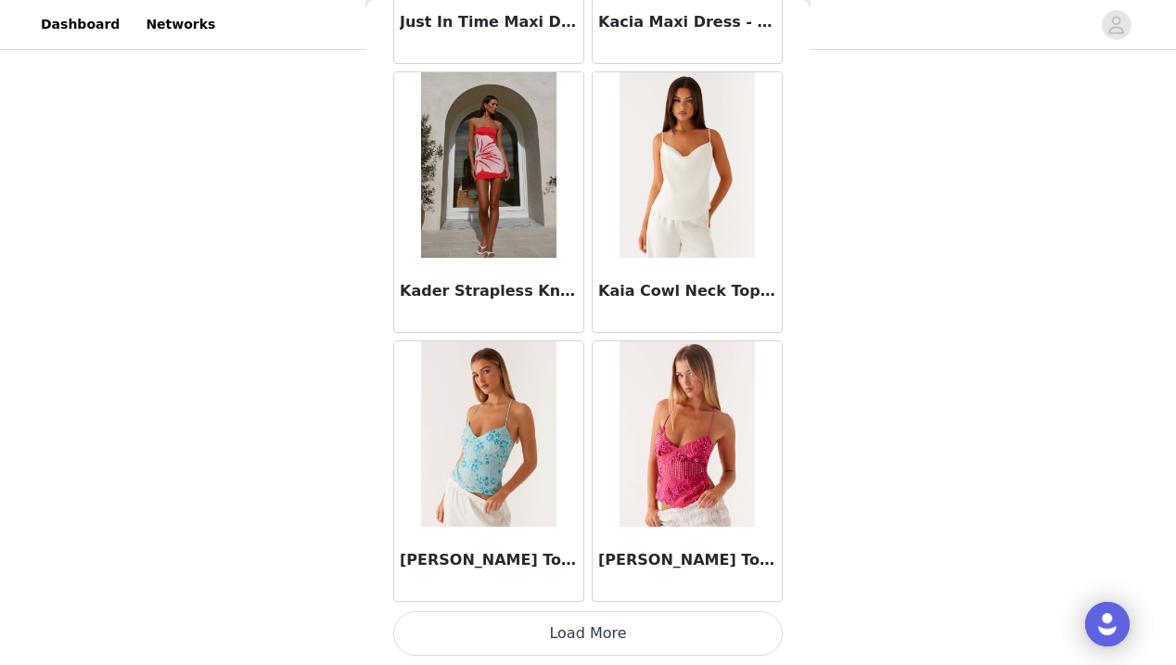
click at [593, 634] on button "Load More" at bounding box center [587, 633] width 389 height 45
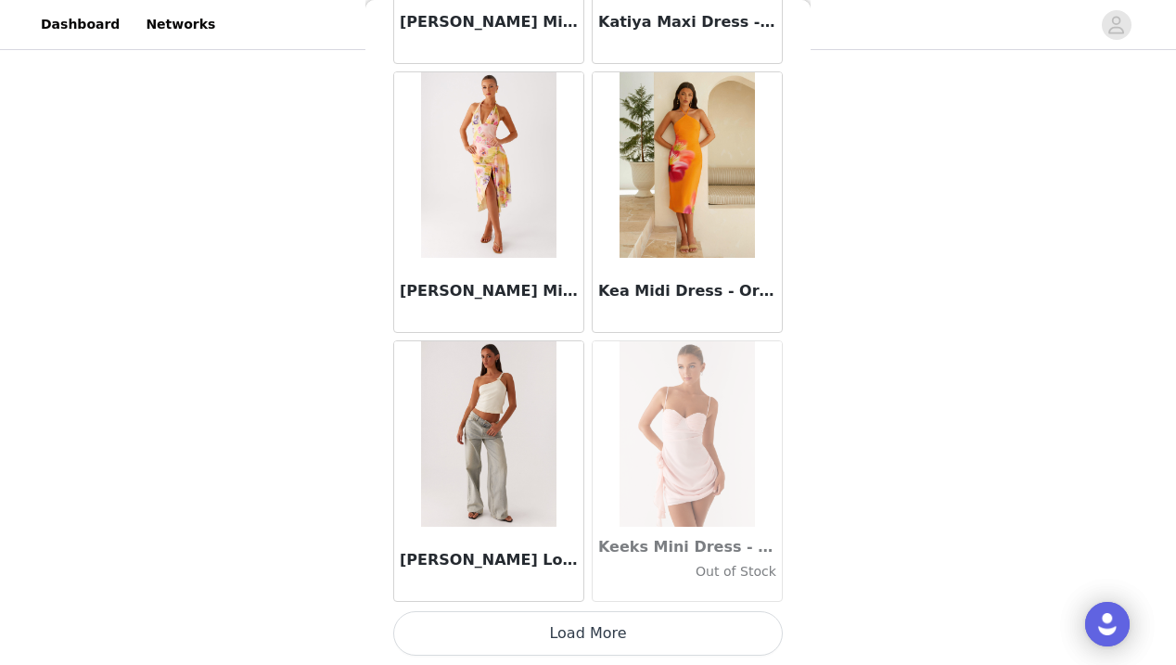
click at [593, 634] on button "Load More" at bounding box center [587, 633] width 389 height 45
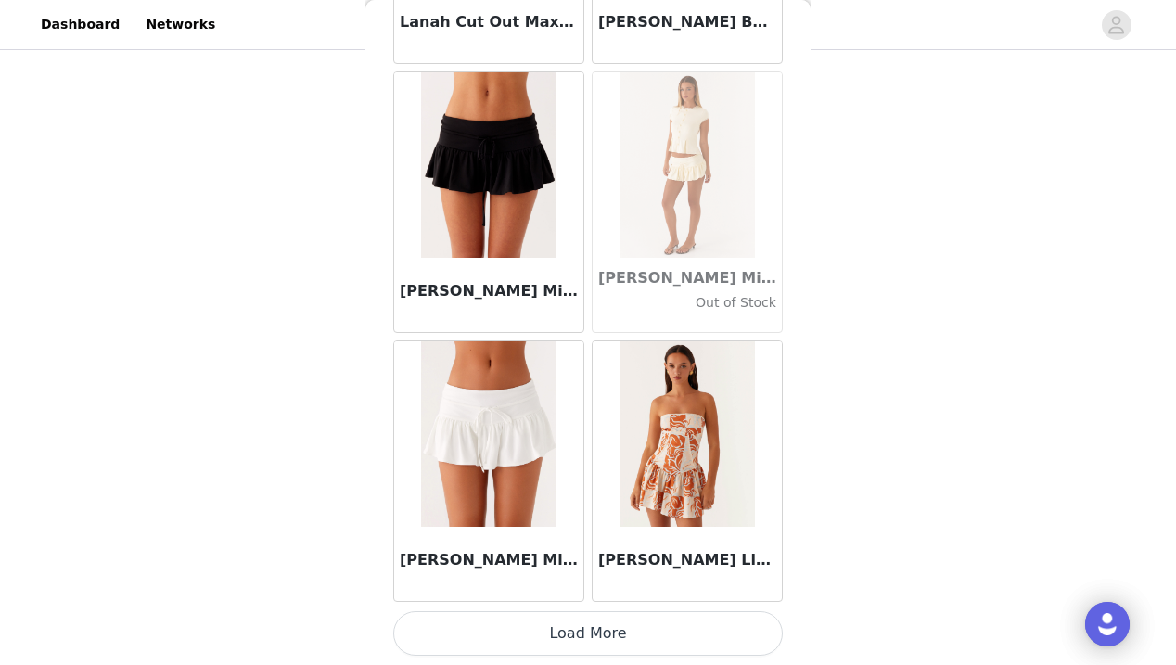
click at [595, 633] on button "Load More" at bounding box center [587, 633] width 389 height 45
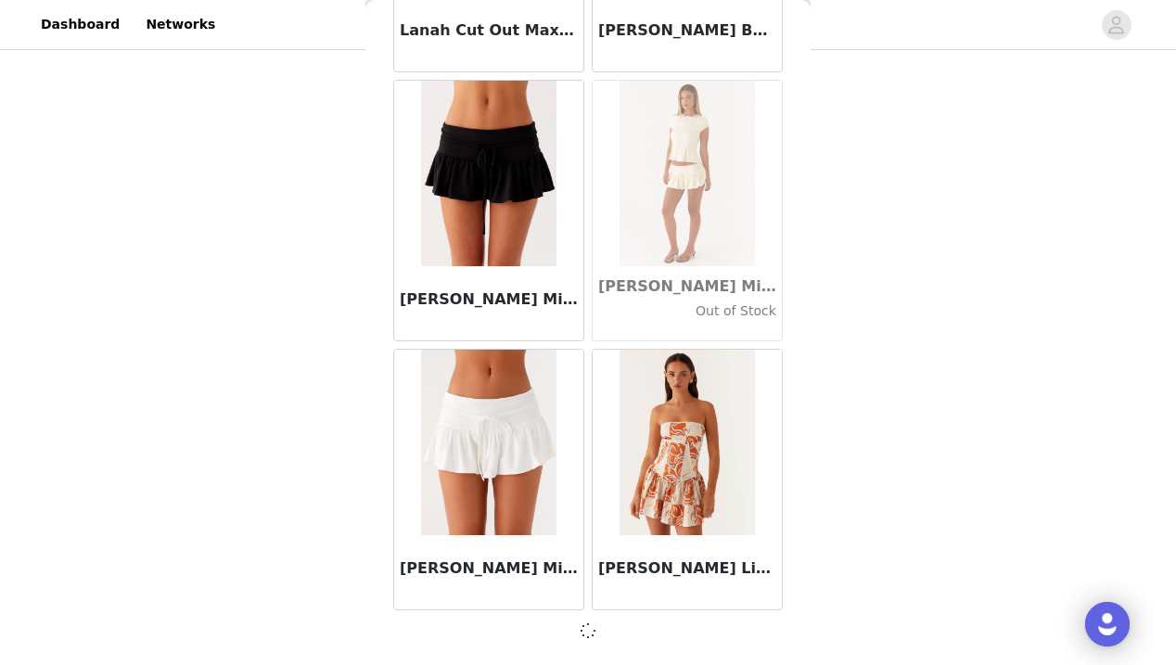
scroll to position [61325, 0]
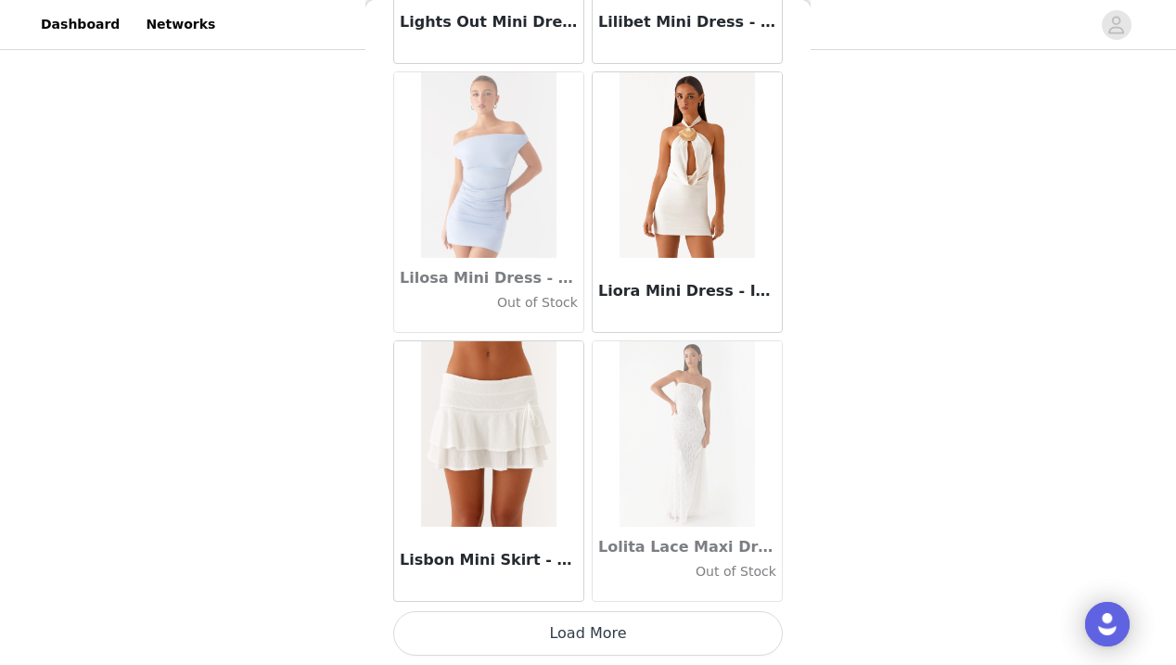
click at [591, 628] on button "Load More" at bounding box center [587, 633] width 389 height 45
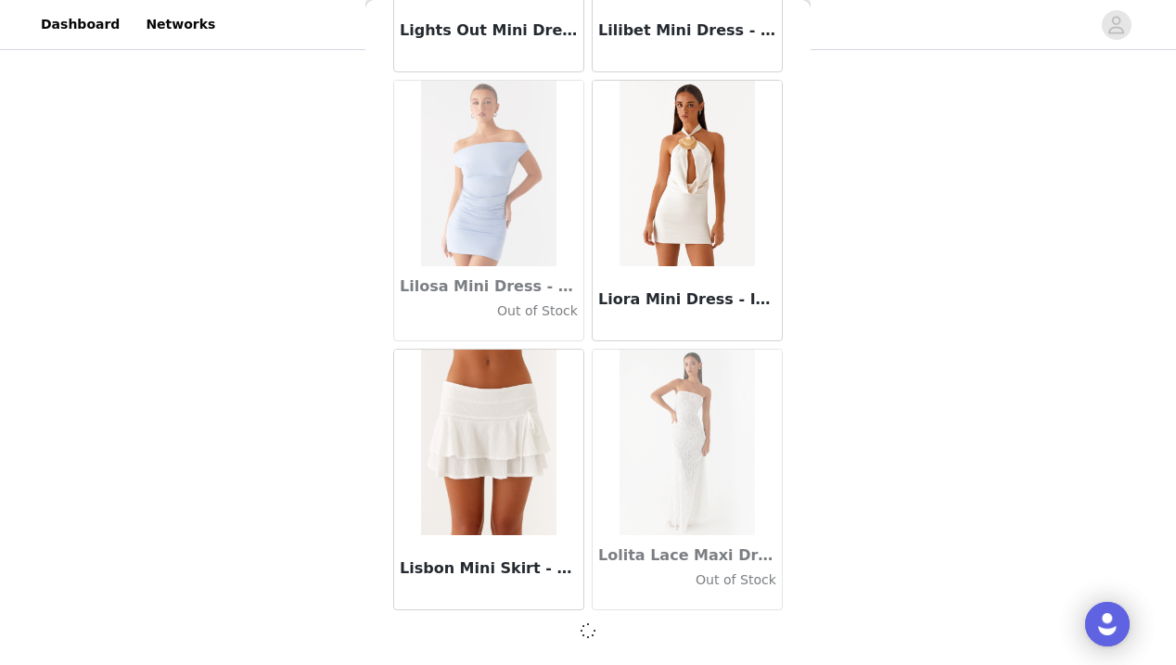
scroll to position [64014, 0]
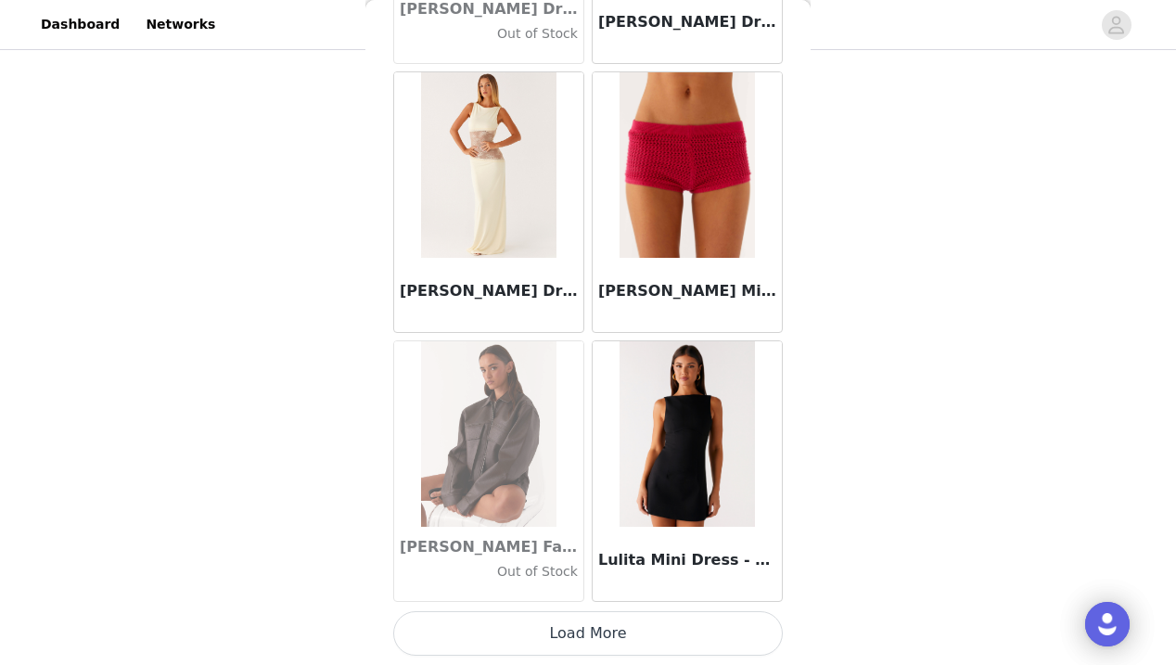
click at [592, 637] on button "Load More" at bounding box center [587, 633] width 389 height 45
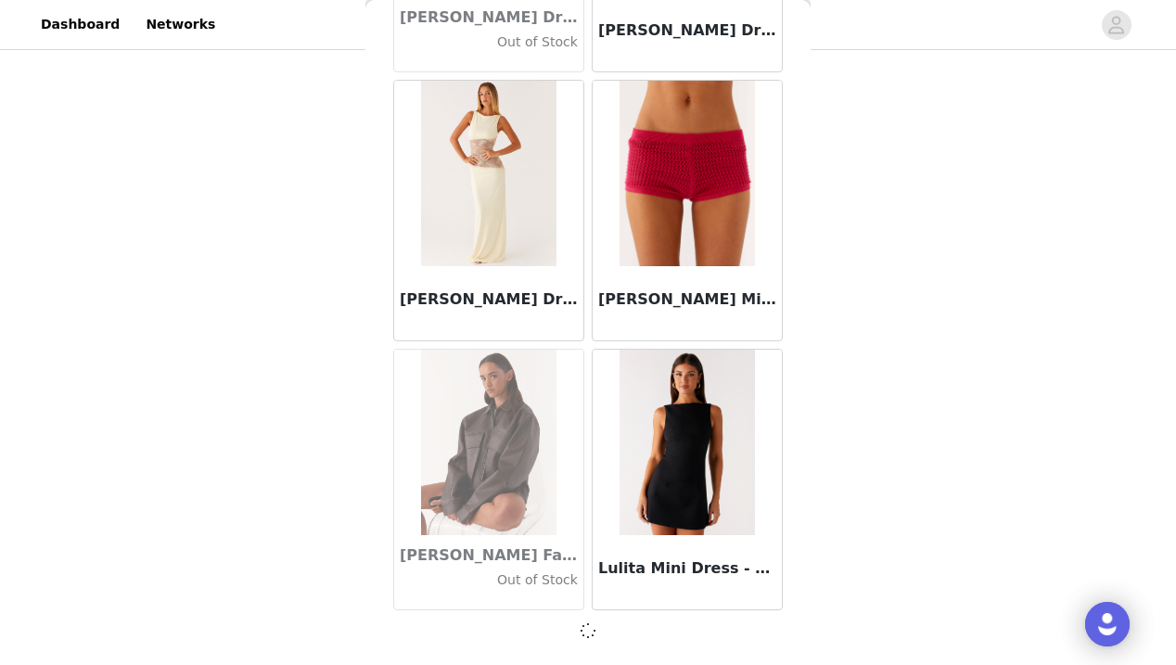
scroll to position [66703, 0]
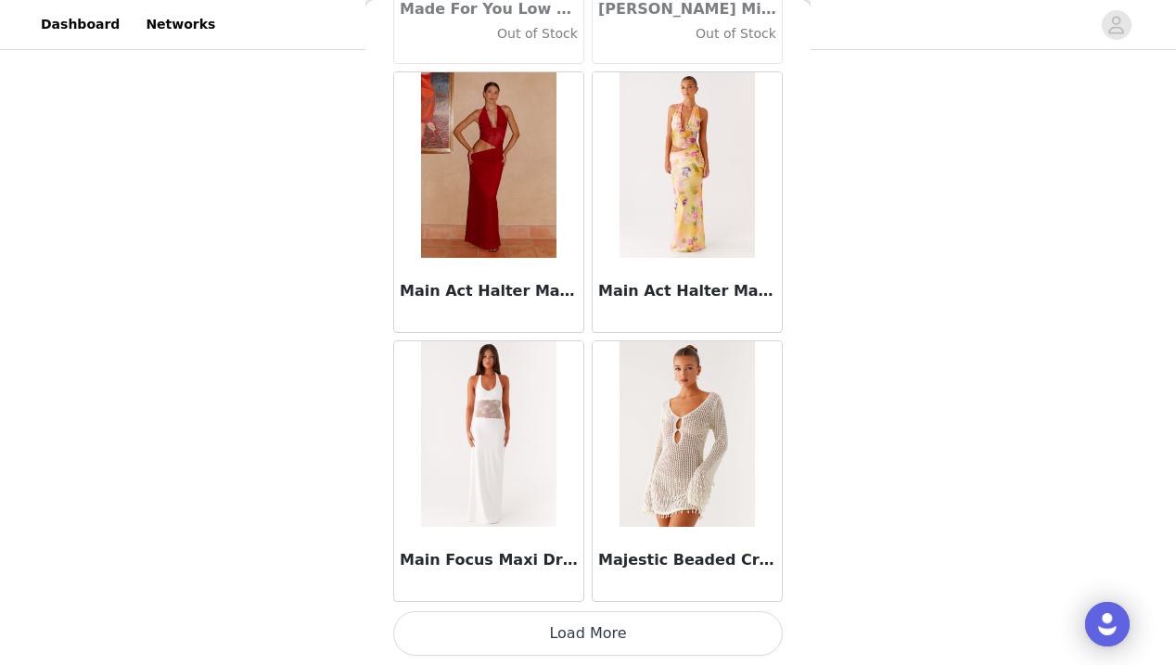
click at [593, 637] on button "Load More" at bounding box center [587, 633] width 389 height 45
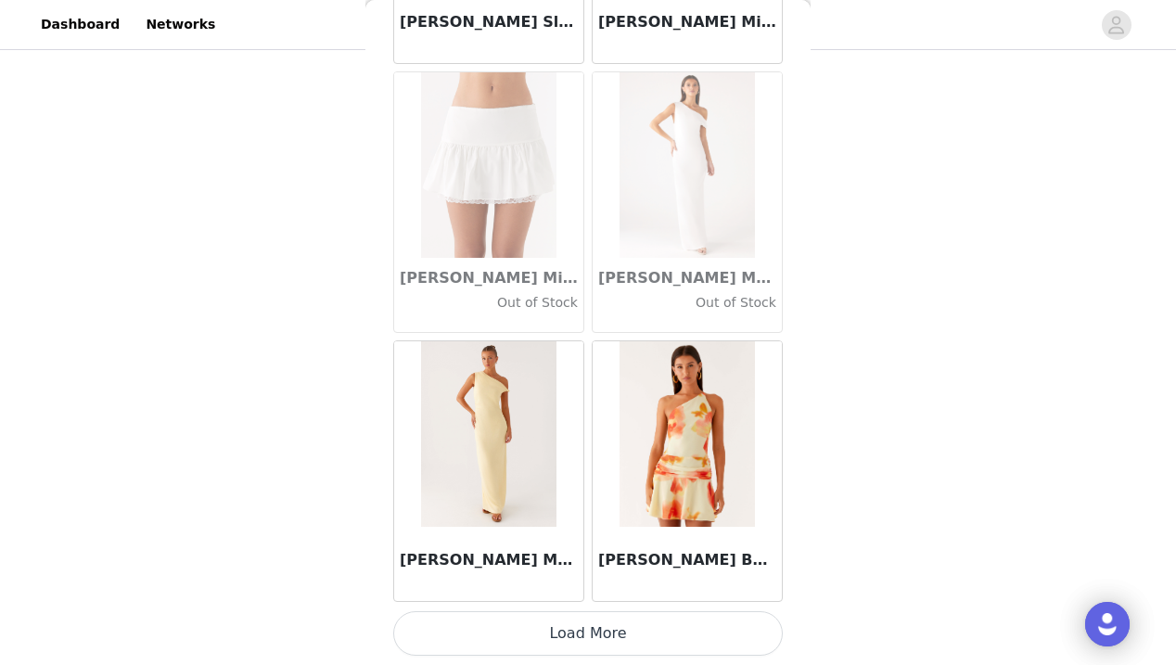
scroll to position [72089, 0]
click at [593, 637] on button "Load More" at bounding box center [587, 633] width 389 height 45
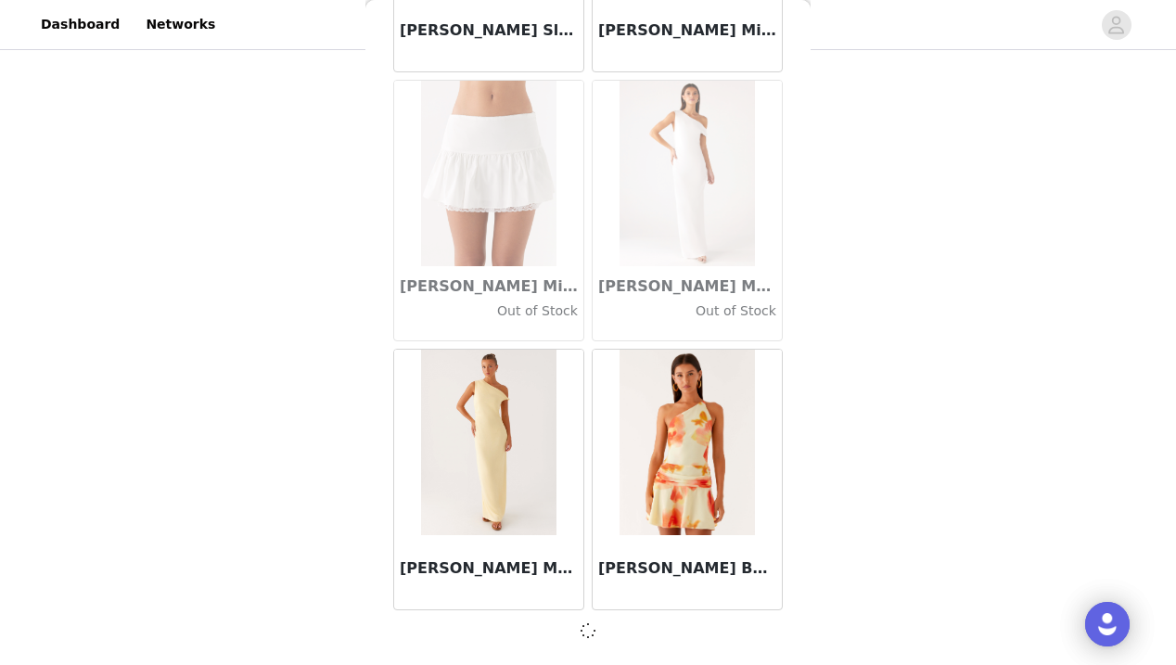
scroll to position [72081, 0]
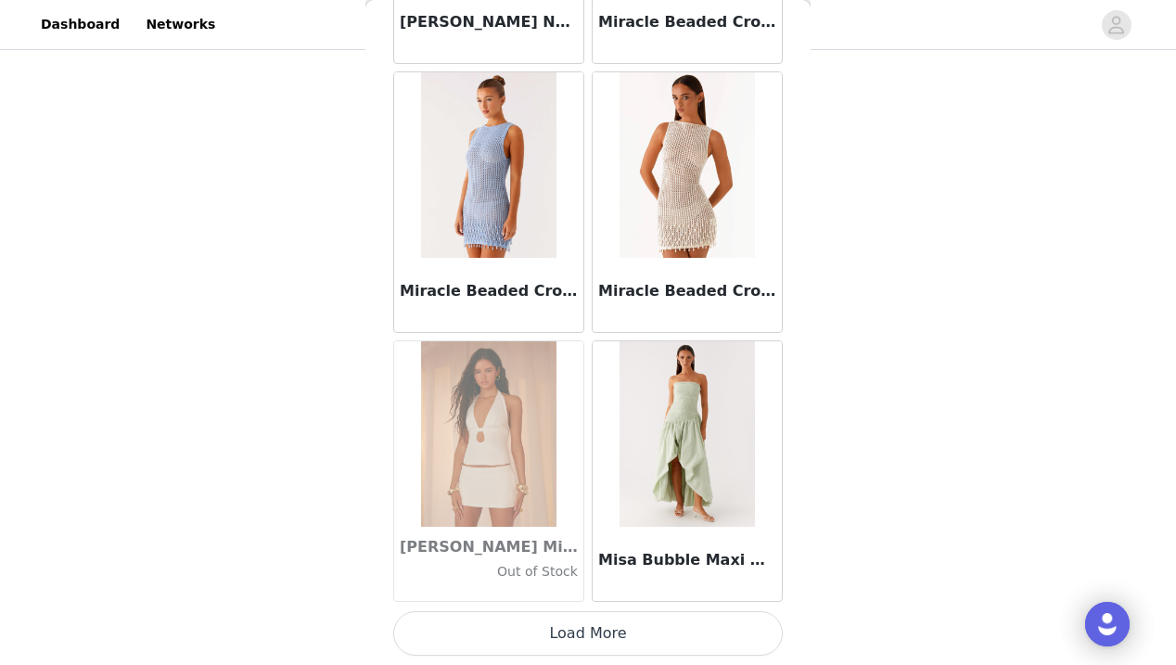
click at [593, 637] on button "Load More" at bounding box center [587, 633] width 389 height 45
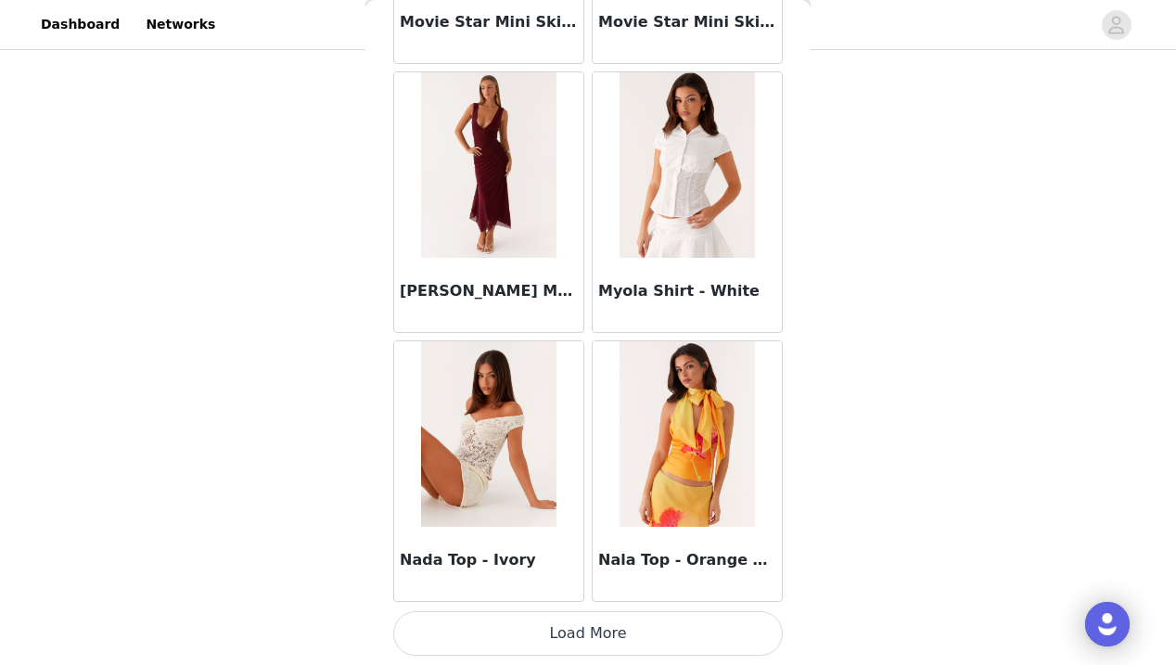
click at [591, 626] on button "Load More" at bounding box center [587, 633] width 389 height 45
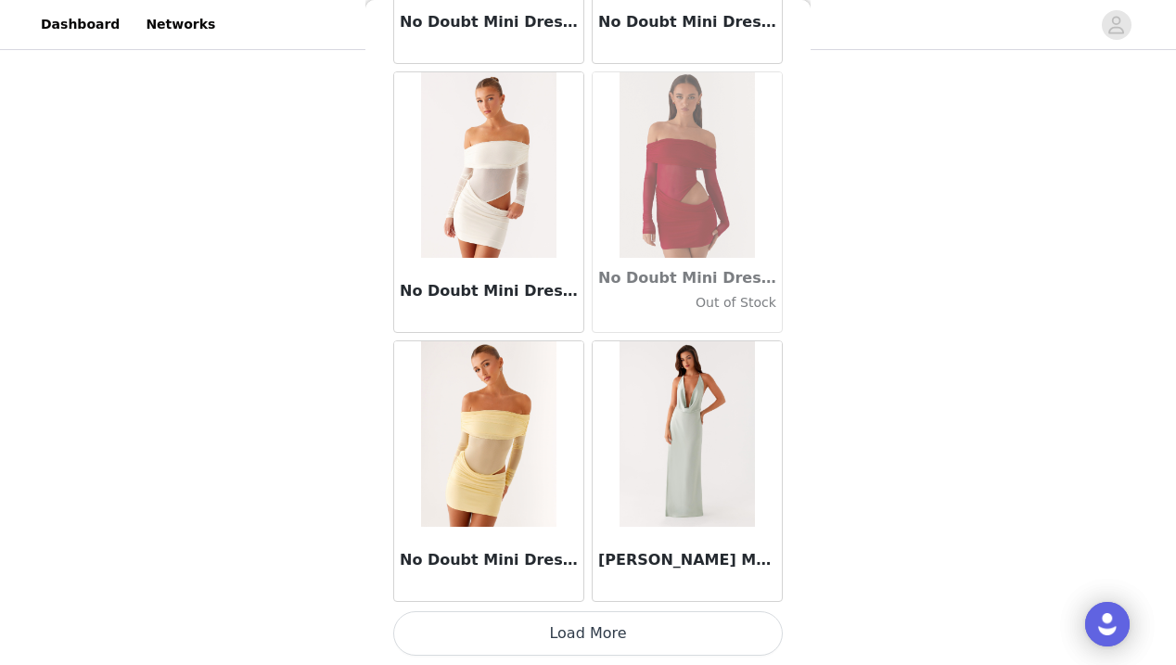
click at [591, 637] on button "Load More" at bounding box center [587, 633] width 389 height 45
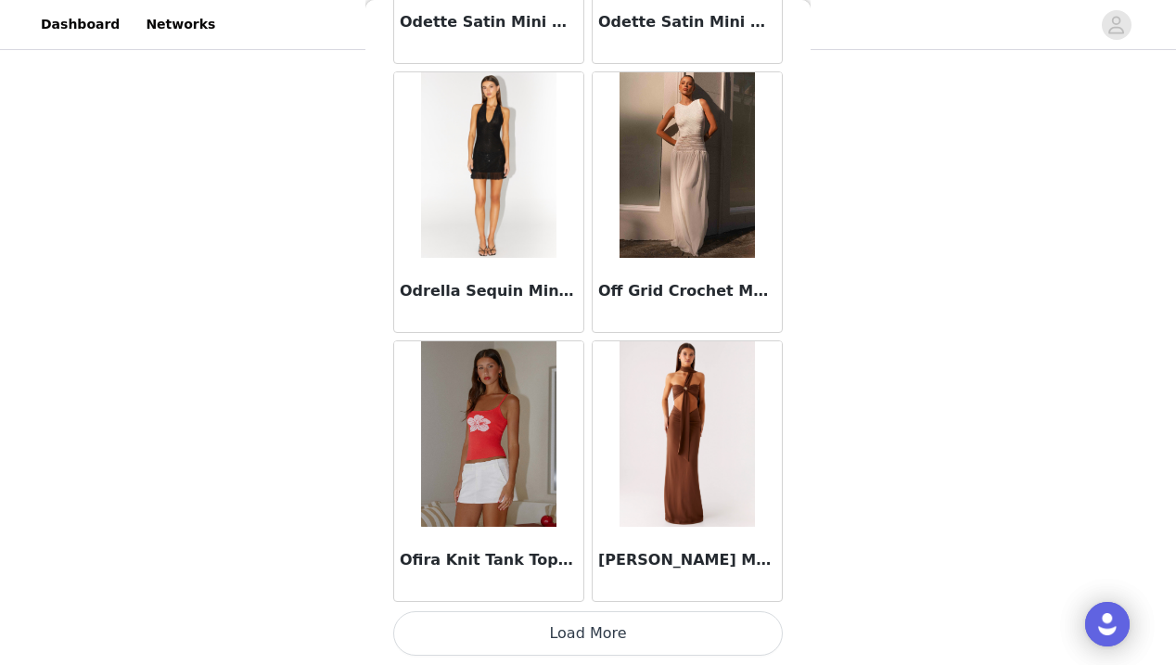
scroll to position [82846, 0]
click at [591, 637] on button "Load More" at bounding box center [587, 633] width 389 height 45
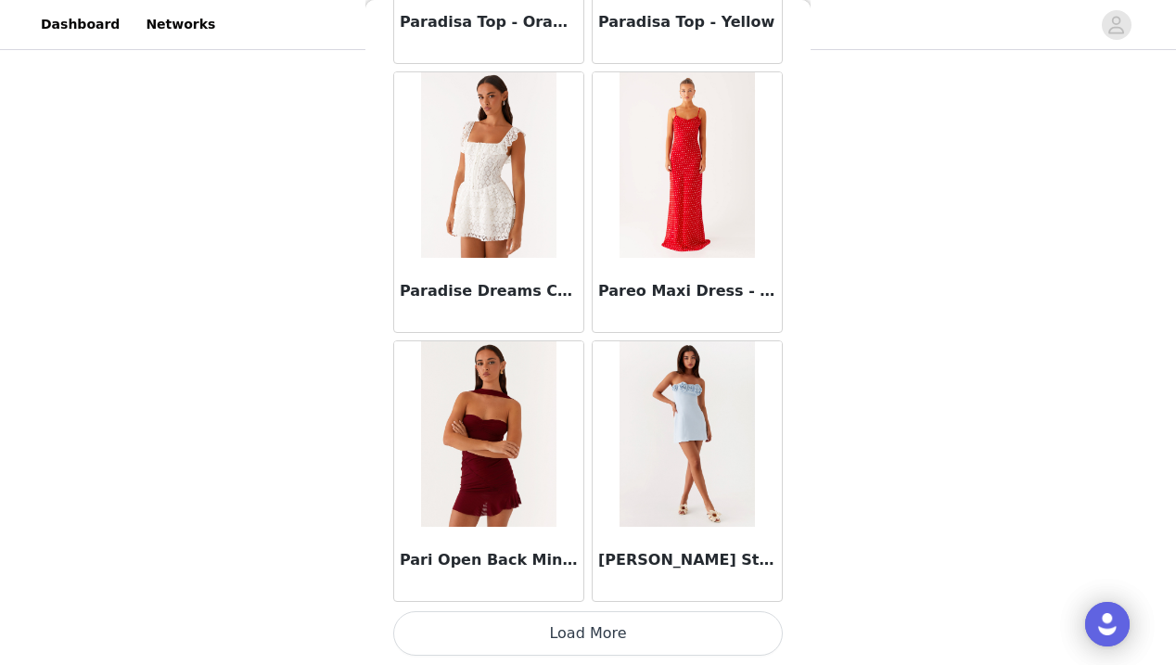
scroll to position [85535, 0]
click at [591, 637] on button "Load More" at bounding box center [587, 633] width 389 height 45
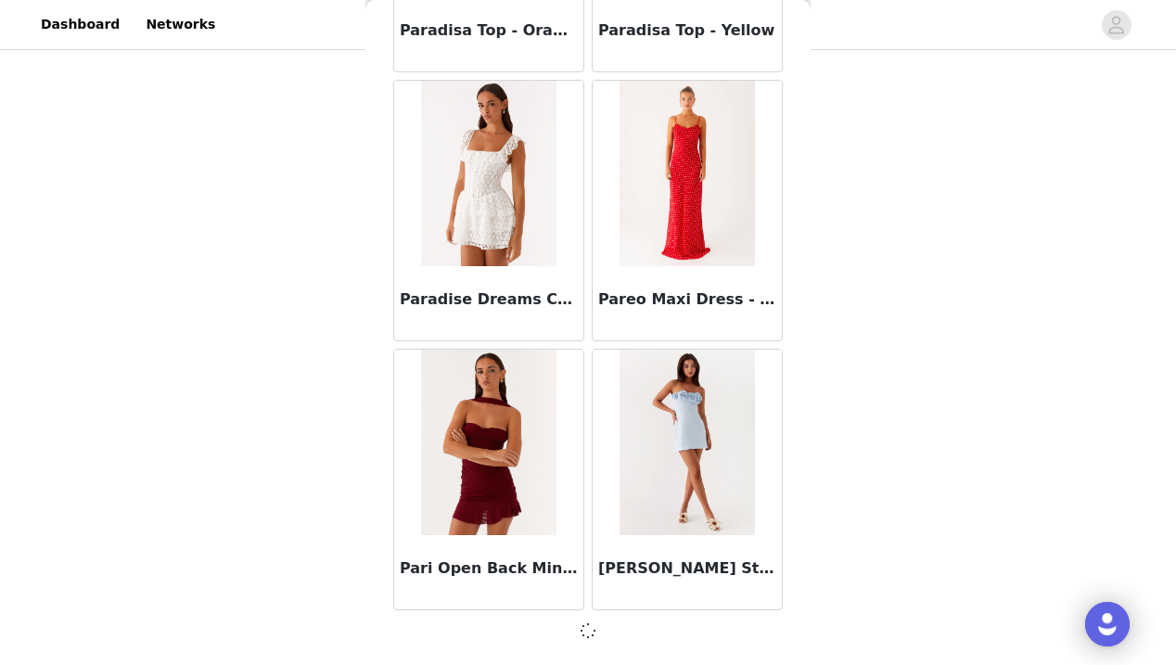
click at [591, 637] on span at bounding box center [587, 629] width 19 height 23
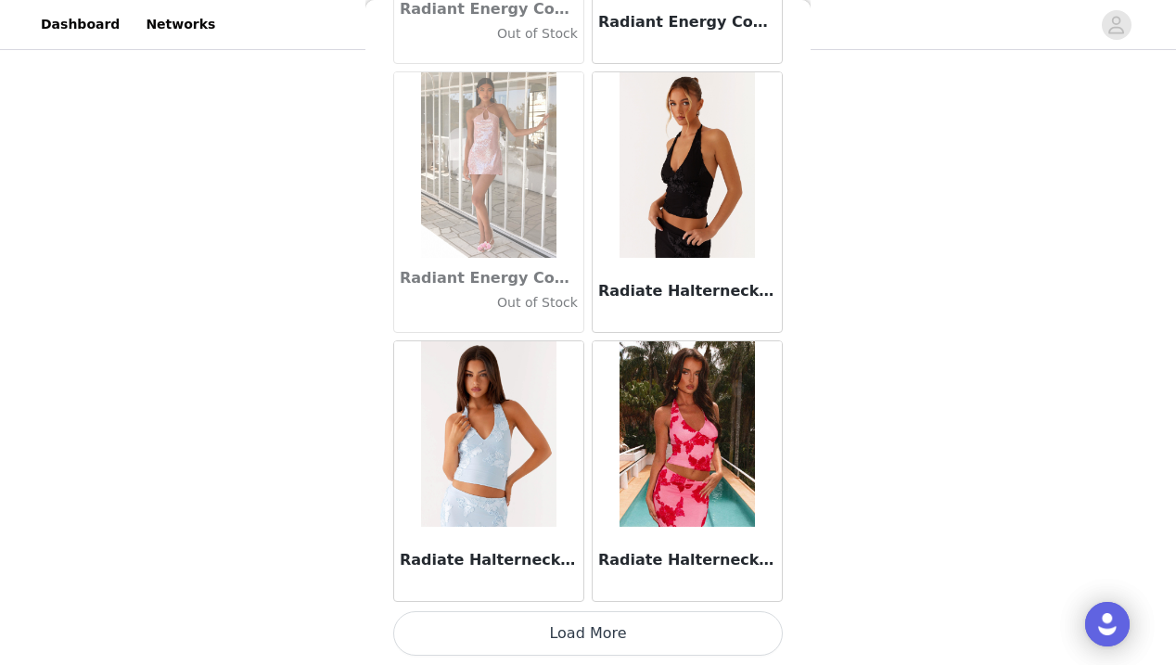
scroll to position [88224, 0]
click at [587, 638] on button "Load More" at bounding box center [587, 633] width 389 height 45
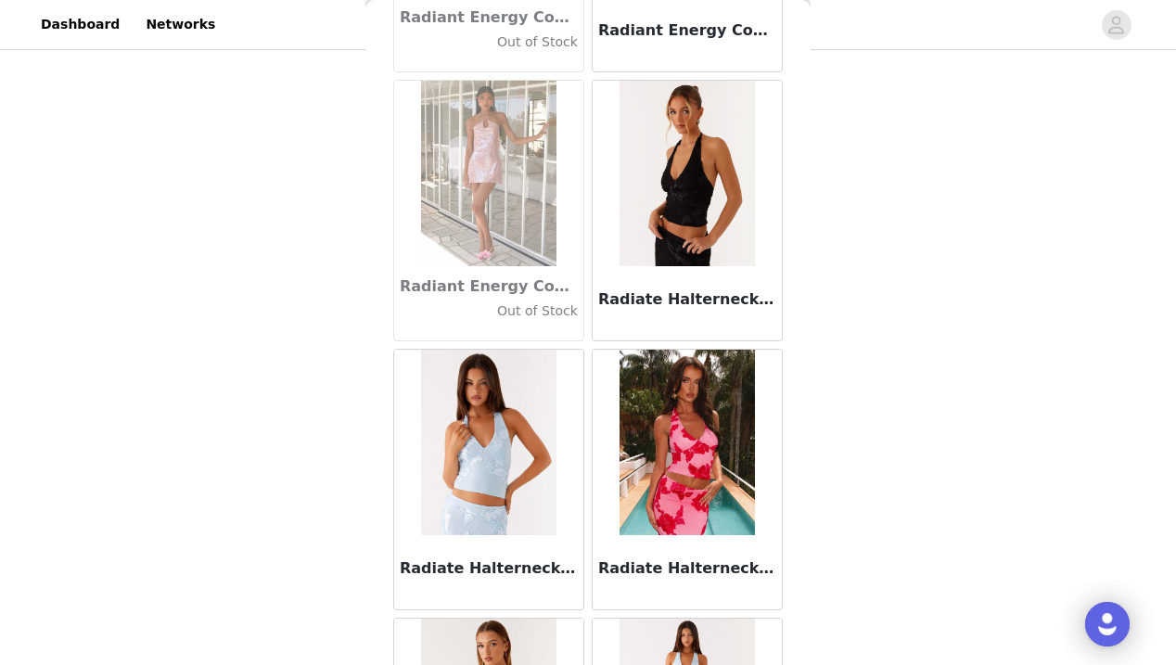
scroll to position [636, 0]
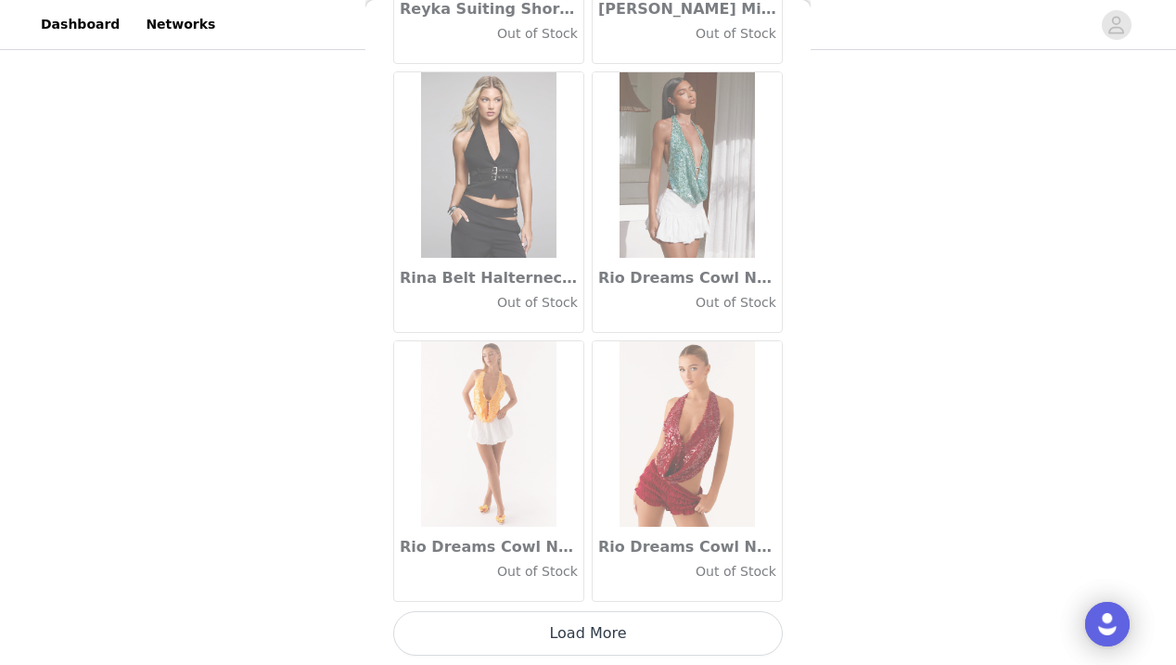
click at [588, 643] on button "Load More" at bounding box center [587, 633] width 389 height 45
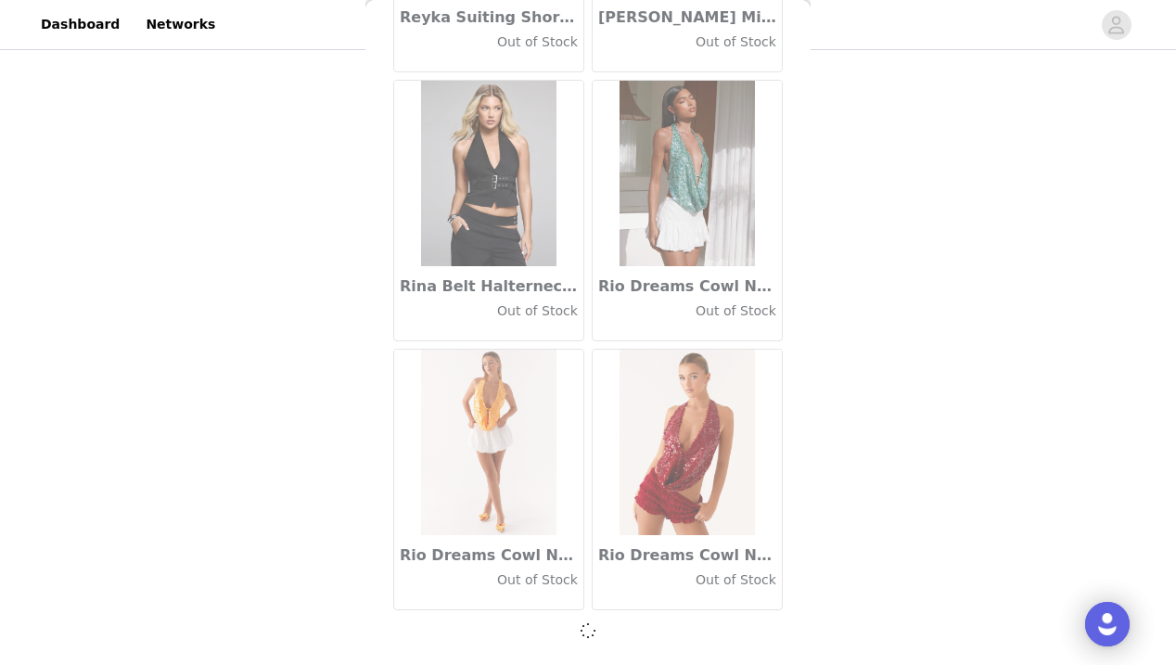
scroll to position [90905, 0]
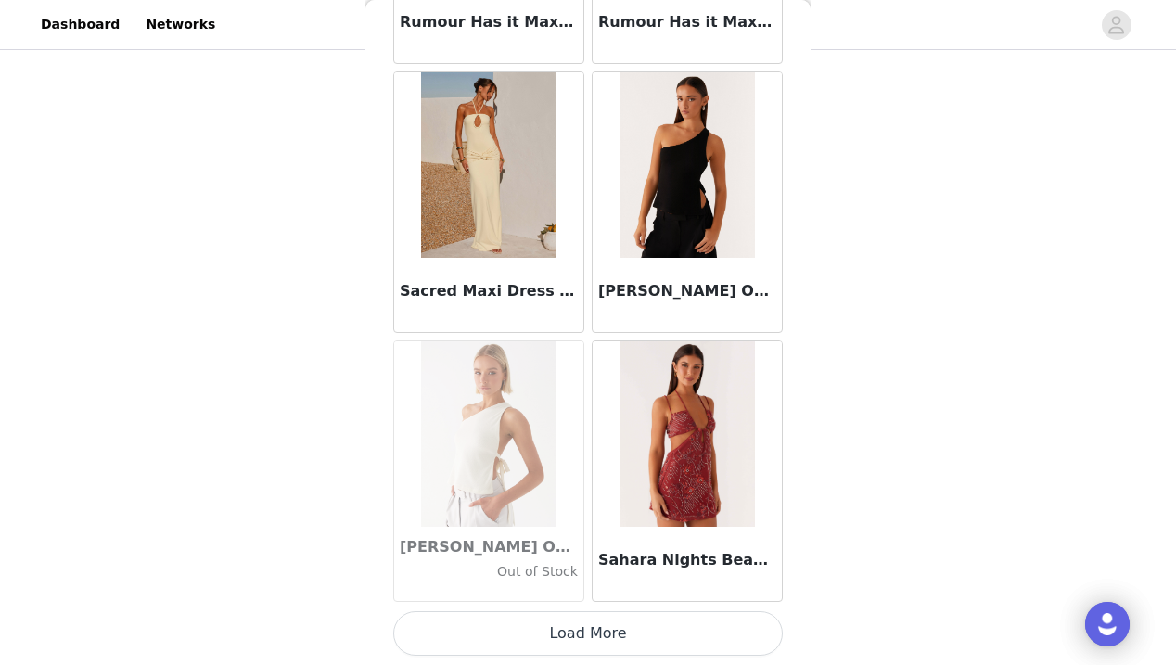
click at [597, 631] on button "Load More" at bounding box center [587, 633] width 389 height 45
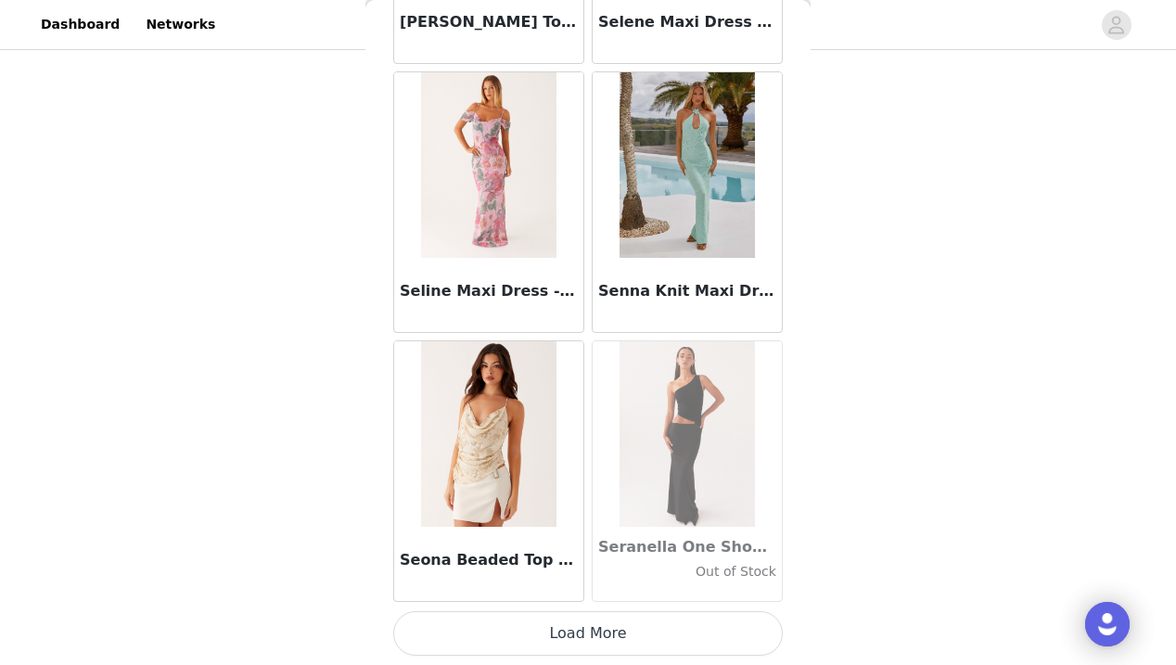
click at [590, 639] on button "Load More" at bounding box center [587, 633] width 389 height 45
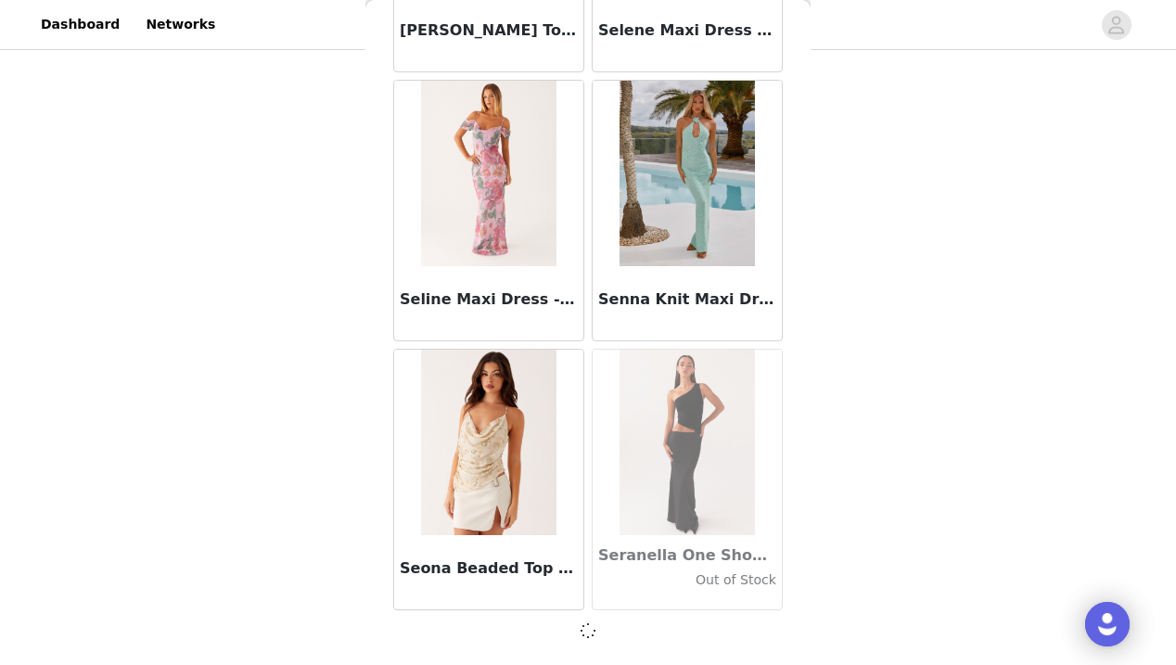
scroll to position [96283, 0]
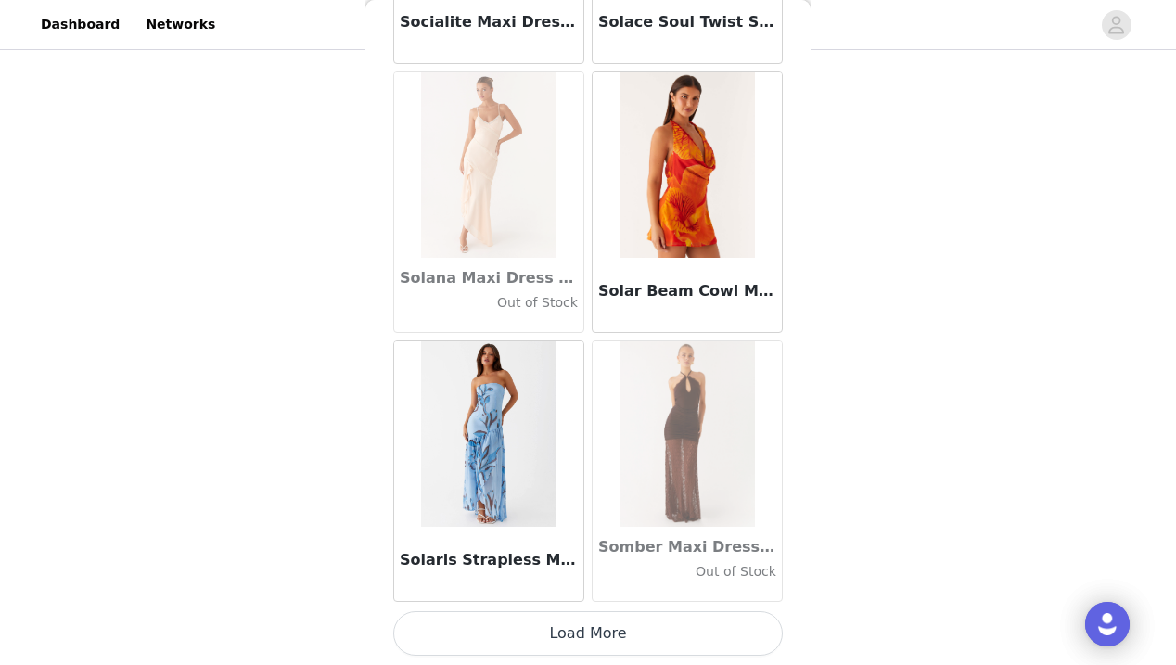
click at [589, 631] on button "Load More" at bounding box center [587, 633] width 389 height 45
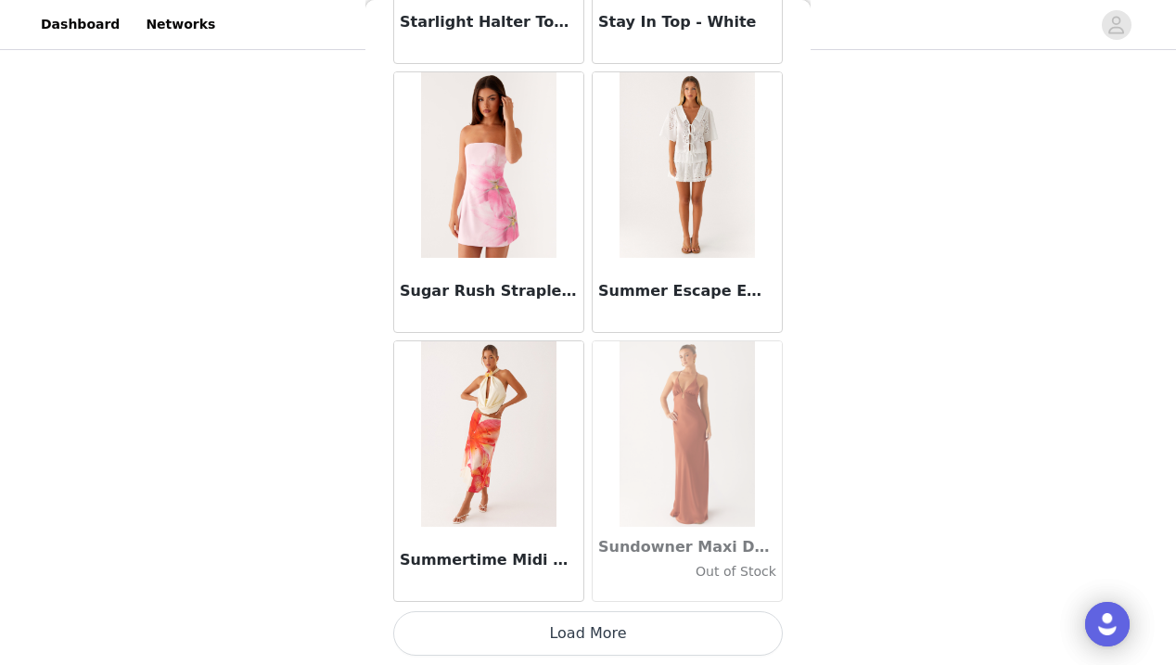
scroll to position [101670, 0]
click at [589, 631] on button "Load More" at bounding box center [587, 633] width 389 height 45
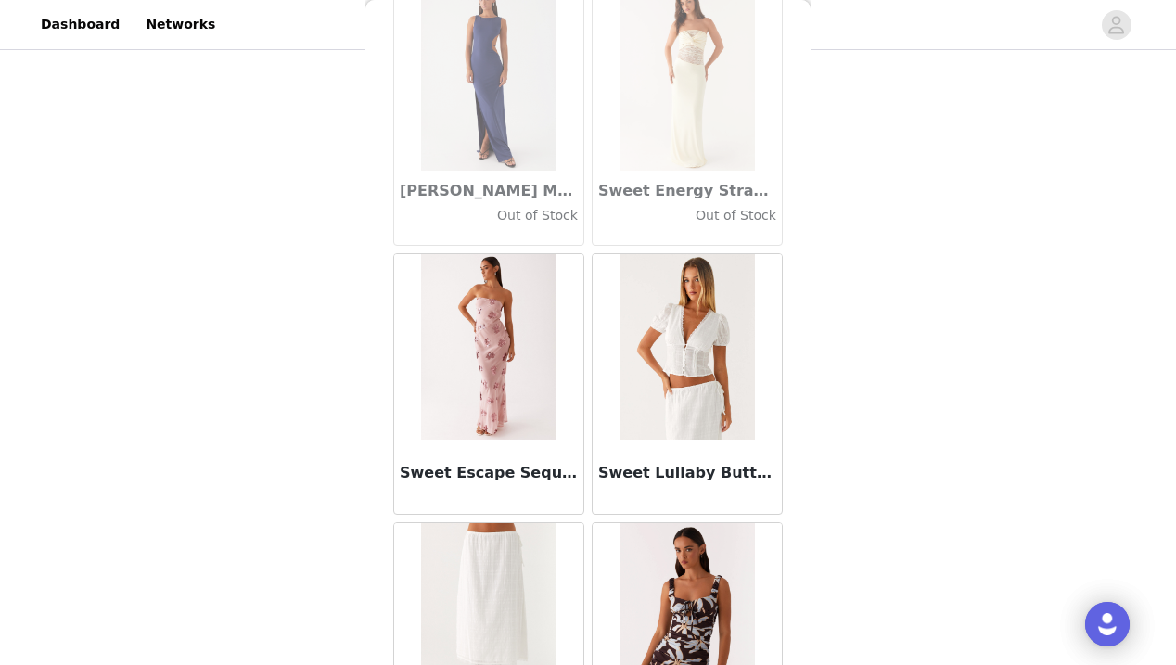
scroll to position [103017, 0]
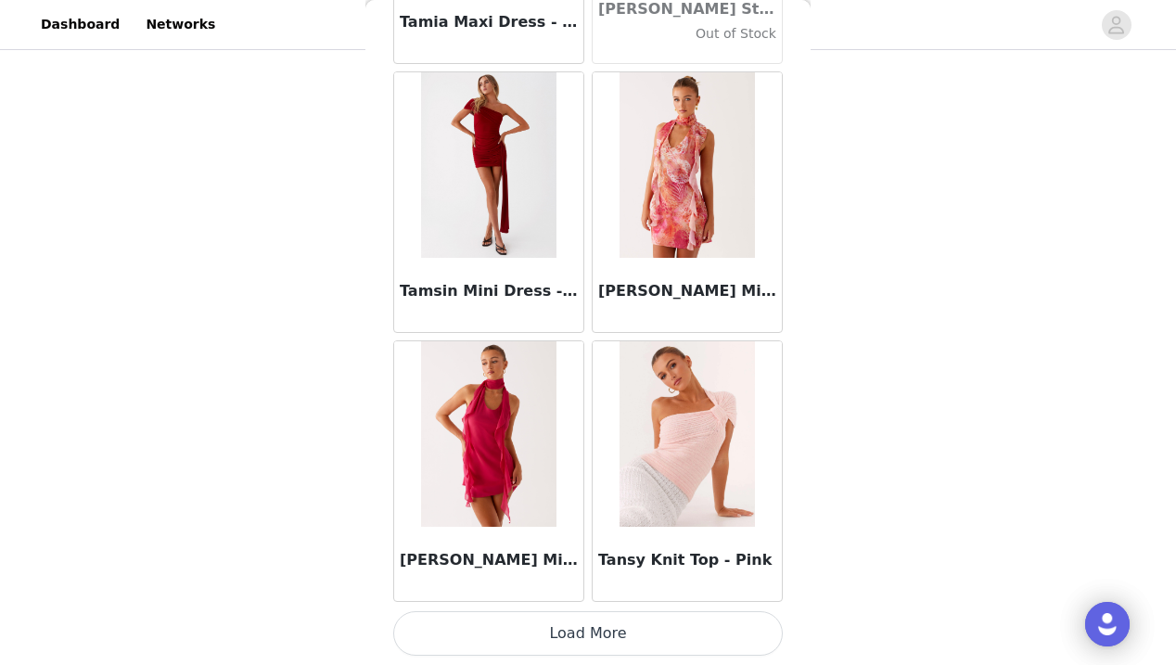
click at [589, 628] on button "Load More" at bounding box center [587, 633] width 389 height 45
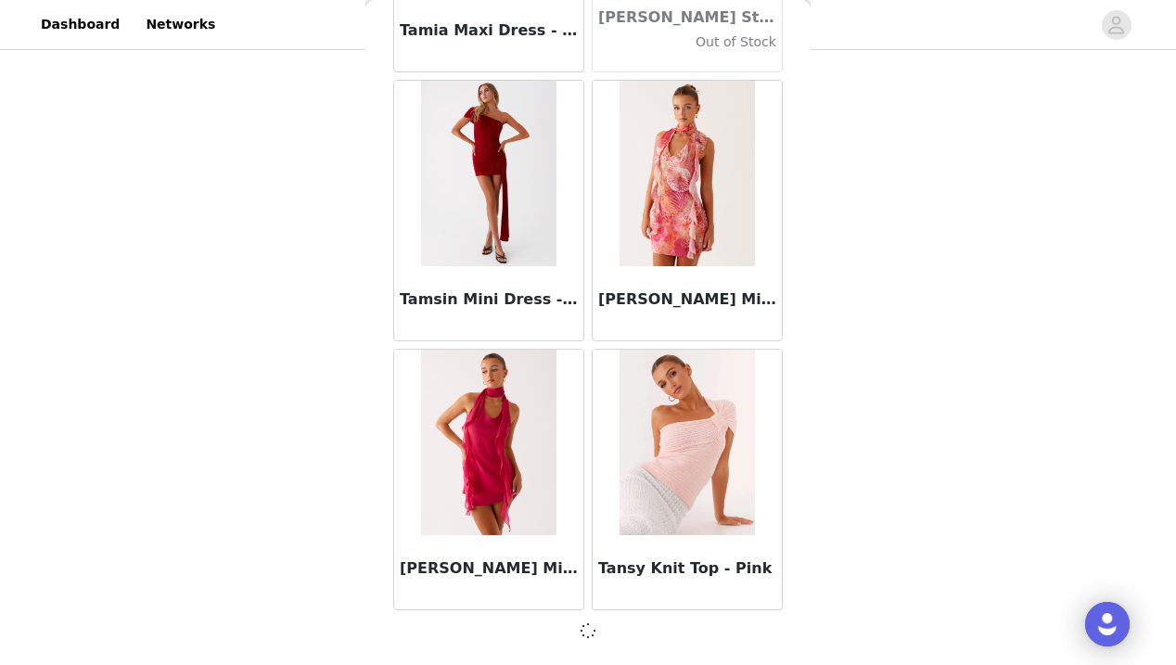
scroll to position [104350, 0]
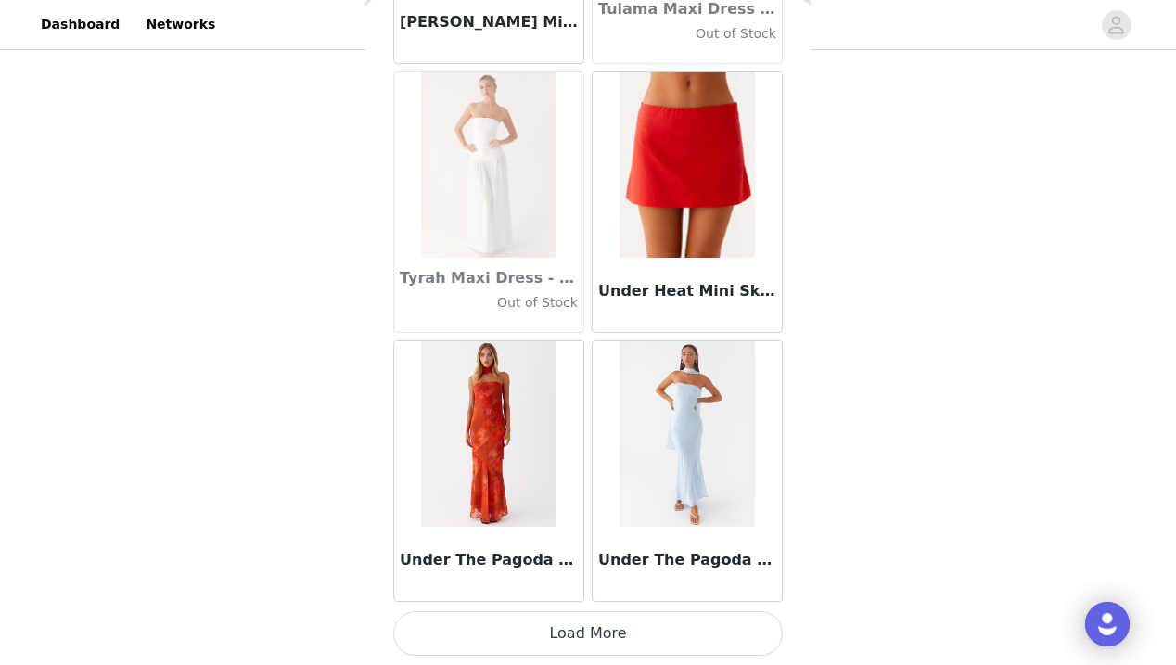
click at [589, 628] on button "Load More" at bounding box center [587, 633] width 389 height 45
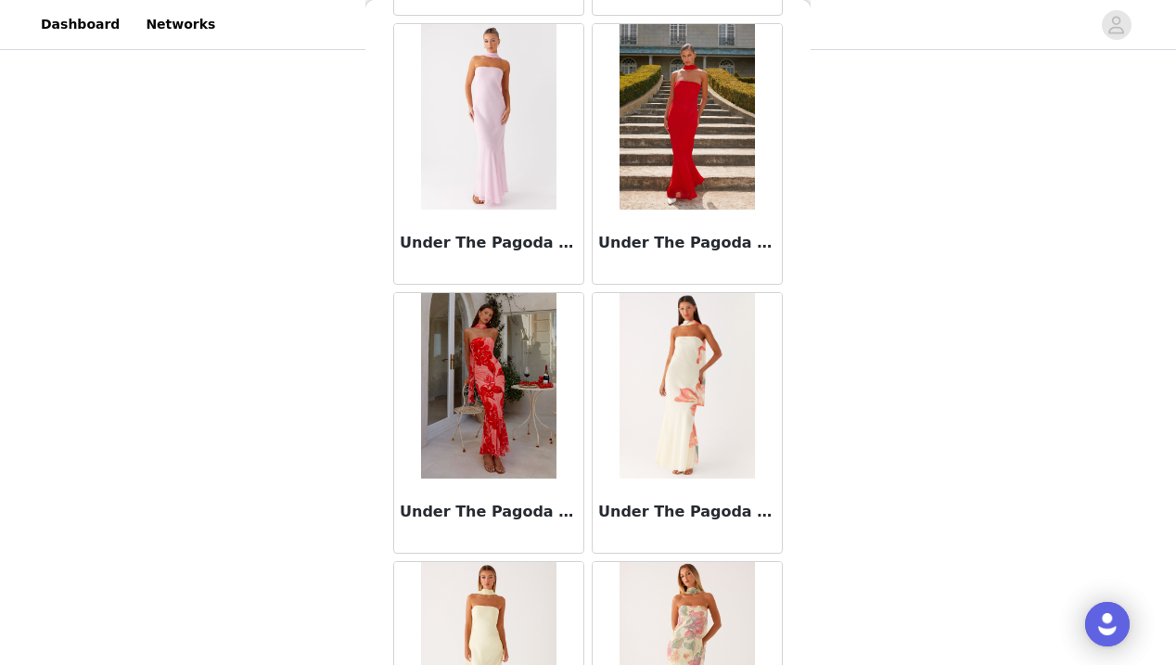
scroll to position [108189, 0]
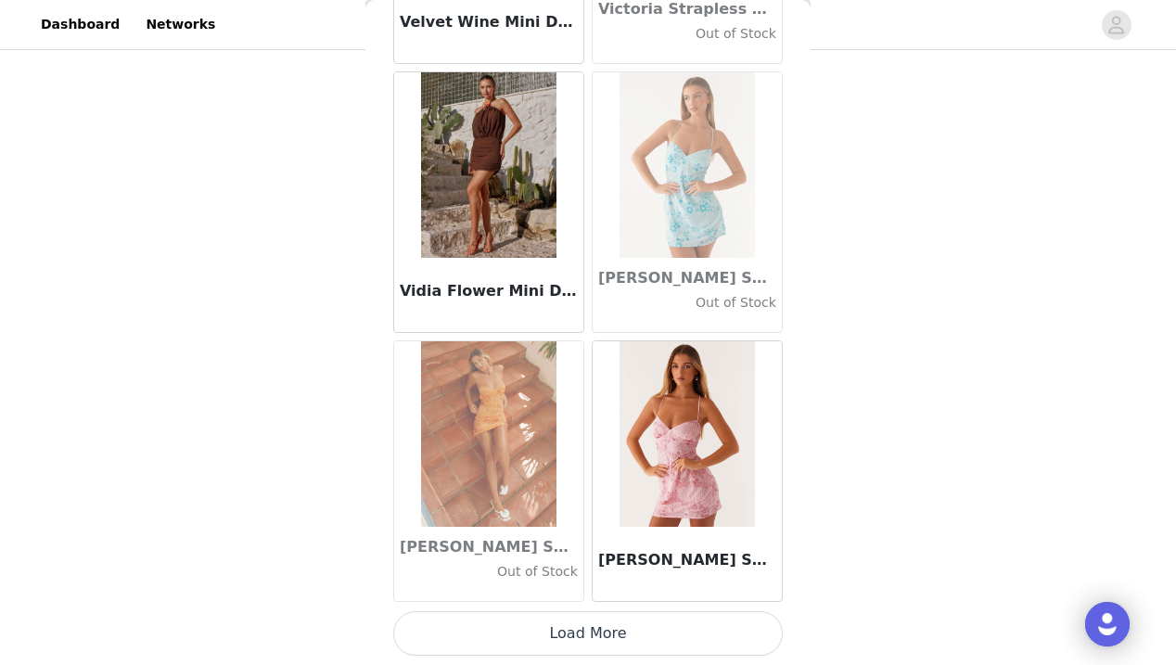
click at [587, 638] on button "Load More" at bounding box center [587, 633] width 389 height 45
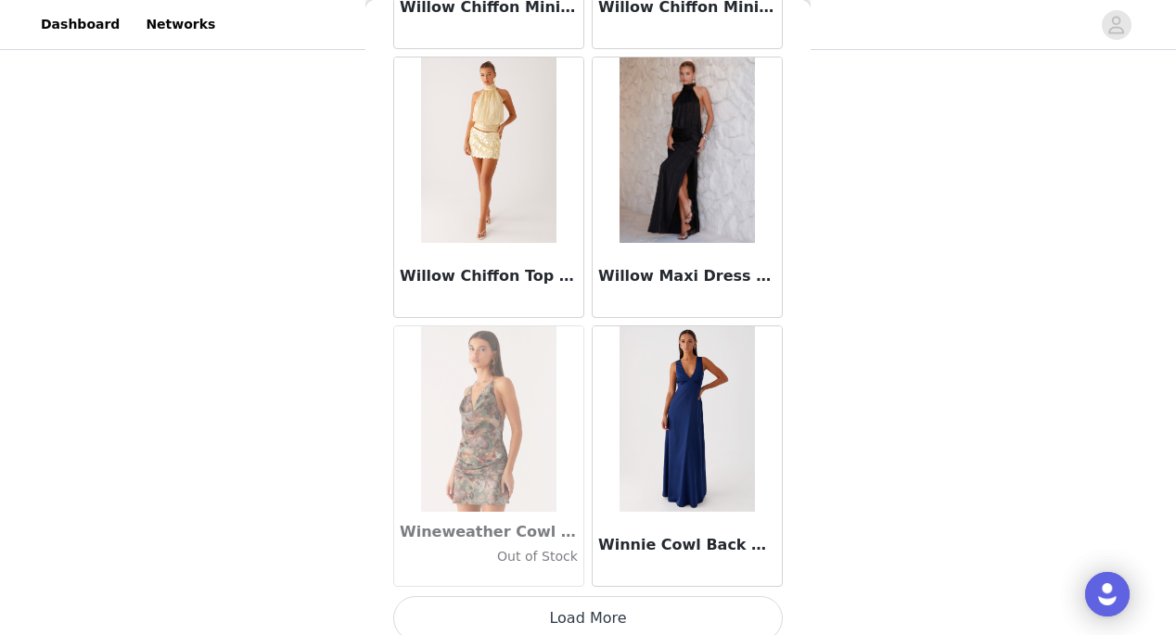
scroll to position [112444, 0]
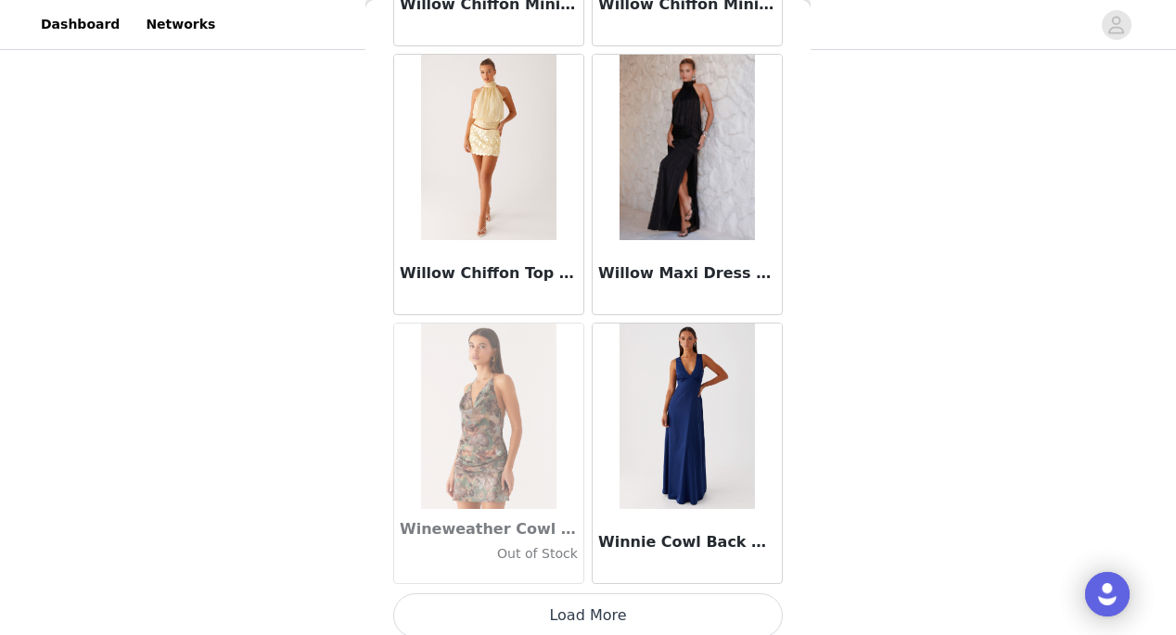
click at [590, 608] on button "Load More" at bounding box center [587, 615] width 389 height 45
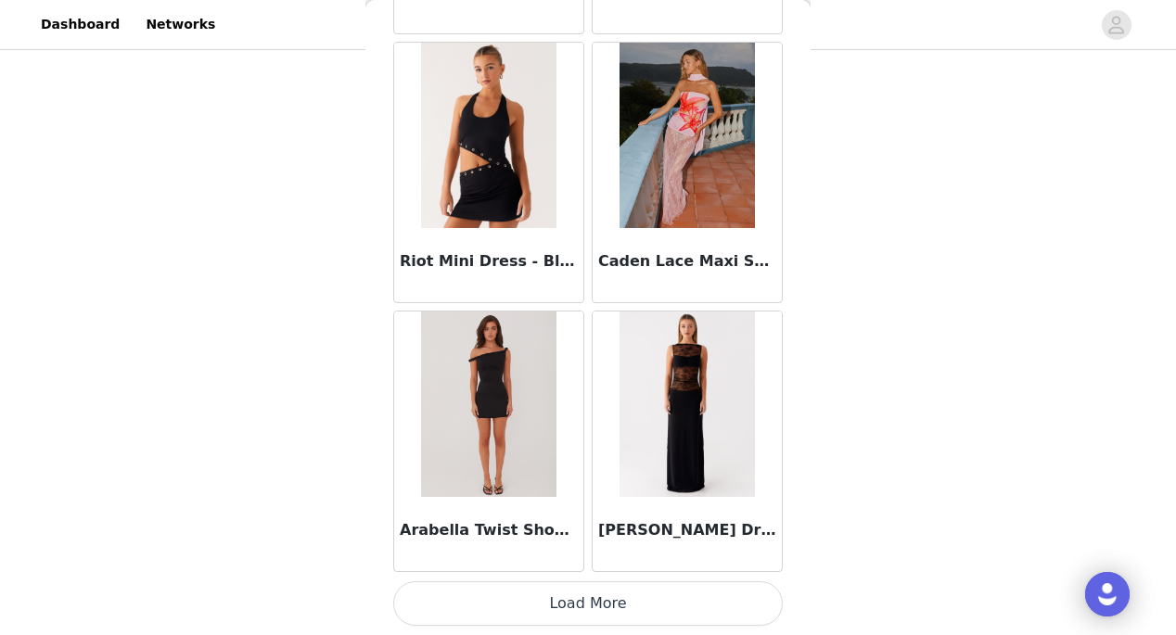
scroll to position [666, 0]
click at [590, 608] on button "Load More" at bounding box center [587, 603] width 389 height 45
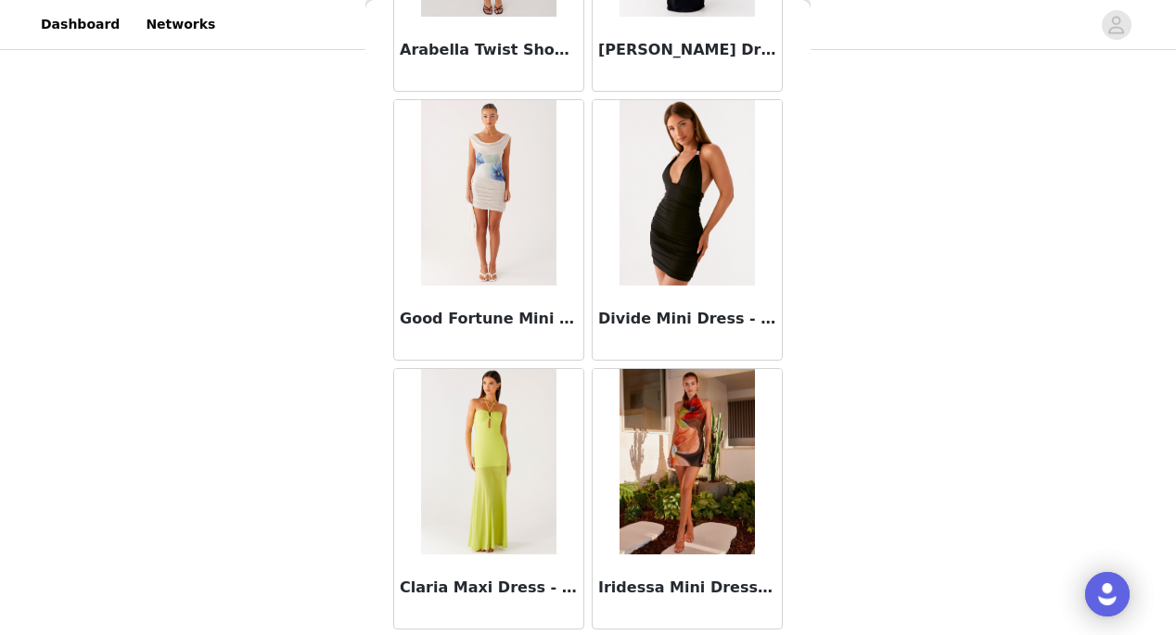
scroll to position [115626, 0]
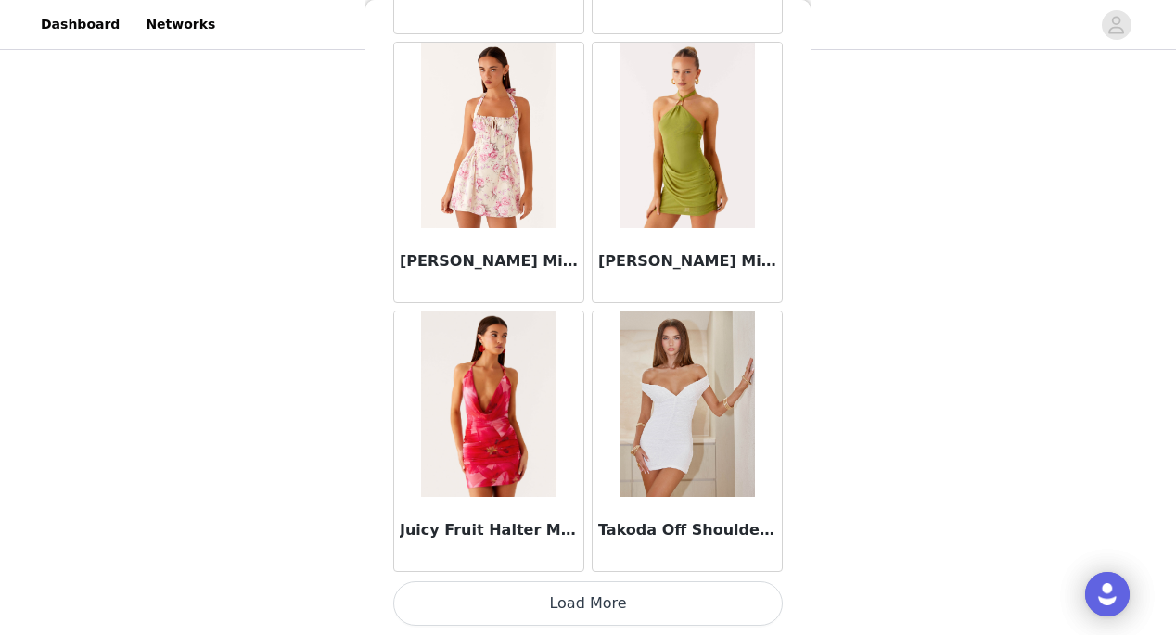
click at [590, 609] on button "Load More" at bounding box center [587, 603] width 389 height 45
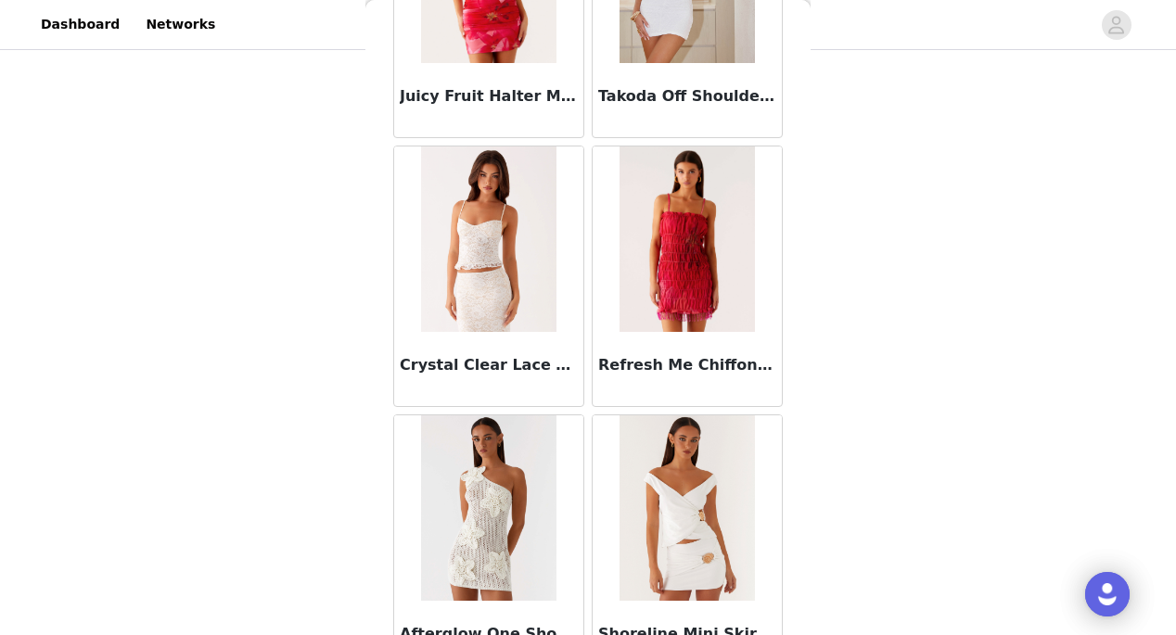
scroll to position [118270, 0]
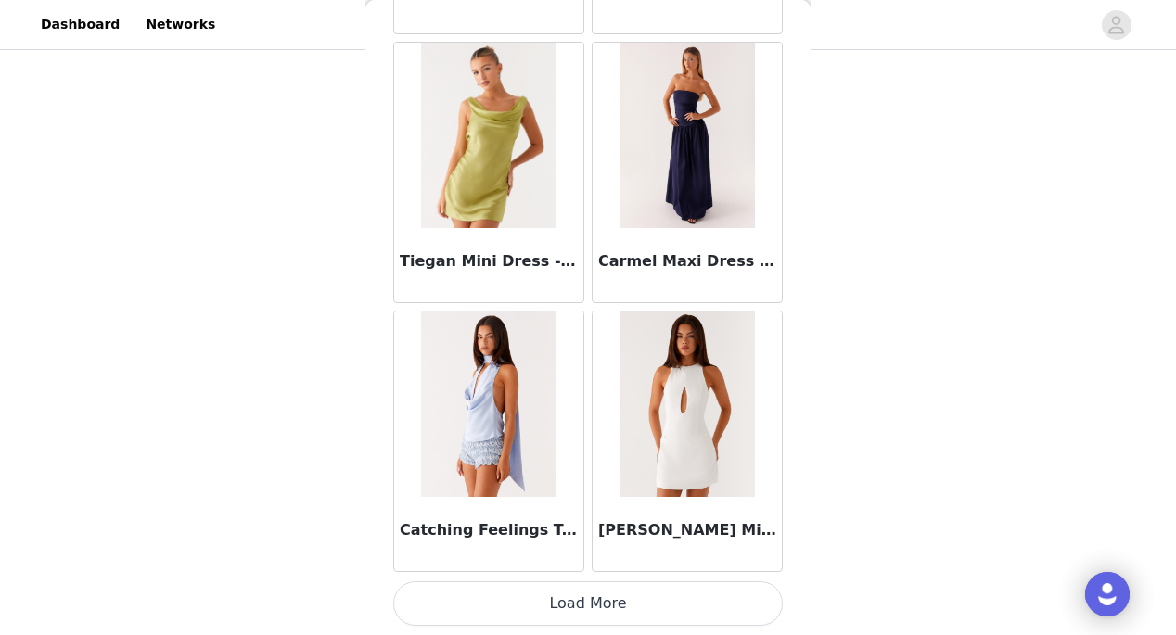
click at [589, 595] on button "Load More" at bounding box center [587, 603] width 389 height 45
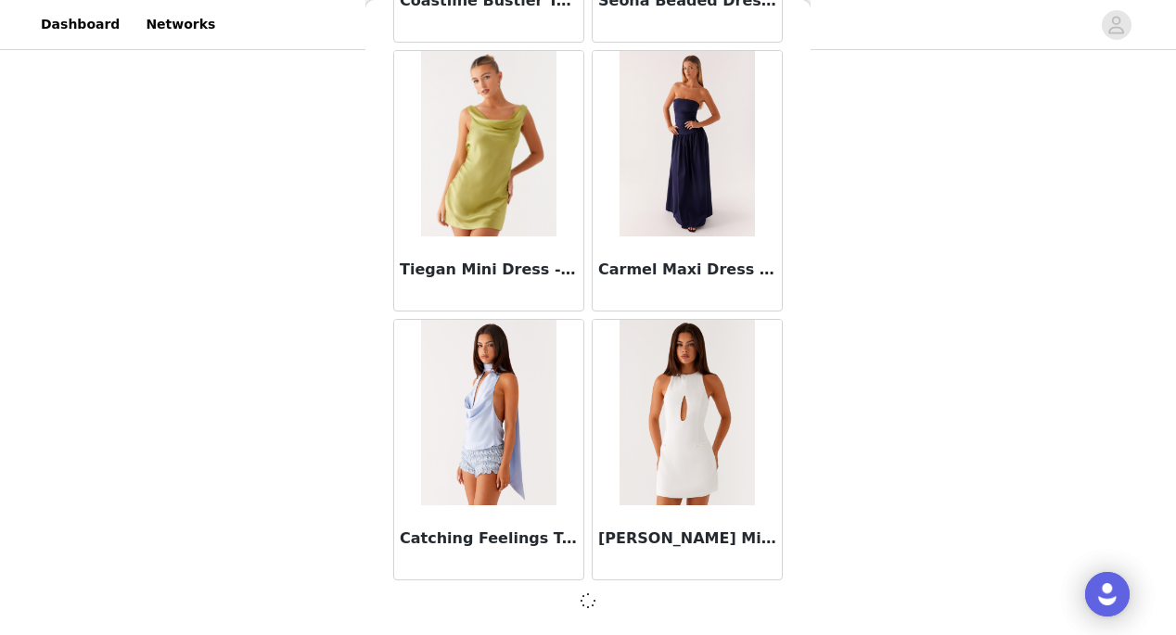
scroll to position [120515, 0]
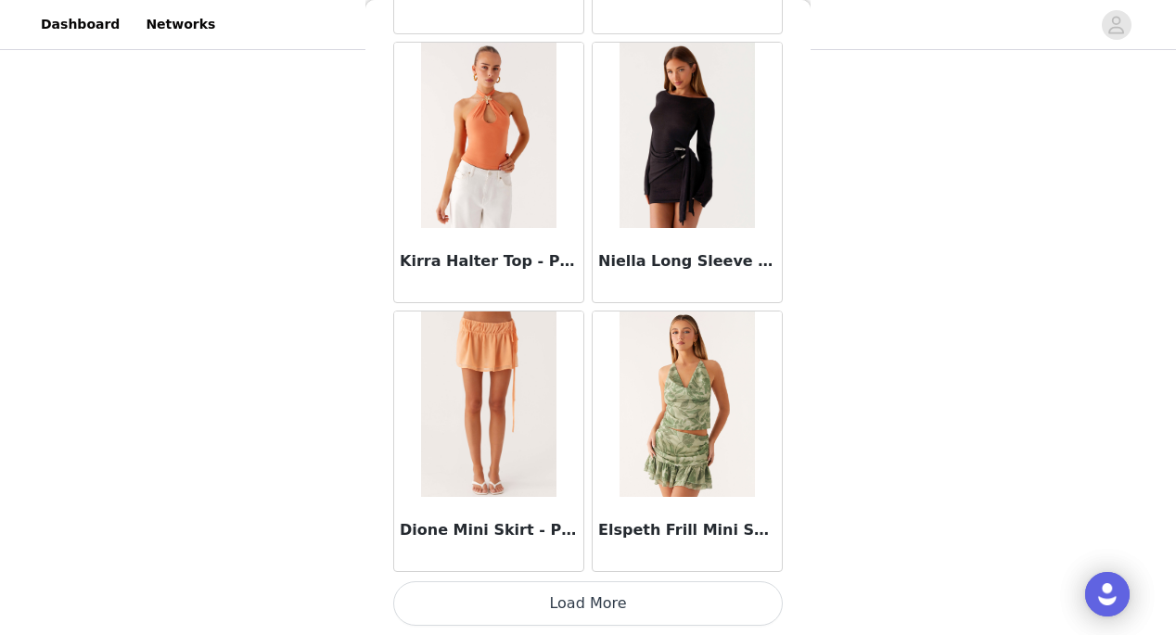
click at [590, 613] on button "Load More" at bounding box center [587, 603] width 389 height 45
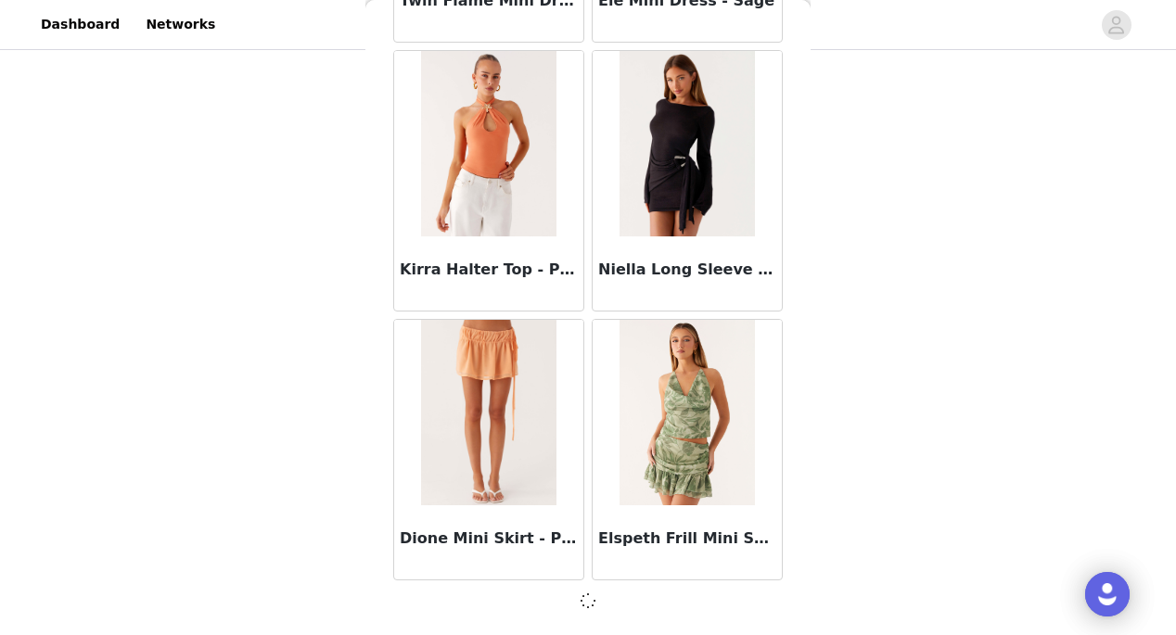
scroll to position [123204, 0]
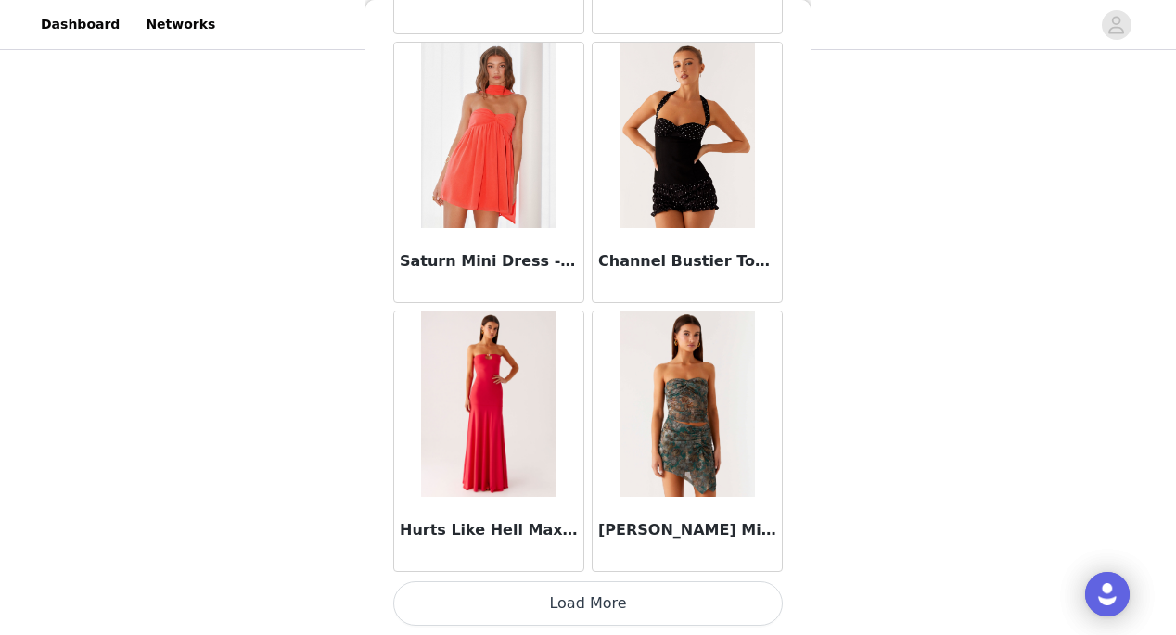
click at [595, 607] on button "Load More" at bounding box center [587, 603] width 389 height 45
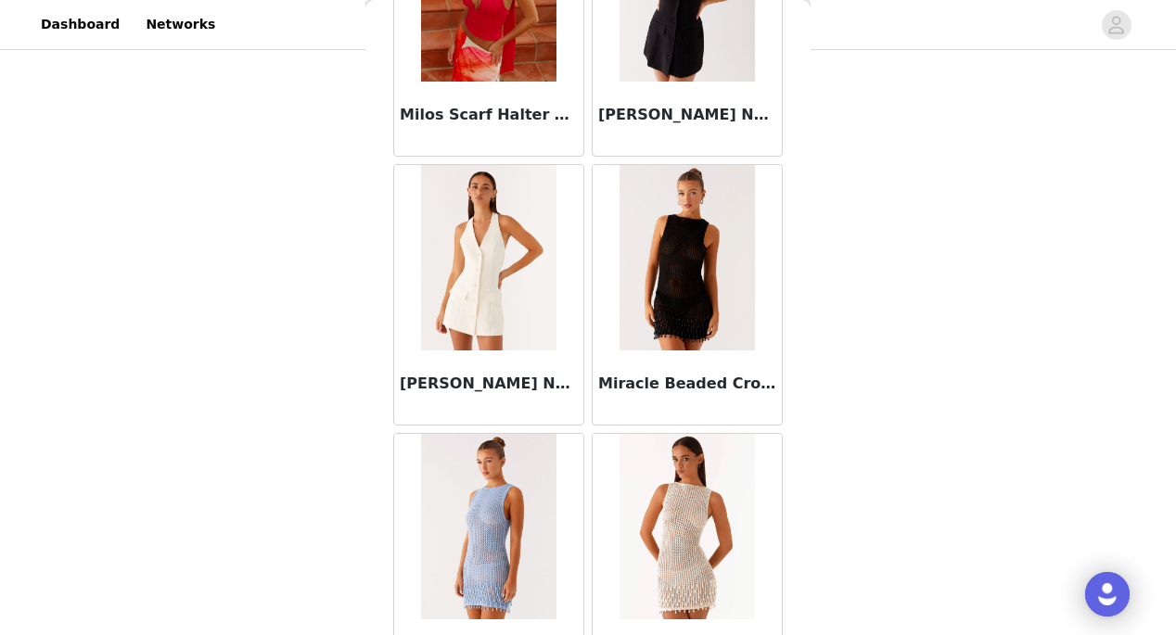
scroll to position [74407, 0]
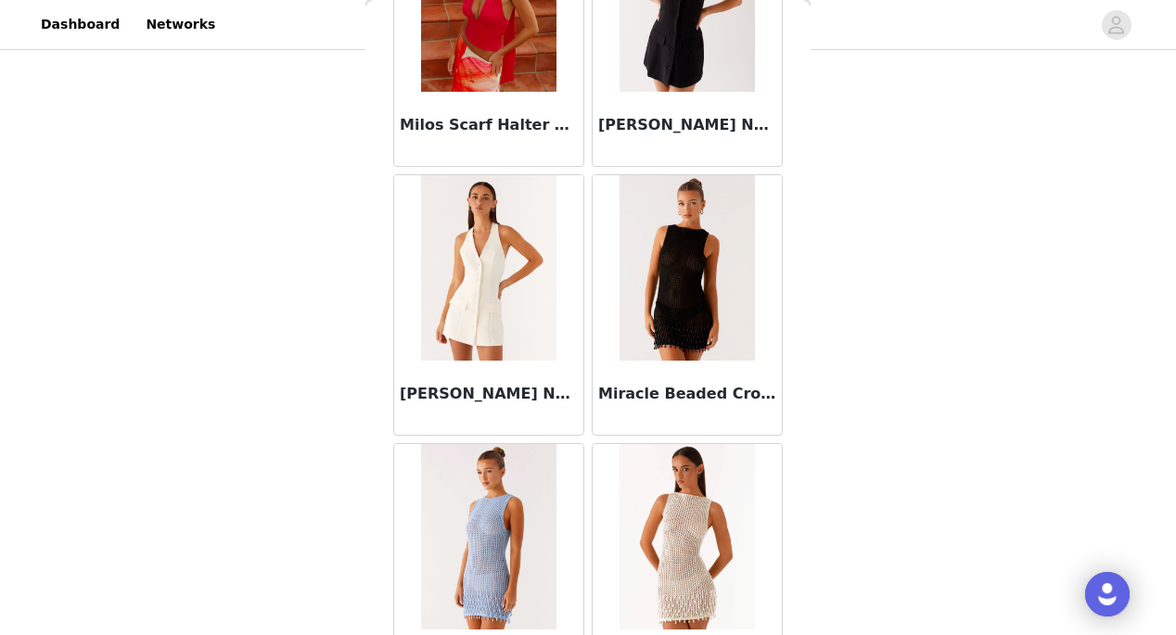
click at [493, 267] on img at bounding box center [488, 267] width 134 height 185
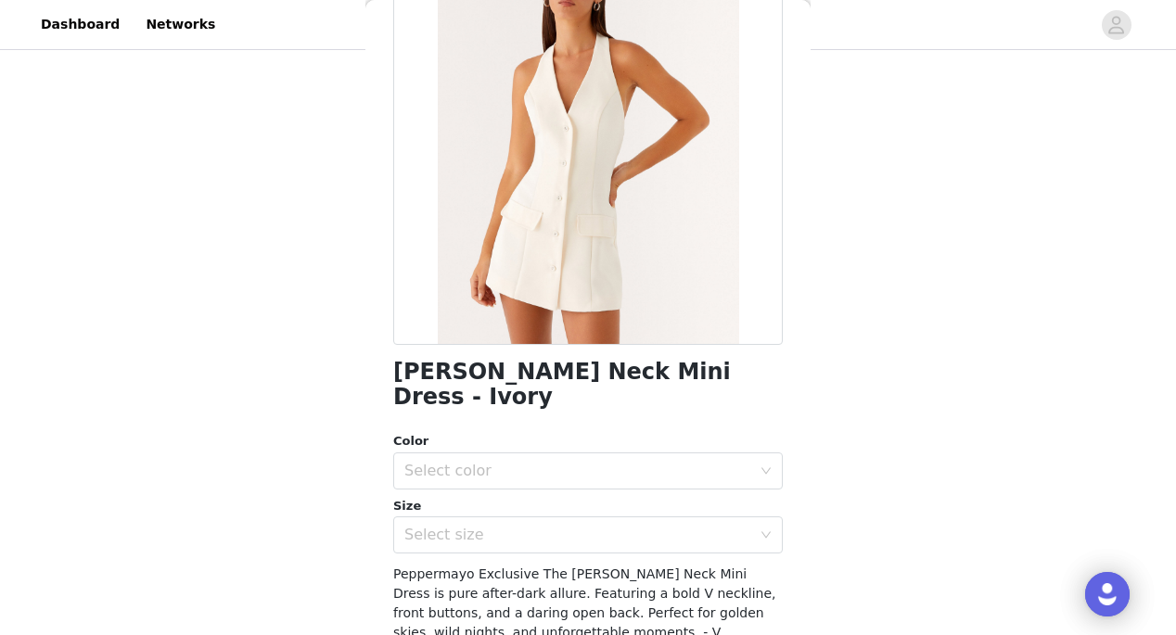
scroll to position [166, 0]
click at [592, 453] on div "Select color" at bounding box center [581, 470] width 355 height 35
click at [533, 473] on li "Ivory" at bounding box center [587, 478] width 389 height 30
click at [527, 525] on div "Select size" at bounding box center [577, 534] width 347 height 19
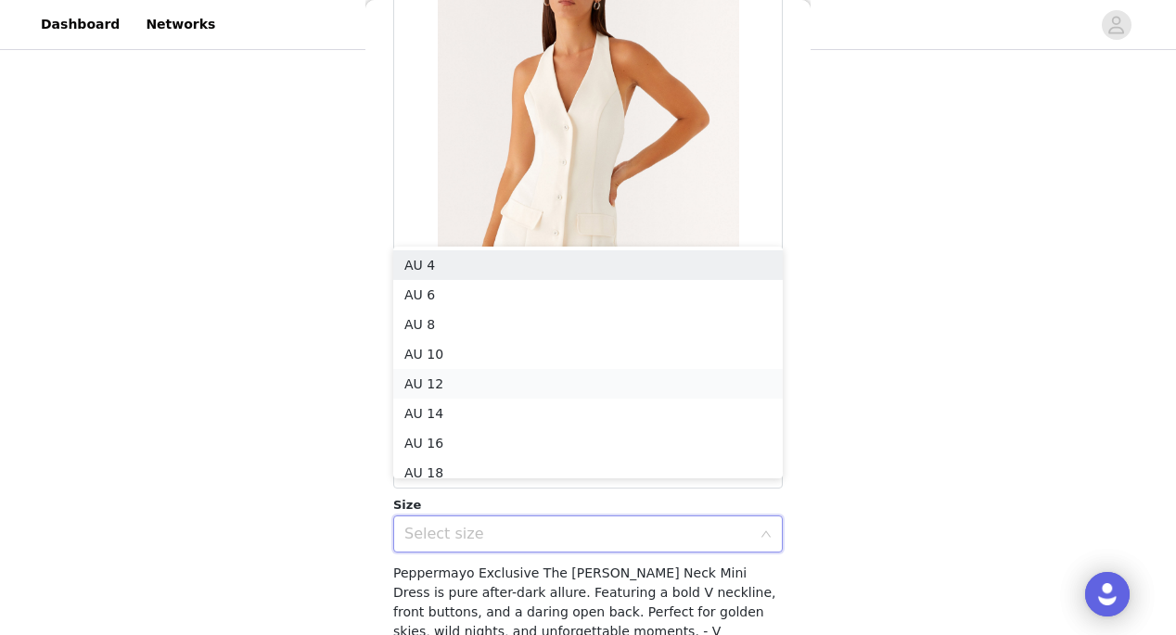
scroll to position [9, 0]
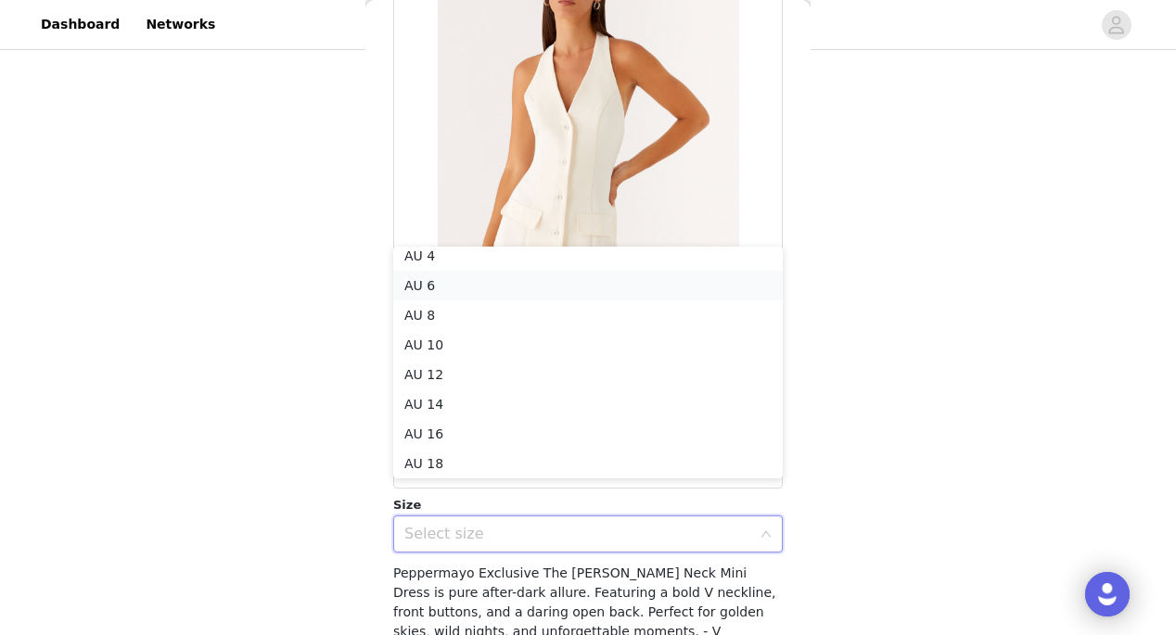
click at [490, 291] on li "AU 6" at bounding box center [587, 286] width 389 height 30
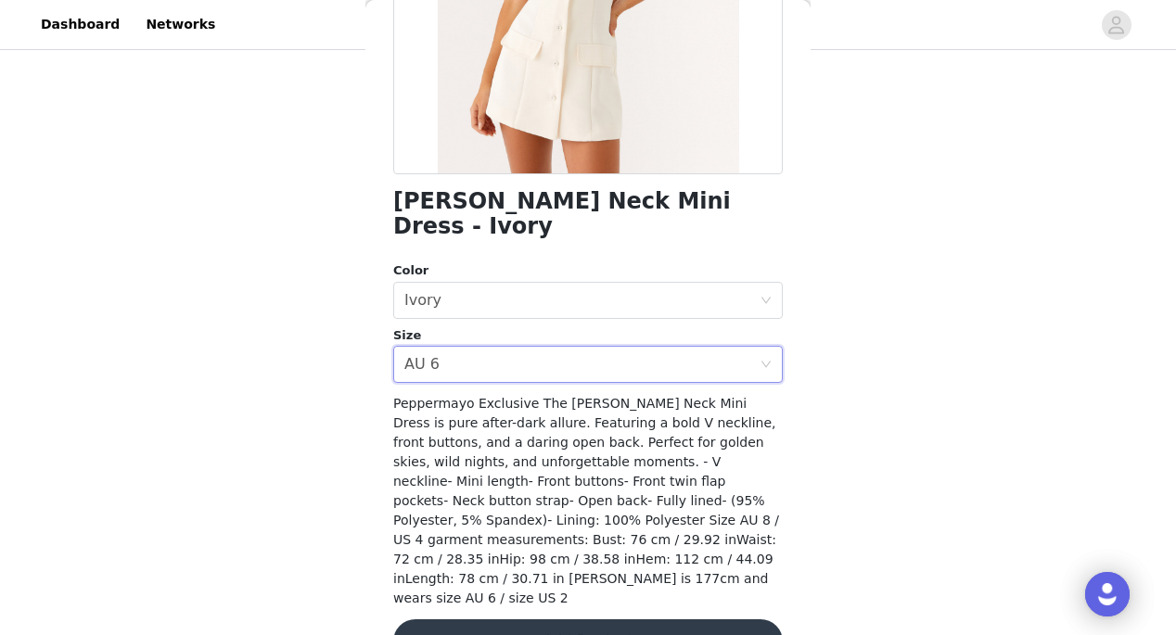
scroll to position [334, 0]
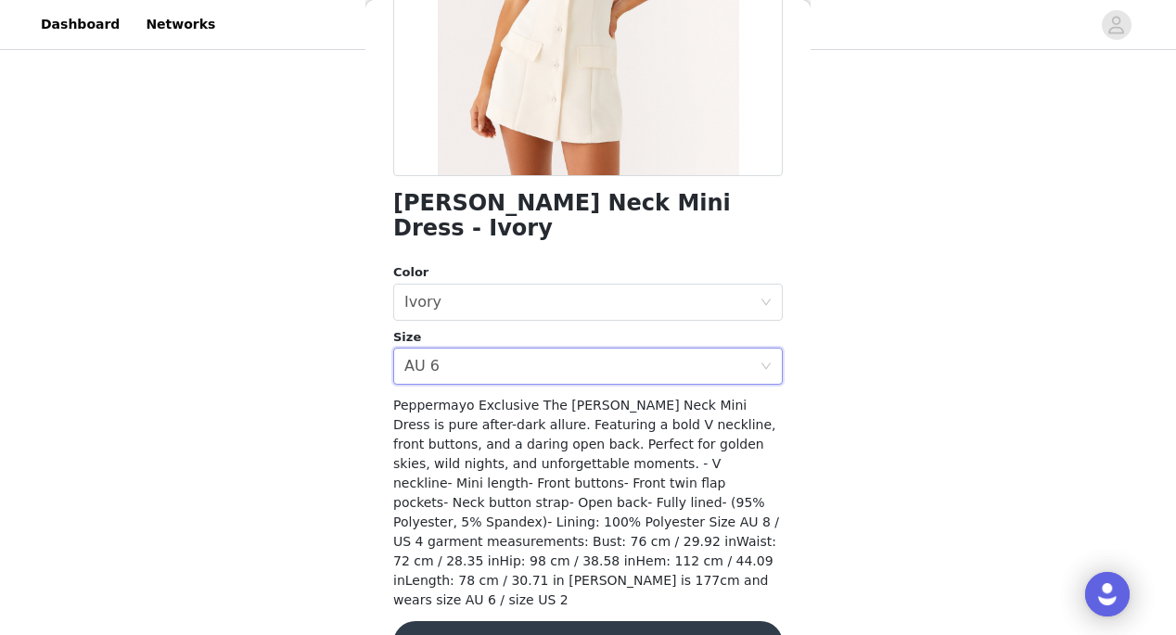
click at [503, 621] on button "Add Product" at bounding box center [587, 643] width 389 height 45
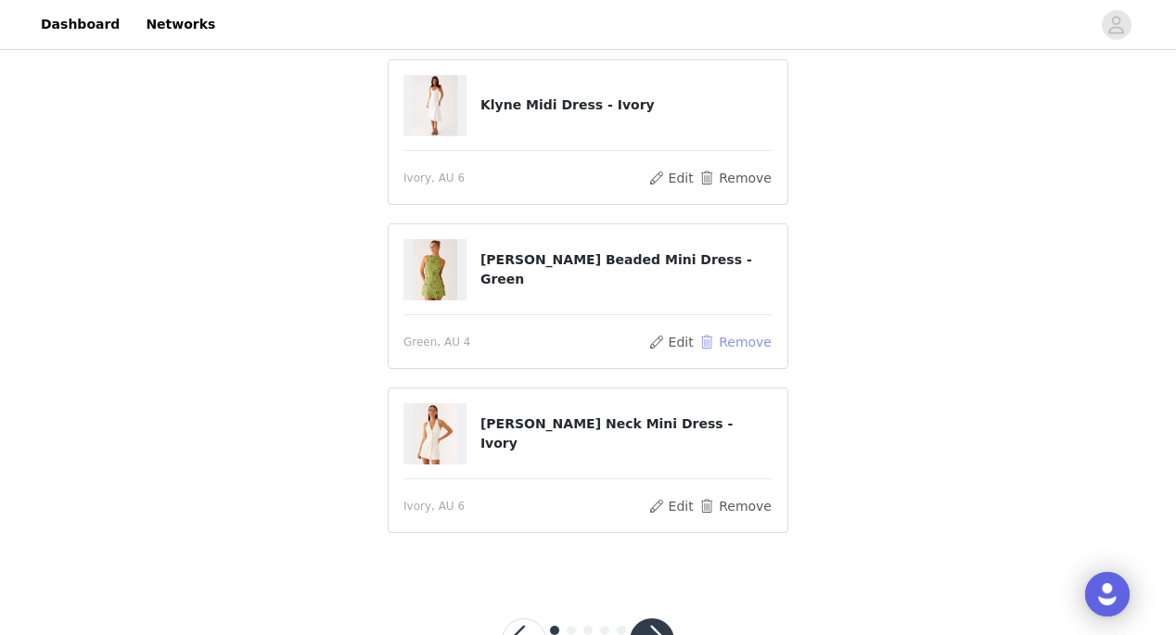
click at [728, 349] on button "Remove" at bounding box center [735, 342] width 74 height 22
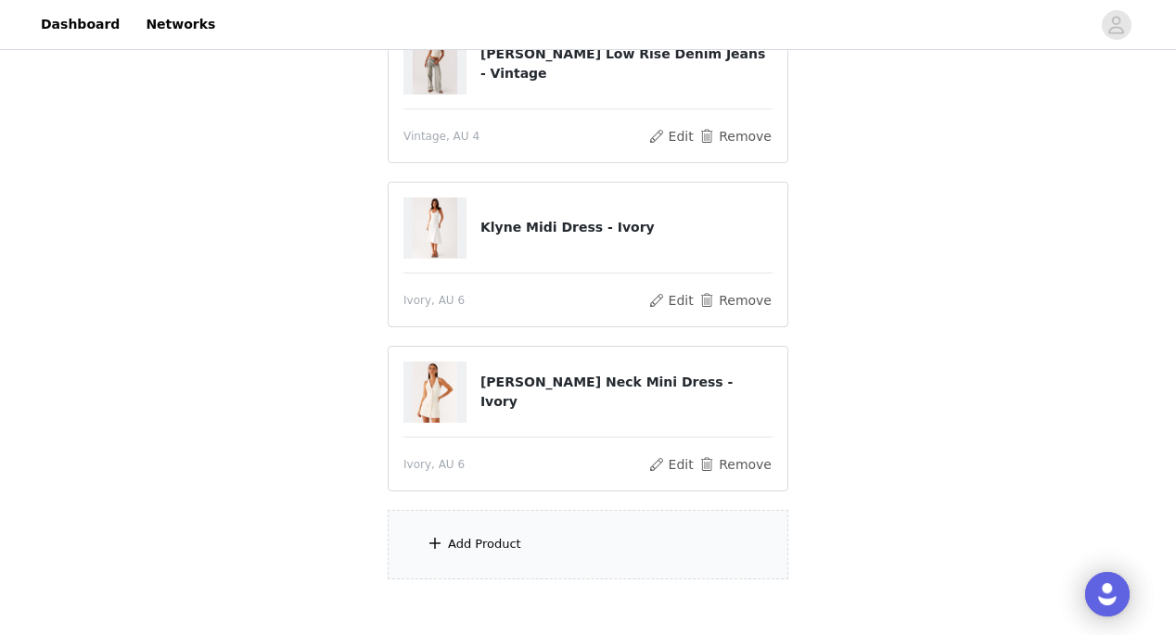
scroll to position [566, 0]
click at [541, 541] on div "Add Product" at bounding box center [588, 546] width 401 height 70
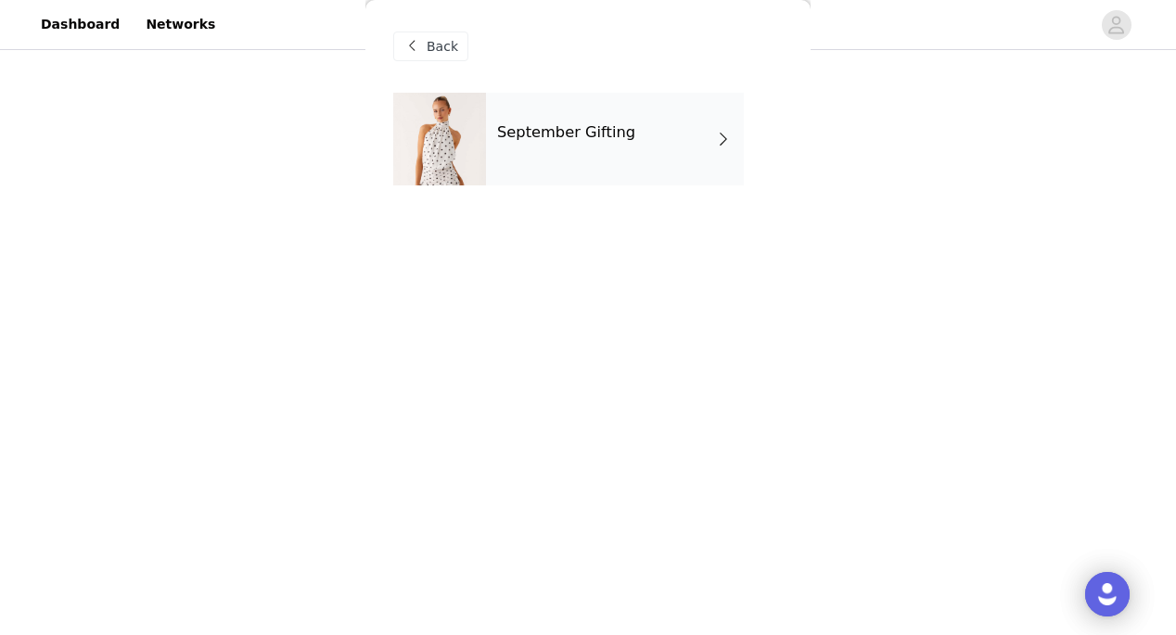
click at [594, 179] on div "September Gifting" at bounding box center [615, 139] width 258 height 93
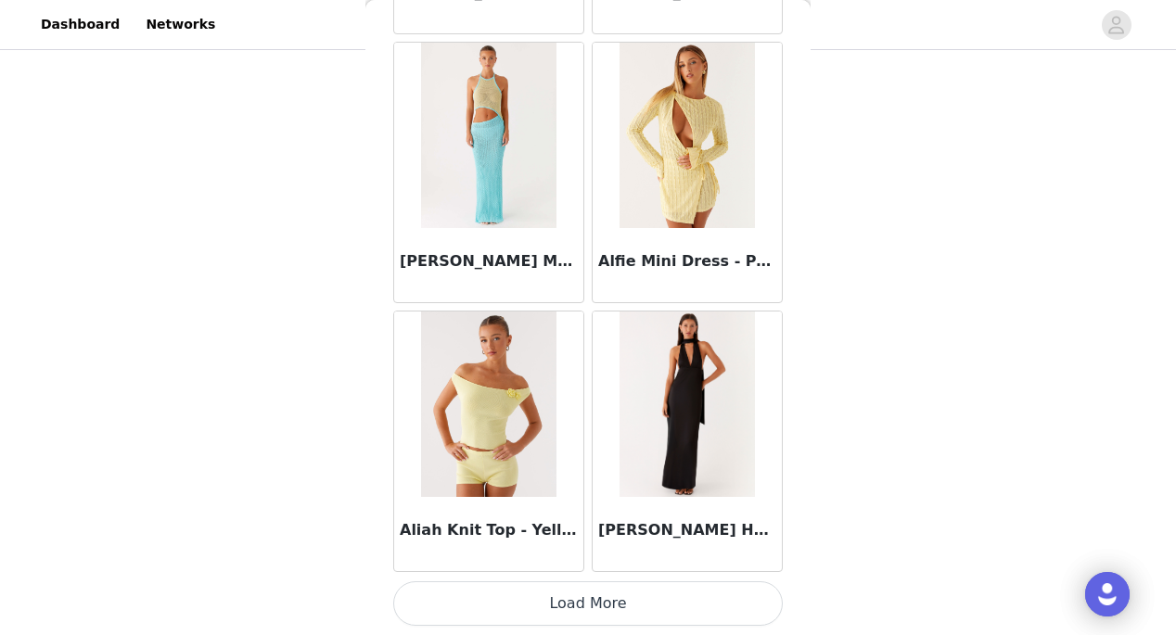
scroll to position [2202, 0]
click at [589, 614] on button "Load More" at bounding box center [587, 603] width 389 height 45
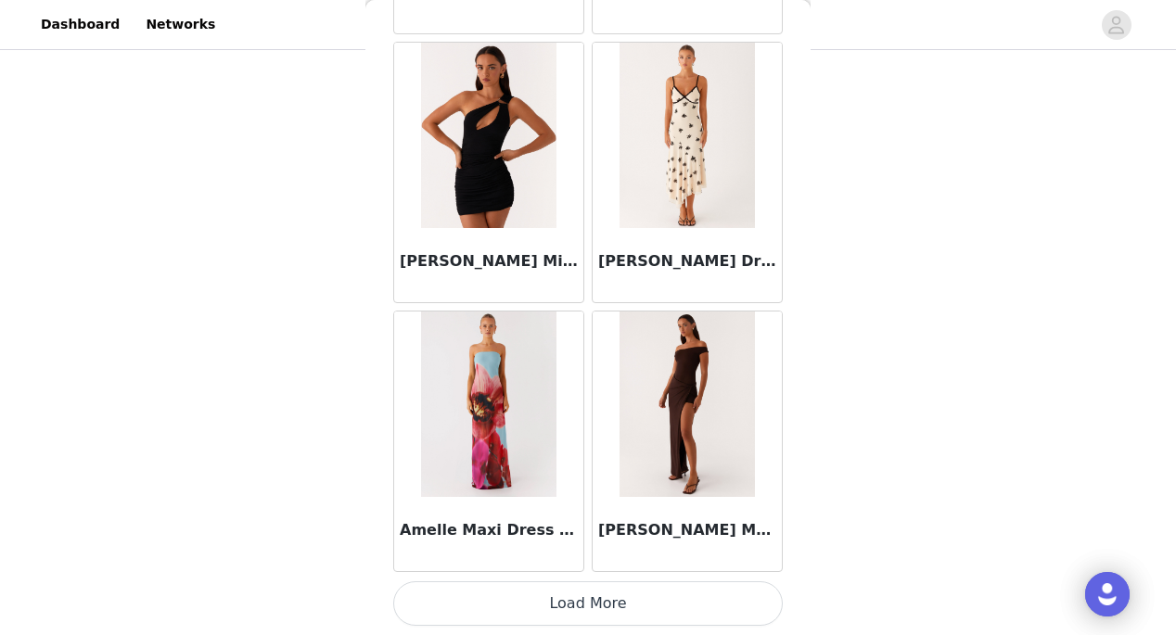
scroll to position [666, 0]
click at [599, 614] on button "Load More" at bounding box center [587, 603] width 389 height 45
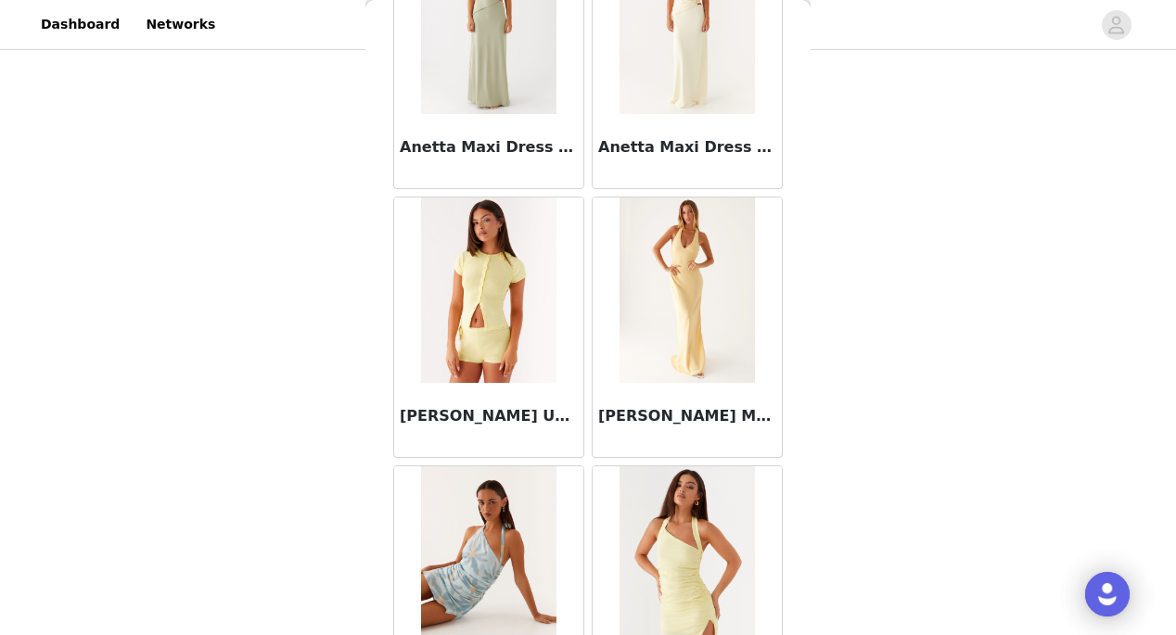
scroll to position [7432, 0]
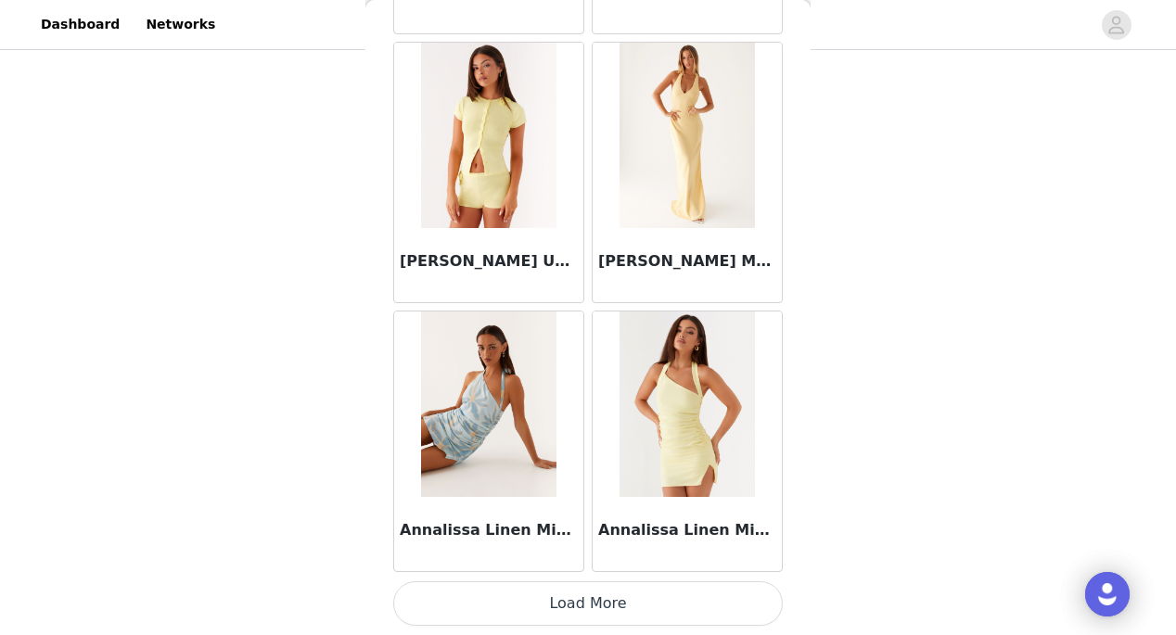
click at [587, 603] on button "Load More" at bounding box center [587, 603] width 389 height 45
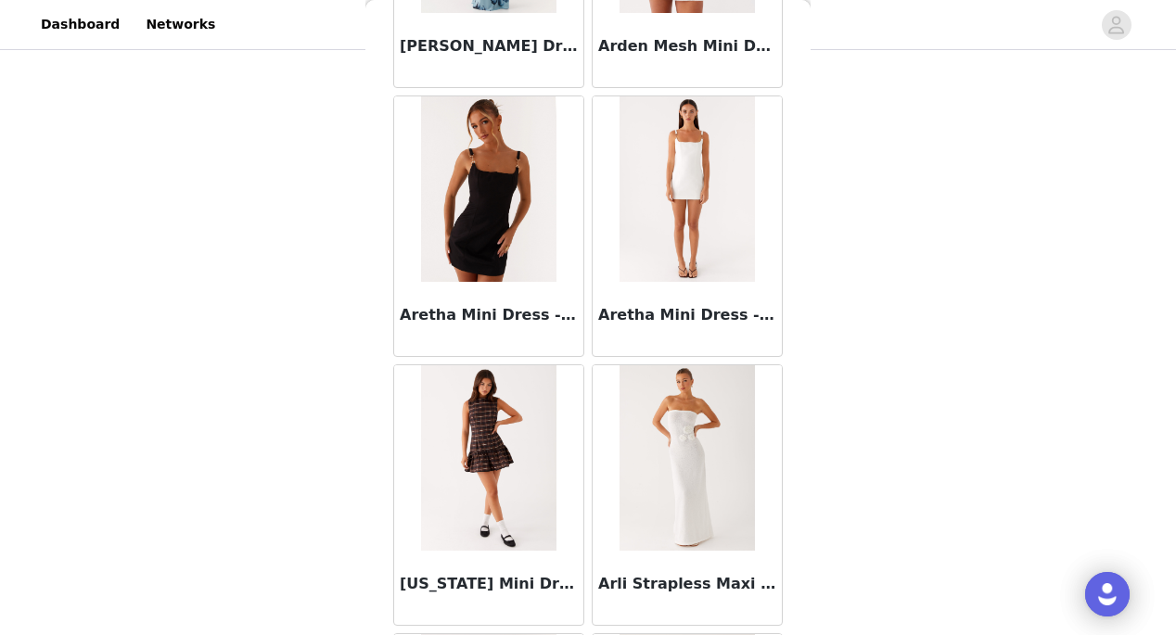
scroll to position [8621, 0]
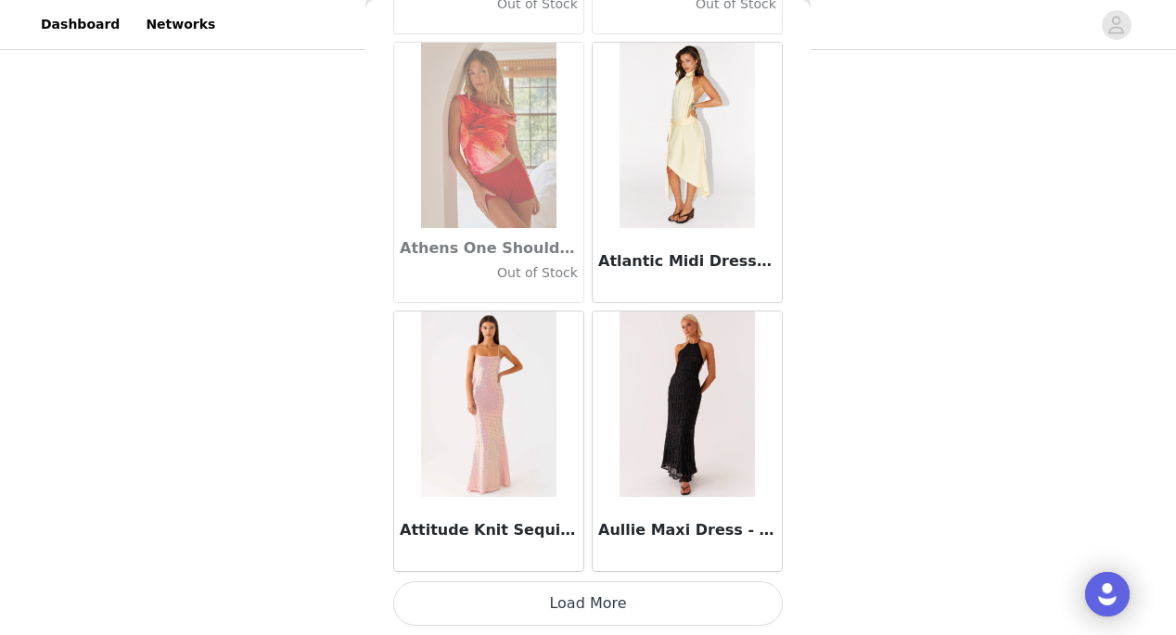
click at [586, 617] on button "Load More" at bounding box center [587, 603] width 389 height 45
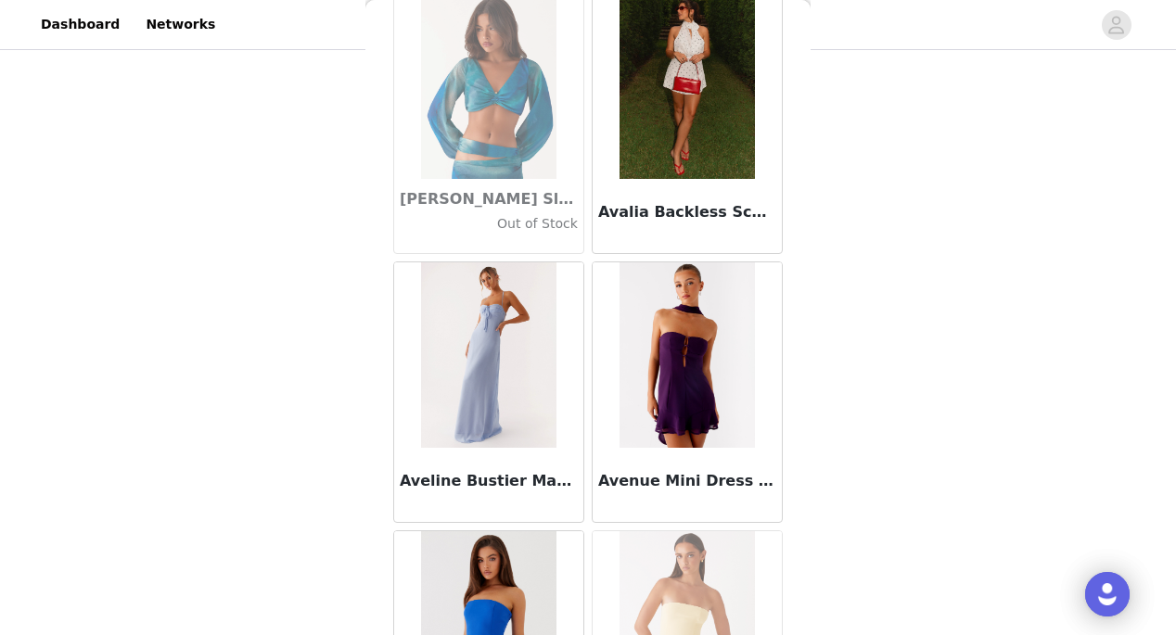
scroll to position [11933, 0]
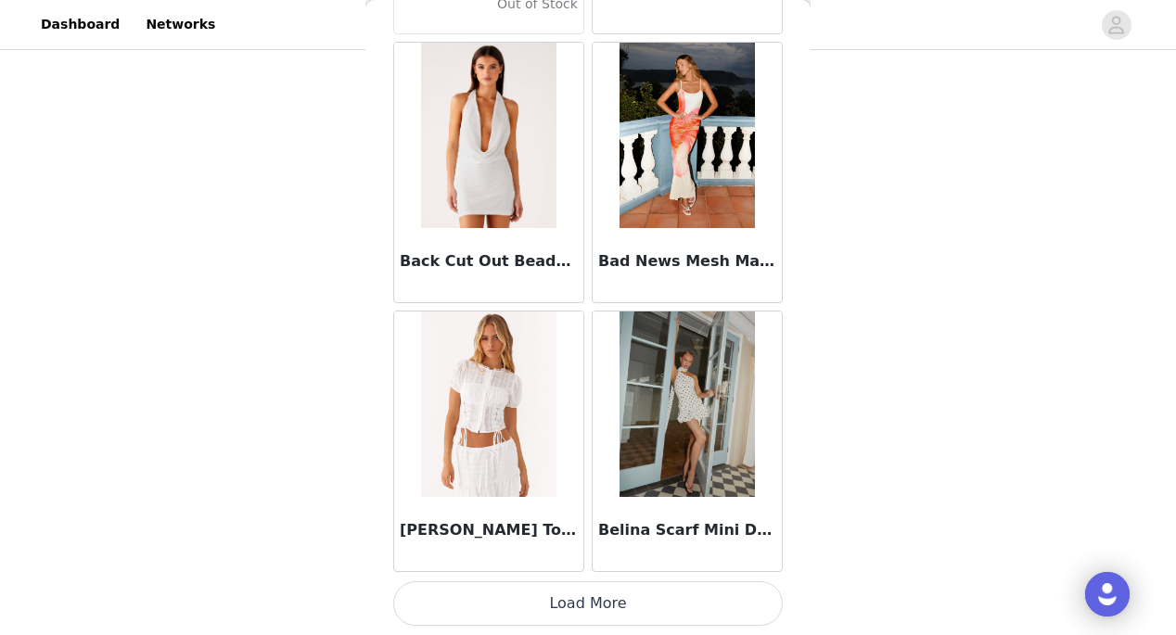
click at [575, 600] on button "Load More" at bounding box center [587, 603] width 389 height 45
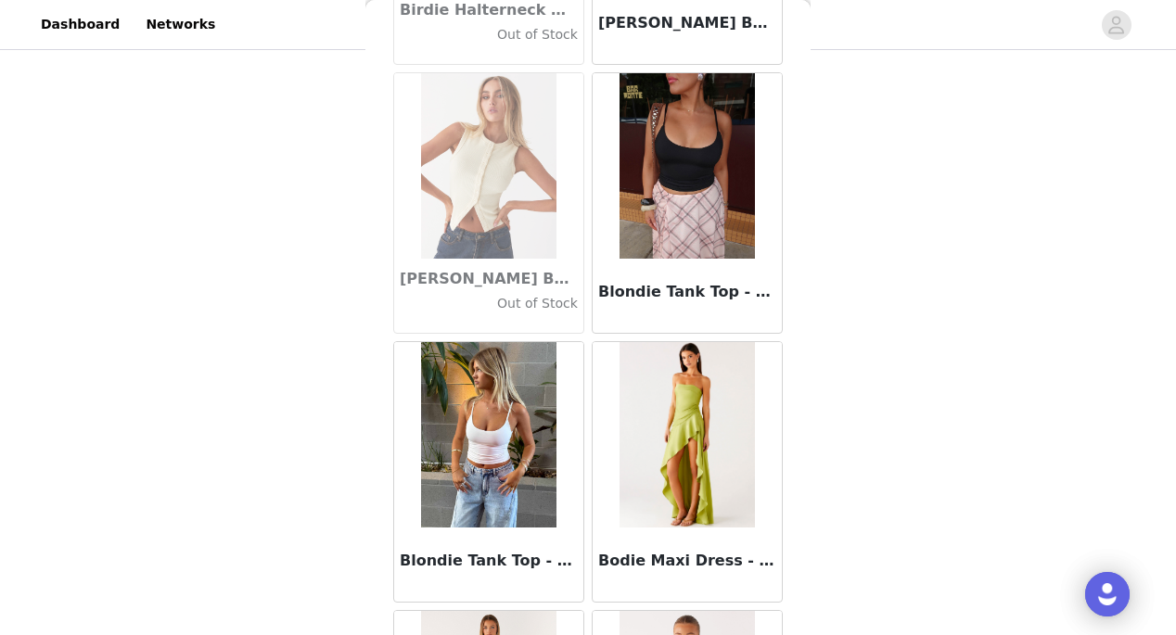
scroll to position [15351, 0]
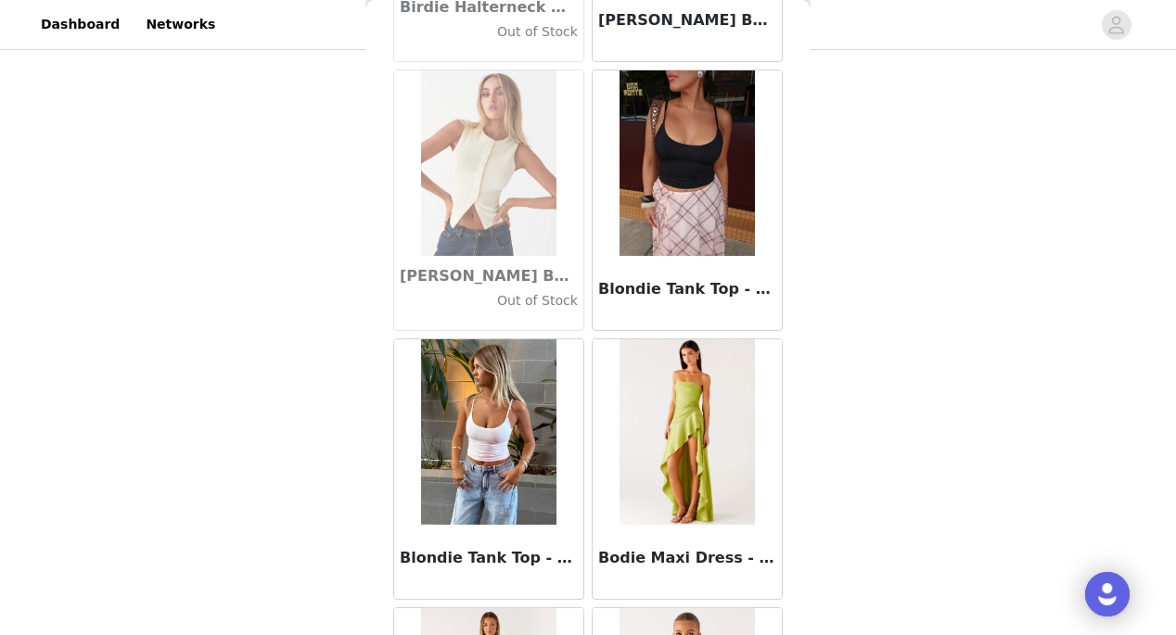
click at [480, 412] on img at bounding box center [488, 431] width 134 height 185
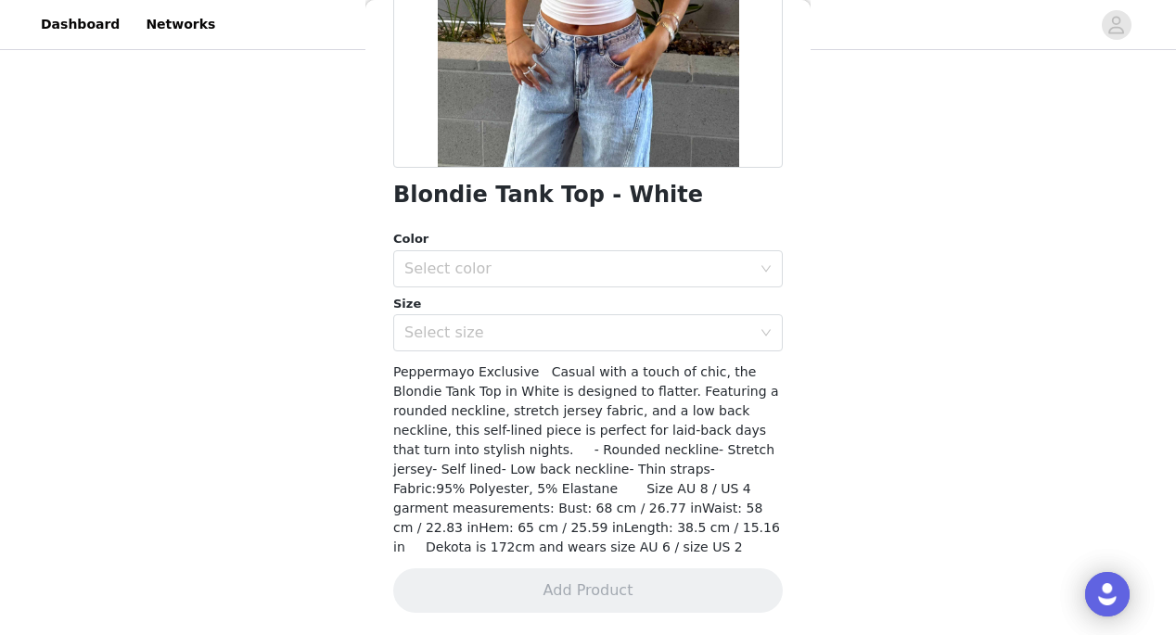
scroll to position [314, 0]
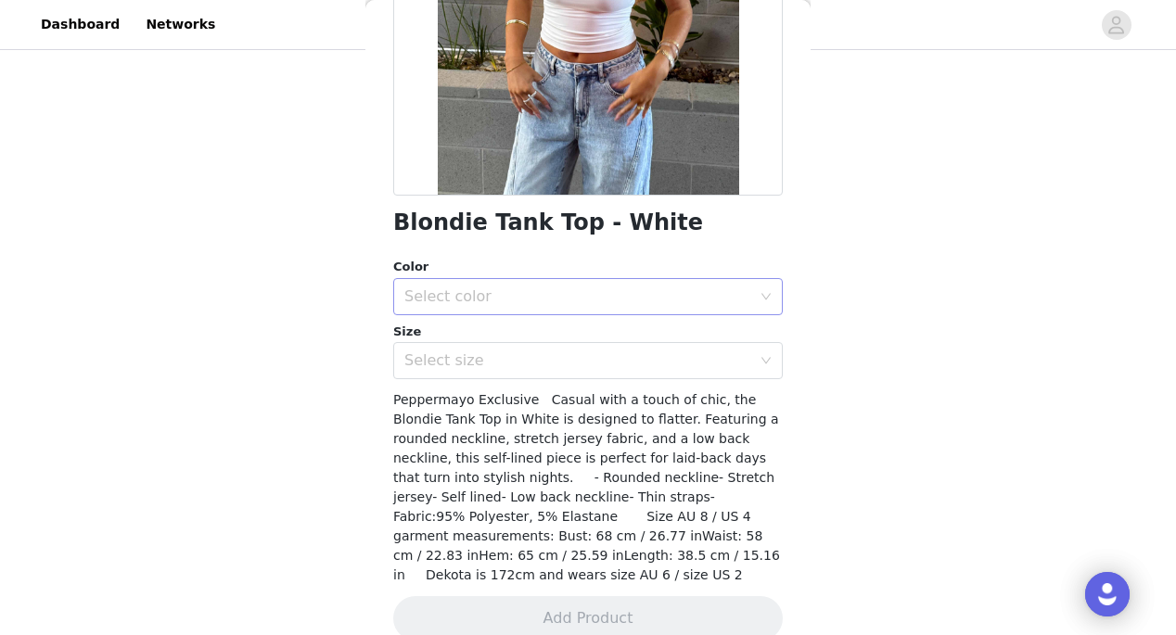
click at [554, 287] on div "Select color" at bounding box center [577, 296] width 347 height 19
click at [543, 329] on li "White" at bounding box center [587, 329] width 389 height 30
click at [540, 359] on div "Select size" at bounding box center [577, 360] width 347 height 19
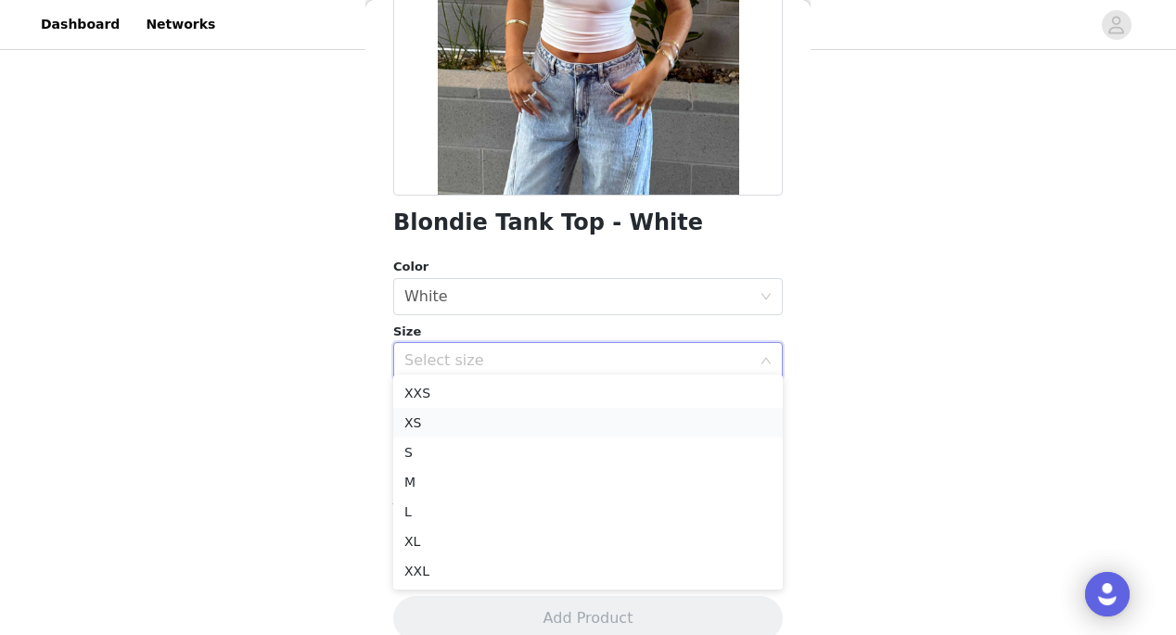
click at [486, 430] on li "XS" at bounding box center [587, 423] width 389 height 30
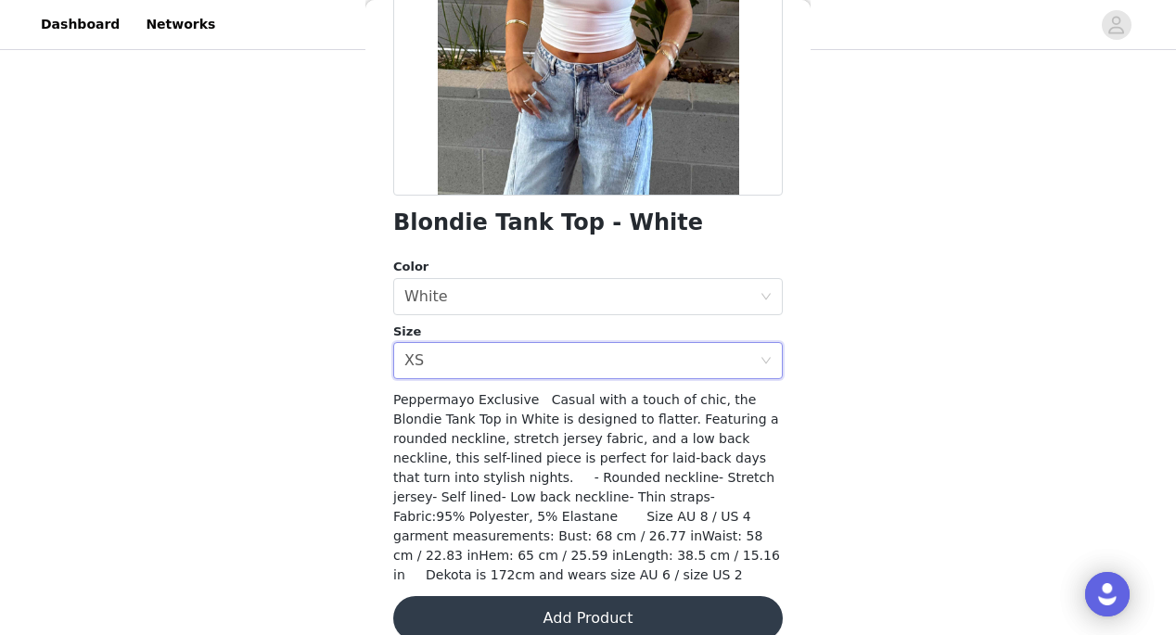
click at [516, 425] on span "Peppermayo Exclusive Casual with a touch of chic, the Blondie Tank Top in White…" at bounding box center [586, 487] width 387 height 190
click at [545, 596] on button "Add Product" at bounding box center [587, 618] width 389 height 45
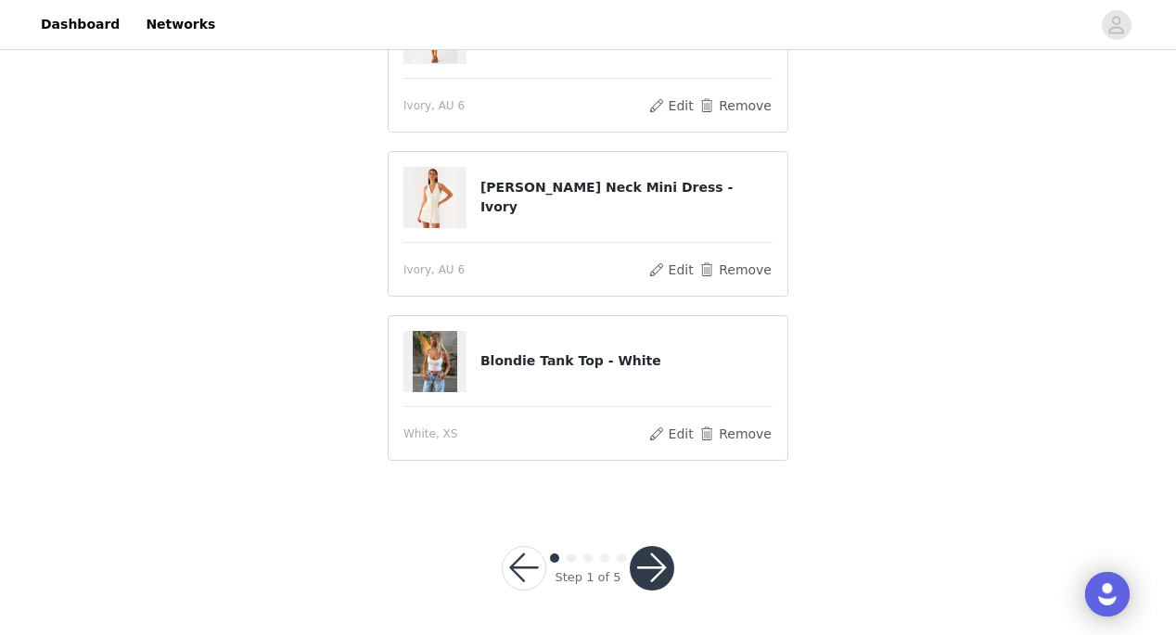
scroll to position [710, 0]
click at [648, 567] on button "button" at bounding box center [652, 569] width 45 height 45
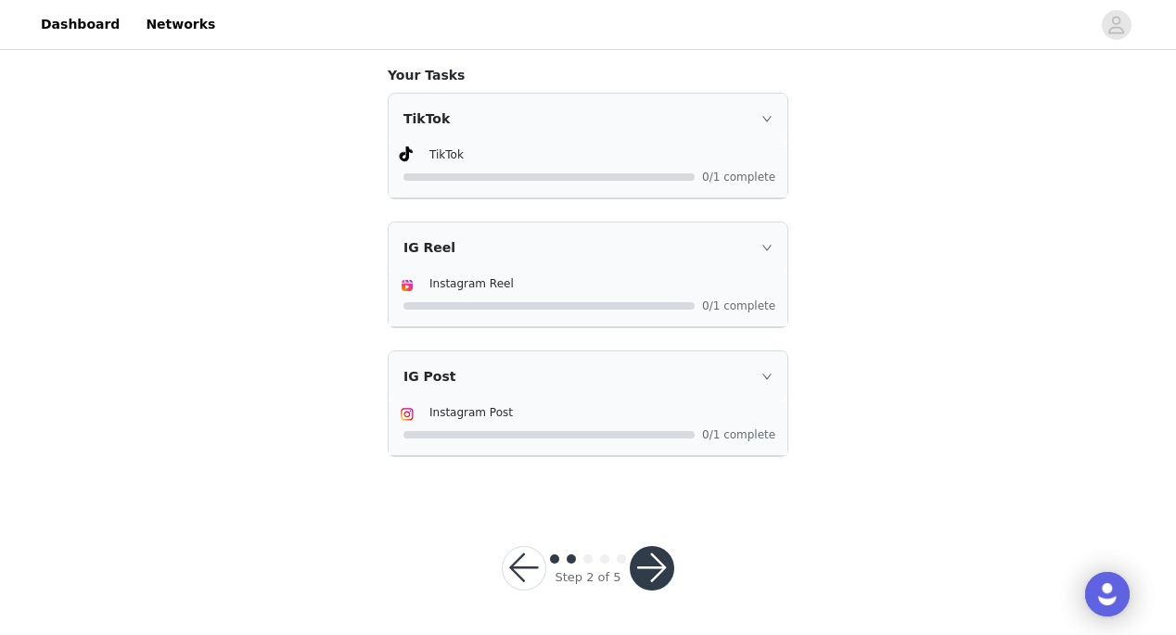
scroll to position [1218, 0]
click at [644, 575] on button "button" at bounding box center [652, 568] width 45 height 45
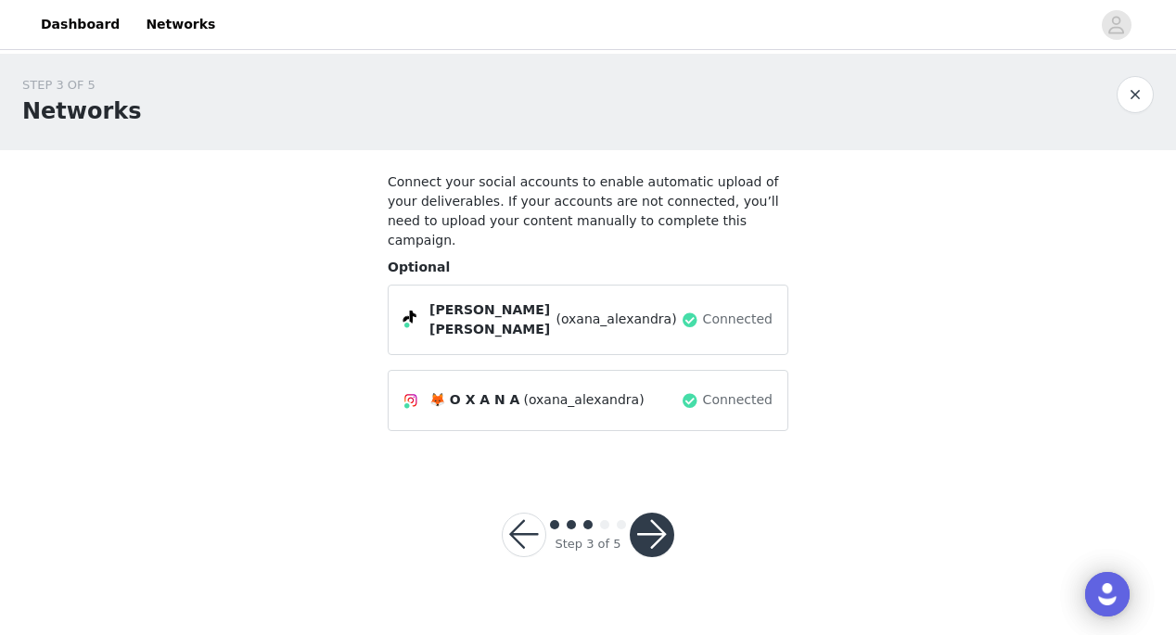
click at [661, 516] on button "button" at bounding box center [652, 535] width 45 height 45
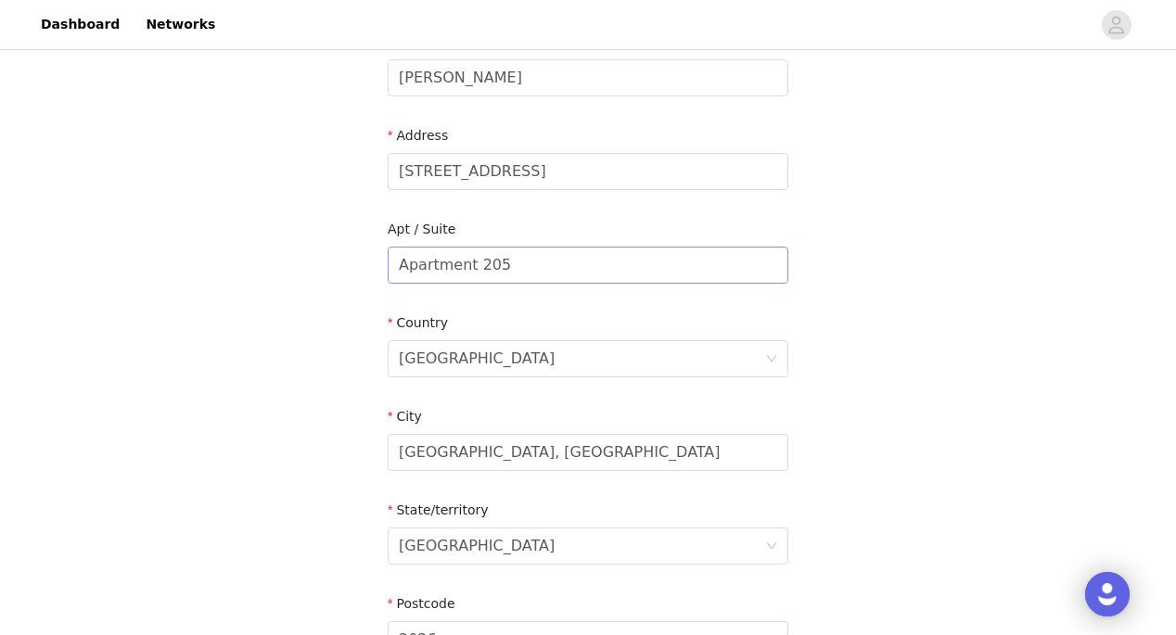
scroll to position [429, 0]
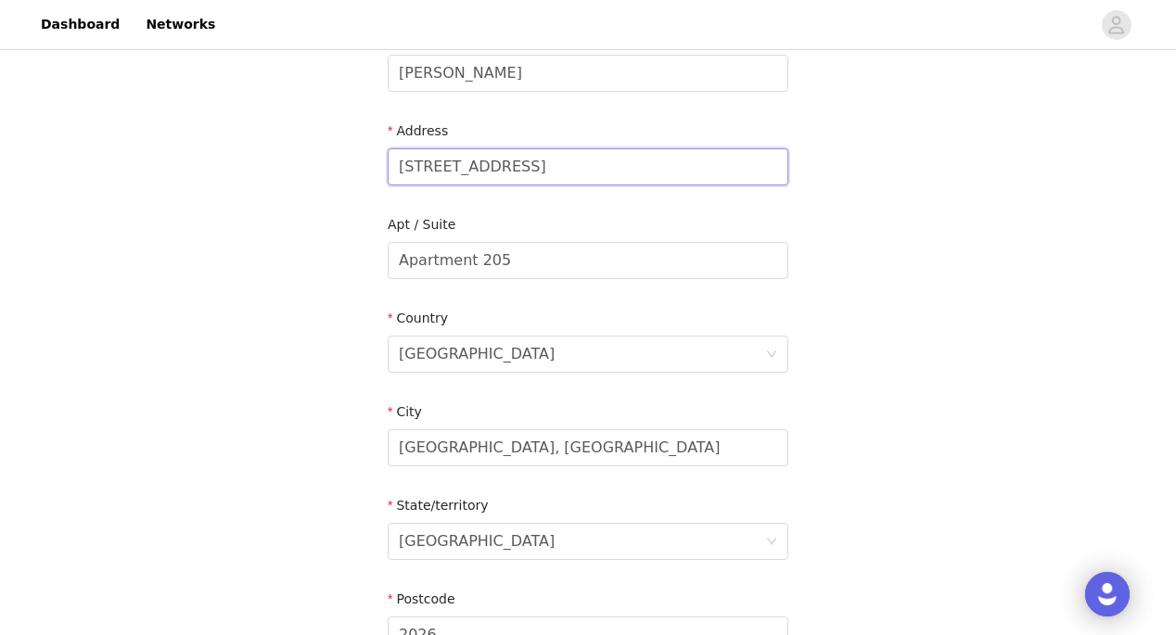
drag, startPoint x: 575, startPoint y: 153, endPoint x: 299, endPoint y: 129, distance: 277.4
click at [298, 129] on div "STEP 4 OF 5 Shipping Information Please ensure you list your suburb in the 'Cit…" at bounding box center [588, 211] width 1176 height 1175
type input "7"
drag, startPoint x: 507, startPoint y: 240, endPoint x: 281, endPoint y: 221, distance: 227.1
click at [283, 216] on div "STEP 4 OF 5 Shipping Information Please ensure you list your suburb in the 'Cit…" at bounding box center [588, 211] width 1176 height 1175
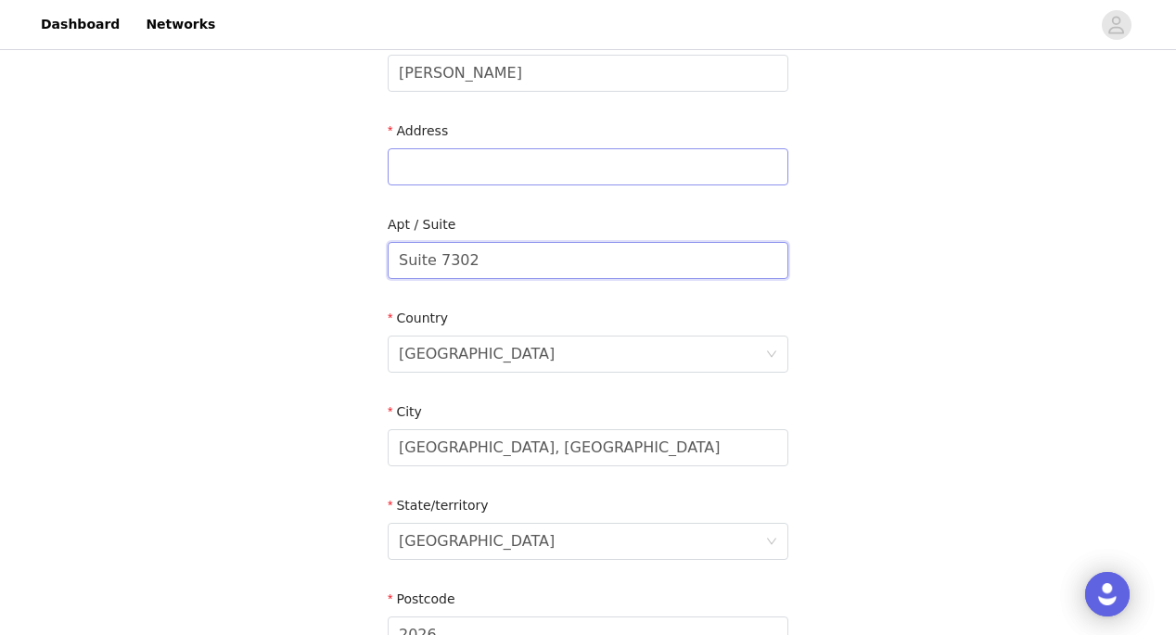
type input "Suite 7302"
drag, startPoint x: 501, startPoint y: 152, endPoint x: 652, endPoint y: 149, distance: 151.2
click at [652, 149] on input "[STREET_ADDRESS]" at bounding box center [588, 166] width 401 height 37
type input "[STREET_ADDRESS]"
click at [836, 238] on div "STEP 4 OF 5 Shipping Information Please ensure you list your suburb in the 'Cit…" at bounding box center [588, 211] width 1176 height 1175
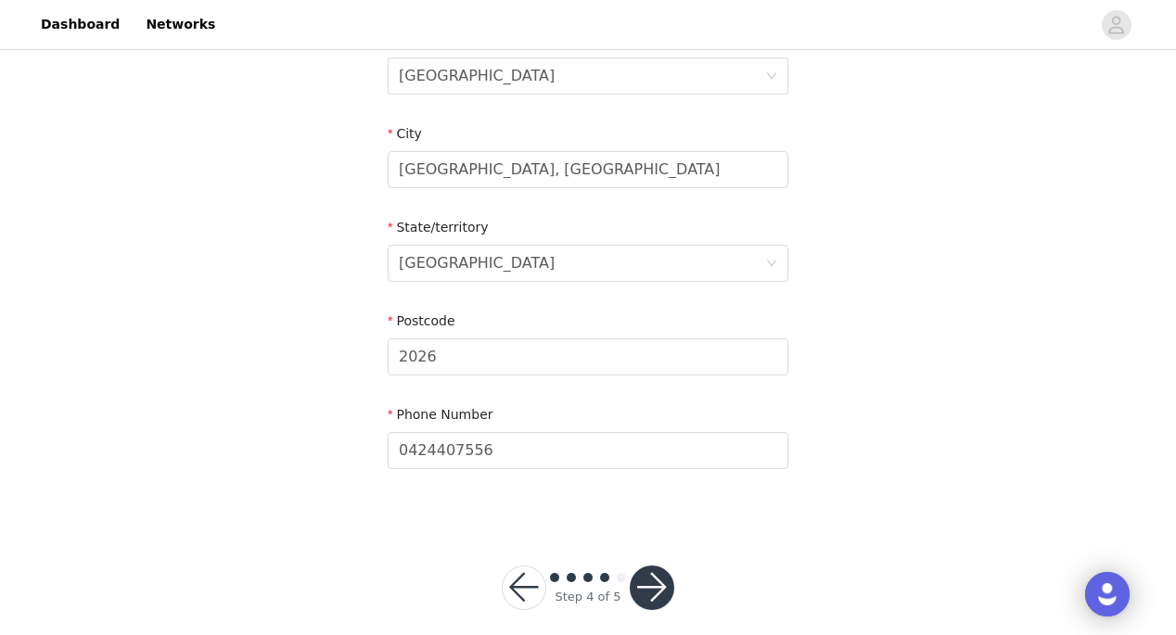
scroll to position [707, 0]
click at [649, 567] on button "button" at bounding box center [652, 589] width 45 height 45
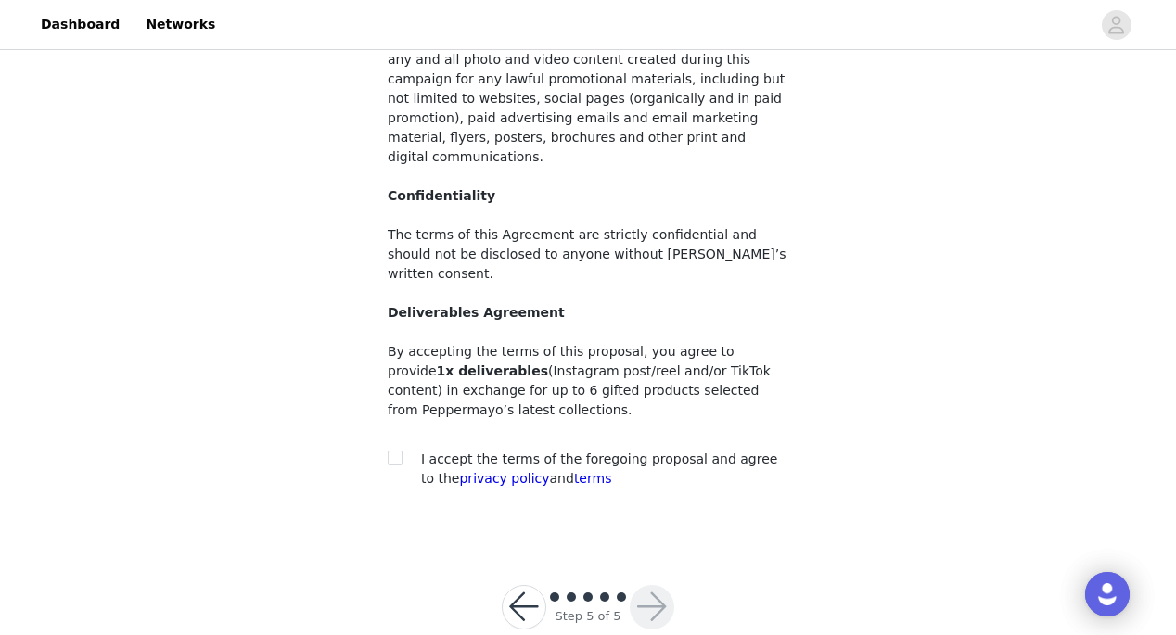
scroll to position [222, 0]
click at [395, 452] on input "checkbox" at bounding box center [394, 458] width 13 height 13
checkbox input "true"
click at [649, 586] on button "button" at bounding box center [652, 608] width 45 height 45
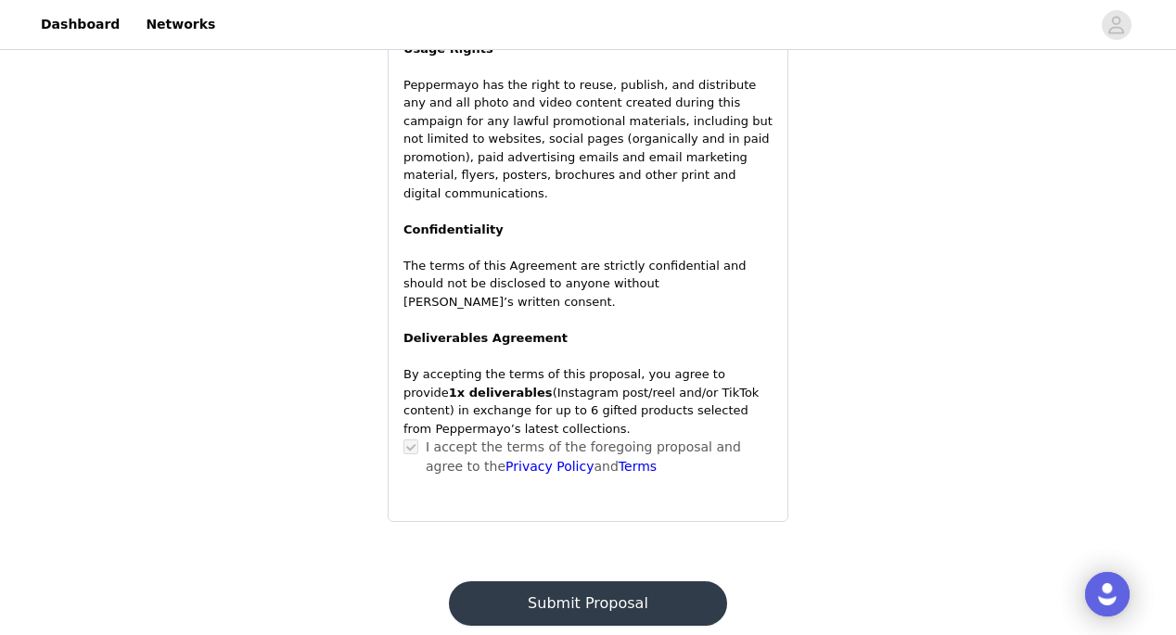
scroll to position [1737, 0]
click at [551, 582] on button "Submit Proposal" at bounding box center [587, 604] width 277 height 45
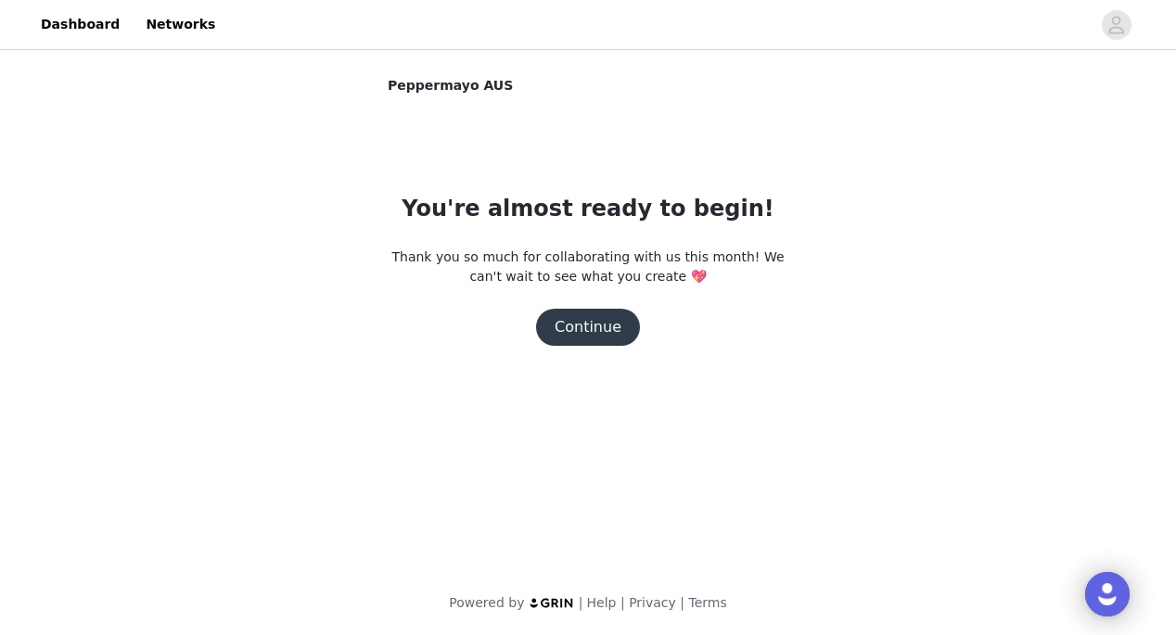
click at [594, 338] on button "Continue" at bounding box center [588, 327] width 104 height 37
